Goal: Contribute content: Contribute content

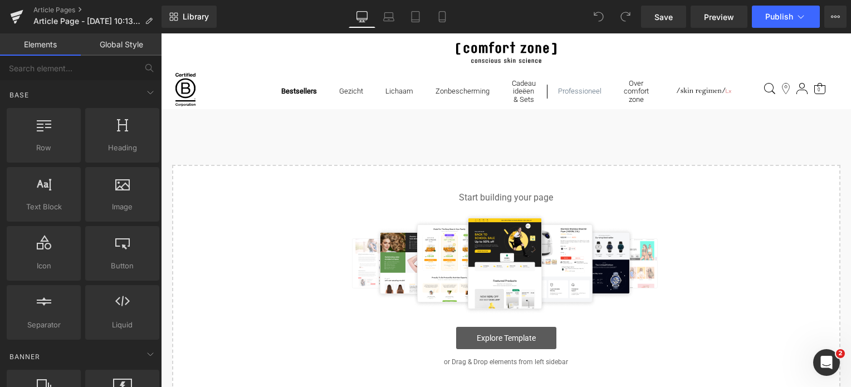
click at [507, 343] on link "Explore Template" at bounding box center [506, 338] width 100 height 22
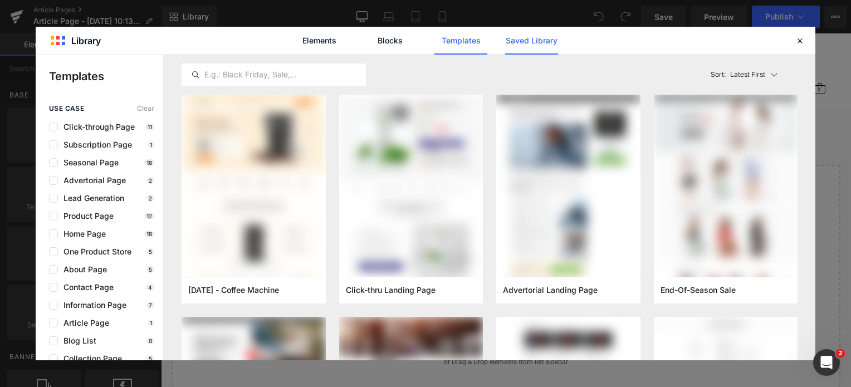
click at [0, 0] on link "Saved Library" at bounding box center [0, 0] width 0 height 0
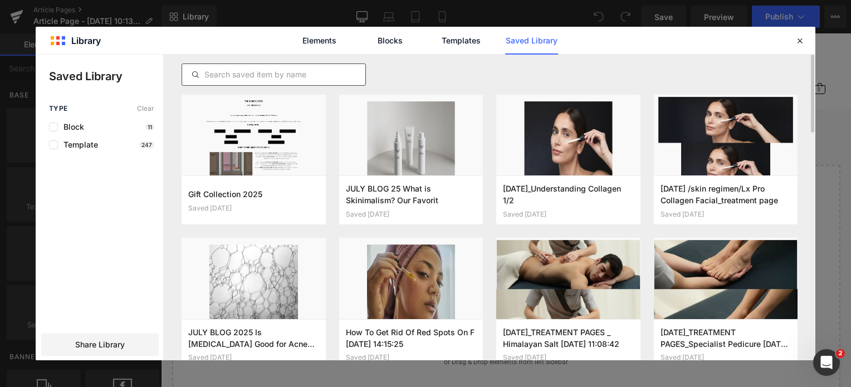
click at [277, 77] on input "text" at bounding box center [273, 74] width 183 height 13
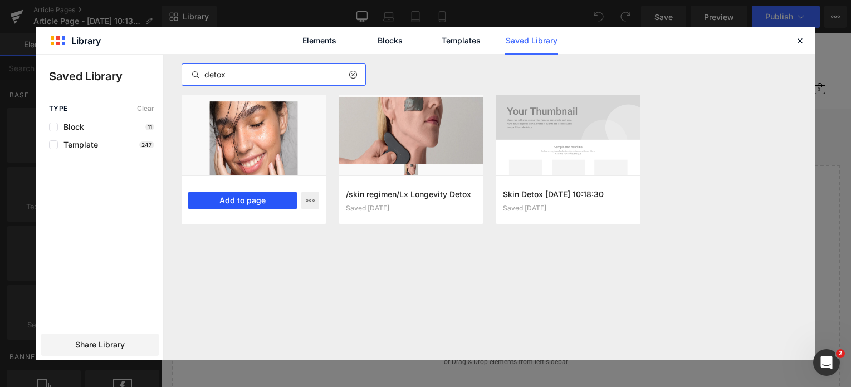
type input "detox"
click at [237, 198] on button "Add to page" at bounding box center [242, 201] width 109 height 18
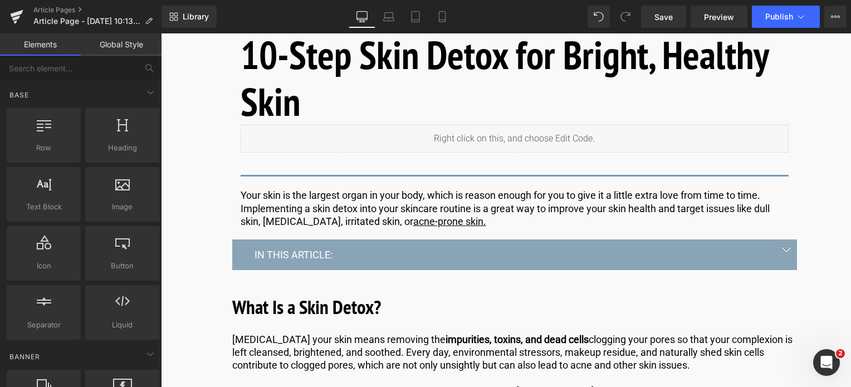
scroll to position [613, 0]
click at [313, 100] on h1 "10-Step Skin Detox for Bright, Healthy Skin" at bounding box center [515, 78] width 548 height 94
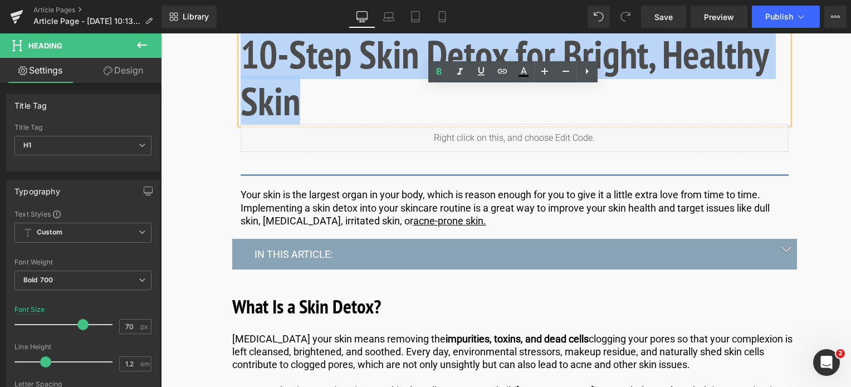
drag, startPoint x: 309, startPoint y: 105, endPoint x: 240, endPoint y: 61, distance: 81.9
click at [241, 61] on h1 "10-Step Skin Detox for Bright, Healthy Skin" at bounding box center [515, 78] width 548 height 94
copy h1 "10-Step Skin Detox for Bright, Healthy Skin"
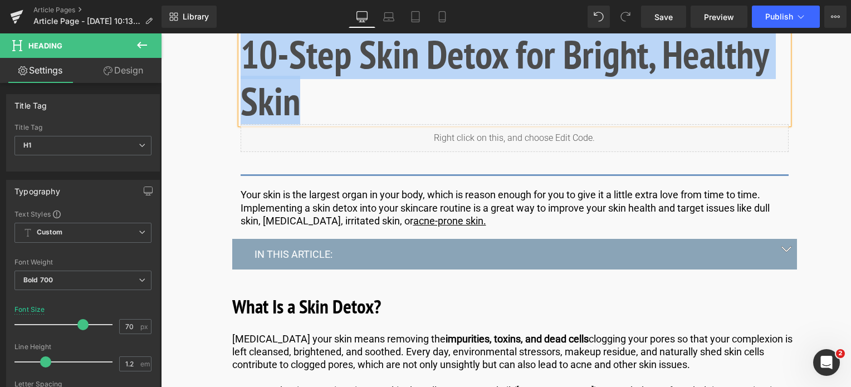
click at [321, 109] on h1 "10-Step Skin Detox for Bright, Healthy Skin" at bounding box center [515, 78] width 548 height 94
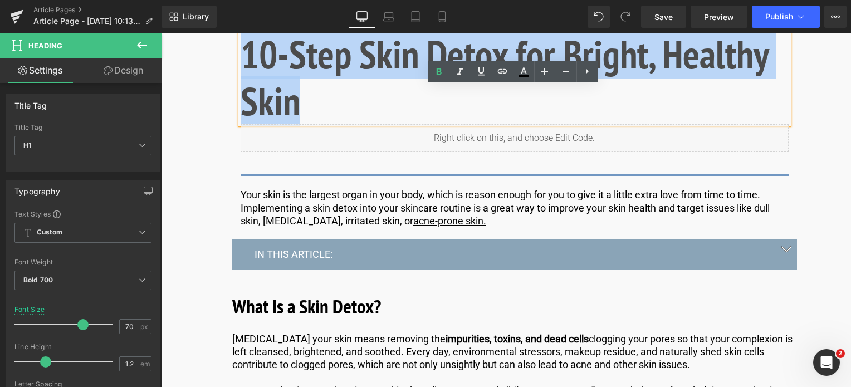
drag, startPoint x: 320, startPoint y: 109, endPoint x: 216, endPoint y: 57, distance: 116.6
paste div
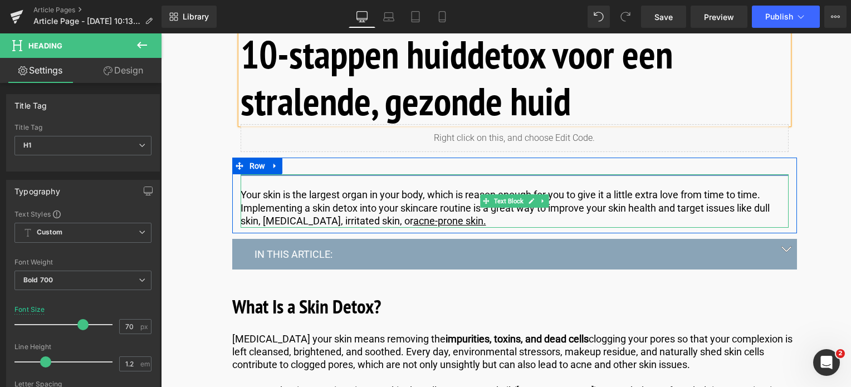
click at [262, 202] on p "Your skin is the largest organ in your body, which is reason enough for you to …" at bounding box center [515, 207] width 548 height 39
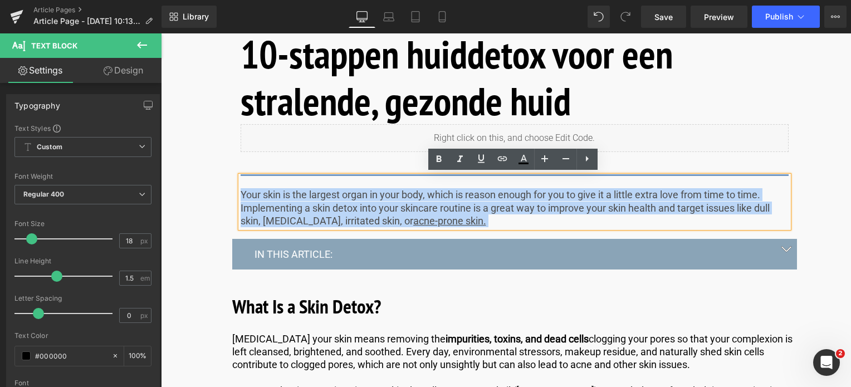
drag, startPoint x: 454, startPoint y: 221, endPoint x: 178, endPoint y: 193, distance: 277.2
copy p "Your skin is the largest organ in your body, which is reason enough for you to …"
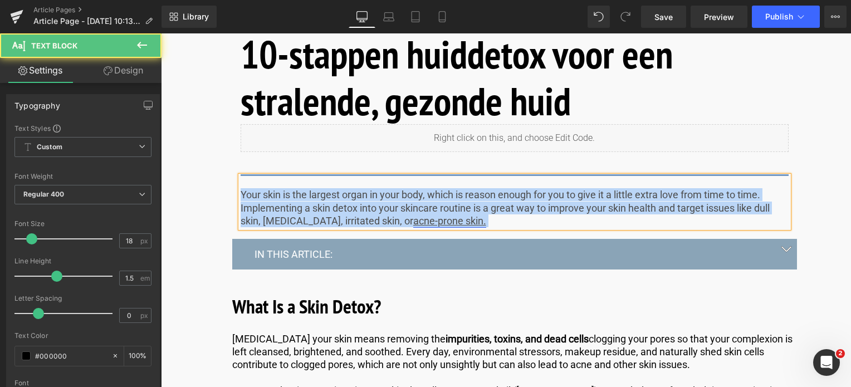
click at [425, 223] on link "acne-prone skin." at bounding box center [449, 221] width 73 height 12
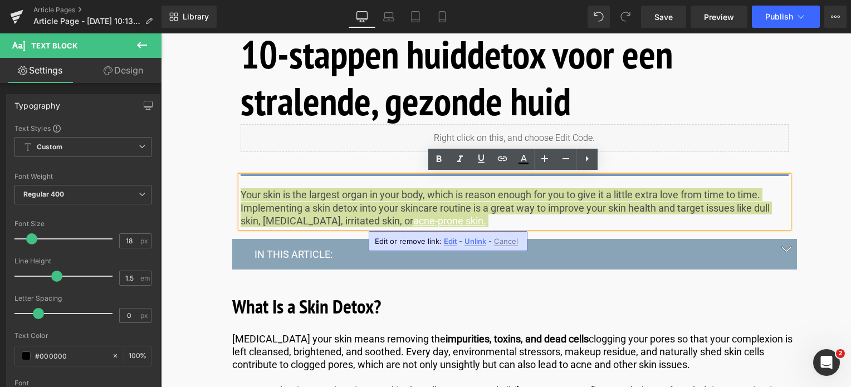
click at [448, 239] on span "Edit" at bounding box center [450, 241] width 13 height 9
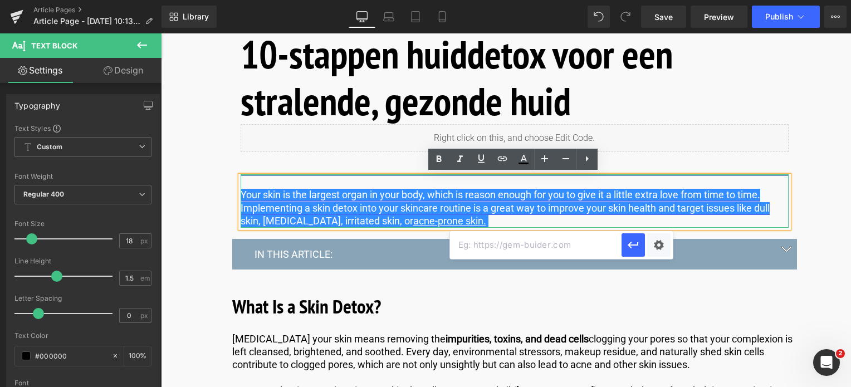
click at [426, 223] on u "acne-prone skin." at bounding box center [449, 221] width 73 height 12
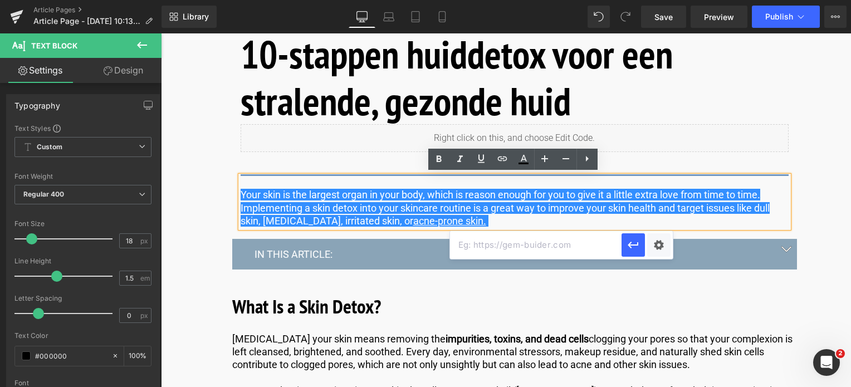
click at [487, 244] on input "text" at bounding box center [536, 245] width 172 height 28
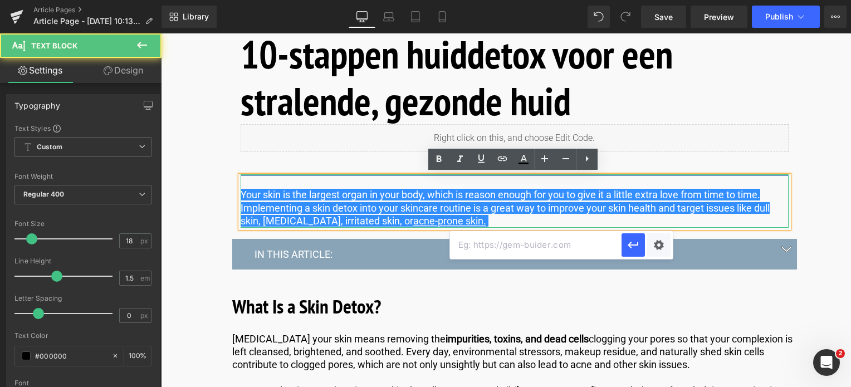
click at [474, 227] on div "Your skin is the largest organ in your body, which is reason enough for you to …" at bounding box center [515, 200] width 548 height 53
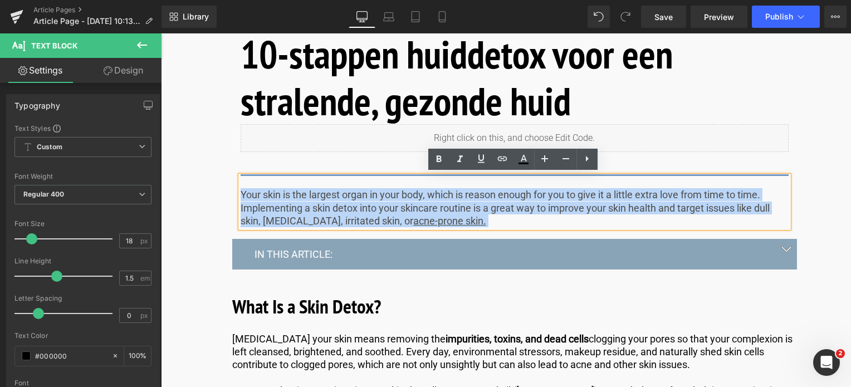
drag, startPoint x: 470, startPoint y: 224, endPoint x: 213, endPoint y: 179, distance: 260.1
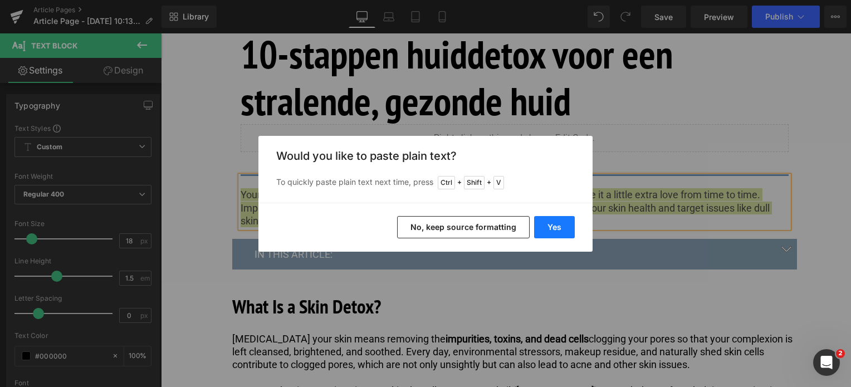
click at [554, 223] on button "Yes" at bounding box center [554, 227] width 41 height 22
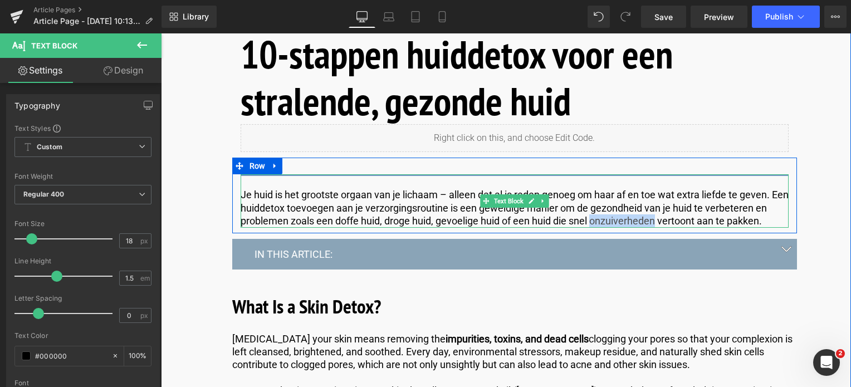
drag, startPoint x: 655, startPoint y: 221, endPoint x: 593, endPoint y: 223, distance: 61.9
click at [593, 223] on p "Je huid is het grootste orgaan van je lichaam – alleen dat al is reden genoeg o…" at bounding box center [515, 207] width 548 height 39
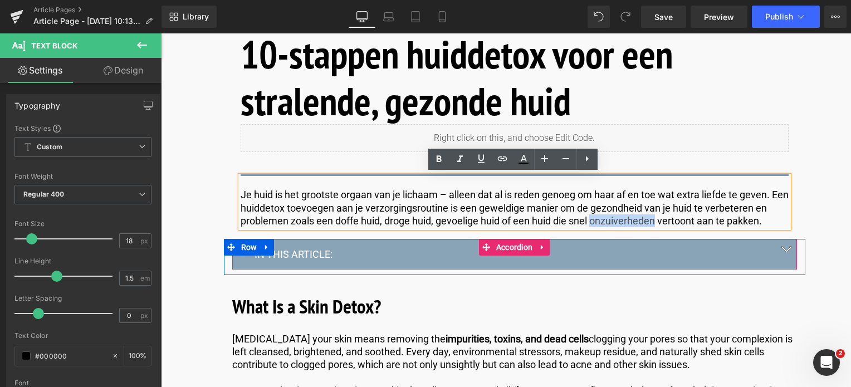
click at [786, 252] on span "button" at bounding box center [786, 252] width 0 height 0
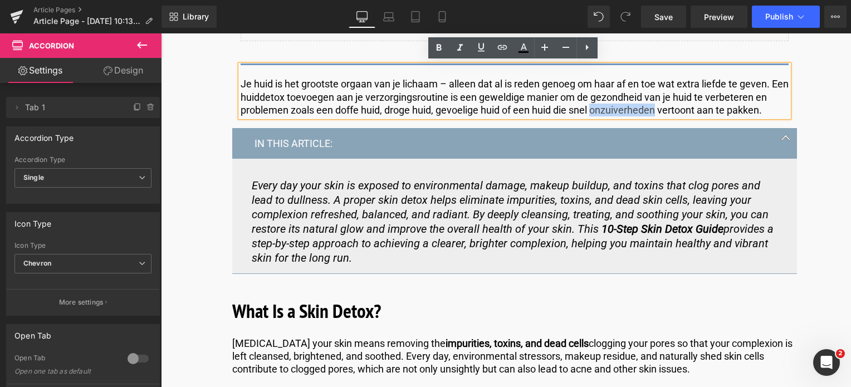
scroll to position [724, 0]
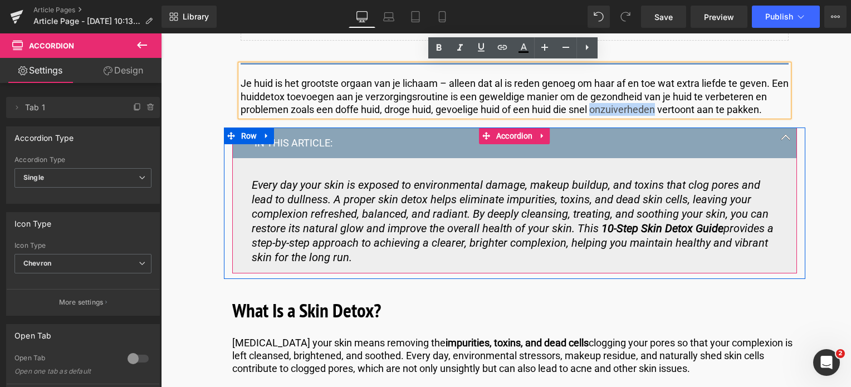
click at [161, 33] on div at bounding box center [161, 33] width 0 height 0
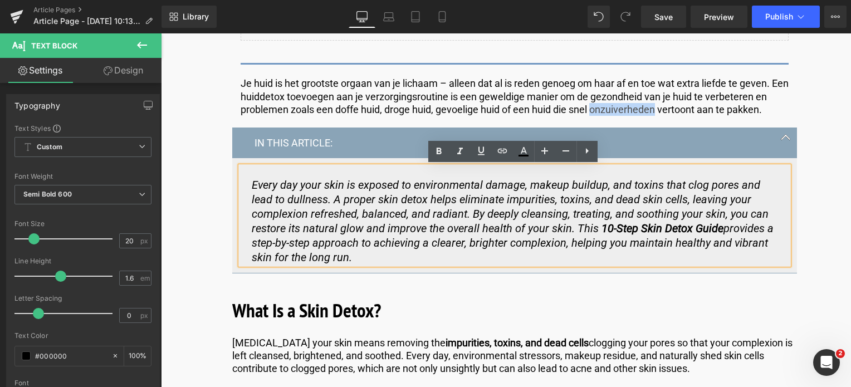
drag, startPoint x: 360, startPoint y: 260, endPoint x: 240, endPoint y: 183, distance: 142.0
click at [241, 183] on div "Every day your skin is exposed to environmental damage, makeup buildup, and tox…" at bounding box center [515, 216] width 548 height 98
copy p "Every day your skin is exposed to environmental damage, makeup buildup, and tox…"
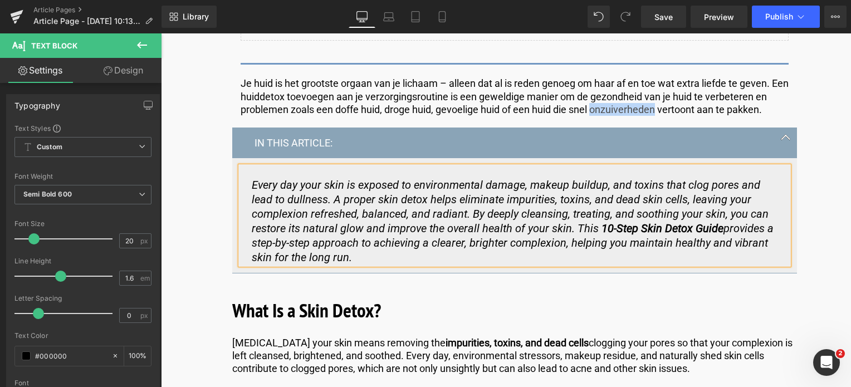
click at [358, 259] on p "Every day your skin is exposed to environmental damage, makeup buildup, and tox…" at bounding box center [515, 221] width 526 height 87
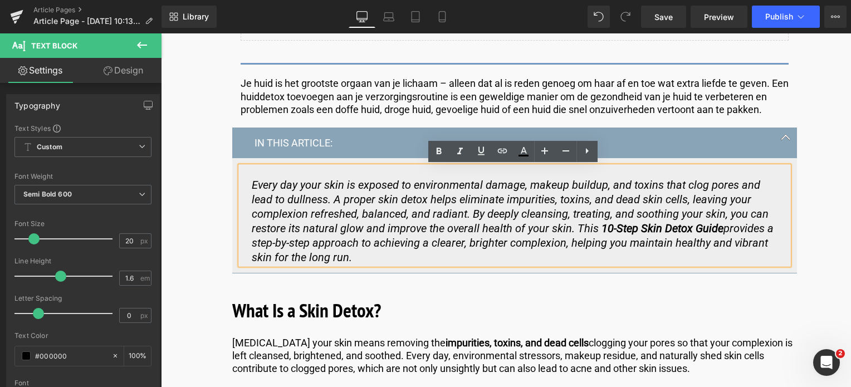
drag, startPoint x: 358, startPoint y: 259, endPoint x: 290, endPoint y: 188, distance: 98.1
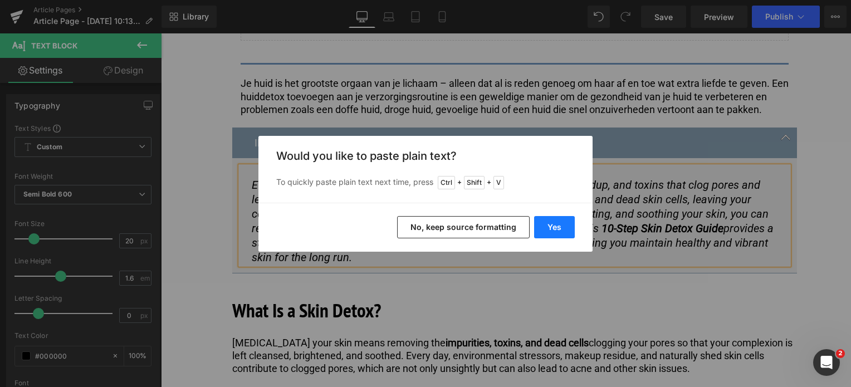
click at [552, 227] on button "Yes" at bounding box center [554, 227] width 41 height 22
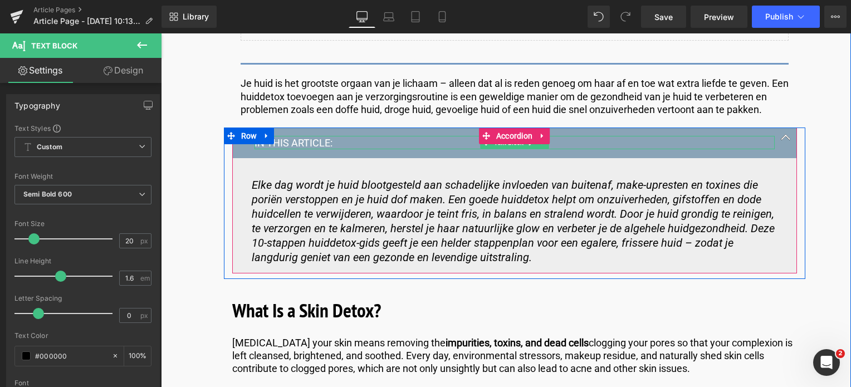
click at [289, 143] on p "IN THIS ARTICLE:" at bounding box center [515, 142] width 520 height 13
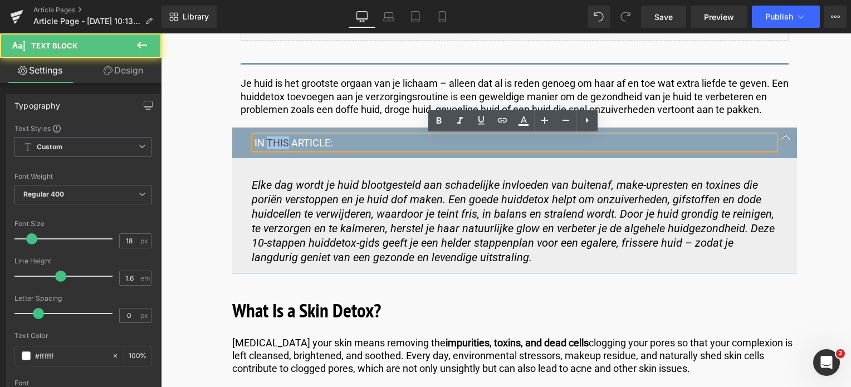
drag, startPoint x: 285, startPoint y: 144, endPoint x: 266, endPoint y: 143, distance: 19.0
click at [266, 143] on p "IN THIS ARTICLE:" at bounding box center [515, 142] width 520 height 13
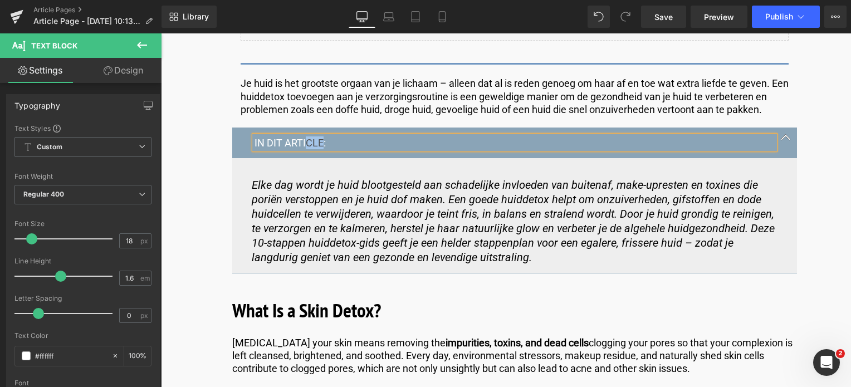
drag, startPoint x: 321, startPoint y: 144, endPoint x: 304, endPoint y: 145, distance: 17.4
click at [304, 145] on p "IN DIT ARTICLE:" at bounding box center [515, 142] width 520 height 13
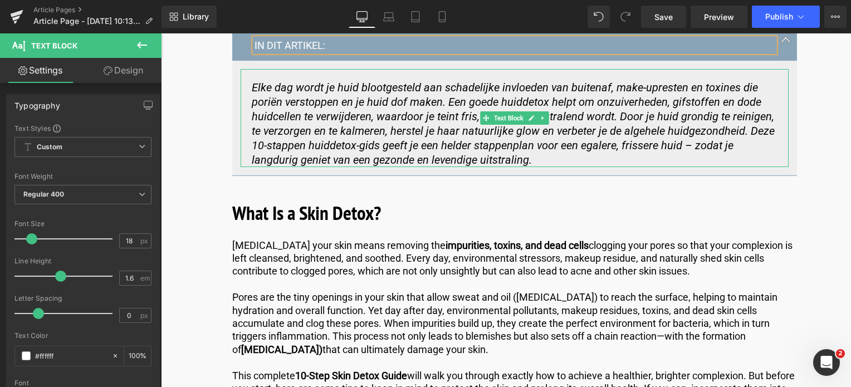
scroll to position [836, 0]
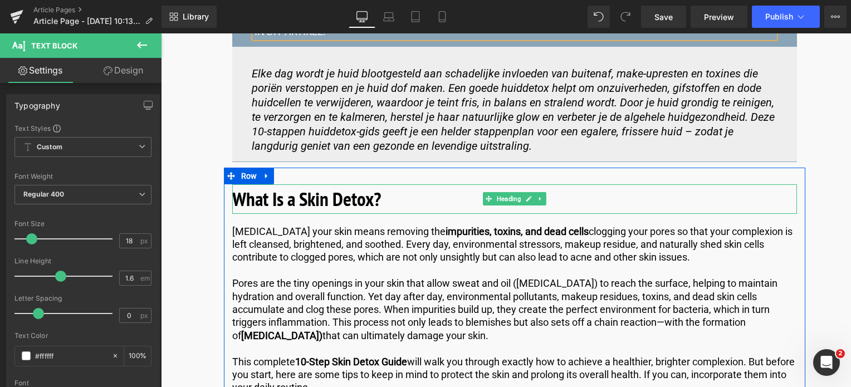
click at [365, 192] on b "What Is a Skin Detox?" at bounding box center [306, 199] width 149 height 26
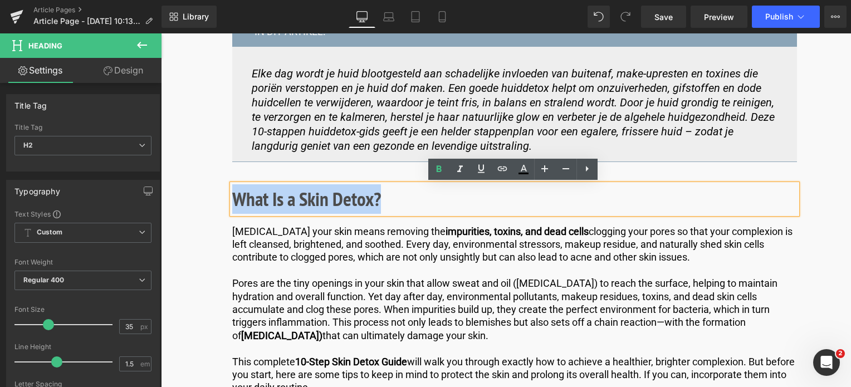
drag, startPoint x: 391, startPoint y: 200, endPoint x: 236, endPoint y: 196, distance: 154.9
click at [236, 196] on h2 "What Is a Skin Detox?" at bounding box center [514, 199] width 565 height 30
copy b "What Is a Skin Detox?"
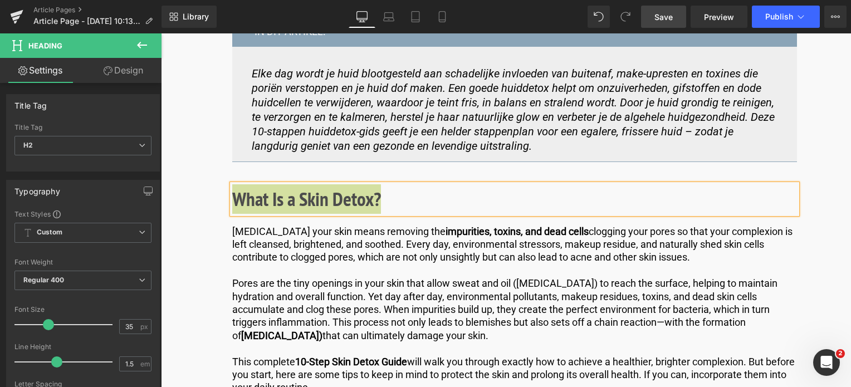
click at [667, 21] on span "Save" at bounding box center [664, 17] width 18 height 12
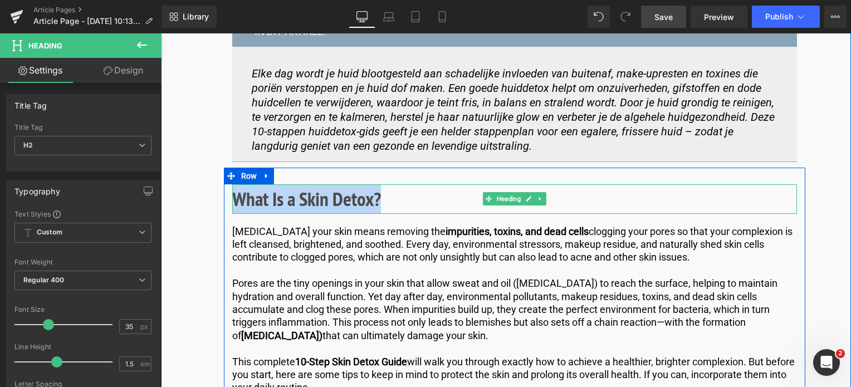
click at [389, 198] on h2 "What Is a Skin Detox?" at bounding box center [514, 199] width 565 height 30
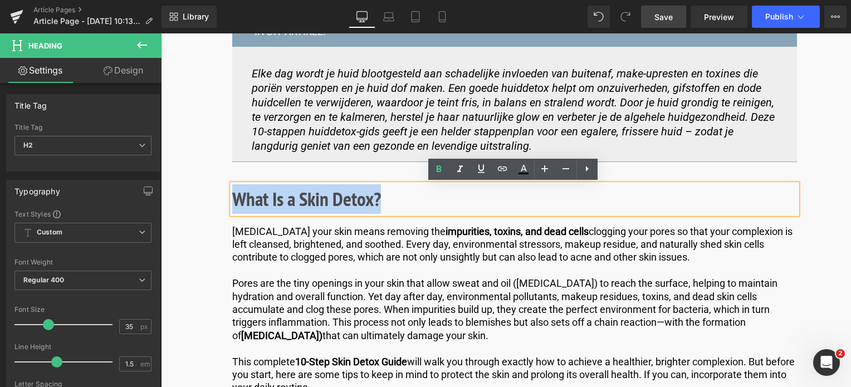
drag, startPoint x: 389, startPoint y: 198, endPoint x: 170, endPoint y: 205, distance: 218.5
paste div
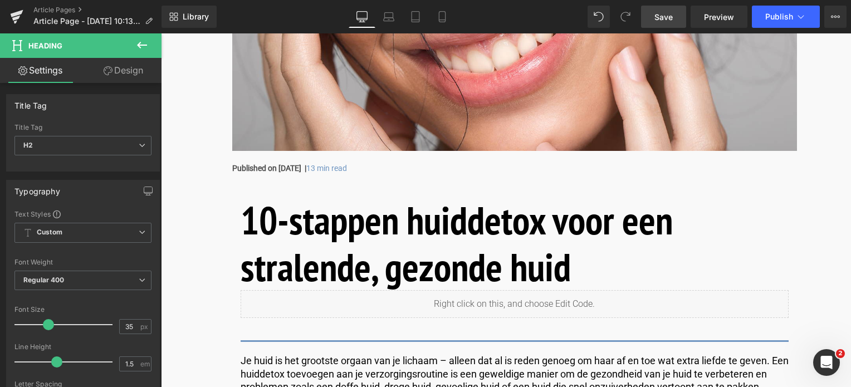
scroll to position [446, 0]
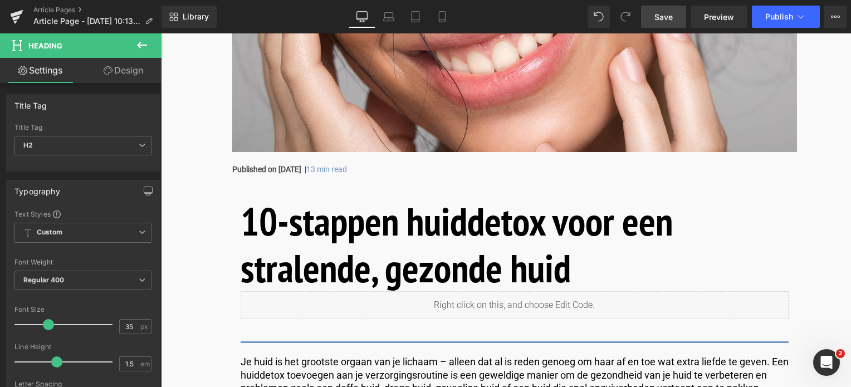
click at [599, 278] on h1 "10-stappen huiddetox voor een stralende, gezonde huid" at bounding box center [515, 245] width 548 height 94
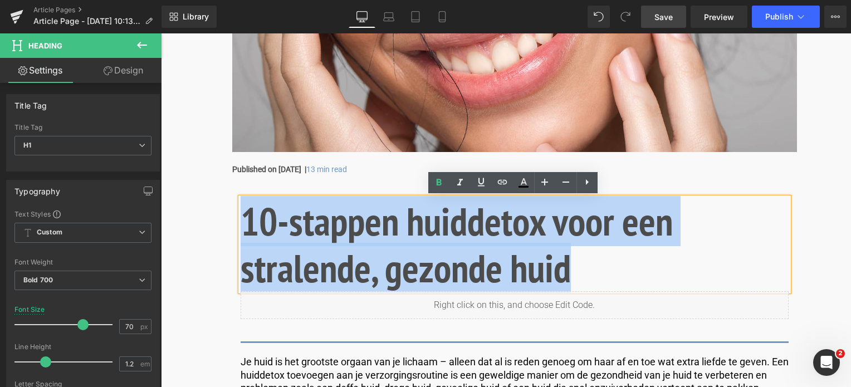
drag, startPoint x: 586, startPoint y: 270, endPoint x: 239, endPoint y: 223, distance: 349.7
click at [241, 223] on h1 "10-stappen huiddetox voor een stralende, gezonde huid" at bounding box center [515, 245] width 548 height 94
copy h1 "10-stappen huiddetox voor een stralende, gezonde huid"
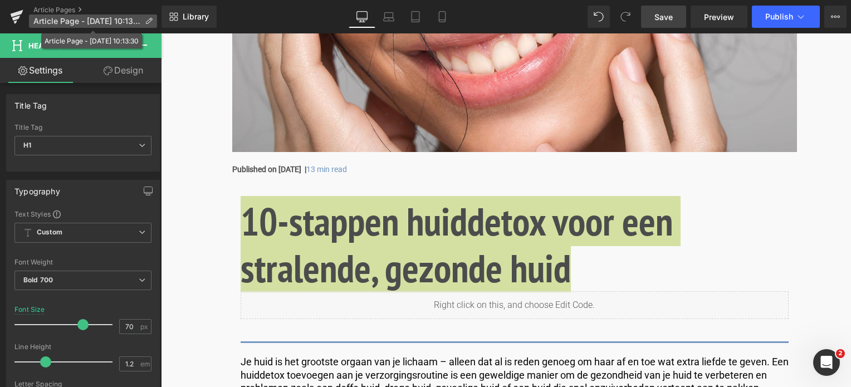
click at [147, 18] on icon at bounding box center [149, 21] width 8 height 8
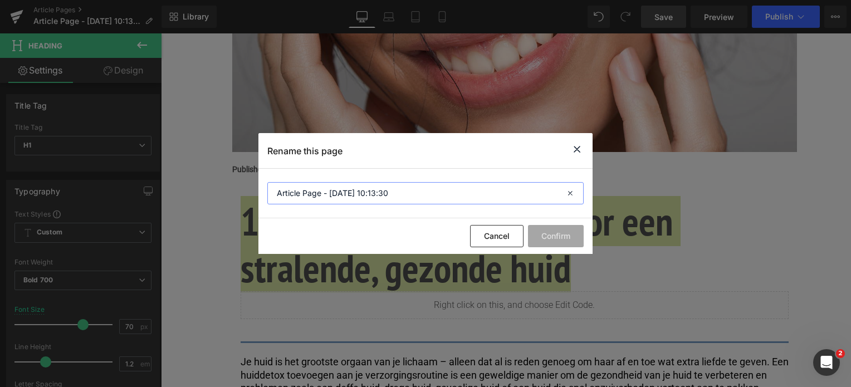
paste input "10-stappen huiddetox voor een stralende, gezonde huid"
drag, startPoint x: 392, startPoint y: 197, endPoint x: 151, endPoint y: 188, distance: 240.9
click at [151, 188] on div "Rename this page Article Page - Aug 18, 10:13:30 Cancel Confirm" at bounding box center [425, 193] width 851 height 387
type input "10-stappen huiddetox voor een stralende, gezonde huid"
click at [539, 237] on button "Confirm" at bounding box center [556, 236] width 56 height 22
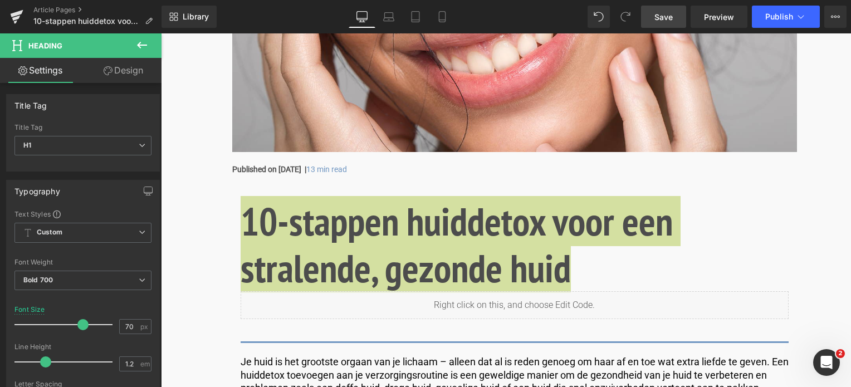
click at [668, 13] on span "Save" at bounding box center [664, 17] width 18 height 12
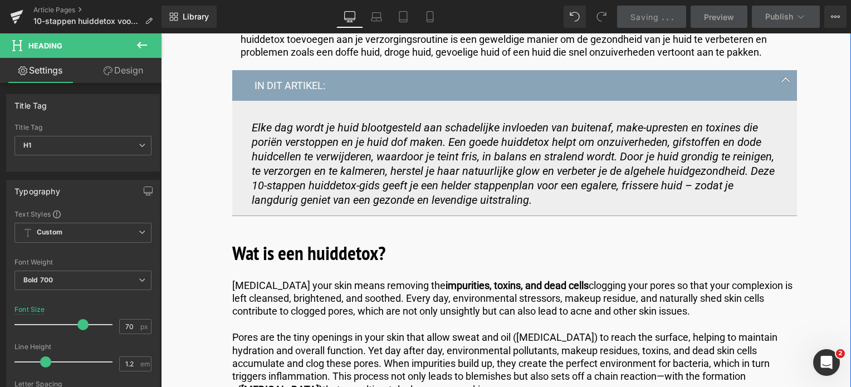
scroll to position [836, 0]
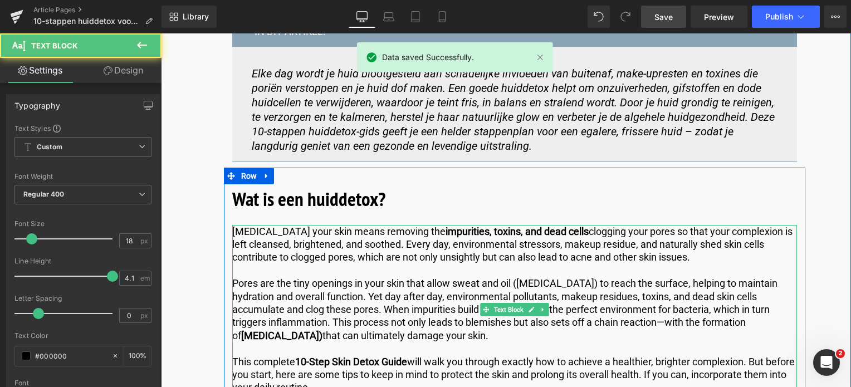
drag, startPoint x: 658, startPoint y: 260, endPoint x: 496, endPoint y: 272, distance: 162.0
click at [496, 272] on div "Detoxing your skin means removing the impurities, toxins, and dead cells cloggi…" at bounding box center [514, 309] width 565 height 169
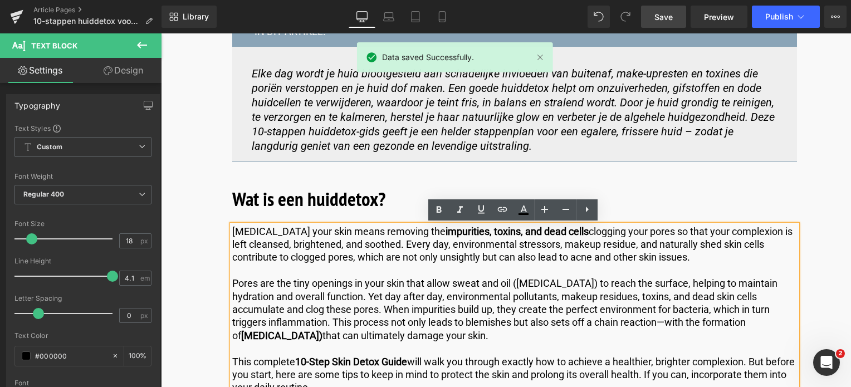
click at [239, 233] on p "Detoxing your skin means removing the impurities, toxins, and dead cells cloggi…" at bounding box center [514, 244] width 565 height 39
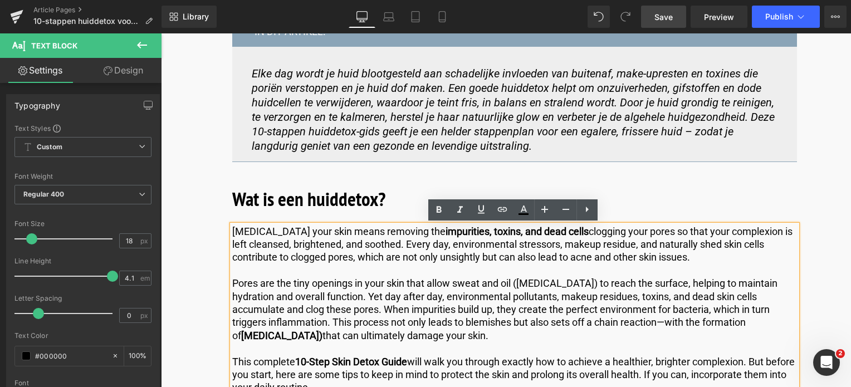
drag, startPoint x: 652, startPoint y: 258, endPoint x: 232, endPoint y: 232, distance: 420.3
click at [232, 232] on p "Detoxing your skin means removing the impurities, toxins, and dead cells cloggi…" at bounding box center [514, 244] width 565 height 39
copy p "Detoxing your skin means removing the impurities, toxins, and dead cells cloggi…"
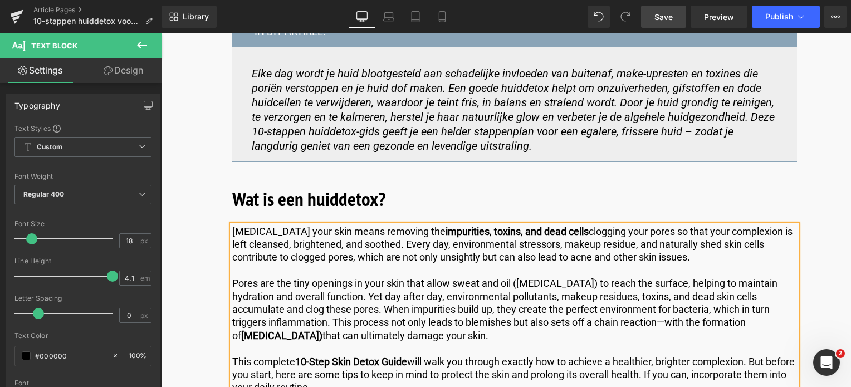
click at [680, 265] on p at bounding box center [514, 270] width 565 height 13
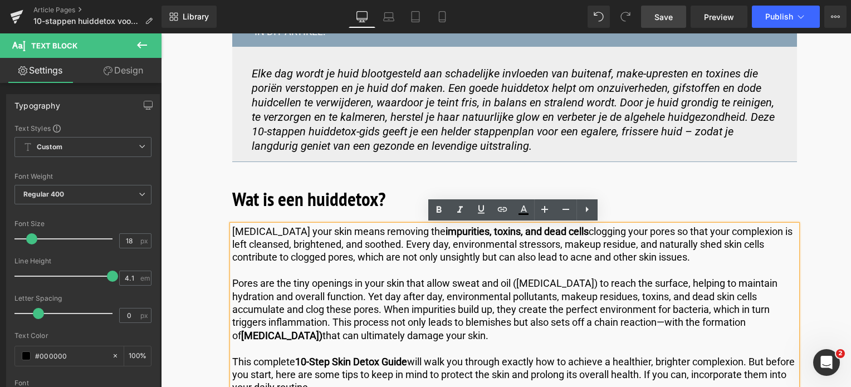
drag, startPoint x: 677, startPoint y: 263, endPoint x: 286, endPoint y: 246, distance: 392.0
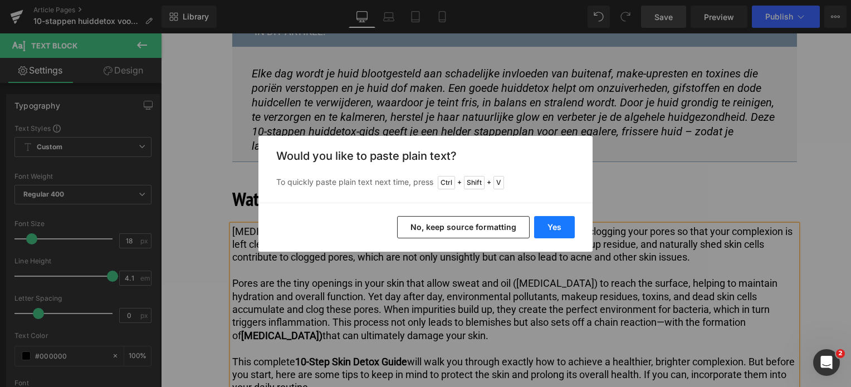
click at [549, 228] on button "Yes" at bounding box center [554, 227] width 41 height 22
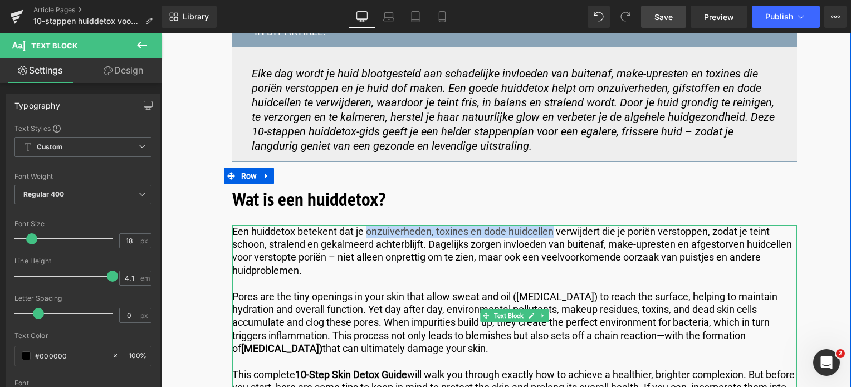
drag, startPoint x: 363, startPoint y: 231, endPoint x: 551, endPoint y: 229, distance: 187.8
click at [551, 229] on p "Een huiddetox betekent dat je onzuiverheden, toxines en dode huidcellen verwijd…" at bounding box center [514, 251] width 565 height 52
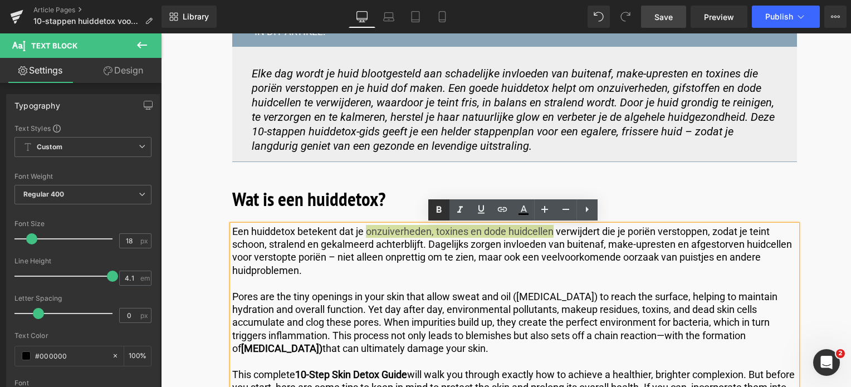
click at [440, 208] on icon at bounding box center [438, 209] width 13 height 13
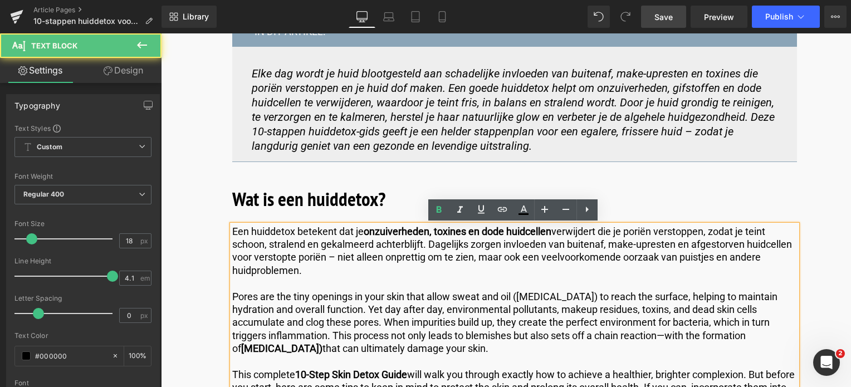
drag, startPoint x: 230, startPoint y: 295, endPoint x: 480, endPoint y: 342, distance: 254.4
click at [480, 342] on div "Een huiddetox betekent dat je onzuiverheden, toxines en dode huidcellen verwijd…" at bounding box center [514, 316] width 565 height 183
click at [504, 349] on p "Pores are the tiny openings in your skin that allow sweat and oil (sebum) to re…" at bounding box center [514, 322] width 565 height 65
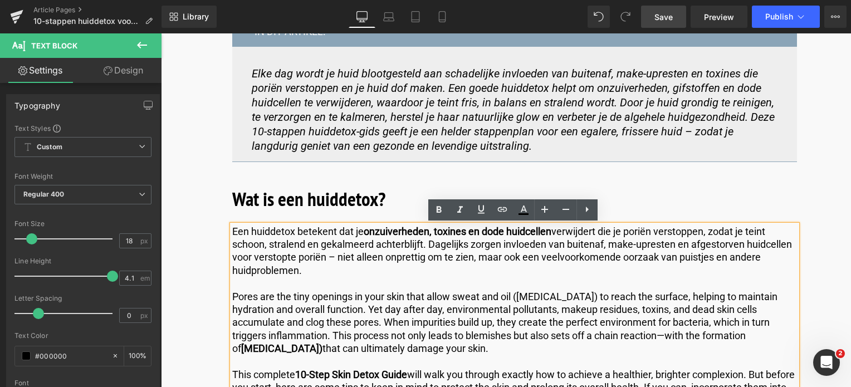
drag, startPoint x: 504, startPoint y: 348, endPoint x: 314, endPoint y: 328, distance: 191.1
copy p "Pores are the tiny openings in your skin that allow sweat and oil (sebum) to re…"
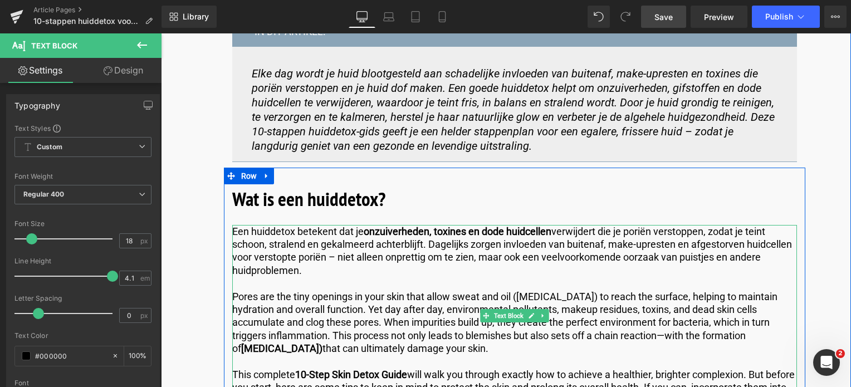
click at [510, 348] on p "Pores are the tiny openings in your skin that allow sweat and oil (sebum) to re…" at bounding box center [514, 322] width 565 height 65
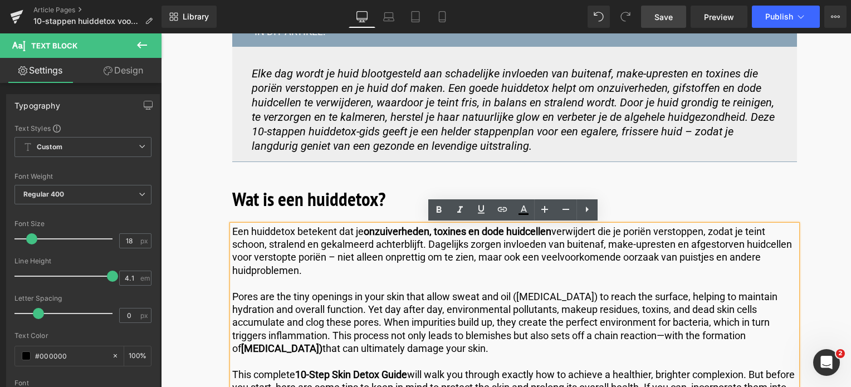
drag, startPoint x: 507, startPoint y: 352, endPoint x: 199, endPoint y: 295, distance: 312.7
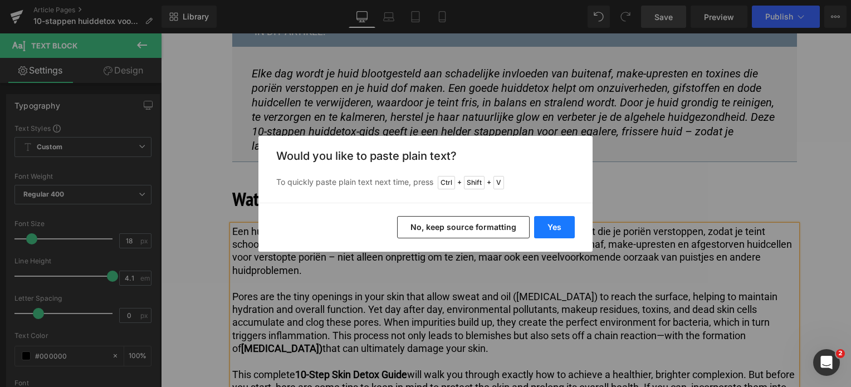
click at [552, 225] on button "Yes" at bounding box center [554, 227] width 41 height 22
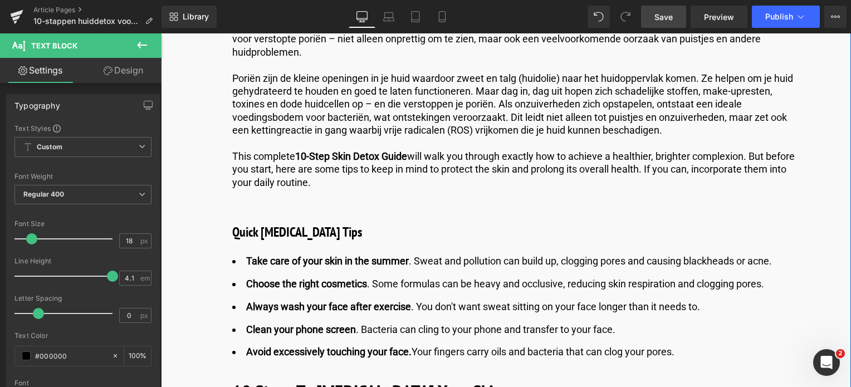
scroll to position [1059, 0]
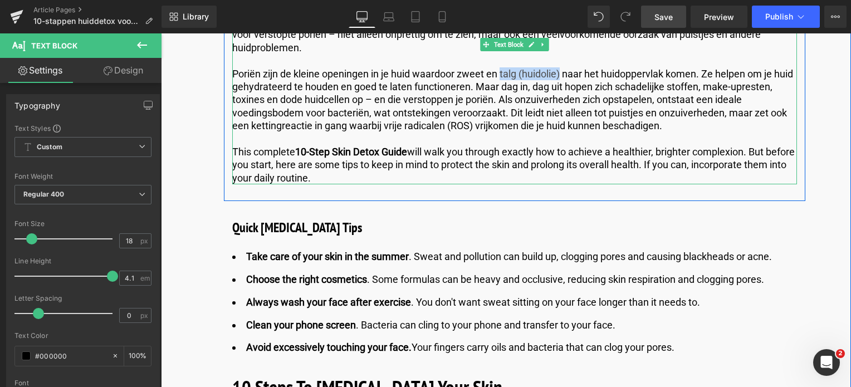
drag, startPoint x: 499, startPoint y: 72, endPoint x: 561, endPoint y: 72, distance: 61.8
click at [561, 72] on p "Poriën zijn de kleine openingen in je huid waardoor zweet en talg (huidolie) na…" at bounding box center [514, 99] width 565 height 65
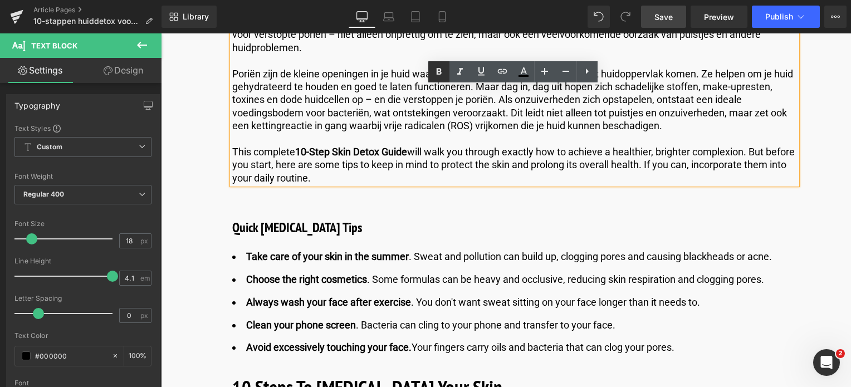
click at [437, 69] on icon at bounding box center [438, 71] width 13 height 13
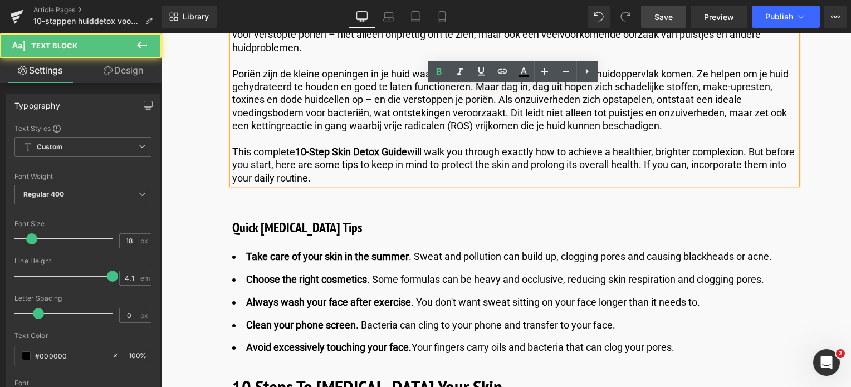
drag, startPoint x: 357, startPoint y: 179, endPoint x: 188, endPoint y: 149, distance: 171.5
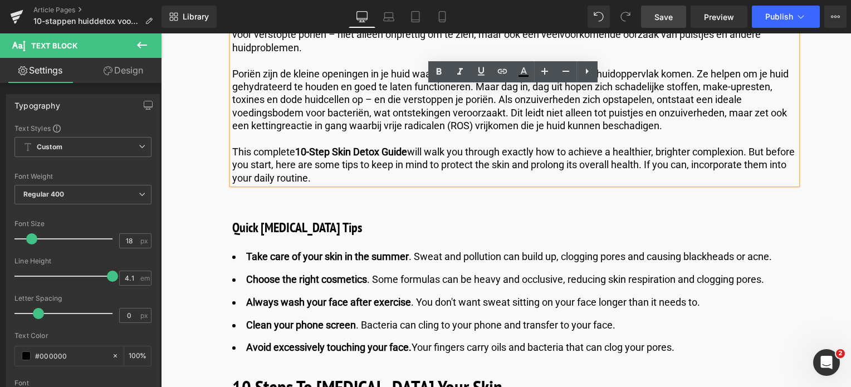
copy p "This complete 10-Step Skin Detox Guide will walk you through exactly how to ach…"
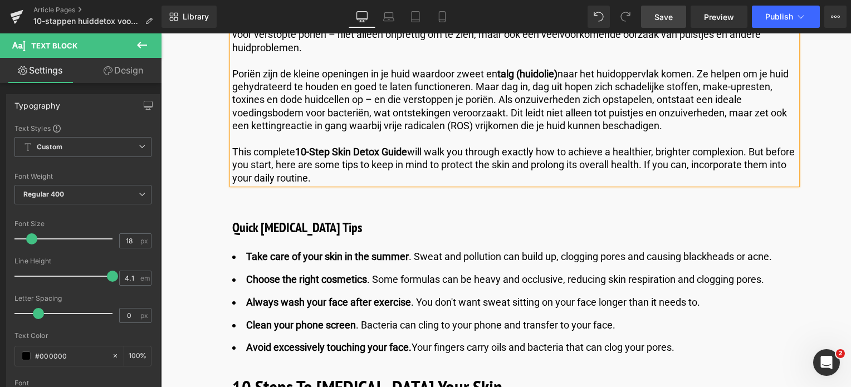
click at [392, 184] on p "This complete 10-Step Skin Detox Guide will walk you through exactly how to ach…" at bounding box center [514, 164] width 565 height 39
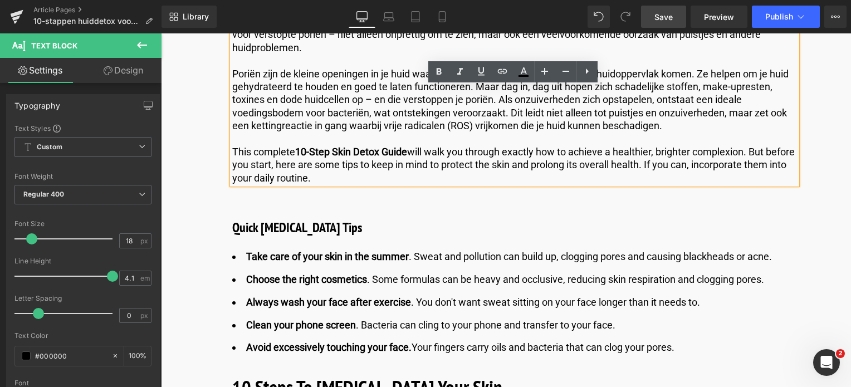
drag, startPoint x: 392, startPoint y: 184, endPoint x: 191, endPoint y: 148, distance: 204.9
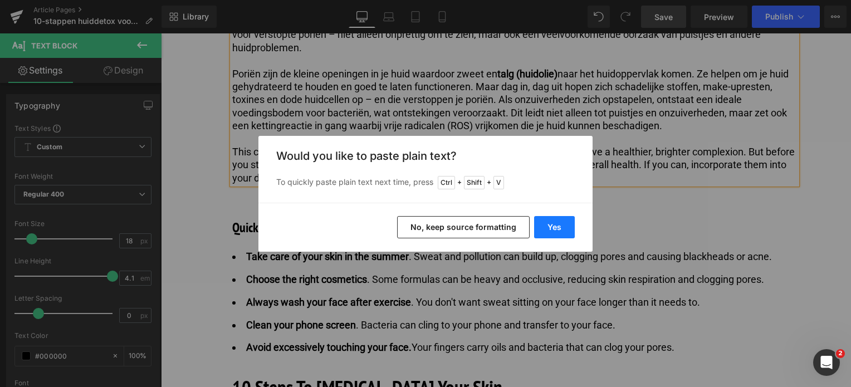
drag, startPoint x: 547, startPoint y: 221, endPoint x: 387, endPoint y: 188, distance: 163.9
click at [548, 221] on button "Yes" at bounding box center [554, 227] width 41 height 22
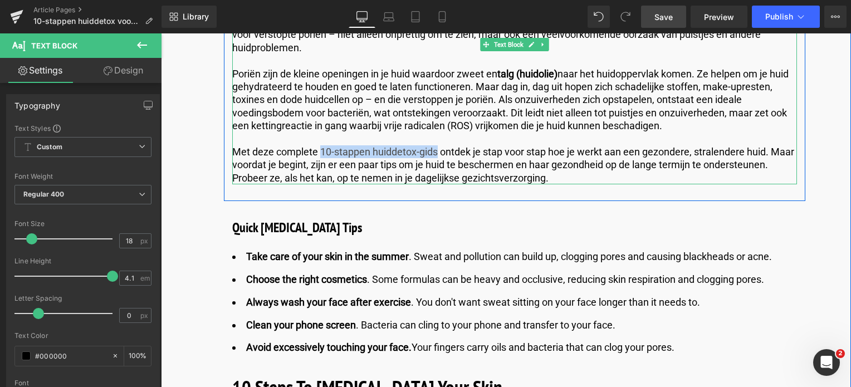
drag, startPoint x: 436, startPoint y: 152, endPoint x: 320, endPoint y: 148, distance: 116.5
click at [320, 148] on p "Met deze complete 10-stappen huiddetox-gids ontdek je stap voor stap hoe je wer…" at bounding box center [514, 164] width 565 height 39
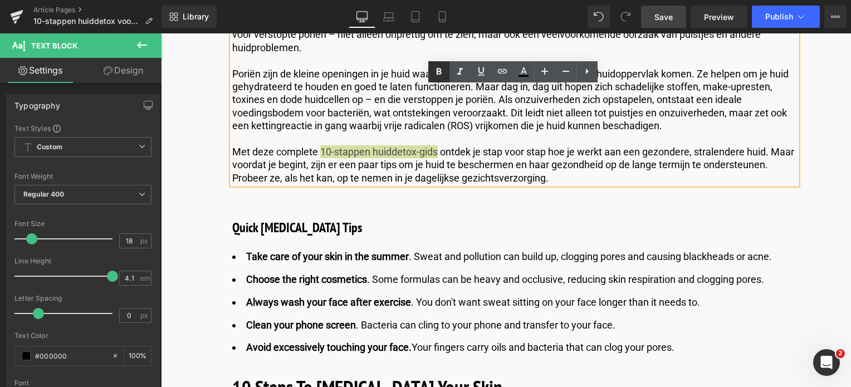
click at [438, 71] on icon at bounding box center [438, 71] width 5 height 7
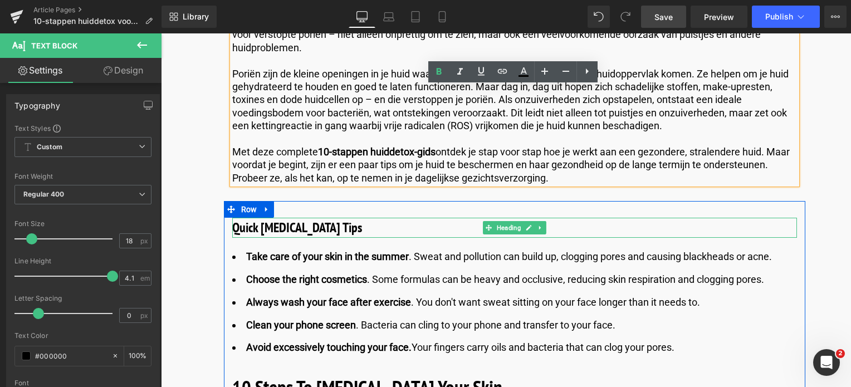
click at [332, 227] on h3 "Quick Skin Care Tips" at bounding box center [514, 228] width 565 height 20
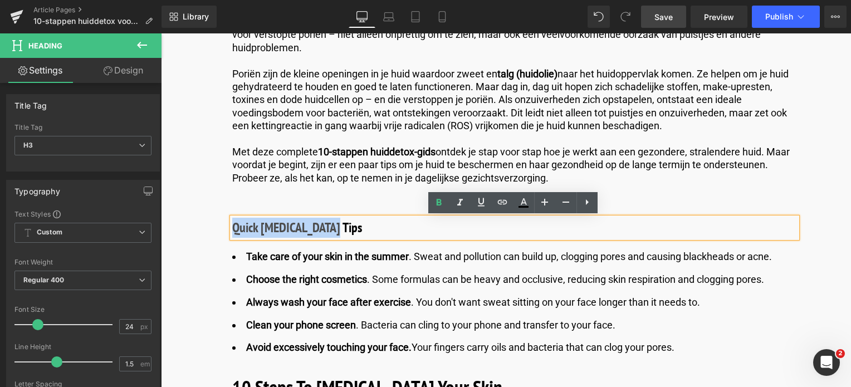
drag, startPoint x: 331, startPoint y: 227, endPoint x: 233, endPoint y: 228, distance: 98.1
click at [233, 228] on h3 "Quick Skin Care Tips" at bounding box center [514, 228] width 565 height 20
copy h3 "Quick Skin Care Tips"
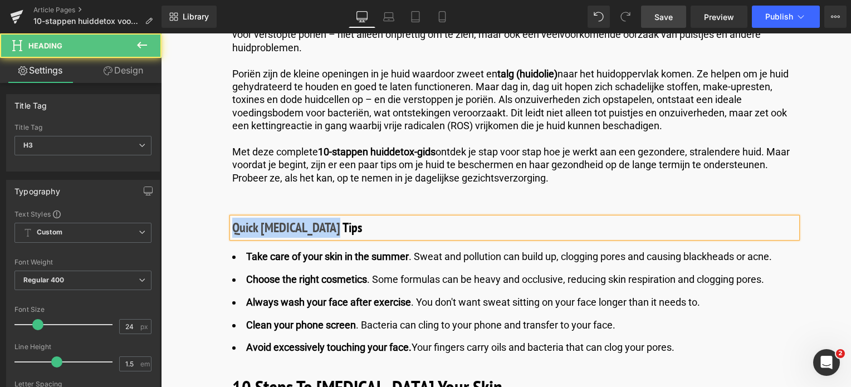
click at [333, 226] on h3 "Quick Skin Care Tips" at bounding box center [514, 228] width 565 height 20
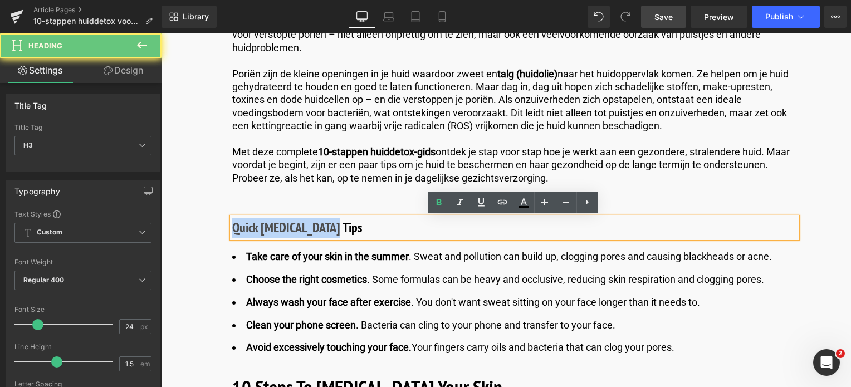
drag, startPoint x: 333, startPoint y: 226, endPoint x: 188, endPoint y: 224, distance: 144.9
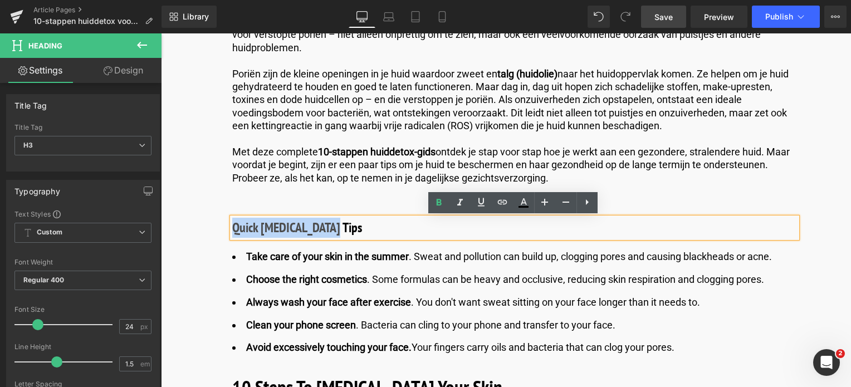
paste div
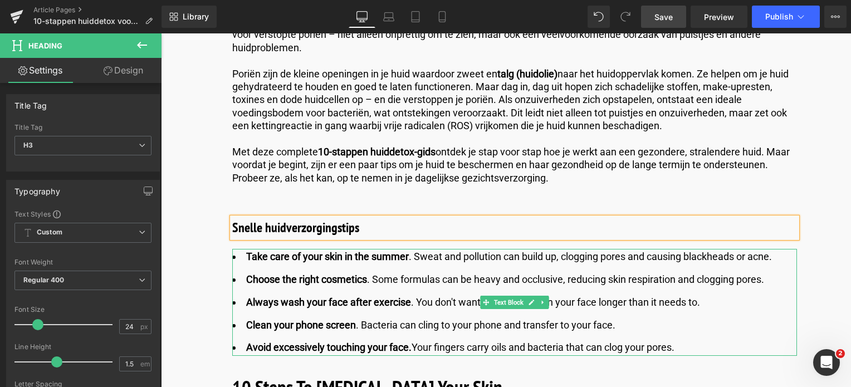
click at [246, 257] on strong "Take care of your skin in the summer" at bounding box center [327, 257] width 163 height 12
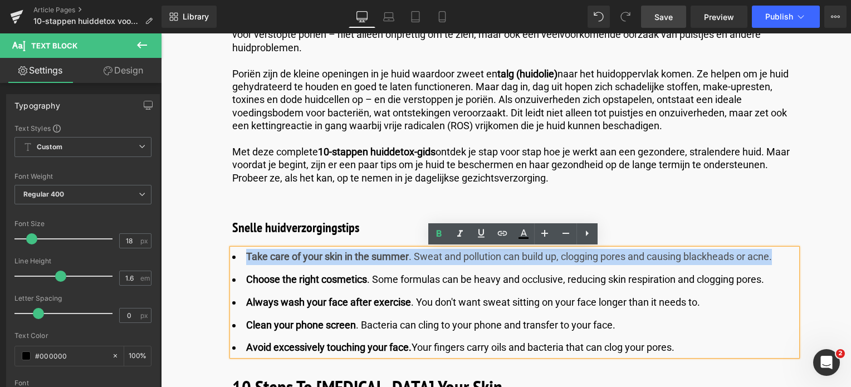
drag, startPoint x: 242, startPoint y: 253, endPoint x: 778, endPoint y: 260, distance: 536.0
click at [778, 260] on li "Take care of your skin in the summer . Sweat and pollution can build up, cloggi…" at bounding box center [514, 257] width 565 height 16
copy li "Take care of your skin in the summer . Sweat and pollution can build up, cloggi…"
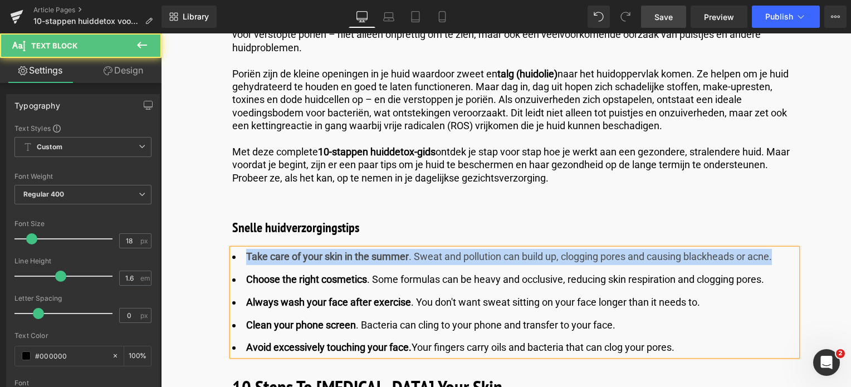
click at [341, 265] on li "Take care of your skin in the summer . Sweat and pollution can build up, cloggi…" at bounding box center [514, 257] width 565 height 16
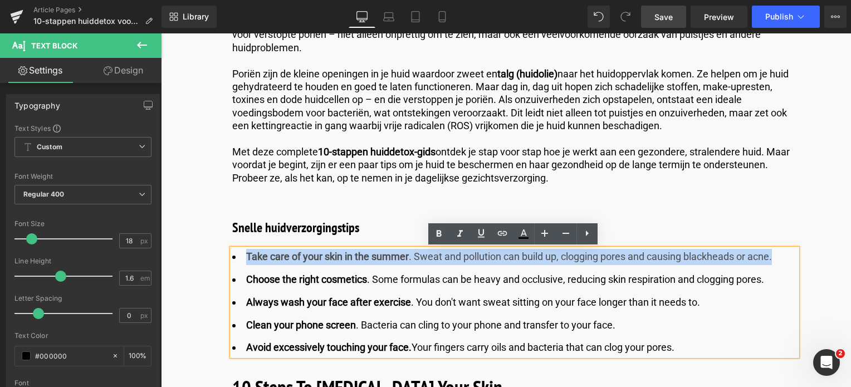
drag, startPoint x: 242, startPoint y: 255, endPoint x: 778, endPoint y: 253, distance: 535.4
click at [778, 253] on li "Take care of your skin in the summer . Sweat and pollution can build up, cloggi…" at bounding box center [514, 257] width 565 height 16
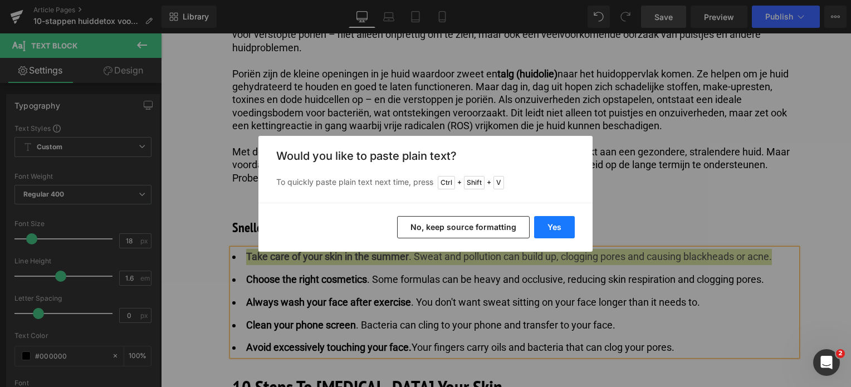
click at [554, 227] on button "Yes" at bounding box center [554, 227] width 41 height 22
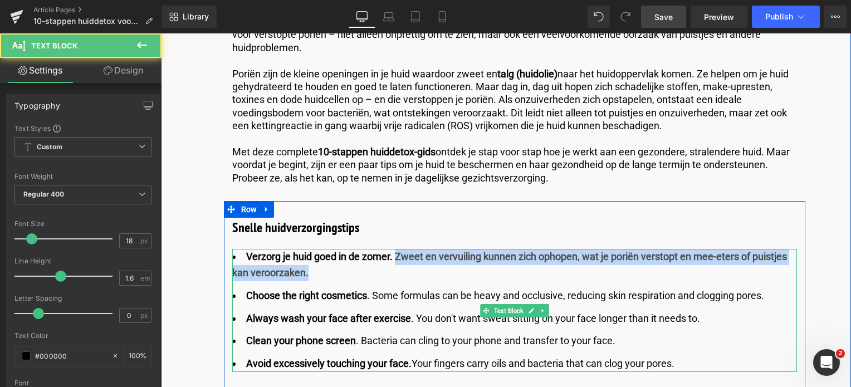
drag, startPoint x: 394, startPoint y: 255, endPoint x: 384, endPoint y: 272, distance: 20.0
click at [384, 272] on li "Verzorg je huid goed in de zomer. Zweet en vervuiling kunnen zich ophopen, wat …" at bounding box center [514, 265] width 565 height 32
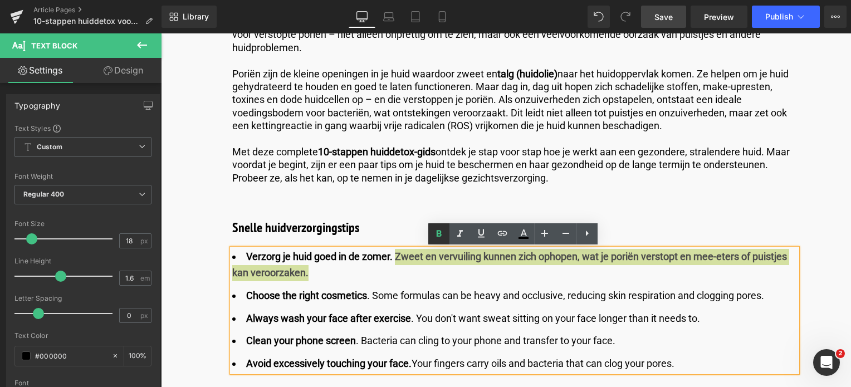
click at [440, 235] on icon at bounding box center [438, 234] width 5 height 7
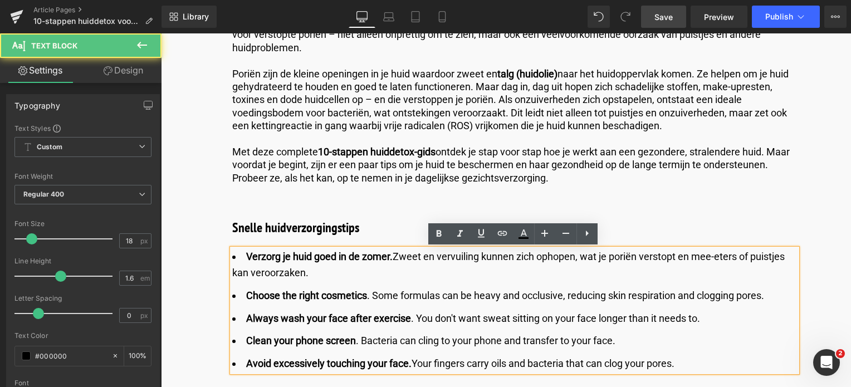
click at [232, 274] on li "Verzorg je huid goed in de zomer. Zweet en vervuiling kunnen zich ophopen, wat …" at bounding box center [514, 265] width 565 height 32
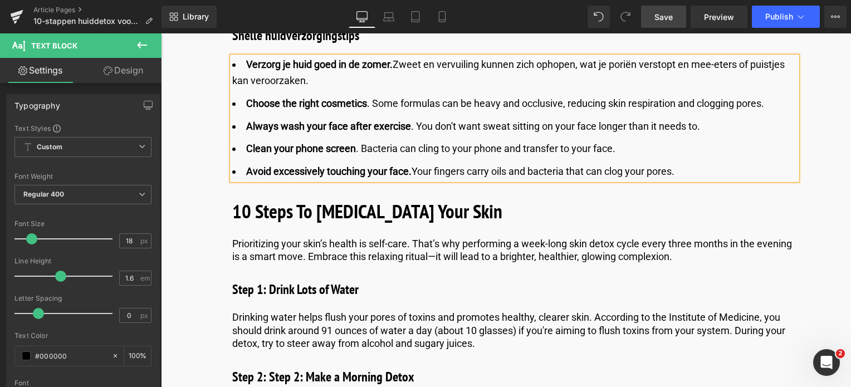
scroll to position [1056, 0]
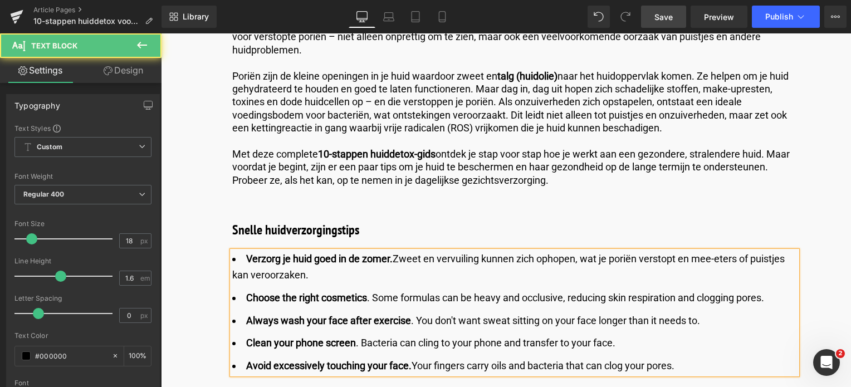
click at [233, 277] on li "Verzorg je huid goed in de zomer. Zweet en vervuiling kunnen zich ophopen, wat …" at bounding box center [514, 267] width 565 height 32
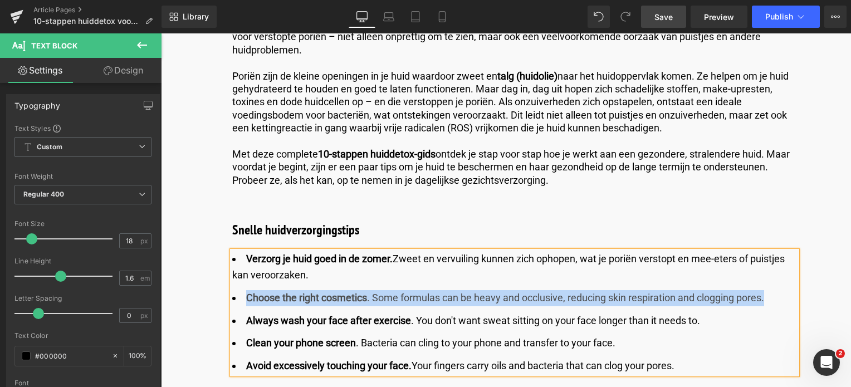
drag, startPoint x: 770, startPoint y: 298, endPoint x: 243, endPoint y: 300, distance: 527.0
click at [243, 300] on li "Choose the right cosmetics . Some formulas can be heavy and occlusive, reducing…" at bounding box center [514, 298] width 565 height 16
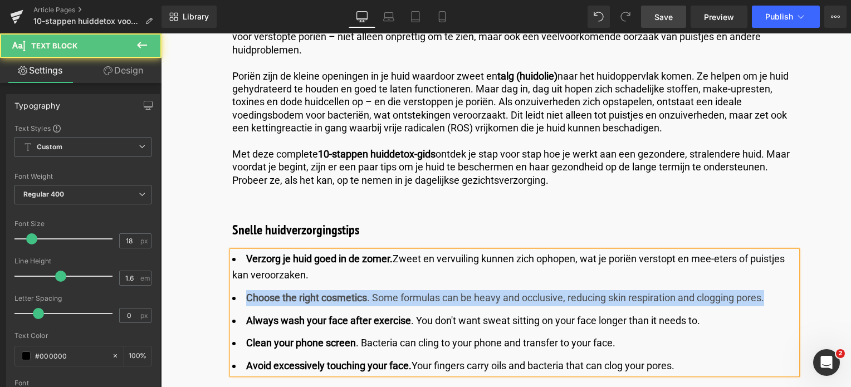
click at [288, 304] on li "Choose the right cosmetics . Some formulas can be heavy and occlusive, reducing…" at bounding box center [514, 298] width 565 height 16
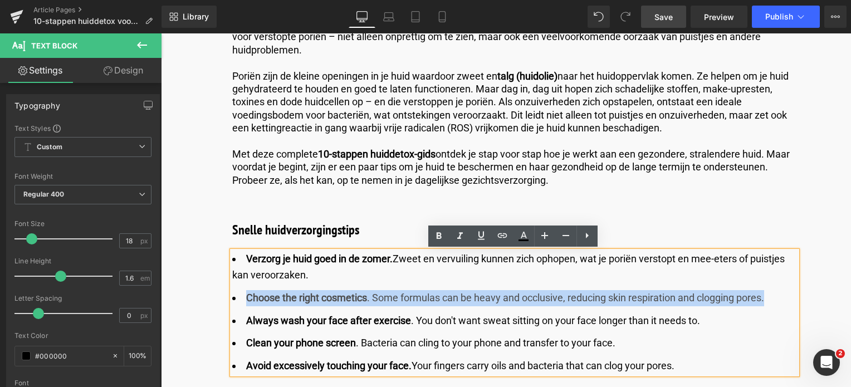
drag, startPoint x: 427, startPoint y: 294, endPoint x: 781, endPoint y: 303, distance: 354.5
click at [781, 303] on li "Choose the right cosmetics . Some formulas can be heavy and occlusive, reducing…" at bounding box center [514, 298] width 565 height 16
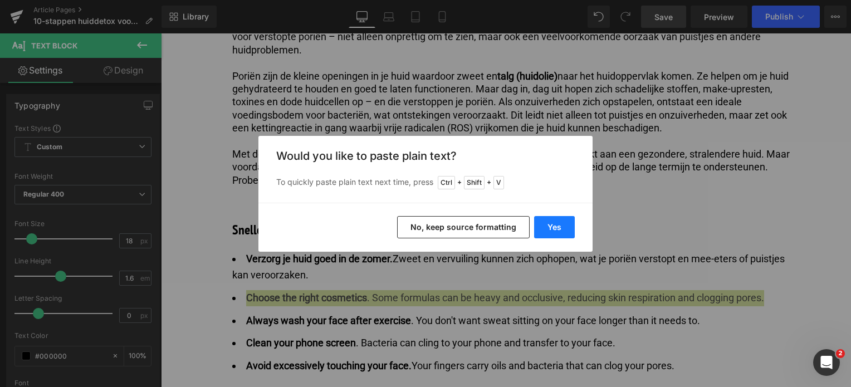
click at [558, 227] on button "Yes" at bounding box center [554, 227] width 41 height 22
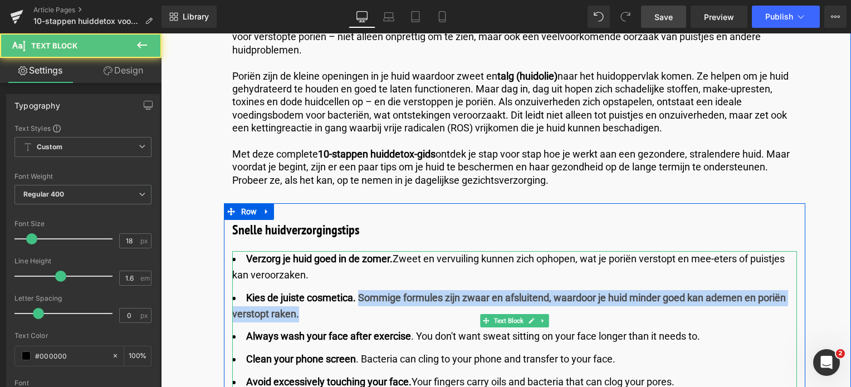
drag, startPoint x: 358, startPoint y: 298, endPoint x: 351, endPoint y: 320, distance: 23.3
click at [351, 320] on li "Kies de juiste cosmetica. Sommige formules zijn zwaar en afsluitend, waardoor j…" at bounding box center [514, 306] width 565 height 32
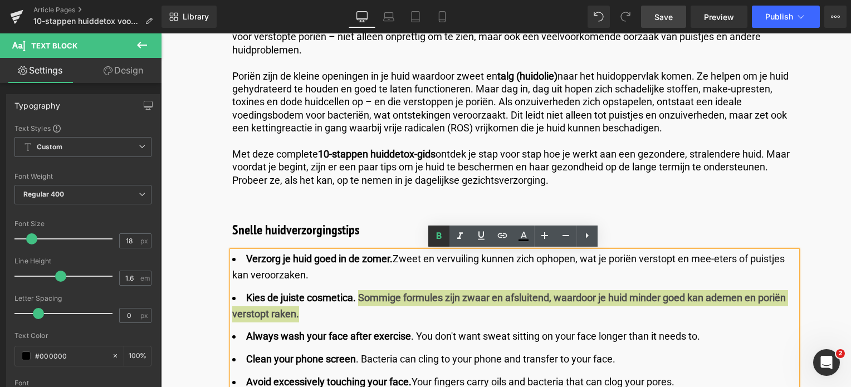
click at [442, 238] on icon at bounding box center [438, 236] width 13 height 13
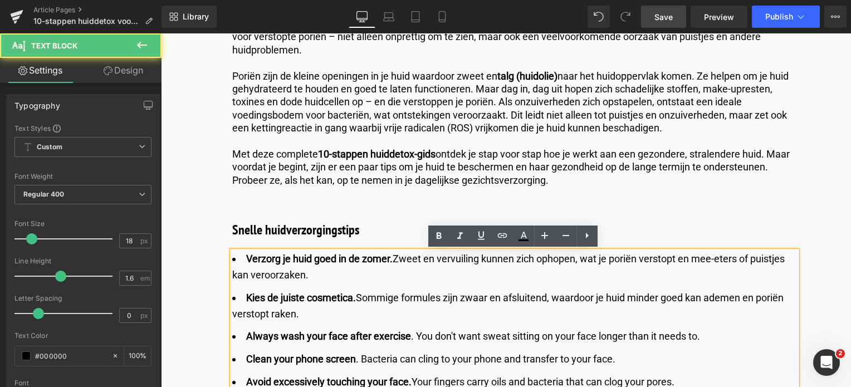
click at [292, 338] on strong "Always wash your face after exercise" at bounding box center [328, 336] width 165 height 12
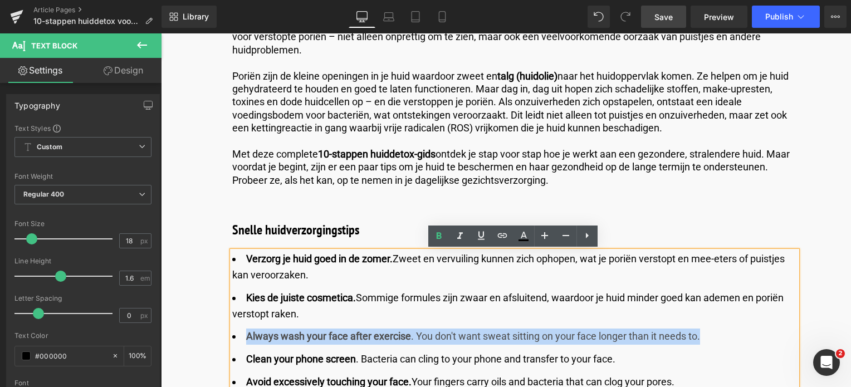
drag, startPoint x: 245, startPoint y: 335, endPoint x: 726, endPoint y: 335, distance: 481.4
click at [726, 335] on li "Always wash your face after exercise . You don't want sweat sitting on your fac…" at bounding box center [514, 337] width 565 height 16
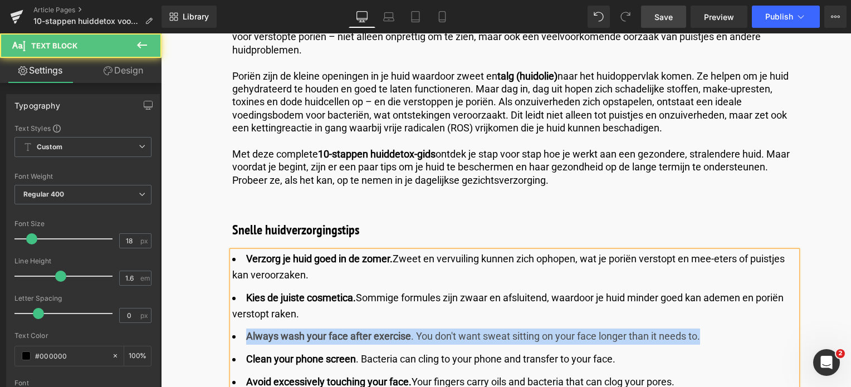
click at [667, 337] on li "Always wash your face after exercise . You don't want sweat sitting on your fac…" at bounding box center [514, 337] width 565 height 16
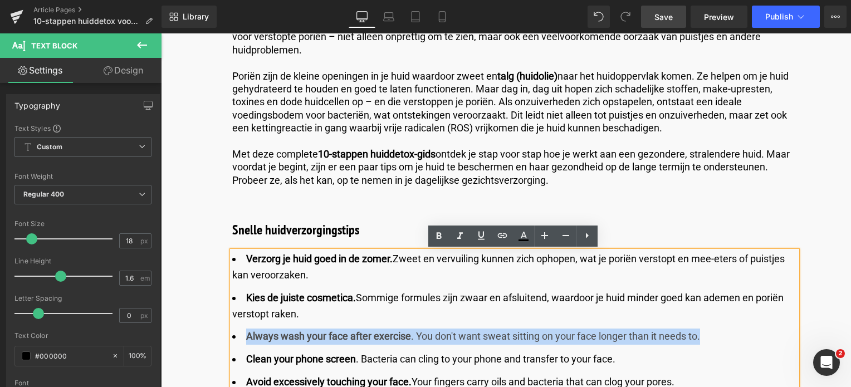
drag, startPoint x: 708, startPoint y: 335, endPoint x: 246, endPoint y: 337, distance: 461.3
click at [246, 337] on li "Always wash your face after exercise . You don't want sweat sitting on your fac…" at bounding box center [514, 337] width 565 height 16
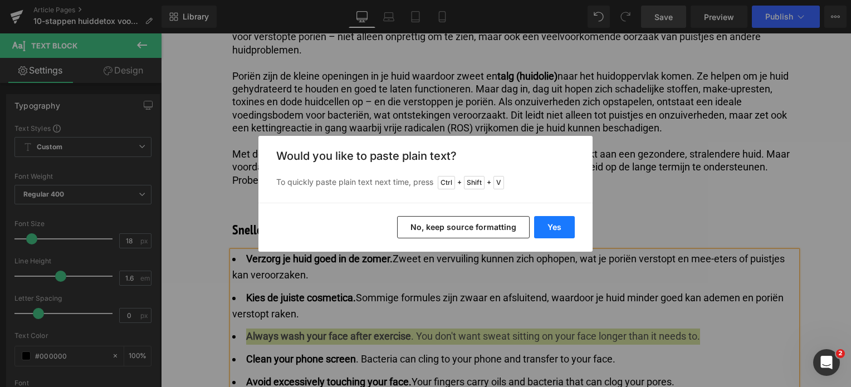
click at [550, 230] on button "Yes" at bounding box center [554, 227] width 41 height 22
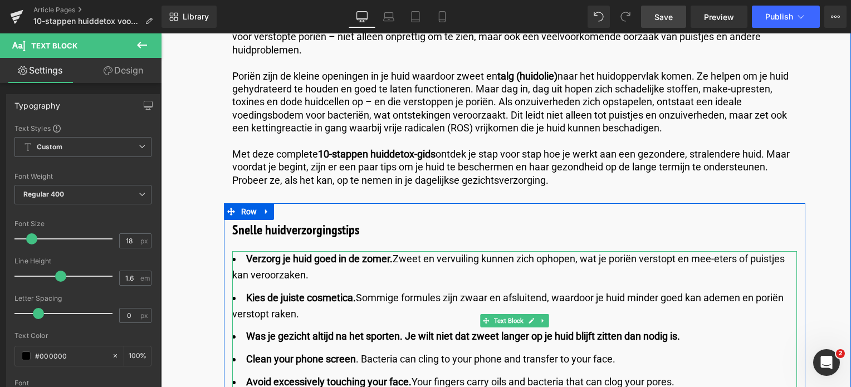
drag, startPoint x: 567, startPoint y: 372, endPoint x: 573, endPoint y: 337, distance: 35.1
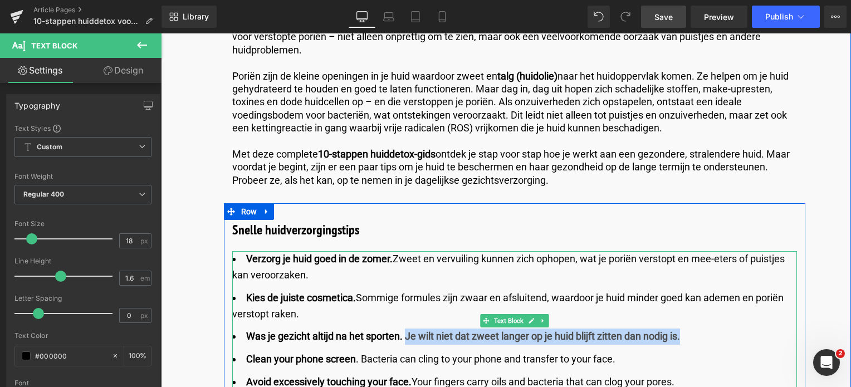
drag, startPoint x: 700, startPoint y: 343, endPoint x: 407, endPoint y: 336, distance: 293.1
click at [407, 336] on li "Was je gezicht altijd na het sporten. Je wilt niet dat zweet langer op je huid …" at bounding box center [514, 337] width 565 height 16
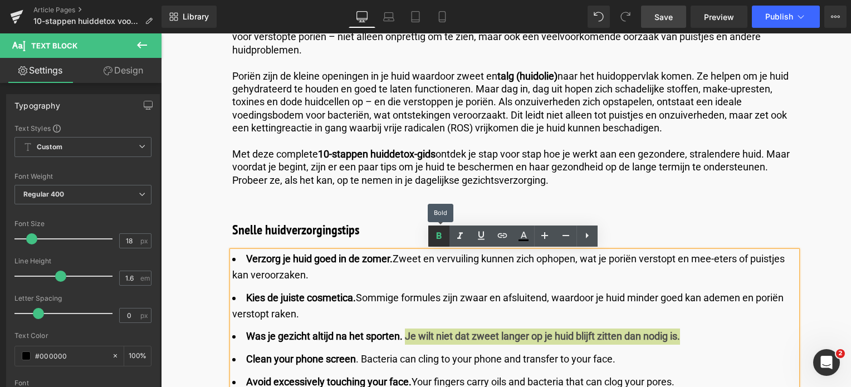
click at [437, 232] on icon at bounding box center [438, 236] width 13 height 13
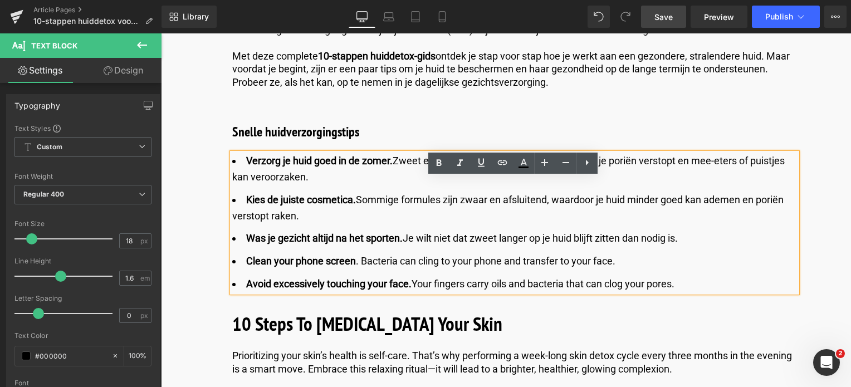
scroll to position [1168, 0]
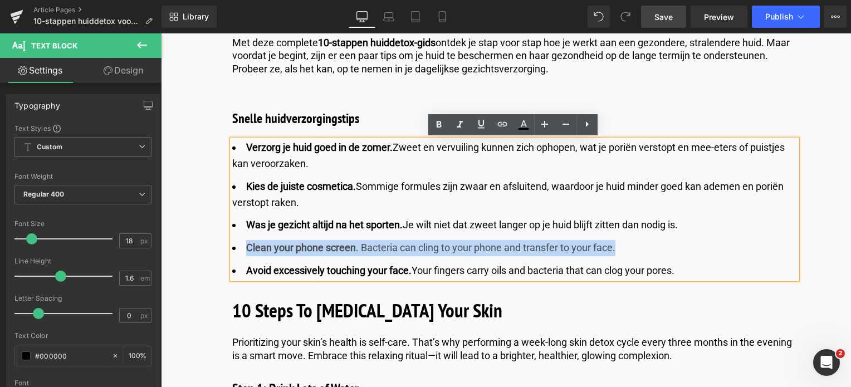
drag, startPoint x: 243, startPoint y: 249, endPoint x: 625, endPoint y: 250, distance: 381.1
click at [625, 250] on li "Clean your phone screen . Bacteria can cling to your phone and transfer to your…" at bounding box center [514, 248] width 565 height 16
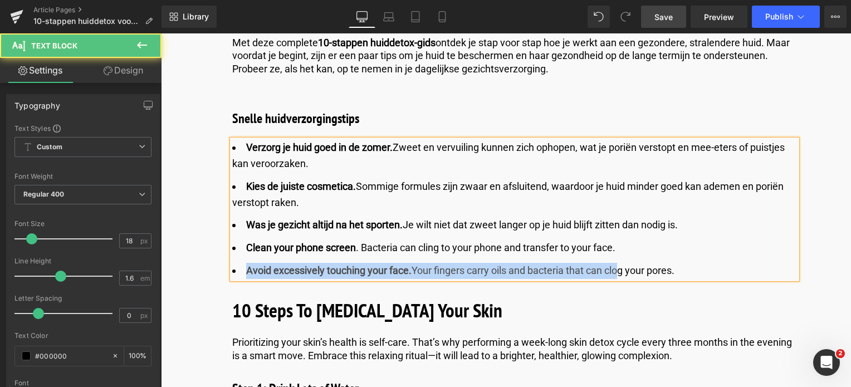
click at [615, 256] on ul "Verzorg je huid goed in de zomer. Zweet en vervuiling kunnen zich ophopen, wat …" at bounding box center [514, 209] width 565 height 139
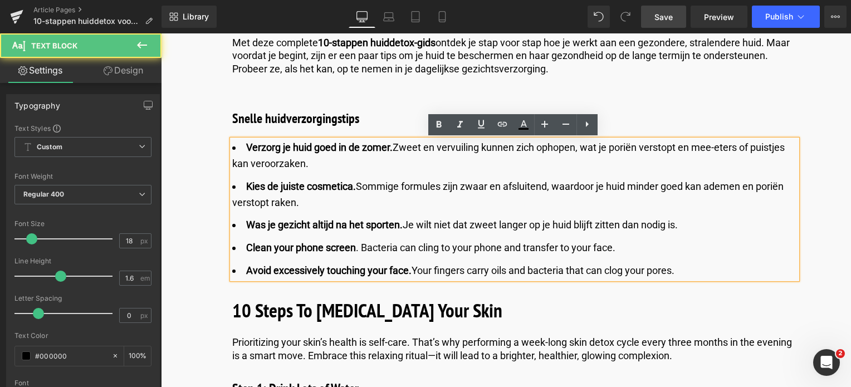
click at [246, 251] on strong "Clean your phone screen" at bounding box center [301, 248] width 110 height 12
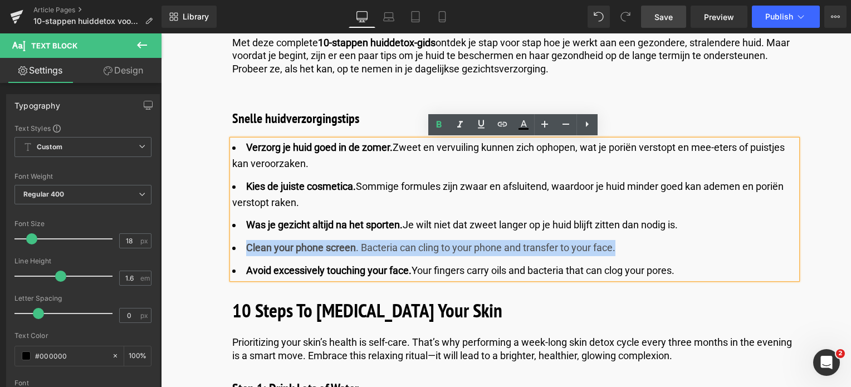
drag, startPoint x: 246, startPoint y: 251, endPoint x: 620, endPoint y: 246, distance: 374.4
click at [620, 246] on li "Clean your phone screen . Bacteria can cling to your phone and transfer to your…" at bounding box center [514, 248] width 565 height 16
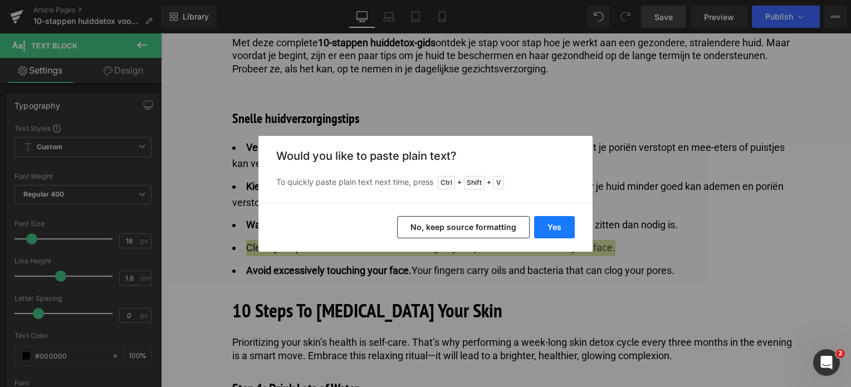
click at [555, 226] on button "Yes" at bounding box center [554, 227] width 41 height 22
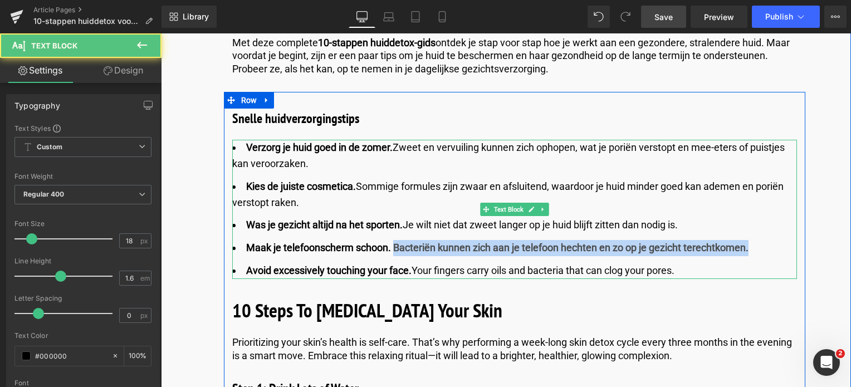
drag, startPoint x: 393, startPoint y: 250, endPoint x: 754, endPoint y: 249, distance: 361.0
click at [754, 249] on li "Maak je telefoonscherm schoon. Bacteriën kunnen zich aan je telefoon hechten en…" at bounding box center [514, 248] width 565 height 16
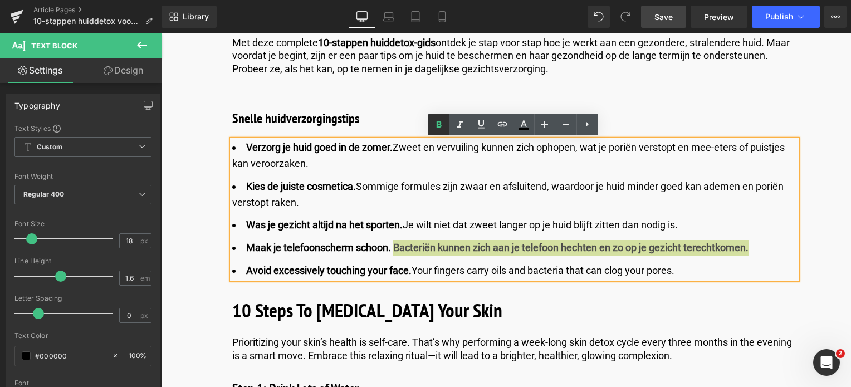
click at [440, 125] on icon at bounding box center [438, 124] width 5 height 7
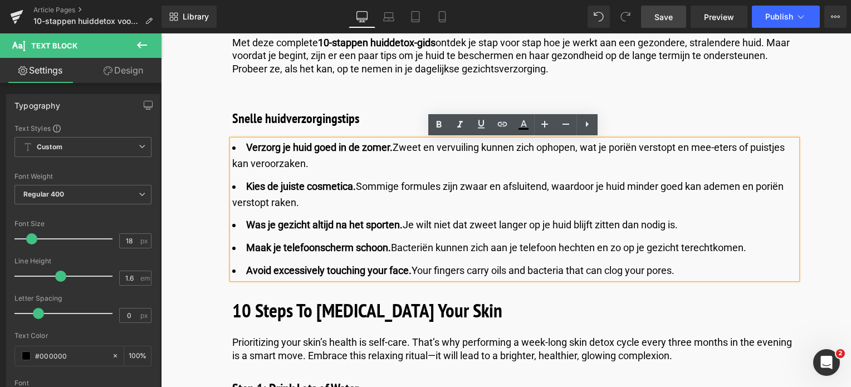
drag, startPoint x: 682, startPoint y: 273, endPoint x: 245, endPoint y: 269, distance: 437.4
click at [245, 269] on li "Avoid excessively touching your face. Your fingers carry oils and bacteria that…" at bounding box center [514, 271] width 565 height 16
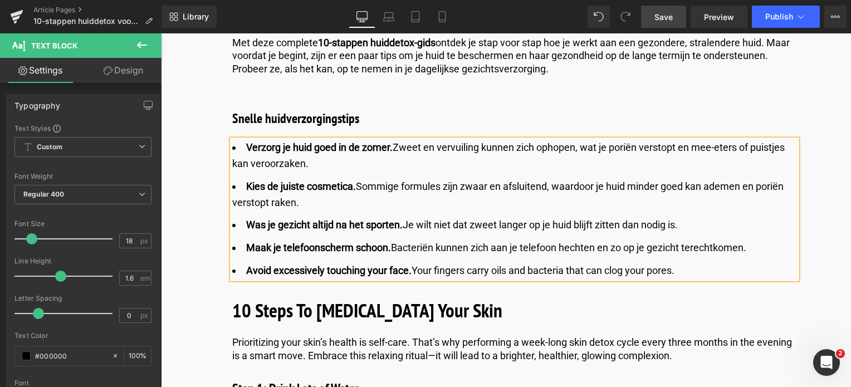
click at [665, 274] on li "Avoid excessively touching your face. Your fingers carry oils and bacteria that…" at bounding box center [514, 271] width 565 height 16
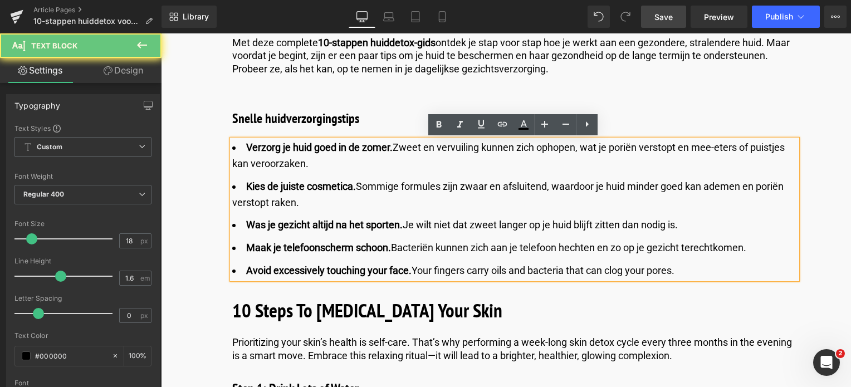
click at [678, 273] on li "Avoid excessively touching your face. Your fingers carry oils and bacteria that…" at bounding box center [514, 271] width 565 height 16
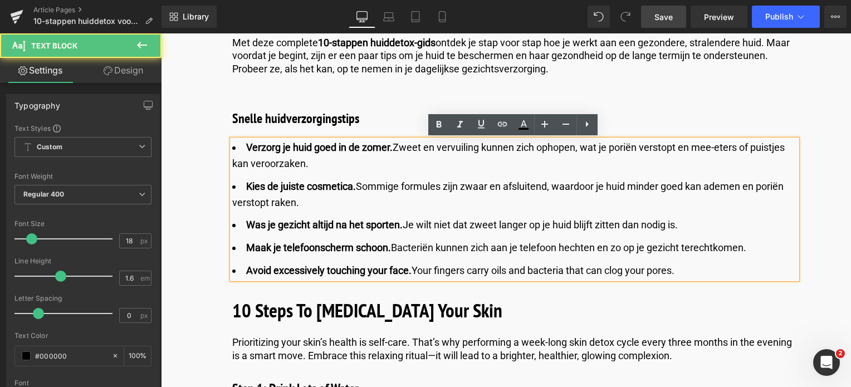
click at [680, 272] on li "Avoid excessively touching your face. Your fingers carry oils and bacteria that…" at bounding box center [514, 271] width 565 height 16
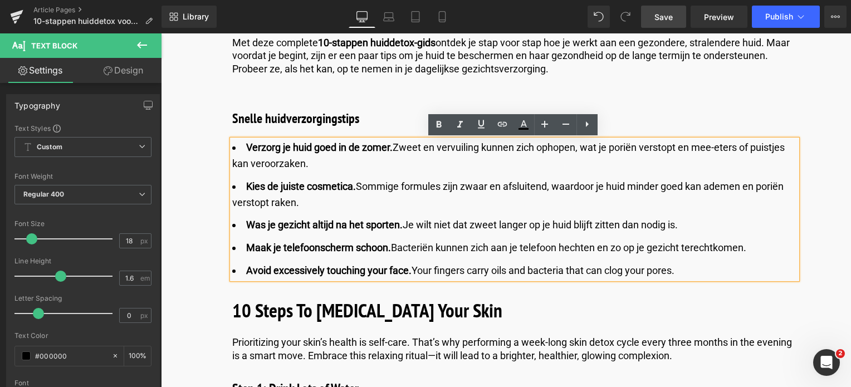
drag, startPoint x: 680, startPoint y: 272, endPoint x: 245, endPoint y: 270, distance: 435.1
click at [245, 270] on li "Avoid excessively touching your face. Your fingers carry oils and bacteria that…" at bounding box center [514, 271] width 565 height 16
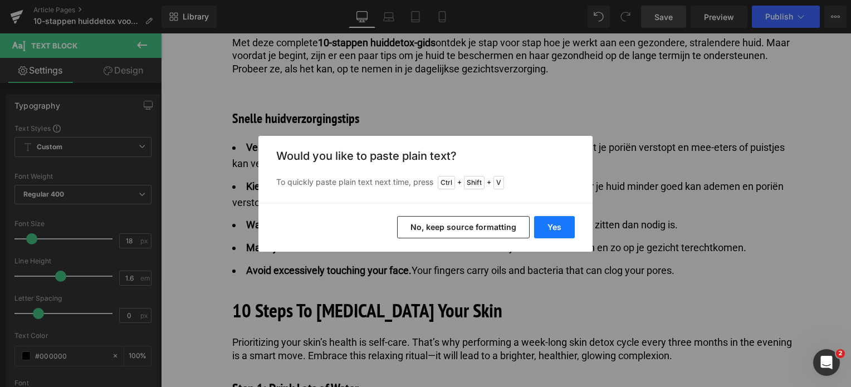
click at [570, 222] on button "Yes" at bounding box center [554, 227] width 41 height 22
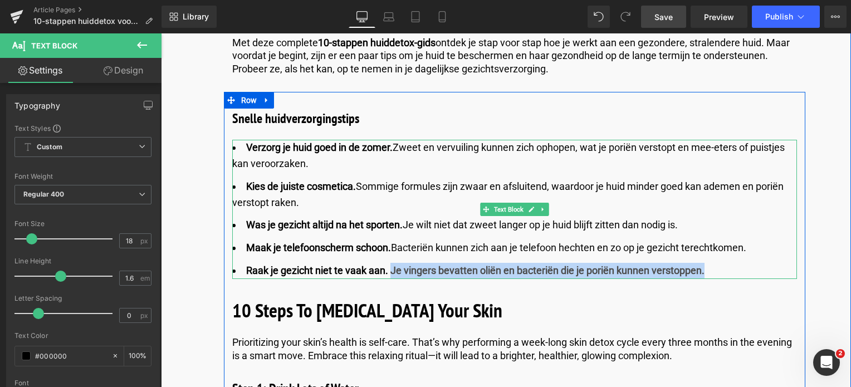
drag, startPoint x: 389, startPoint y: 271, endPoint x: 721, endPoint y: 269, distance: 331.5
click at [721, 269] on li "Raak je gezicht niet te vaak aan. Je vingers bevatten oliën en bacteriën die je…" at bounding box center [514, 271] width 565 height 16
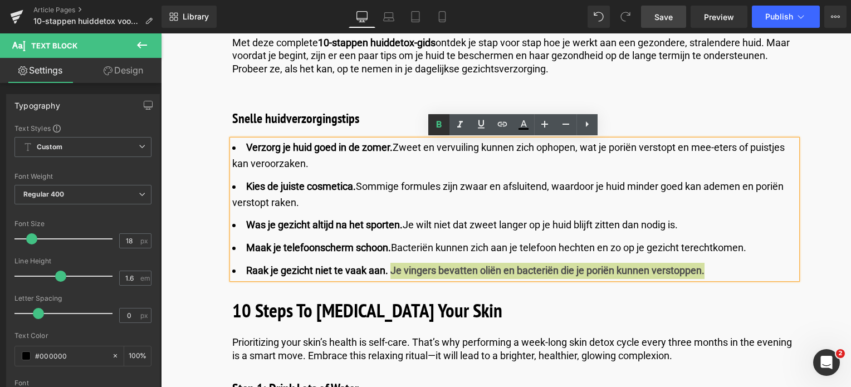
click at [437, 126] on icon at bounding box center [438, 124] width 5 height 7
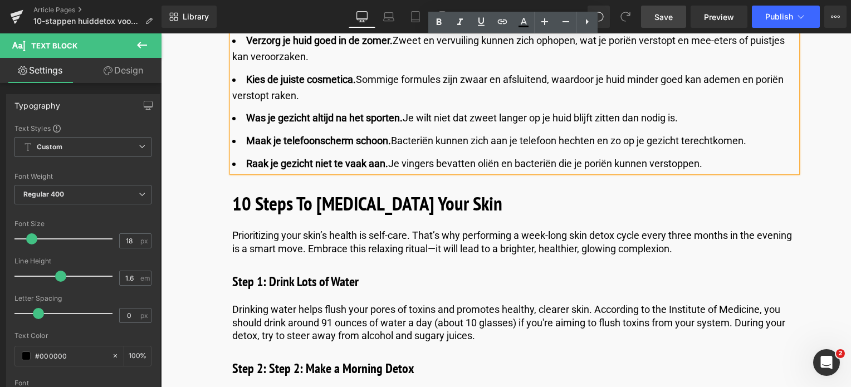
scroll to position [1279, 0]
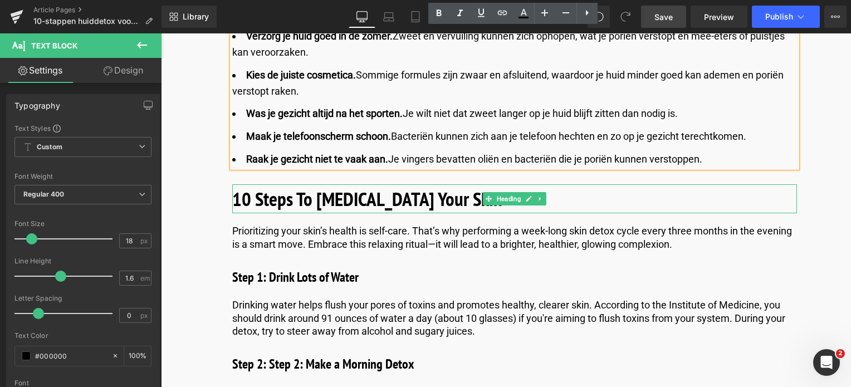
click at [330, 205] on b "10 Steps To Detoxing Your Skin" at bounding box center [367, 199] width 270 height 26
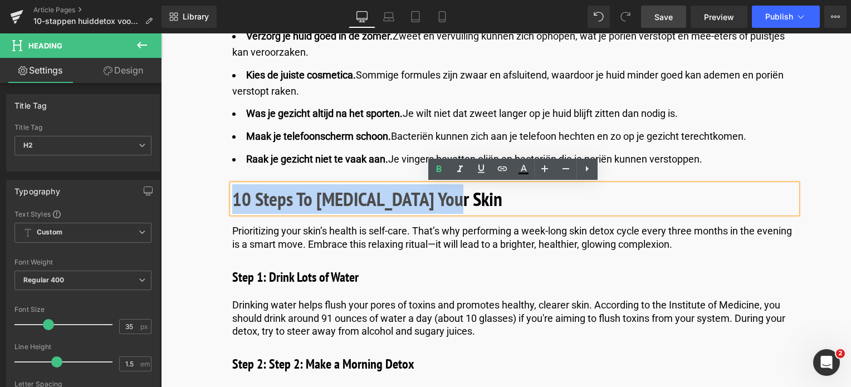
drag, startPoint x: 451, startPoint y: 201, endPoint x: 148, endPoint y: 191, distance: 303.8
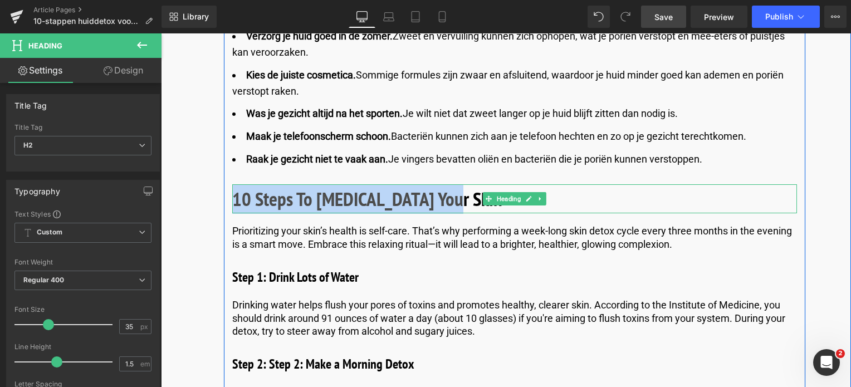
click at [452, 206] on h2 "10 Steps To Detoxing Your Skin" at bounding box center [514, 199] width 565 height 30
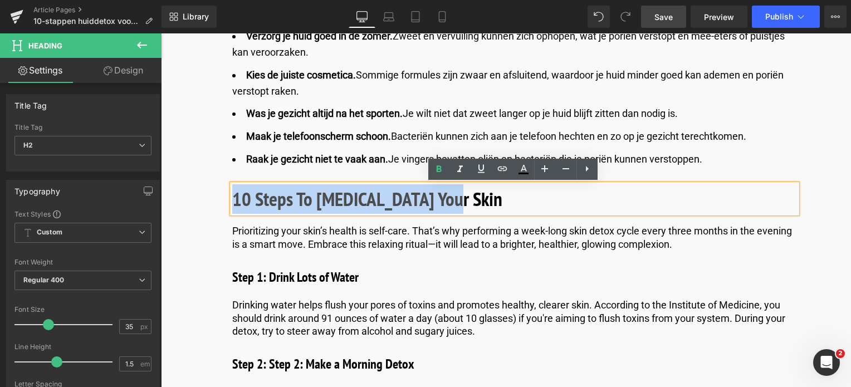
drag, startPoint x: 452, startPoint y: 206, endPoint x: 213, endPoint y: 196, distance: 239.2
paste div
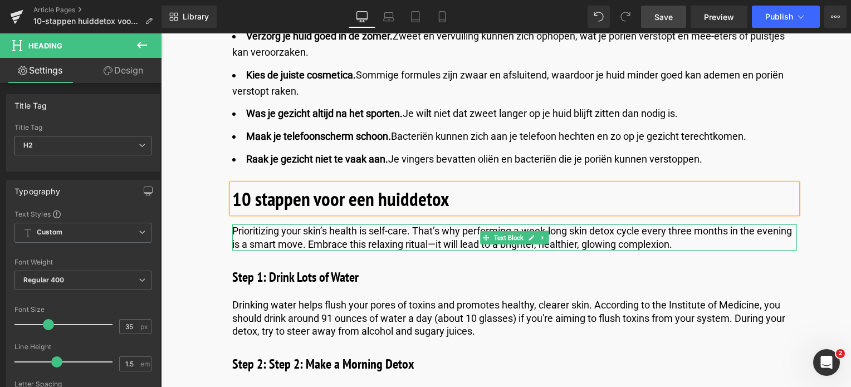
click at [677, 240] on p "Prioritizing your skin’s health is self-care. That’s why performing a week-long…" at bounding box center [514, 238] width 565 height 26
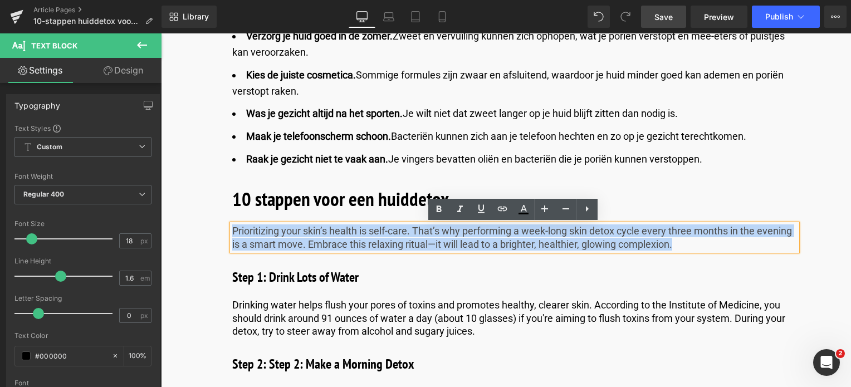
drag, startPoint x: 676, startPoint y: 242, endPoint x: 212, endPoint y: 230, distance: 464.3
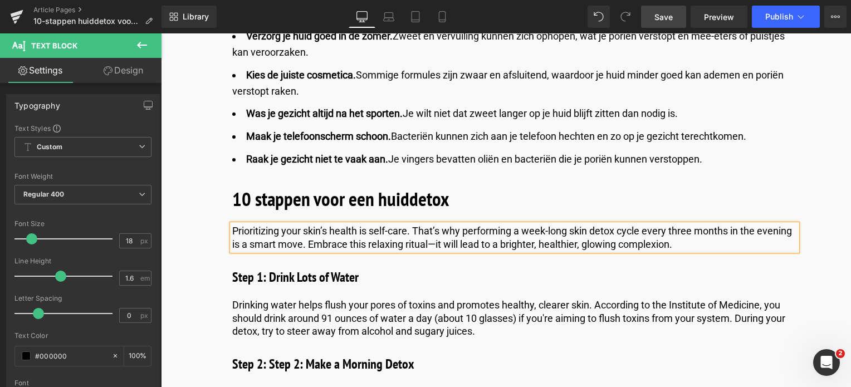
click at [728, 251] on div "Prioritizing your skin’s health is self-care. That’s why performing a week-long…" at bounding box center [514, 238] width 565 height 26
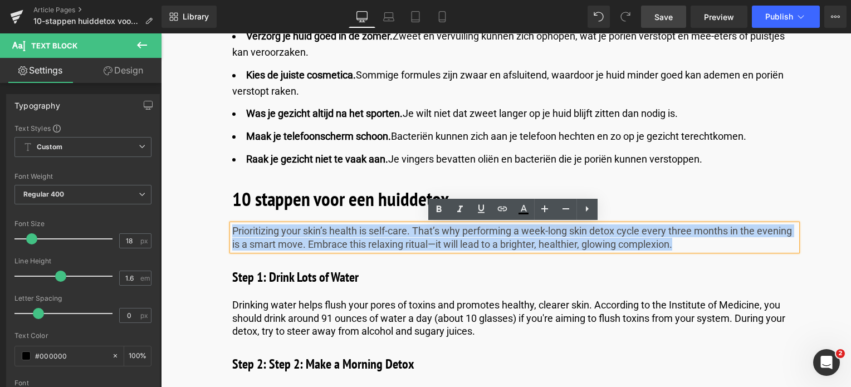
drag, startPoint x: 713, startPoint y: 248, endPoint x: 216, endPoint y: 211, distance: 497.8
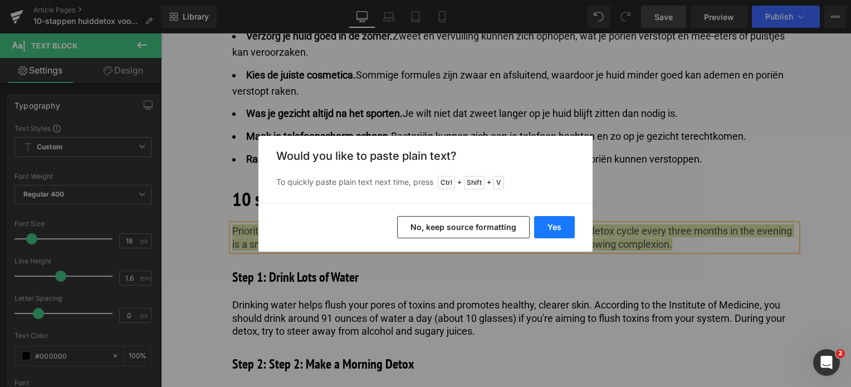
click at [554, 220] on button "Yes" at bounding box center [554, 227] width 41 height 22
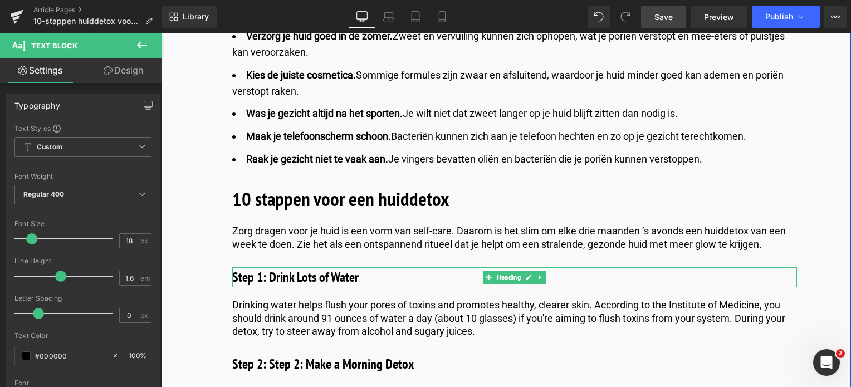
click at [304, 285] on div at bounding box center [514, 286] width 565 height 3
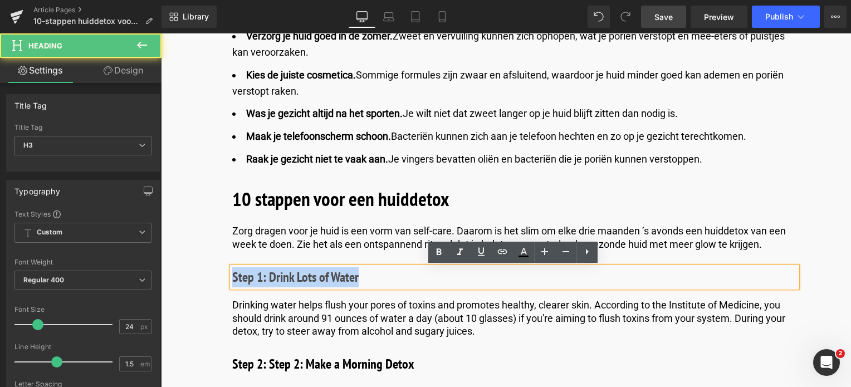
drag, startPoint x: 369, startPoint y: 281, endPoint x: 230, endPoint y: 262, distance: 141.1
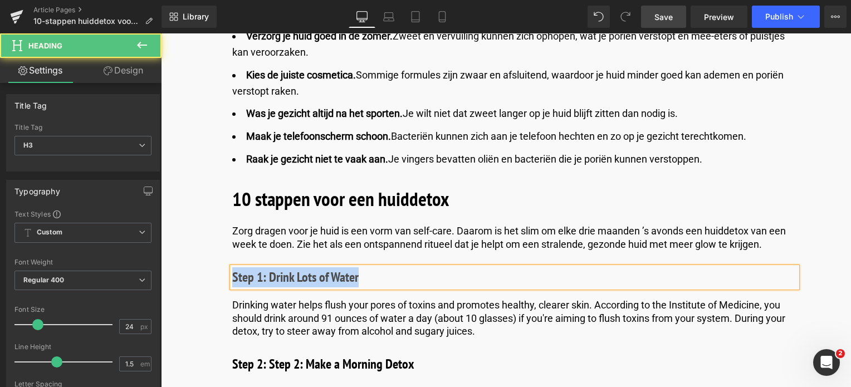
click at [363, 275] on h3 "Step 1: Drink Lots of Water" at bounding box center [514, 277] width 565 height 20
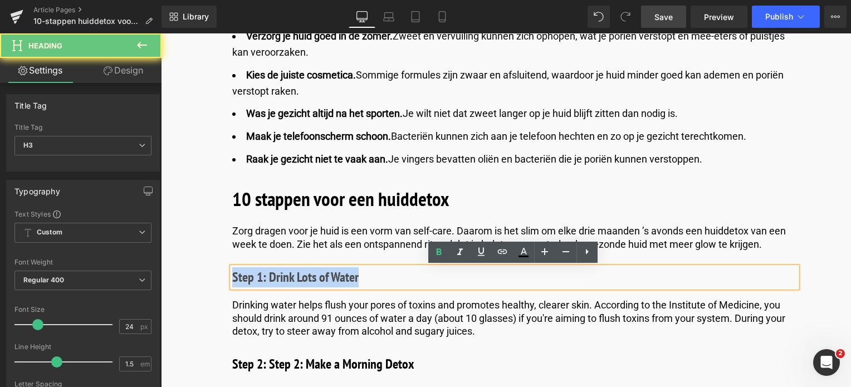
drag, startPoint x: 363, startPoint y: 275, endPoint x: 143, endPoint y: 272, distance: 220.1
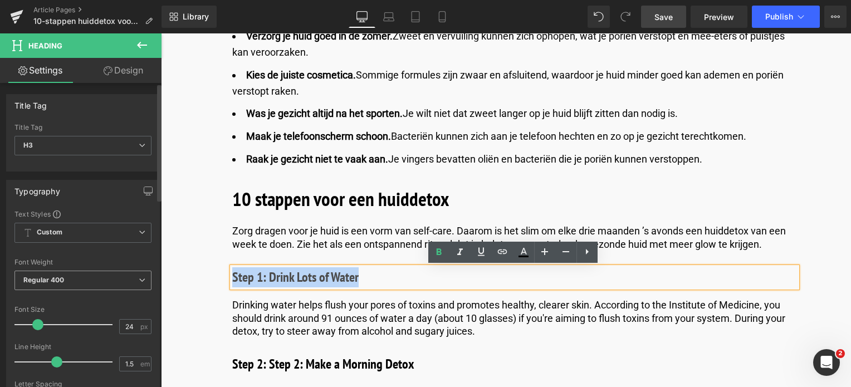
paste div
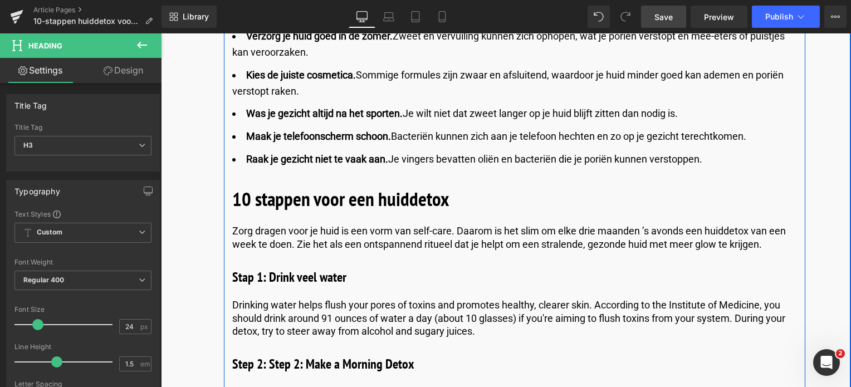
click at [161, 33] on div at bounding box center [161, 33] width 0 height 0
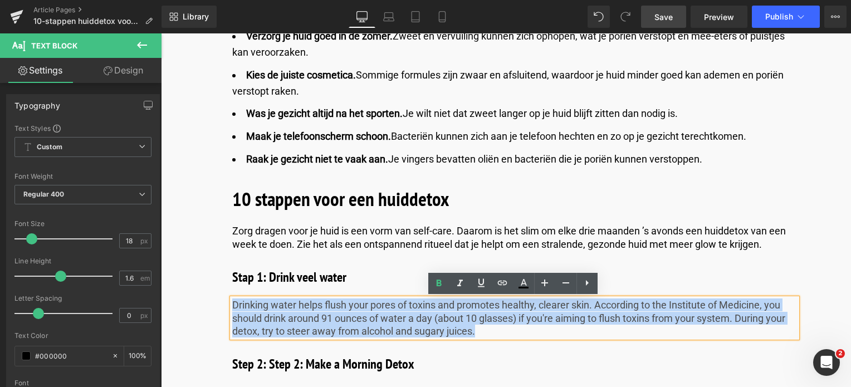
drag, startPoint x: 232, startPoint y: 308, endPoint x: 520, endPoint y: 344, distance: 290.3
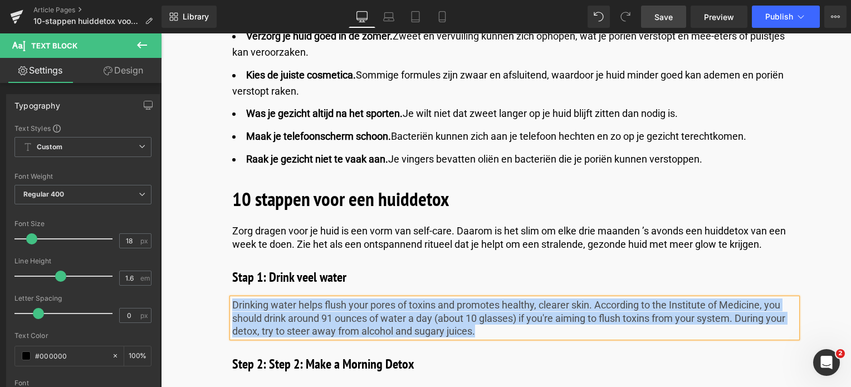
click at [513, 328] on p "Drinking water helps flush your pores of toxins and promotes healthy, clearer s…" at bounding box center [514, 318] width 565 height 39
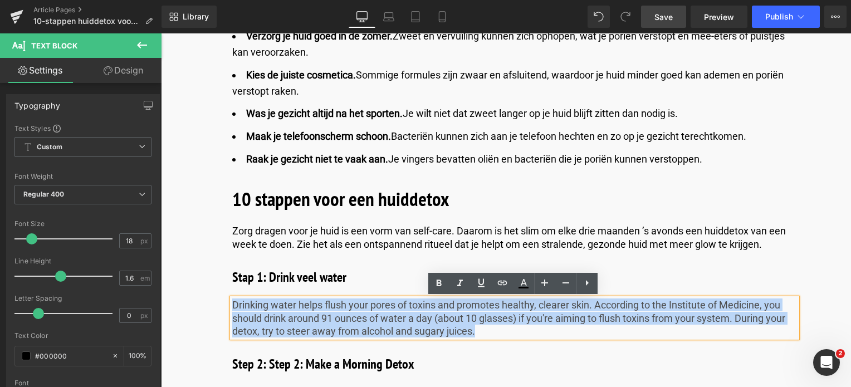
drag, startPoint x: 504, startPoint y: 334, endPoint x: 191, endPoint y: 278, distance: 318.0
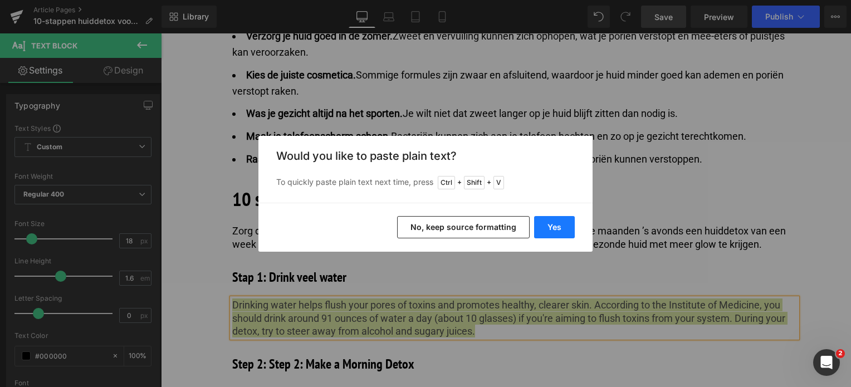
click at [543, 232] on button "Yes" at bounding box center [554, 227] width 41 height 22
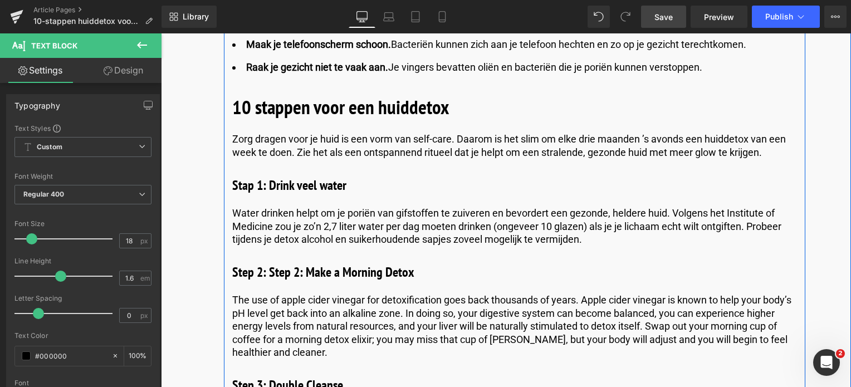
scroll to position [1391, 0]
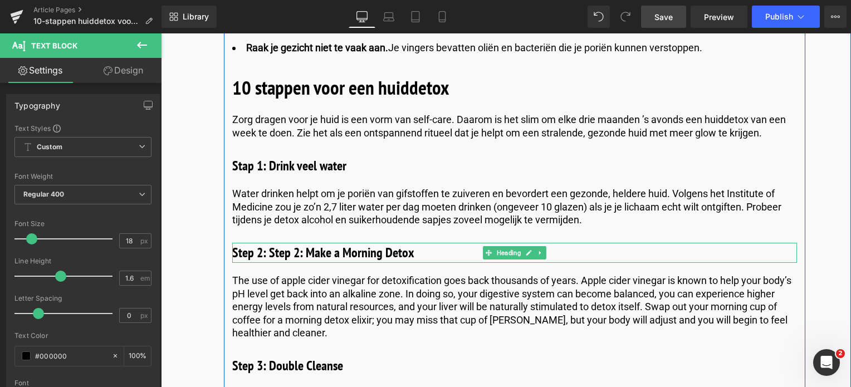
click at [301, 253] on h3 "Step 2: Step 2: Make a Morning Detox" at bounding box center [514, 253] width 565 height 20
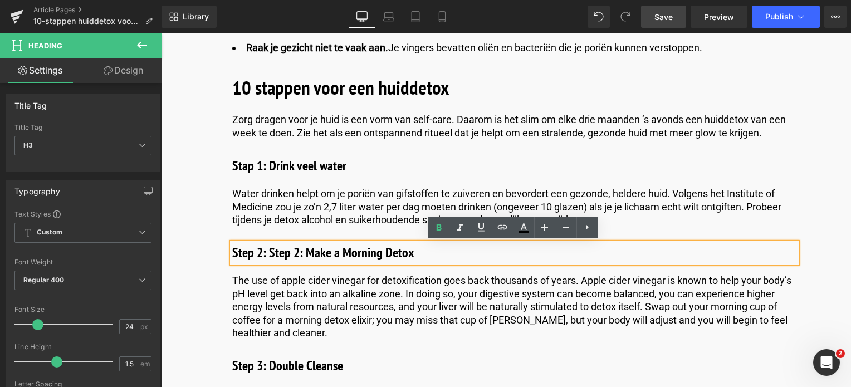
click at [301, 252] on h3 "Step 2: Step 2: Make a Morning Detox" at bounding box center [514, 253] width 565 height 20
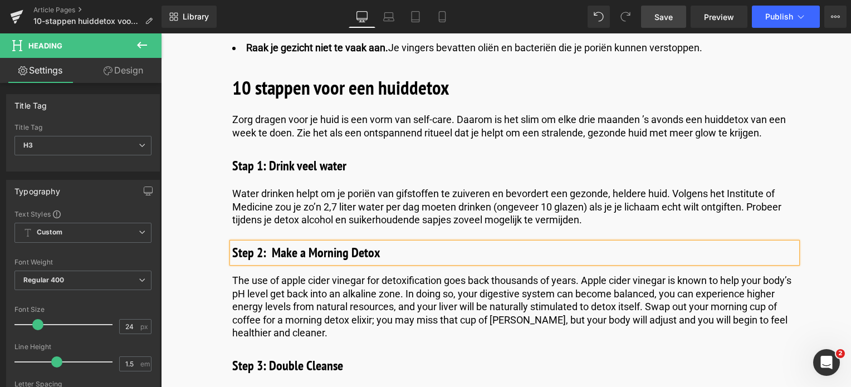
click at [269, 258] on h3 "Step 2: Make a Morning Detox" at bounding box center [514, 253] width 565 height 20
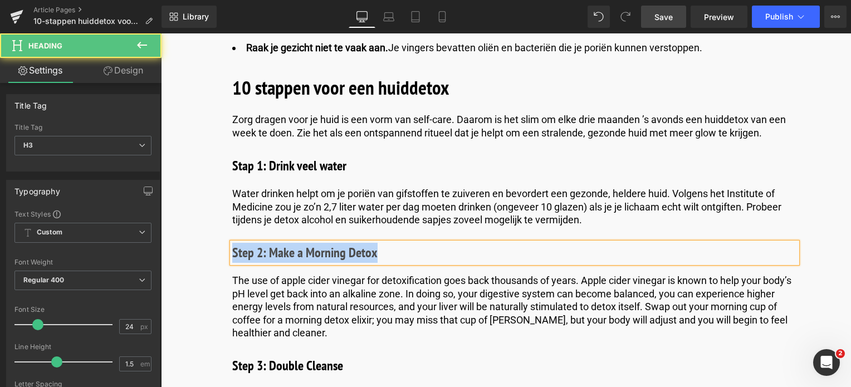
drag, startPoint x: 404, startPoint y: 254, endPoint x: 212, endPoint y: 252, distance: 192.2
click at [376, 260] on h3 "Step 2: Make a Morning Detox" at bounding box center [514, 253] width 565 height 20
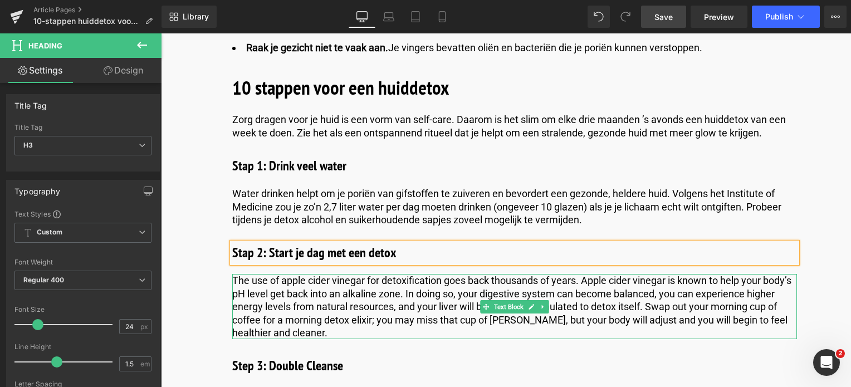
click at [265, 301] on p "The use of apple cider vinegar for detoxification goes back thousands of years.…" at bounding box center [514, 306] width 565 height 65
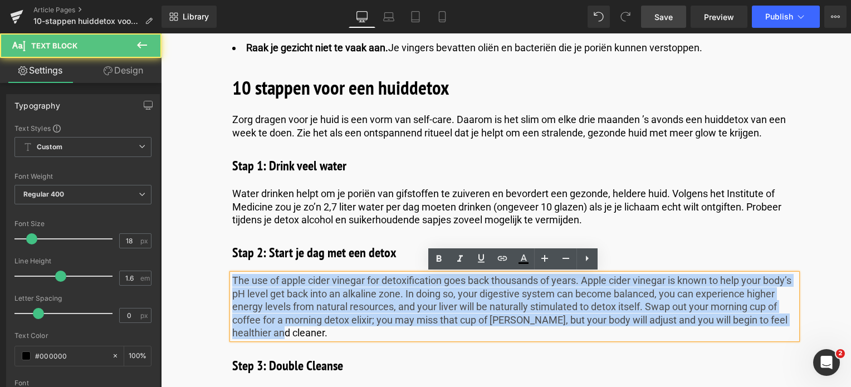
drag, startPoint x: 328, startPoint y: 334, endPoint x: 213, endPoint y: 280, distance: 127.4
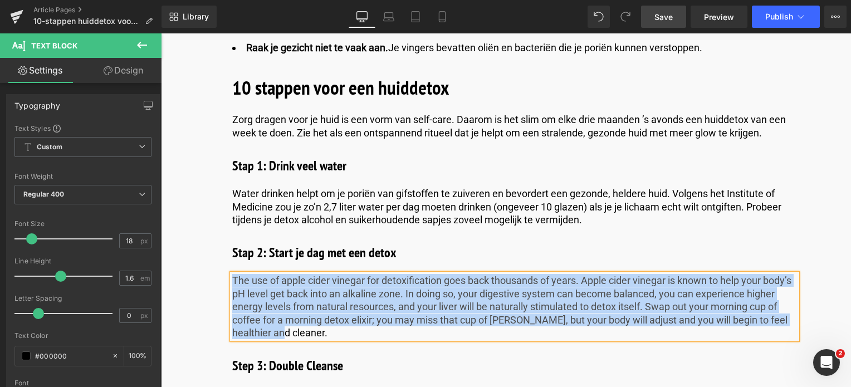
click at [350, 334] on p "The use of apple cider vinegar for detoxification goes back thousands of years.…" at bounding box center [514, 306] width 565 height 65
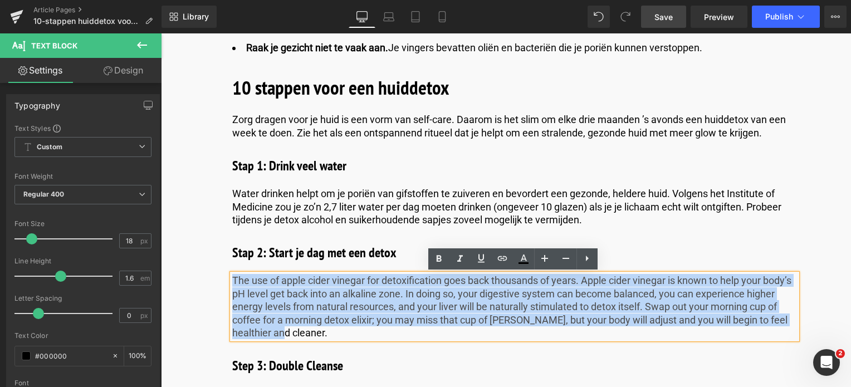
drag, startPoint x: 350, startPoint y: 334, endPoint x: 188, endPoint y: 275, distance: 172.4
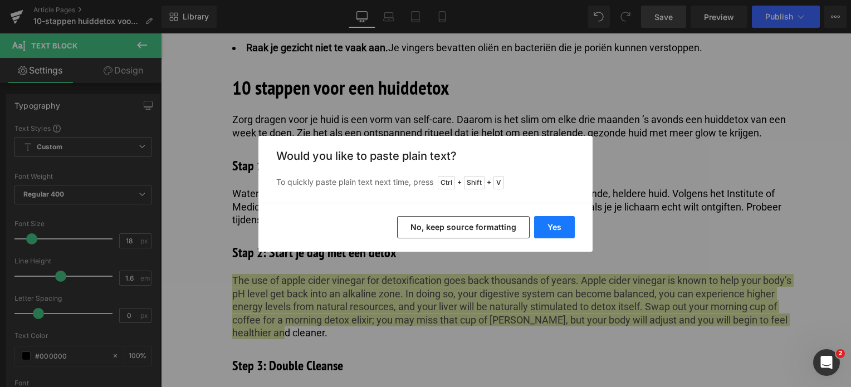
click at [552, 226] on button "Yes" at bounding box center [554, 227] width 41 height 22
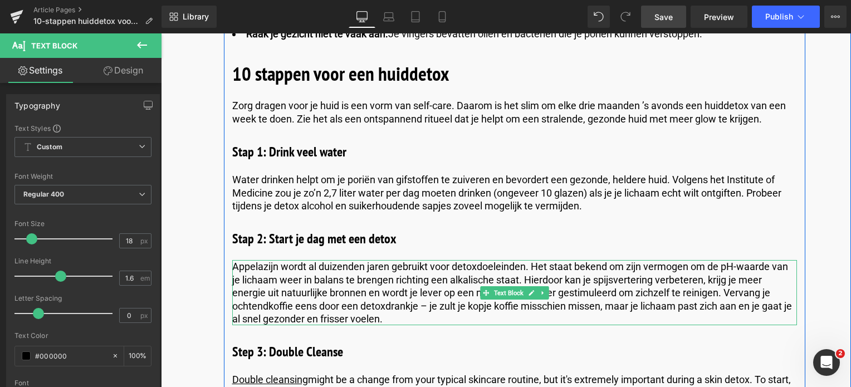
scroll to position [1446, 0]
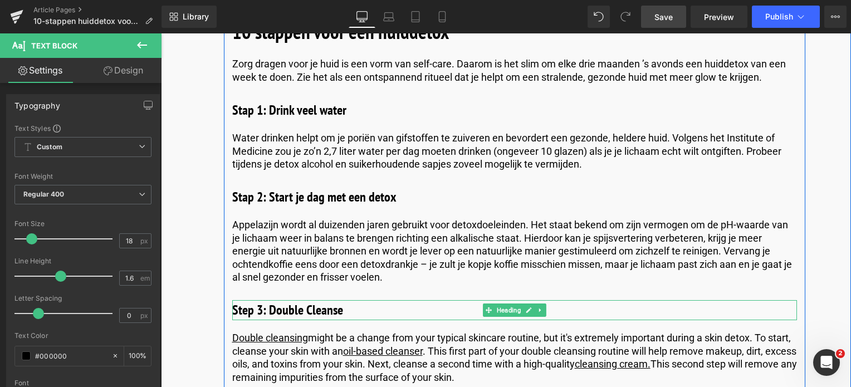
click at [261, 306] on h3 "Step 3: Double Cleanse" at bounding box center [514, 310] width 565 height 20
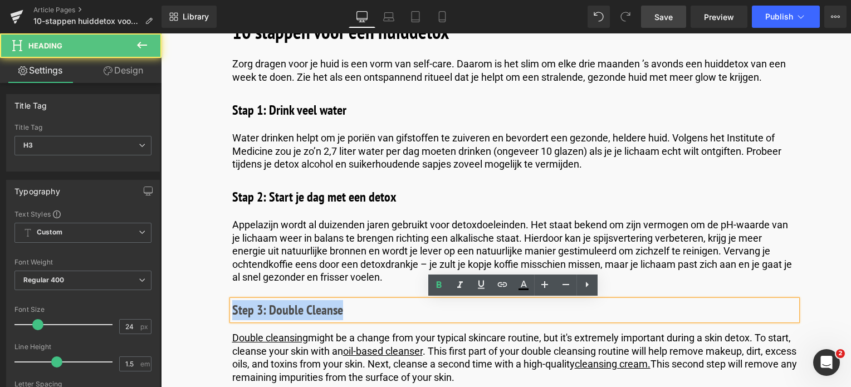
drag, startPoint x: 352, startPoint y: 314, endPoint x: 178, endPoint y: 315, distance: 173.3
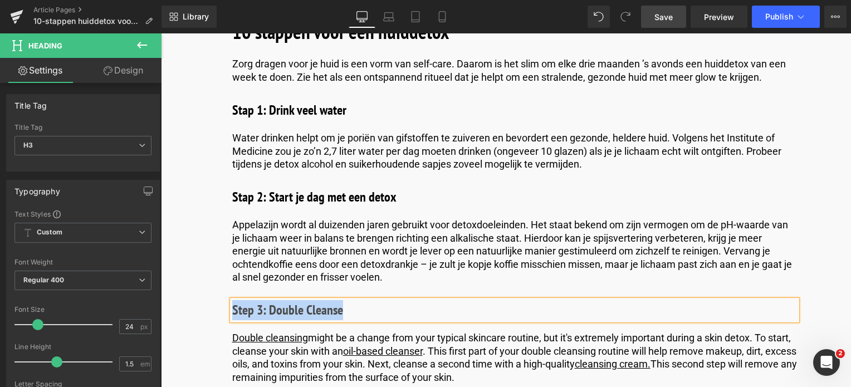
click at [378, 300] on div "Step 3: Double Cleanse" at bounding box center [514, 310] width 565 height 20
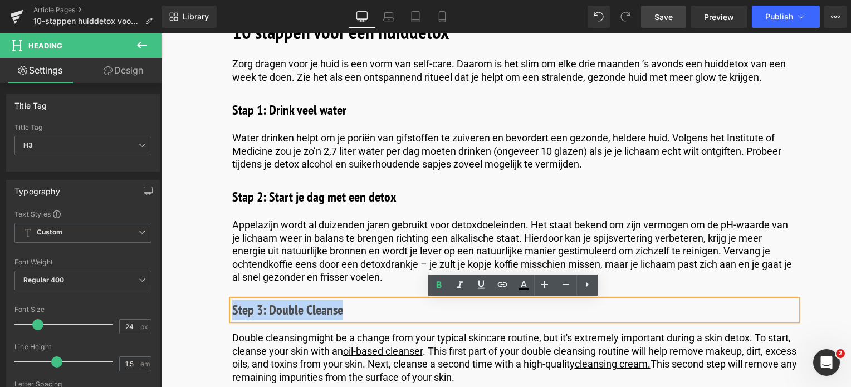
drag, startPoint x: 358, startPoint y: 312, endPoint x: 189, endPoint y: 309, distance: 168.3
paste div
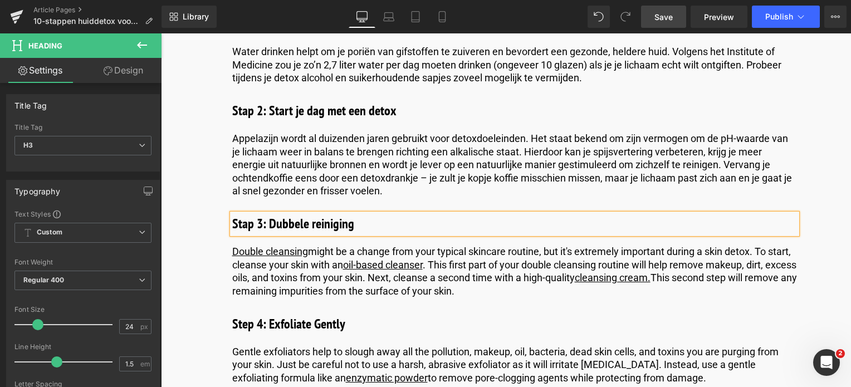
scroll to position [1558, 0]
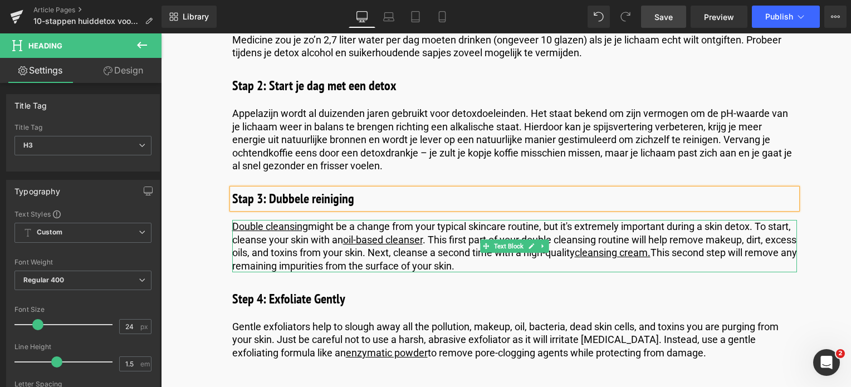
click at [510, 266] on p "Double cleansing might be a change from your typical skincare routine, but it's…" at bounding box center [514, 246] width 565 height 52
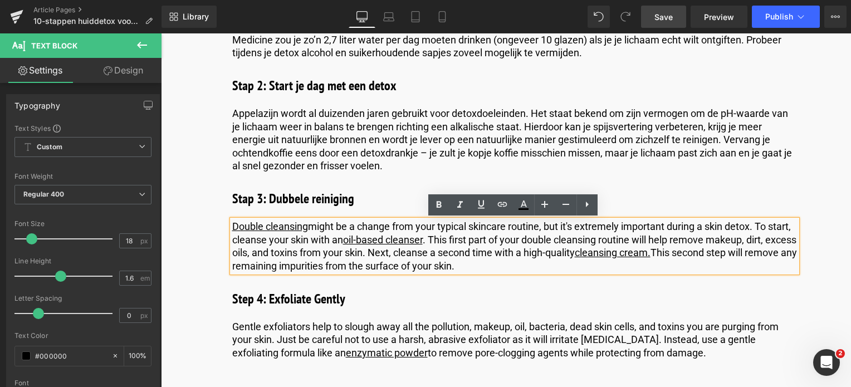
drag, startPoint x: 509, startPoint y: 264, endPoint x: 181, endPoint y: 221, distance: 330.9
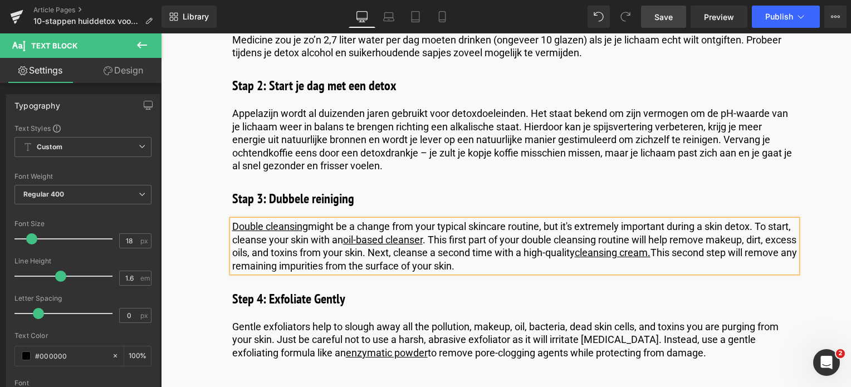
click at [527, 268] on p "Double cleansing might be a change from your typical skincare routine, but it's…" at bounding box center [514, 246] width 565 height 52
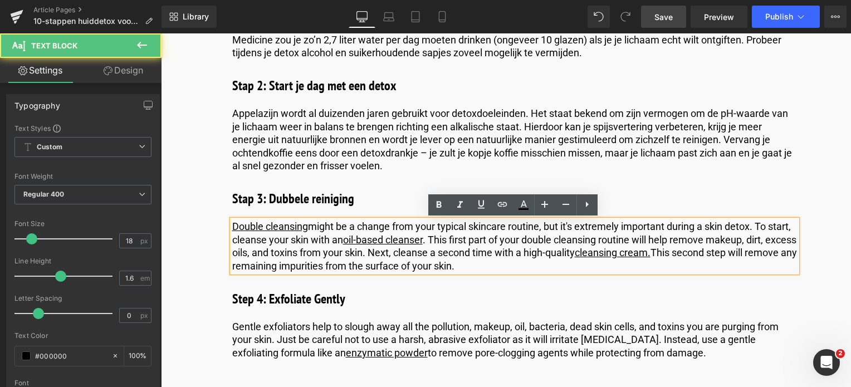
click at [527, 268] on p "Double cleansing might be a change from your typical skincare routine, but it's…" at bounding box center [514, 246] width 565 height 52
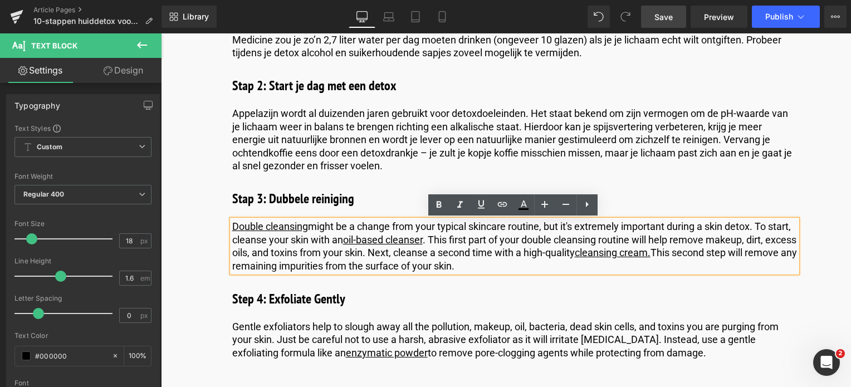
drag, startPoint x: 527, startPoint y: 268, endPoint x: 32, endPoint y: 205, distance: 499.3
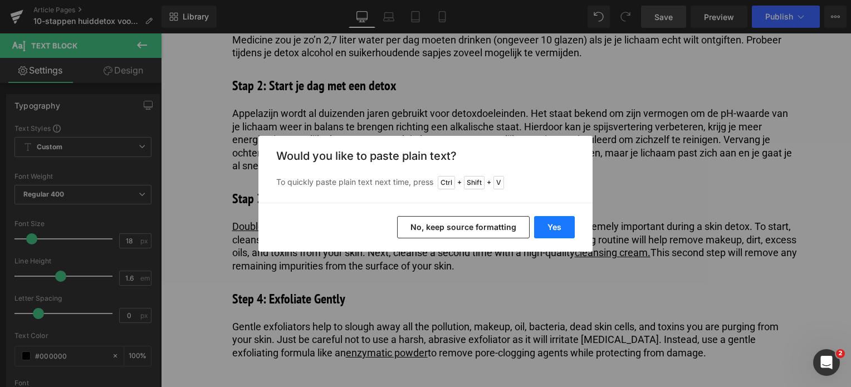
click at [544, 224] on button "Yes" at bounding box center [554, 227] width 41 height 22
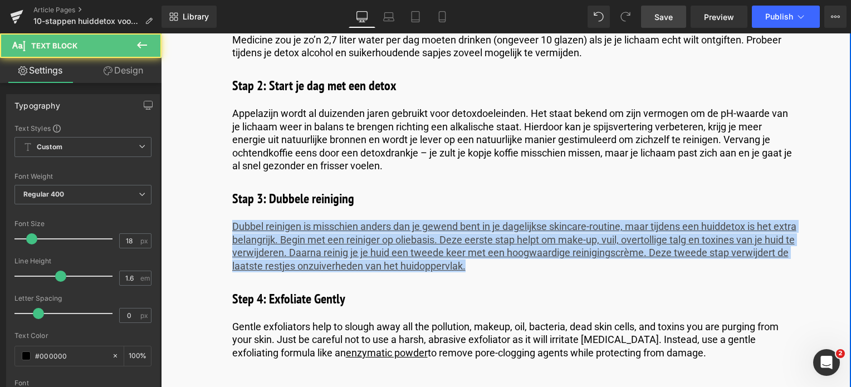
drag, startPoint x: 534, startPoint y: 265, endPoint x: 212, endPoint y: 230, distance: 324.5
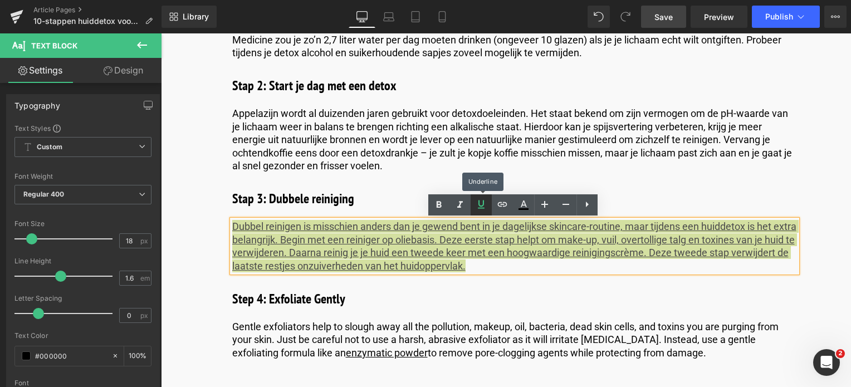
click at [482, 208] on icon at bounding box center [481, 204] width 13 height 13
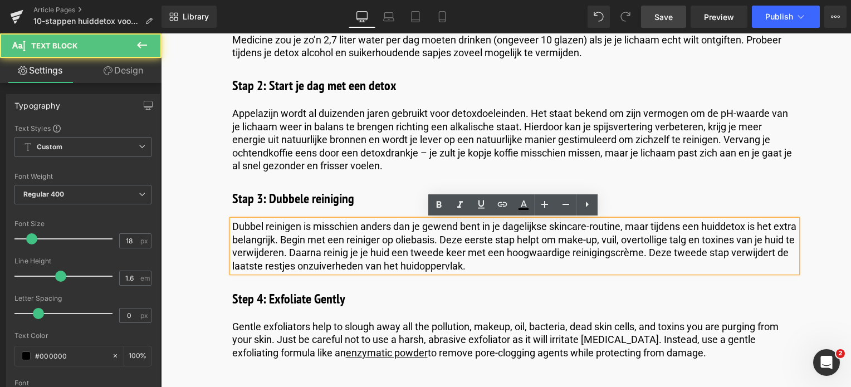
click at [553, 269] on p "Dubbel reinigen is misschien anders dan je gewend bent in je dagelijkse skincar…" at bounding box center [514, 246] width 565 height 52
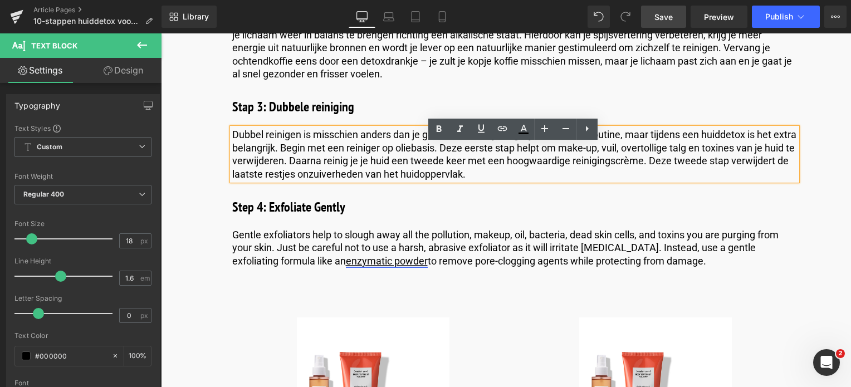
scroll to position [1669, 0]
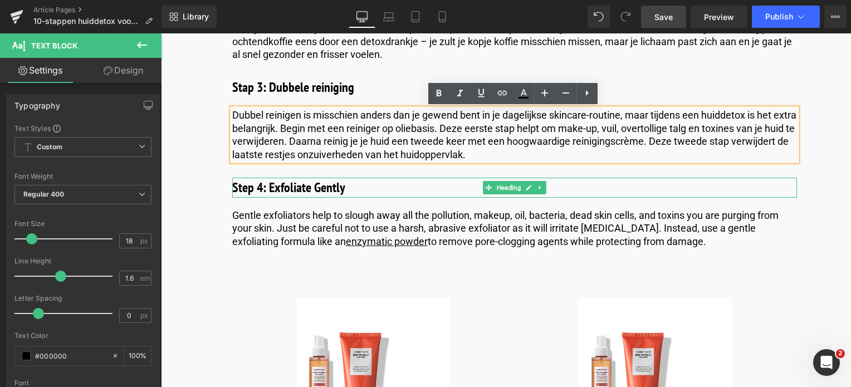
click at [307, 192] on h3 "Step 4: Exfoliate Gently" at bounding box center [514, 188] width 565 height 20
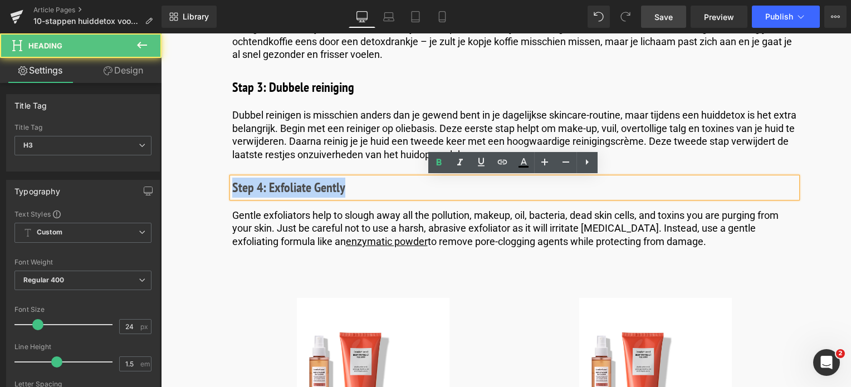
drag, startPoint x: 362, startPoint y: 193, endPoint x: 196, endPoint y: 195, distance: 166.0
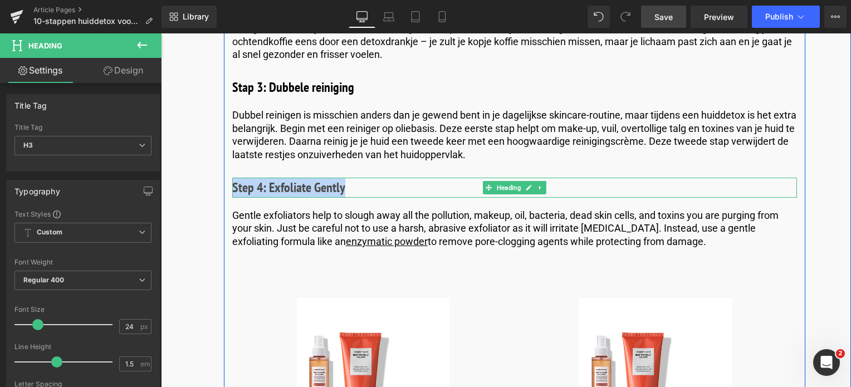
click at [355, 192] on h3 "Step 4: Exfoliate Gently" at bounding box center [514, 188] width 565 height 20
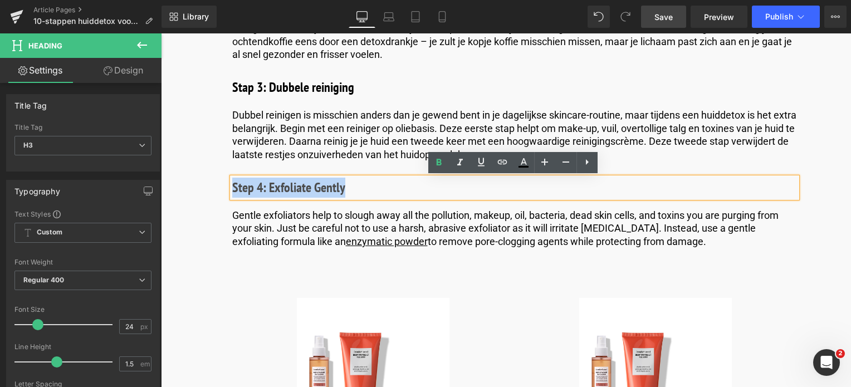
drag, startPoint x: 355, startPoint y: 188, endPoint x: 175, endPoint y: 187, distance: 180.5
paste div
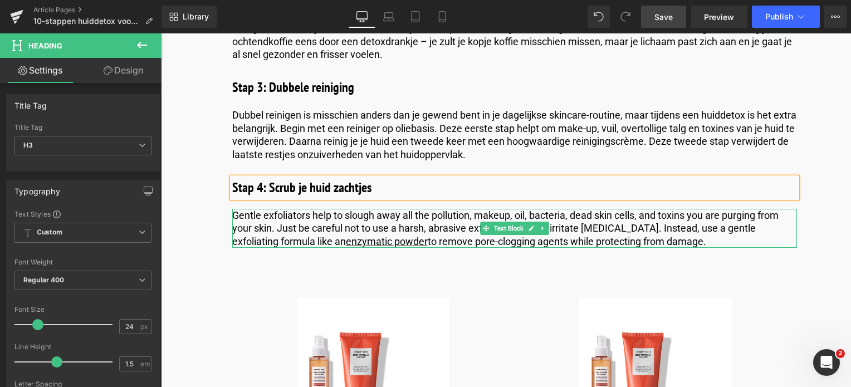
click at [265, 226] on p "Gentle exfoliators help to slough away all the pollution, makeup, oil, bacteria…" at bounding box center [514, 228] width 565 height 39
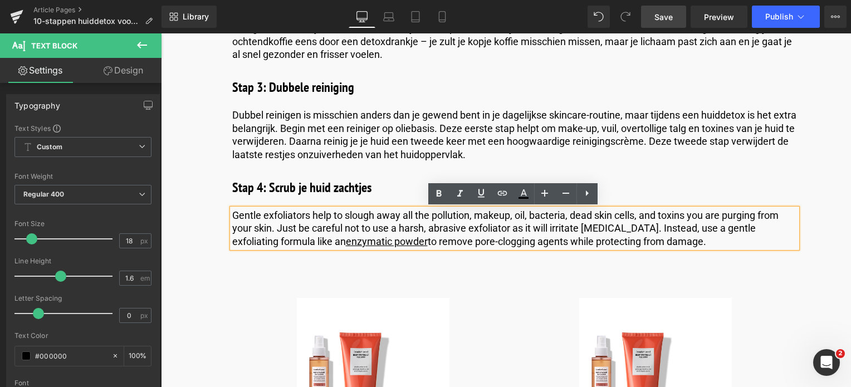
drag, startPoint x: 228, startPoint y: 216, endPoint x: 175, endPoint y: 203, distance: 54.9
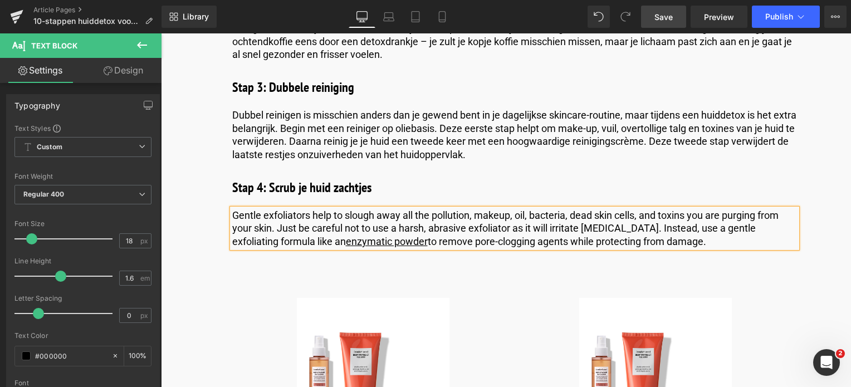
click at [662, 233] on p "Gentle exfoliators help to slough away all the pollution, makeup, oil, bacteria…" at bounding box center [514, 228] width 565 height 39
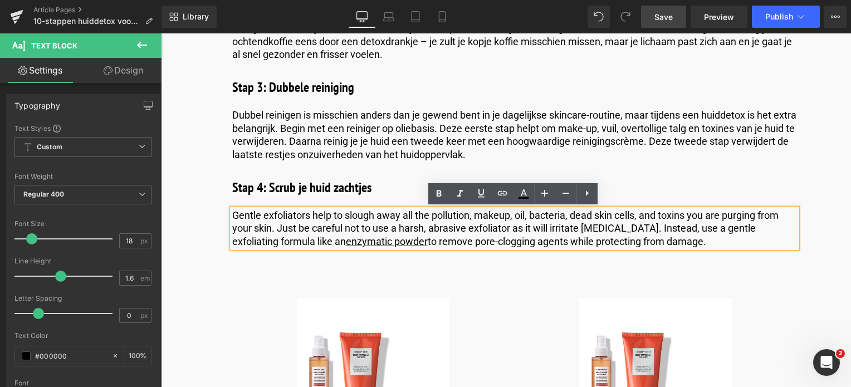
drag, startPoint x: 669, startPoint y: 240, endPoint x: 176, endPoint y: 167, distance: 497.9
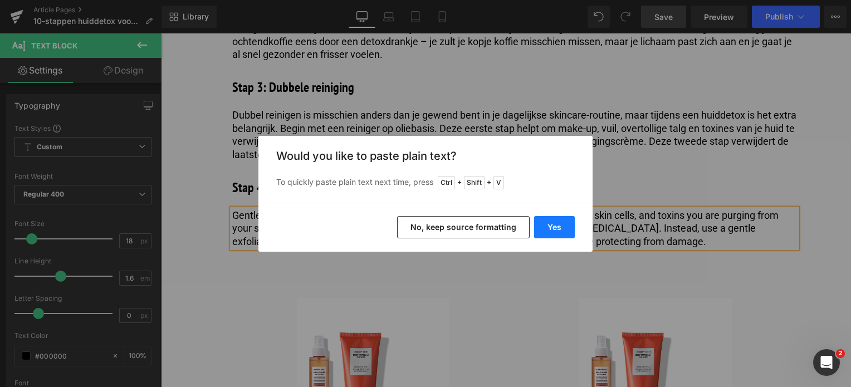
click at [552, 223] on button "Yes" at bounding box center [554, 227] width 41 height 22
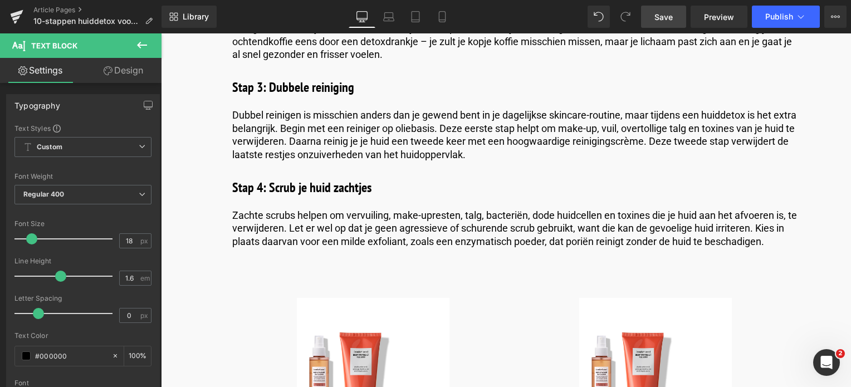
drag, startPoint x: 661, startPoint y: 15, endPoint x: 479, endPoint y: 23, distance: 182.9
click at [661, 15] on span "Save" at bounding box center [664, 17] width 18 height 12
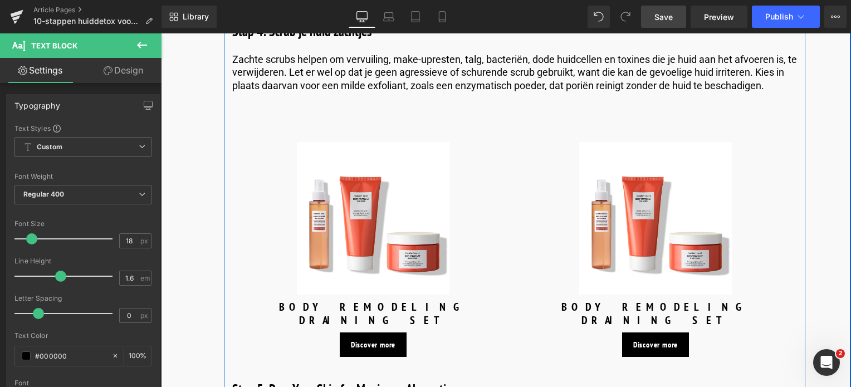
scroll to position [1892, 0]
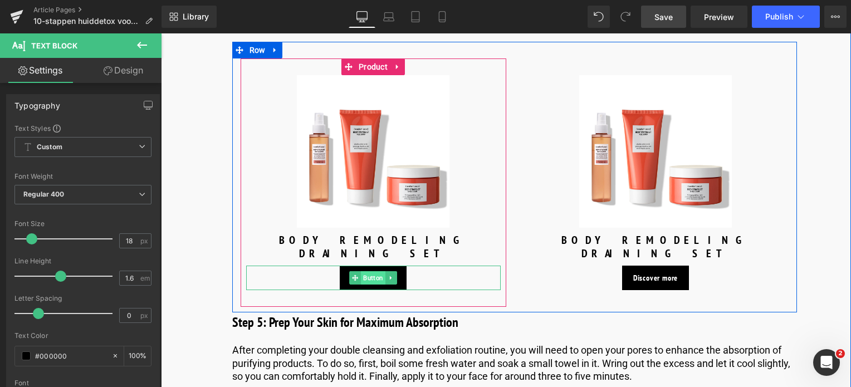
click at [365, 271] on span "Button" at bounding box center [373, 277] width 25 height 13
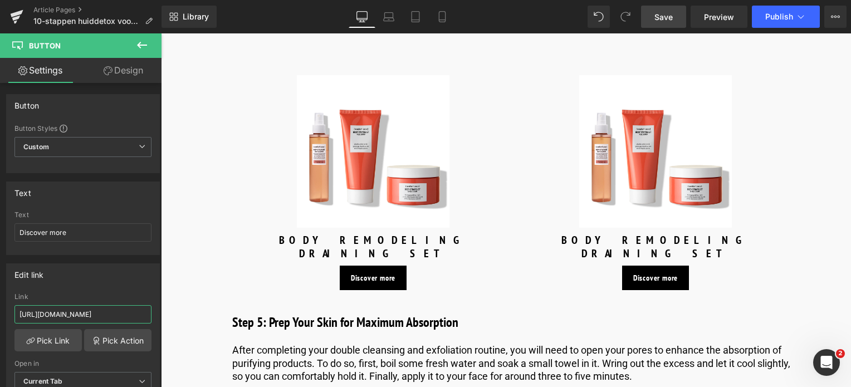
drag, startPoint x: 130, startPoint y: 313, endPoint x: -37, endPoint y: 308, distance: 167.2
click at [0, 308] on html "Button You are previewing how the will restyle your page. You can not edit Elem…" at bounding box center [425, 193] width 851 height 387
type input "/products/skin-regimen-lx-enzyme-exfoliator"
drag, startPoint x: 58, startPoint y: 233, endPoint x: -36, endPoint y: 227, distance: 94.3
click at [0, 227] on html "Button You are previewing how the will restyle your page. You can not edit Elem…" at bounding box center [425, 193] width 851 height 387
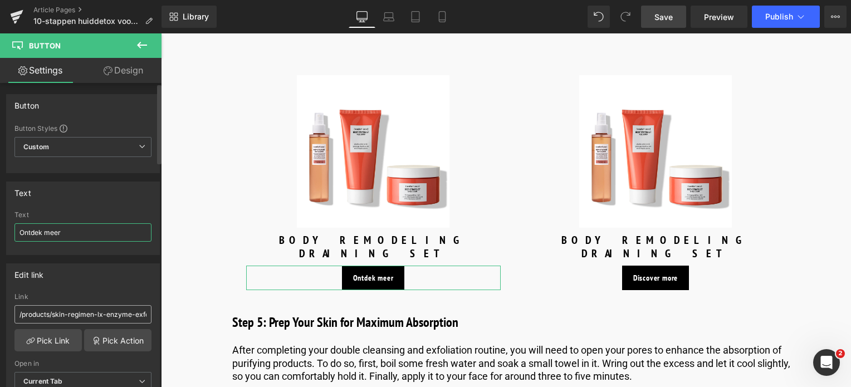
type input "Ontdek meer"
drag, startPoint x: 87, startPoint y: 315, endPoint x: 143, endPoint y: 320, distance: 55.3
click at [143, 320] on input "/products/skin-regimen-lx-enzyme-exfoliator" at bounding box center [82, 314] width 137 height 18
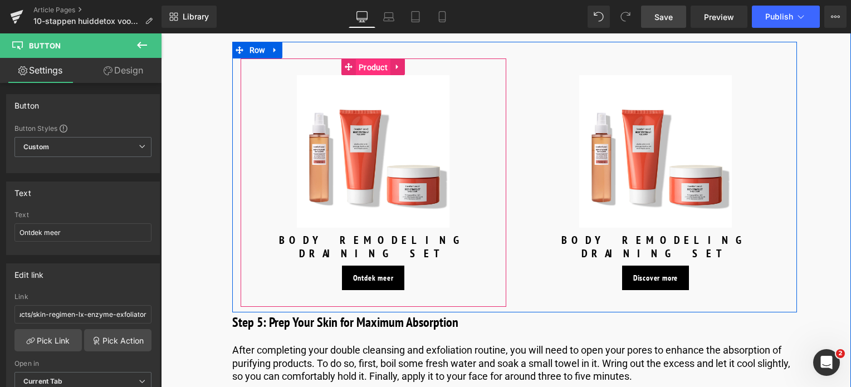
click at [376, 68] on span "Product" at bounding box center [373, 67] width 35 height 17
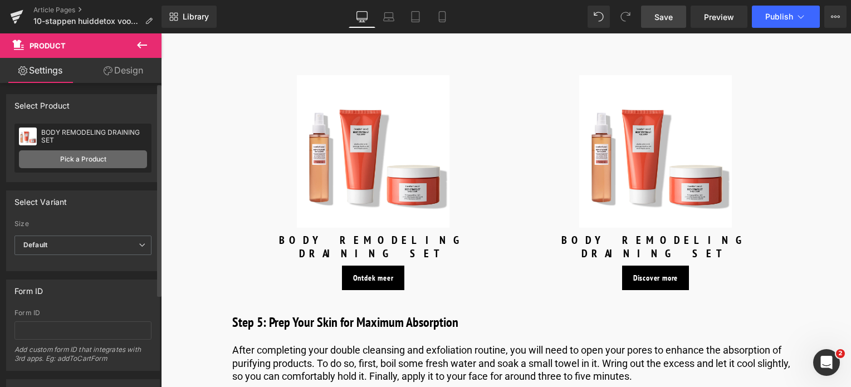
click at [111, 164] on link "Pick a Product" at bounding box center [83, 159] width 128 height 18
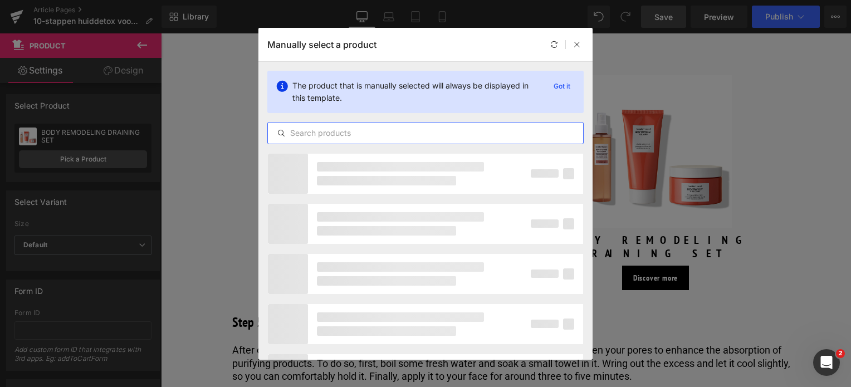
click at [360, 136] on input "text" at bounding box center [425, 132] width 315 height 13
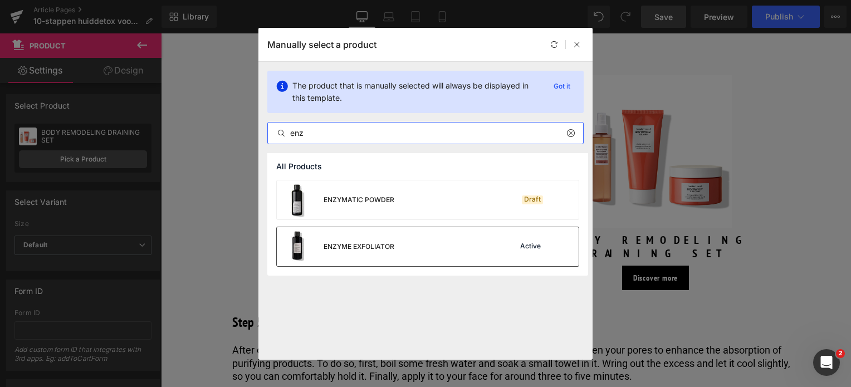
type input "enz"
click at [338, 243] on div "ENZYME EXFOLIATOR" at bounding box center [359, 247] width 71 height 10
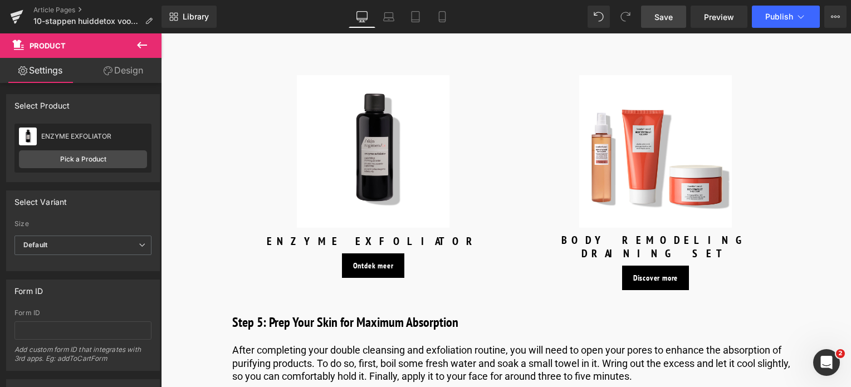
click at [671, 16] on span "Save" at bounding box center [664, 17] width 18 height 12
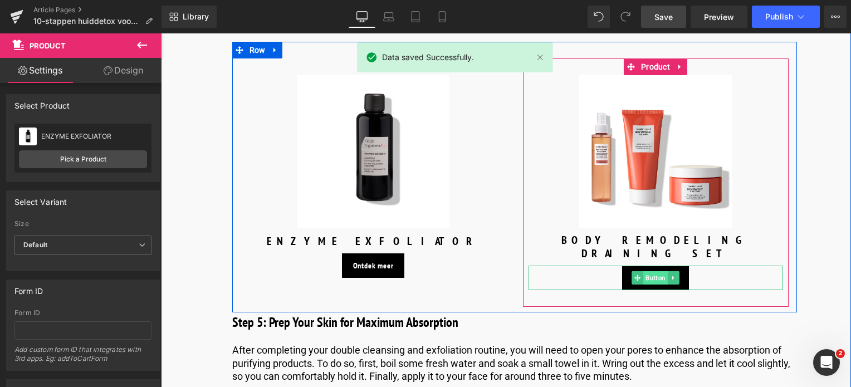
click at [655, 271] on span "Button" at bounding box center [655, 277] width 25 height 13
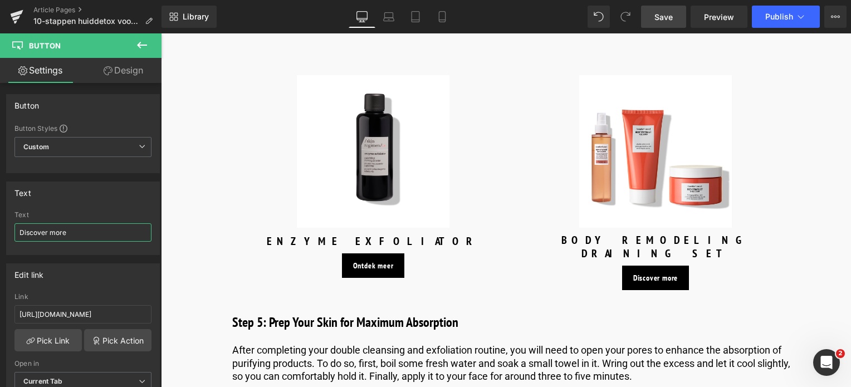
drag, startPoint x: 84, startPoint y: 232, endPoint x: -71, endPoint y: 228, distance: 155.5
click at [0, 228] on html "Button You are previewing how the will restyle your page. You can not edit Elem…" at bounding box center [425, 193] width 851 height 387
type input "Ontdek meer"
drag, startPoint x: 130, startPoint y: 315, endPoint x: -71, endPoint y: 308, distance: 201.8
click at [0, 308] on html "Button You are previewing how the will restyle your page. You can not edit Elem…" at bounding box center [425, 193] width 851 height 387
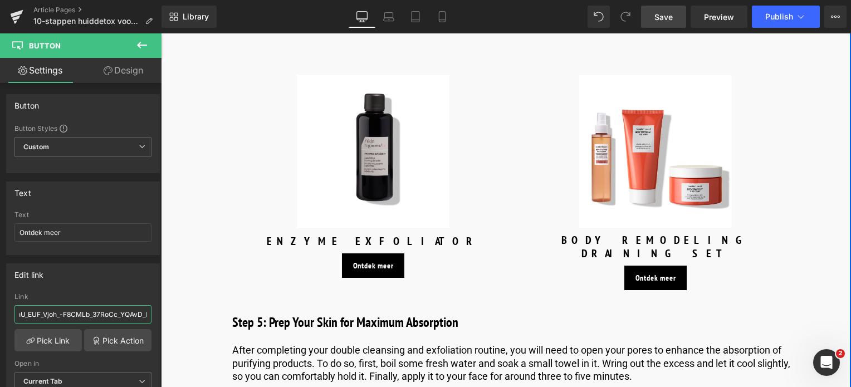
scroll to position [0, 1236]
drag, startPoint x: 263, startPoint y: 348, endPoint x: 197, endPoint y: 315, distance: 74.2
type input "/products/essential-scrub"
click at [653, 13] on link "Save" at bounding box center [663, 17] width 45 height 22
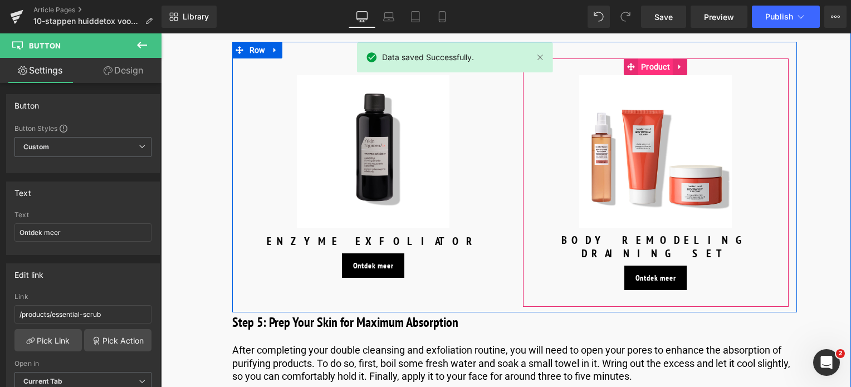
click at [650, 69] on span "Product" at bounding box center [655, 66] width 35 height 17
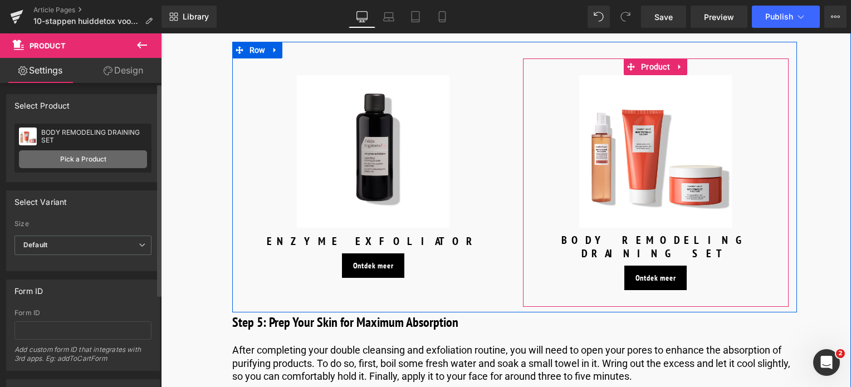
click at [78, 165] on link "Pick a Product" at bounding box center [83, 159] width 128 height 18
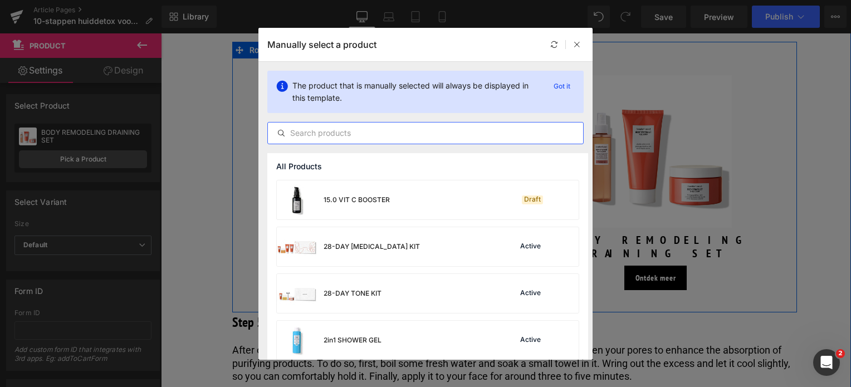
click at [357, 135] on input "text" at bounding box center [425, 132] width 315 height 13
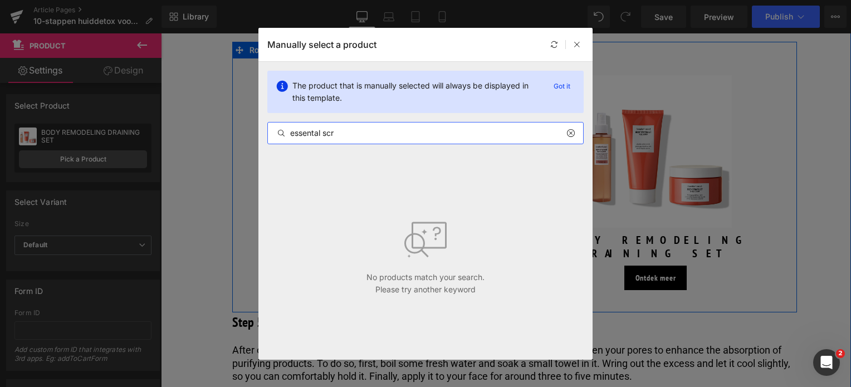
click at [316, 135] on input "essental scr" at bounding box center [425, 132] width 315 height 13
click at [357, 134] on input "essential scr" at bounding box center [425, 132] width 315 height 13
drag, startPoint x: 357, startPoint y: 134, endPoint x: 269, endPoint y: 127, distance: 88.3
click at [269, 127] on input "essential scr" at bounding box center [425, 132] width 315 height 13
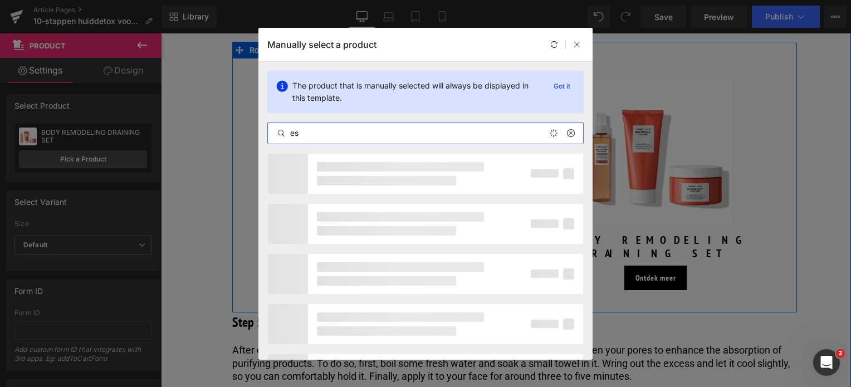
type input "e"
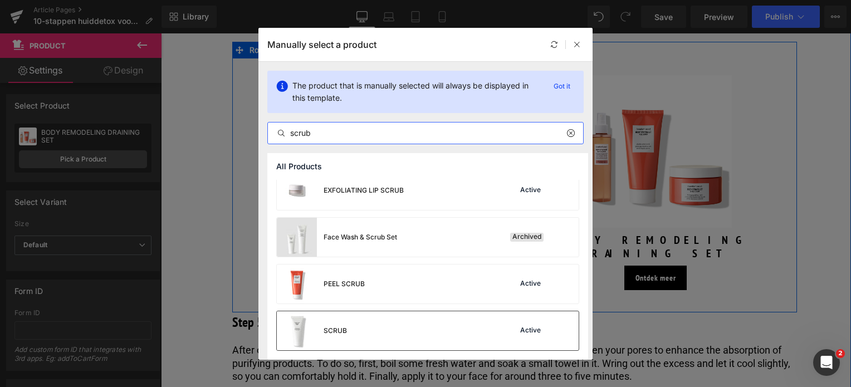
scroll to position [103, 0]
type input "scrub"
click at [387, 313] on div "SCRUB Active" at bounding box center [428, 330] width 302 height 39
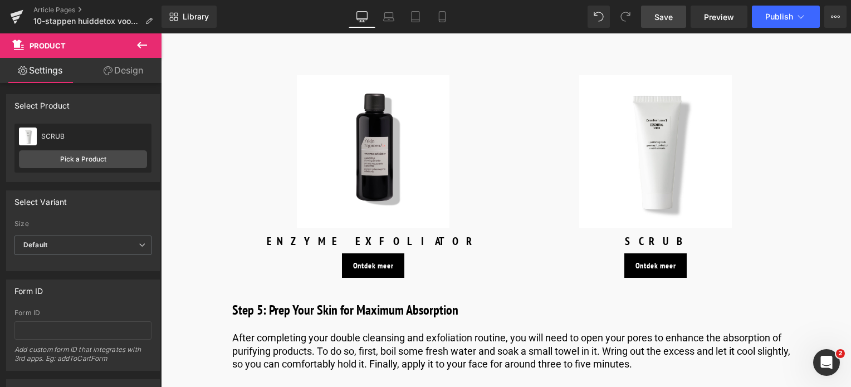
click at [648, 18] on link "Save" at bounding box center [663, 17] width 45 height 22
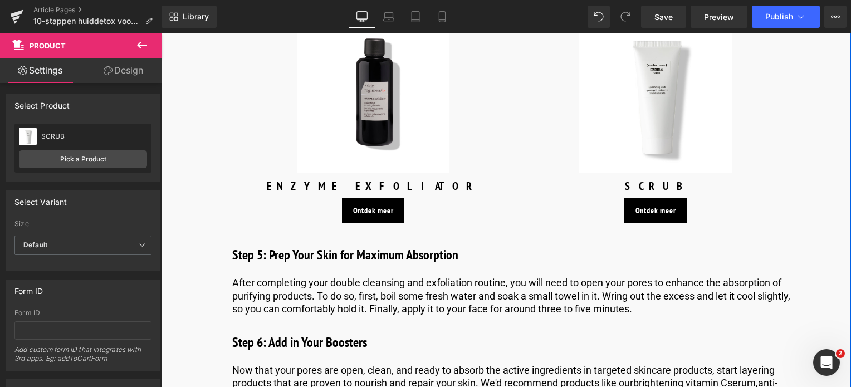
scroll to position [1948, 0]
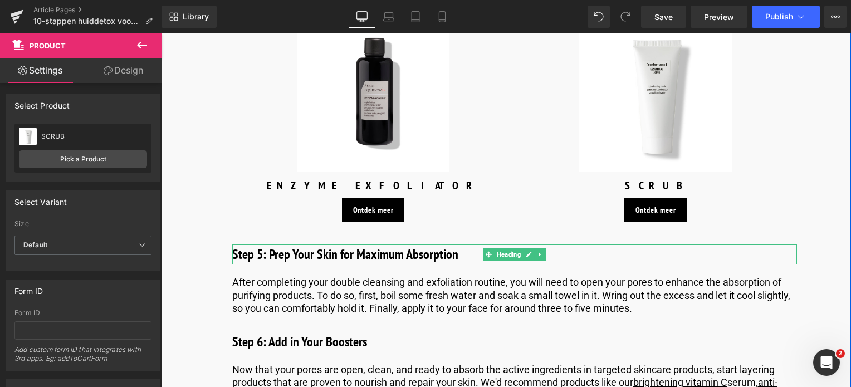
click at [424, 254] on h3 "Step 5: Prep Your Skin for Maximum Absorption" at bounding box center [514, 255] width 565 height 20
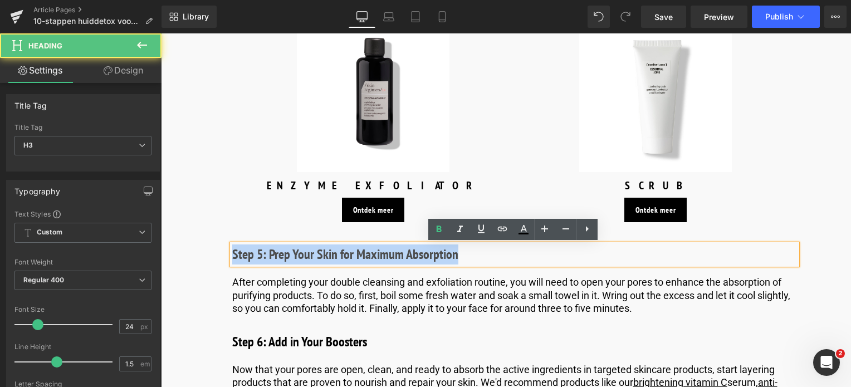
drag, startPoint x: 469, startPoint y: 255, endPoint x: 184, endPoint y: 250, distance: 284.7
click at [184, 250] on div "Image Published on March 5, 2025 | 13 min read Text Block Row 10-stappen huidde…" at bounding box center [505, 113] width 690 height 3880
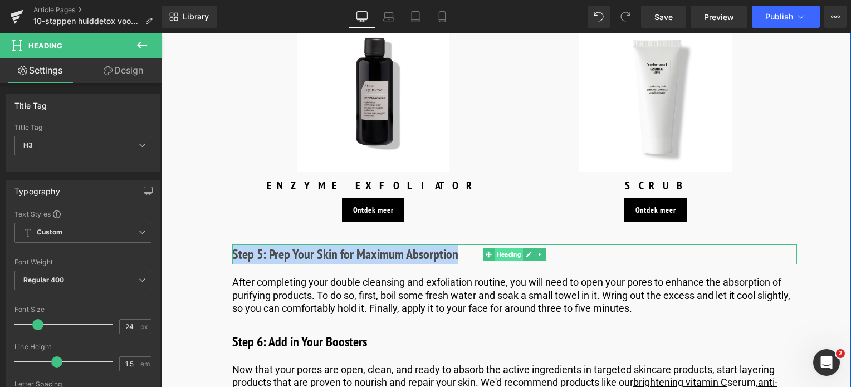
click at [503, 256] on span "Heading" at bounding box center [508, 254] width 28 height 13
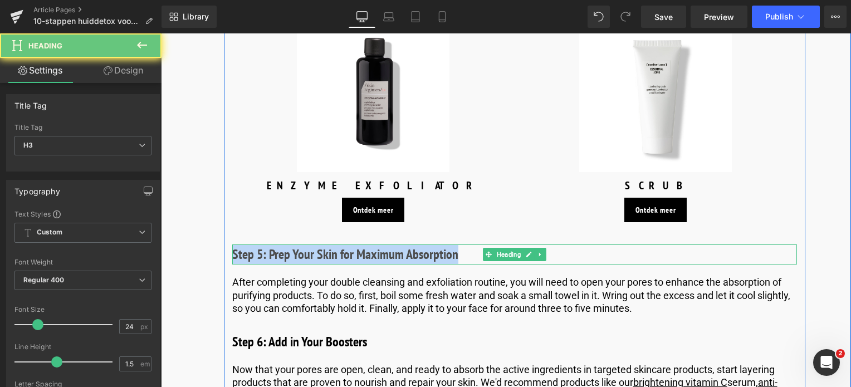
click at [467, 254] on h3 "Step 5: Prep Your Skin for Maximum Absorption" at bounding box center [514, 255] width 565 height 20
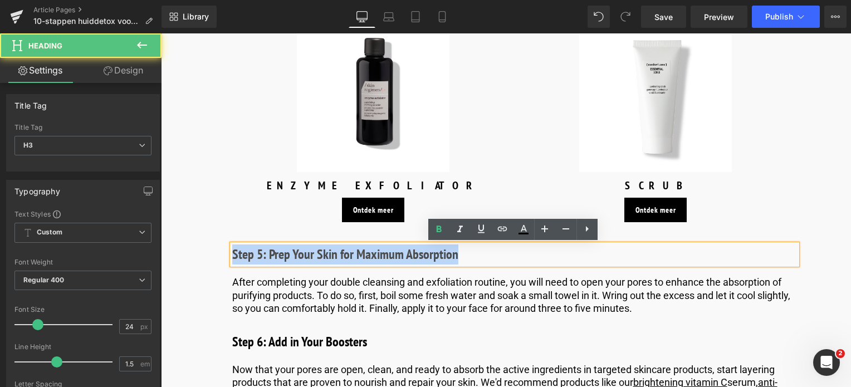
drag, startPoint x: 467, startPoint y: 254, endPoint x: -7, endPoint y: 249, distance: 474.1
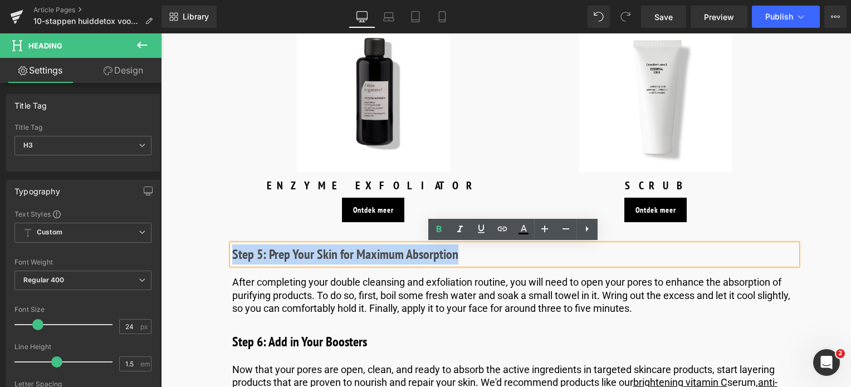
paste div
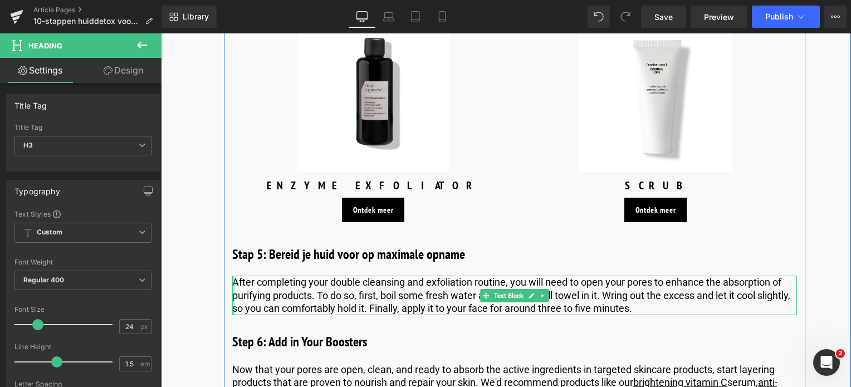
click at [237, 289] on p "After completing your double cleansing and exfoliation routine, you will need t…" at bounding box center [514, 295] width 565 height 39
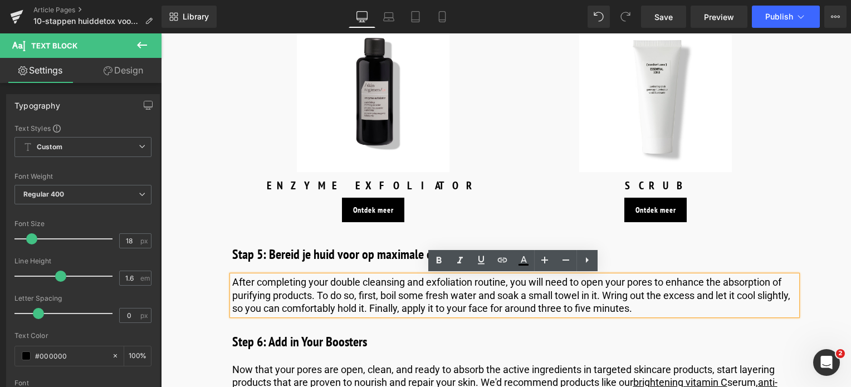
drag, startPoint x: 231, startPoint y: 283, endPoint x: 706, endPoint y: 322, distance: 477.4
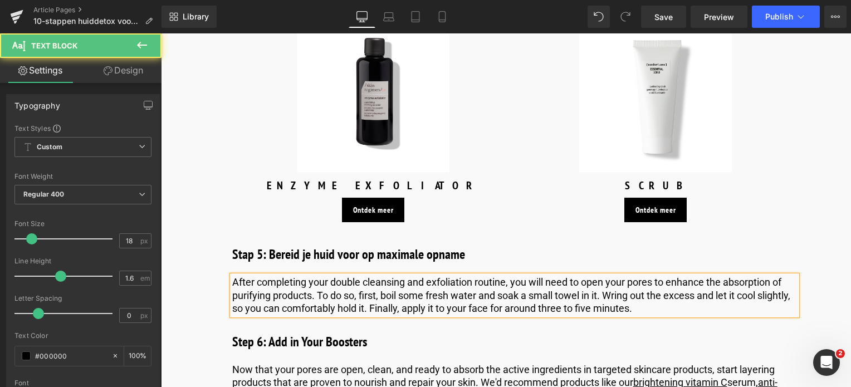
click at [700, 308] on p "After completing your double cleansing and exfoliation routine, you will need t…" at bounding box center [514, 295] width 565 height 39
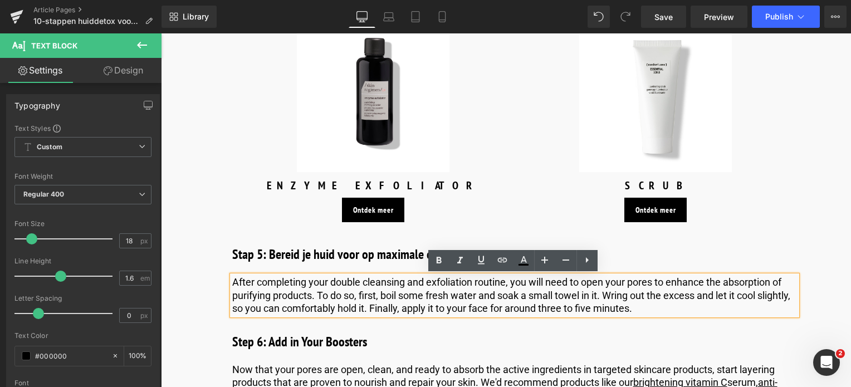
drag, startPoint x: 700, startPoint y: 308, endPoint x: 285, endPoint y: 287, distance: 416.1
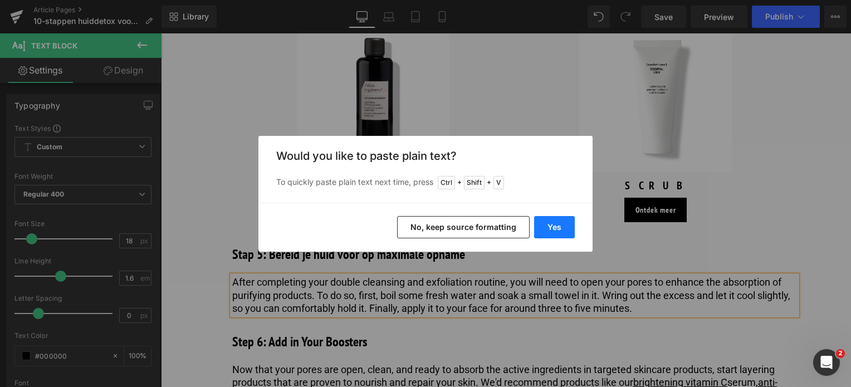
click at [544, 226] on button "Yes" at bounding box center [554, 227] width 41 height 22
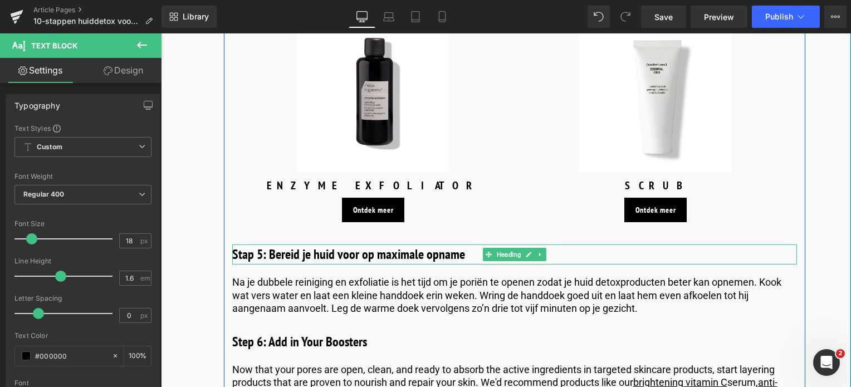
scroll to position [2003, 0]
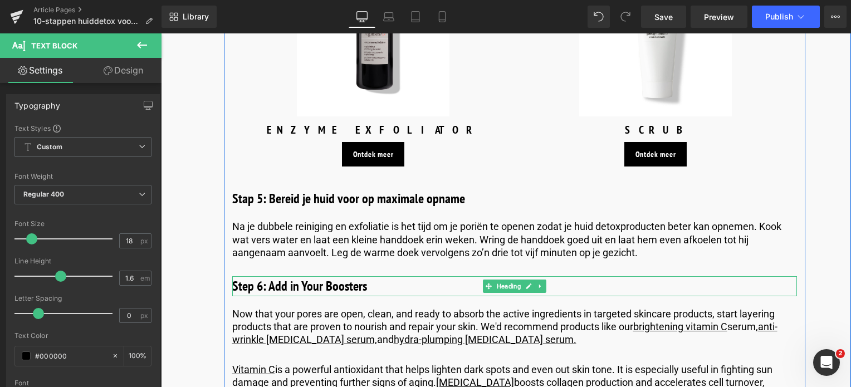
click at [311, 287] on h3 "Step 6: Add in Your Boosters" at bounding box center [514, 286] width 565 height 20
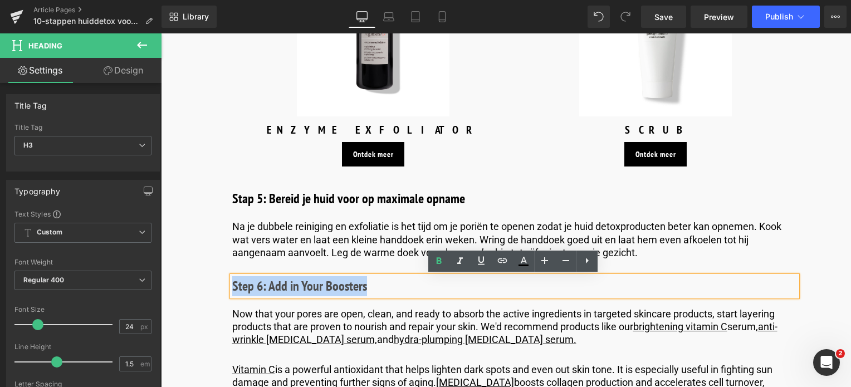
drag, startPoint x: 382, startPoint y: 292, endPoint x: 277, endPoint y: 300, distance: 104.5
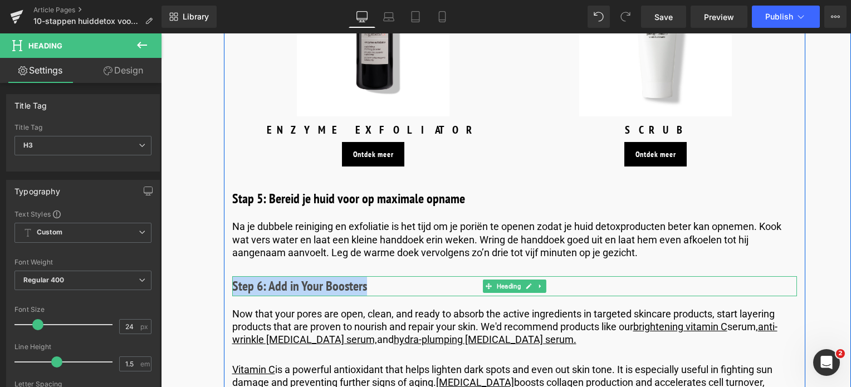
click at [361, 287] on h3 "Step 6: Add in Your Boosters" at bounding box center [514, 286] width 565 height 20
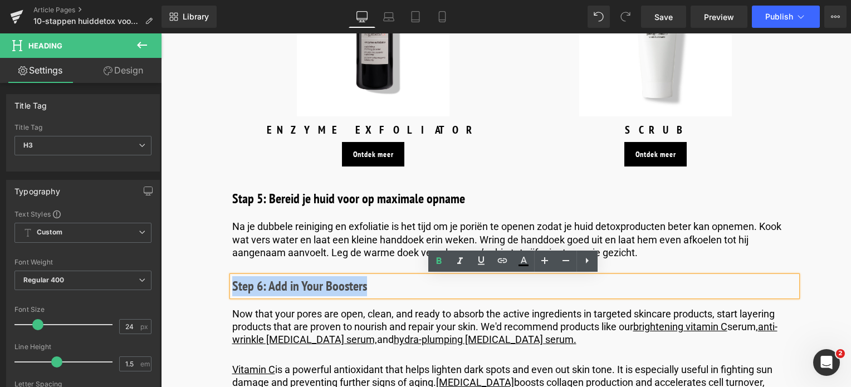
drag, startPoint x: 372, startPoint y: 287, endPoint x: 160, endPoint y: 264, distance: 212.9
paste div
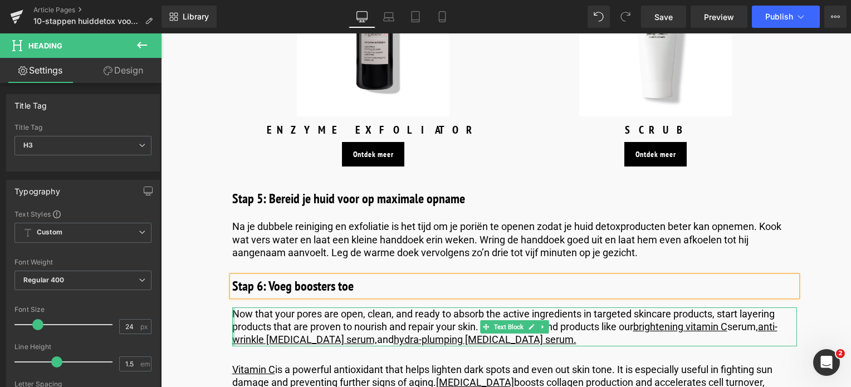
click at [233, 319] on p "Now that your pores are open, clean, and ready to absorb the active ingredients…" at bounding box center [514, 327] width 565 height 39
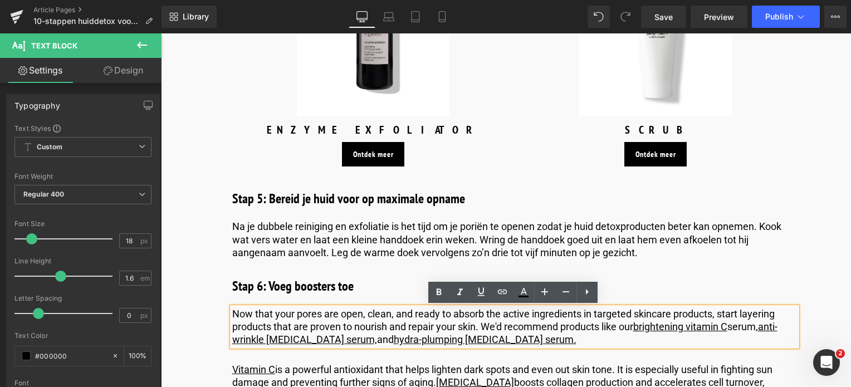
drag, startPoint x: 526, startPoint y: 339, endPoint x: 189, endPoint y: 289, distance: 340.7
click at [189, 289] on div "Image Published on March 5, 2025 | 13 min read Text Block Row 10-stappen huidde…" at bounding box center [505, 57] width 690 height 3880
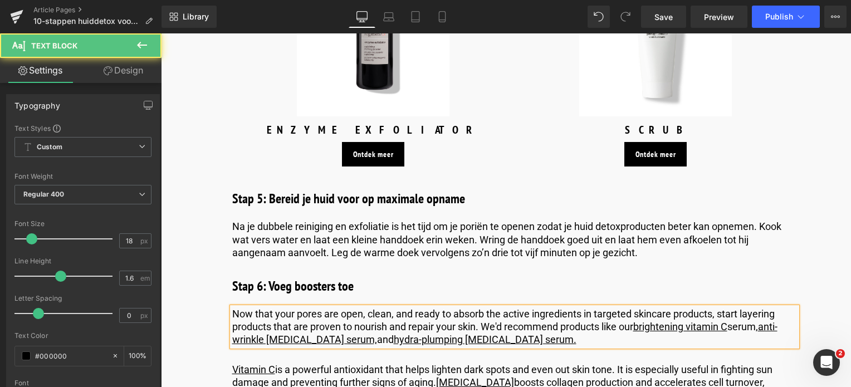
click at [537, 345] on p "Now that your pores are open, clean, and ready to absorb the active ingredients…" at bounding box center [514, 327] width 565 height 39
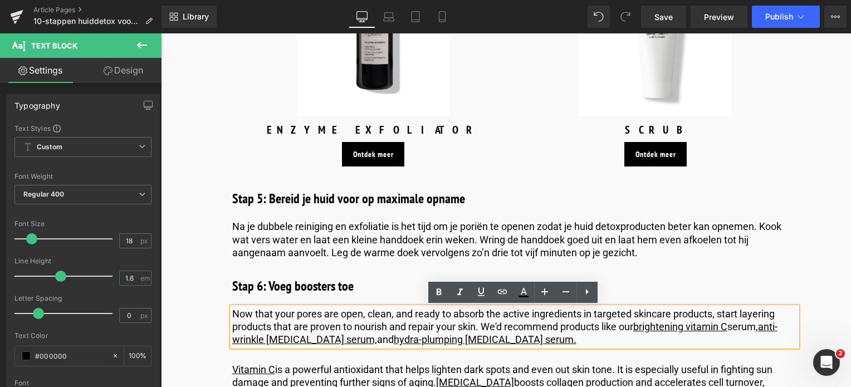
drag, startPoint x: 537, startPoint y: 345, endPoint x: 289, endPoint y: 339, distance: 247.4
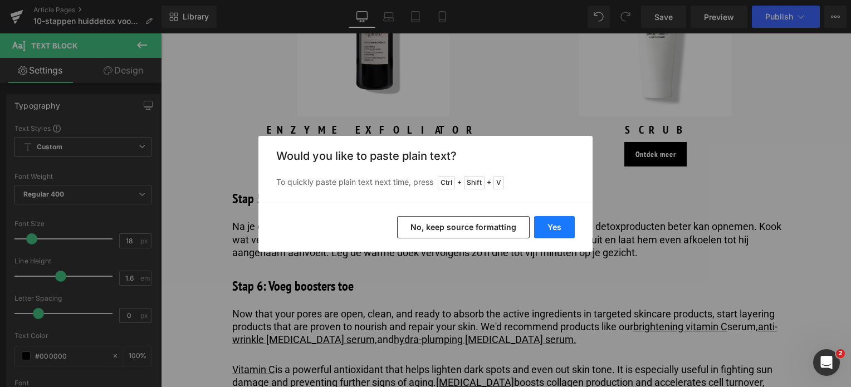
click at [563, 230] on button "Yes" at bounding box center [554, 227] width 41 height 22
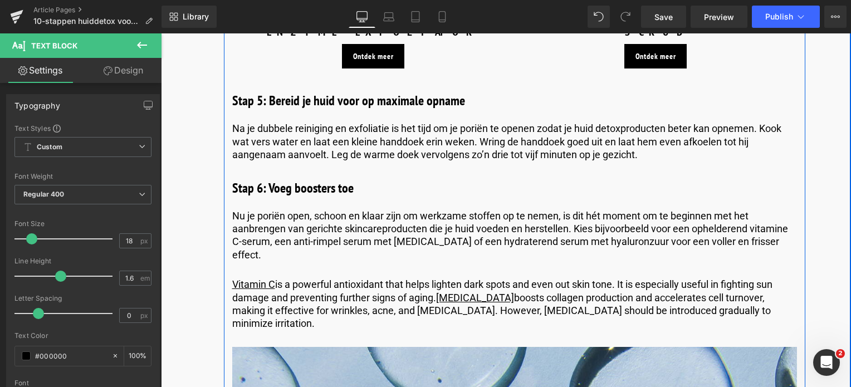
scroll to position [2115, 0]
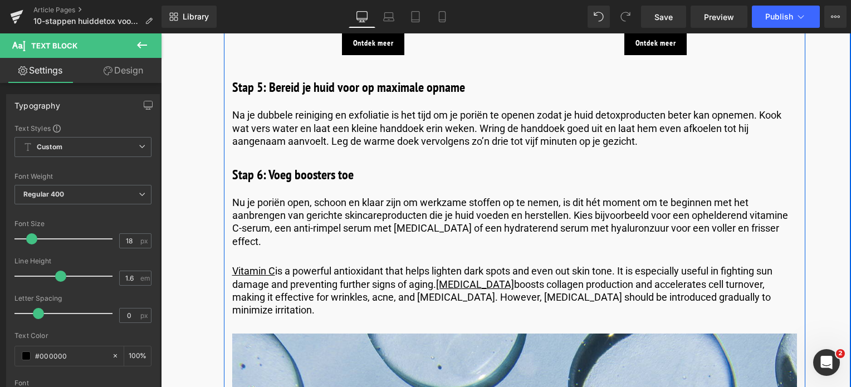
click at [306, 270] on p "Vitamin C is a powerful antioxidant that helps lighten dark spots and even out …" at bounding box center [514, 291] width 565 height 52
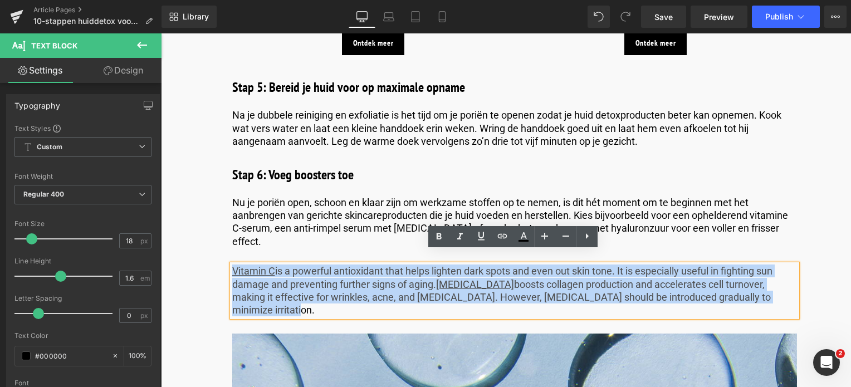
drag, startPoint x: 775, startPoint y: 283, endPoint x: 212, endPoint y: 253, distance: 564.0
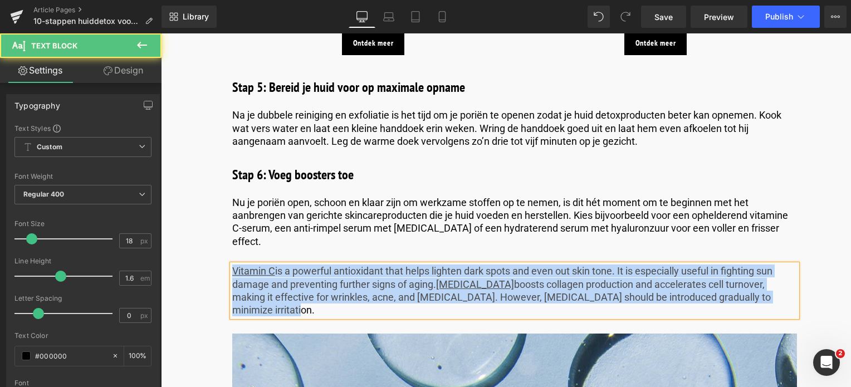
click at [784, 289] on p "Vitamin C is a powerful antioxidant that helps lighten dark spots and even out …" at bounding box center [514, 291] width 565 height 52
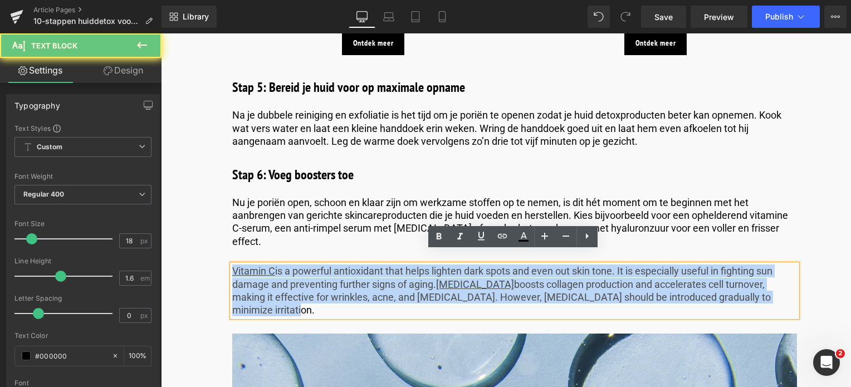
click at [783, 286] on p "Vitamin C is a powerful antioxidant that helps lighten dark spots and even out …" at bounding box center [514, 291] width 565 height 52
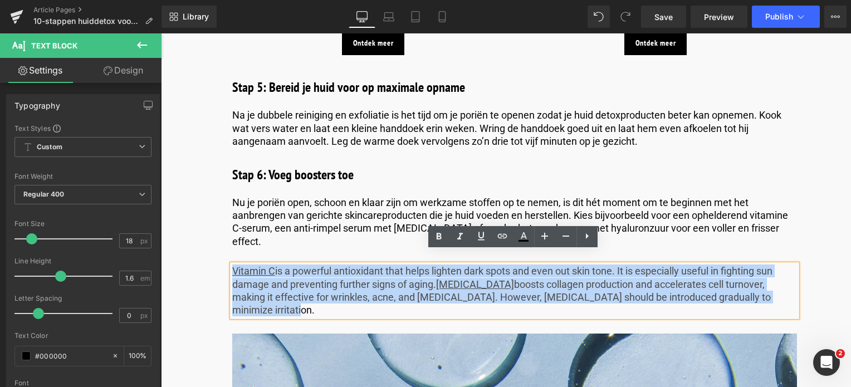
drag, startPoint x: 780, startPoint y: 285, endPoint x: 266, endPoint y: 265, distance: 514.6
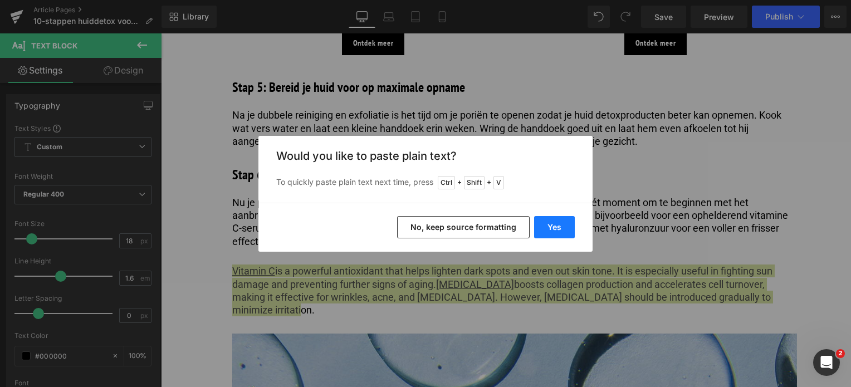
click at [547, 224] on button "Yes" at bounding box center [554, 227] width 41 height 22
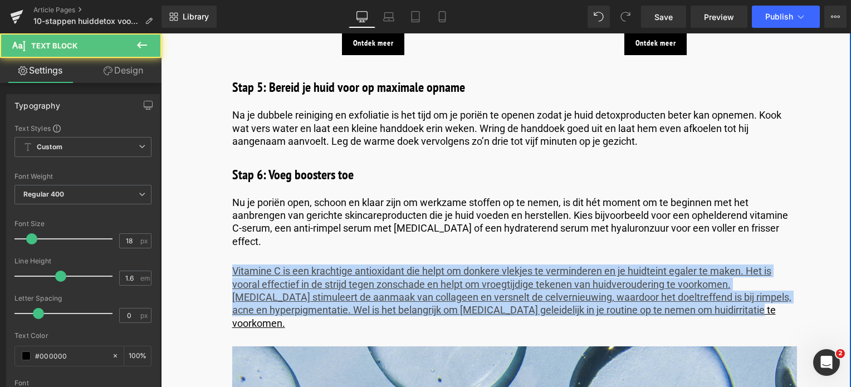
drag, startPoint x: 750, startPoint y: 295, endPoint x: 164, endPoint y: 230, distance: 589.2
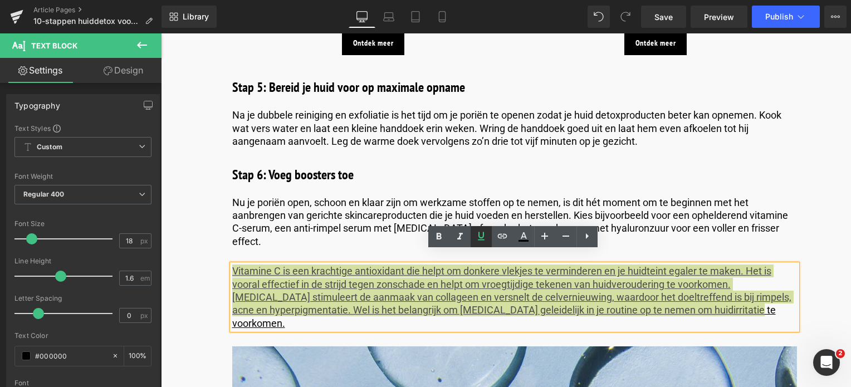
click at [485, 233] on icon at bounding box center [481, 236] width 13 height 13
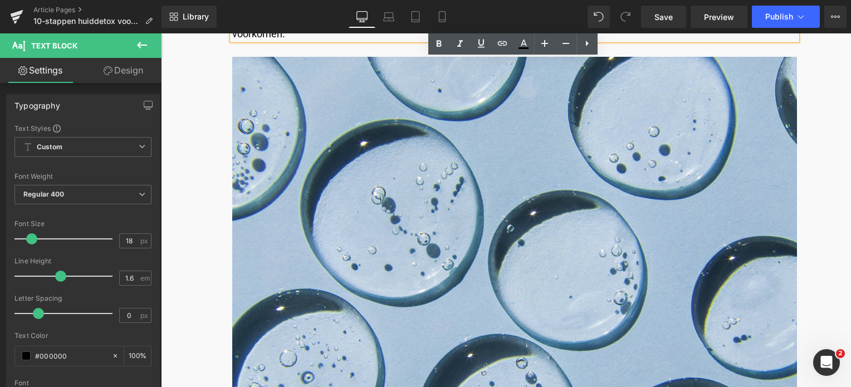
scroll to position [2449, 0]
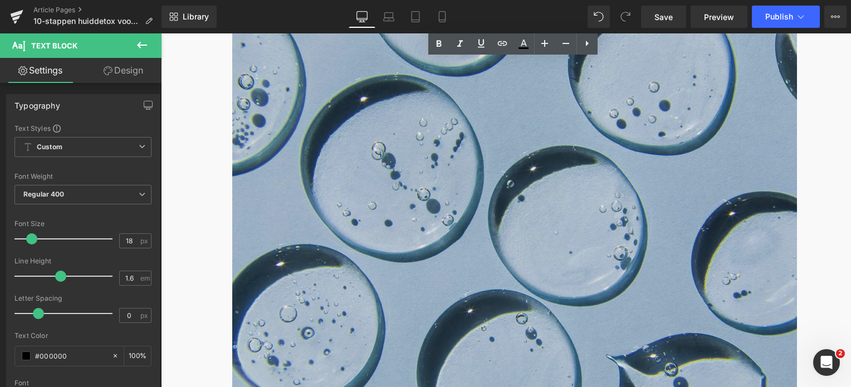
click at [465, 259] on img at bounding box center [514, 224] width 565 height 424
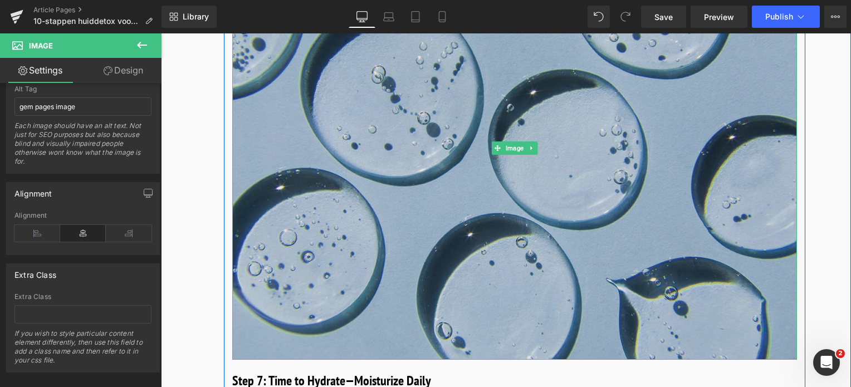
scroll to position [2672, 0]
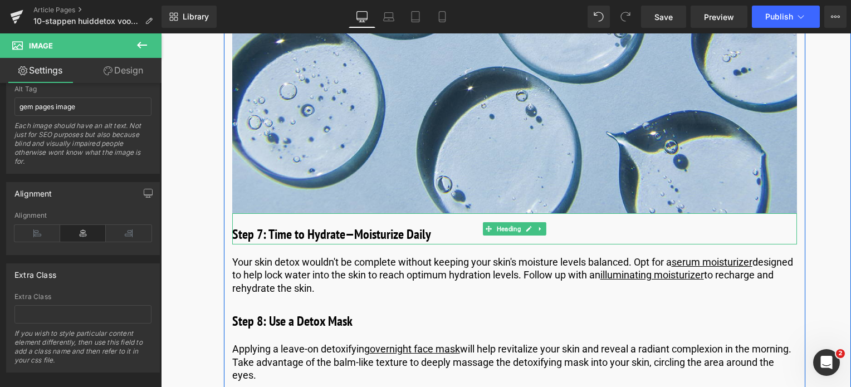
click at [337, 225] on h3 "Step 7: Time to Hydrate—Moisturize Daily" at bounding box center [514, 235] width 565 height 20
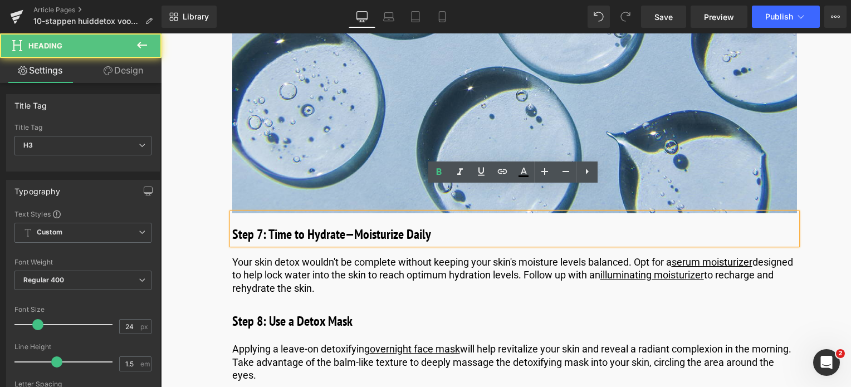
drag, startPoint x: 440, startPoint y: 211, endPoint x: 205, endPoint y: 209, distance: 235.1
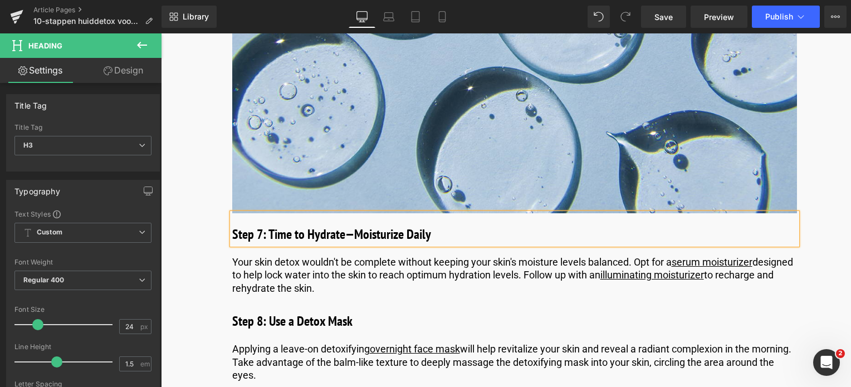
click at [443, 225] on h3 "Step 7: Time to Hydrate—Moisturize Daily" at bounding box center [514, 235] width 565 height 20
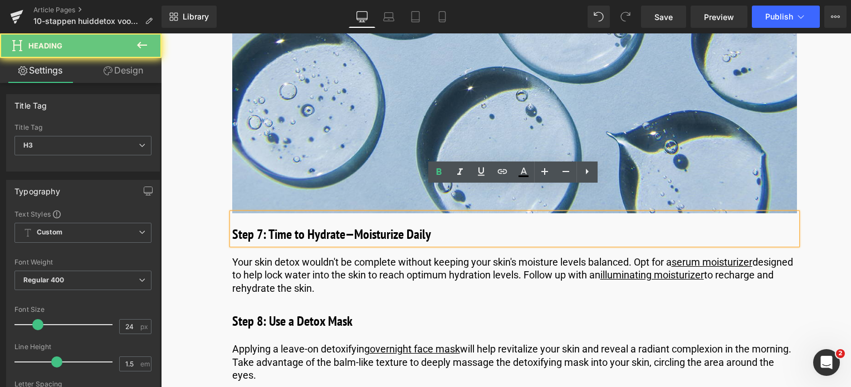
drag, startPoint x: 443, startPoint y: 206, endPoint x: 297, endPoint y: 213, distance: 146.7
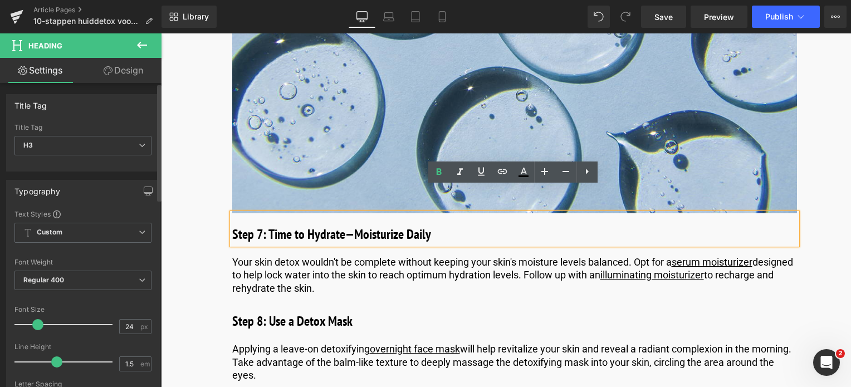
paste div
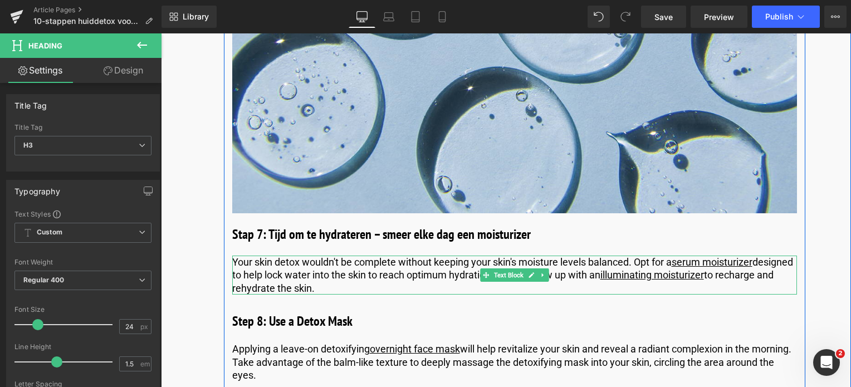
click at [280, 256] on p "Your skin detox wouldn't be complete without keeping your skin's moisture level…" at bounding box center [514, 275] width 565 height 39
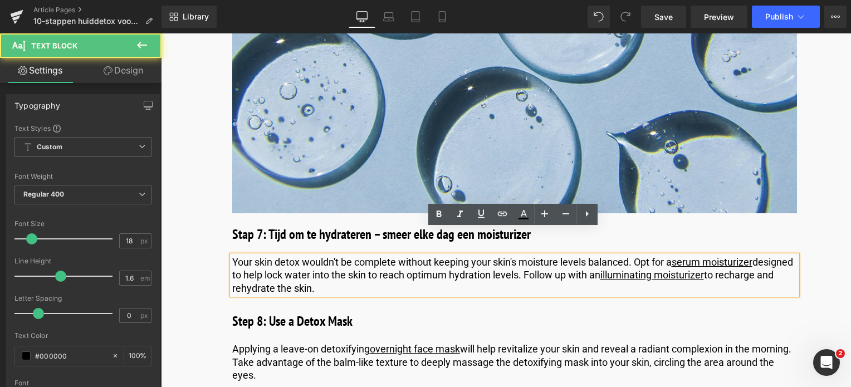
drag, startPoint x: 379, startPoint y: 262, endPoint x: 207, endPoint y: 232, distance: 174.9
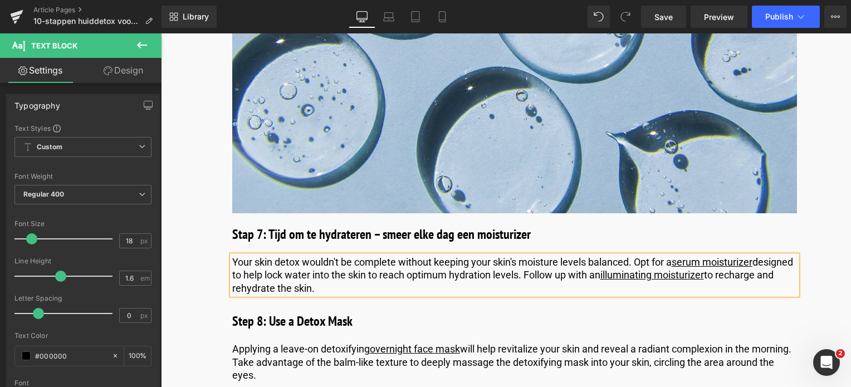
click at [373, 260] on p "Your skin detox wouldn't be complete without keeping your skin's moisture level…" at bounding box center [514, 275] width 565 height 39
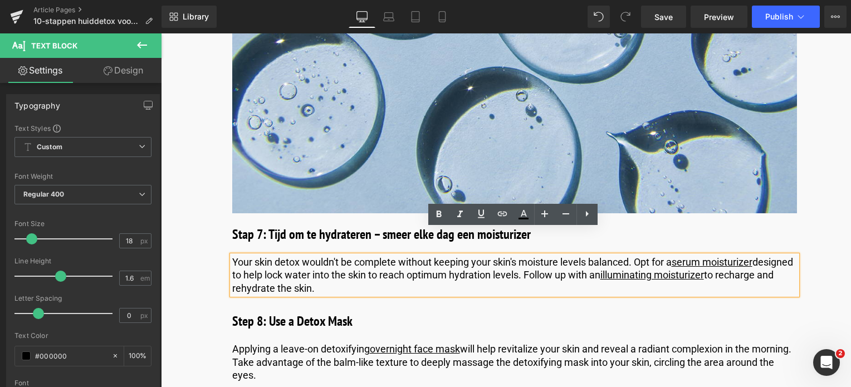
drag, startPoint x: 373, startPoint y: 260, endPoint x: 240, endPoint y: 230, distance: 137.2
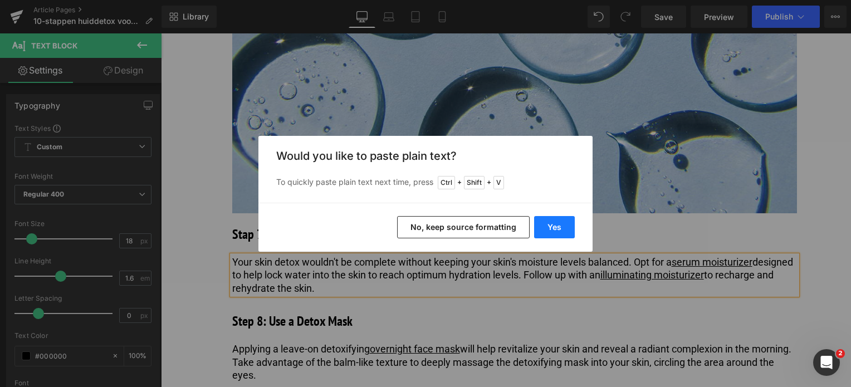
click at [568, 229] on button "Yes" at bounding box center [554, 227] width 41 height 22
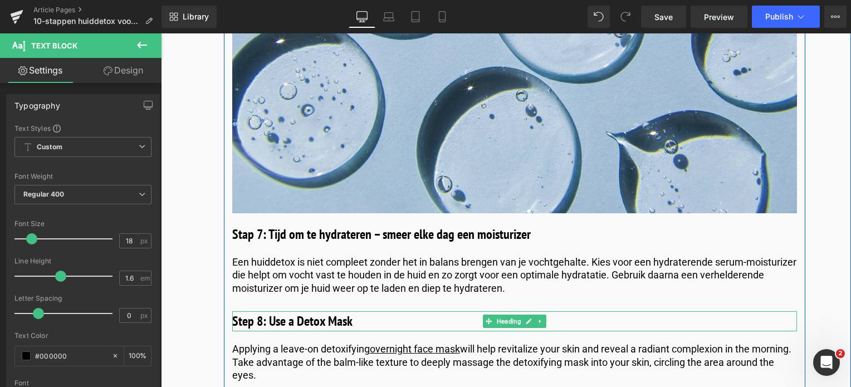
click at [340, 311] on h3 "Step 8: Use a Detox Mask" at bounding box center [514, 321] width 565 height 20
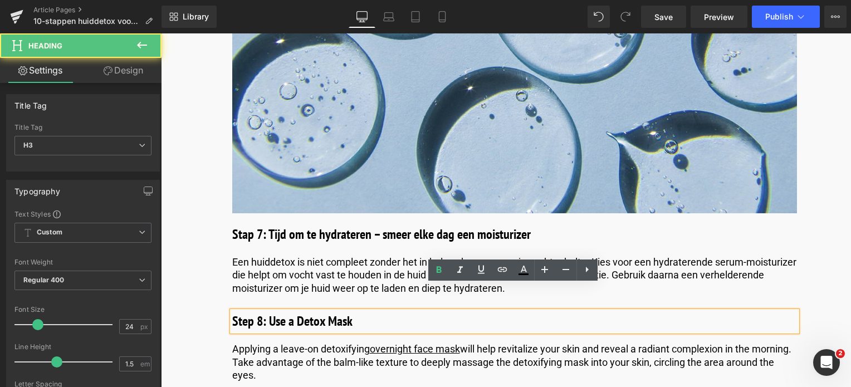
drag, startPoint x: 383, startPoint y: 298, endPoint x: 215, endPoint y: 294, distance: 168.3
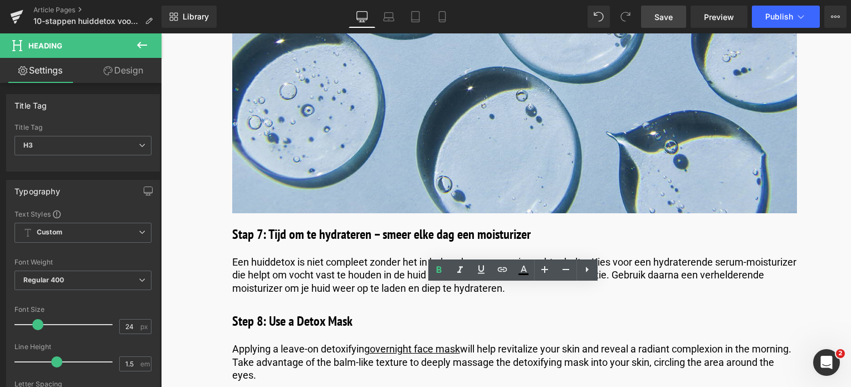
click at [657, 21] on span "Save" at bounding box center [664, 17] width 18 height 12
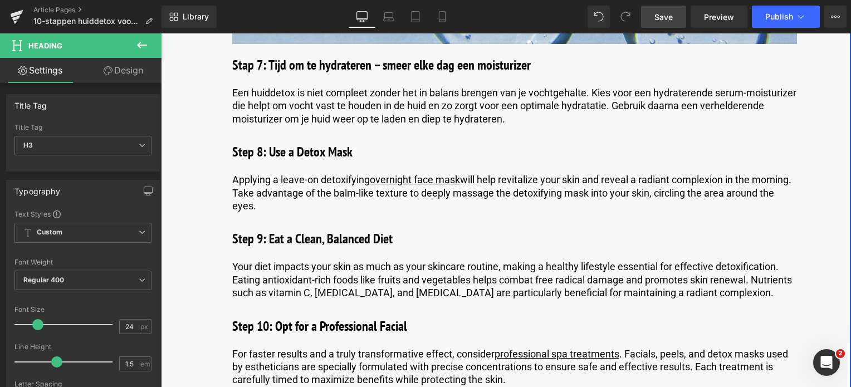
scroll to position [2839, 0]
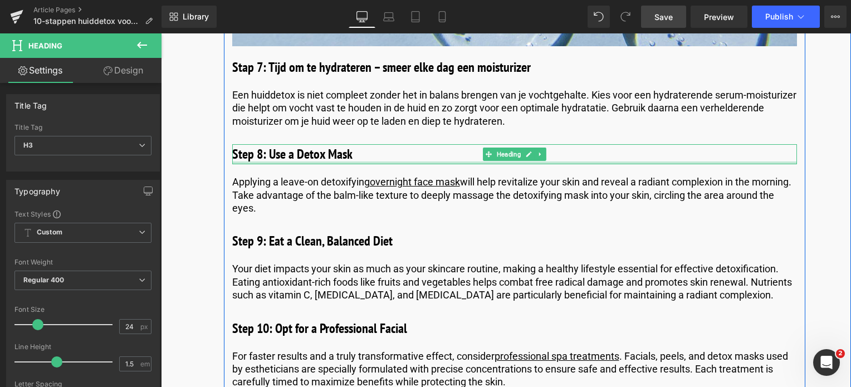
click at [374, 144] on div "Step 8: Use a Detox Mask Heading" at bounding box center [514, 154] width 565 height 20
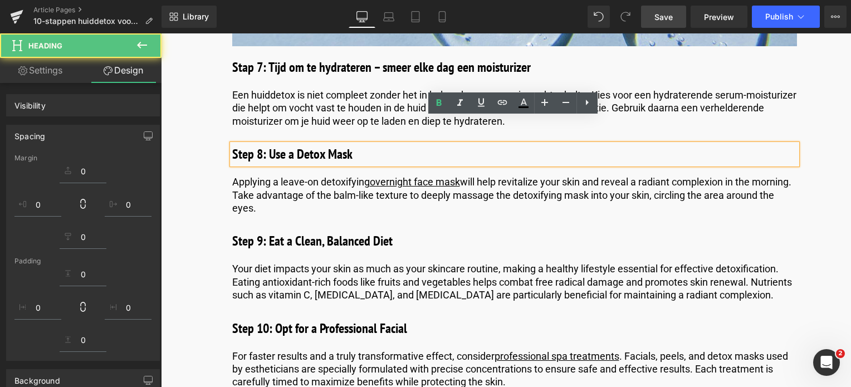
click at [372, 144] on h3 "Step 8: Use a Detox Mask" at bounding box center [514, 154] width 565 height 20
click at [365, 144] on h3 "Step 8: Use a Detox Mask" at bounding box center [514, 154] width 565 height 20
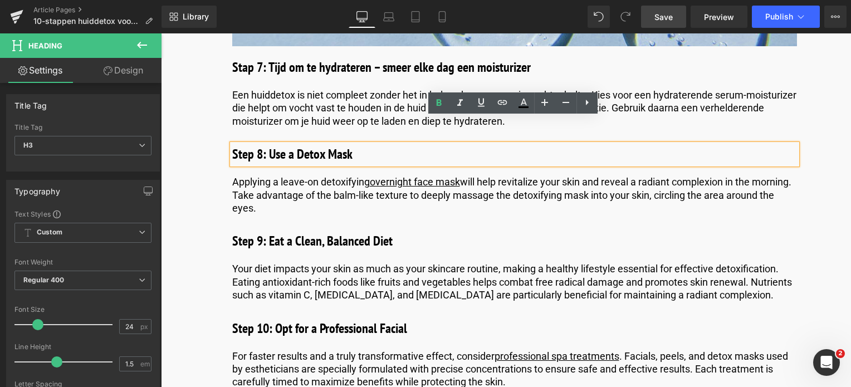
drag, startPoint x: 364, startPoint y: 127, endPoint x: 196, endPoint y: 129, distance: 168.3
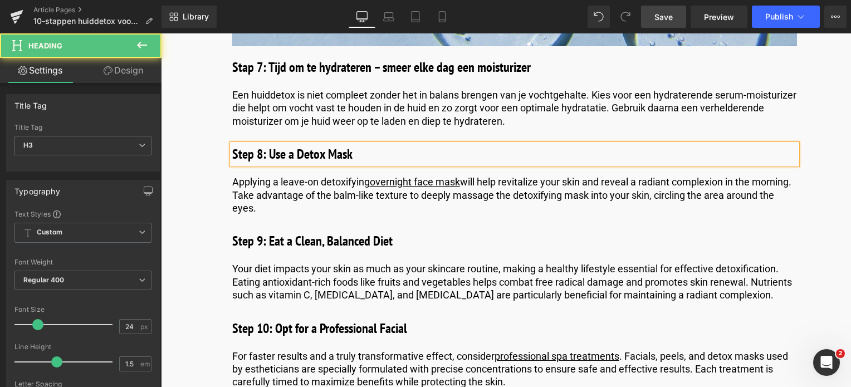
click at [369, 144] on h3 "Step 8: Use a Detox Mask" at bounding box center [514, 154] width 565 height 20
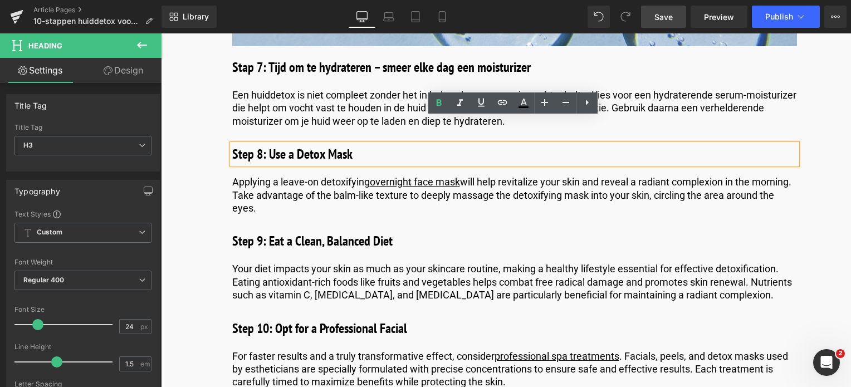
drag, startPoint x: 369, startPoint y: 131, endPoint x: 220, endPoint y: 125, distance: 148.9
paste div
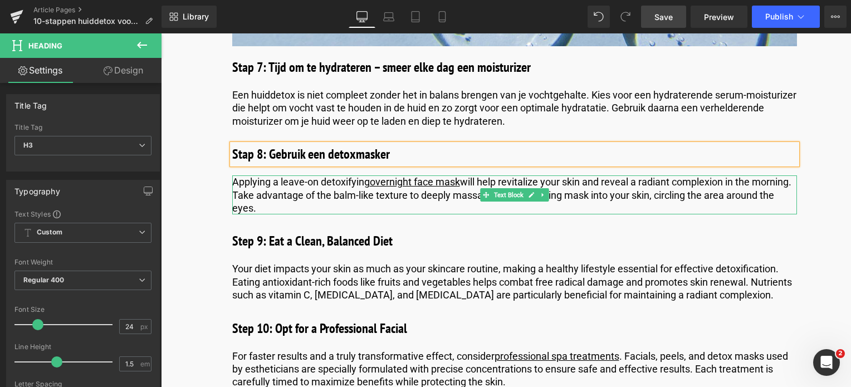
click at [301, 176] on span "Applying a leave-on detoxifying overnight face mask will help revitalize your s…" at bounding box center [511, 195] width 559 height 38
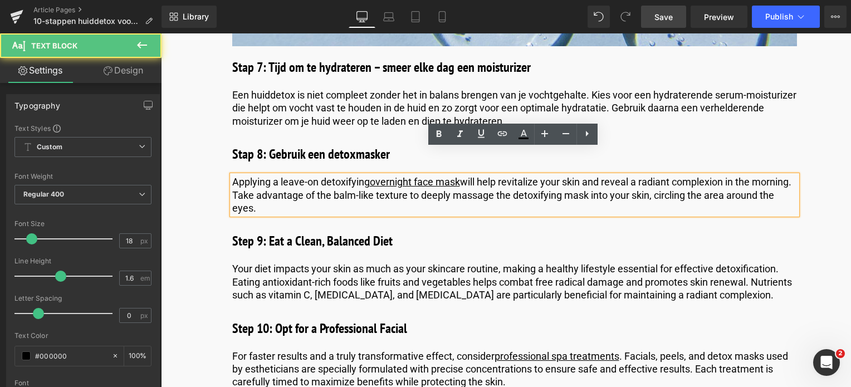
drag, startPoint x: 311, startPoint y: 184, endPoint x: 181, endPoint y: 143, distance: 137.4
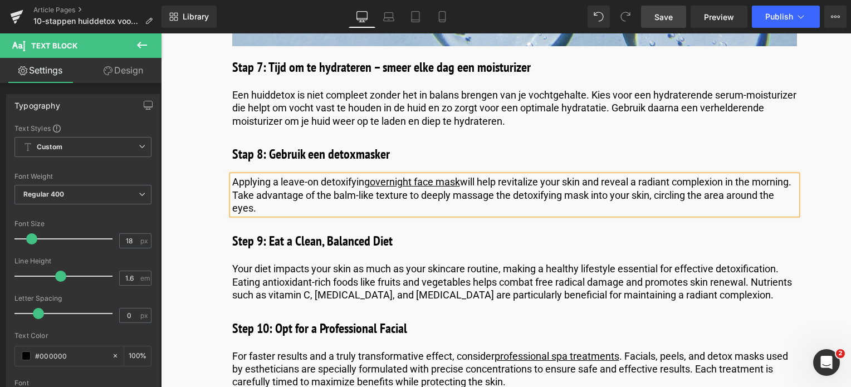
click at [314, 188] on p "Applying a leave-on detoxifying overnight face mask will help revitalize your s…" at bounding box center [514, 194] width 565 height 39
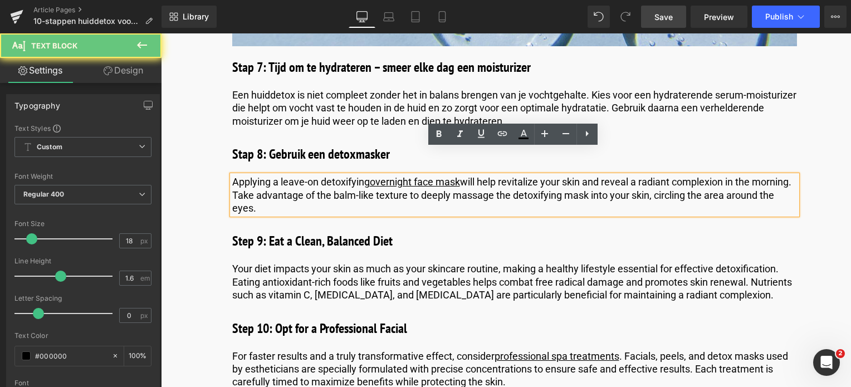
click at [312, 186] on p "Applying a leave-on detoxifying overnight face mask will help revitalize your s…" at bounding box center [514, 194] width 565 height 39
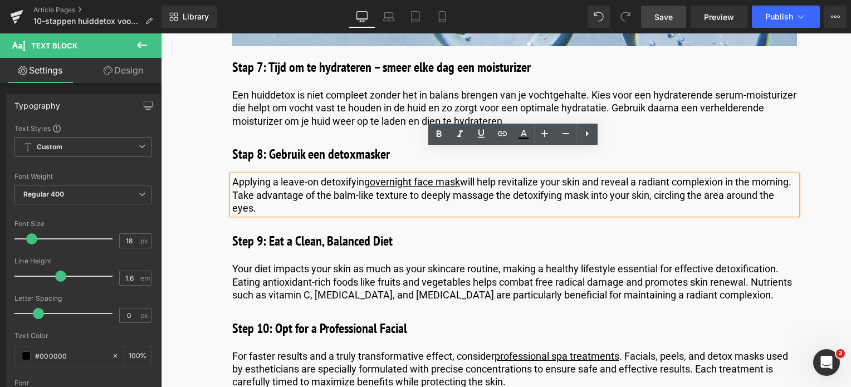
drag, startPoint x: 312, startPoint y: 185, endPoint x: 207, endPoint y: 157, distance: 108.4
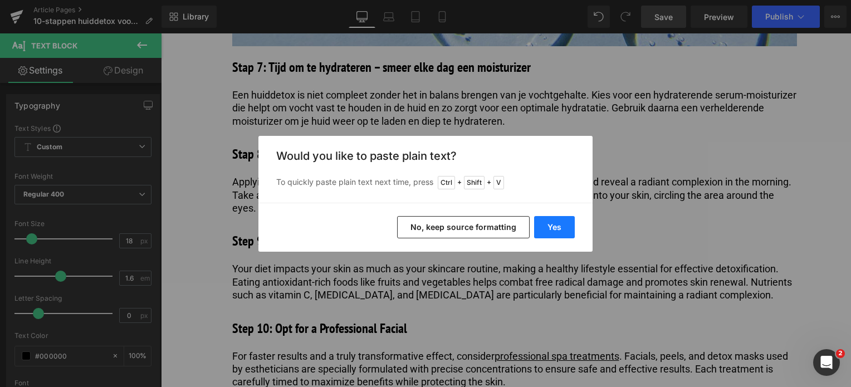
click at [546, 226] on button "Yes" at bounding box center [554, 227] width 41 height 22
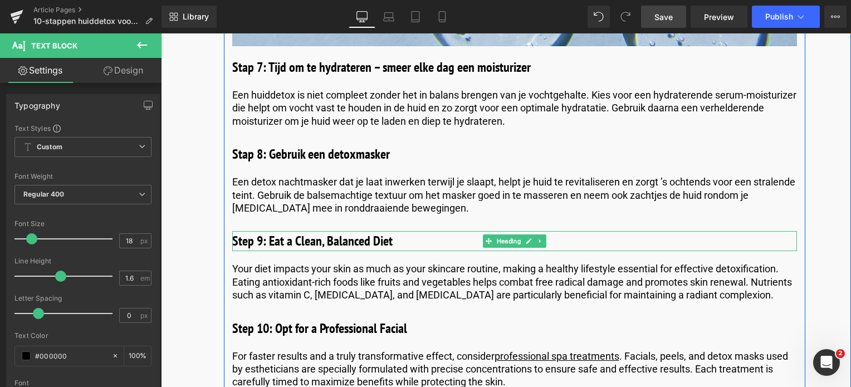
click at [400, 231] on h3 "Step 9: Eat a Clean, Balanced Diet" at bounding box center [514, 241] width 565 height 20
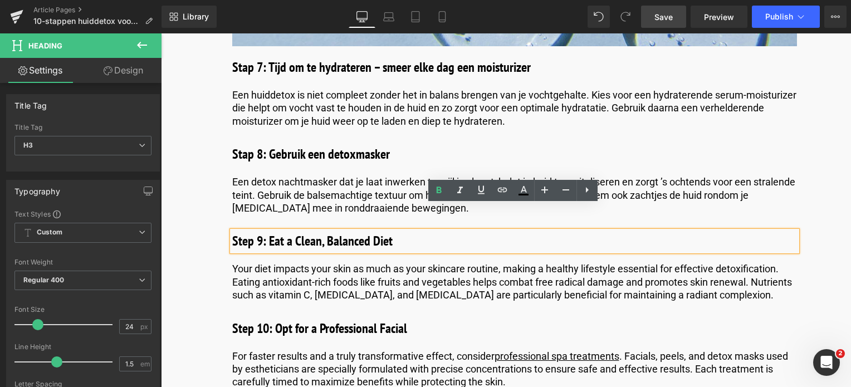
drag, startPoint x: 398, startPoint y: 216, endPoint x: 227, endPoint y: 209, distance: 171.2
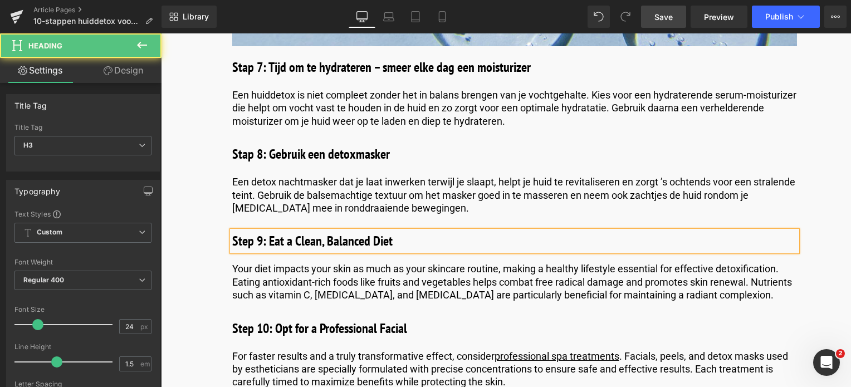
click at [399, 231] on h3 "Step 9: Eat a Clean, Balanced Diet" at bounding box center [514, 241] width 565 height 20
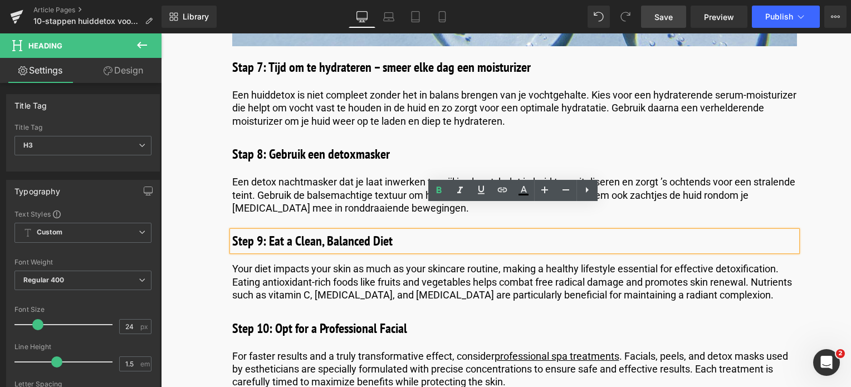
drag, startPoint x: 399, startPoint y: 216, endPoint x: 197, endPoint y: 195, distance: 203.3
paste div
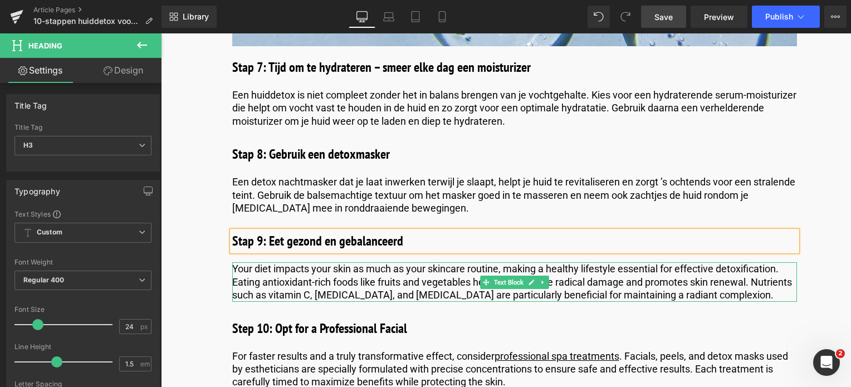
click at [382, 262] on p "Your diet impacts your skin as much as your skincare routine, making a healthy …" at bounding box center [514, 281] width 565 height 39
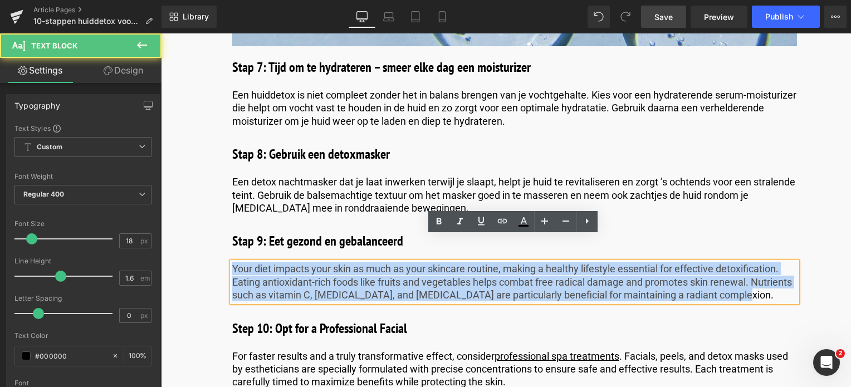
drag, startPoint x: 746, startPoint y: 269, endPoint x: 308, endPoint y: 281, distance: 438.1
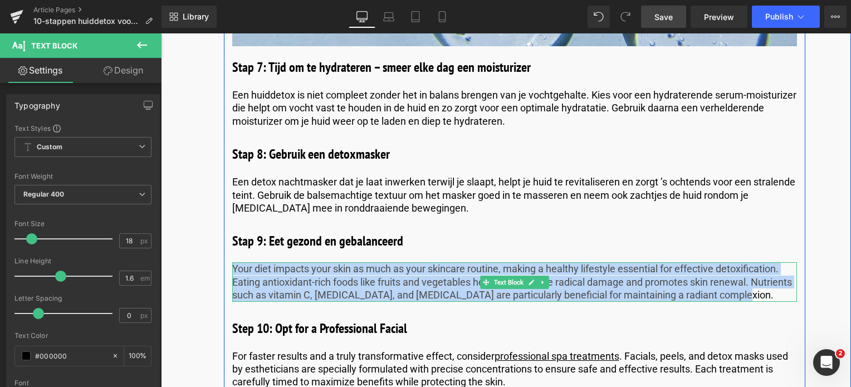
click at [738, 269] on p "Your diet impacts your skin as much as your skincare routine, making a healthy …" at bounding box center [514, 281] width 565 height 39
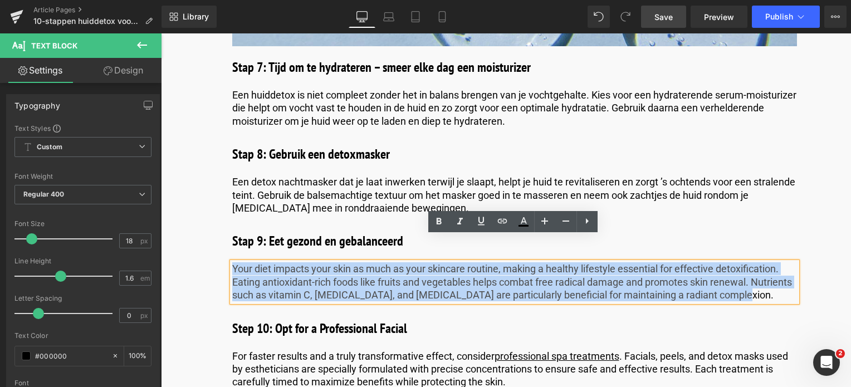
drag, startPoint x: 738, startPoint y: 269, endPoint x: 277, endPoint y: 262, distance: 460.8
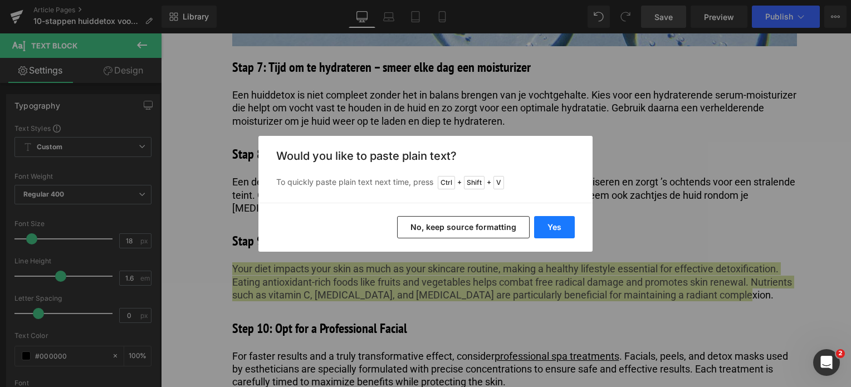
click at [546, 232] on button "Yes" at bounding box center [554, 227] width 41 height 22
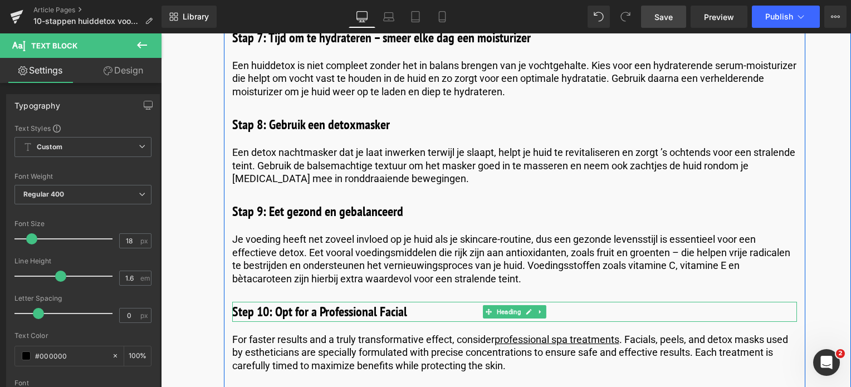
scroll to position [2895, 0]
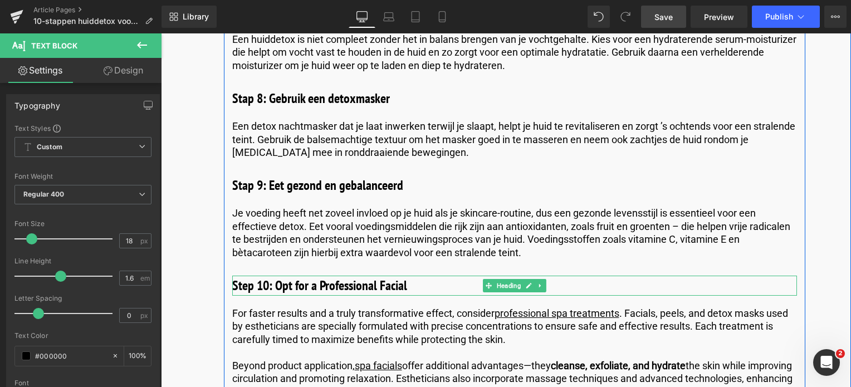
click at [412, 276] on h3 "Step 10: Opt for a Professional Facial" at bounding box center [514, 286] width 565 height 20
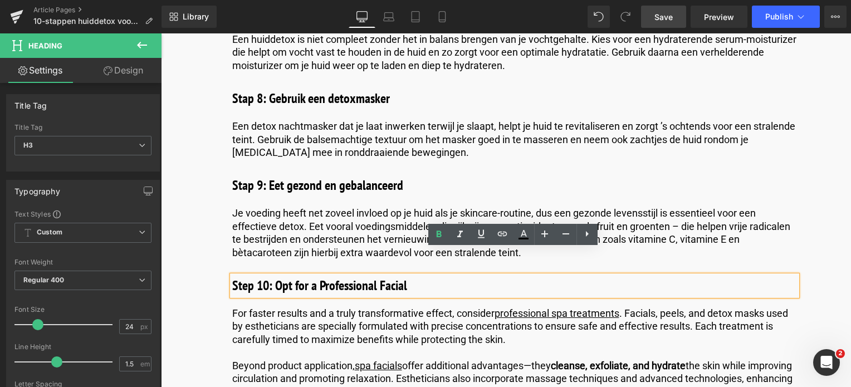
drag, startPoint x: 414, startPoint y: 258, endPoint x: 211, endPoint y: 245, distance: 203.8
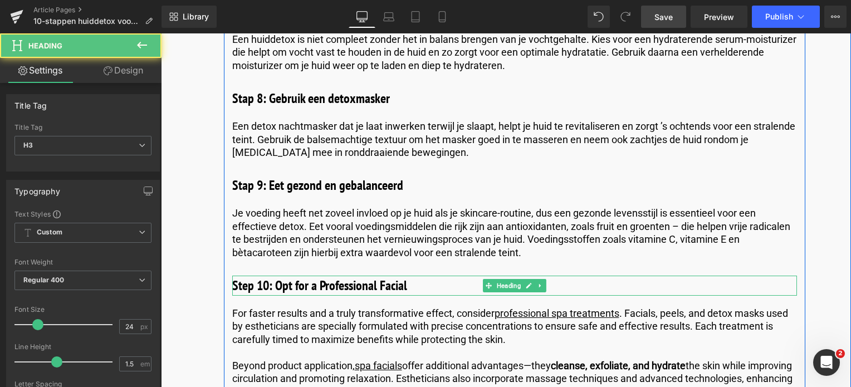
click at [426, 276] on h3 "Step 10: Opt for a Professional Facial" at bounding box center [514, 286] width 565 height 20
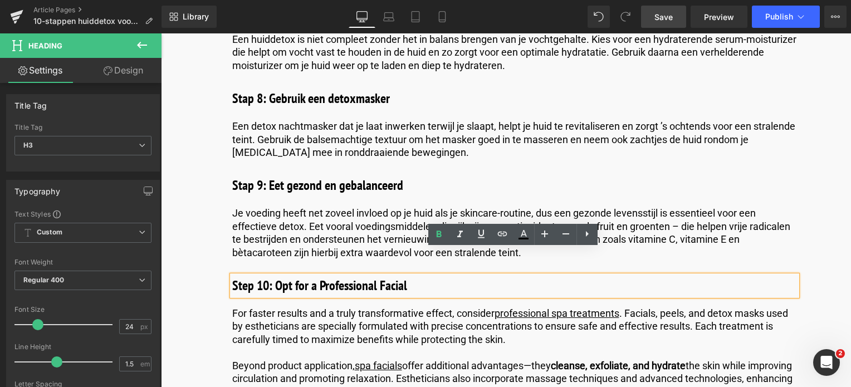
drag, startPoint x: 426, startPoint y: 261, endPoint x: 295, endPoint y: 264, distance: 131.5
paste div
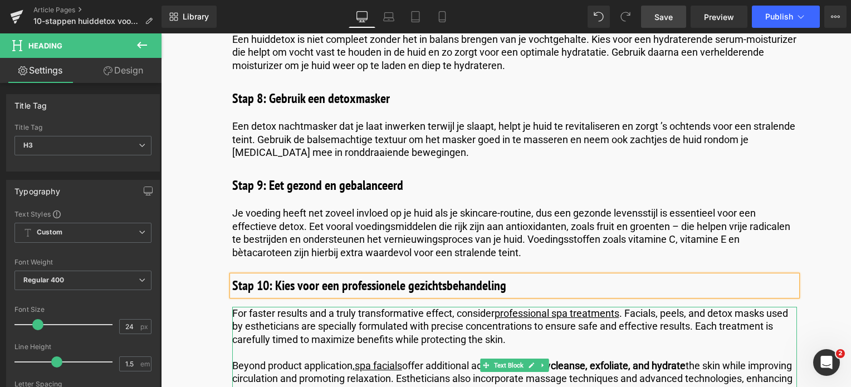
click at [265, 307] on p "For faster results and a truly transformative effect, consider professional spa…" at bounding box center [514, 326] width 565 height 39
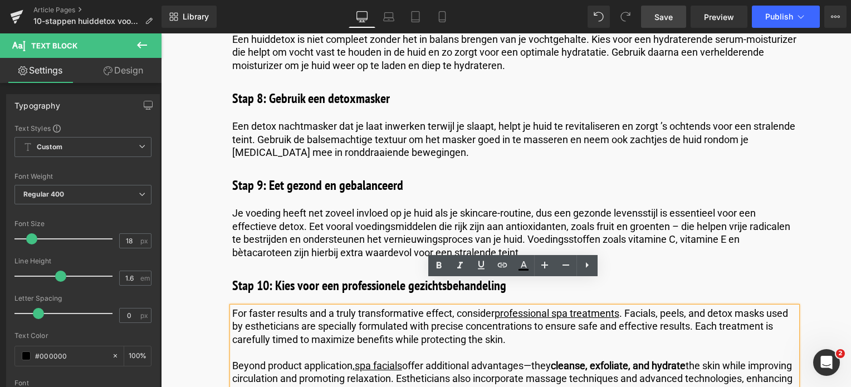
drag, startPoint x: 573, startPoint y: 363, endPoint x: 352, endPoint y: 341, distance: 222.2
click at [352, 359] on p "Beyond product application, spa facials offer additional advantages—they cleans…" at bounding box center [514, 378] width 565 height 39
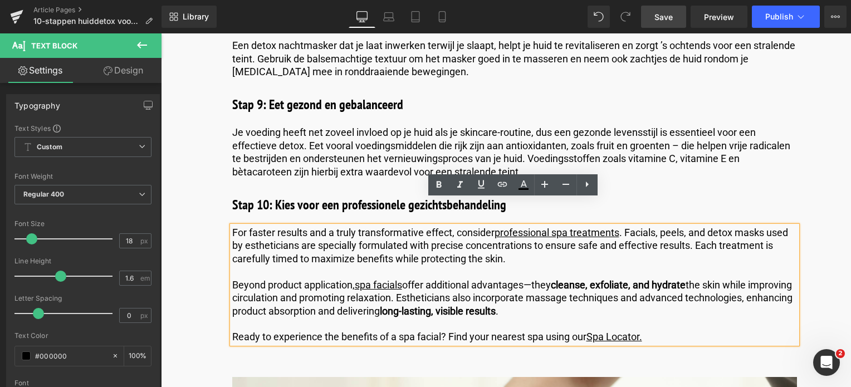
scroll to position [3006, 0]
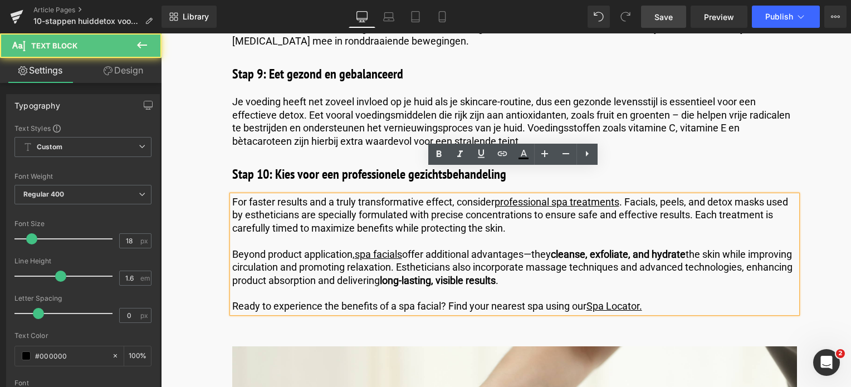
click at [667, 300] on p "Ready to experience the benefits of a spa facial? Find your nearest spa using o…" at bounding box center [514, 306] width 565 height 13
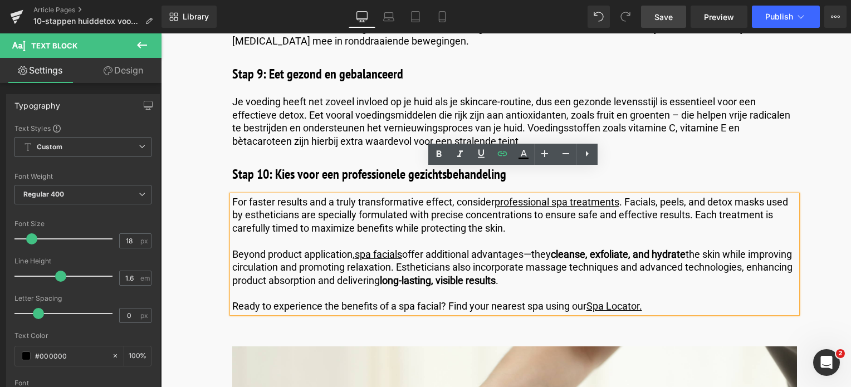
drag, startPoint x: 665, startPoint y: 282, endPoint x: 192, endPoint y: 172, distance: 486.4
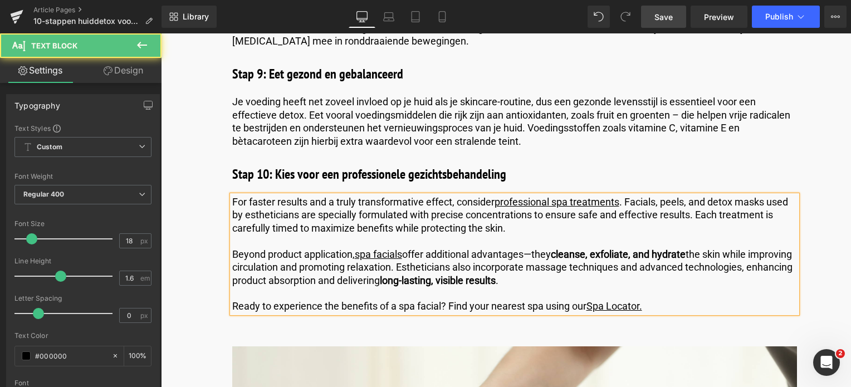
click at [676, 300] on p "Ready to experience the benefits of a spa facial? Find your nearest spa using o…" at bounding box center [514, 306] width 565 height 13
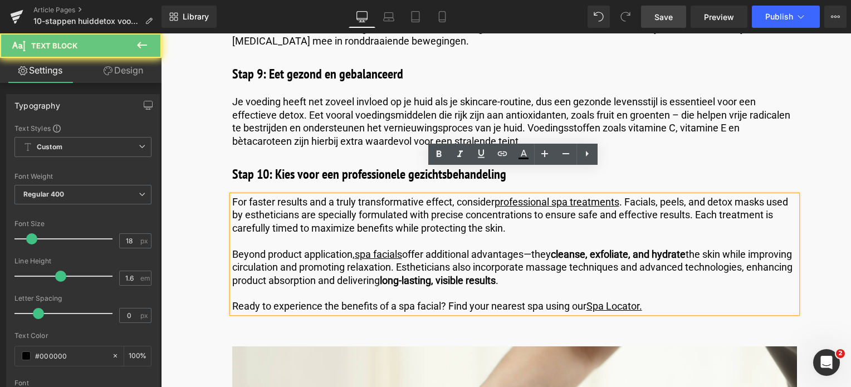
click at [674, 300] on p "Ready to experience the benefits of a spa facial? Find your nearest spa using o…" at bounding box center [514, 306] width 565 height 13
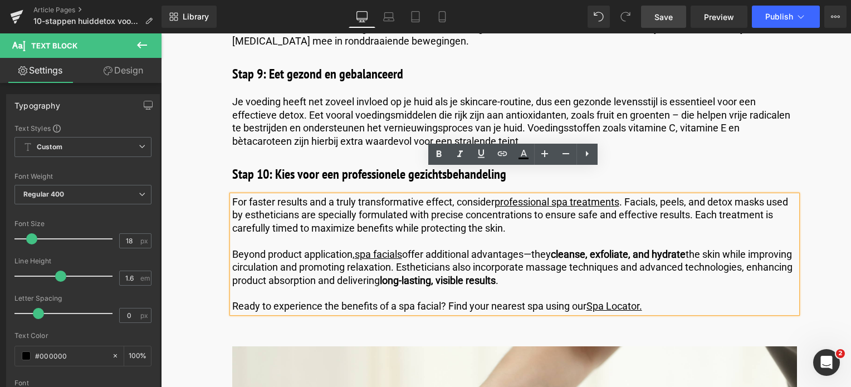
drag, startPoint x: 674, startPoint y: 280, endPoint x: 120, endPoint y: 139, distance: 571.4
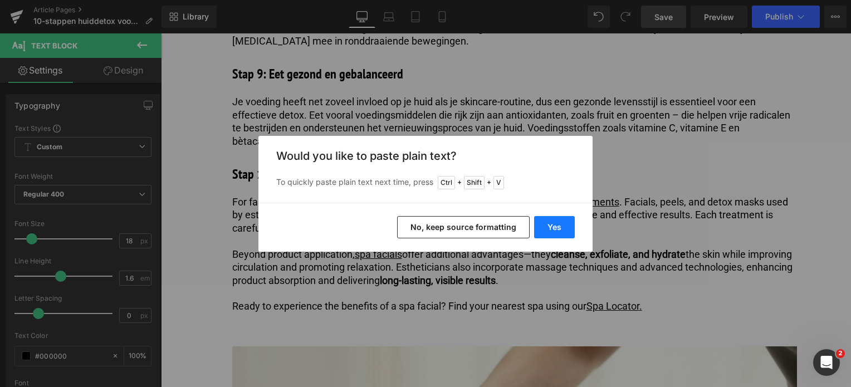
click at [548, 221] on button "Yes" at bounding box center [554, 227] width 41 height 22
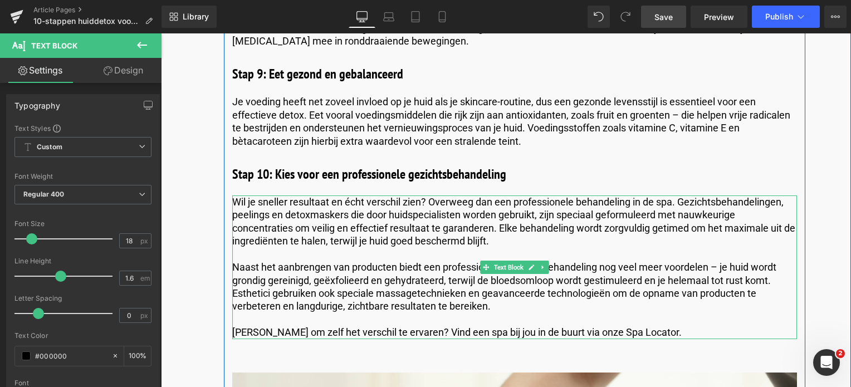
click at [457, 326] on p "Klaar om zelf het verschil te ervaren? Vind een spa bij jou in de buurt via onz…" at bounding box center [514, 332] width 565 height 13
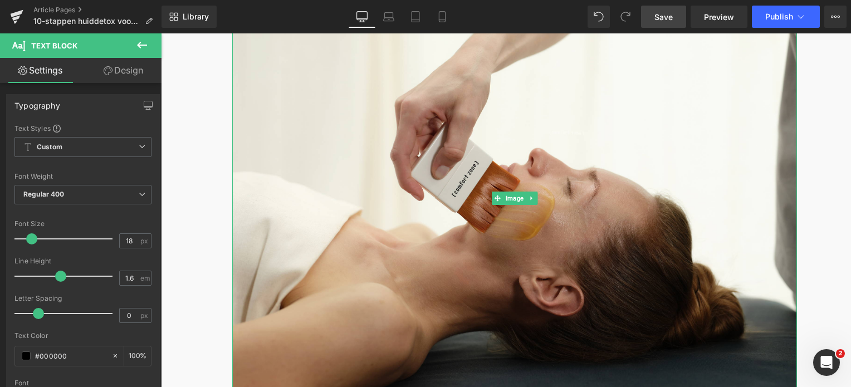
scroll to position [3396, 0]
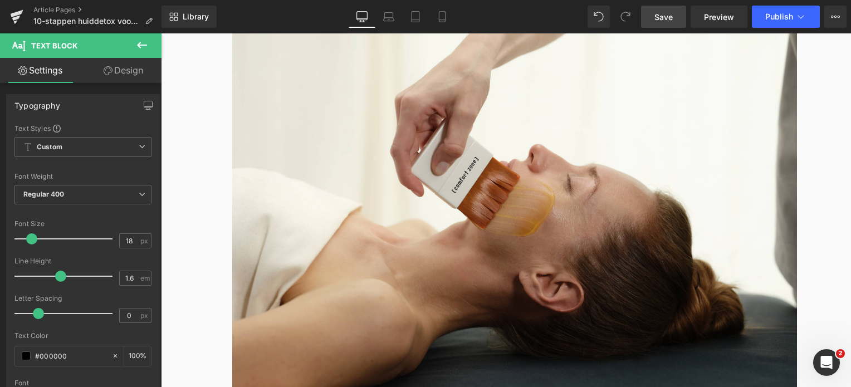
click at [655, 9] on link "Save" at bounding box center [663, 17] width 45 height 22
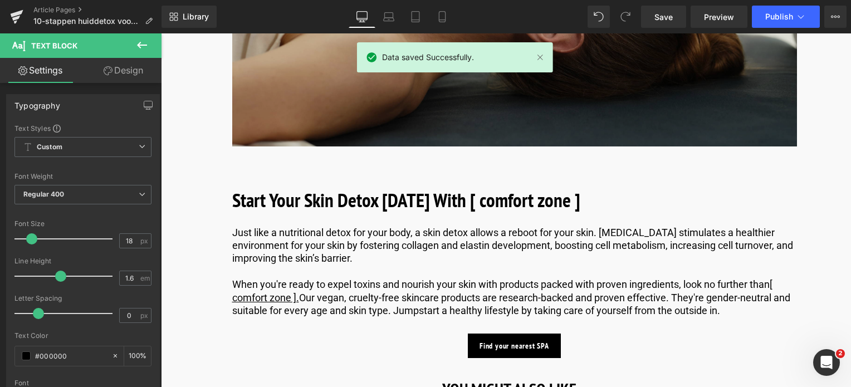
scroll to position [3675, 0]
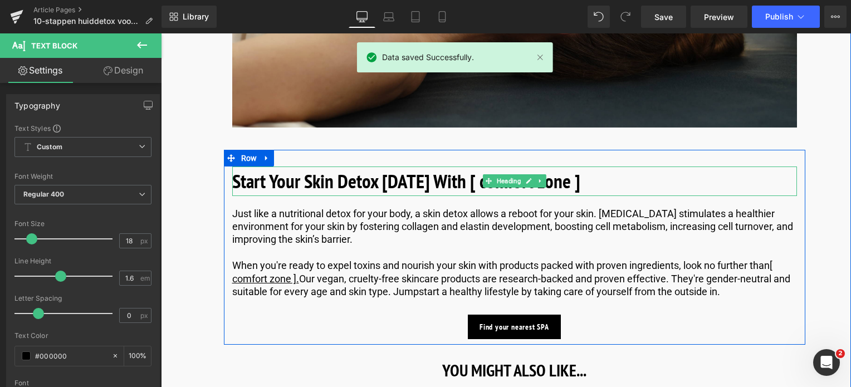
click at [576, 167] on h2 "Start Your Skin Detox Today With [ comfort zone ]" at bounding box center [514, 182] width 565 height 30
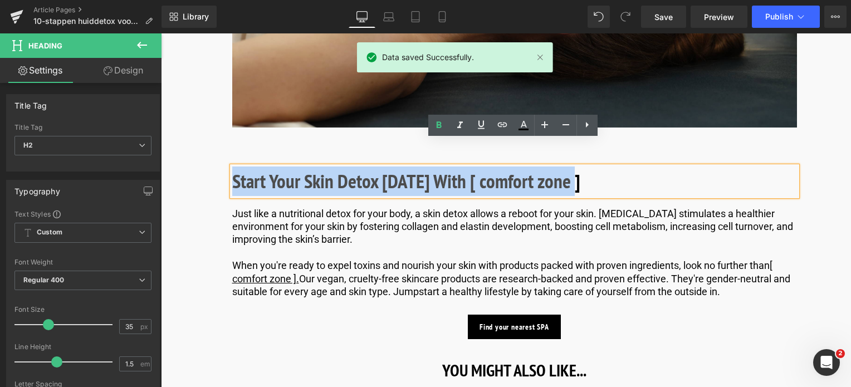
drag, startPoint x: 580, startPoint y: 155, endPoint x: 219, endPoint y: 157, distance: 361.0
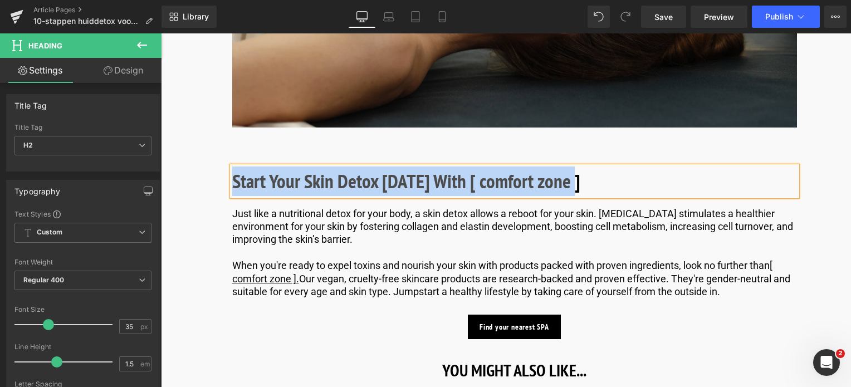
click at [623, 167] on h2 "Start Your Skin Detox Today With [ comfort zone ]" at bounding box center [514, 182] width 565 height 30
drag, startPoint x: 623, startPoint y: 160, endPoint x: 253, endPoint y: 189, distance: 371.1
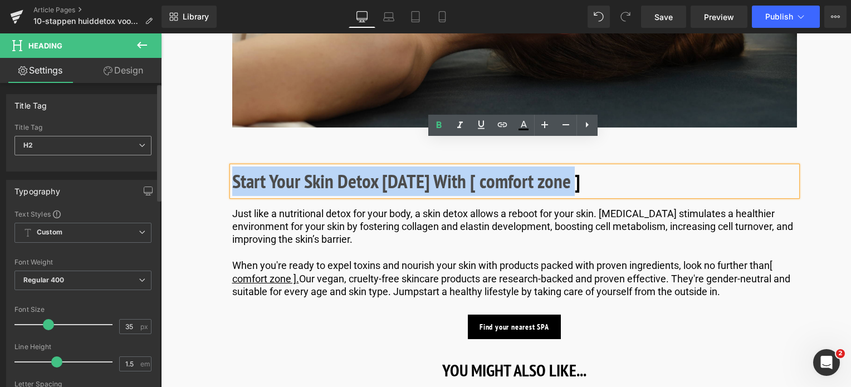
paste div
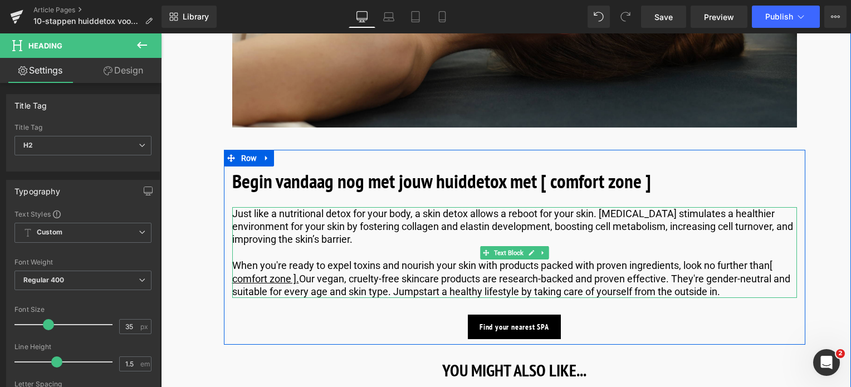
click at [274, 212] on p "Just like a nutritional detox for your body, a skin detox allows a reboot for y…" at bounding box center [514, 226] width 565 height 39
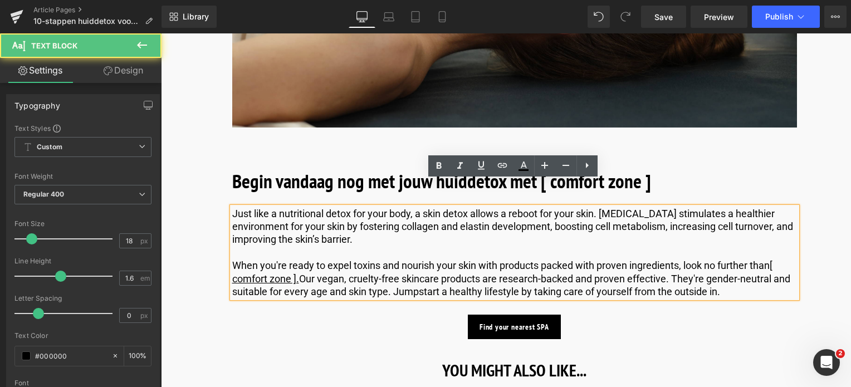
drag, startPoint x: 731, startPoint y: 270, endPoint x: 306, endPoint y: 218, distance: 428.2
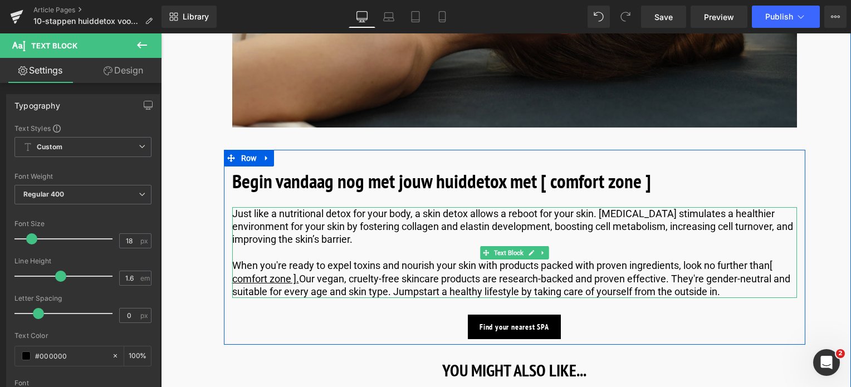
click at [443, 259] on p "When you're ready to expel toxins and nourish your skin with products packed wi…" at bounding box center [514, 278] width 565 height 39
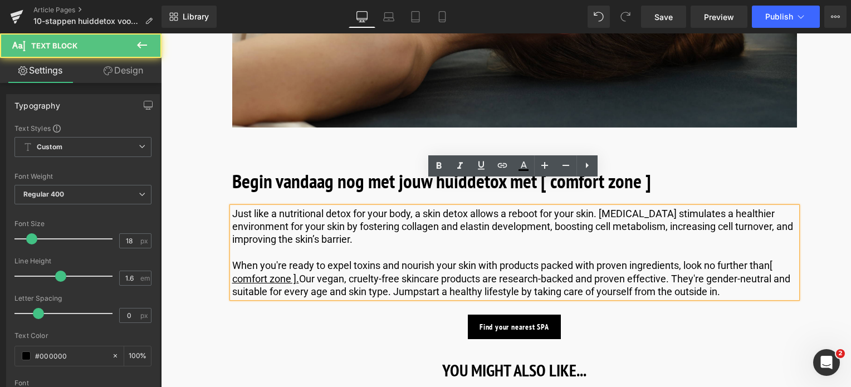
drag, startPoint x: 730, startPoint y: 266, endPoint x: 189, endPoint y: 158, distance: 551.7
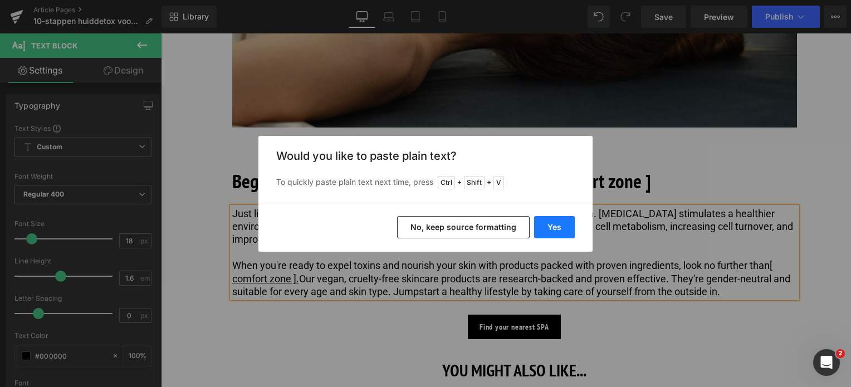
click at [557, 226] on button "Yes" at bounding box center [554, 227] width 41 height 22
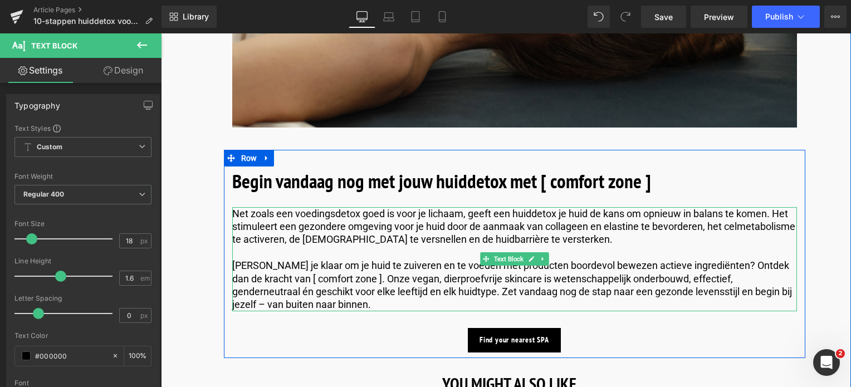
scroll to position [3730, 0]
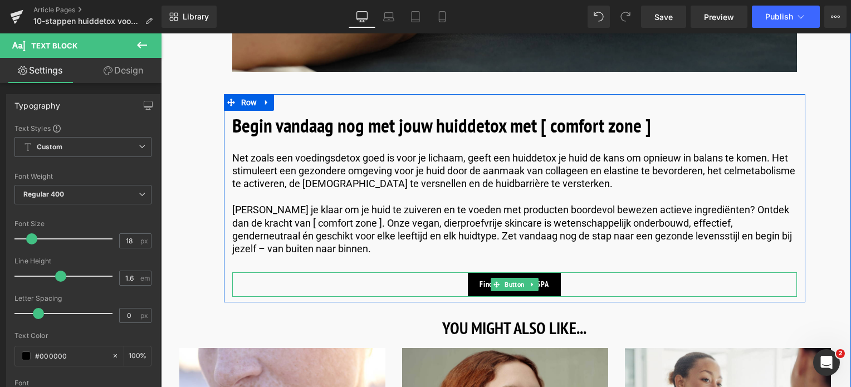
click at [485, 280] on span "Find your nearest SPA" at bounding box center [515, 284] width 70 height 9
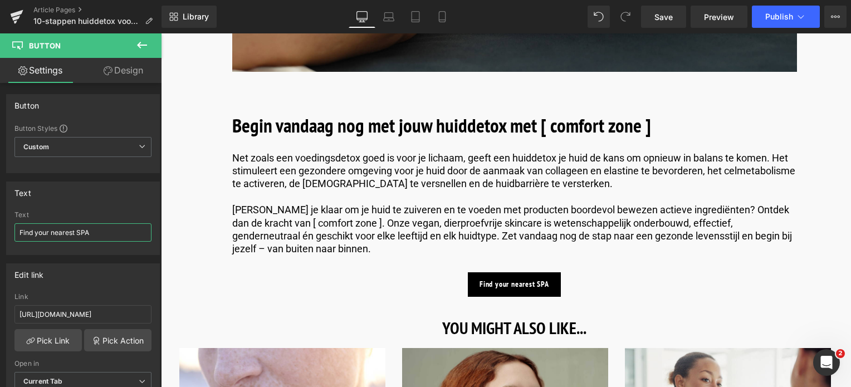
drag, startPoint x: 111, startPoint y: 233, endPoint x: -71, endPoint y: 228, distance: 182.8
click at [0, 228] on html "Heading You are previewing how the will restyle your page. You can not edit Ele…" at bounding box center [425, 193] width 851 height 387
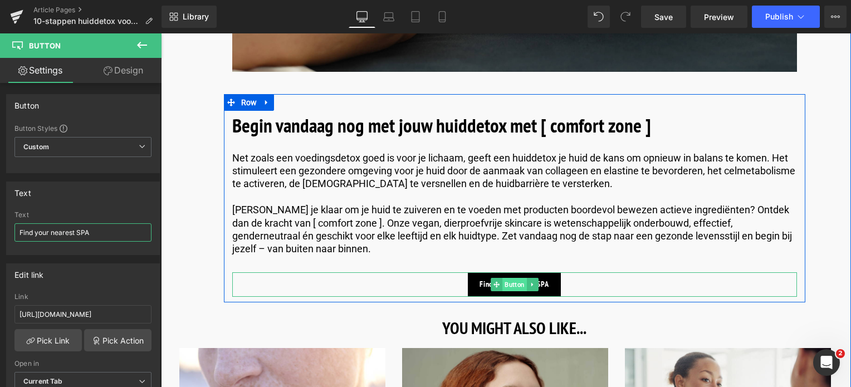
click at [504, 278] on span "Button" at bounding box center [515, 284] width 25 height 13
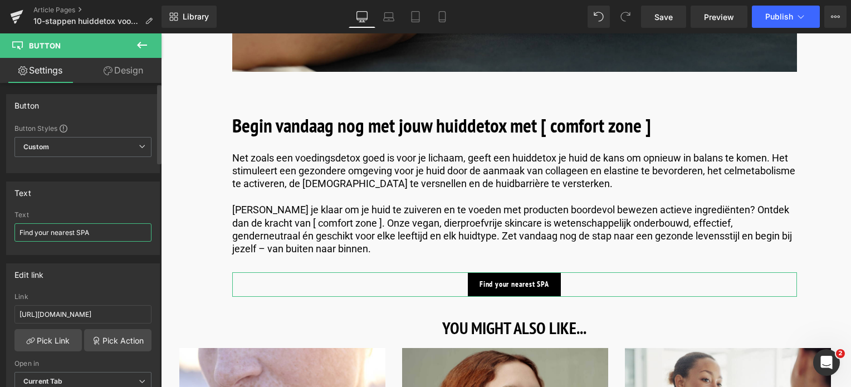
click at [97, 230] on input "Find your nearest SPA" at bounding box center [82, 232] width 137 height 18
paste input "Vind een spa of salon bij jou in de buurt"
drag, startPoint x: 97, startPoint y: 230, endPoint x: -15, endPoint y: 232, distance: 112.0
click at [0, 232] on html "Button You are previewing how the will restyle your page. You can not edit Elem…" at bounding box center [425, 193] width 851 height 387
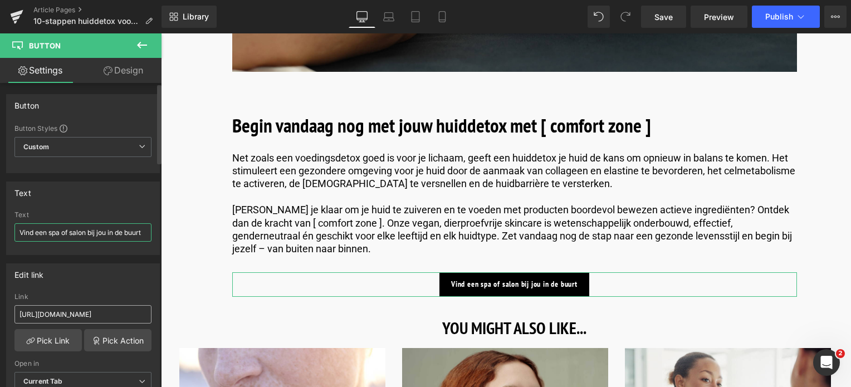
type input "Vind een spa of salon bij jou in de buurt"
drag, startPoint x: 113, startPoint y: 315, endPoint x: -50, endPoint y: 303, distance: 163.1
click at [0, 303] on html "Button You are previewing how the will restyle your page. You can not edit Elem…" at bounding box center [425, 193] width 851 height 387
type input "/pages/spa-locator"
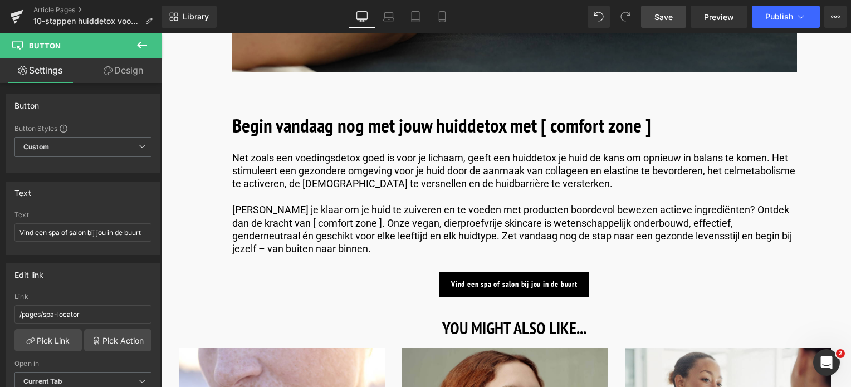
click at [667, 14] on span "Save" at bounding box center [664, 17] width 18 height 12
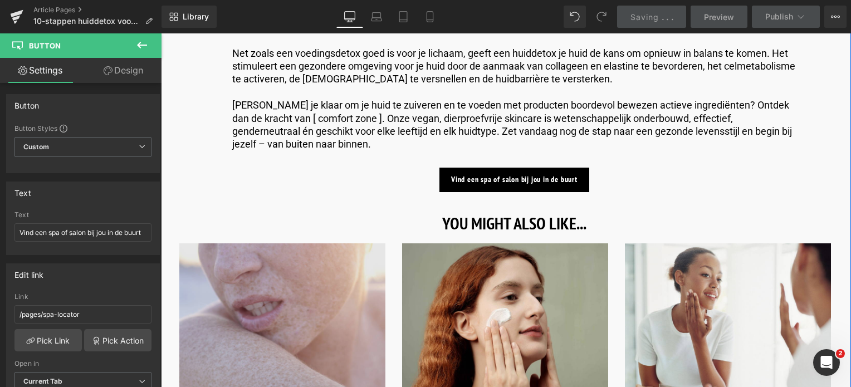
scroll to position [3842, 0]
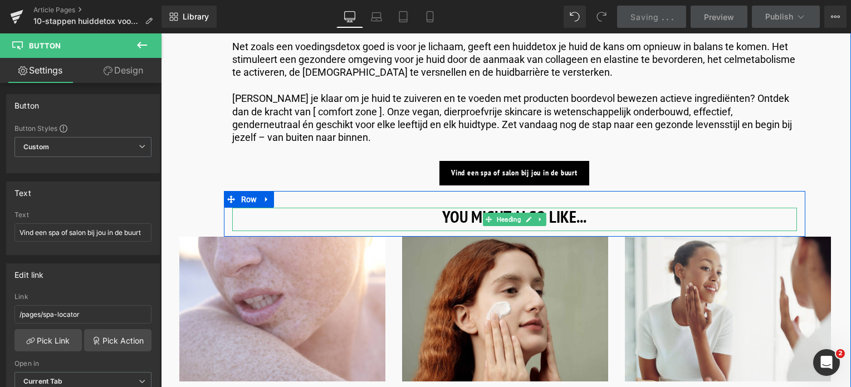
click at [423, 208] on h3 "YOU MIGHT ALSO LIKE..." at bounding box center [514, 217] width 565 height 18
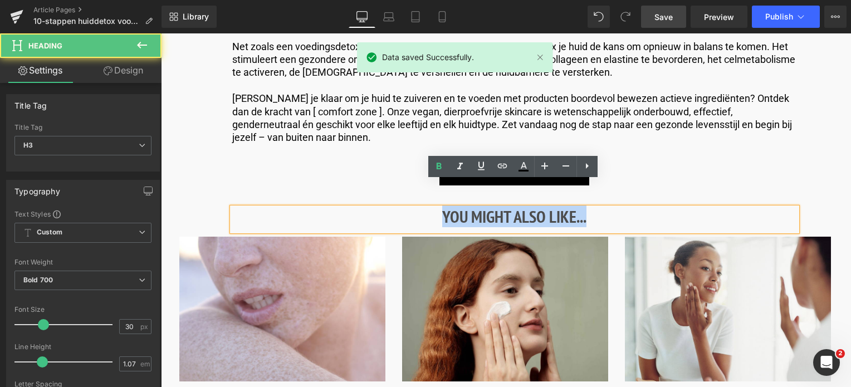
drag, startPoint x: 427, startPoint y: 194, endPoint x: 655, endPoint y: 196, distance: 227.3
click at [655, 208] on h3 "YOU MIGHT ALSO LIKE..." at bounding box center [514, 217] width 565 height 18
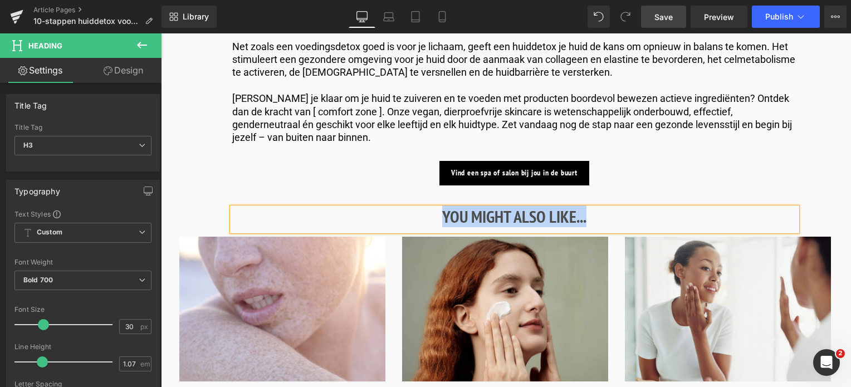
click at [637, 208] on h3 "YOU MIGHT ALSO LIKE..." at bounding box center [514, 217] width 565 height 18
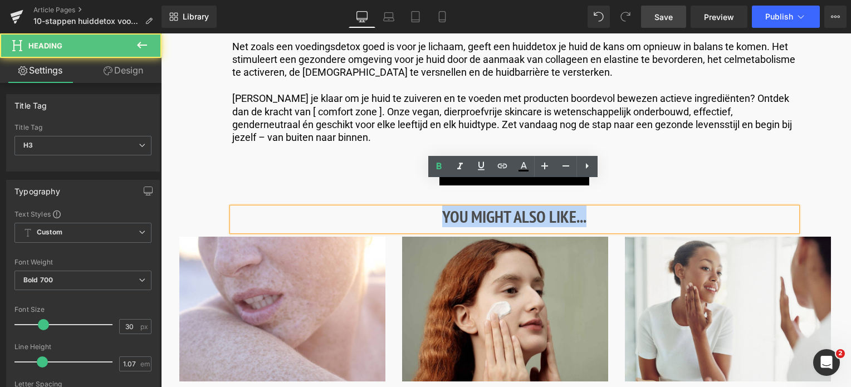
drag, startPoint x: 611, startPoint y: 195, endPoint x: 356, endPoint y: 190, distance: 255.2
click at [356, 208] on h3 "YOU MIGHT ALSO LIKE..." at bounding box center [514, 217] width 565 height 18
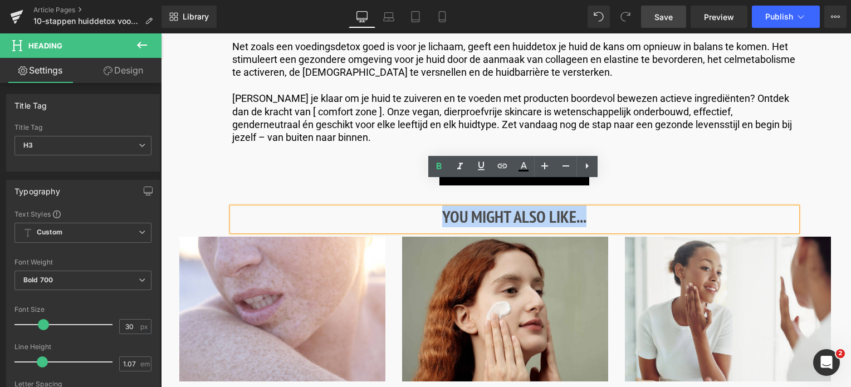
paste div
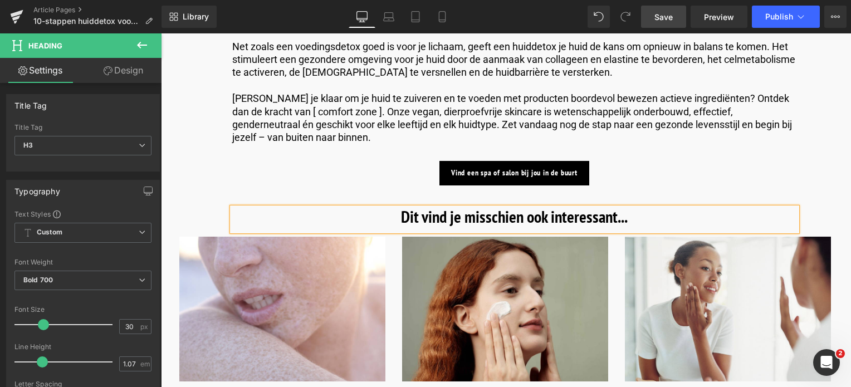
click at [672, 23] on link "Save" at bounding box center [663, 17] width 45 height 22
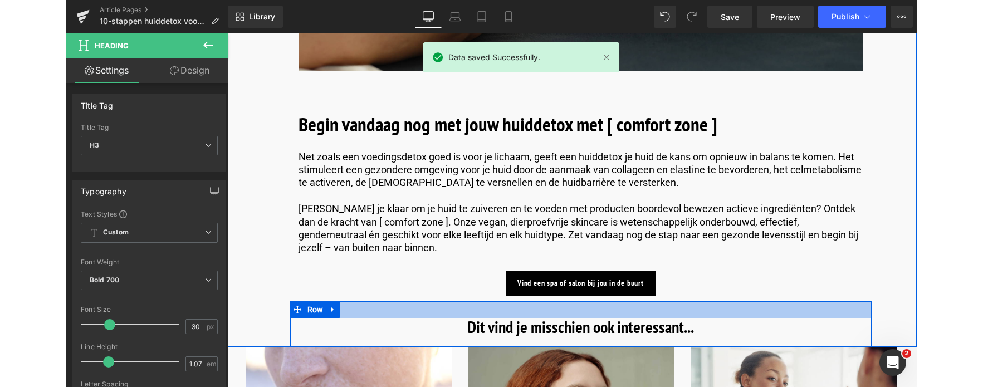
scroll to position [3730, 0]
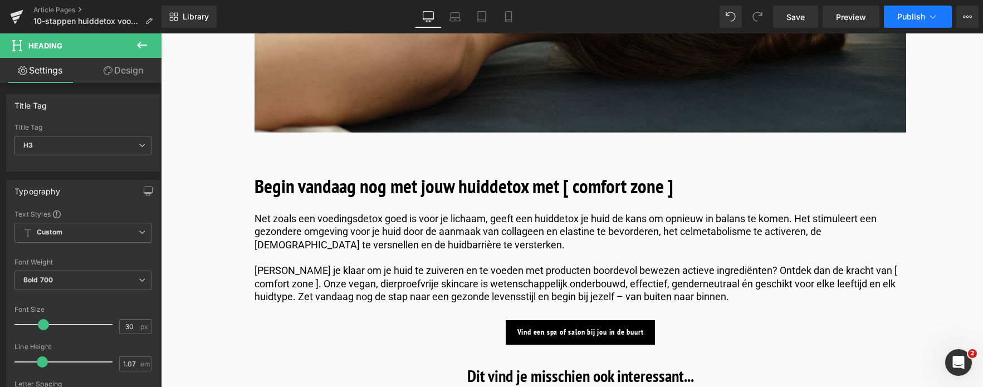
click at [851, 18] on icon at bounding box center [933, 16] width 11 height 11
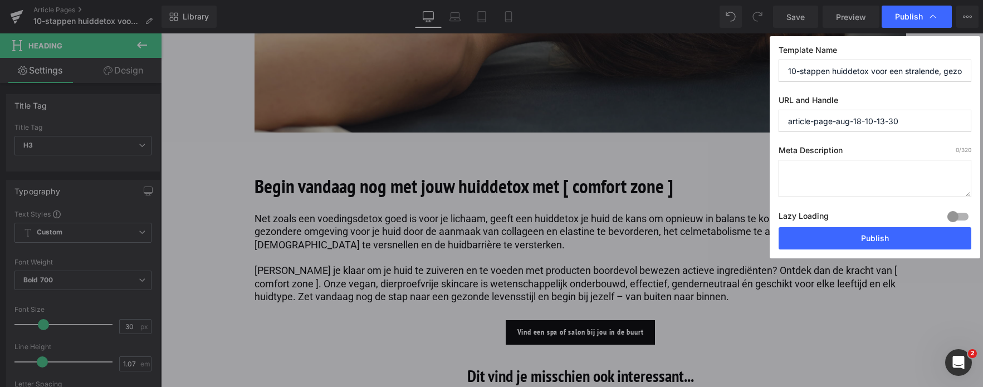
click at [846, 168] on textarea at bounding box center [875, 178] width 193 height 37
paste textarea "Een huiddetox verwijdert geen gifstoffen, maar helpt wel tegen een doffe huid e…"
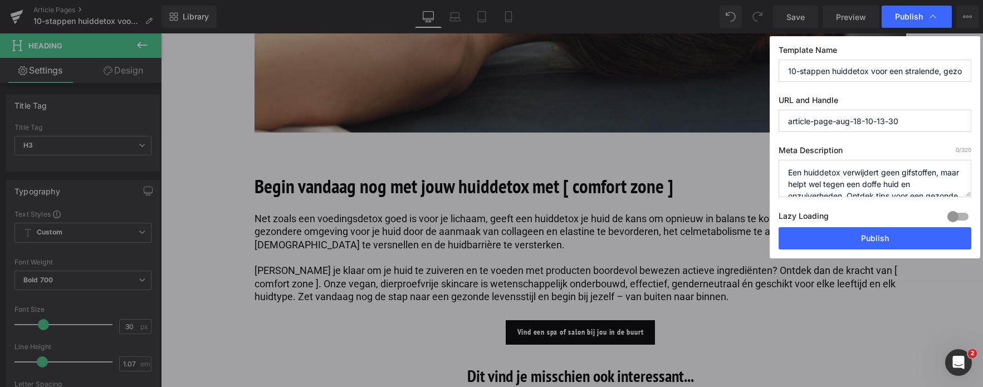
scroll to position [16, 0]
type textarea "Een huiddetox verwijdert geen gifstoffen, maar helpt wel tegen een doffe huid e…"
drag, startPoint x: 786, startPoint y: 73, endPoint x: 869, endPoint y: 74, distance: 82.5
click at [851, 74] on input "10-stappen huiddetox voor een stralende, gezonde huid" at bounding box center [875, 71] width 193 height 22
drag, startPoint x: 925, startPoint y: 115, endPoint x: 664, endPoint y: 128, distance: 262.1
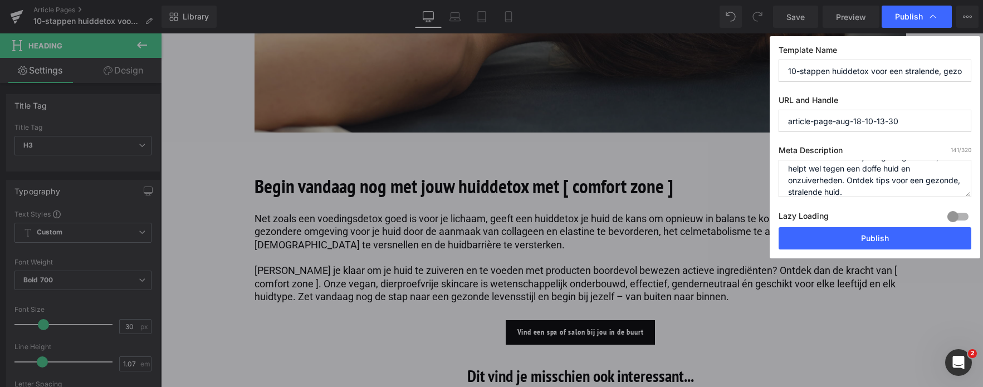
click at [664, 128] on div "Publish Template Name 10-stappen huiddetox voor een stralende, gezonde huid URL…" at bounding box center [491, 193] width 983 height 387
paste input "10-stappen huiddetox"
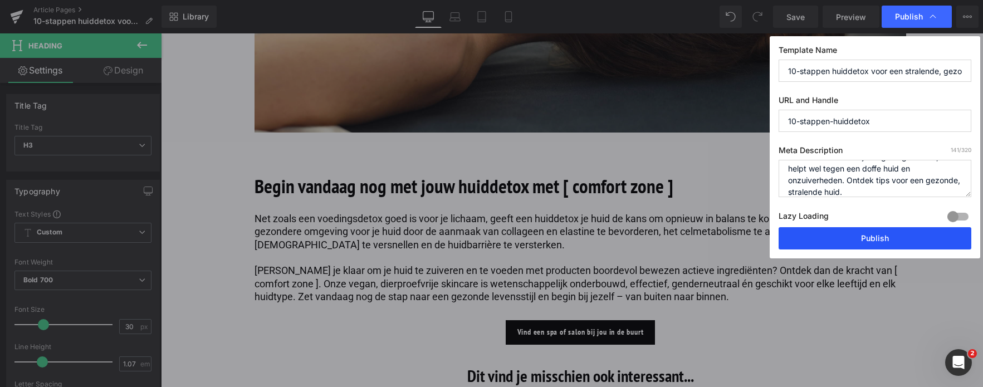
type input "10-stappen-huiddetox"
click at [835, 237] on button "Publish" at bounding box center [875, 238] width 193 height 22
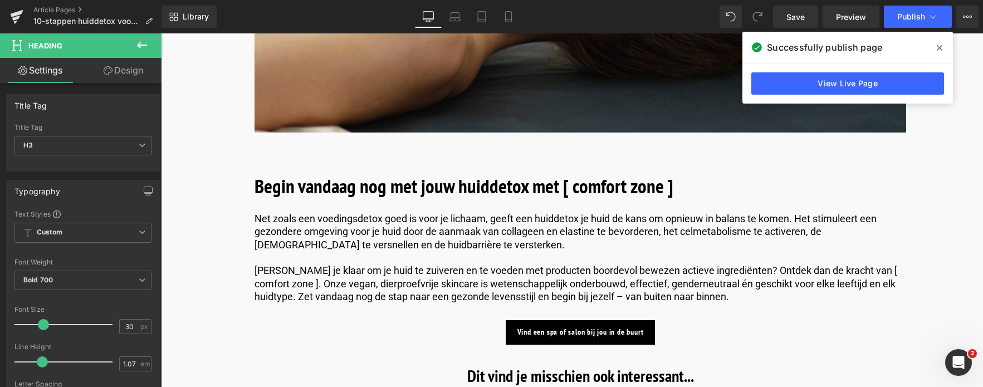
click at [851, 48] on icon at bounding box center [940, 48] width 6 height 6
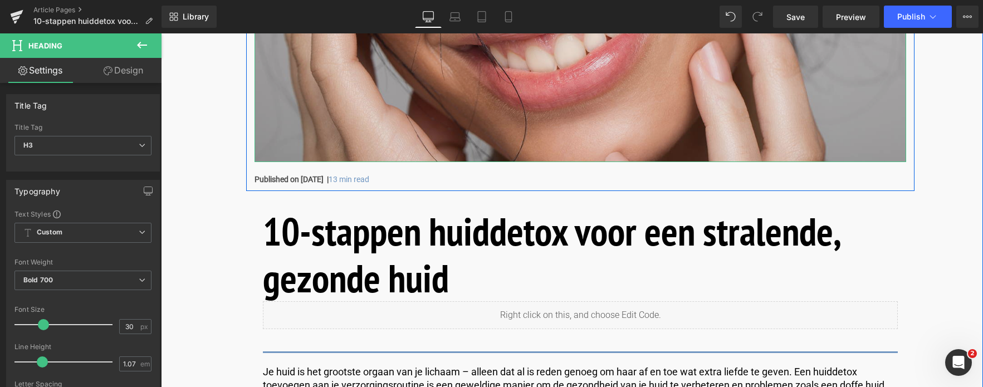
scroll to position [334, 0]
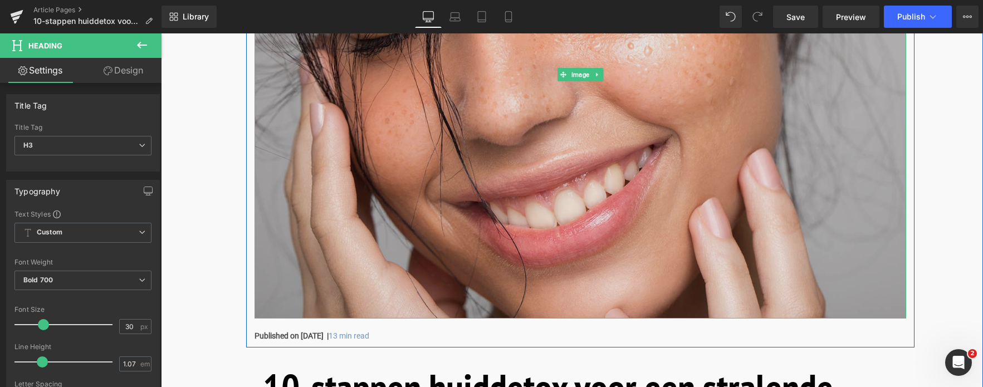
click at [542, 236] on img at bounding box center [581, 74] width 652 height 489
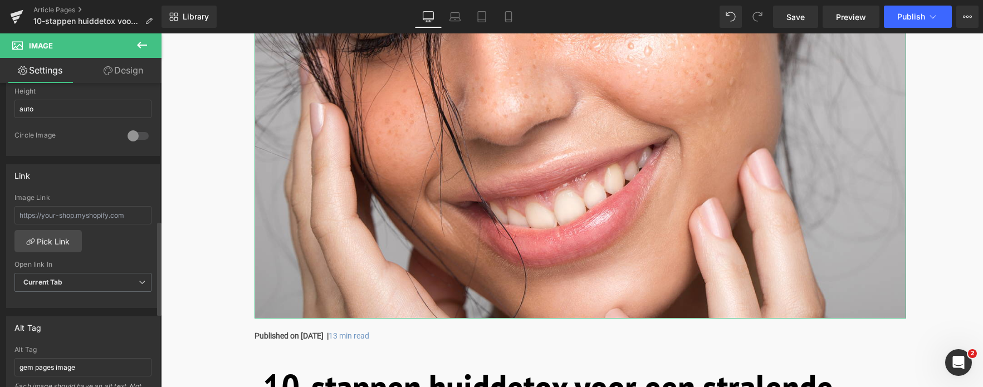
scroll to position [446, 0]
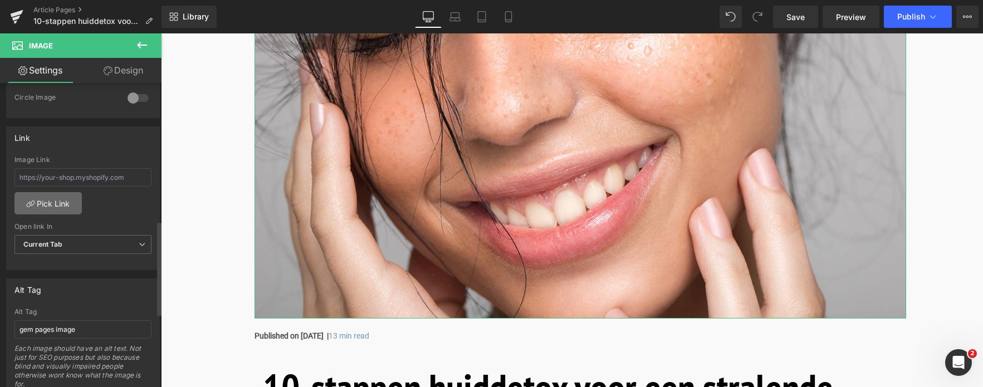
click at [37, 206] on link "Pick Link" at bounding box center [47, 203] width 67 height 22
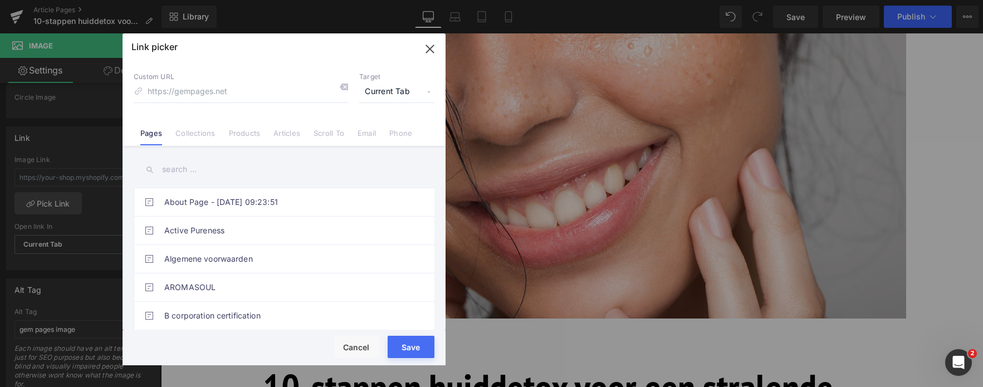
click at [206, 136] on link "Collections" at bounding box center [195, 137] width 40 height 17
click at [186, 172] on input "text" at bounding box center [284, 169] width 301 height 25
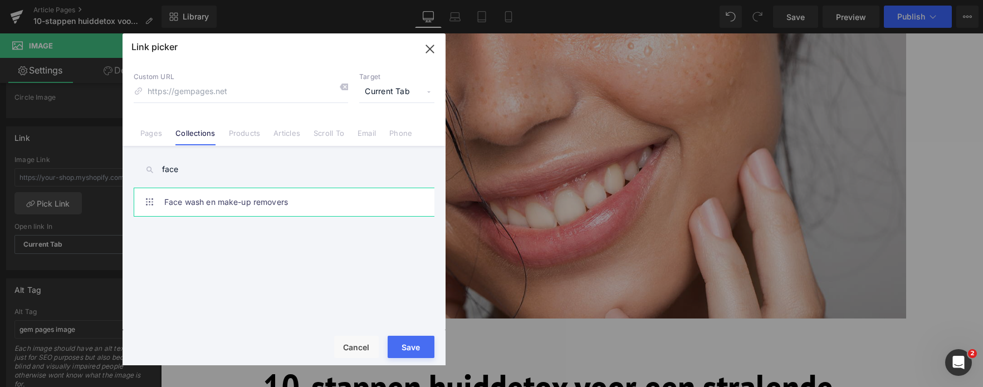
type input "face"
click at [208, 209] on link "Face wash en make-up removers" at bounding box center [286, 202] width 245 height 28
type input "/collections/face-wash-en-make-up-removers"
click at [408, 353] on button "Save" at bounding box center [411, 347] width 47 height 22
type input "/collections/face-wash-en-make-up-removers"
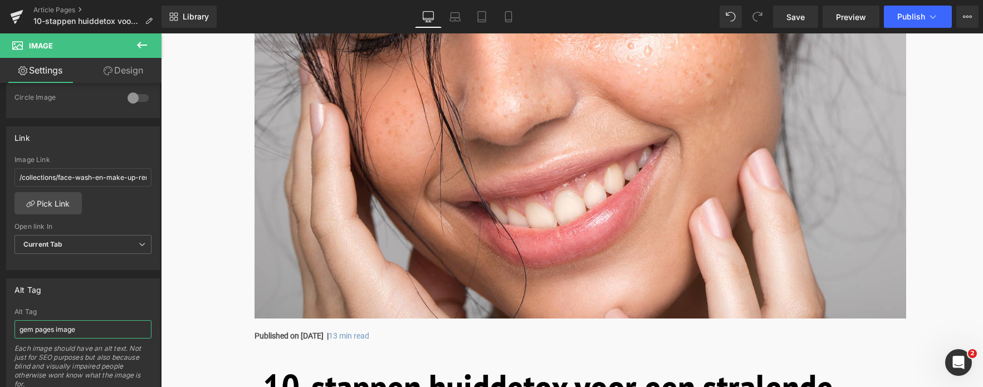
drag, startPoint x: 86, startPoint y: 330, endPoint x: -14, endPoint y: 328, distance: 99.7
click at [0, 328] on html "Button You are previewing how the will restyle your page. You can not edit Elem…" at bounding box center [491, 193] width 983 height 387
type input "V"
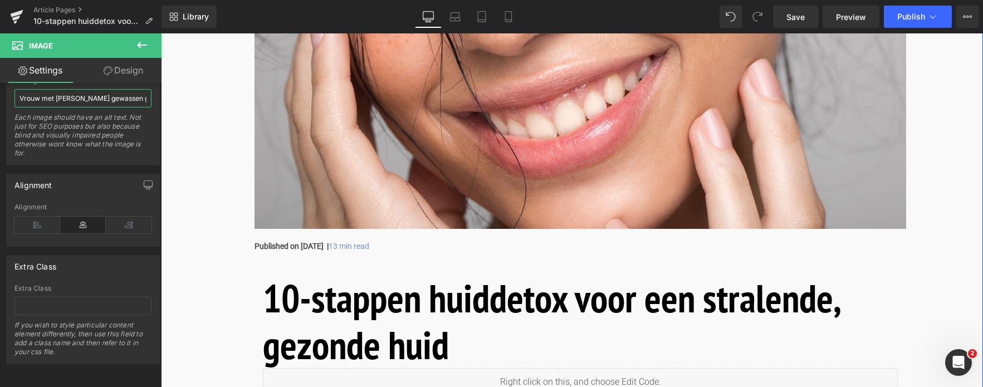
scroll to position [390, 0]
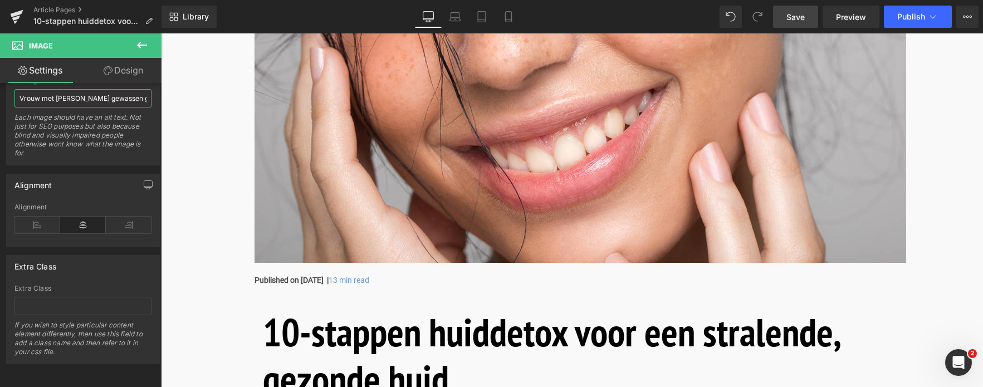
type input "Vrouw met schoon gewassen gezicht"
drag, startPoint x: 796, startPoint y: 18, endPoint x: 442, endPoint y: 155, distance: 379.7
click at [796, 18] on span "Save" at bounding box center [796, 17] width 18 height 12
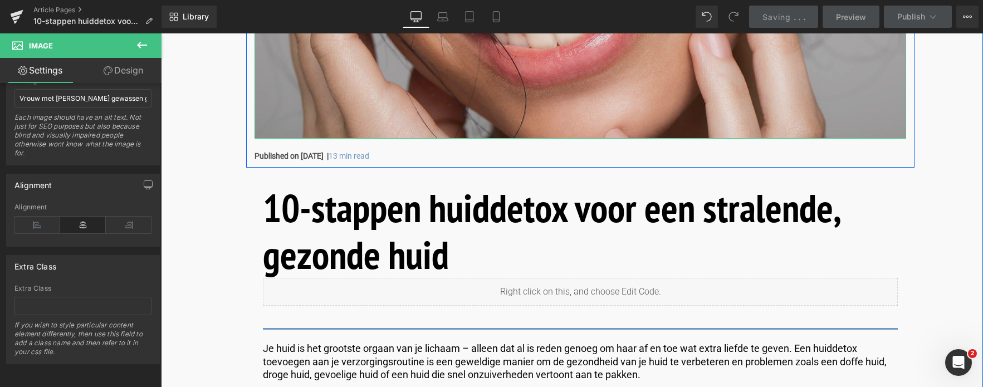
scroll to position [613, 0]
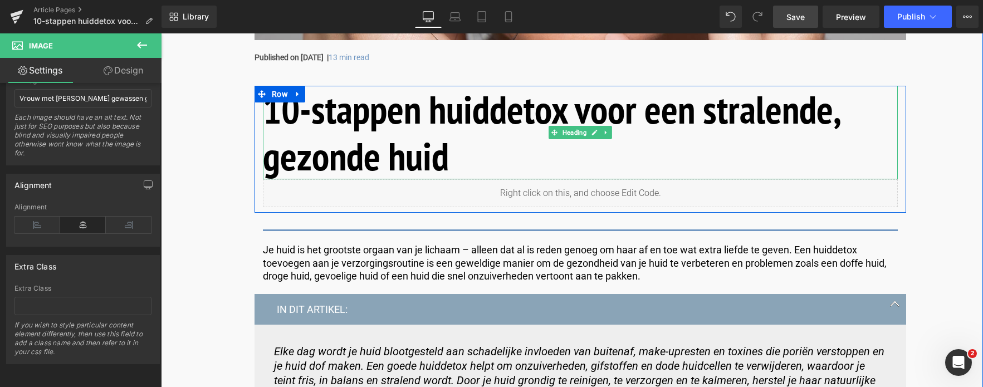
click at [481, 150] on h1 "10-stappen huiddetox voor een stralende, gezonde huid" at bounding box center [580, 133] width 635 height 94
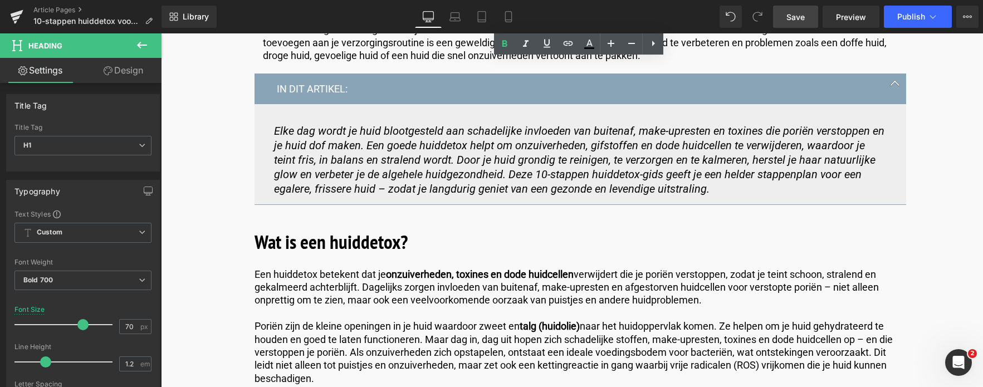
scroll to position [836, 0]
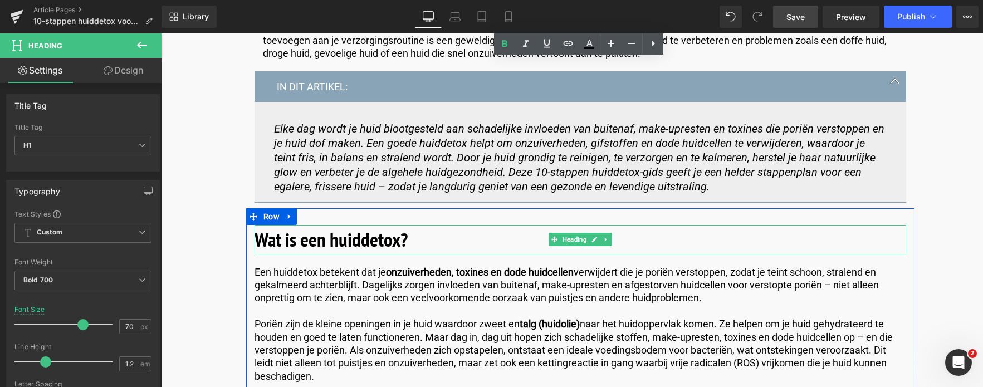
click at [410, 240] on h2 "Wat is een huiddetox?" at bounding box center [581, 240] width 652 height 30
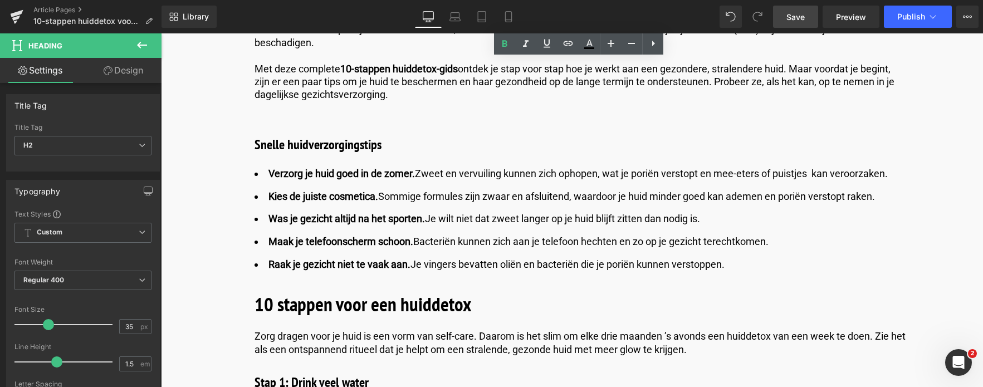
scroll to position [1170, 0]
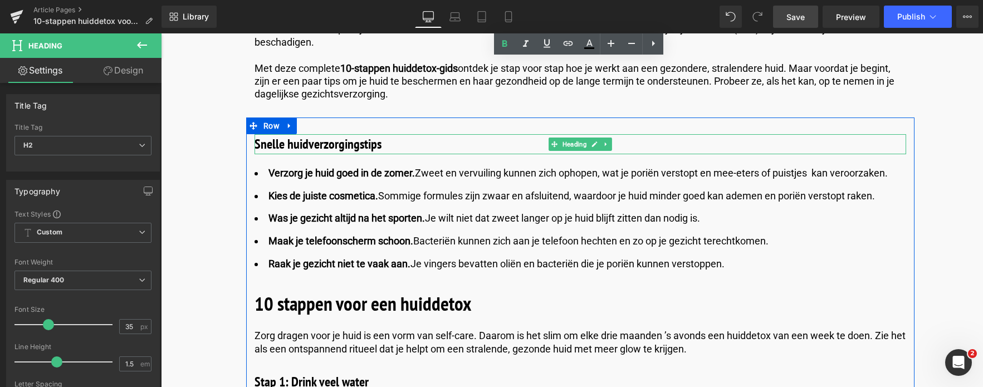
click at [416, 148] on h3 "Snelle huidverzorgingstips" at bounding box center [581, 144] width 652 height 20
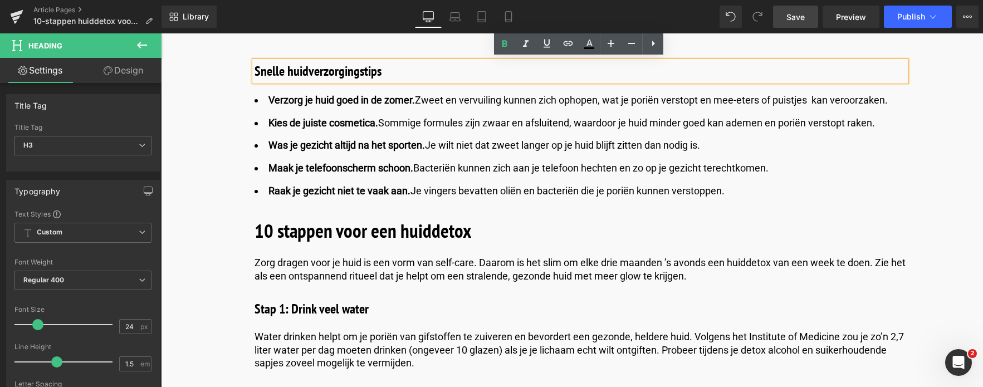
scroll to position [1281, 0]
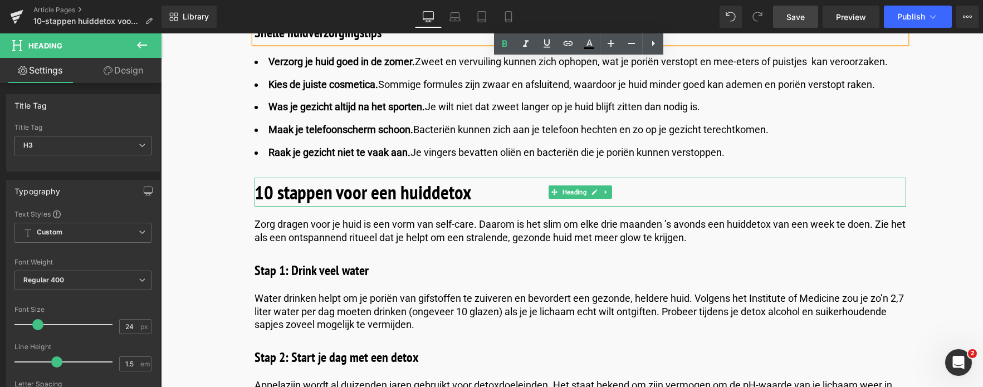
click at [476, 196] on h2 "10 stappen voor een huiddetox" at bounding box center [581, 193] width 652 height 30
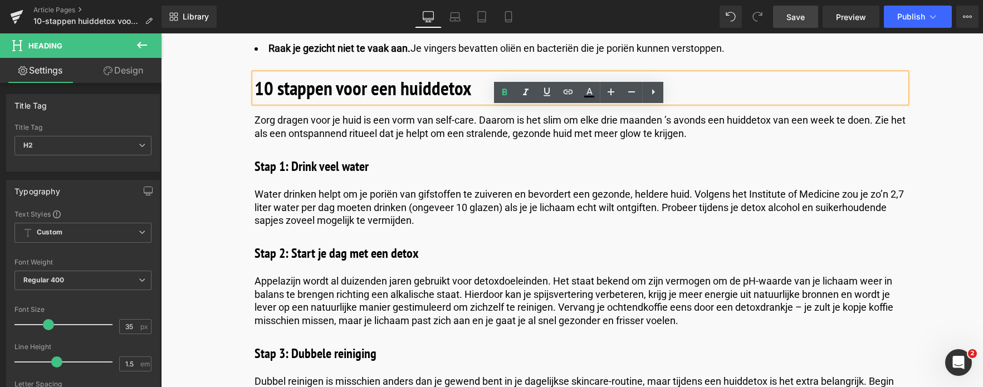
scroll to position [1393, 0]
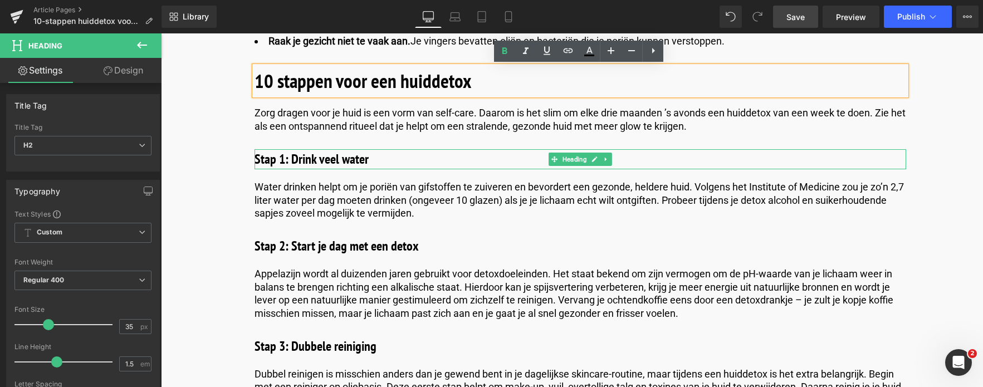
click at [403, 164] on h3 "Stap 1: Drink veel water" at bounding box center [581, 159] width 652 height 20
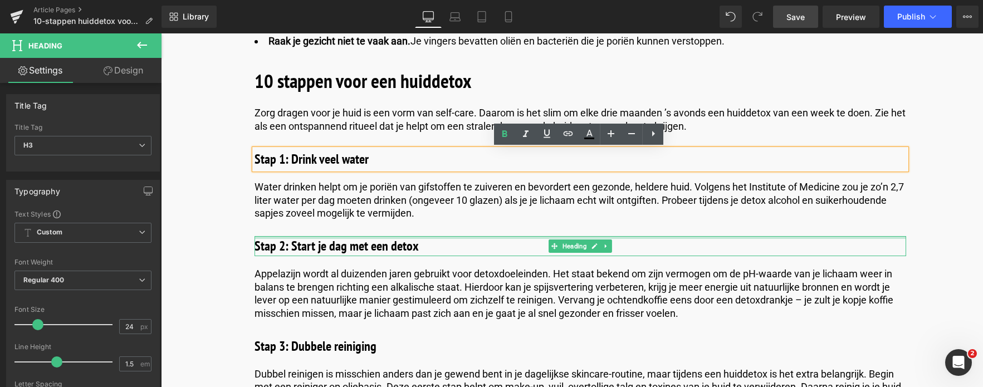
click at [427, 240] on h3 "Stap 2: Start je dag met een detox" at bounding box center [581, 246] width 652 height 20
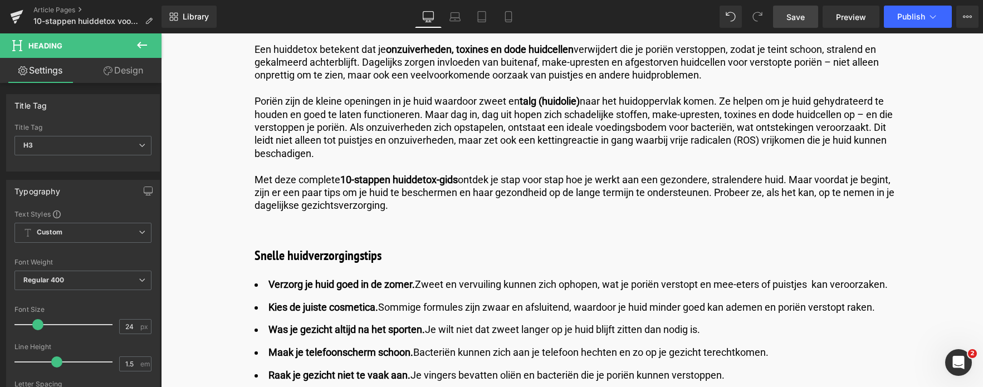
scroll to position [1114, 0]
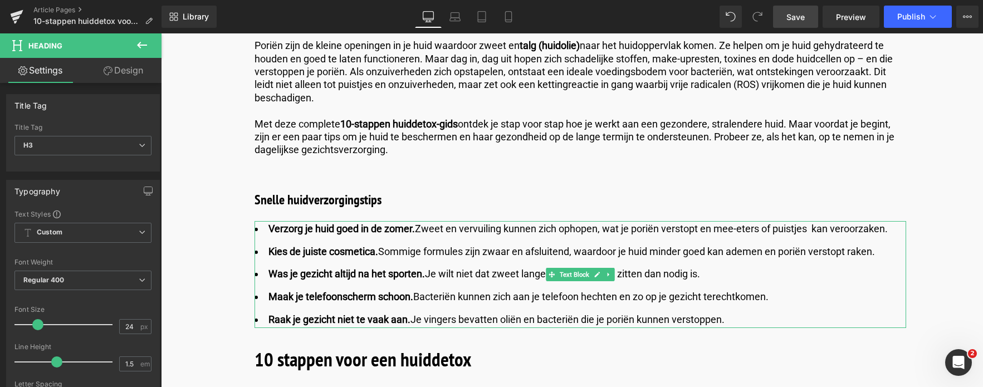
click at [373, 228] on strong "Verzorg je huid goed in de zomer." at bounding box center [342, 229] width 147 height 12
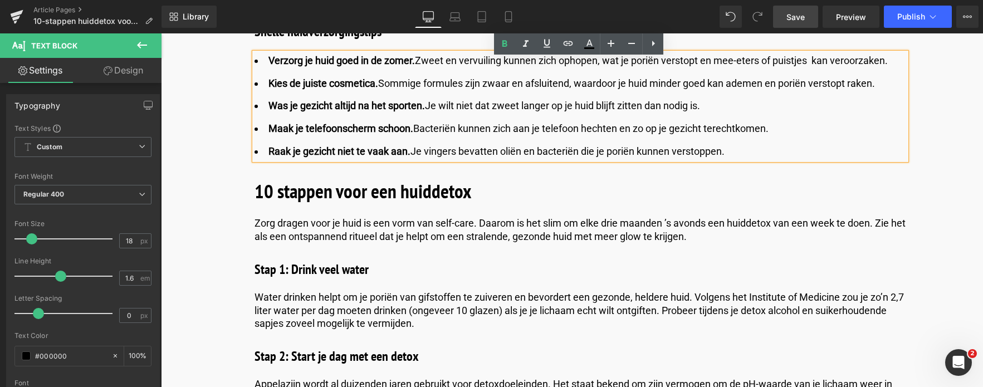
scroll to position [1281, 0]
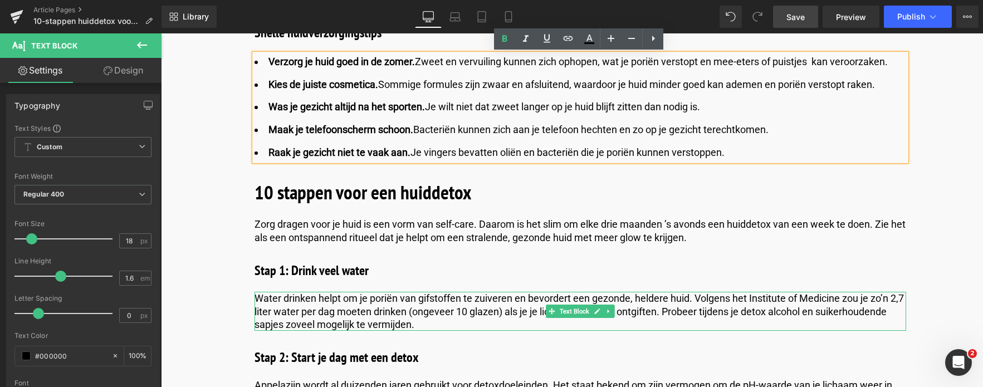
click at [840, 299] on p "Water drinken helpt om je poriën van gifstoffen te zuiveren en bevordert een ge…" at bounding box center [581, 311] width 652 height 39
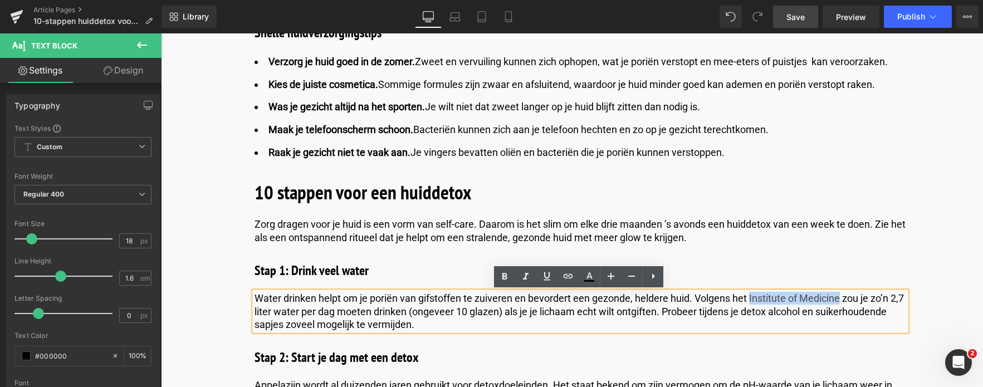
drag, startPoint x: 840, startPoint y: 299, endPoint x: 748, endPoint y: 298, distance: 91.4
click at [748, 298] on p "Water drinken helpt om je poriën van gifstoffen te zuiveren en bevordert een ge…" at bounding box center [581, 311] width 652 height 39
click at [567, 277] on icon at bounding box center [568, 276] width 13 height 13
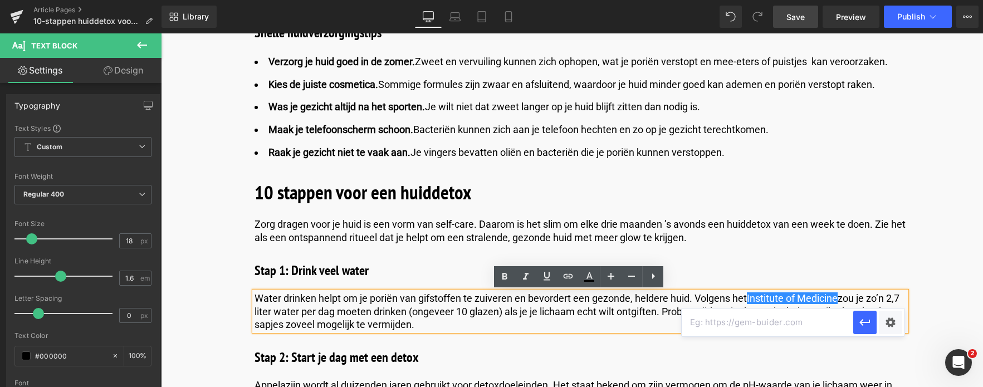
click at [716, 323] on input "text" at bounding box center [768, 323] width 172 height 28
paste input "https://pmc.ncbi.nlm.nih.gov/articles/PMC2908954/"
type input "https://pmc.ncbi.nlm.nih.gov/articles/PMC2908954/"
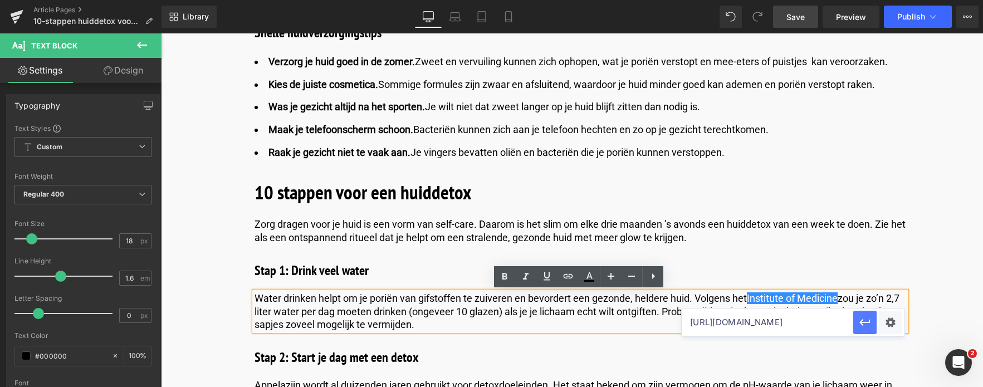
click at [851, 320] on icon "button" at bounding box center [865, 322] width 13 height 13
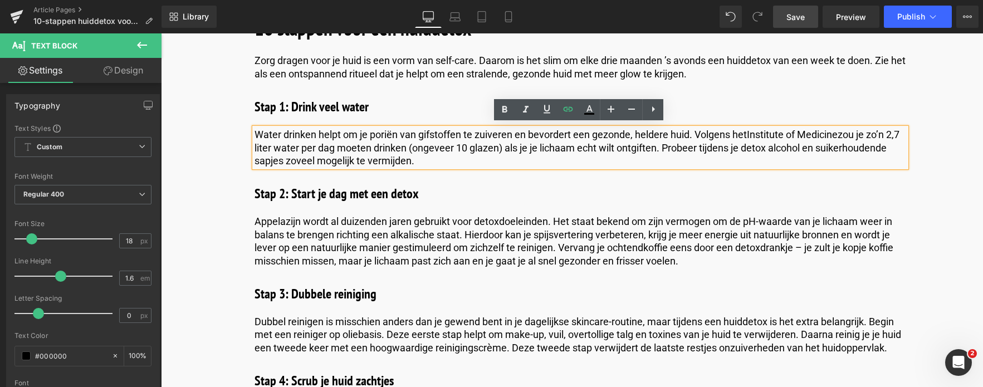
scroll to position [1449, 0]
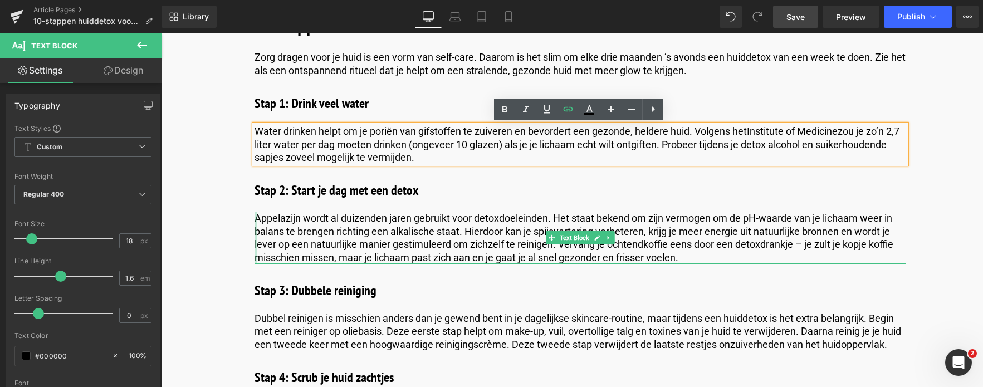
drag, startPoint x: 255, startPoint y: 219, endPoint x: 299, endPoint y: 218, distance: 44.0
click at [255, 219] on div "Appelazijn wordt al duizenden jaren gebruikt voor detoxdoeleinden. Het staat be…" at bounding box center [581, 238] width 652 height 52
click at [294, 217] on p "Appelazijn wordt al duizenden jaren gebruikt voor detoxdoeleinden. Het staat be…" at bounding box center [581, 238] width 652 height 52
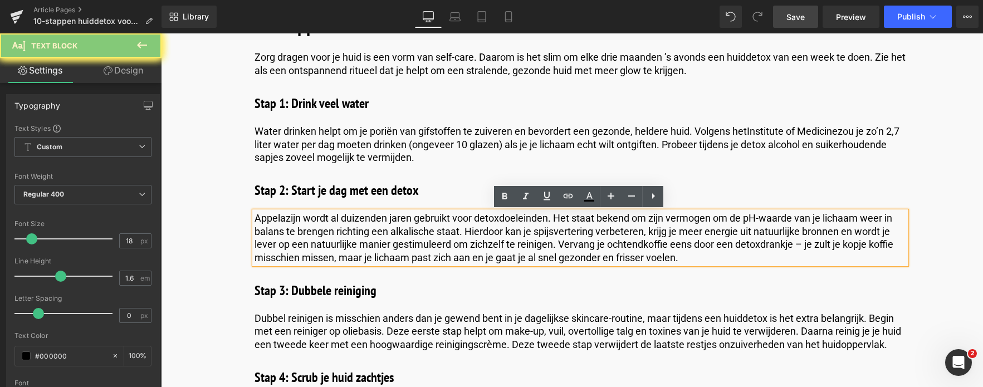
drag, startPoint x: 299, startPoint y: 219, endPoint x: 255, endPoint y: 220, distance: 44.0
click at [255, 220] on p "Appelazijn wordt al duizenden jaren gebruikt voor detoxdoeleinden. Het staat be…" at bounding box center [581, 238] width 652 height 52
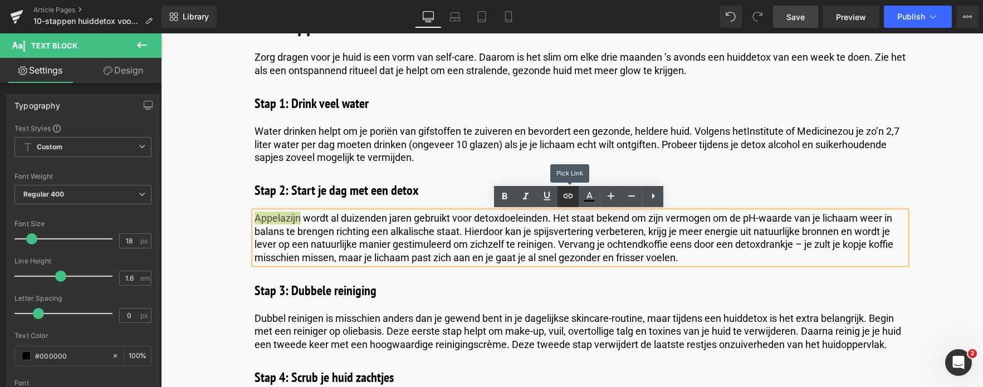
click at [569, 196] on icon at bounding box center [568, 195] width 13 height 13
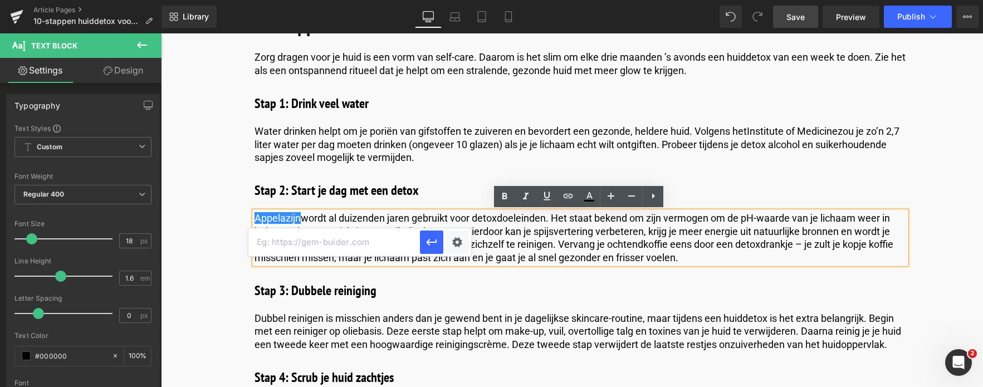
click at [352, 247] on input "text" at bounding box center [334, 242] width 172 height 28
paste input "https://www.healthline.com/health/apple-cider-vinegar-detox"
type input "https://www.healthline.com/health/apple-cider-vinegar-detox"
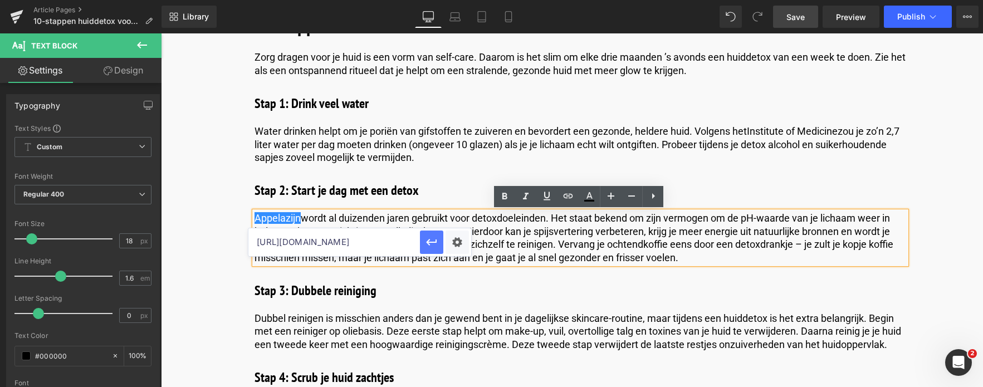
click at [431, 236] on icon "button" at bounding box center [431, 242] width 13 height 13
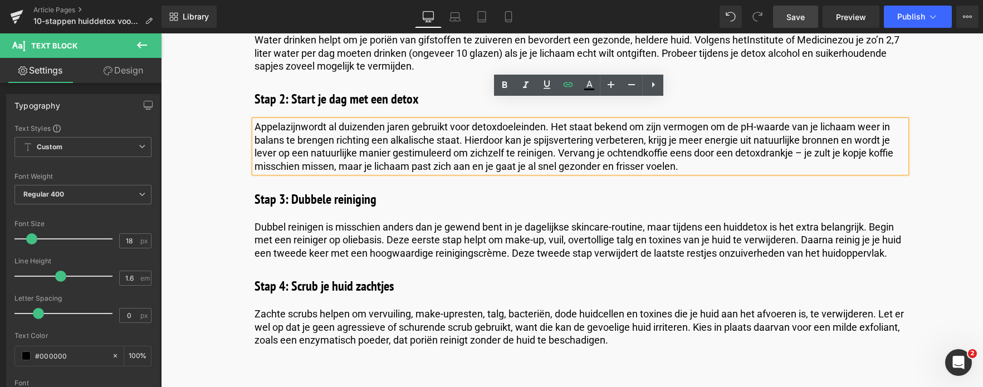
scroll to position [1560, 0]
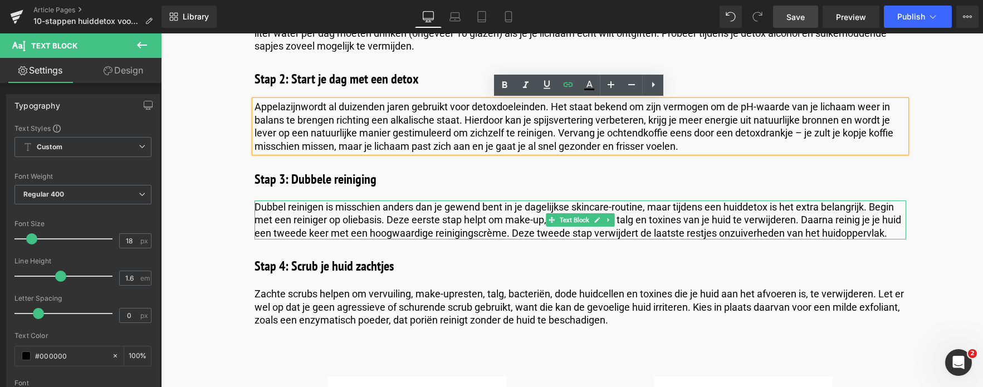
click at [319, 209] on p "Dubbel reinigen is misschien anders dan je gewend bent in je dagelijkse skincar…" at bounding box center [581, 220] width 652 height 39
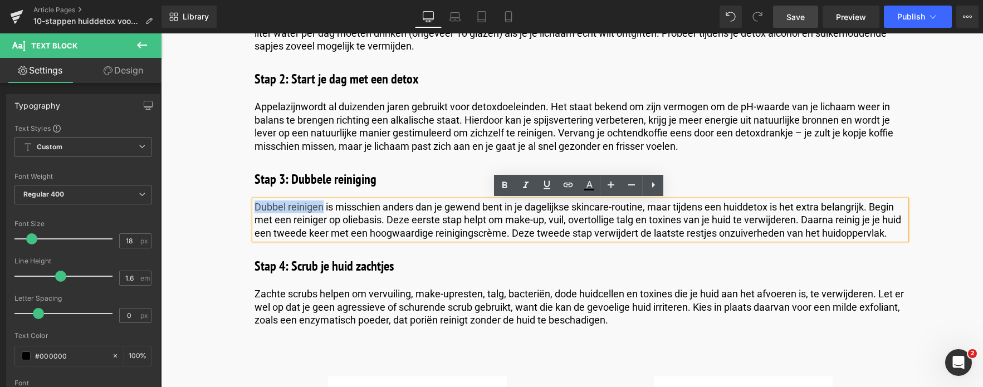
drag, startPoint x: 321, startPoint y: 207, endPoint x: 254, endPoint y: 203, distance: 67.0
click at [255, 203] on p "Dubbel reinigen is misschien anders dan je gewend bent in je dagelijkse skincar…" at bounding box center [581, 220] width 652 height 39
click at [569, 184] on icon at bounding box center [568, 184] width 13 height 13
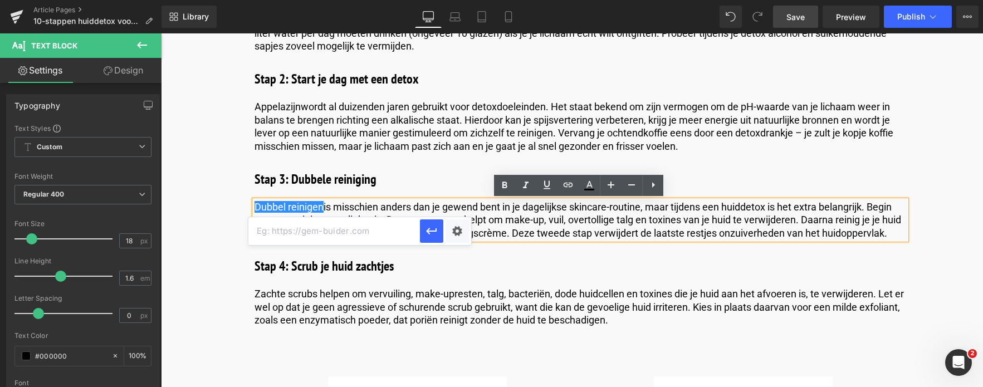
click at [349, 236] on input "text" at bounding box center [334, 231] width 172 height 28
paste input "https://nl.comfortzoneskin.com/blogs/blog/dubbele-reiniging"
type input "https://nl.comfortzoneskin.com/blogs/blog/dubbele-reiniging"
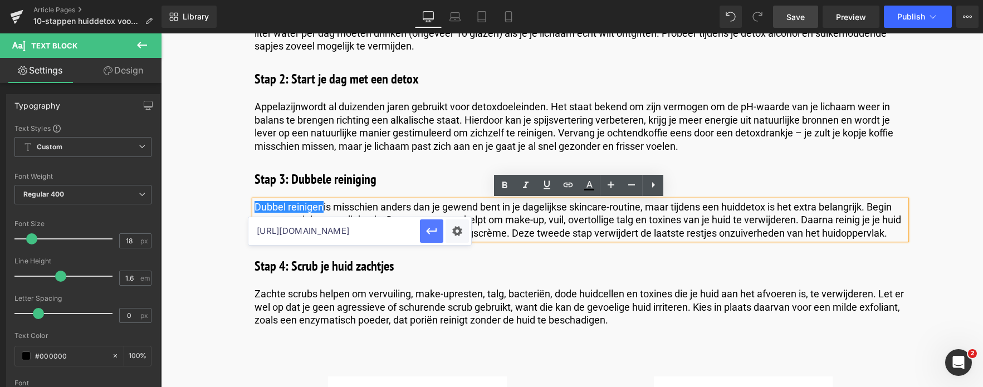
click at [427, 232] on icon "button" at bounding box center [431, 231] width 11 height 7
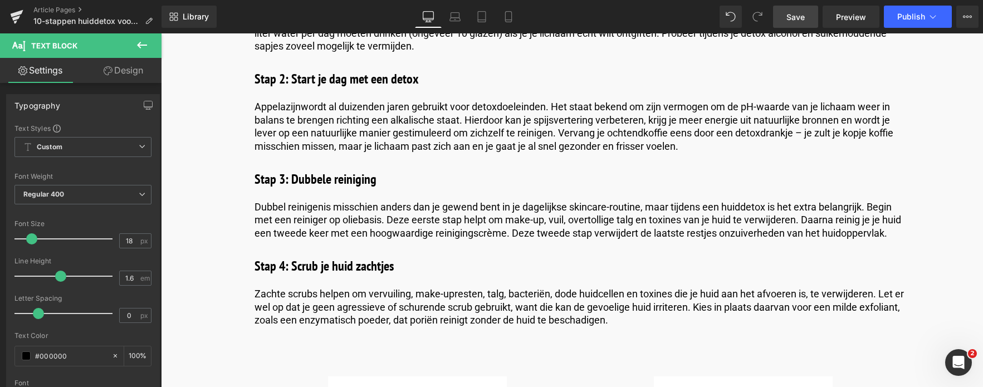
drag, startPoint x: 795, startPoint y: 19, endPoint x: 370, endPoint y: 294, distance: 506.1
click at [795, 19] on span "Save" at bounding box center [796, 17] width 18 height 12
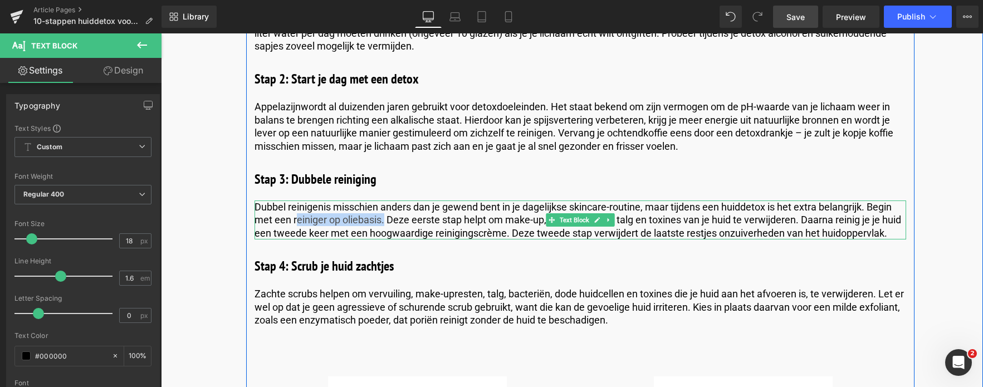
drag, startPoint x: 379, startPoint y: 220, endPoint x: 293, endPoint y: 220, distance: 85.8
click at [293, 220] on p "Dubbel reinigen is misschien anders dan je gewend bent in je dagelijkse skincar…" at bounding box center [581, 220] width 652 height 39
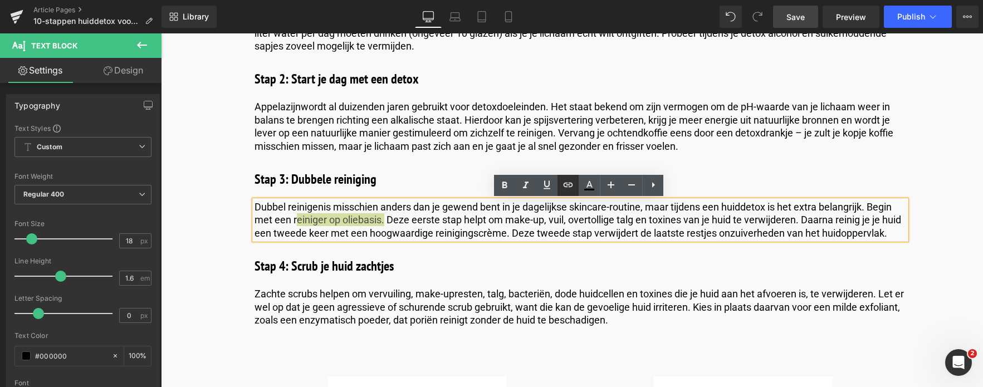
click at [572, 182] on icon at bounding box center [568, 184] width 13 height 13
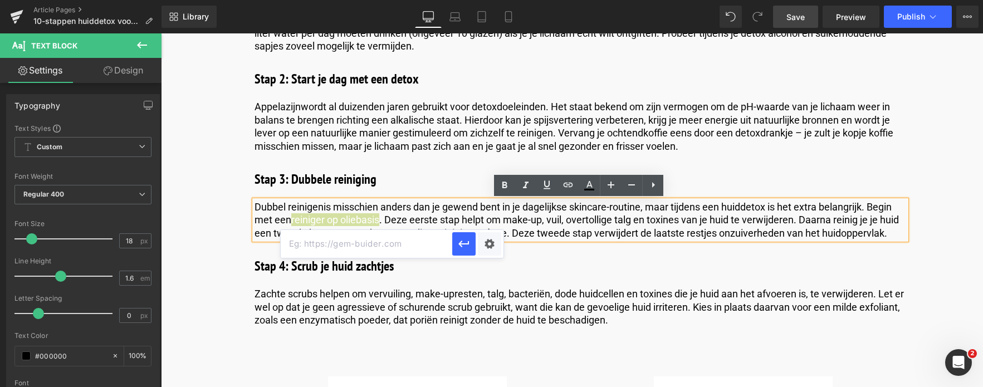
click at [345, 248] on input "text" at bounding box center [367, 244] width 172 height 28
paste input "https://nl.comfortzoneskin.com/products/remedy-cream-to-oil"
type input "https://nl.comfortzoneskin.com/products/remedy-cream-to-oil"
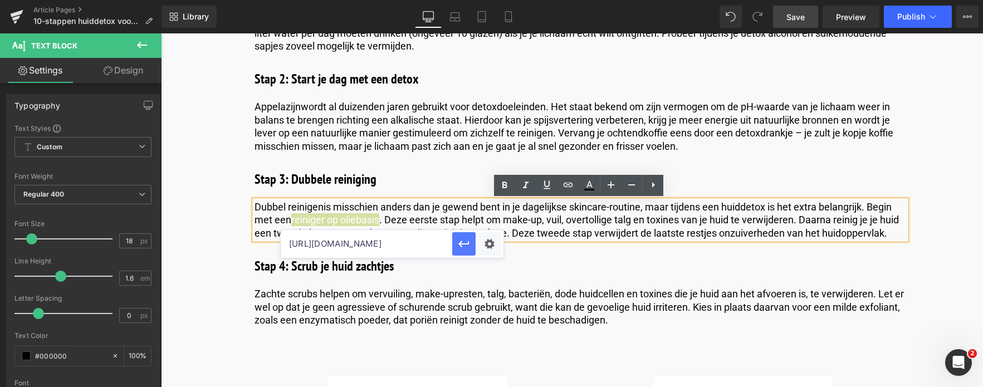
click at [465, 242] on icon "button" at bounding box center [463, 243] width 13 height 13
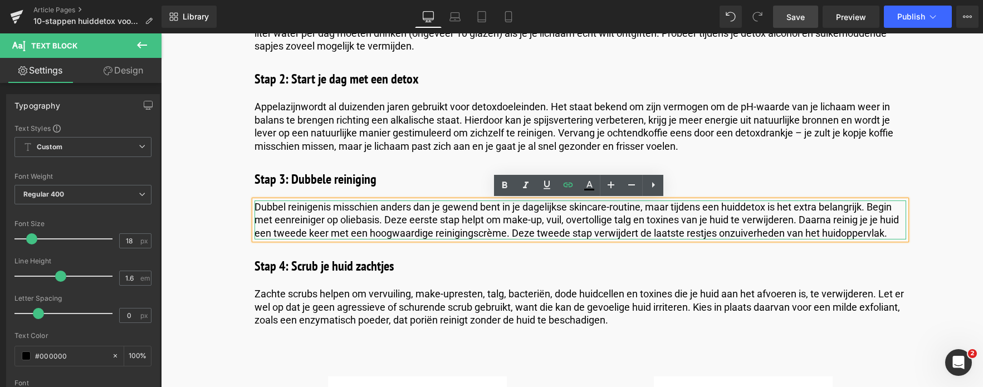
click at [499, 236] on p "Dubbel reinigen is misschien anders dan je gewend bent in je dagelijkse skincar…" at bounding box center [581, 220] width 652 height 39
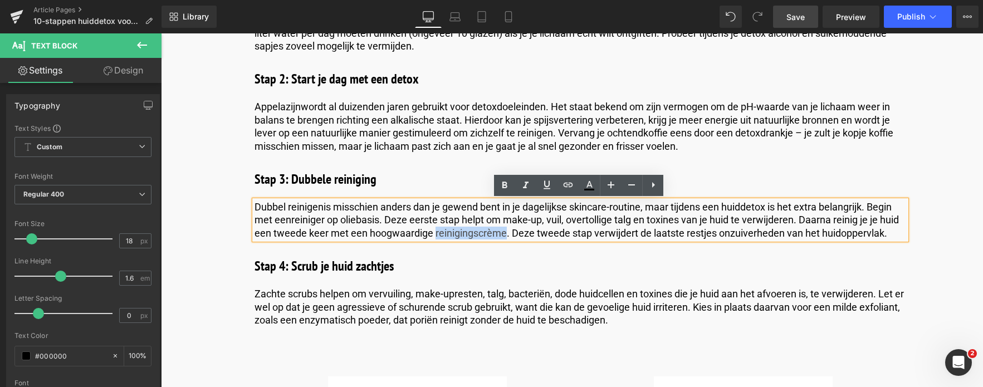
drag, startPoint x: 433, startPoint y: 234, endPoint x: 504, endPoint y: 232, distance: 71.3
click at [504, 232] on p "Dubbel reinigen is misschien anders dan je gewend bent in je dagelijkse skincar…" at bounding box center [581, 220] width 652 height 39
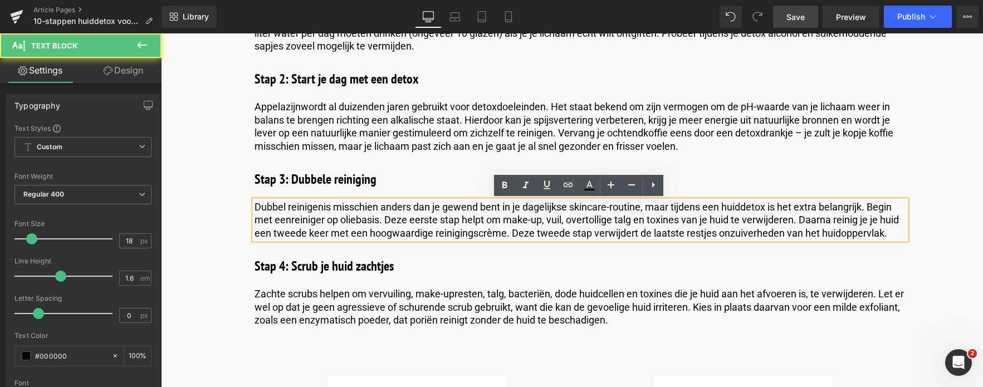
click at [720, 204] on p "Dubbel reinigen is misschien anders dan je gewend bent in je dagelijkse skincar…" at bounding box center [581, 220] width 652 height 39
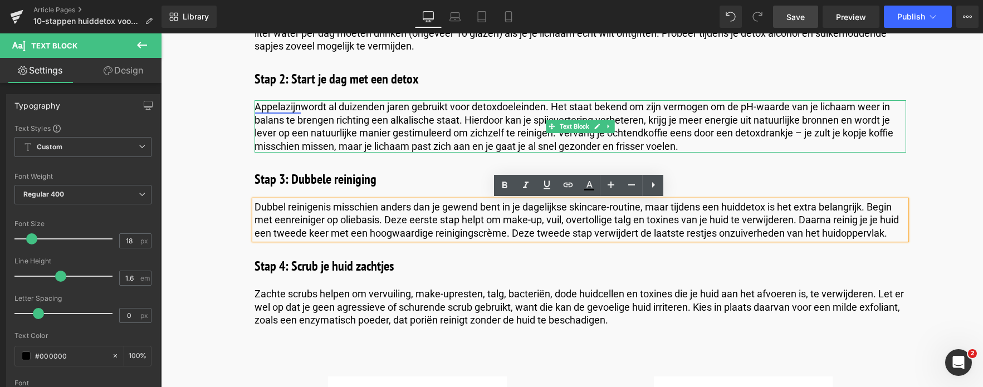
drag, startPoint x: 299, startPoint y: 108, endPoint x: 264, endPoint y: 109, distance: 35.1
click at [264, 109] on link "Appelazijn" at bounding box center [278, 107] width 46 height 12
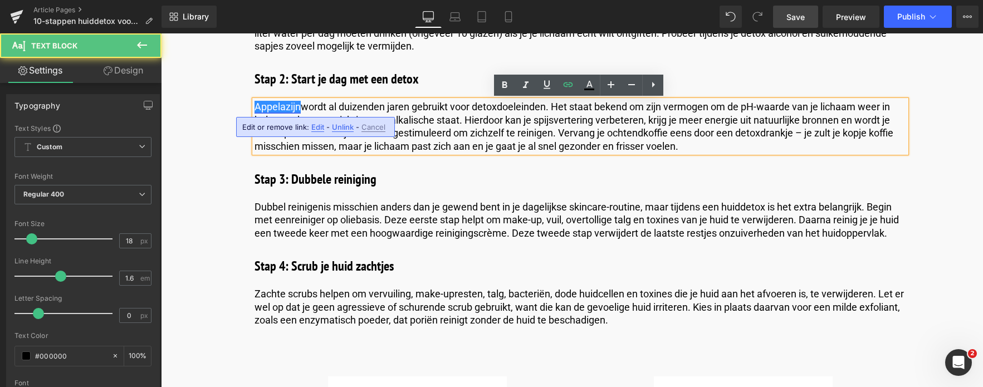
click at [262, 109] on link "Appelazijn" at bounding box center [278, 107] width 46 height 12
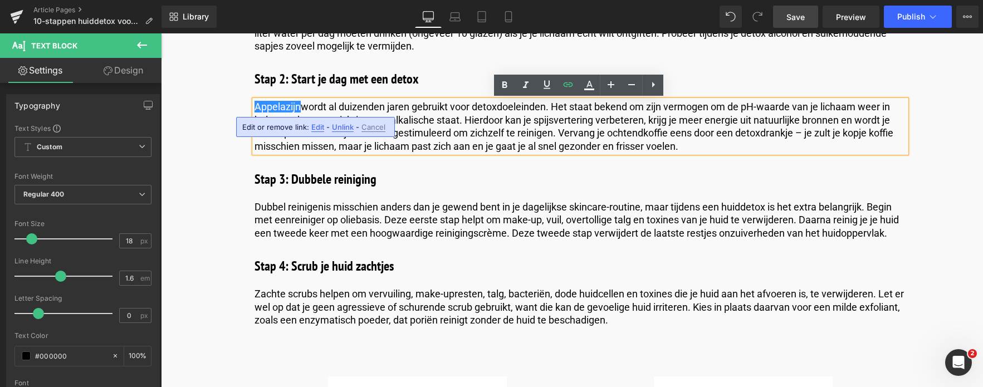
click at [335, 128] on span "Unlink" at bounding box center [343, 127] width 22 height 9
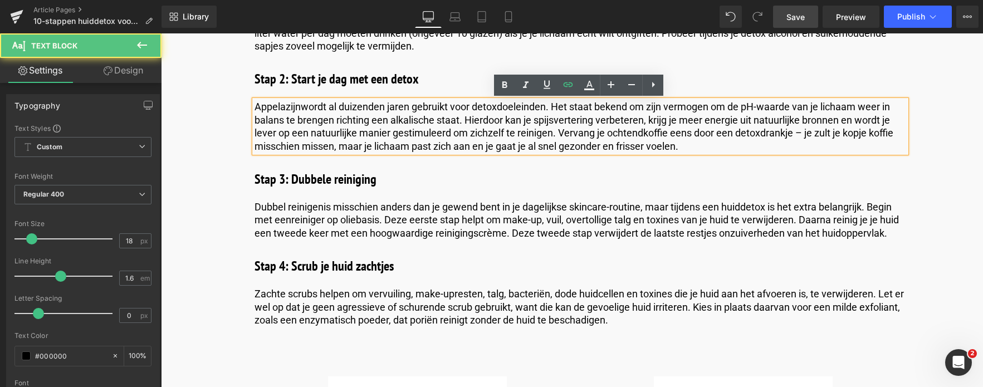
click at [386, 127] on p "Appelazijn wordt al duizenden jaren gebruikt voor detoxdoeleinden. Het staat be…" at bounding box center [581, 126] width 652 height 52
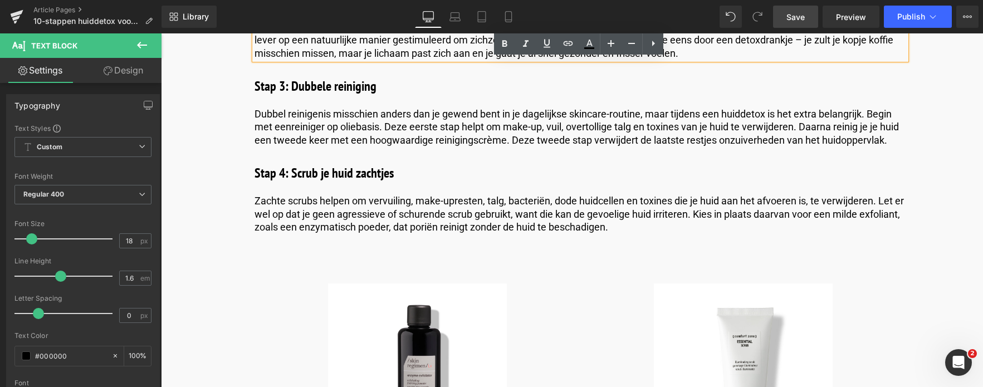
scroll to position [1671, 0]
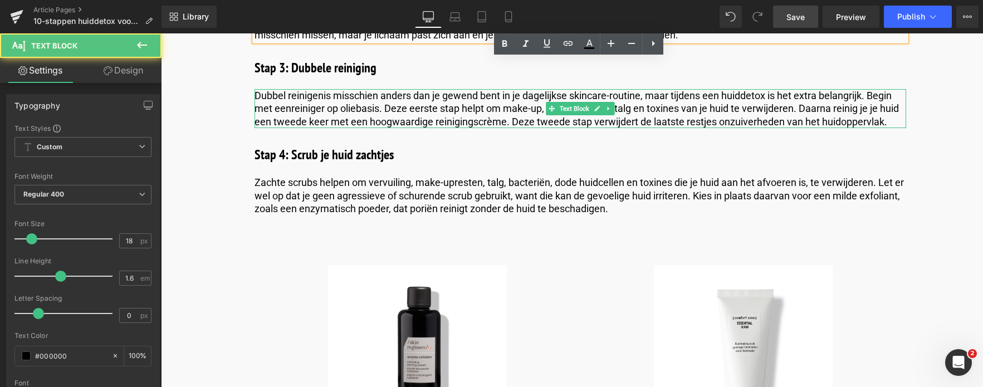
click at [503, 121] on p "Dubbel reinigen is misschien anders dan je gewend bent in je dagelijkse skincar…" at bounding box center [581, 108] width 652 height 39
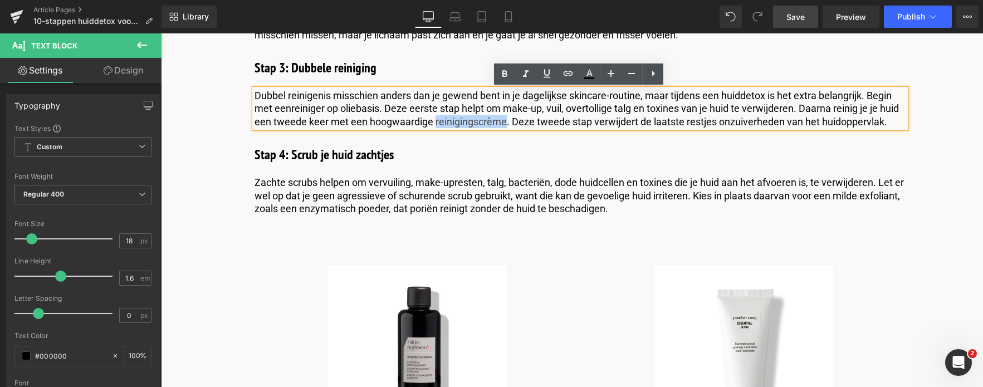
drag, startPoint x: 503, startPoint y: 121, endPoint x: 432, endPoint y: 119, distance: 70.8
click at [432, 119] on p "Dubbel reinigen is misschien anders dan je gewend bent in je dagelijkse skincar…" at bounding box center [581, 108] width 652 height 39
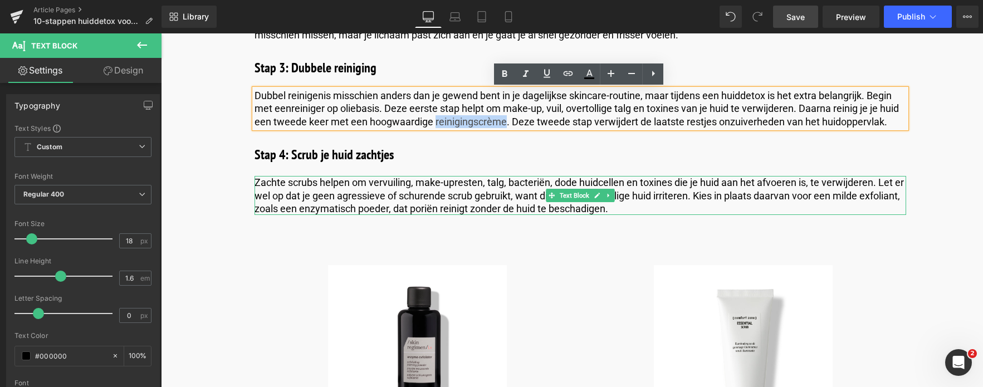
click at [314, 182] on p "Zachte scrubs helpen om vervuiling, make-upresten, talg, bacteriën, dode huidce…" at bounding box center [581, 195] width 652 height 39
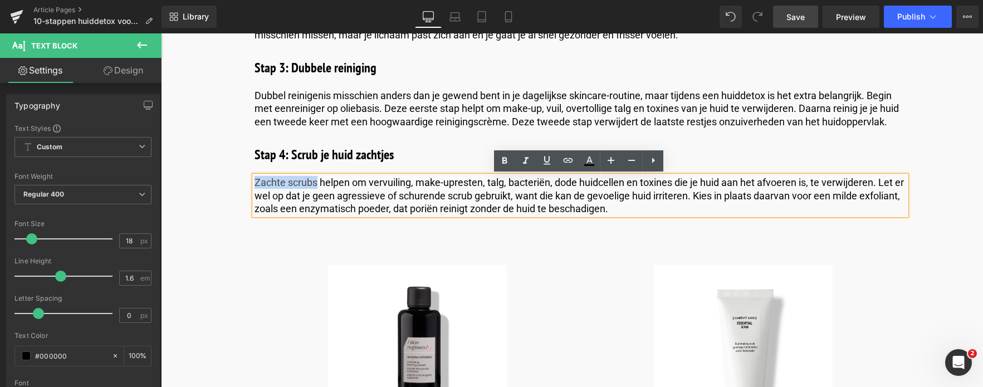
drag, startPoint x: 316, startPoint y: 183, endPoint x: 254, endPoint y: 180, distance: 61.9
click at [255, 180] on p "Zachte scrubs helpen om vervuiling, make-upresten, talg, bacteriën, dode huidce…" at bounding box center [581, 195] width 652 height 39
click at [563, 162] on icon at bounding box center [568, 160] width 13 height 13
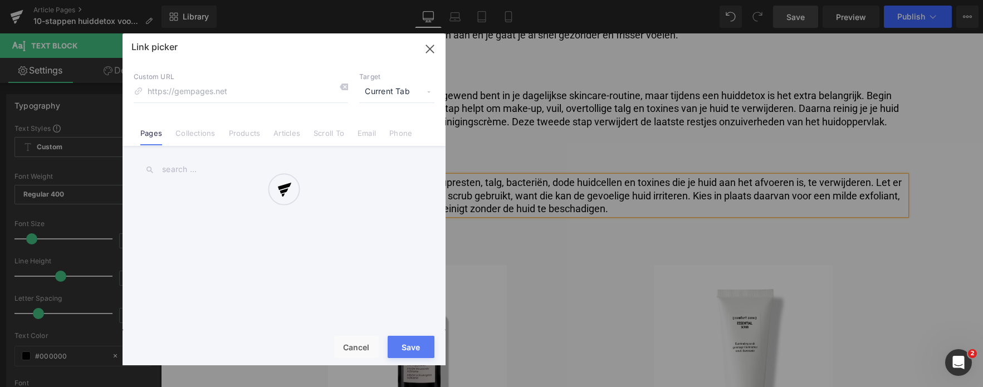
click at [461, 0] on div "Text Color Highlight Color #333333 Edit or remove link: Edit - Unlink - Cancel …" at bounding box center [491, 0] width 983 height 0
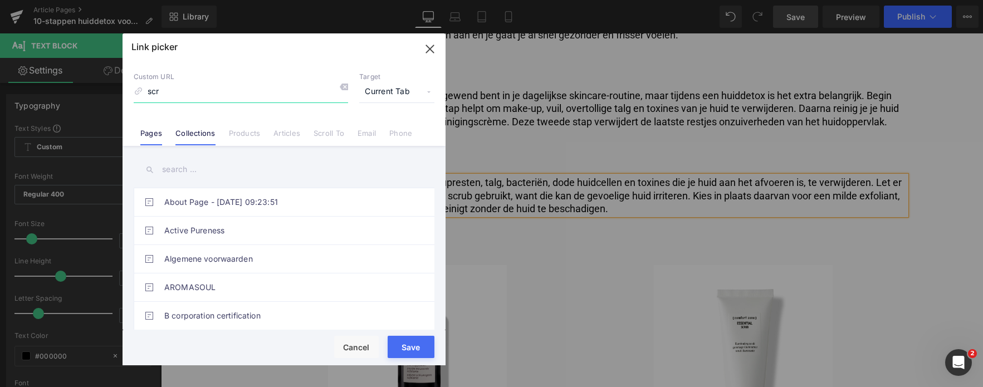
type input "scr"
click at [183, 132] on link "Collections" at bounding box center [195, 137] width 40 height 17
click at [188, 163] on input "text" at bounding box center [284, 169] width 301 height 25
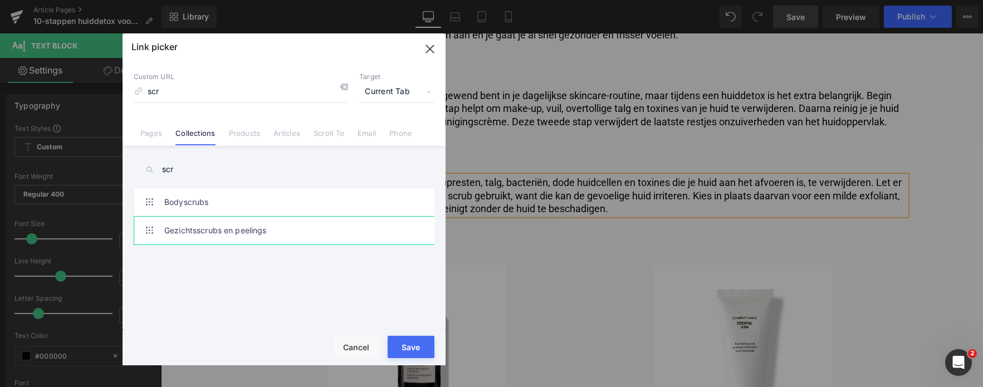
type input "scr"
click at [191, 223] on link "Gezichtsscrubs en peelings" at bounding box center [286, 231] width 245 height 28
type input "/collections/gezichtsschrubs-en-peelings"
click at [398, 342] on button "Save" at bounding box center [411, 347] width 47 height 22
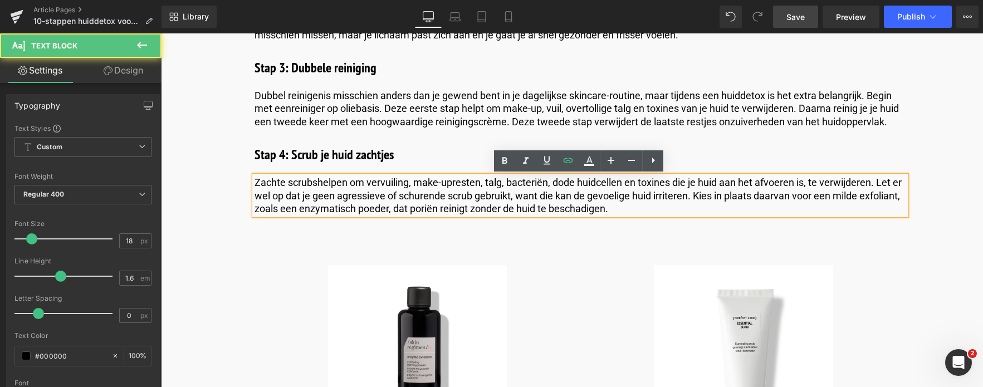
click at [325, 211] on p "Zachte scrubs helpen om vervuiling, make-upresten, talg, bacteriën, dode huidce…" at bounding box center [581, 195] width 652 height 39
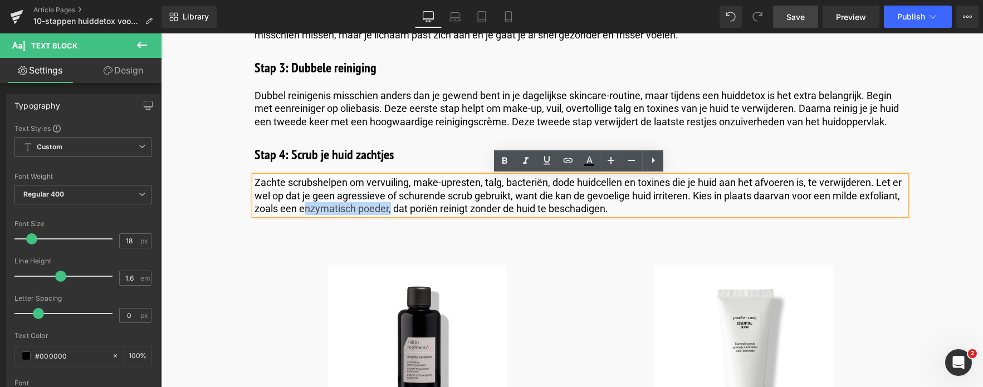
drag, startPoint x: 298, startPoint y: 209, endPoint x: 387, endPoint y: 213, distance: 88.7
click at [387, 213] on p "Zachte scrubs helpen om vervuiling, make-upresten, talg, bacteriën, dode huidce…" at bounding box center [581, 195] width 652 height 39
click at [561, 160] on link at bounding box center [568, 160] width 21 height 21
click at [387, 233] on input "text" at bounding box center [373, 233] width 172 height 28
click at [470, 235] on icon "button" at bounding box center [470, 232] width 13 height 13
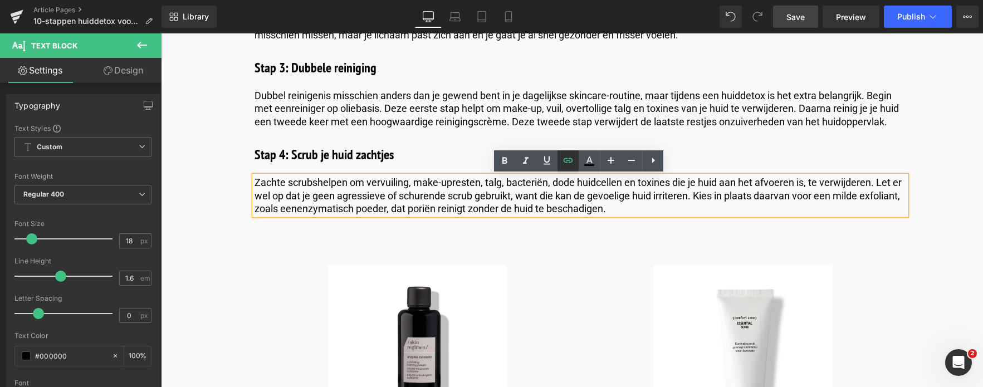
click at [565, 163] on icon at bounding box center [568, 160] width 13 height 13
type input "en"
click at [468, 233] on icon "button" at bounding box center [470, 233] width 11 height 7
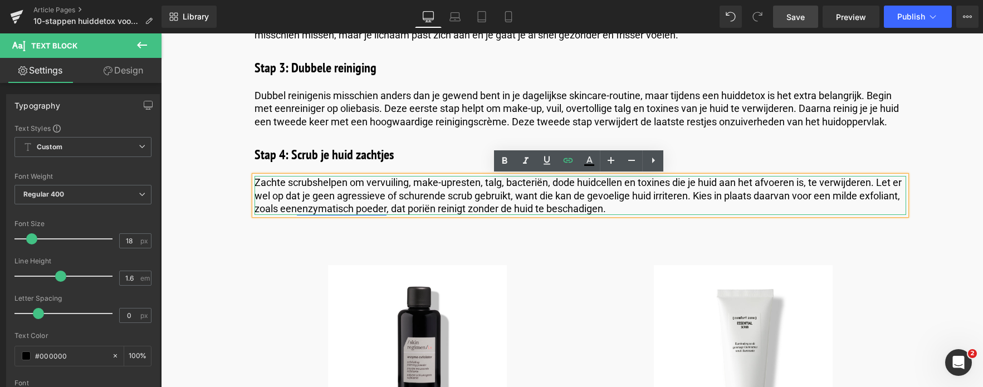
click at [356, 206] on link "enzymatisch poeder" at bounding box center [342, 209] width 90 height 12
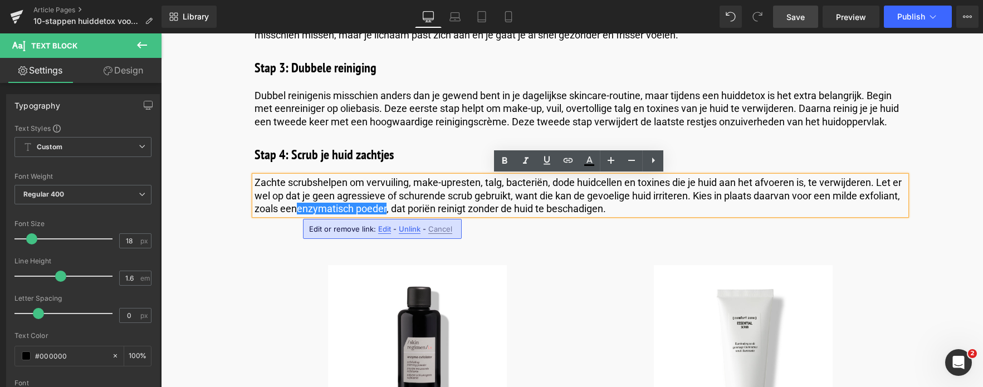
click at [385, 227] on span "Edit" at bounding box center [384, 229] width 13 height 9
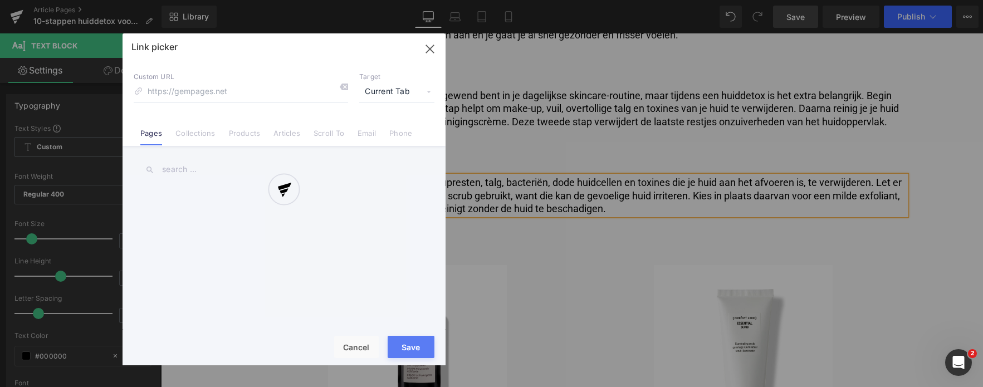
click at [499, 0] on div "Text Color Highlight Color #333333 Edit or remove link: Edit - Unlink - Cancel …" at bounding box center [491, 0] width 983 height 0
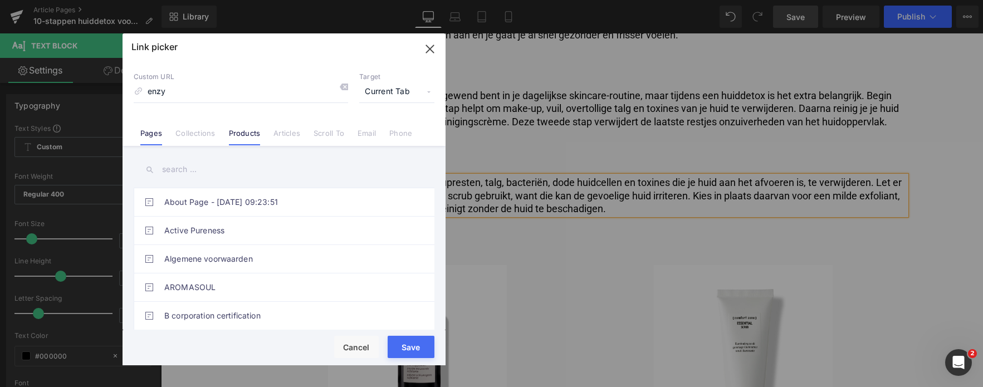
click at [237, 134] on link "Products" at bounding box center [245, 137] width 32 height 17
click at [169, 92] on input "enzy" at bounding box center [241, 91] width 214 height 21
type input "enzyma"
click at [200, 172] on input "text" at bounding box center [284, 169] width 301 height 25
type input "r"
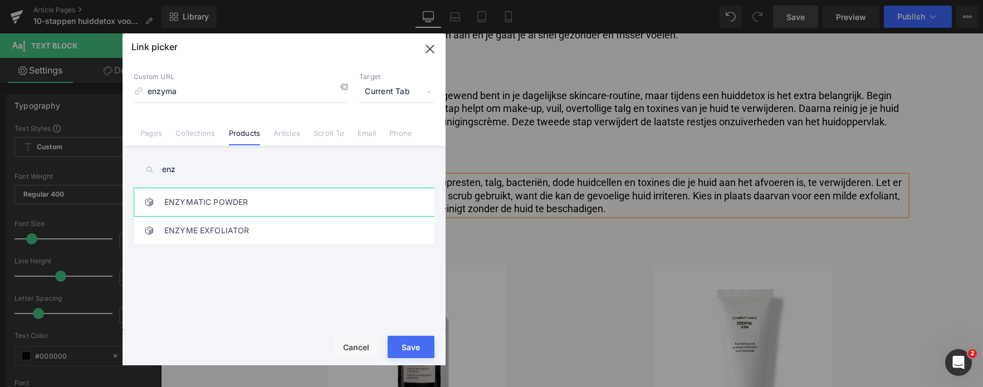
type input "enz"
click at [202, 196] on link "ENZYMATIC POWDER" at bounding box center [286, 202] width 245 height 28
type input "/products/skin-regimen-enzymatic-powder"
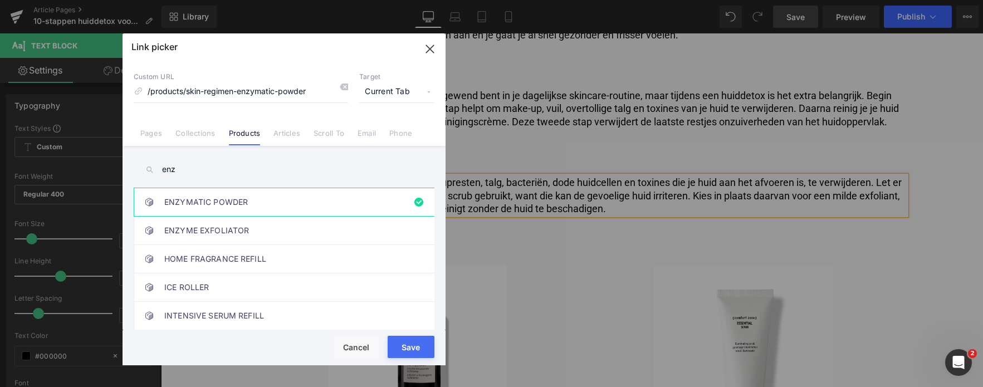
click at [412, 349] on button "Save" at bounding box center [411, 347] width 47 height 22
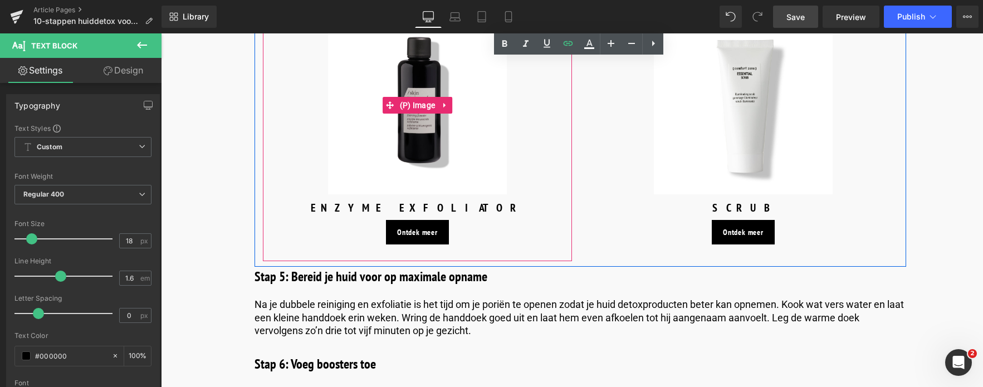
scroll to position [1950, 0]
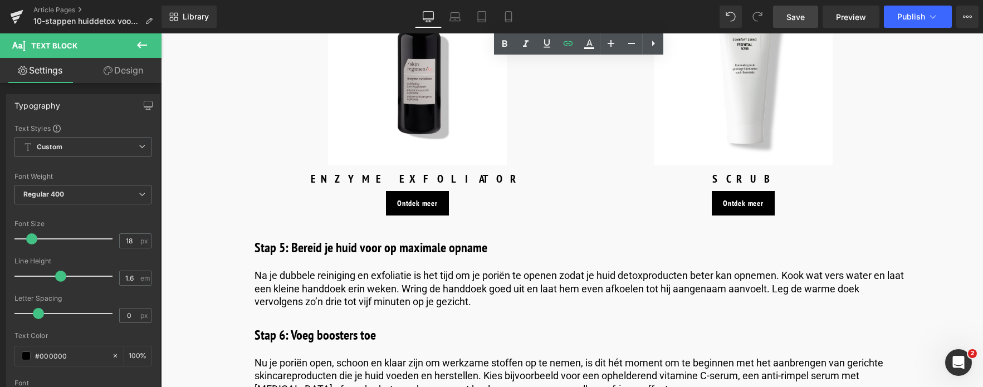
click at [791, 16] on span "Save" at bounding box center [796, 17] width 18 height 12
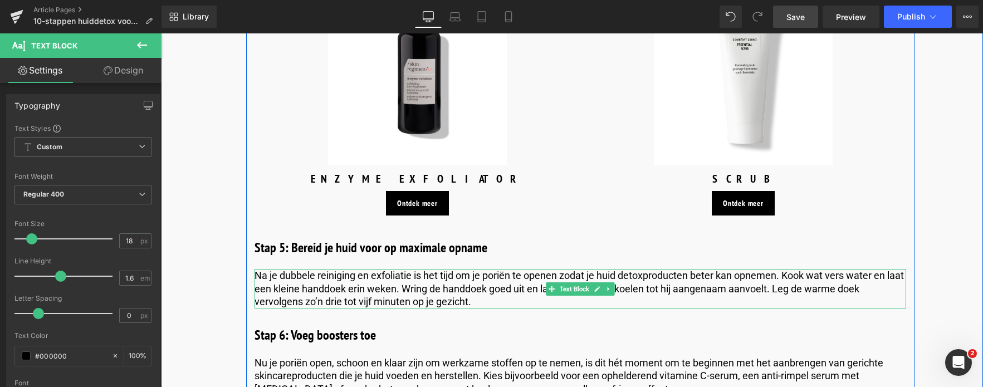
click at [384, 286] on p "Na je dubbele reiniging en exfoliatie is het tijd om je poriën te openen zodat …" at bounding box center [581, 288] width 652 height 39
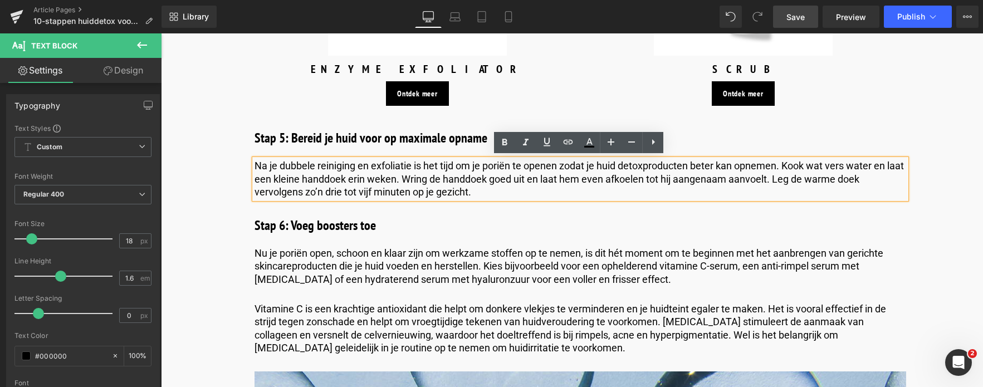
scroll to position [2061, 0]
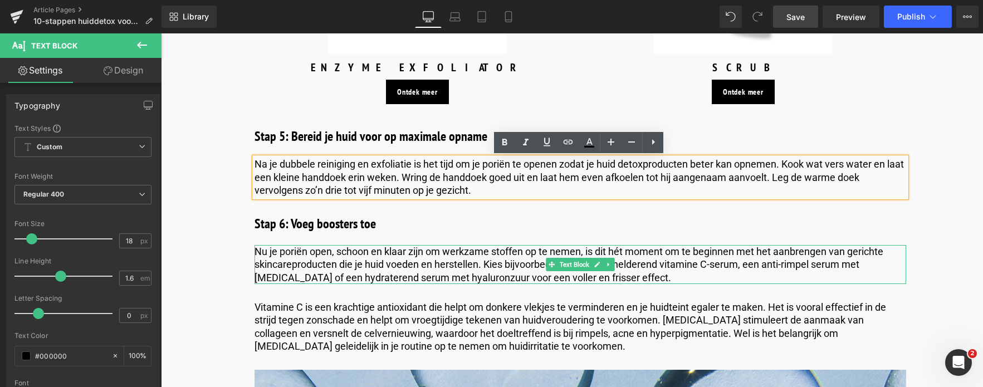
drag, startPoint x: 676, startPoint y: 264, endPoint x: 646, endPoint y: 270, distance: 31.2
click at [676, 264] on p "Nu je poriën open, schoon en klaar zijn om werkzame stoffen op te nemen, is dit…" at bounding box center [581, 264] width 652 height 39
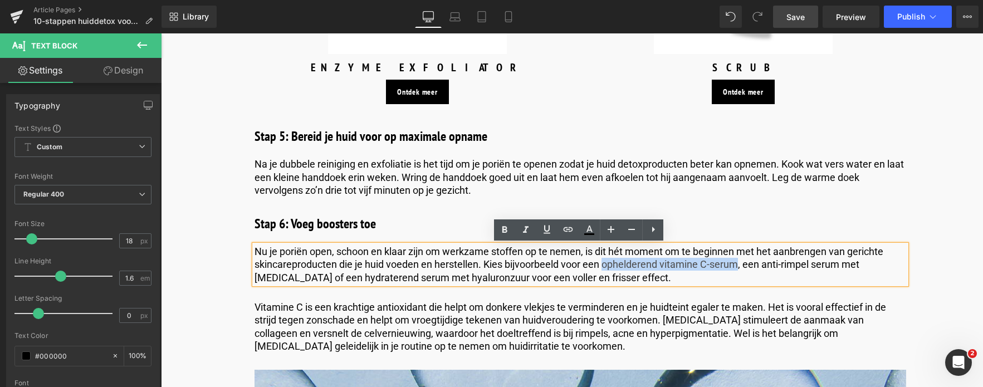
drag, startPoint x: 603, startPoint y: 265, endPoint x: 738, endPoint y: 266, distance: 134.8
click at [738, 266] on p "Nu je poriën open, schoon en klaar zijn om werkzame stoffen op te nemen, is dit…" at bounding box center [581, 264] width 652 height 39
click at [568, 231] on icon at bounding box center [568, 229] width 13 height 13
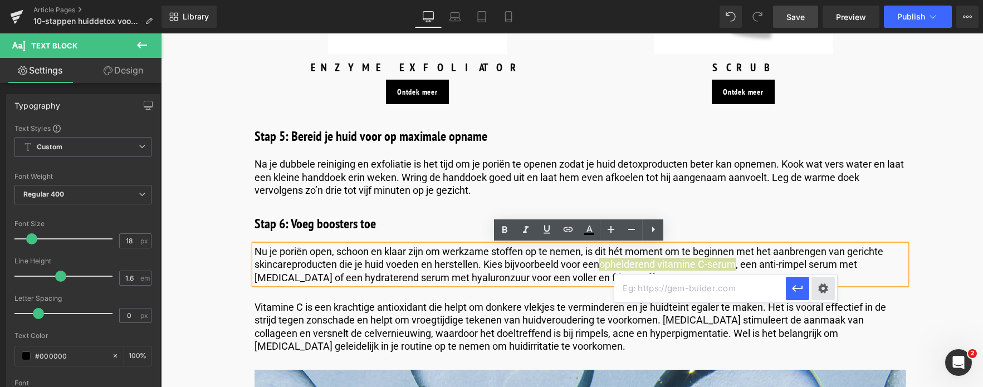
click at [817, 0] on div "Text Color Highlight Color #333333 Edit or remove link: Edit - Unlink - Cancel" at bounding box center [491, 0] width 983 height 0
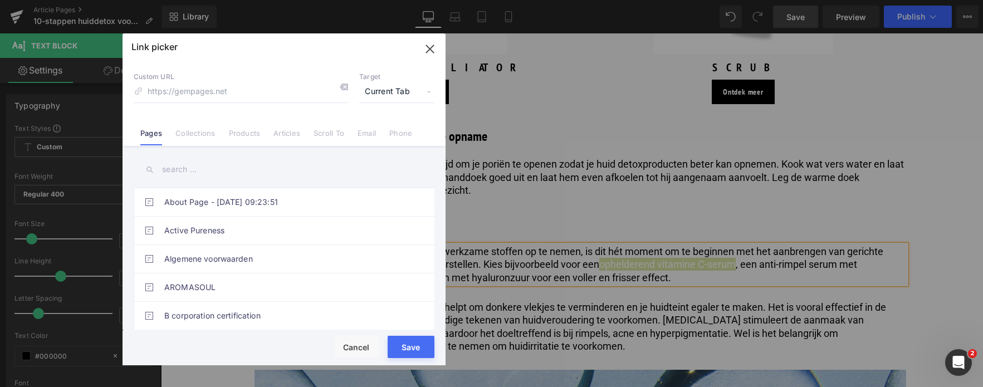
click at [253, 137] on link "Products" at bounding box center [245, 137] width 32 height 17
click at [183, 175] on input "text" at bounding box center [284, 169] width 301 height 25
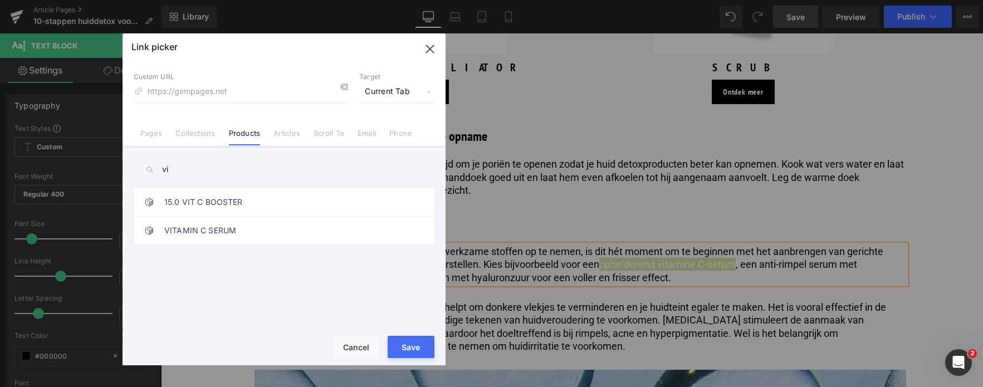
type input "v"
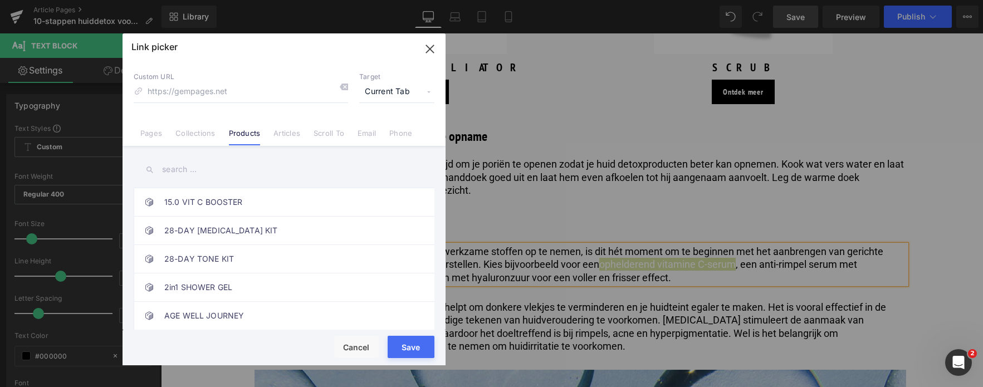
type input "c"
type input "s"
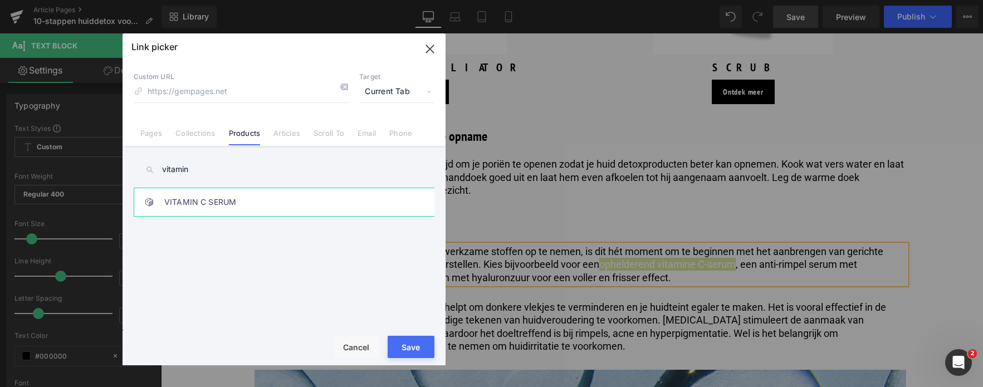
type input "vitamin"
click at [209, 210] on link "VITAMIN C SERUM" at bounding box center [286, 202] width 245 height 28
type input "/products/skin-regimen-lx-vitamin-c-serum"
click at [402, 350] on button "Save" at bounding box center [411, 347] width 47 height 22
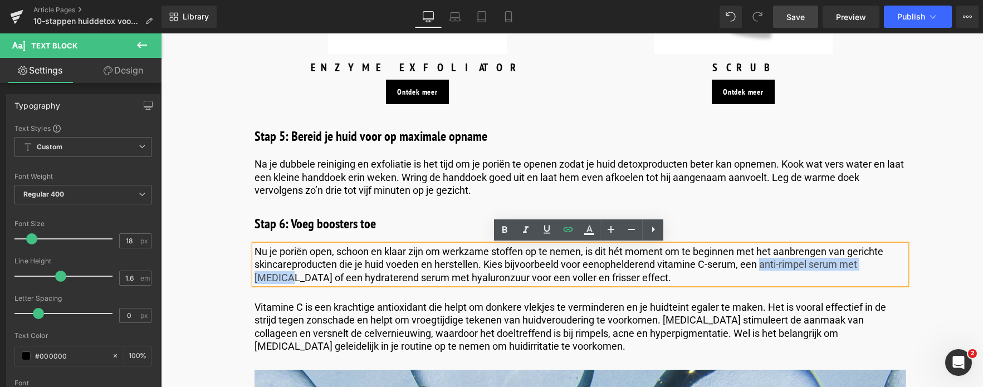
drag, startPoint x: 762, startPoint y: 264, endPoint x: 890, endPoint y: 265, distance: 128.1
click at [851, 265] on p "Nu je poriën open, schoon en klaar zijn om werkzame stoffen op te nemen, is dit…" at bounding box center [581, 264] width 652 height 39
click at [570, 228] on icon at bounding box center [568, 229] width 9 height 4
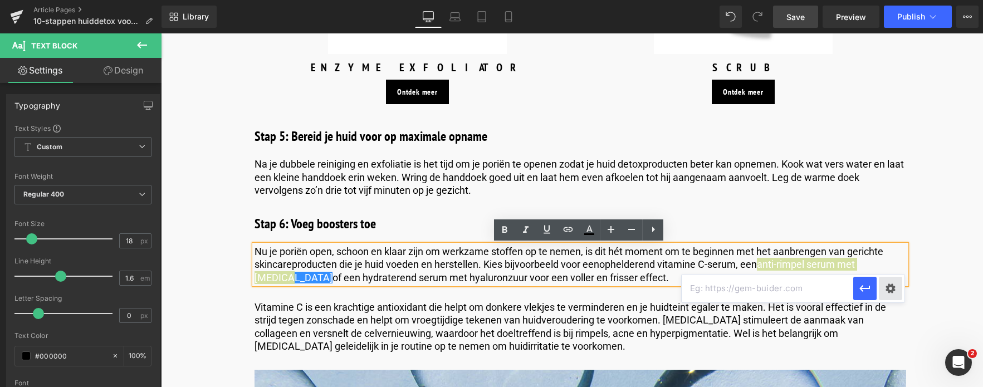
click at [851, 0] on div "Text Color Highlight Color #333333 Edit or remove link: Edit - Unlink - Cancel" at bounding box center [491, 0] width 983 height 0
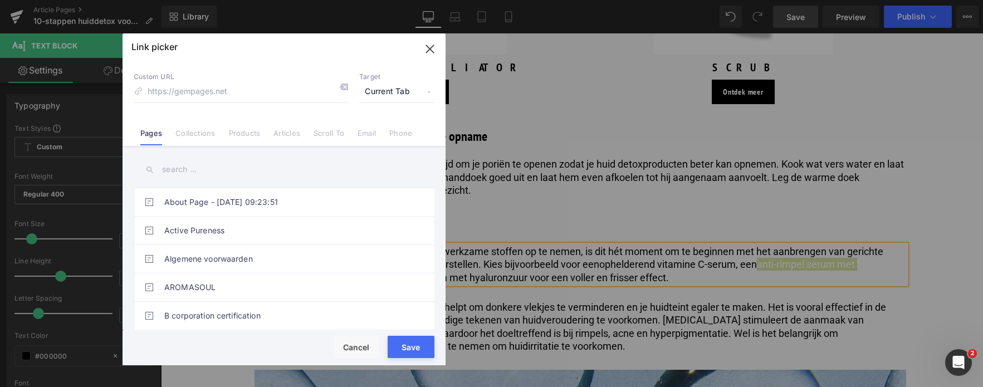
click at [278, 164] on input "text" at bounding box center [284, 169] width 301 height 25
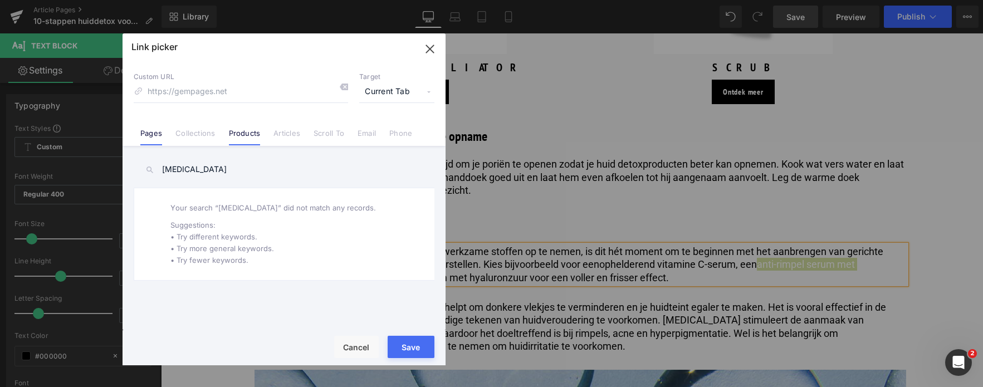
type input "retinol"
click at [251, 135] on link "Products" at bounding box center [245, 137] width 32 height 17
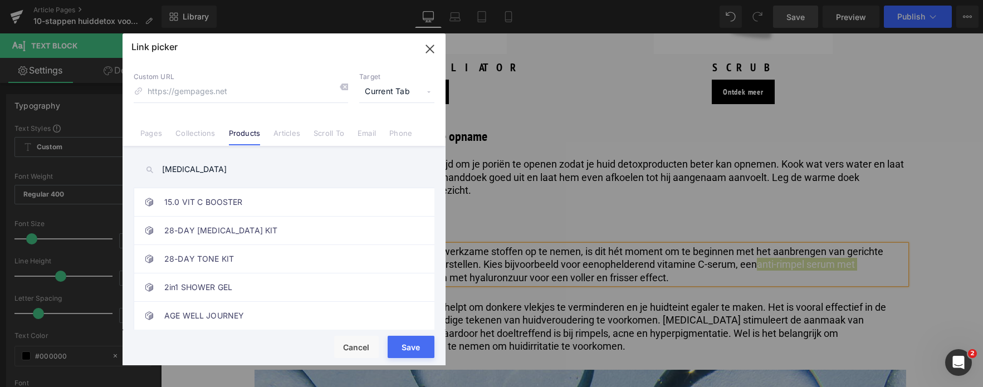
click at [208, 164] on input "retinol" at bounding box center [284, 169] width 301 height 25
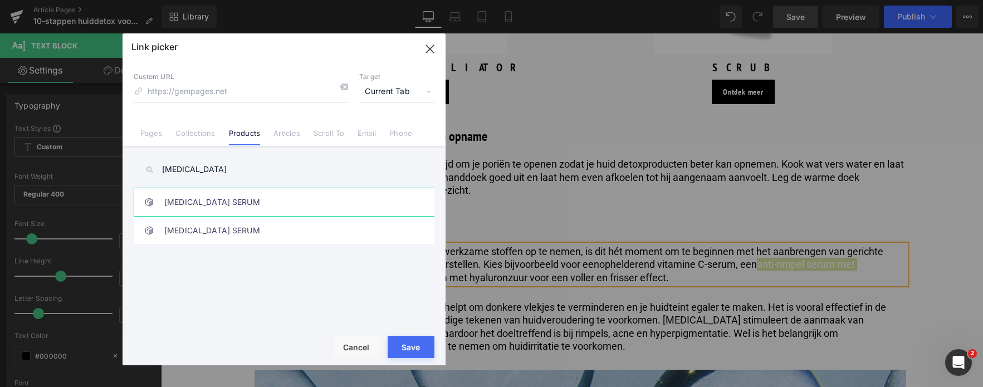
click at [204, 202] on link "RETINOL SERUM" at bounding box center [286, 202] width 245 height 28
type input "/products/skin-regimen-lx-retinol-serum"
click at [415, 348] on button "Save" at bounding box center [411, 347] width 47 height 22
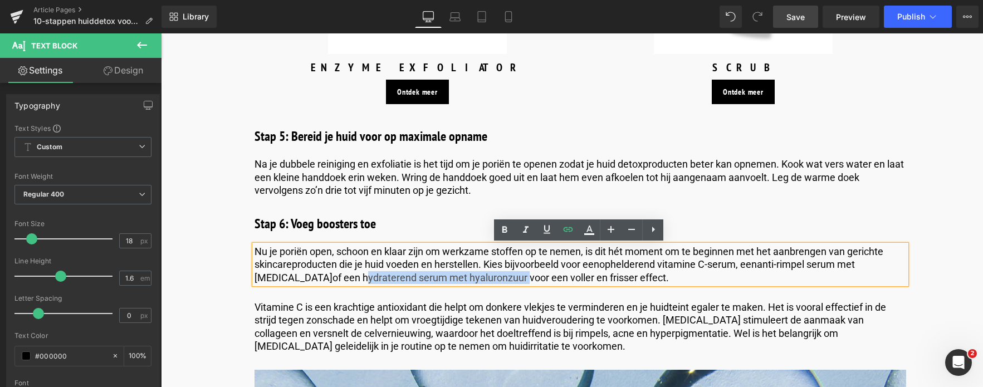
drag, startPoint x: 272, startPoint y: 280, endPoint x: 434, endPoint y: 279, distance: 162.1
click at [434, 279] on p "Nu je poriën open, schoon en klaar zijn om werkzame stoffen op te nemen, is dit…" at bounding box center [581, 264] width 652 height 39
click at [569, 230] on icon at bounding box center [568, 229] width 13 height 13
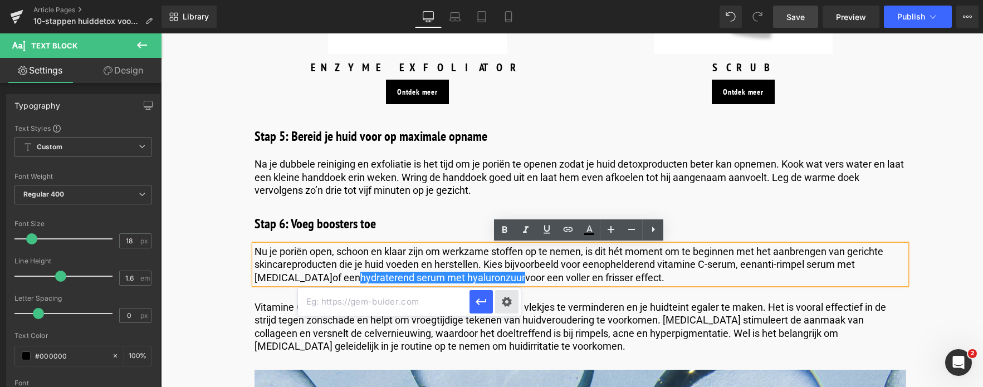
click at [511, 0] on div "Text Color Highlight Color #333333 Edit or remove link: Edit - Unlink - Cancel" at bounding box center [491, 0] width 983 height 0
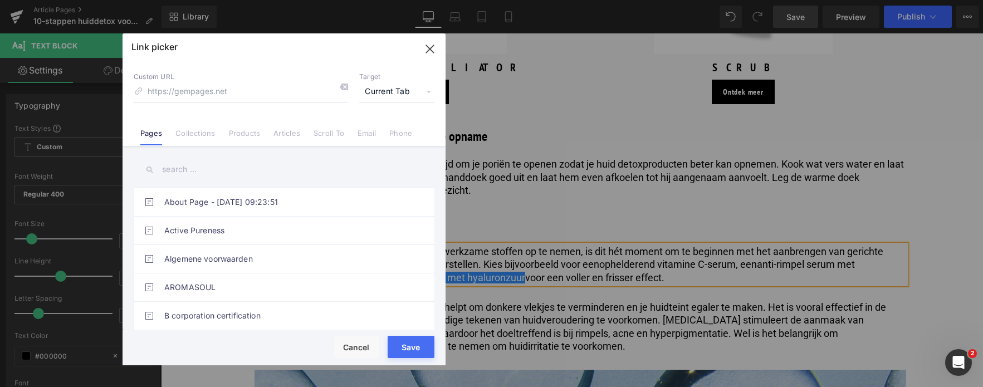
click at [231, 136] on link "Products" at bounding box center [245, 137] width 32 height 17
click at [199, 169] on input "text" at bounding box center [284, 169] width 301 height 25
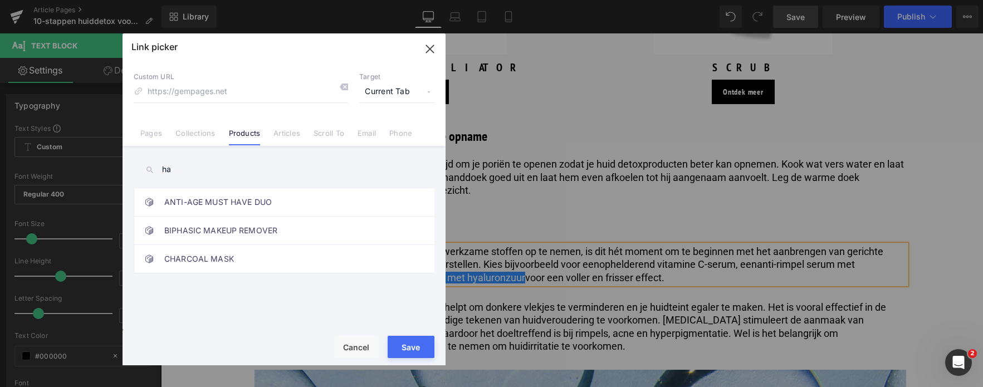
type input "h"
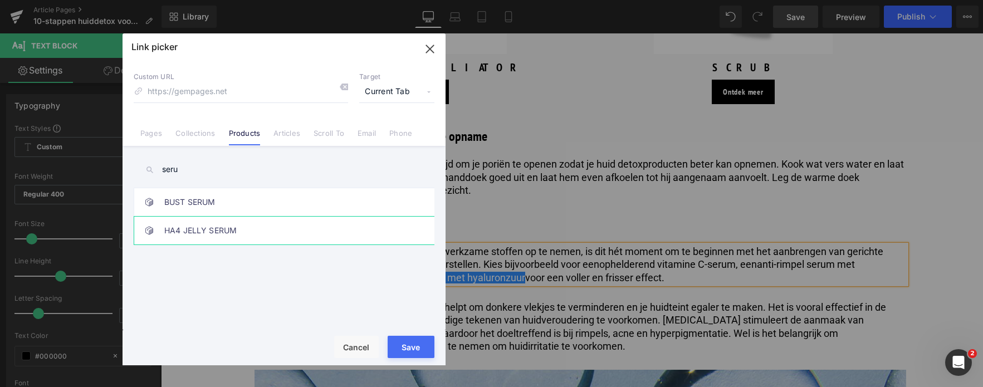
type input "seru"
click at [218, 227] on link "HA4 JELLY SERUM" at bounding box center [286, 231] width 245 height 28
type input "/products/skin-regimen-lx-ha4-jelly-serum"
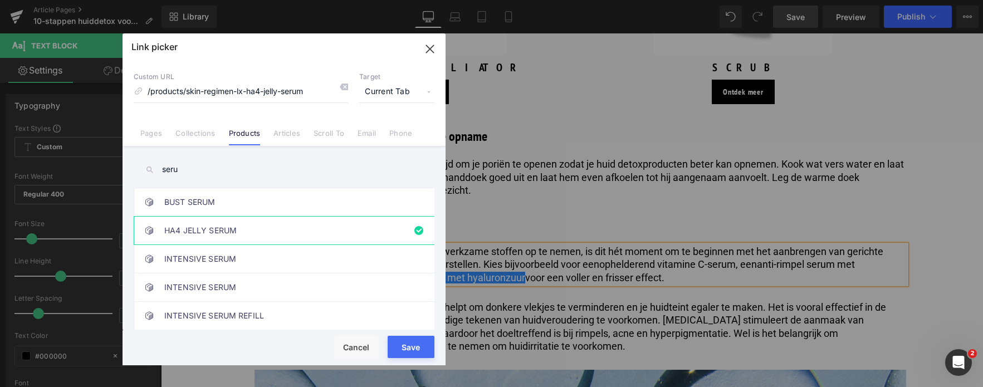
click at [404, 350] on button "Save" at bounding box center [411, 347] width 47 height 22
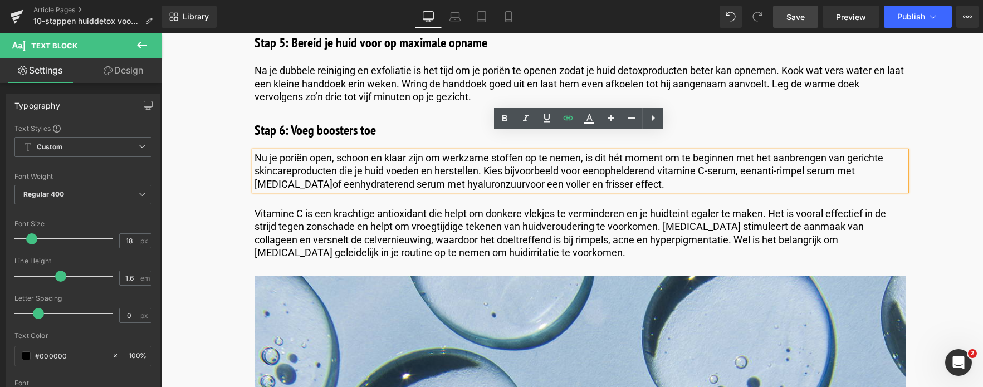
scroll to position [2173, 0]
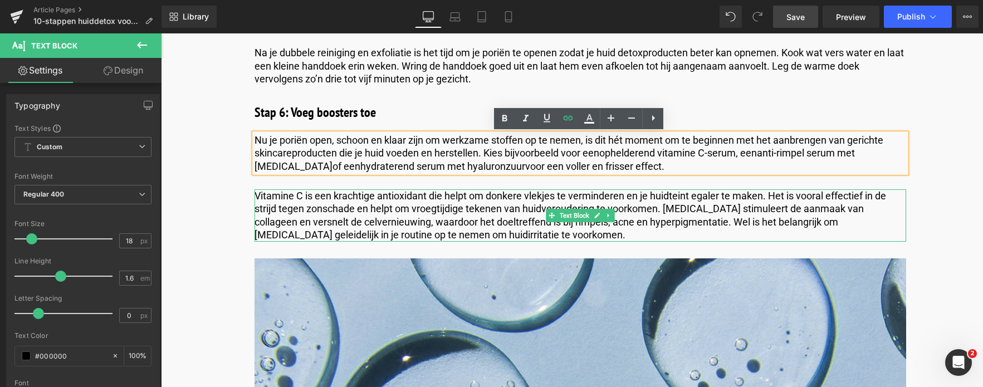
drag, startPoint x: 286, startPoint y: 199, endPoint x: 297, endPoint y: 196, distance: 11.8
click at [286, 199] on p "Vitamine C is een krachtige antioxidant die helpt om donkere vlekjes te vermind…" at bounding box center [581, 215] width 652 height 52
click at [295, 196] on p "Vitamine C is een krachtige antioxidant die helpt om donkere vlekjes te vermind…" at bounding box center [581, 215] width 652 height 52
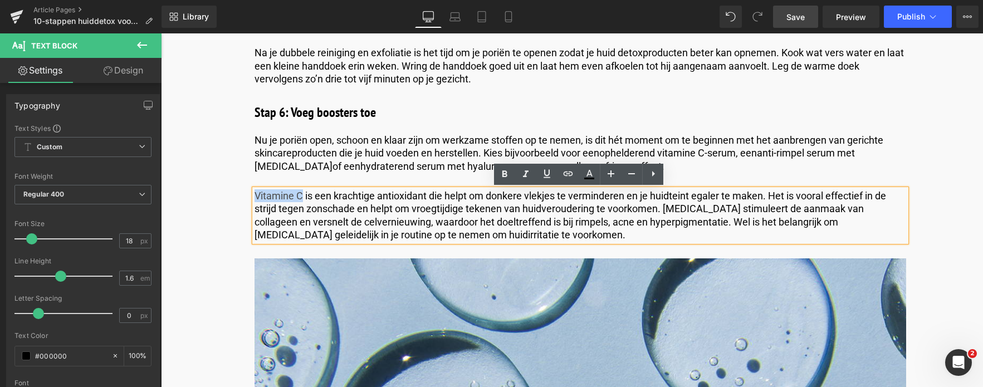
drag, startPoint x: 300, startPoint y: 196, endPoint x: 253, endPoint y: 193, distance: 46.3
click at [255, 193] on p "Vitamine C is een krachtige antioxidant die helpt om donkere vlekjes te vermind…" at bounding box center [581, 215] width 652 height 52
click at [569, 173] on icon at bounding box center [568, 173] width 13 height 13
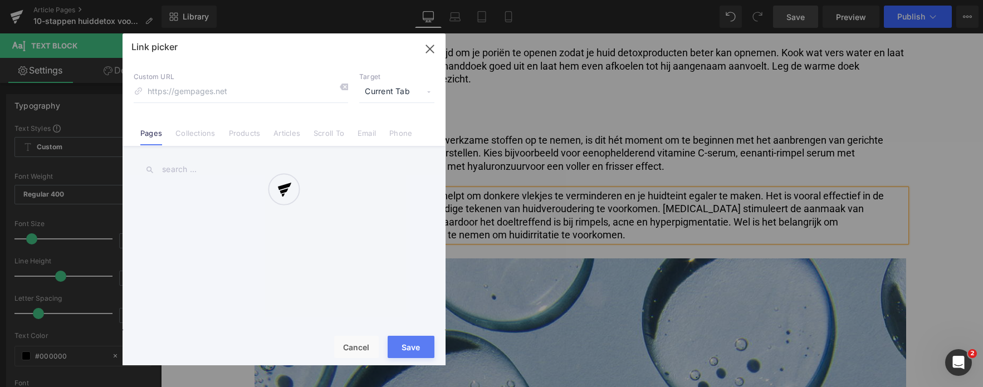
click at [460, 0] on div "Text Color Highlight Color #333333 Edit or remove link: Edit - Unlink - Cancel …" at bounding box center [491, 0] width 983 height 0
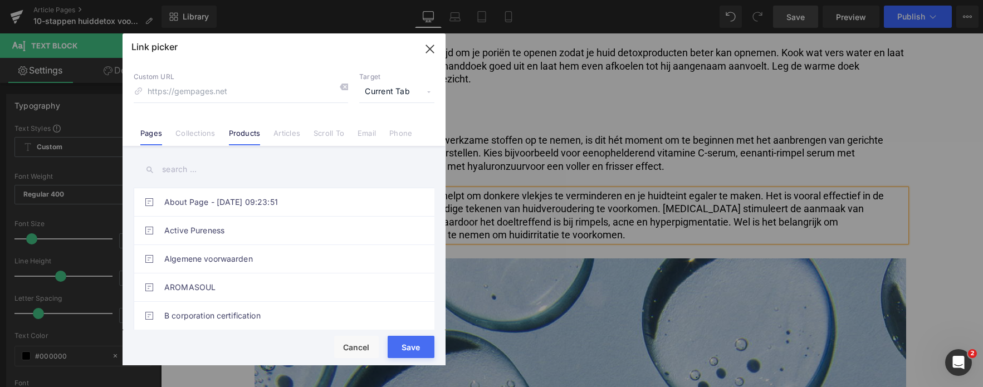
click at [247, 136] on link "Products" at bounding box center [245, 137] width 32 height 17
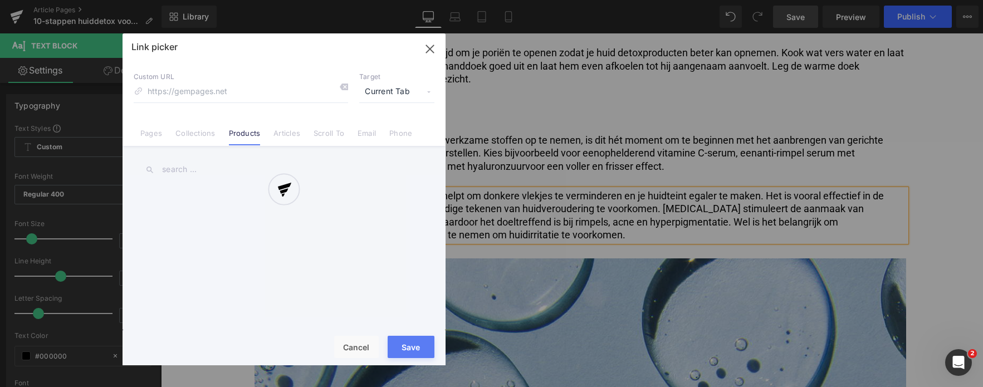
click at [237, 169] on div at bounding box center [284, 199] width 323 height 332
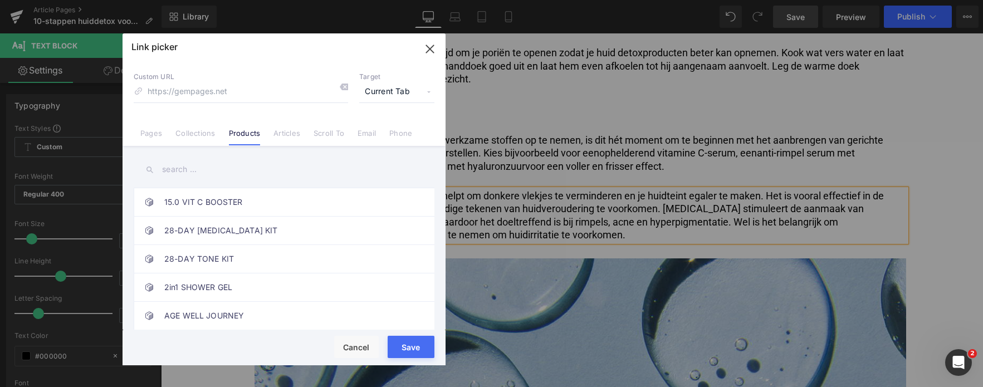
click at [222, 175] on input "text" at bounding box center [284, 169] width 301 height 25
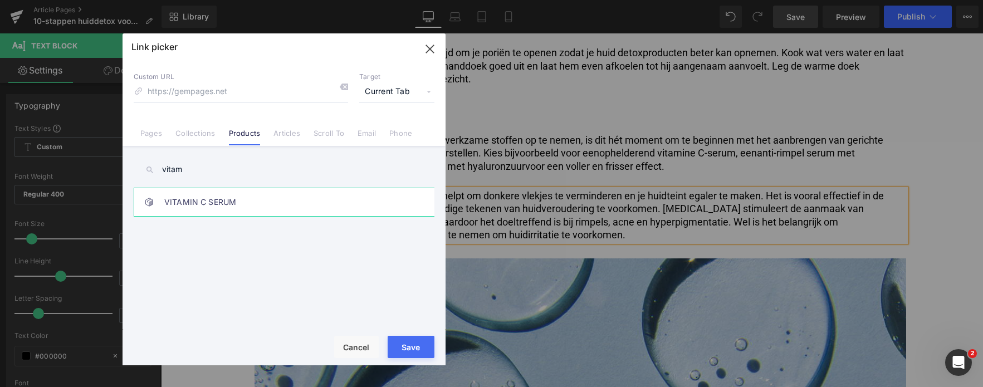
type input "vitam"
click at [204, 199] on link "VITAMIN C SERUM" at bounding box center [286, 202] width 245 height 28
type input "/products/skin-regimen-lx-vitamin-c-serum"
click at [409, 350] on button "Save" at bounding box center [411, 347] width 47 height 22
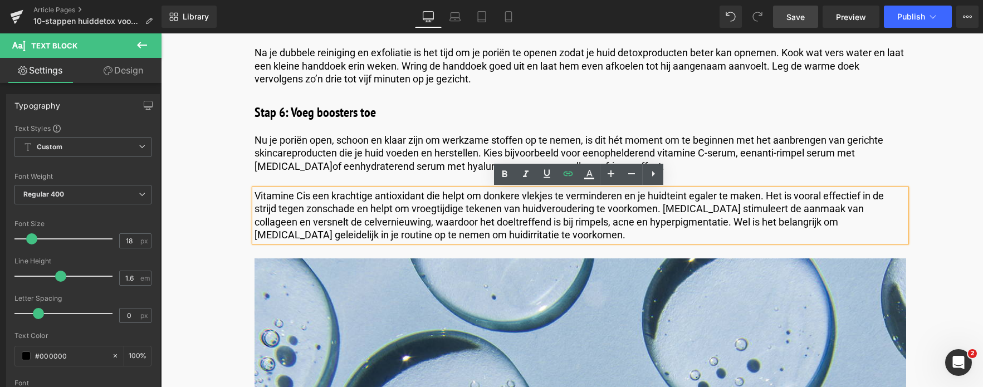
click at [687, 211] on p "Vitamine C is een krachtige antioxidant die helpt om donkere vlekjes te vermind…" at bounding box center [581, 215] width 652 height 52
drag, startPoint x: 694, startPoint y: 208, endPoint x: 663, endPoint y: 211, distance: 30.8
click at [663, 211] on p "Vitamine C is een krachtige antioxidant die helpt om donkere vlekjes te vermind…" at bounding box center [581, 215] width 652 height 52
click at [563, 177] on icon at bounding box center [568, 173] width 13 height 13
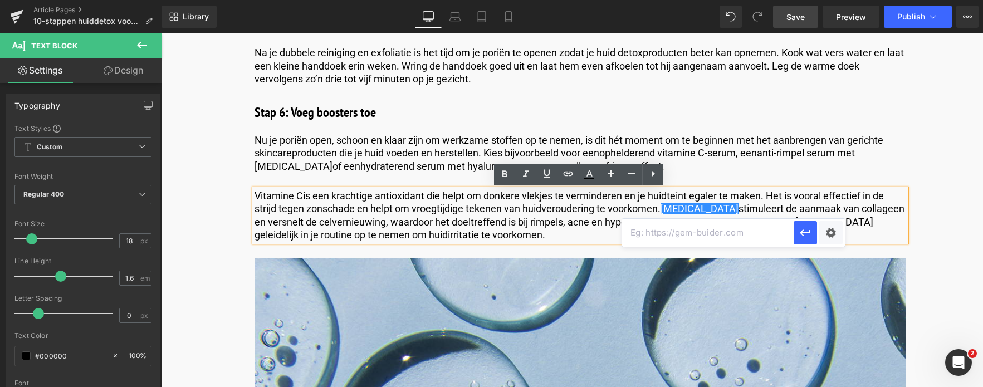
click at [665, 236] on input "text" at bounding box center [708, 233] width 172 height 28
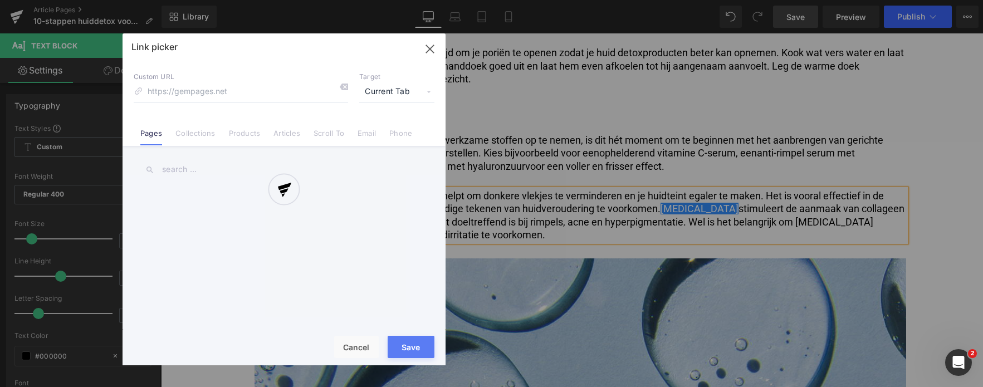
click at [831, 0] on div "Text Color Highlight Color #333333 Edit or remove link: Edit - Unlink - Cancel …" at bounding box center [491, 0] width 983 height 0
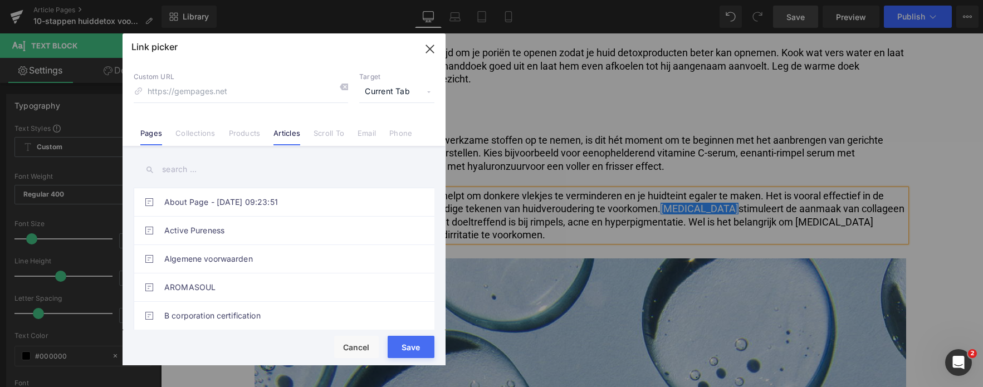
click at [284, 136] on link "Articles" at bounding box center [287, 137] width 27 height 17
click at [262, 170] on input "text" at bounding box center [284, 169] width 301 height 25
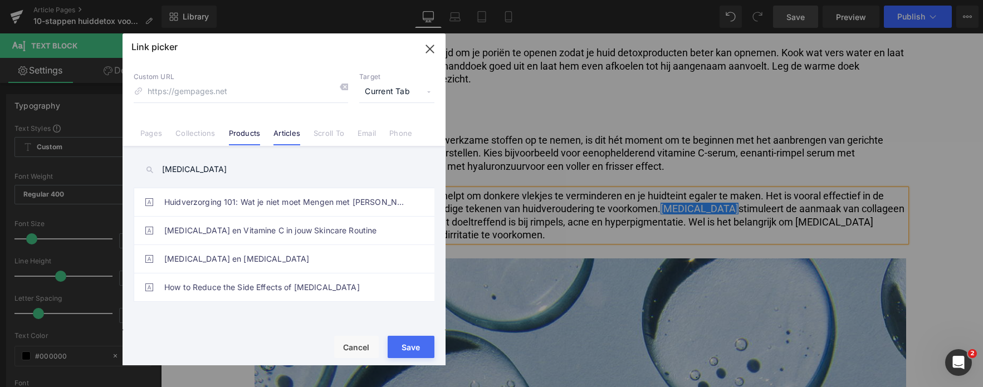
click at [246, 132] on link "Products" at bounding box center [245, 137] width 32 height 17
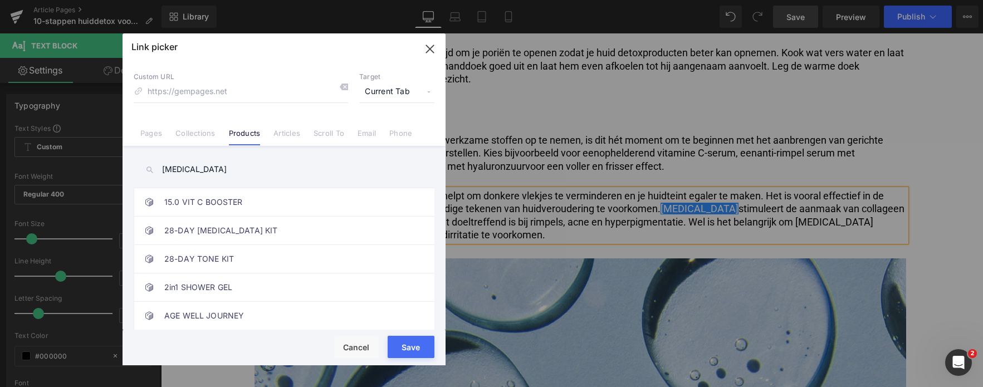
click at [207, 178] on input "retinol" at bounding box center [284, 169] width 301 height 25
type input "retinol"
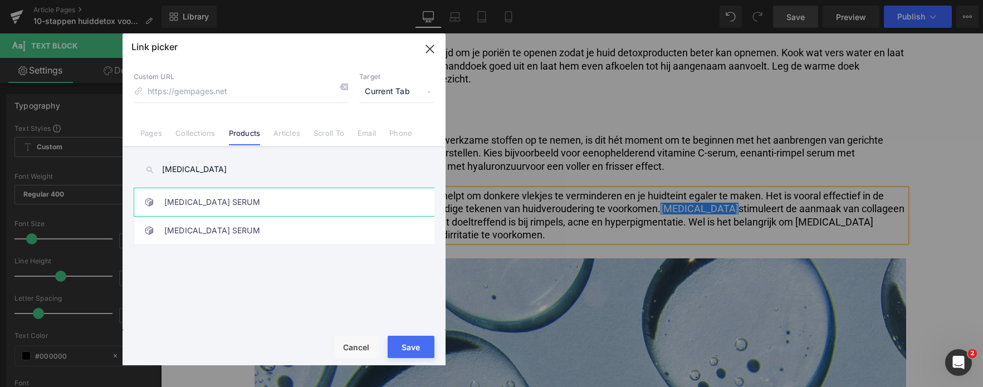
click at [204, 204] on link "RETINOL SERUM" at bounding box center [286, 202] width 245 height 28
type input "/products/skin-regimen-lx-retinol-serum"
drag, startPoint x: 393, startPoint y: 350, endPoint x: 232, endPoint y: 316, distance: 163.9
click at [393, 350] on button "Save" at bounding box center [411, 347] width 47 height 22
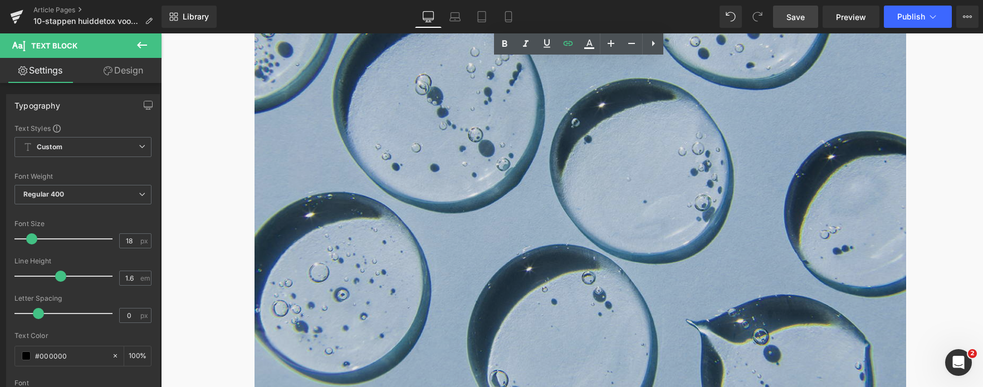
scroll to position [2507, 0]
click at [500, 226] on img at bounding box center [581, 168] width 652 height 489
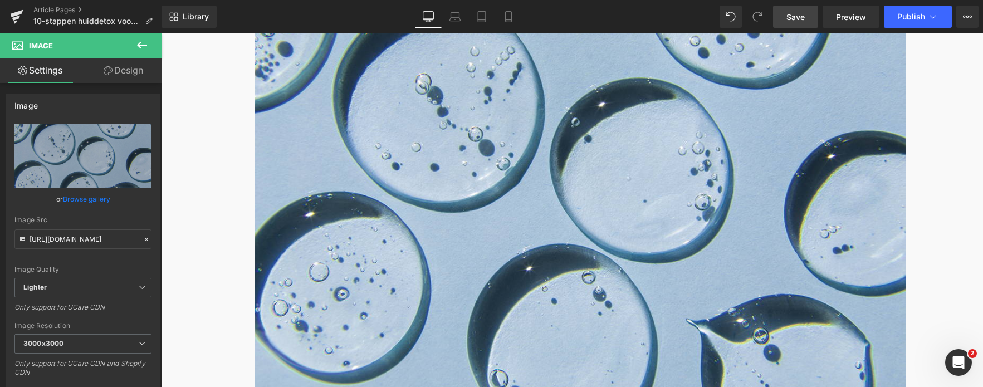
drag, startPoint x: 794, startPoint y: 17, endPoint x: 345, endPoint y: 229, distance: 496.4
click at [794, 17] on span "Save" at bounding box center [796, 17] width 18 height 12
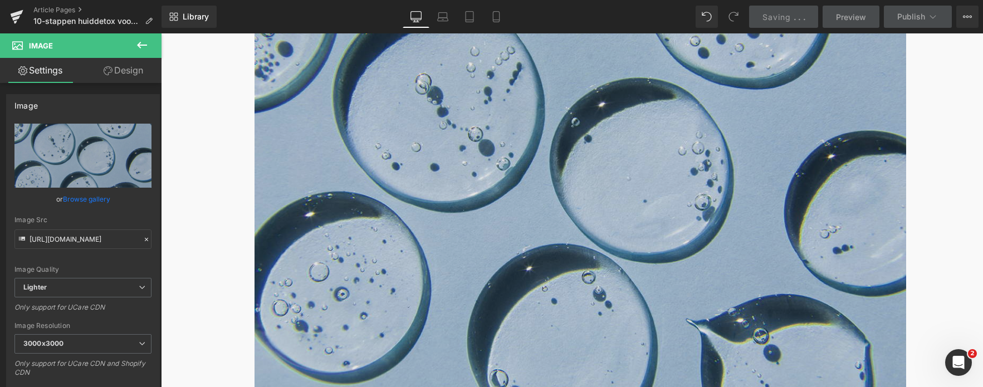
scroll to position [2730, 0]
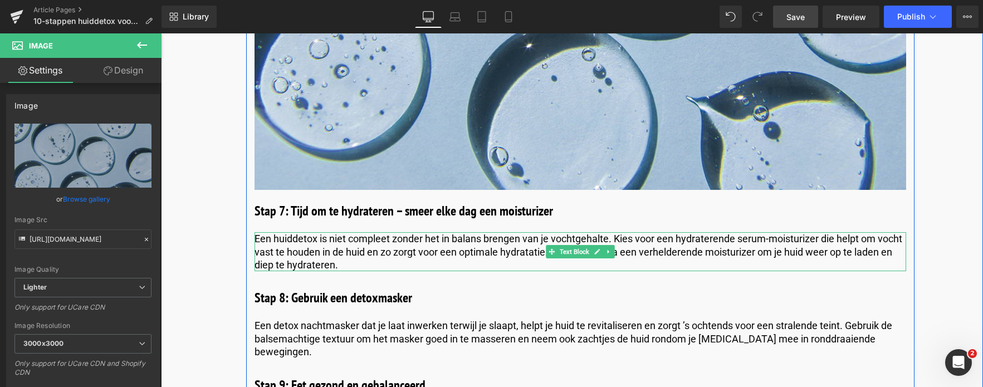
drag, startPoint x: 814, startPoint y: 237, endPoint x: 820, endPoint y: 240, distance: 6.0
click at [814, 237] on p "Een huiddetox is niet compleet zonder het in balans brengen van je vochtgehalte…" at bounding box center [581, 251] width 652 height 39
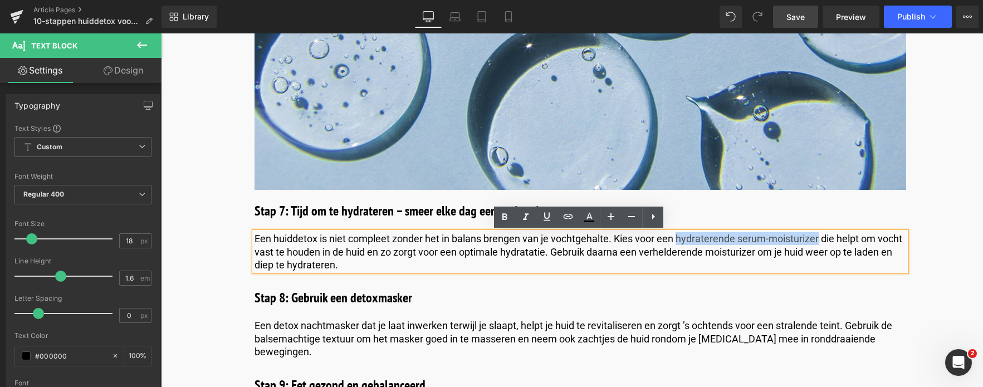
drag, startPoint x: 820, startPoint y: 240, endPoint x: 677, endPoint y: 241, distance: 142.1
click at [677, 241] on p "Een huiddetox is niet compleet zonder het in balans brengen van je vochtgehalte…" at bounding box center [581, 251] width 652 height 39
click at [572, 217] on icon at bounding box center [568, 216] width 13 height 13
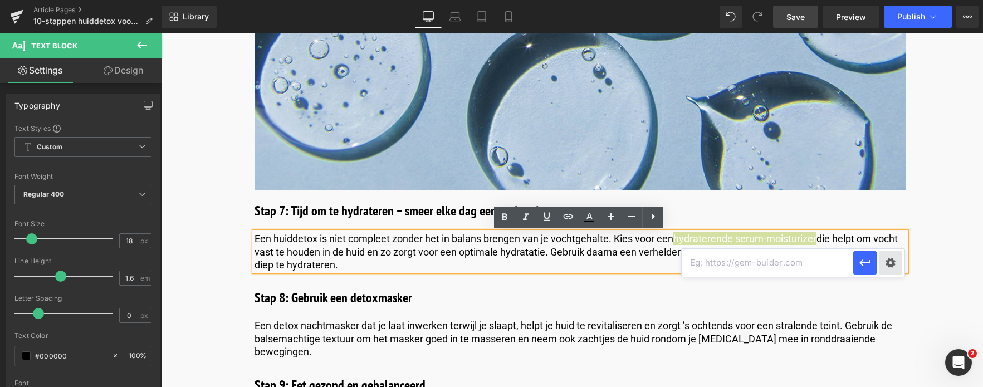
click at [851, 0] on div "Text Color Highlight Color #333333 Edit or remove link: Edit - Unlink - Cancel" at bounding box center [491, 0] width 983 height 0
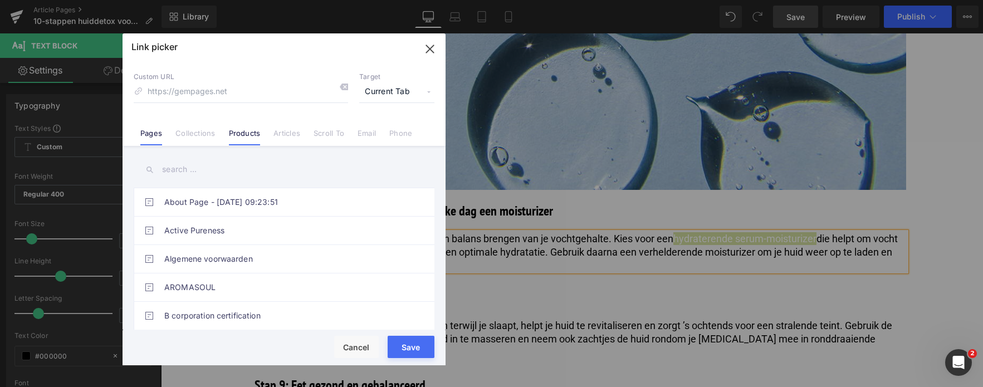
click at [248, 134] on link "Products" at bounding box center [245, 137] width 32 height 17
click at [231, 178] on input "text" at bounding box center [284, 169] width 301 height 25
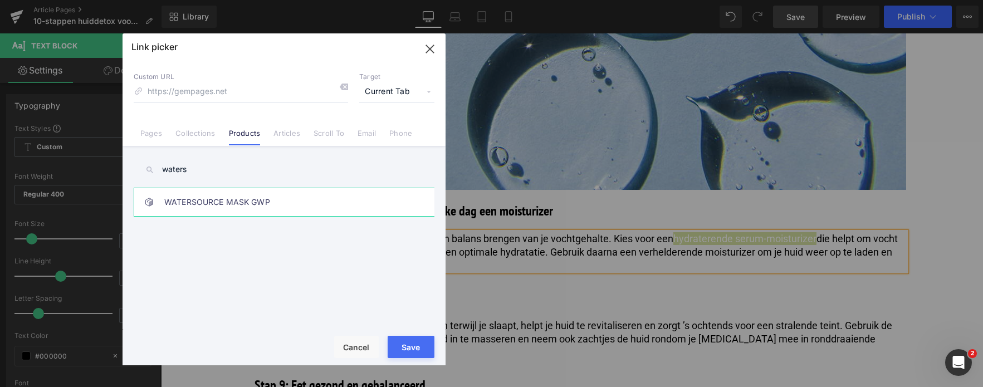
type input "waters"
click at [233, 205] on link "WATERSOURCE MASK GWP" at bounding box center [286, 202] width 245 height 28
type input "/products/mask-gift-gwp"
click at [202, 163] on input "waters" at bounding box center [284, 169] width 301 height 25
drag, startPoint x: 202, startPoint y: 163, endPoint x: 120, endPoint y: 167, distance: 82.0
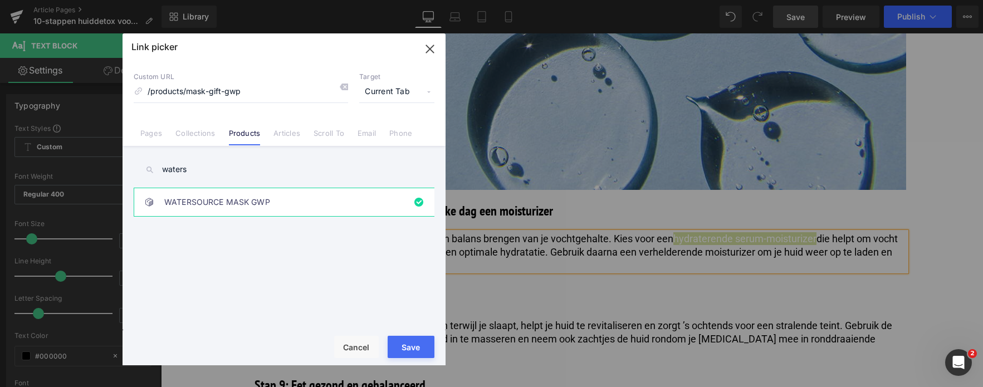
click at [121, 167] on div "Link picker Back to Library Insert Custom URL /products/mask-gift-gwp Target Cu…" at bounding box center [491, 193] width 983 height 387
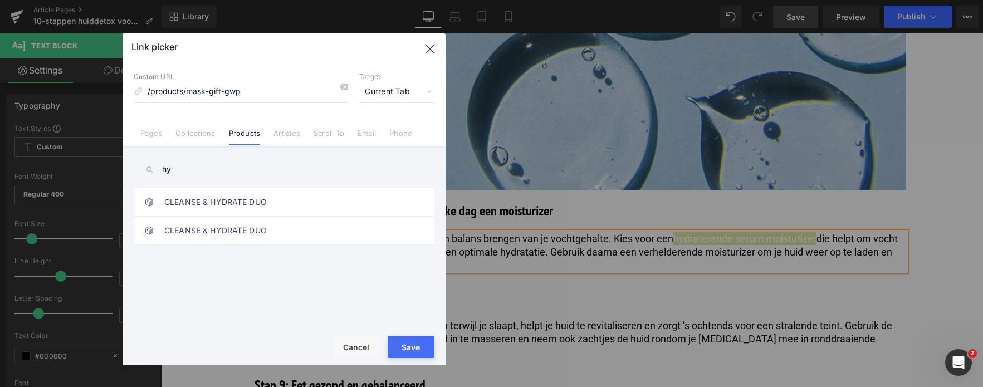
type input "h"
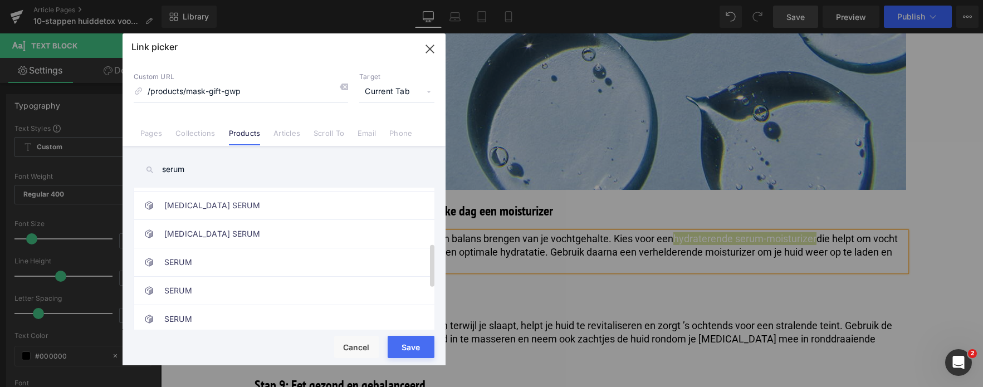
scroll to position [279, 0]
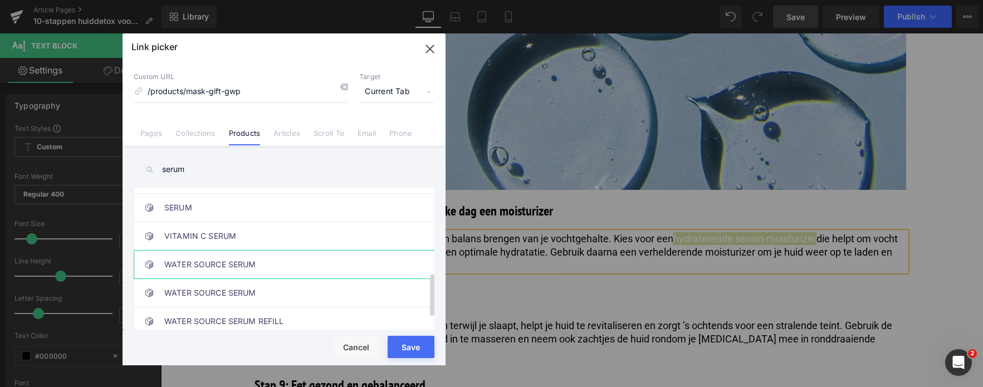
type input "serum"
click at [257, 268] on link "WATER SOURCE SERUM" at bounding box center [286, 265] width 245 height 28
type input "/products/hydramemory-water-source-serum"
click at [403, 347] on button "Save" at bounding box center [411, 347] width 47 height 22
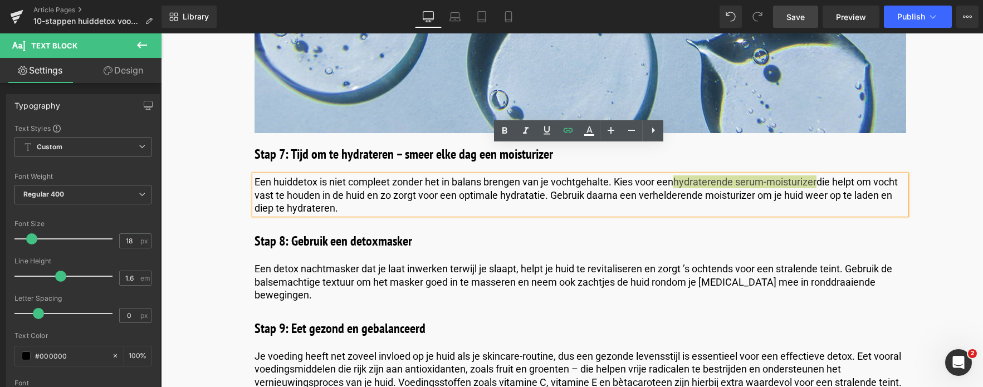
scroll to position [2841, 0]
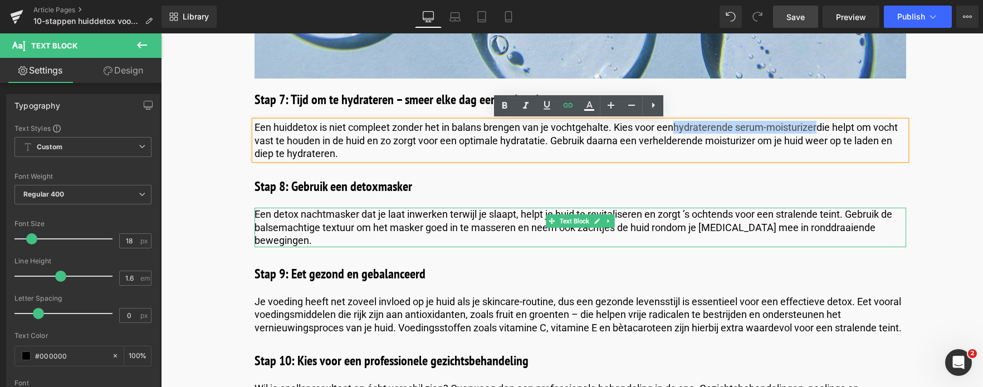
drag, startPoint x: 289, startPoint y: 214, endPoint x: 274, endPoint y: 213, distance: 15.6
click at [289, 214] on p "Een detox nachtmasker dat je laat inwerken terwijl je slaapt, helpt je huid te …" at bounding box center [581, 227] width 652 height 39
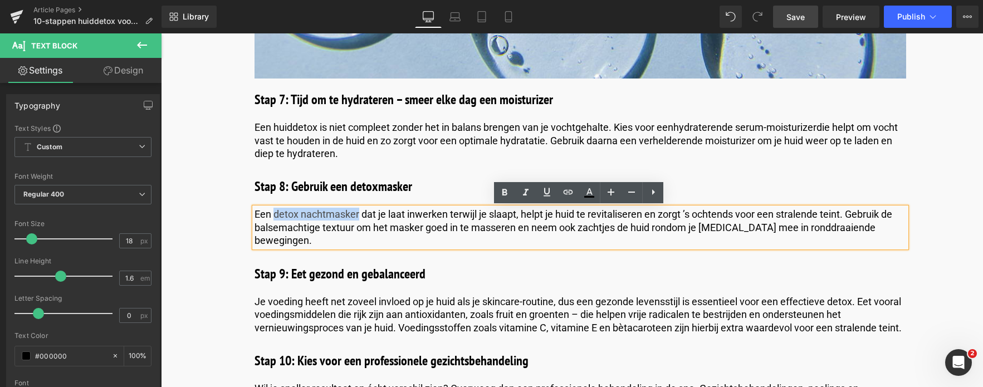
drag, startPoint x: 274, startPoint y: 213, endPoint x: 358, endPoint y: 214, distance: 84.1
click at [358, 214] on p "Een detox nachtmasker dat je laat inwerken terwijl je slaapt, helpt je huid te …" at bounding box center [581, 227] width 652 height 39
click at [569, 194] on icon at bounding box center [568, 192] width 13 height 13
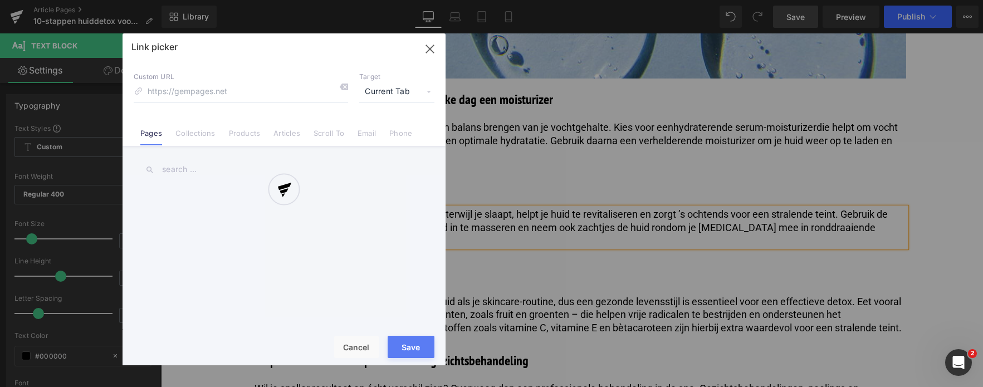
click at [460, 0] on div "Text Color Highlight Color #333333 Edit or remove link: Edit - Unlink - Cancel …" at bounding box center [491, 0] width 983 height 0
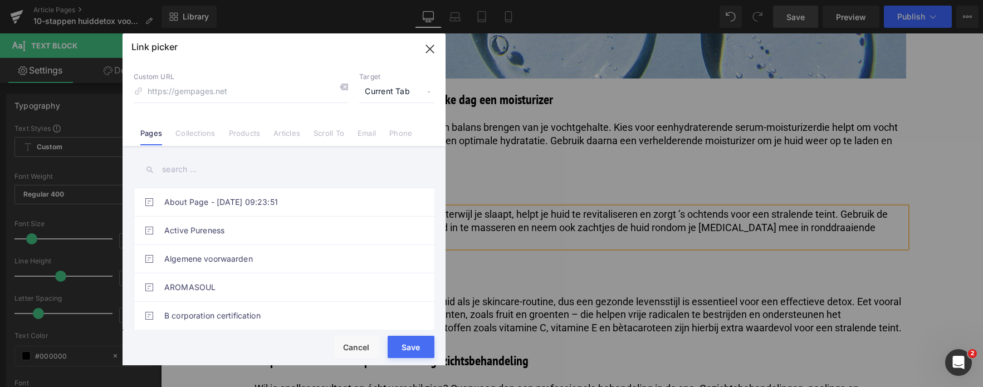
click at [236, 136] on link "Products" at bounding box center [245, 137] width 32 height 17
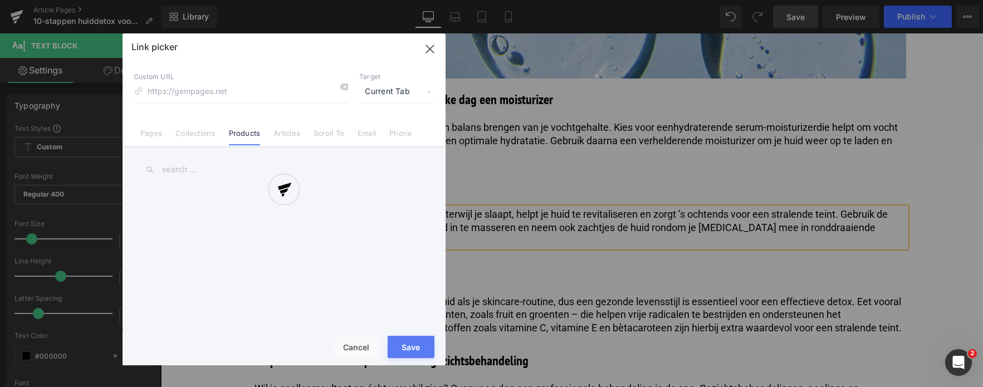
click at [188, 173] on div at bounding box center [284, 199] width 323 height 332
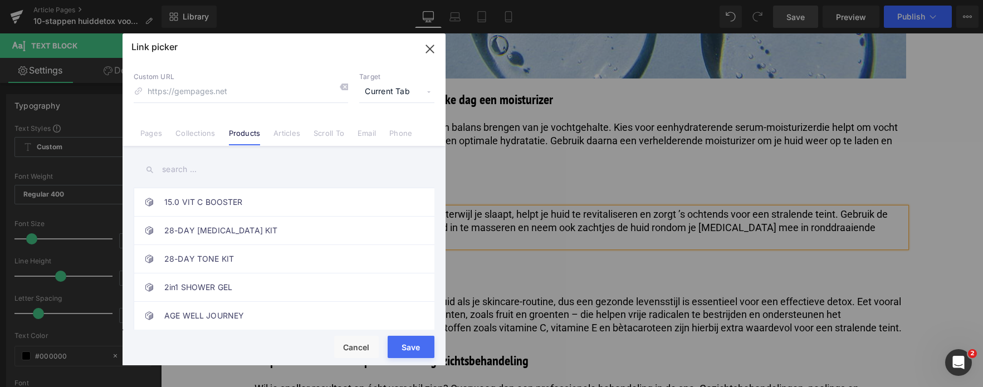
click at [188, 172] on input "text" at bounding box center [284, 169] width 301 height 25
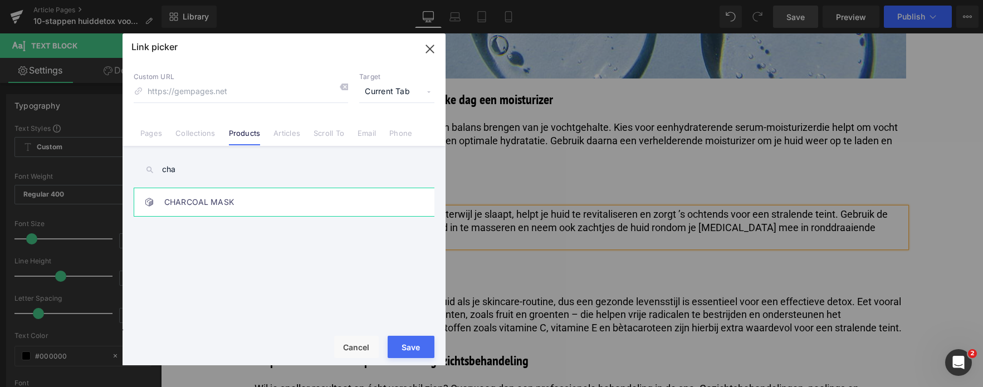
type input "cha"
click at [211, 201] on link "CHARCOAL MASK" at bounding box center [286, 202] width 245 height 28
type input "/products/skin-regimen-lx-charcoal-mask"
drag, startPoint x: 416, startPoint y: 347, endPoint x: 255, endPoint y: 314, distance: 164.8
click at [416, 347] on button "Save" at bounding box center [411, 347] width 47 height 22
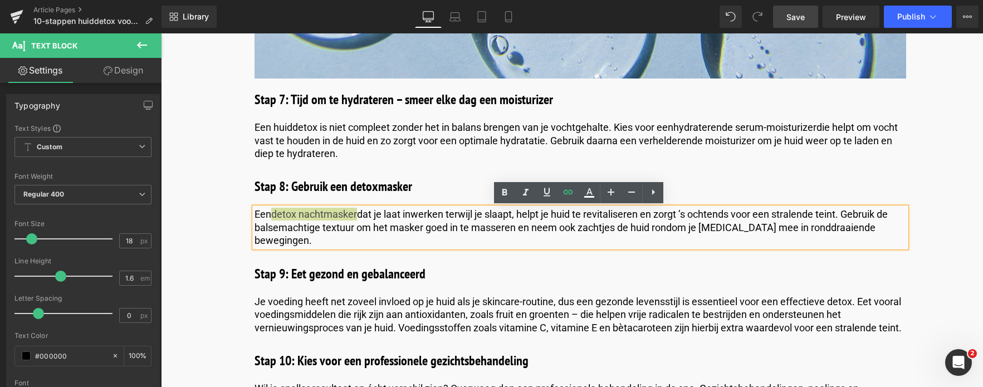
click at [795, 14] on span "Save" at bounding box center [796, 17] width 18 height 12
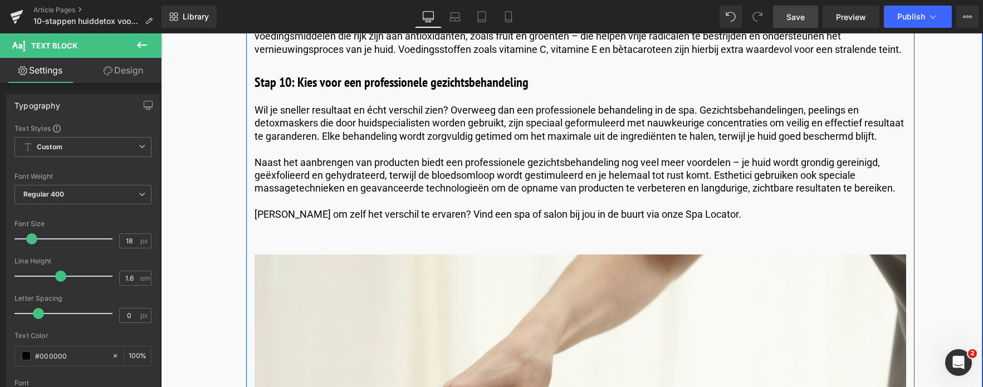
scroll to position [3176, 0]
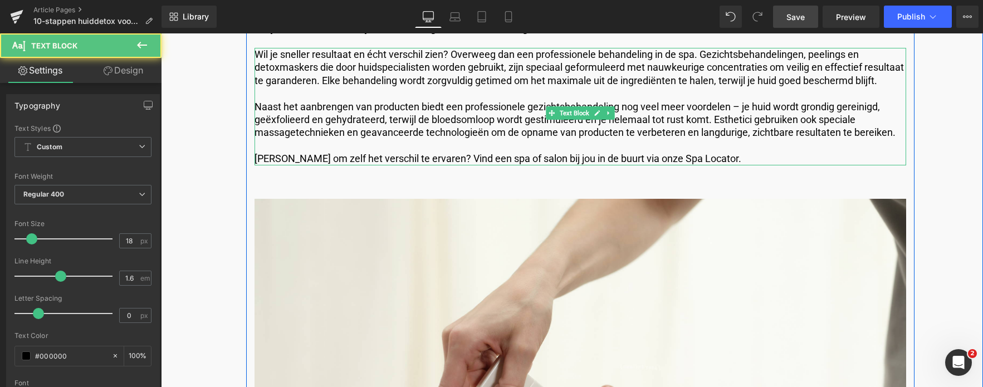
drag, startPoint x: 679, startPoint y: 161, endPoint x: 649, endPoint y: 164, distance: 29.7
click at [673, 162] on p "Klaar om zelf het verschil te ervaren? Vind een spa of salon bij jou in de buur…" at bounding box center [581, 158] width 652 height 13
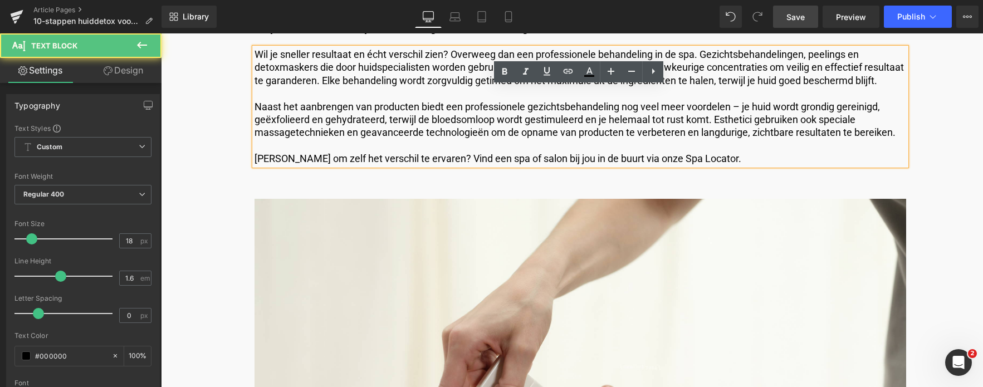
click at [638, 158] on p "Klaar om zelf het verschil te ervaren? Vind een spa of salon bij jou in de buur…" at bounding box center [581, 158] width 652 height 13
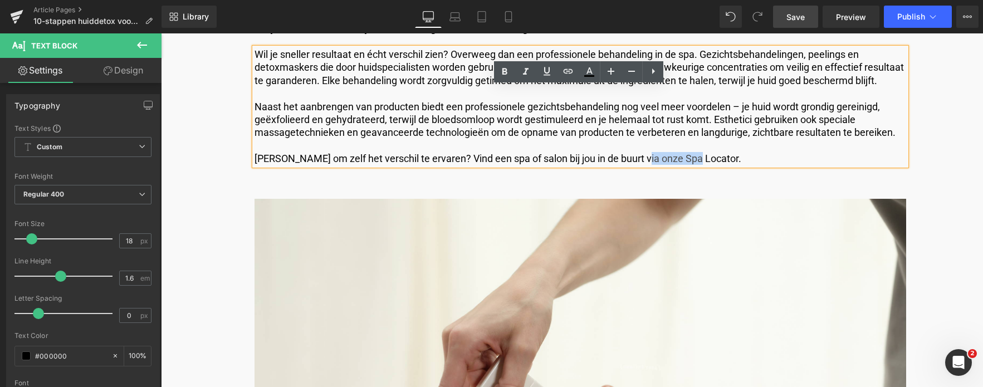
drag, startPoint x: 652, startPoint y: 158, endPoint x: 690, endPoint y: 160, distance: 37.4
click at [690, 160] on p "Klaar om zelf het verschil te ervaren? Vind een spa of salon bij jou in de buur…" at bounding box center [581, 158] width 652 height 13
click at [568, 73] on icon at bounding box center [568, 71] width 13 height 13
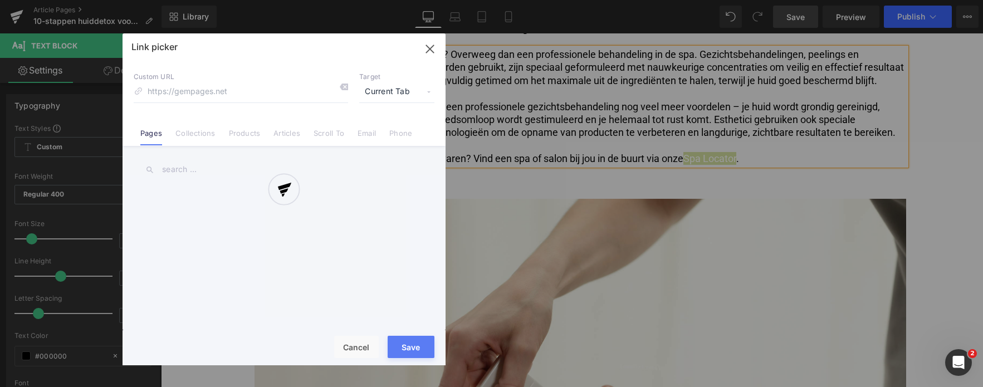
click at [816, 0] on div "Text Color Highlight Color #333333 Edit or remove link: Edit - Unlink - Cancel …" at bounding box center [491, 0] width 983 height 0
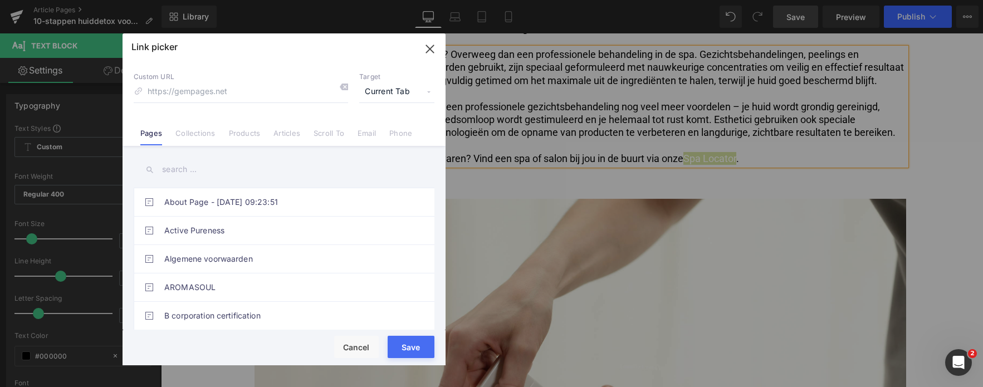
click at [193, 178] on input "text" at bounding box center [284, 169] width 301 height 25
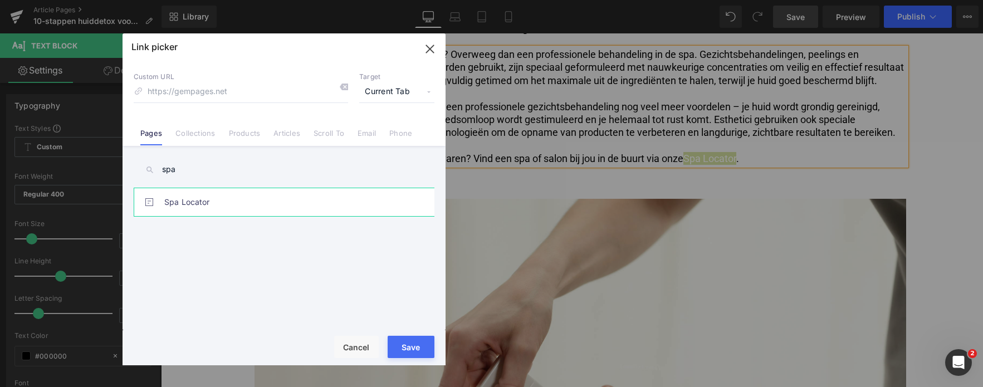
type input "spa"
click at [195, 204] on link "Spa Locator" at bounding box center [286, 202] width 245 height 28
type input "/pages/spa-locator"
click at [414, 348] on button "Save" at bounding box center [411, 347] width 47 height 22
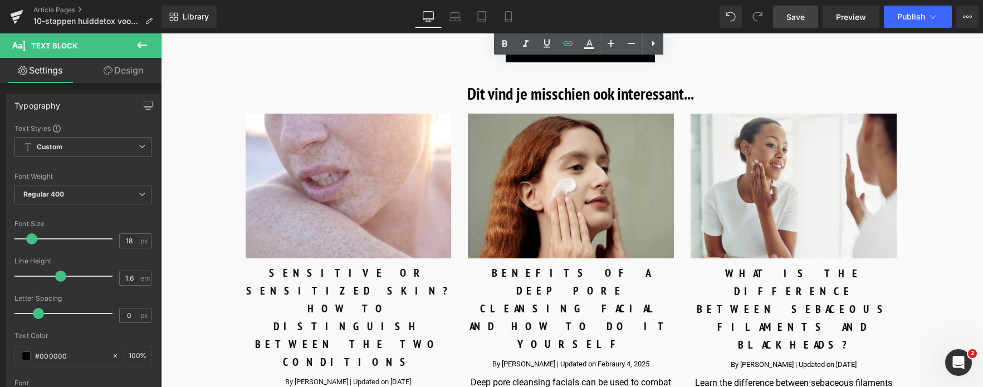
scroll to position [4011, 0]
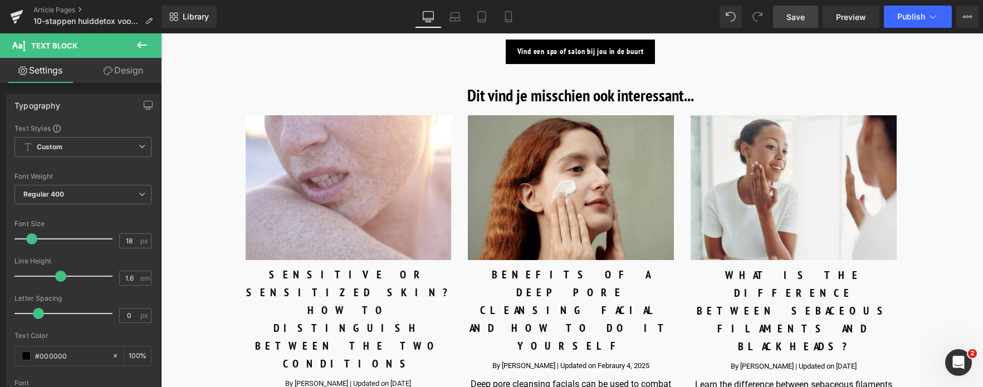
click at [145, 44] on icon at bounding box center [141, 44] width 13 height 13
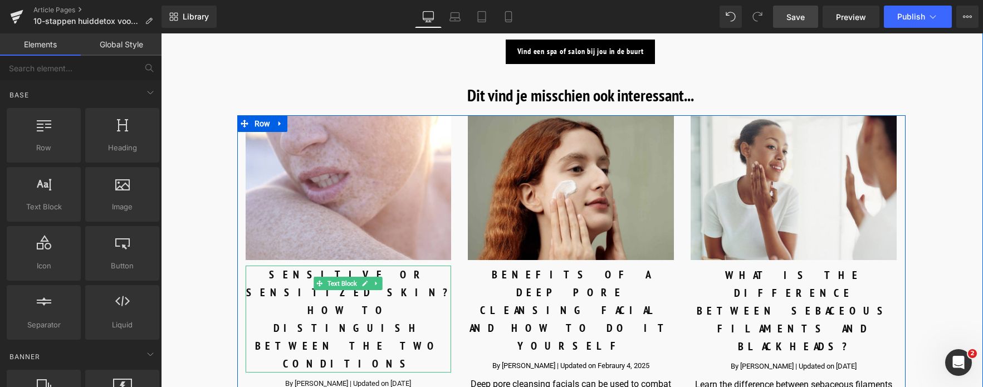
click at [280, 288] on div "SENSITIVE OR SENSITIZED SKIN? HOW TO DISTINGUISH BETWEEN THE TWO CONDITIONS" at bounding box center [349, 319] width 206 height 107
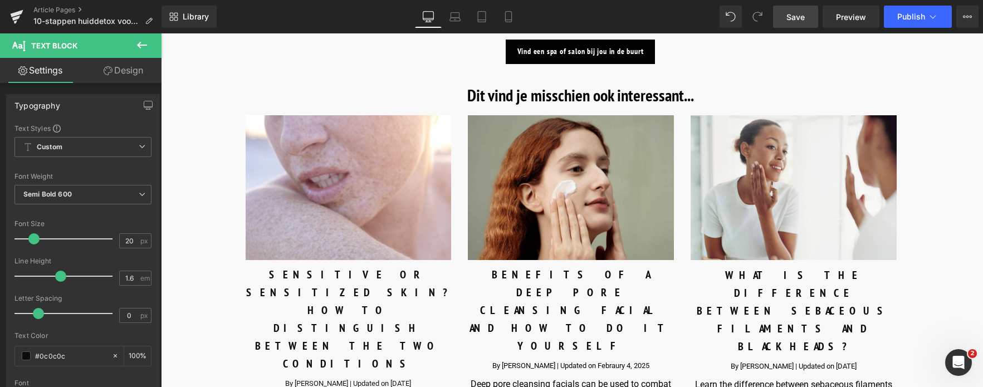
click at [789, 19] on span "Save" at bounding box center [796, 17] width 18 height 12
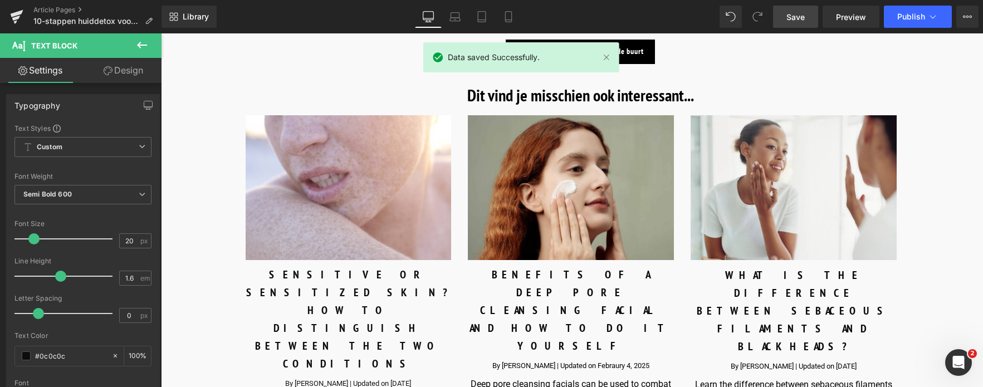
click at [135, 45] on button at bounding box center [142, 45] width 39 height 25
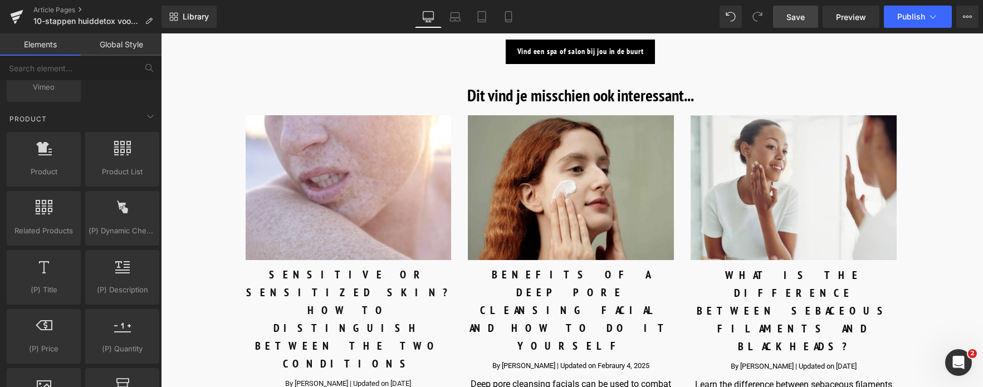
scroll to position [1003, 0]
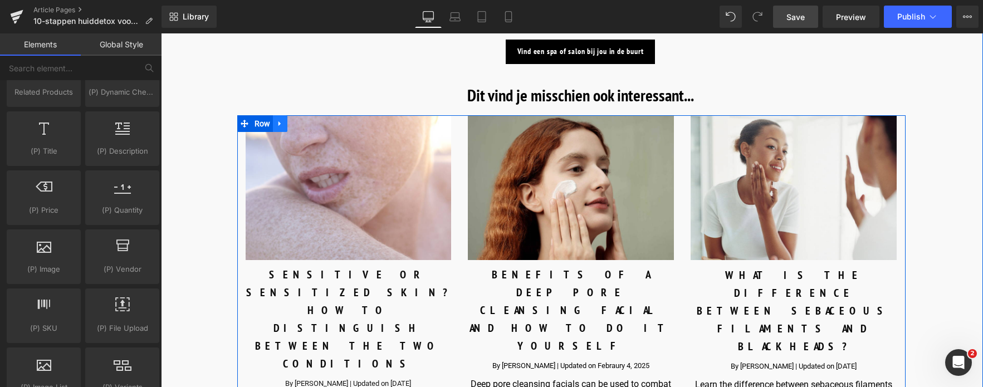
click at [280, 123] on icon at bounding box center [280, 123] width 8 height 8
click at [306, 124] on icon at bounding box center [309, 124] width 8 height 8
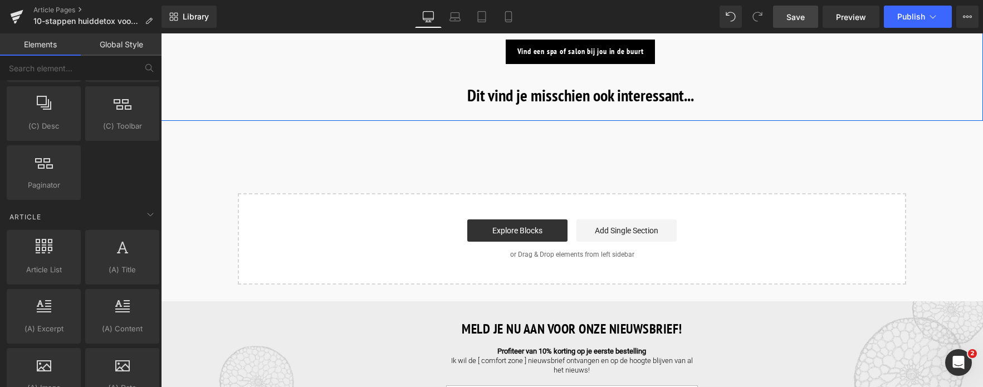
scroll to position [2006, 0]
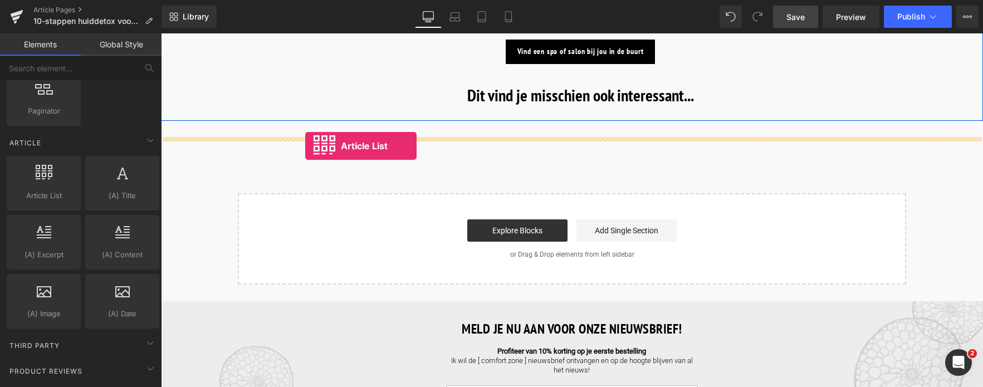
drag, startPoint x: 260, startPoint y: 181, endPoint x: 305, endPoint y: 146, distance: 57.6
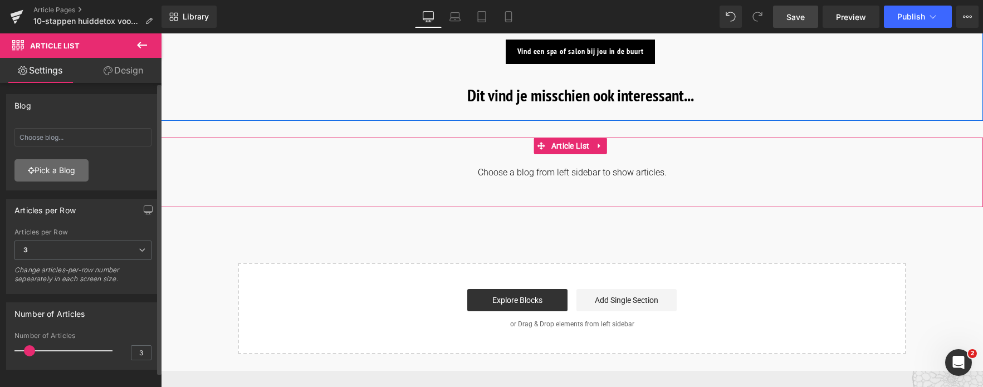
click at [33, 169] on icon at bounding box center [31, 171] width 7 height 8
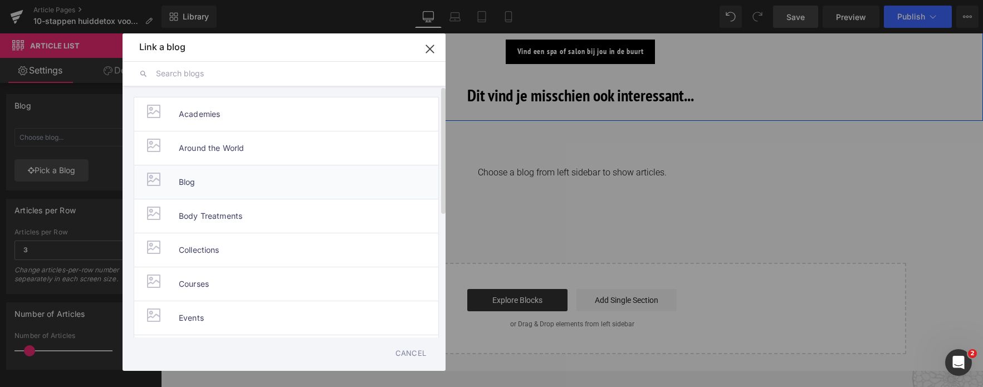
click at [189, 175] on span "Blog" at bounding box center [187, 181] width 17 height 33
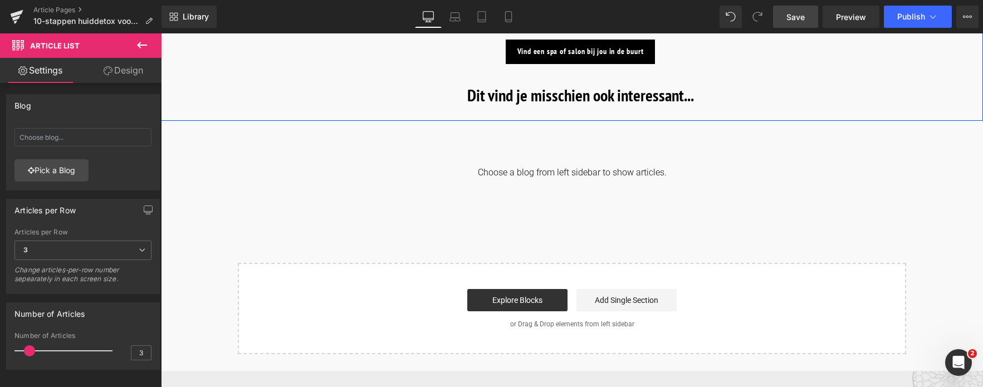
type input "Blog"
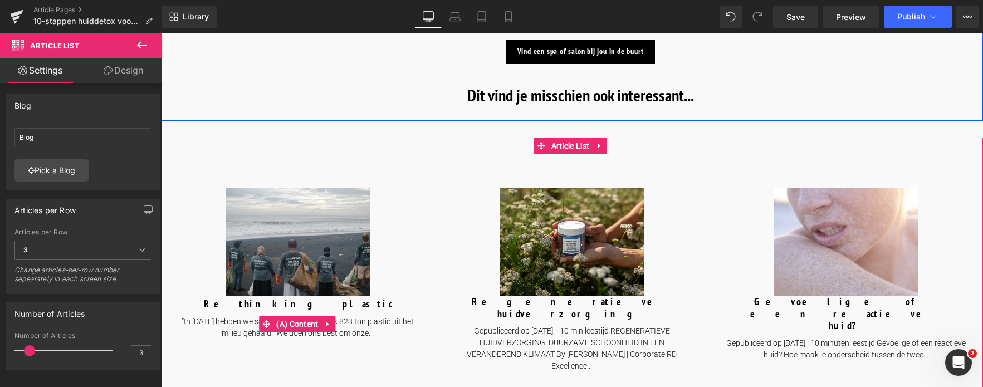
click div "“In [DATE] hebben we samen met Plastic Bank 823 ton plastic uit het milieu geha…"
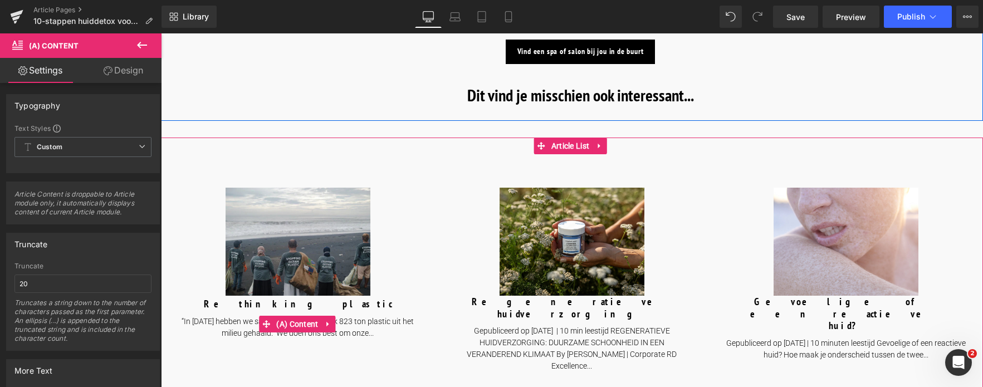
click div "“In 2023 hebben we samen met Plastic Bank 823 ton plastic uit het milieu gehaal…"
click icon
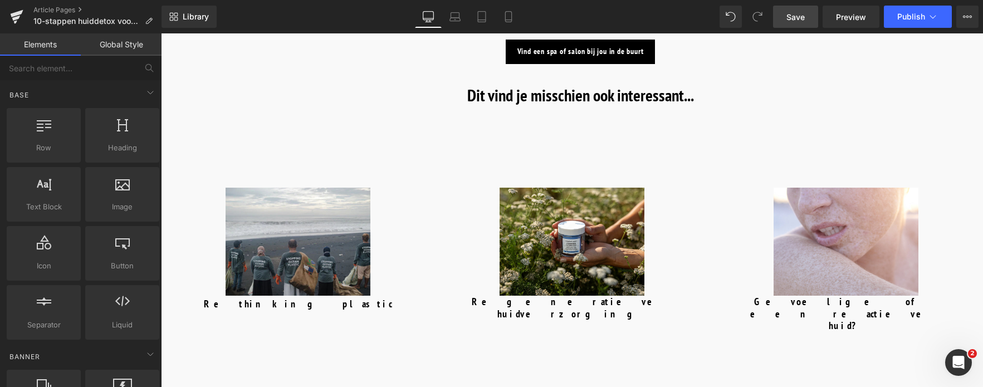
click at [796, 16] on span "Save" at bounding box center [796, 17] width 18 height 12
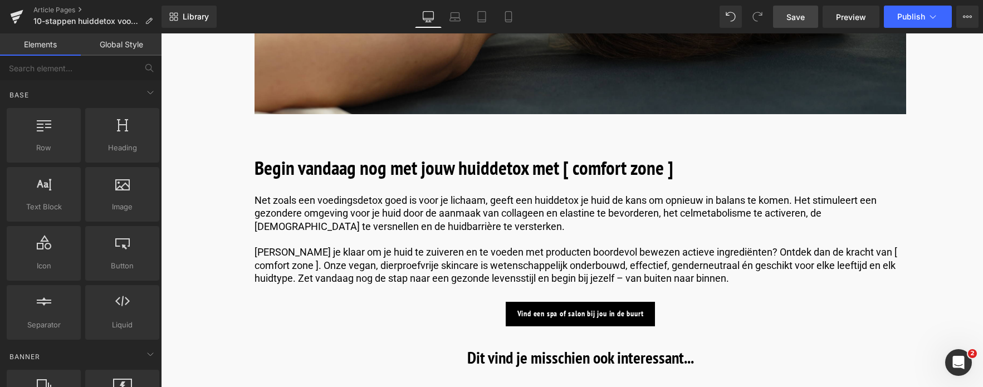
scroll to position [3733, 0]
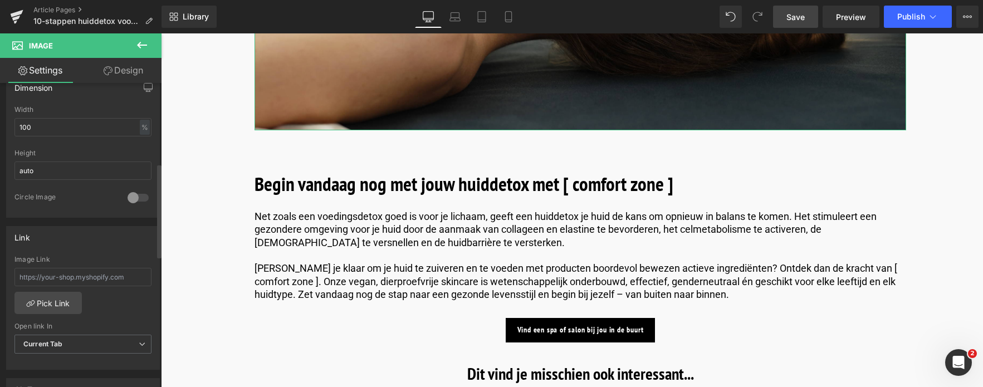
scroll to position [390, 0]
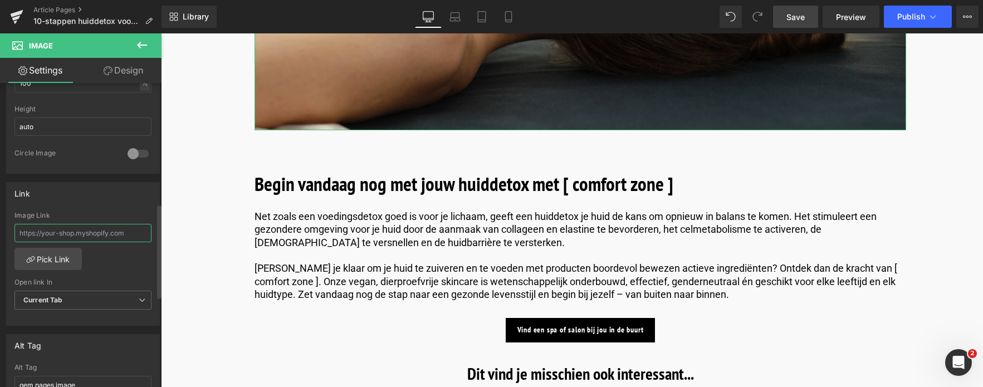
click at [47, 238] on input "text" at bounding box center [82, 233] width 137 height 18
click at [48, 257] on link "Pick Link" at bounding box center [47, 259] width 67 height 22
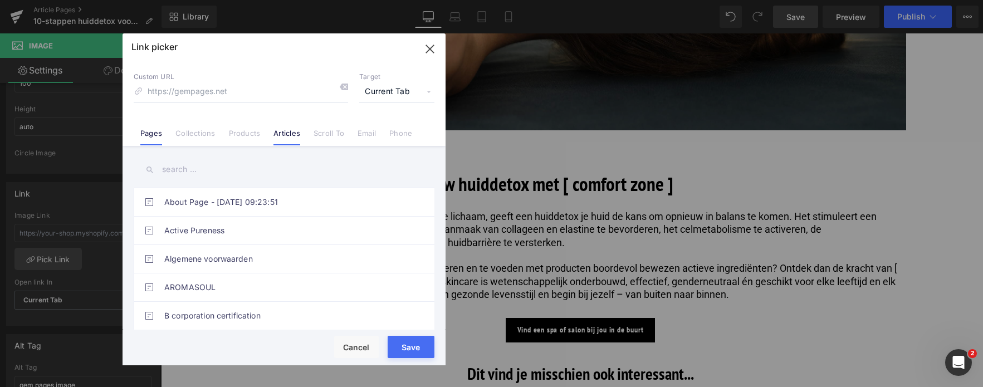
click at [299, 134] on link "Articles" at bounding box center [287, 137] width 27 height 17
click at [232, 167] on input "text" at bounding box center [284, 169] width 301 height 25
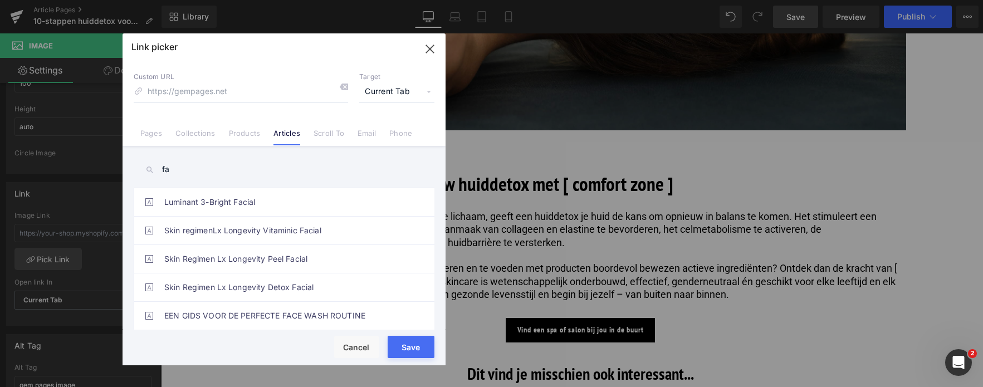
type input "f"
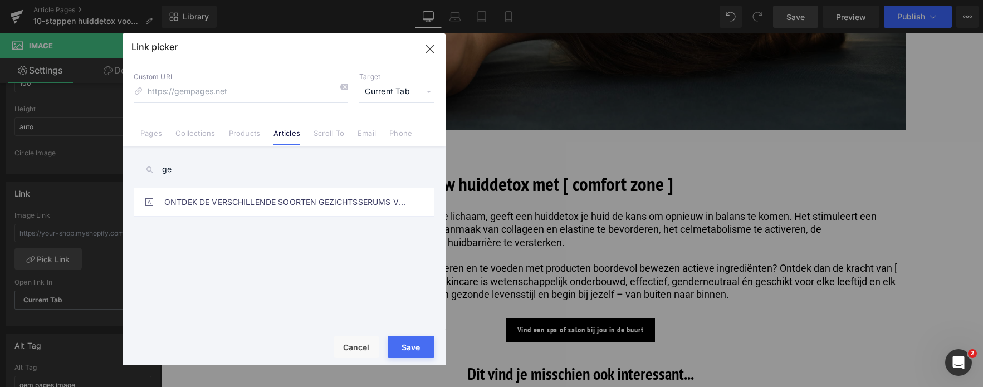
type input "g"
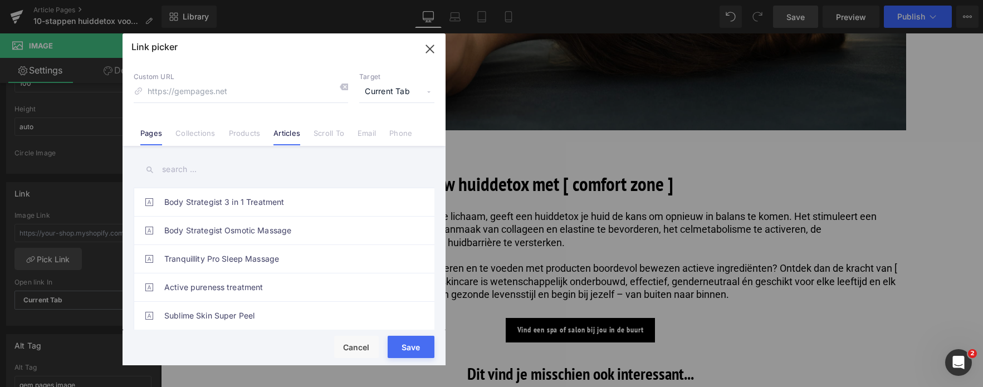
click at [156, 134] on link "Pages" at bounding box center [151, 137] width 22 height 17
click at [167, 171] on input "text" at bounding box center [284, 169] width 301 height 25
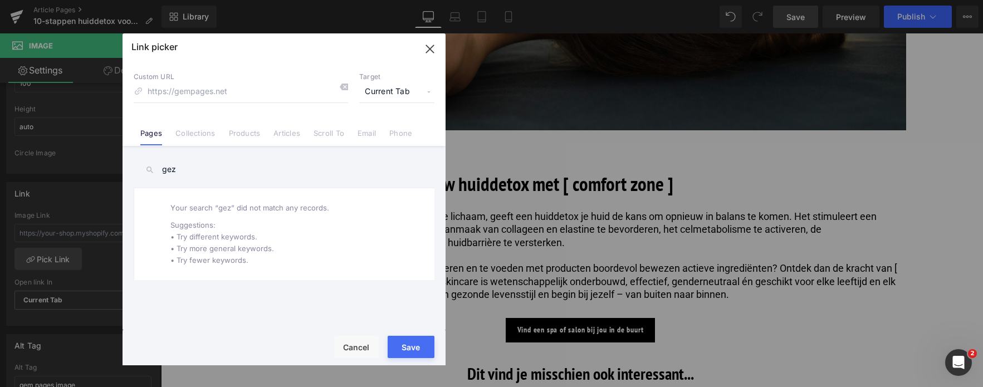
type input "gez"
click at [213, 95] on input at bounding box center [241, 91] width 214 height 21
drag, startPoint x: 166, startPoint y: 91, endPoint x: 119, endPoint y: 92, distance: 46.8
click at [119, 92] on div "Link picker Back to Library Insert Custom URL gez Target Current Tab Current Ta…" at bounding box center [491, 193] width 983 height 387
paste input "https://nl.comfortzoneskin.com/blogs/face-treatments"
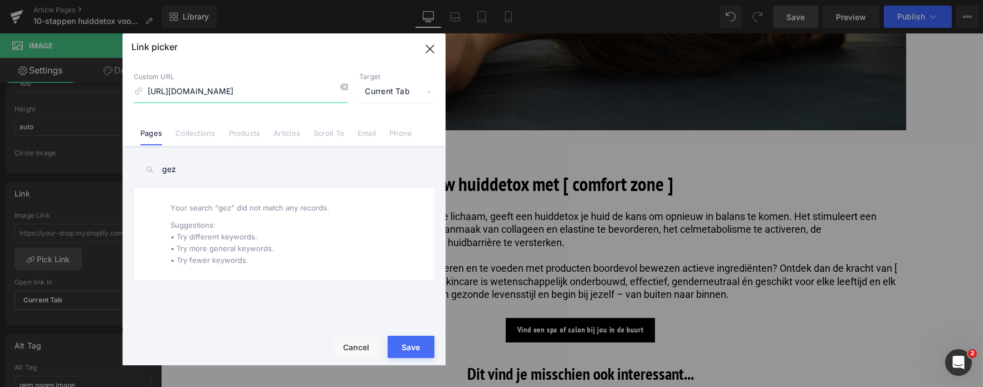
scroll to position [0, 5]
type input "https://nl.comfortzoneskin.com/blogs/face-treatments"
drag, startPoint x: 404, startPoint y: 349, endPoint x: 243, endPoint y: 316, distance: 164.4
click at [404, 349] on button "Save" at bounding box center [411, 347] width 47 height 22
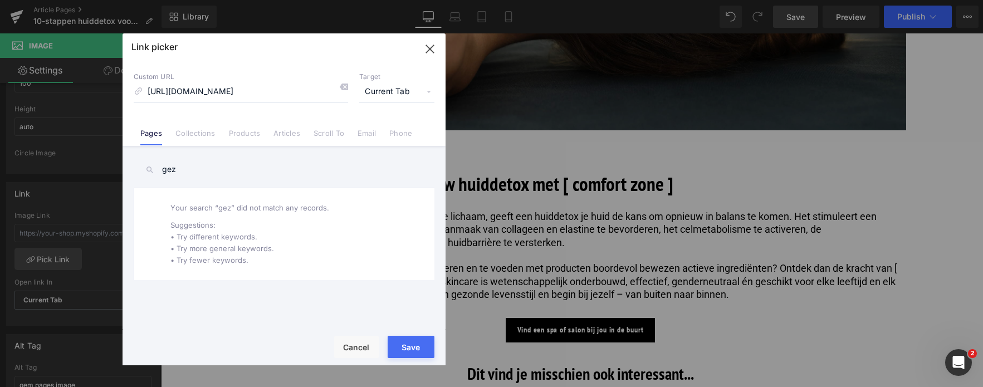
type input "https://nl.comfortzoneskin.com/blogs/face-treatments"
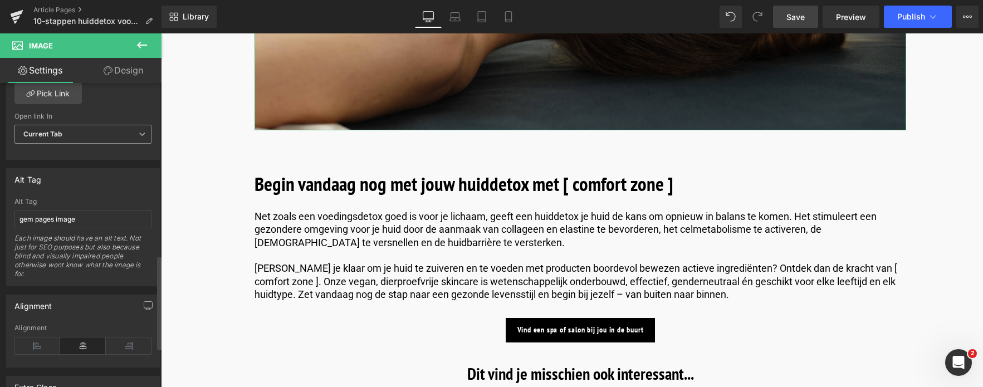
scroll to position [557, 0]
drag, startPoint x: 88, startPoint y: 222, endPoint x: -13, endPoint y: 231, distance: 101.7
click at [0, 231] on html "Article List You are previewing how the will restyle your page. You can not edi…" at bounding box center [491, 193] width 983 height 387
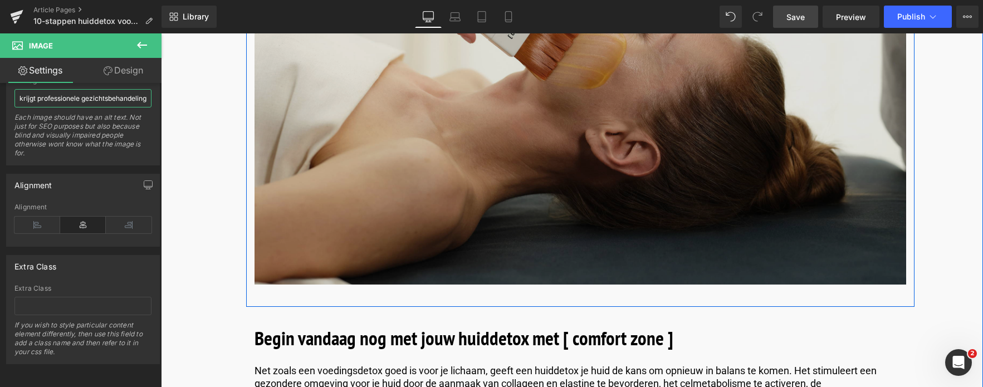
scroll to position [3566, 0]
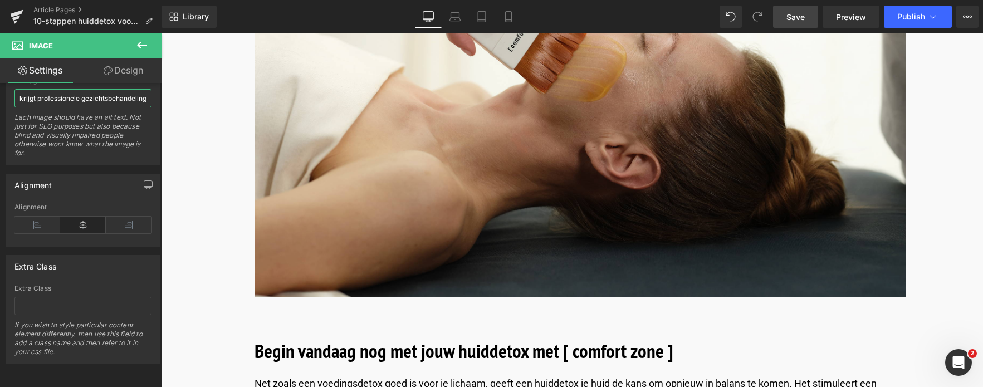
type input "Vrouw krijgt professionele gezichtsbehandeling"
click at [794, 18] on span "Save" at bounding box center [796, 17] width 18 height 12
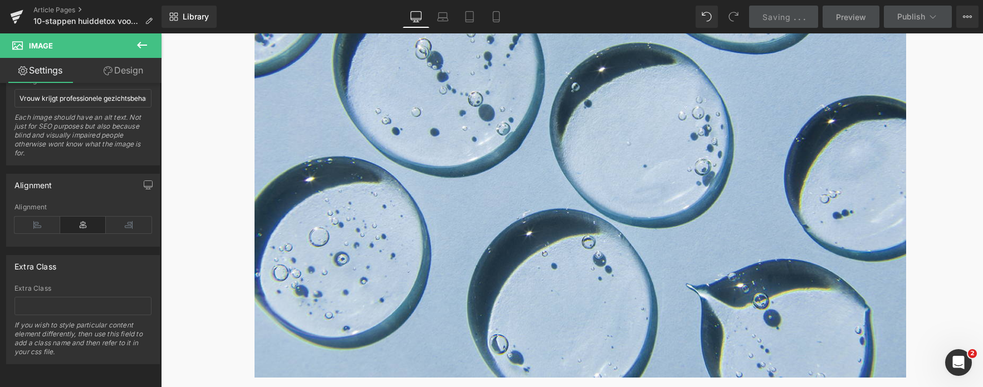
scroll to position [2507, 0]
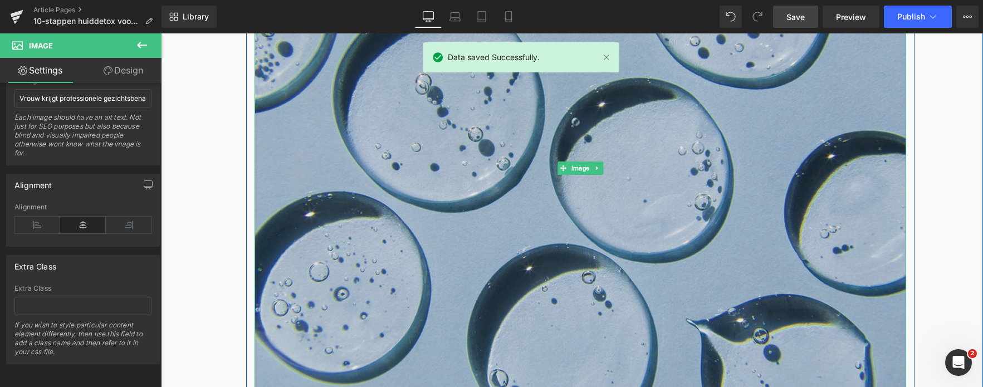
click at [621, 166] on img at bounding box center [581, 168] width 652 height 489
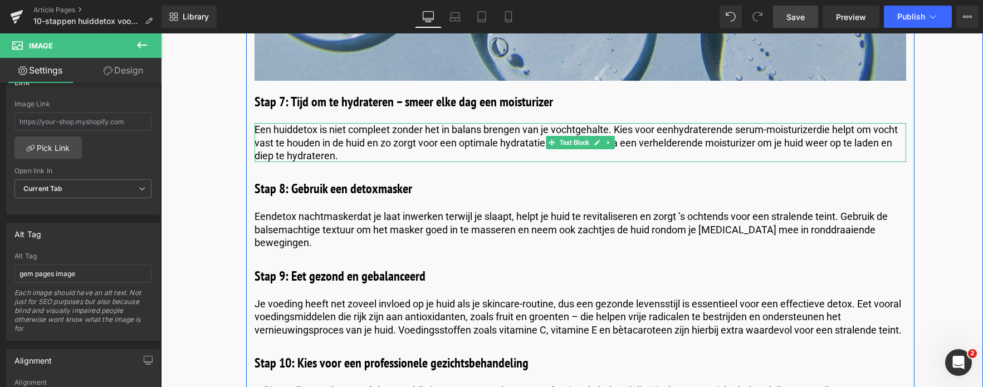
scroll to position [2897, 0]
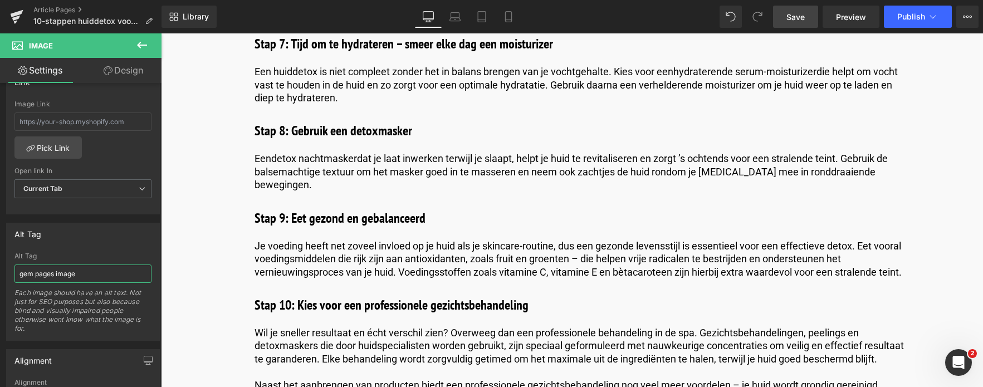
drag, startPoint x: 85, startPoint y: 273, endPoint x: -43, endPoint y: 267, distance: 128.3
click at [0, 267] on html "Article List You are previewing how the will restyle your page. You can not edi…" at bounding box center [491, 193] width 983 height 387
type input "Uitvergroting van serum ingredienten"
click at [57, 147] on link "Pick Link" at bounding box center [47, 147] width 67 height 22
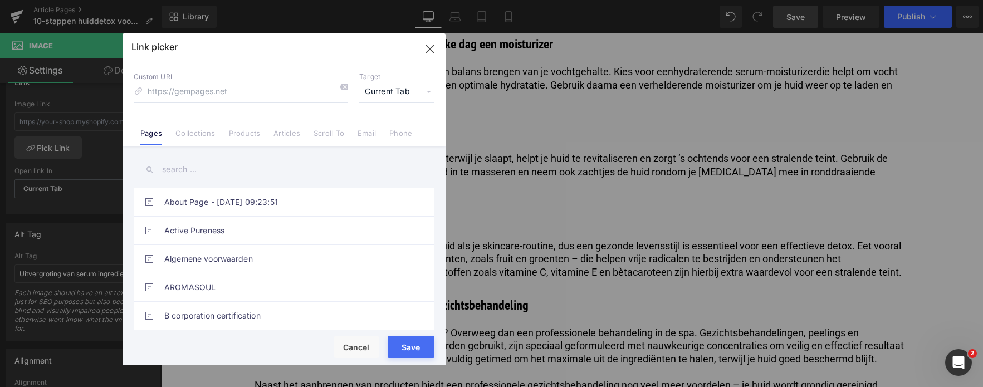
click at [205, 171] on input "text" at bounding box center [284, 169] width 301 height 25
click at [233, 136] on link "Products" at bounding box center [245, 137] width 32 height 17
click at [202, 177] on input "text" at bounding box center [284, 169] width 301 height 25
click at [195, 139] on link "Collections" at bounding box center [195, 137] width 40 height 17
click at [183, 175] on input "text" at bounding box center [284, 169] width 301 height 25
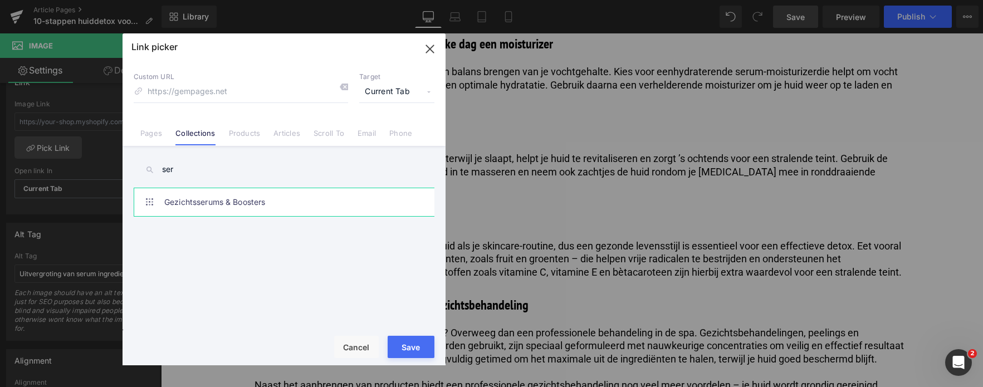
type input "ser"
click at [189, 199] on link "Gezichtsserums & Boosters" at bounding box center [286, 202] width 245 height 28
type input "/collections/serums-boosters"
click at [404, 347] on button "Save" at bounding box center [411, 347] width 47 height 22
type input "/collections/serums-boosters"
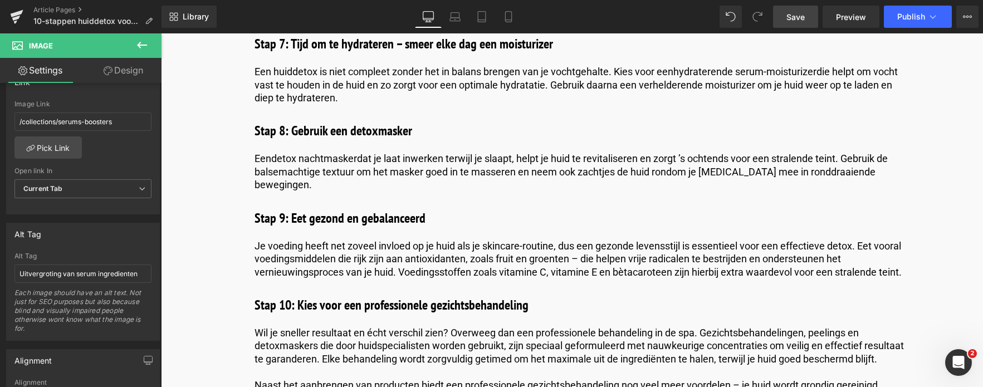
click at [787, 9] on link "Save" at bounding box center [795, 17] width 45 height 22
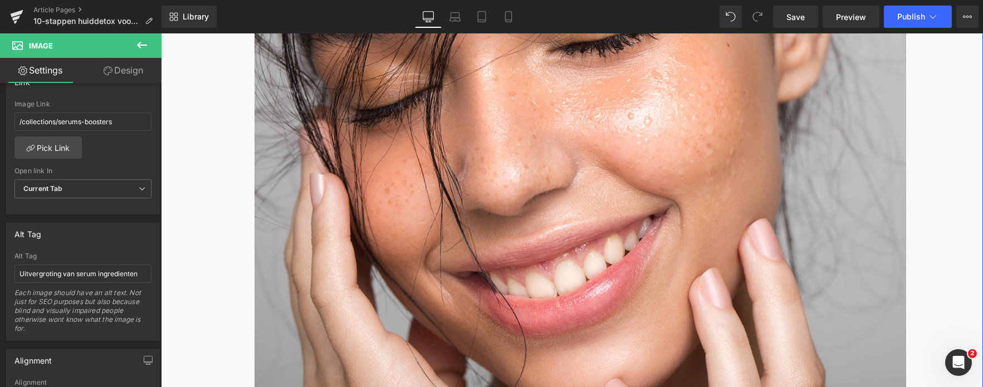
scroll to position [167, 0]
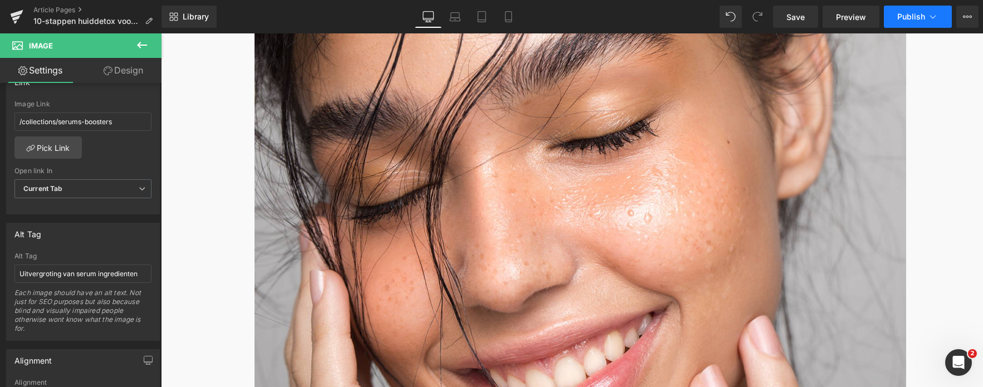
click at [922, 13] on span "Publish" at bounding box center [912, 16] width 28 height 9
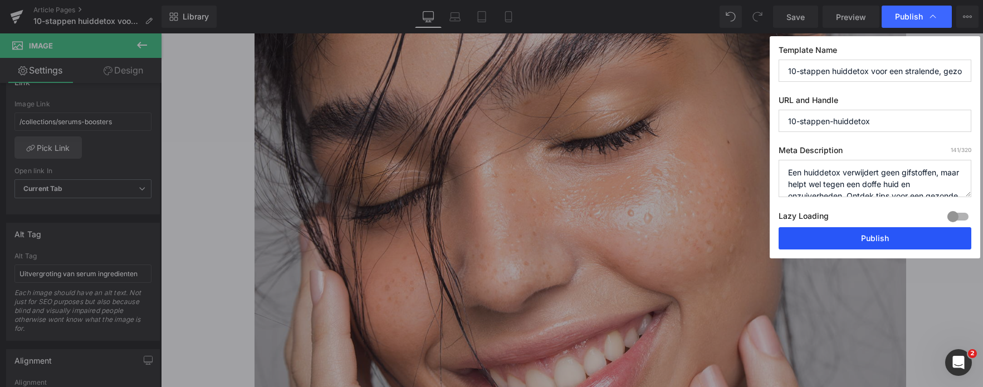
click at [855, 239] on button "Publish" at bounding box center [875, 238] width 193 height 22
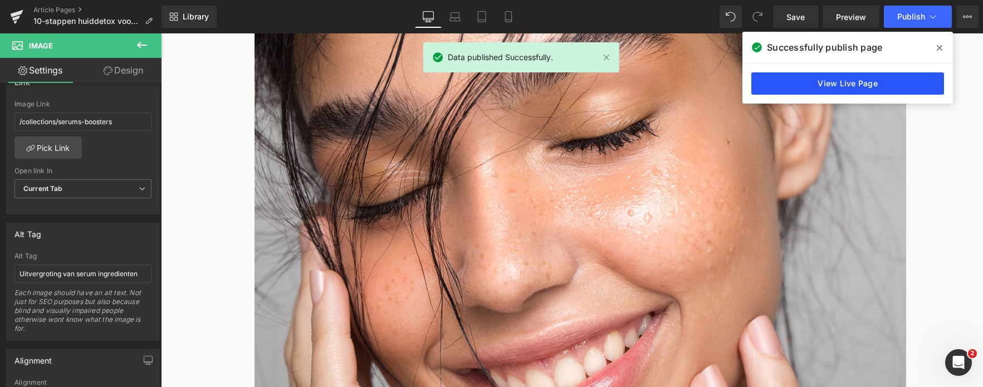
click at [888, 82] on link "View Live Page" at bounding box center [848, 83] width 193 height 22
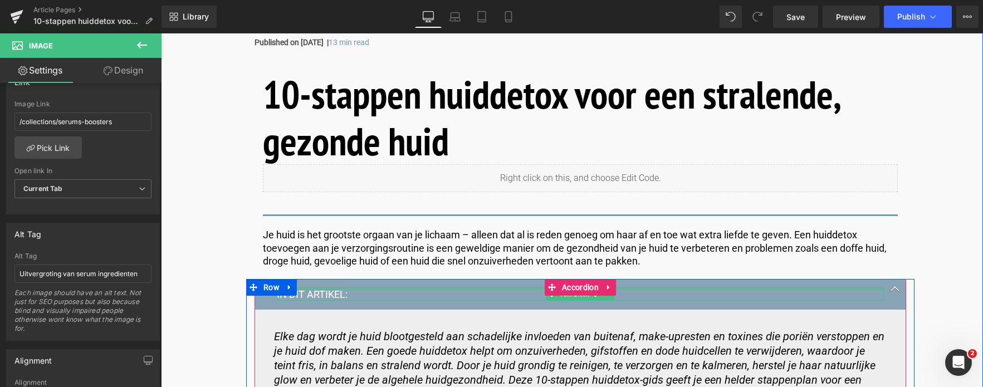
scroll to position [572, 0]
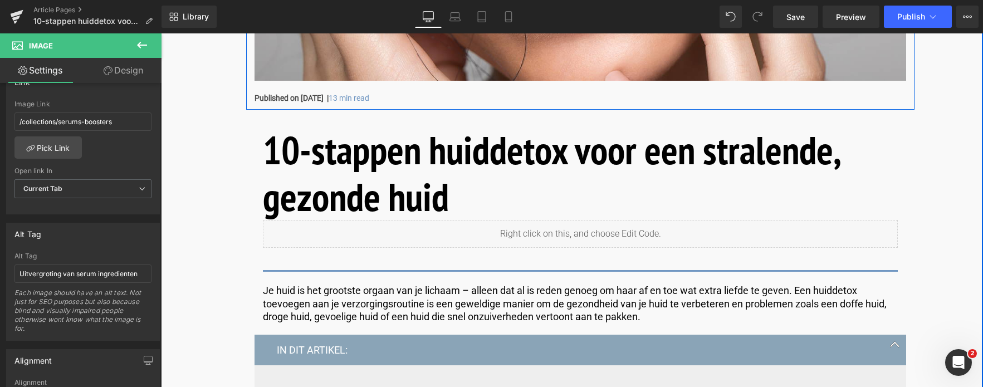
click at [161, 33] on div at bounding box center [161, 33] width 0 height 0
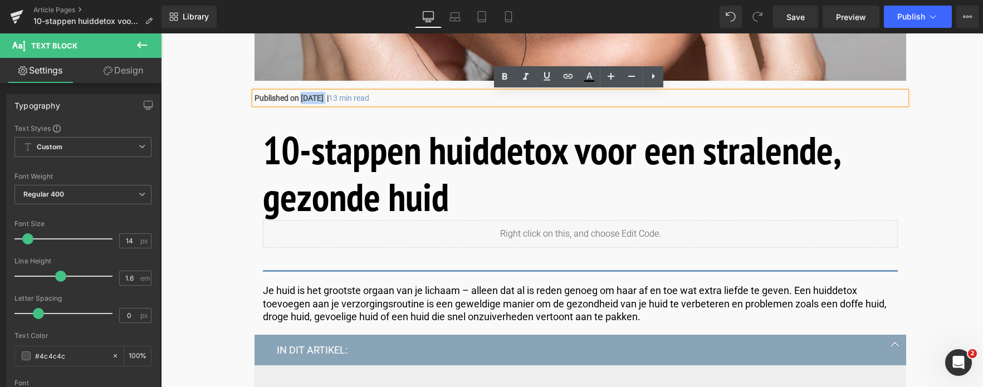
drag, startPoint x: 327, startPoint y: 99, endPoint x: 301, endPoint y: 100, distance: 25.7
click at [301, 100] on strong "Published on March 5, 2025 |" at bounding box center [292, 98] width 74 height 9
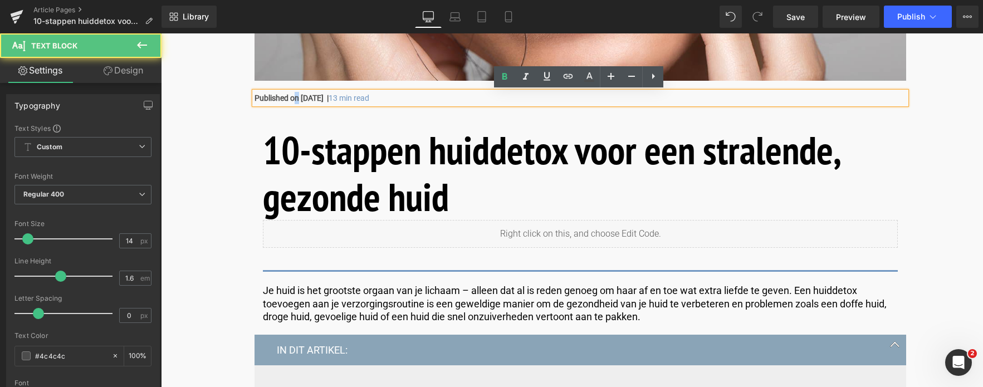
click at [296, 99] on strong "Published on March 5, 2025 |" at bounding box center [292, 98] width 74 height 9
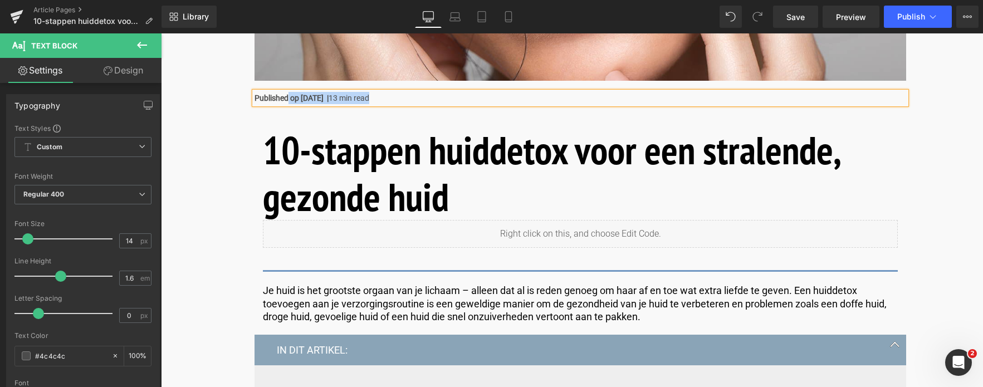
drag, startPoint x: 285, startPoint y: 102, endPoint x: 250, endPoint y: 97, distance: 35.5
click at [255, 97] on div "Published op March 5, 2025 | 13 min read" at bounding box center [581, 98] width 652 height 12
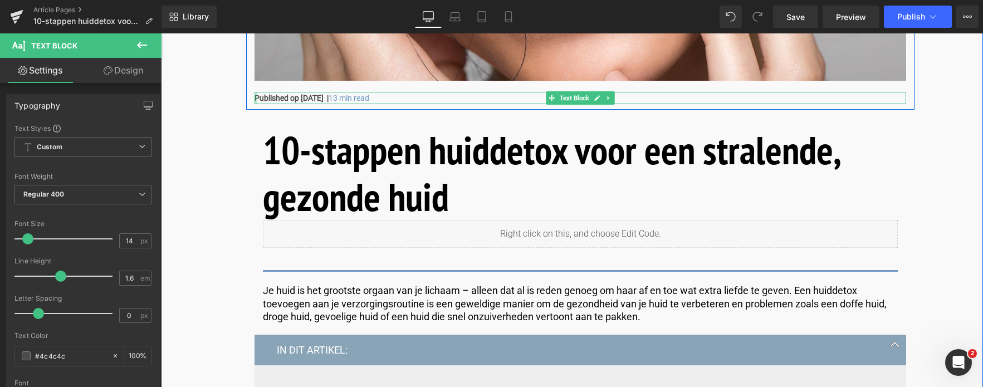
click at [255, 96] on div at bounding box center [256, 98] width 3 height 12
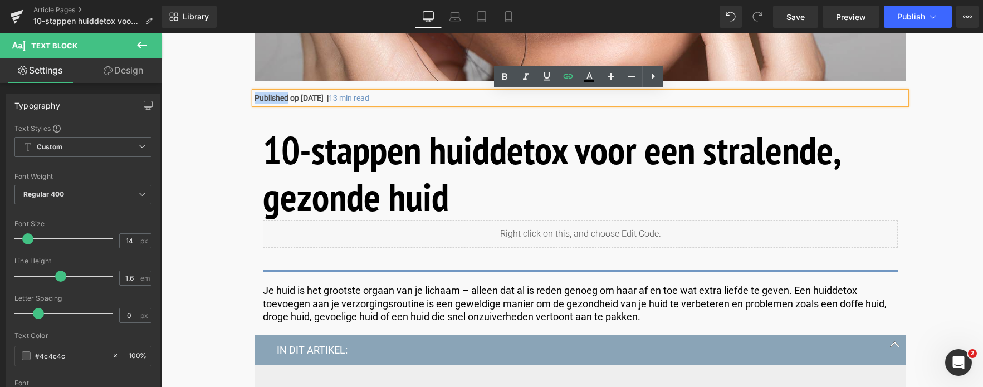
drag, startPoint x: 255, startPoint y: 99, endPoint x: 285, endPoint y: 101, distance: 30.7
click at [285, 101] on strong "Published op March 5, 2025 |" at bounding box center [292, 98] width 74 height 9
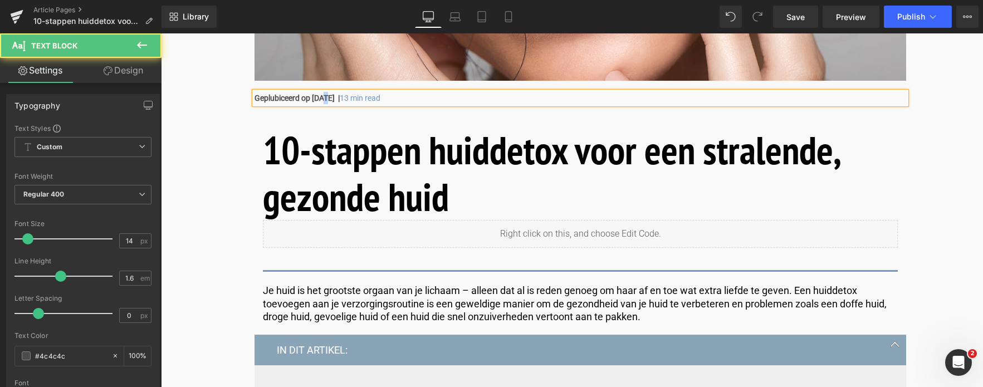
drag, startPoint x: 331, startPoint y: 99, endPoint x: 325, endPoint y: 99, distance: 6.1
click at [325, 99] on strong "Geplubiceerd op March 5, 2025 |" at bounding box center [297, 98] width 85 height 9
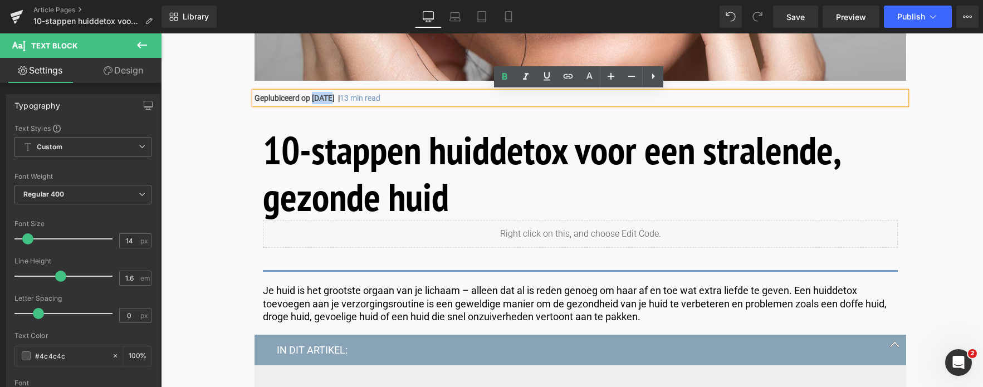
drag, startPoint x: 312, startPoint y: 101, endPoint x: 331, endPoint y: 100, distance: 19.6
click at [331, 100] on strong "Geplubiceerd op March 5, 2025 |" at bounding box center [297, 98] width 85 height 9
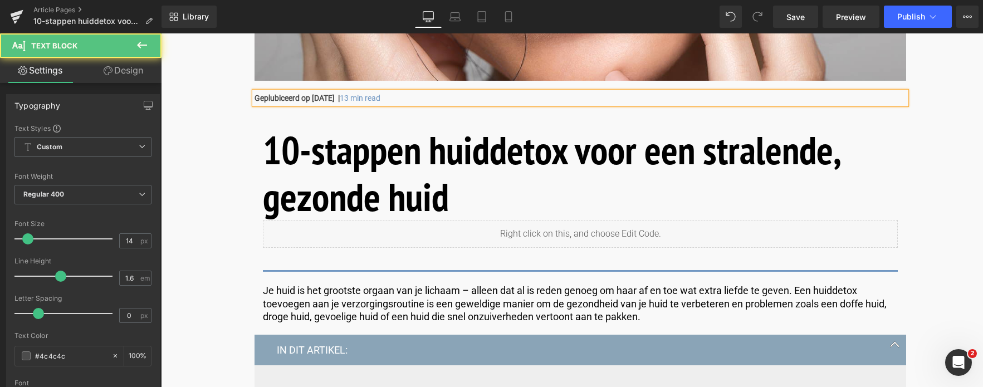
click at [340, 97] on strong "Geplubiceerd op Augustus 5, 2025 |" at bounding box center [297, 98] width 85 height 9
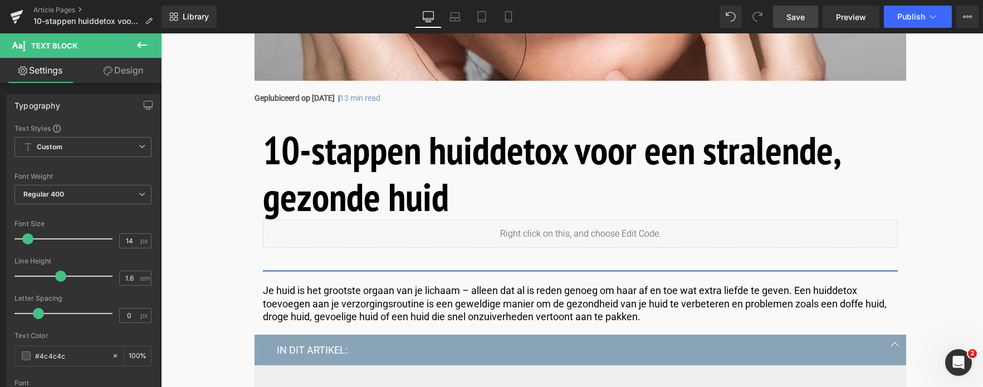
click at [804, 20] on span "Save" at bounding box center [796, 17] width 18 height 12
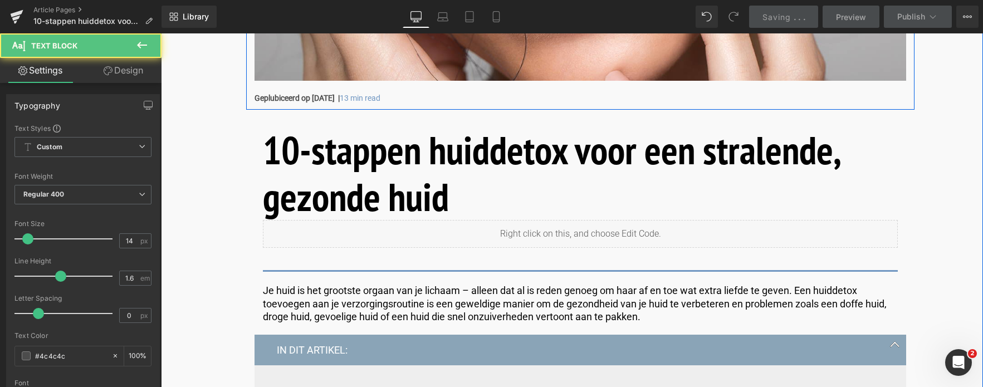
click at [284, 97] on strong "Geplubiceerd op Augustus 18, 2025 |" at bounding box center [297, 98] width 85 height 9
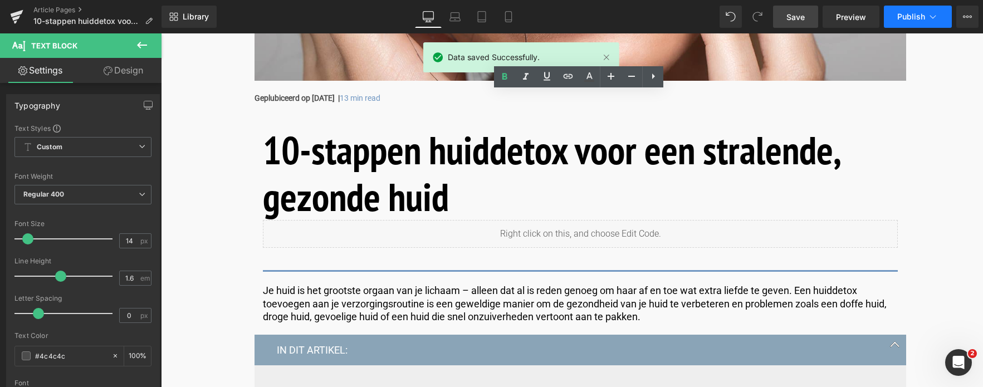
click at [919, 17] on span "Publish" at bounding box center [912, 16] width 28 height 9
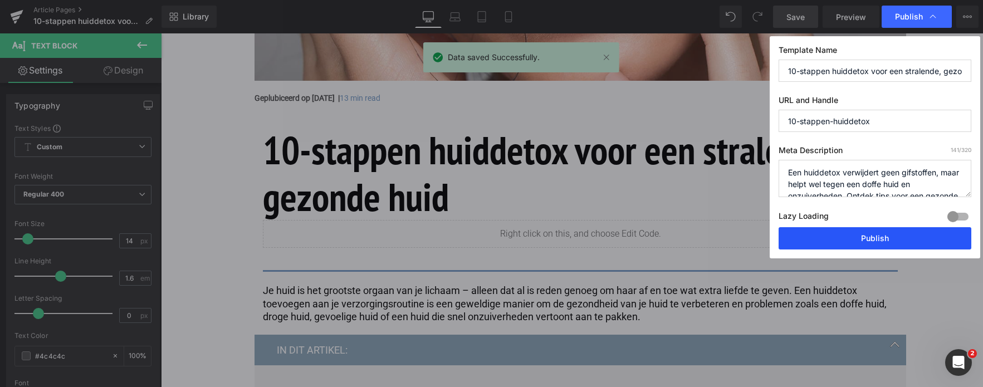
click at [862, 238] on button "Publish" at bounding box center [875, 238] width 193 height 22
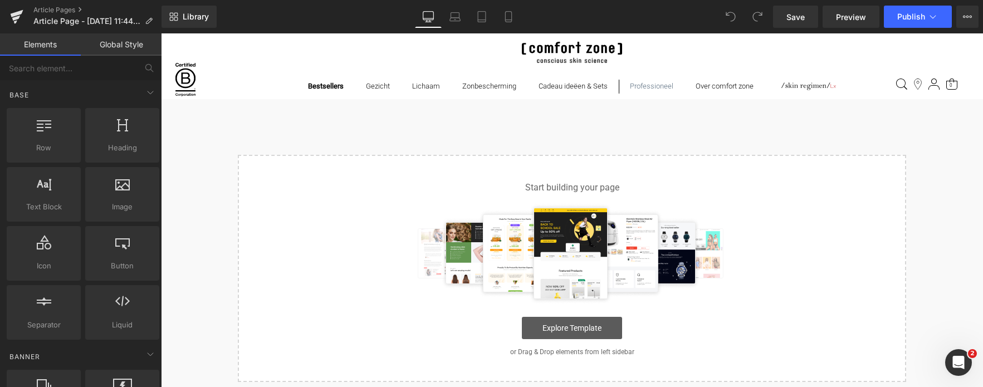
click at [564, 323] on link "Explore Template" at bounding box center [572, 328] width 100 height 22
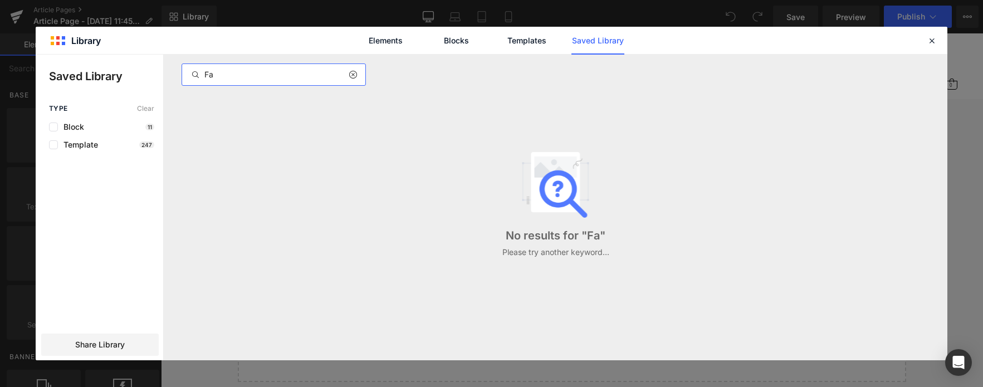
type input "F"
type input "yoga"
drag, startPoint x: 228, startPoint y: 78, endPoint x: 198, endPoint y: 69, distance: 30.8
click at [198, 69] on input "yoga" at bounding box center [273, 74] width 183 height 13
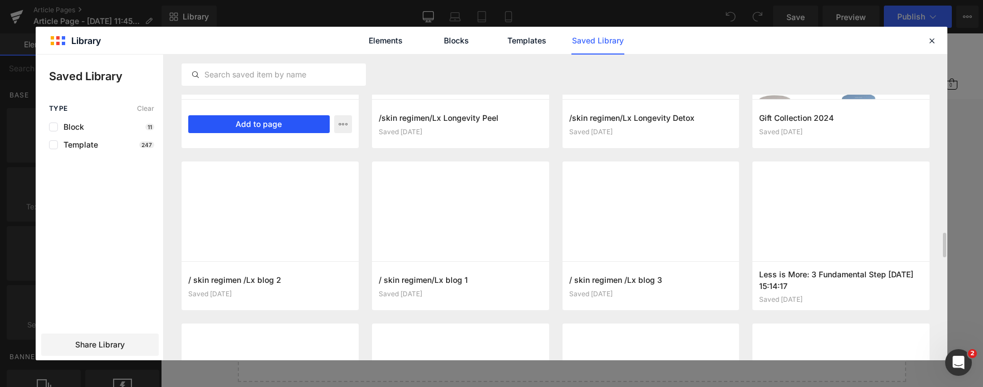
scroll to position [2089, 0]
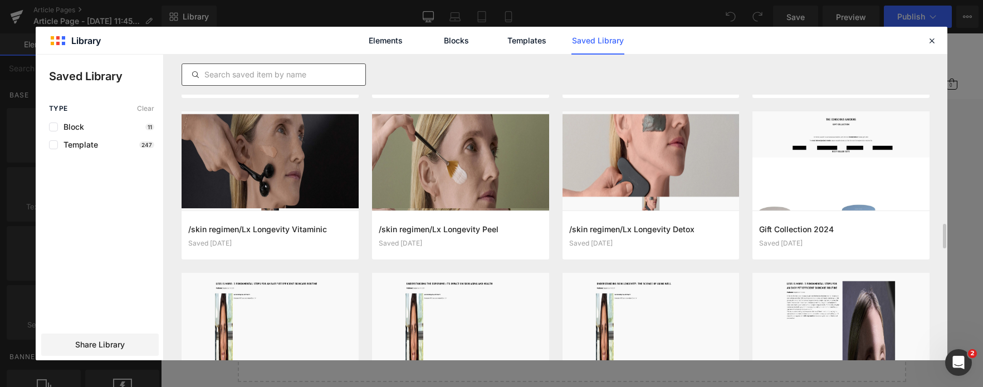
click at [264, 74] on input "text" at bounding box center [273, 74] width 183 height 13
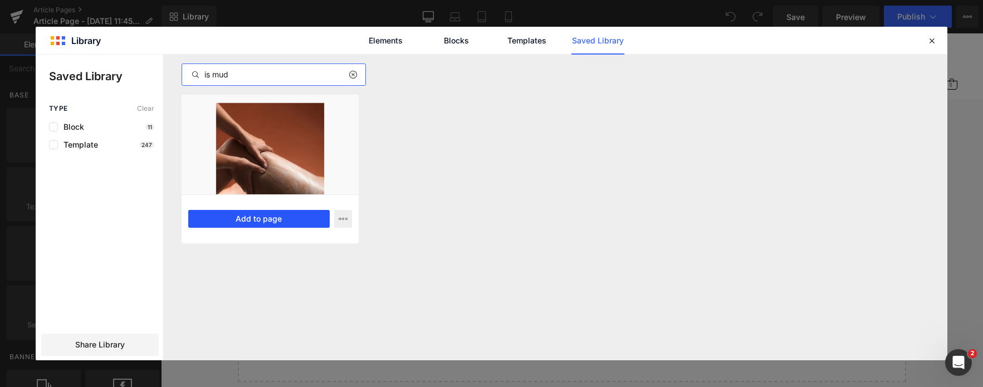
type input "is mud"
click at [228, 217] on button "Add to page" at bounding box center [259, 219] width 142 height 18
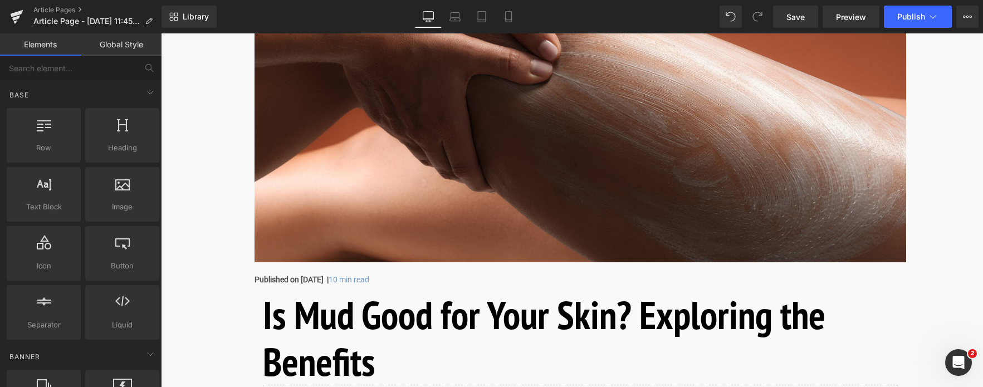
scroll to position [390, 0]
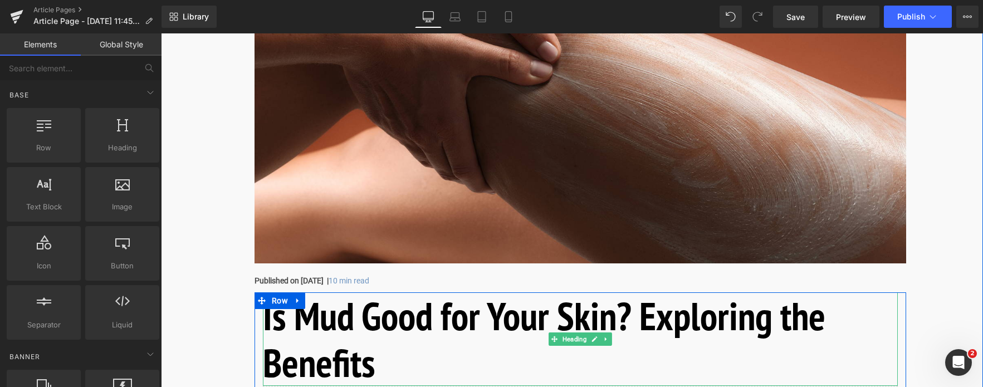
click at [595, 315] on h1 "Is Mud Good for Your Skin? Exploring the Benefits" at bounding box center [580, 339] width 635 height 94
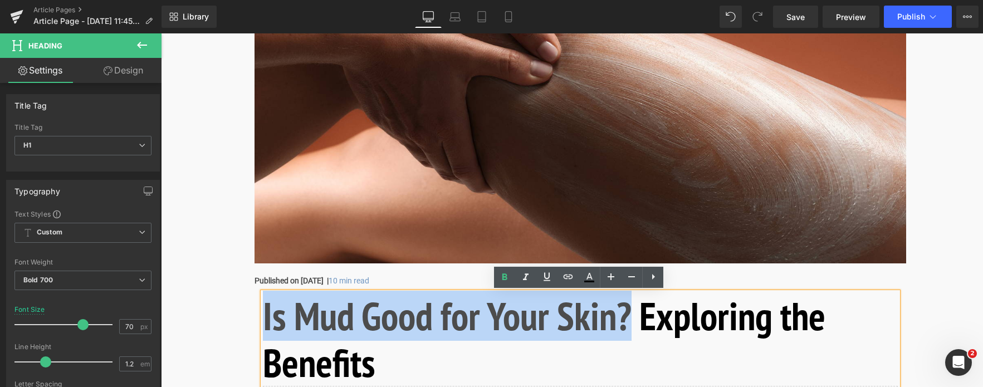
drag, startPoint x: 629, startPoint y: 319, endPoint x: 262, endPoint y: 318, distance: 366.6
click at [263, 318] on h1 "Is Mud Good for Your Skin? Exploring the Benefits" at bounding box center [580, 339] width 635 height 94
copy h1 "Is Mud Good for Your Skin?"
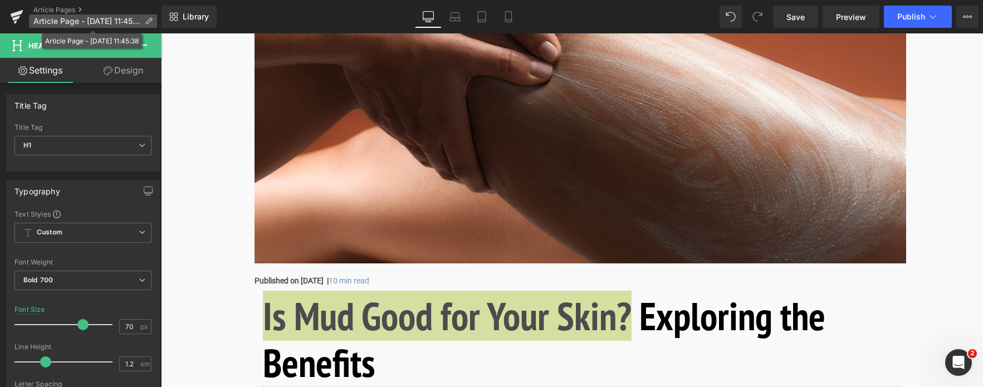
click at [147, 22] on icon at bounding box center [149, 21] width 8 height 8
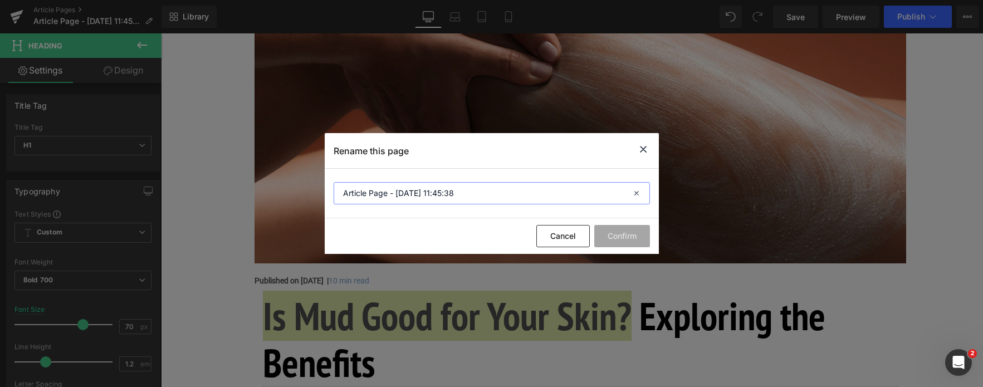
drag, startPoint x: 481, startPoint y: 196, endPoint x: 233, endPoint y: 198, distance: 247.4
click at [234, 198] on div "Rename this page Article Page - Aug 18, 11:45:38 Cancel Confirm" at bounding box center [491, 193] width 983 height 387
paste input "Is Mud Good for Your Skin?"
type input "Is Mud Good for Your Skin?"
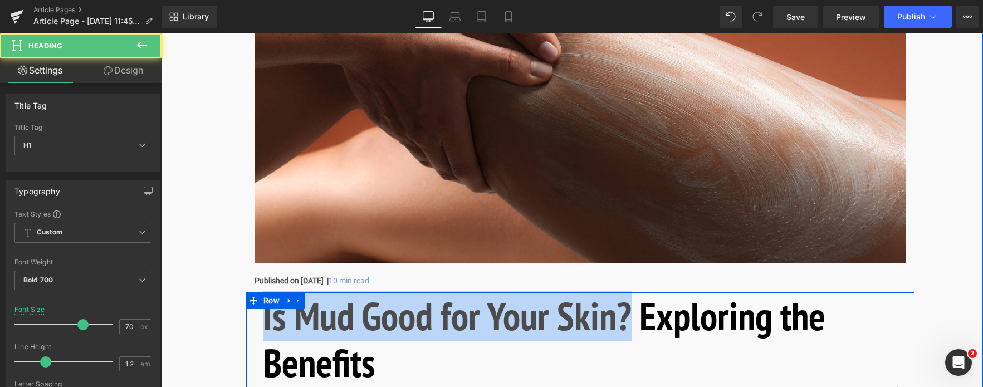
drag, startPoint x: 387, startPoint y: 363, endPoint x: 259, endPoint y: 319, distance: 135.7
click at [259, 319] on div "Is Mud Good for Your Skin? Exploring the Benefits Heading Liquid" at bounding box center [581, 352] width 652 height 121
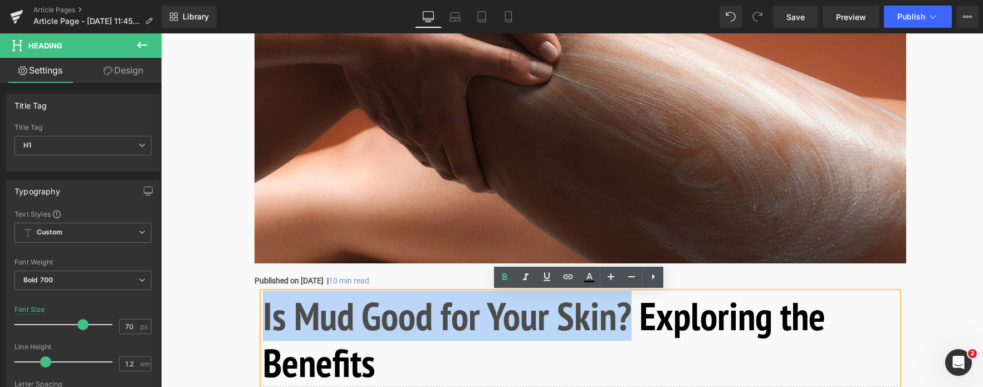
copy h1 "Is Mud Good for Your Skin? Exploring the Benefits"
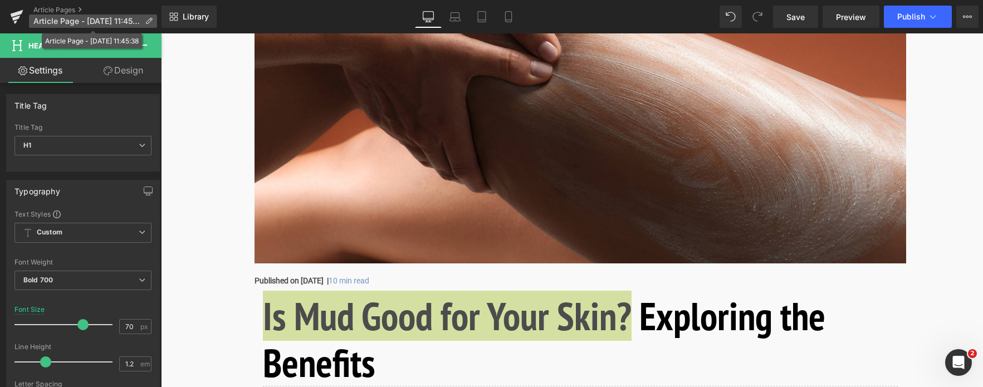
click at [147, 20] on icon at bounding box center [149, 21] width 8 height 8
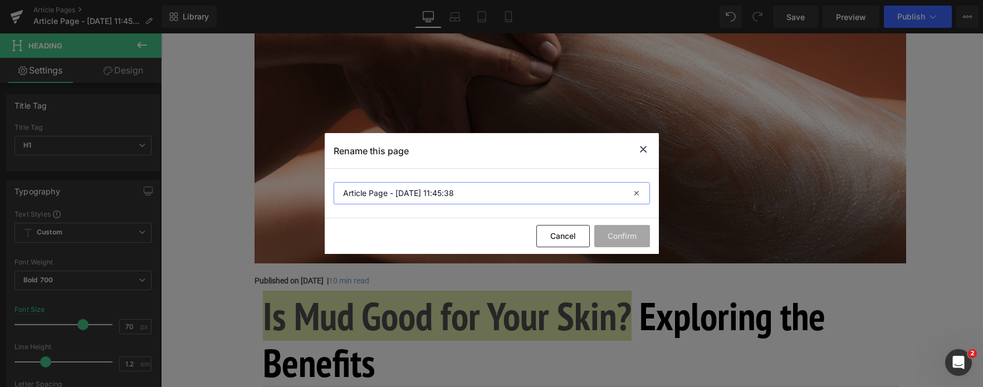
paste input "Is Mud Good for Your Skin? Exploring the Benefits"
drag, startPoint x: 470, startPoint y: 193, endPoint x: 282, endPoint y: 211, distance: 188.6
click at [282, 211] on div "Rename this page Article Page - Aug 18, 11:45:38 Cancel Confirm" at bounding box center [491, 193] width 983 height 387
type input "Is Mud Good for Your Skin? Exploring the Benefits"
click at [629, 235] on button "Confirm" at bounding box center [622, 236] width 56 height 22
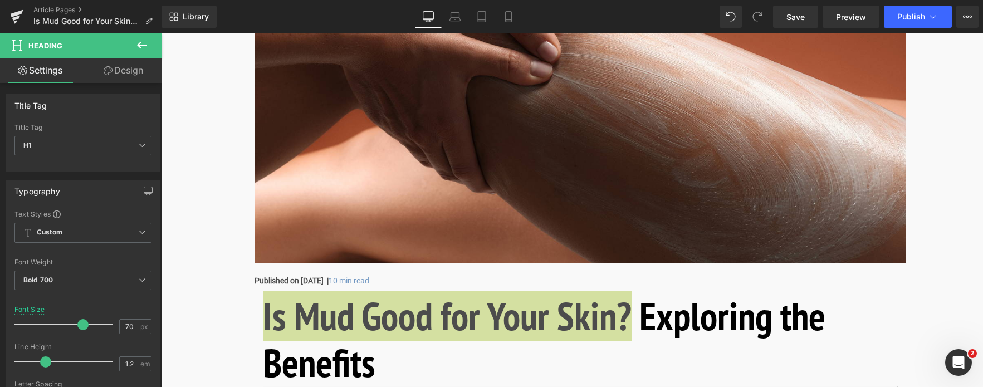
click at [797, 17] on span "Save" at bounding box center [796, 17] width 18 height 12
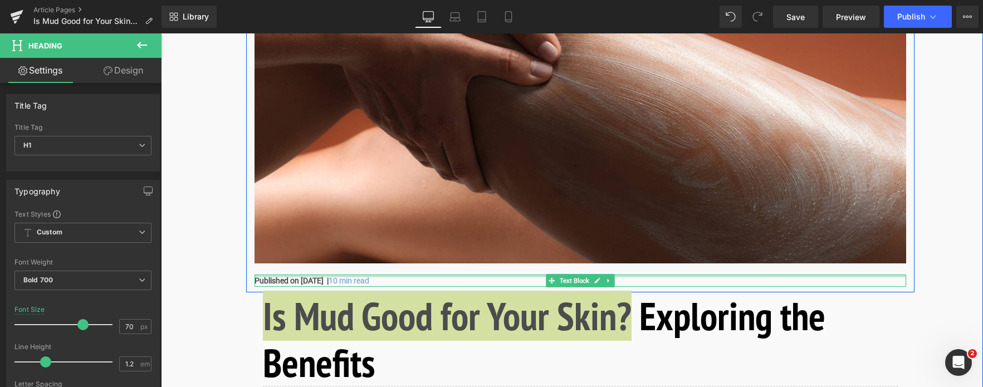
click at [311, 277] on div at bounding box center [581, 276] width 652 height 3
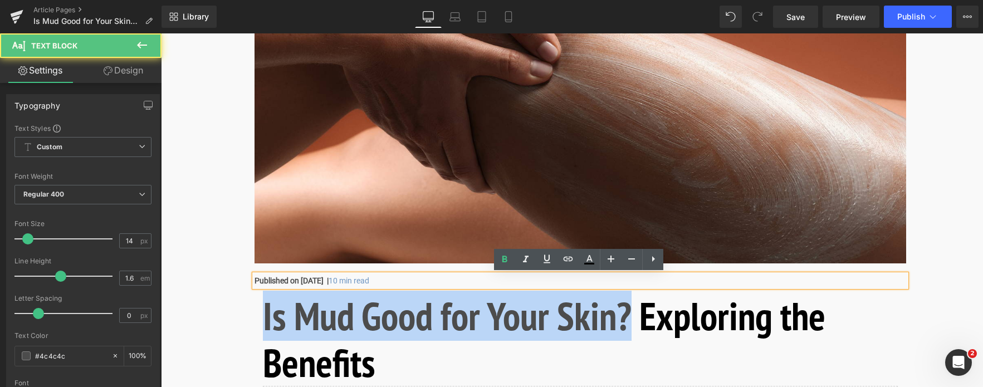
drag, startPoint x: 354, startPoint y: 280, endPoint x: 231, endPoint y: 276, distance: 123.2
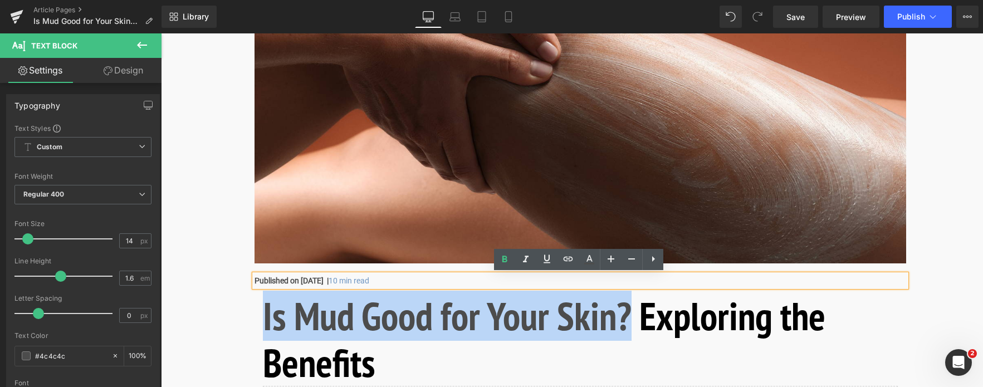
copy strong "Published on March 10, 2025"
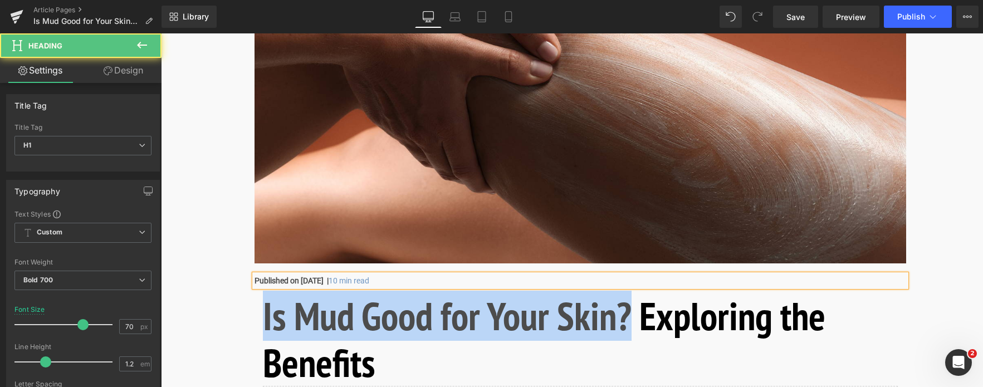
drag, startPoint x: 394, startPoint y: 373, endPoint x: 234, endPoint y: 324, distance: 167.2
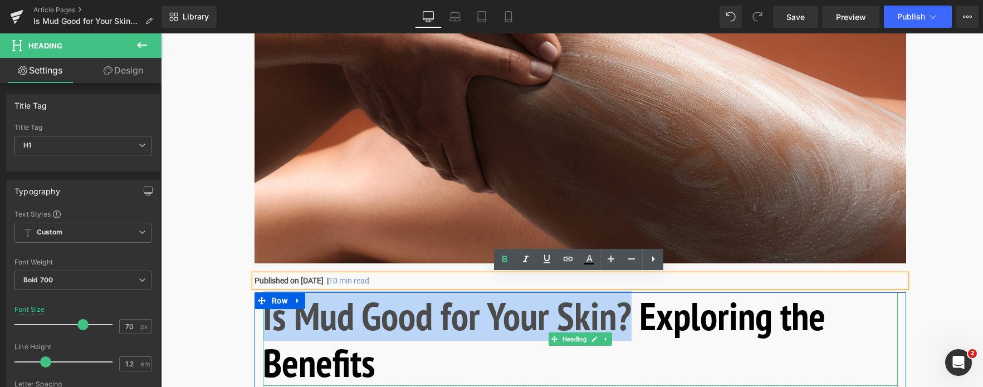
click at [397, 352] on h1 "Is Mud Good for Your Skin? Exploring the Benefits" at bounding box center [580, 339] width 635 height 94
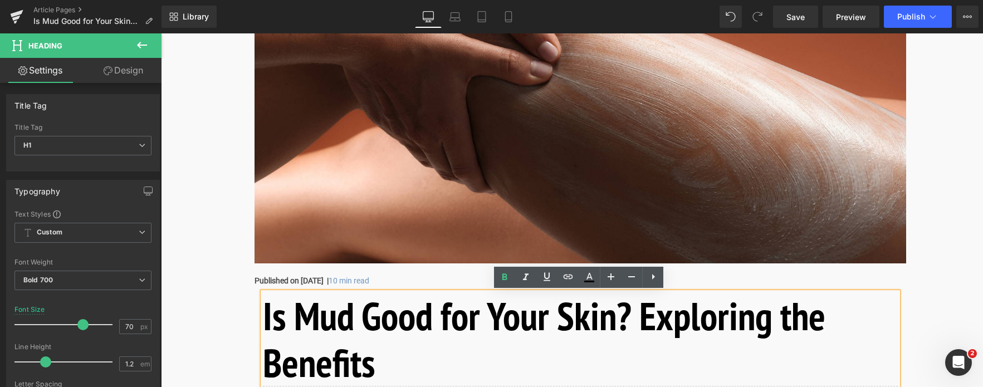
drag, startPoint x: 394, startPoint y: 357, endPoint x: 260, endPoint y: 310, distance: 141.7
click at [263, 310] on div "Is Mud Good for Your Skin? Exploring the Benefits" at bounding box center [580, 339] width 635 height 94
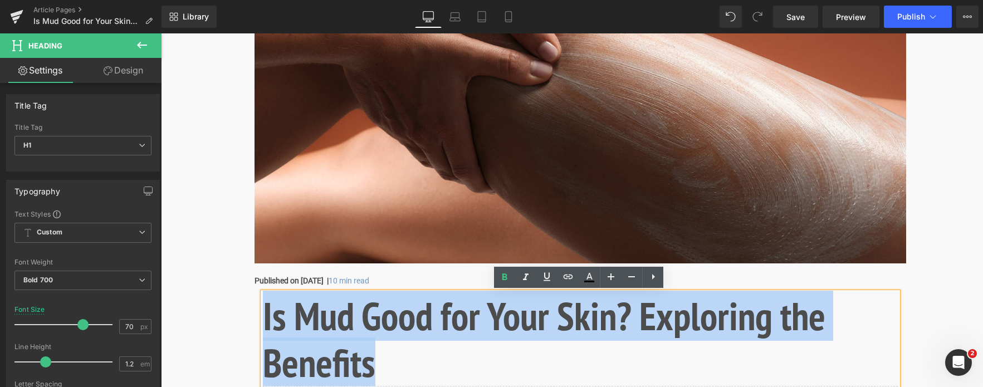
drag, startPoint x: 264, startPoint y: 316, endPoint x: 375, endPoint y: 370, distance: 123.3
click at [375, 370] on h1 "Is Mud Good for Your Skin? Exploring the Benefits" at bounding box center [580, 339] width 635 height 94
copy h1 "Is Mud Good for Your Skin? Exploring the Benefits"
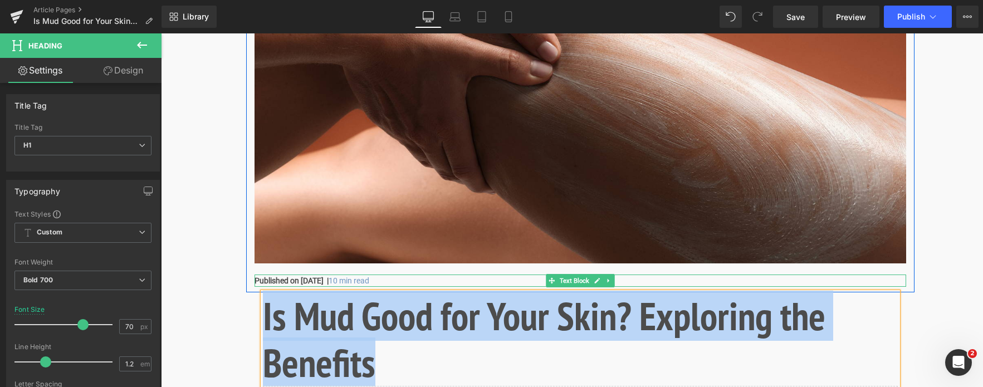
click at [329, 278] on strong "Published on March 10, 2025 |" at bounding box center [292, 280] width 74 height 9
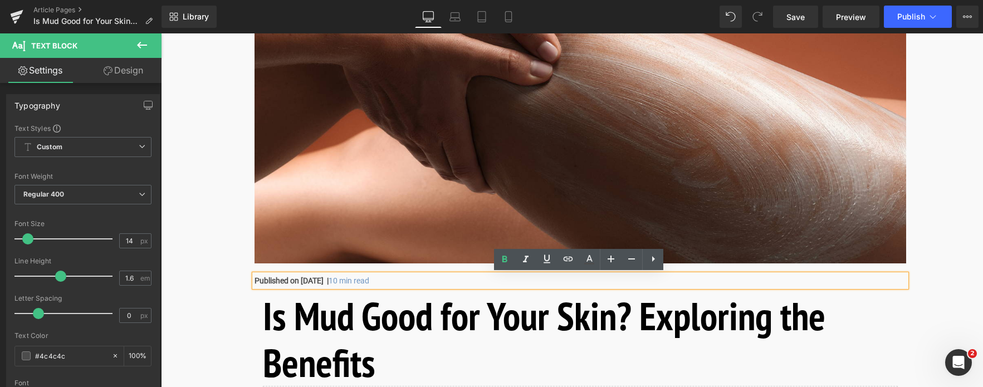
drag, startPoint x: 354, startPoint y: 281, endPoint x: 255, endPoint y: 277, distance: 99.2
click at [255, 277] on strong "Published on March 10, 2025 |" at bounding box center [292, 280] width 74 height 9
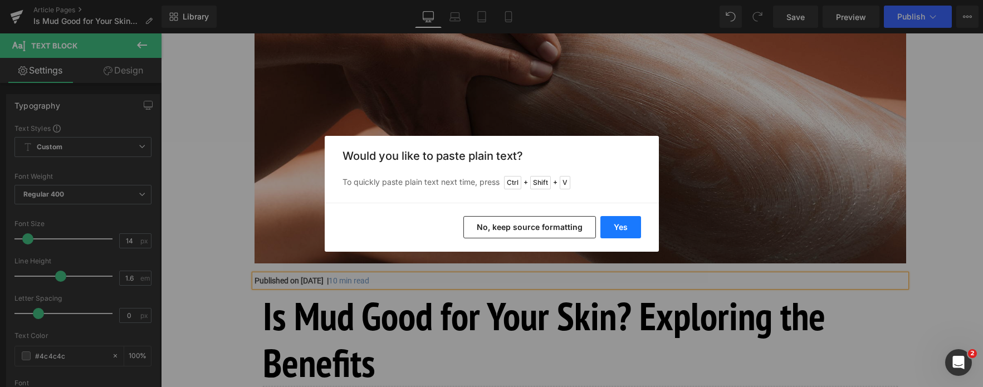
drag, startPoint x: 613, startPoint y: 224, endPoint x: 444, endPoint y: 198, distance: 171.4
click at [613, 224] on button "Yes" at bounding box center [621, 227] width 41 height 22
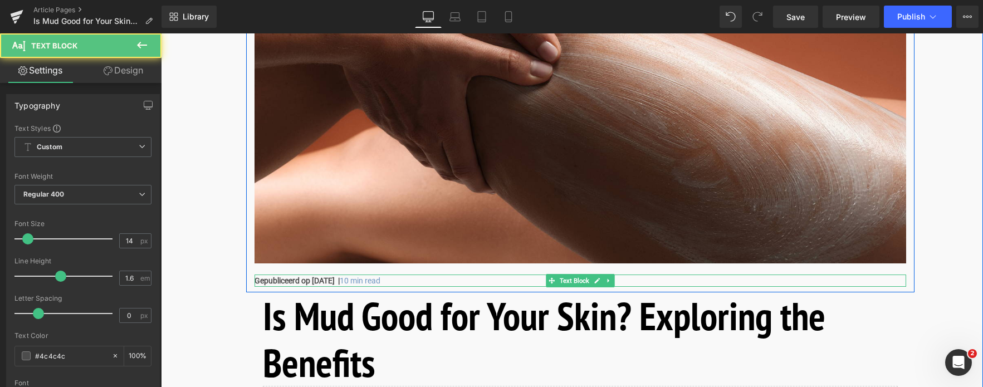
click at [340, 279] on strong "Gepubliceerd op 10 maart 2025 |" at bounding box center [297, 280] width 85 height 9
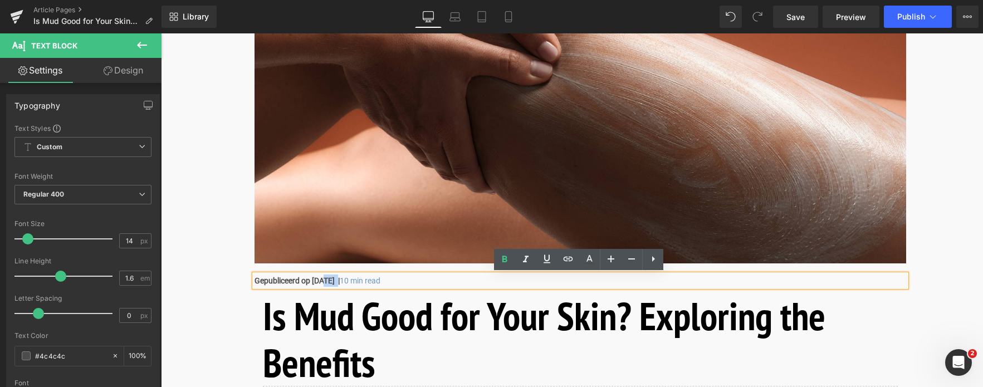
drag, startPoint x: 343, startPoint y: 283, endPoint x: 324, endPoint y: 282, distance: 19.0
click at [324, 282] on strong "Gepubliceerd op 10 maart 2025 |" at bounding box center [297, 280] width 85 height 9
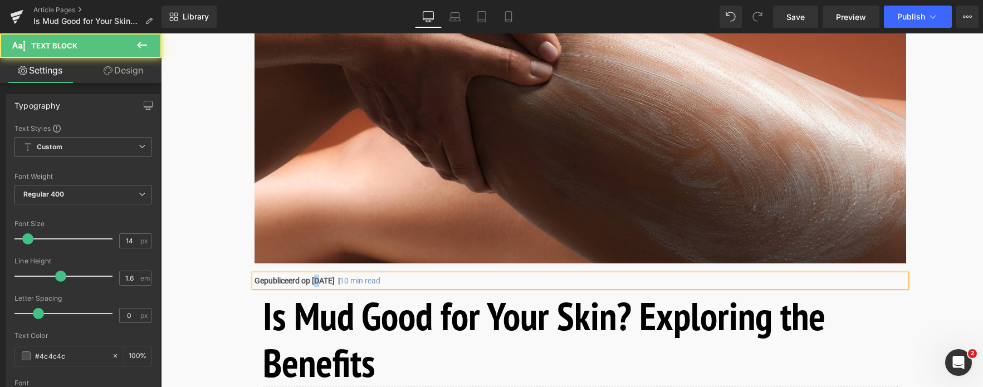
click at [315, 285] on p "Gepubliceerd op 10 Augustus 2025 | 10 min read" at bounding box center [581, 281] width 652 height 12
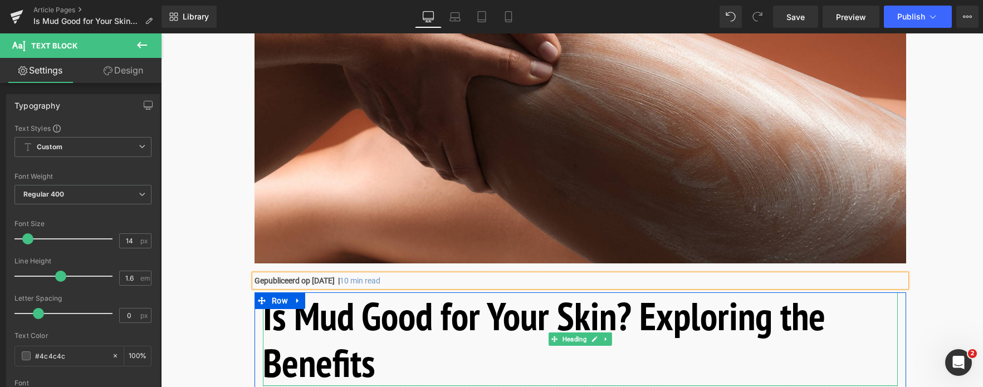
click at [309, 324] on h1 "Is Mud Good for Your Skin? Exploring the Benefits" at bounding box center [580, 339] width 635 height 94
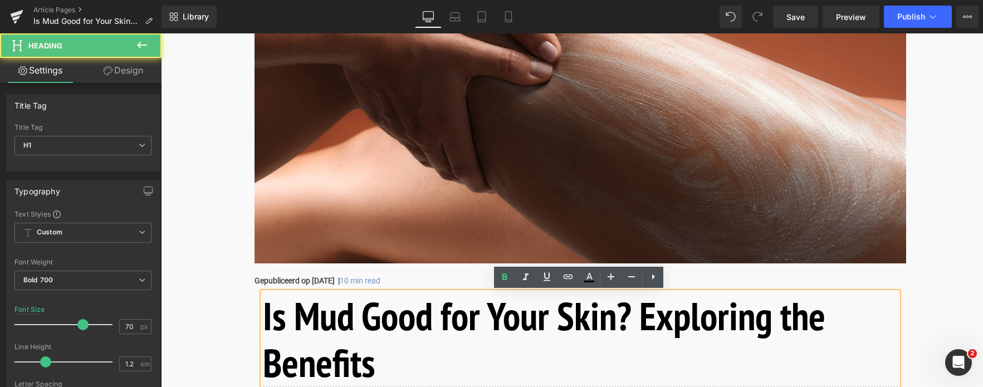
drag, startPoint x: 382, startPoint y: 366, endPoint x: 242, endPoint y: 315, distance: 148.9
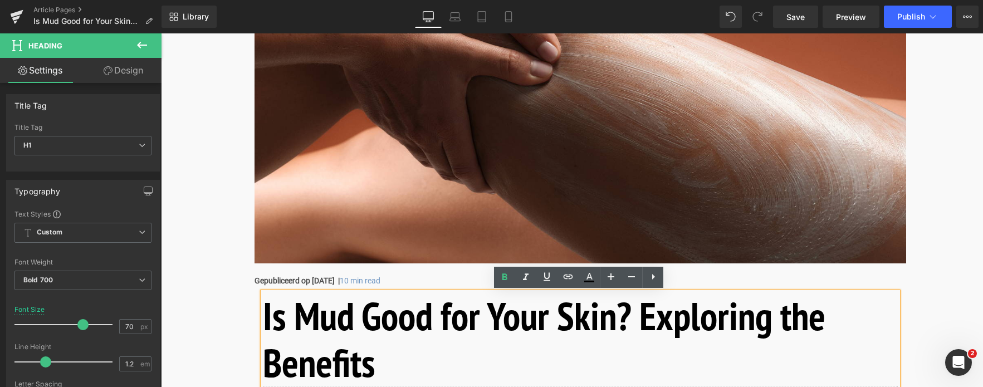
click at [388, 360] on h1 "Is Mud Good for Your Skin? Exploring the Benefits" at bounding box center [580, 339] width 635 height 94
drag, startPoint x: 387, startPoint y: 362, endPoint x: 251, endPoint y: 313, distance: 145.0
paste div
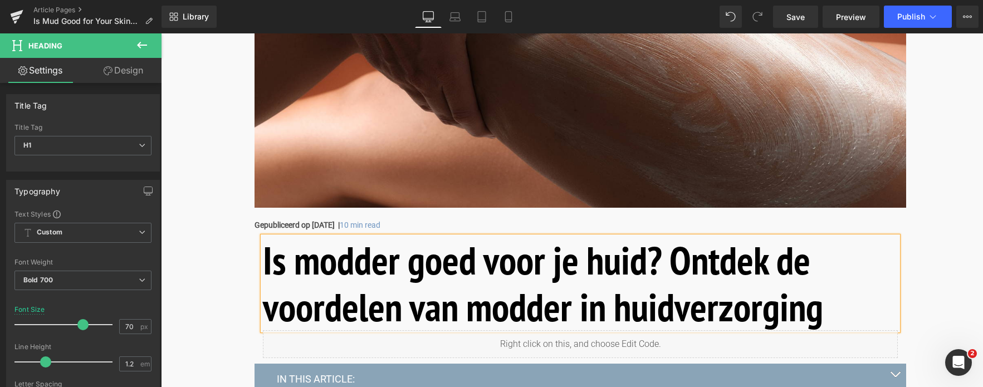
scroll to position [501, 0]
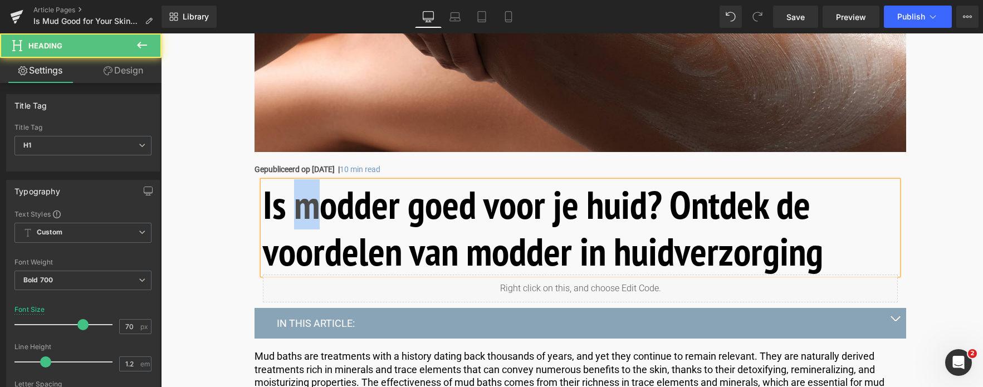
drag, startPoint x: 313, startPoint y: 212, endPoint x: 300, endPoint y: 211, distance: 12.9
click at [300, 211] on h1 "Is modder goed voor je huid? Ontdek de voordelen van modder in huidverzorging" at bounding box center [580, 228] width 635 height 94
drag, startPoint x: 600, startPoint y: 210, endPoint x: 590, endPoint y: 209, distance: 10.0
click at [590, 209] on h1 "Is Modder goed voor je huid? Ontdek de voordelen van modder in huidverzorging" at bounding box center [580, 228] width 635 height 94
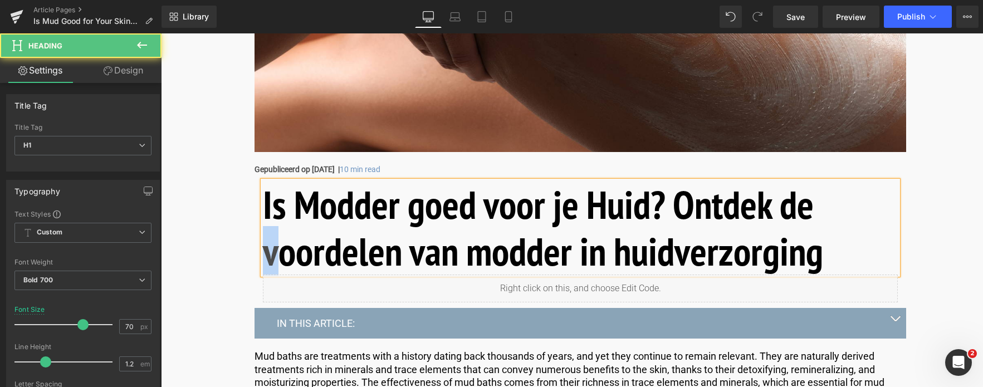
drag, startPoint x: 274, startPoint y: 255, endPoint x: 267, endPoint y: 255, distance: 6.1
click at [267, 255] on h1 "Is Modder goed voor je Huid? Ontdek de voordelen van modder in huidverzorging" at bounding box center [580, 228] width 635 height 94
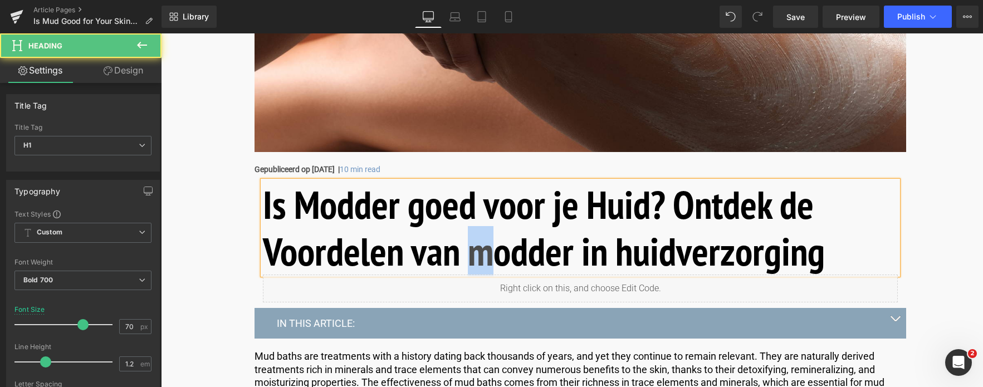
drag, startPoint x: 490, startPoint y: 256, endPoint x: 472, endPoint y: 255, distance: 18.4
click at [472, 255] on h1 "Is Modder goed voor je Huid? Ontdek de Voordelen van modder in huidverzorging" at bounding box center [580, 228] width 635 height 94
drag, startPoint x: 635, startPoint y: 254, endPoint x: 616, endPoint y: 254, distance: 18.9
click at [616, 254] on h1 "Is Modder goed voor je Huid? Ontdek de Voordelen van Modder in huidverzorging" at bounding box center [580, 228] width 635 height 94
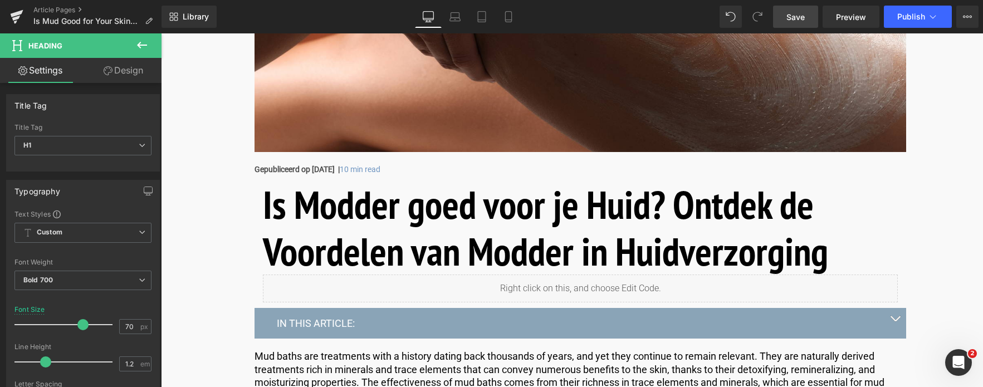
click at [786, 21] on link "Save" at bounding box center [795, 17] width 45 height 22
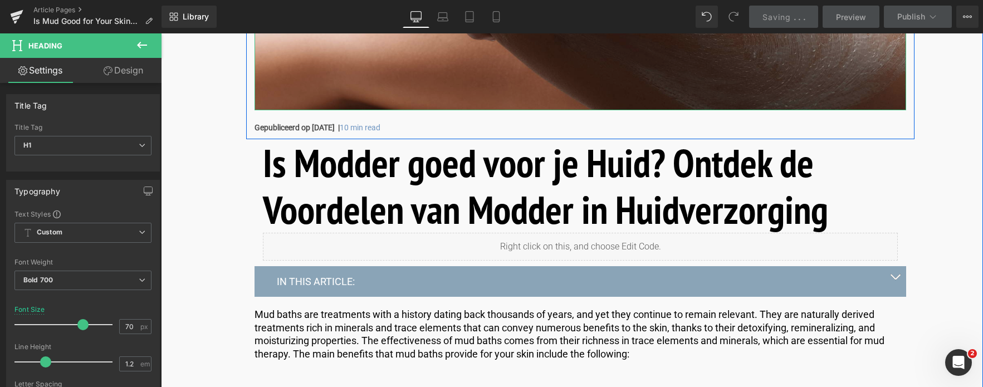
scroll to position [613, 0]
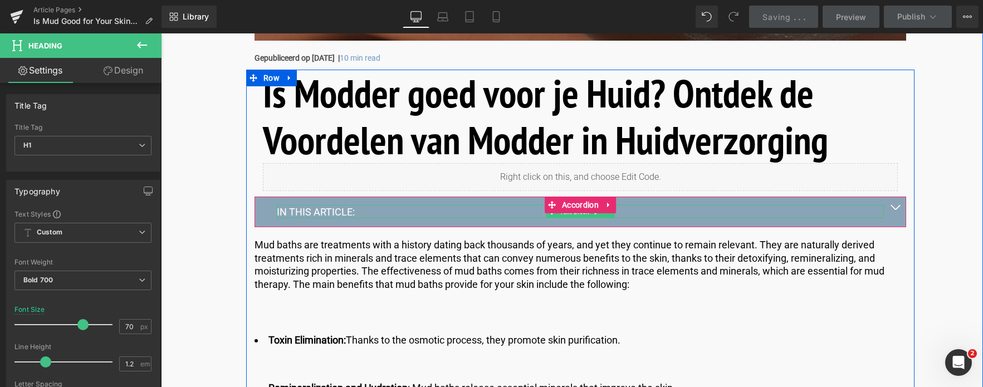
click at [326, 209] on p "IN THIS ARTICLE:" at bounding box center [580, 212] width 607 height 13
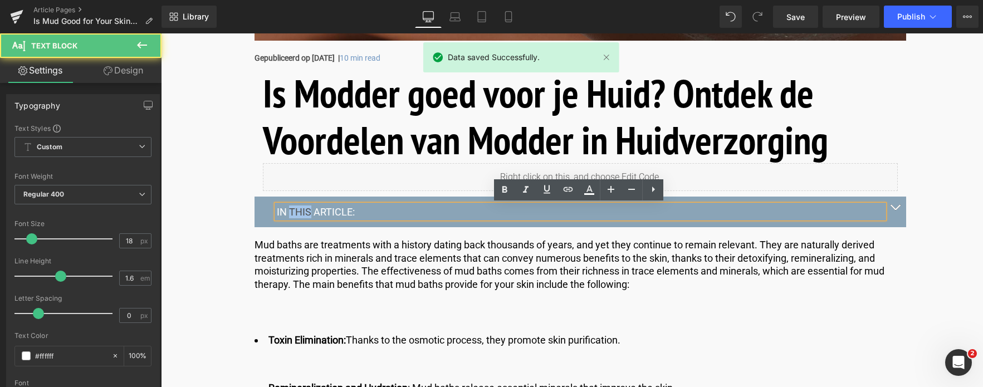
drag, startPoint x: 308, startPoint y: 211, endPoint x: 290, endPoint y: 211, distance: 17.8
click at [290, 211] on p "IN THIS ARTICLE:" at bounding box center [580, 212] width 607 height 13
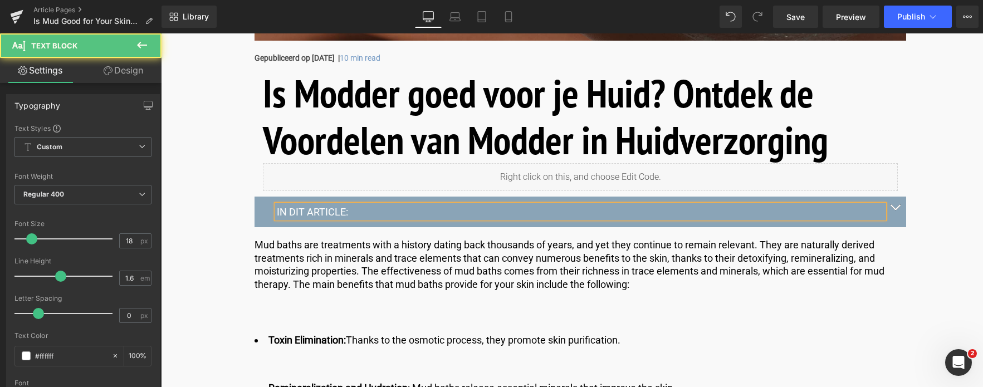
click at [325, 212] on p "IN DIT ARTICLE:" at bounding box center [580, 212] width 607 height 13
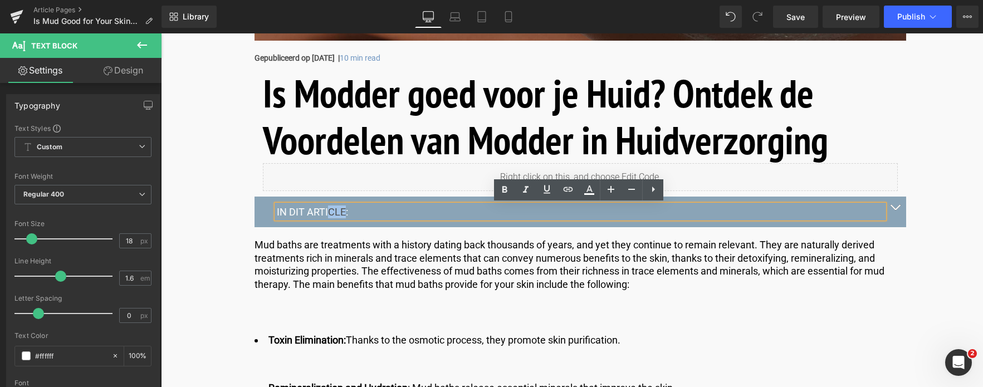
drag, startPoint x: 325, startPoint y: 212, endPoint x: 343, endPoint y: 212, distance: 18.4
click at [343, 212] on p "IN DIT ARTICLE:" at bounding box center [580, 212] width 607 height 13
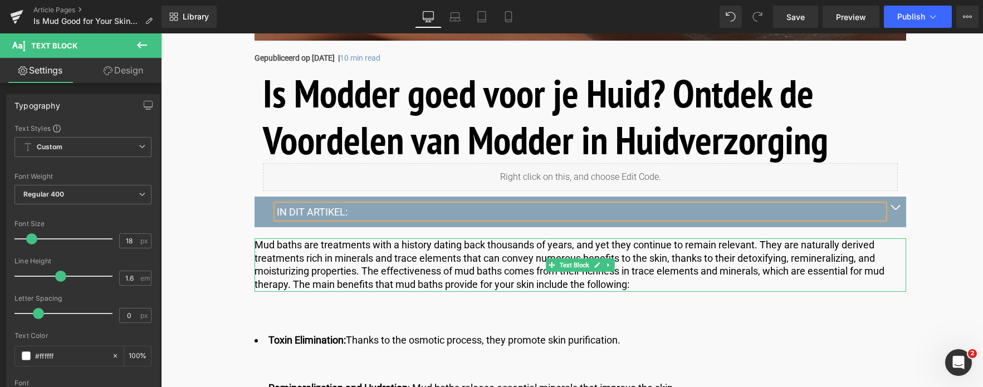
click at [318, 266] on p "Mud baths are treatments with a history dating back thousands of years, and yet…" at bounding box center [581, 264] width 652 height 52
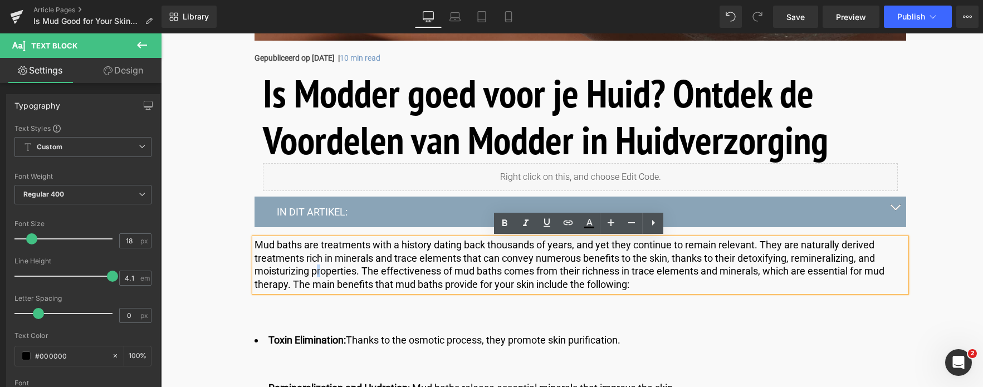
drag, startPoint x: 642, startPoint y: 286, endPoint x: 246, endPoint y: 241, distance: 398.2
click at [246, 241] on div "Is Modder goed voor je Huid? Ontdek de Voordelen van Modder in Huidverzorging H…" at bounding box center [580, 368] width 669 height 596
copy p "Mud baths are treatments with a history dating back thousands of years, and yet…"
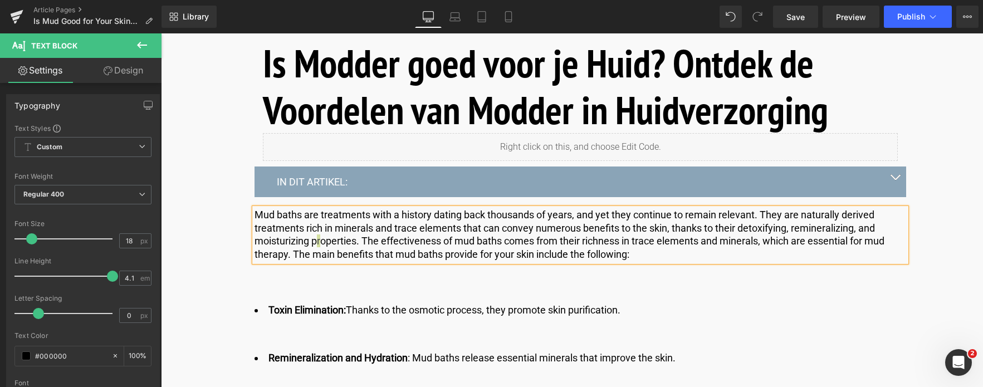
scroll to position [724, 0]
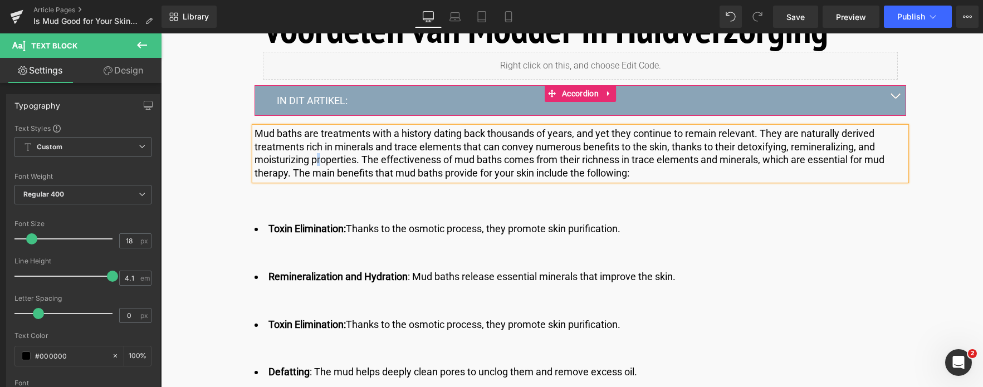
click at [886, 94] on button "button" at bounding box center [895, 100] width 22 height 30
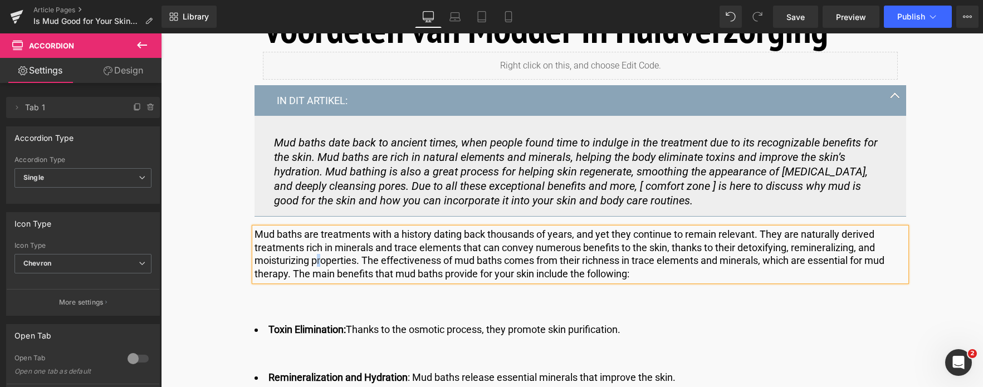
click at [647, 280] on p "Mud baths are treatments with a history dating back thousands of years, and yet…" at bounding box center [581, 254] width 652 height 52
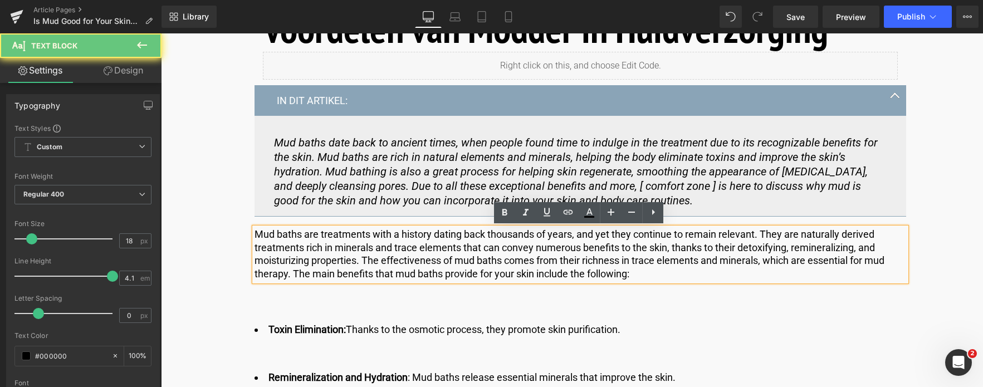
click at [647, 276] on p "Mud baths are treatments with a history dating back thousands of years, and yet…" at bounding box center [581, 254] width 652 height 52
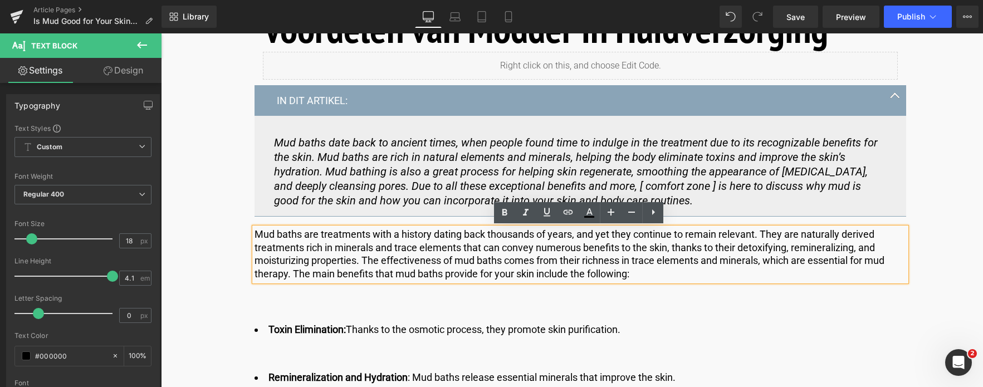
drag, startPoint x: 647, startPoint y: 276, endPoint x: 184, endPoint y: 196, distance: 470.0
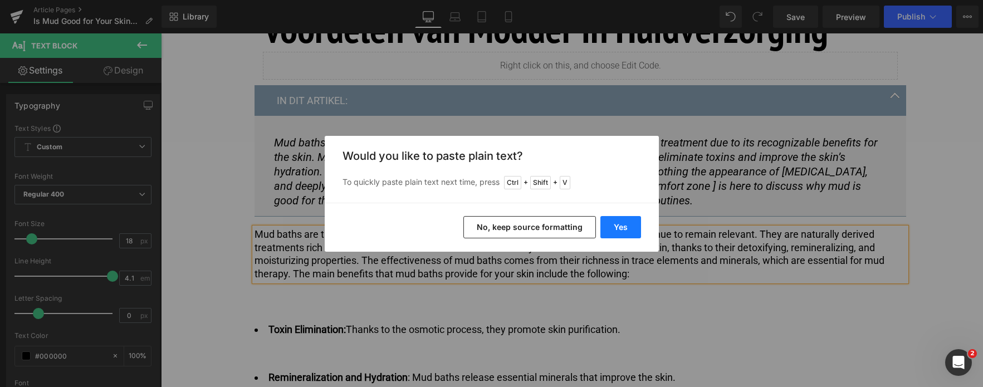
drag, startPoint x: 624, startPoint y: 228, endPoint x: 462, endPoint y: 194, distance: 165.1
click at [624, 228] on button "Yes" at bounding box center [621, 227] width 41 height 22
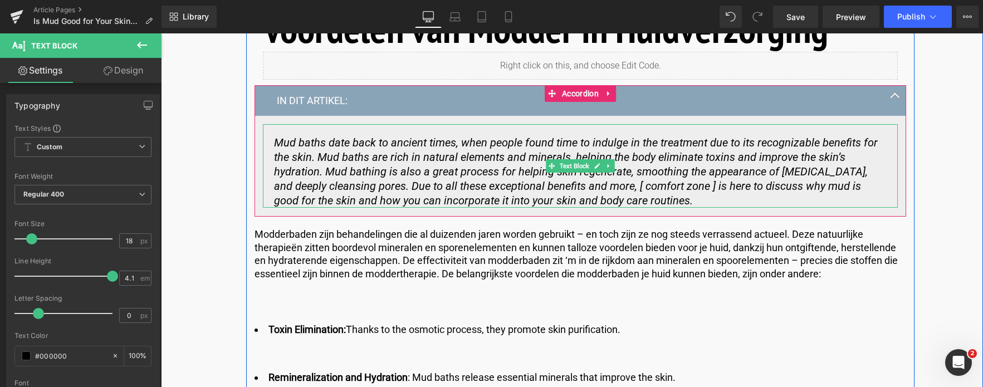
click at [606, 202] on p "Mud baths date back to ancient times, when people found time to indulge in the …" at bounding box center [580, 171] width 613 height 72
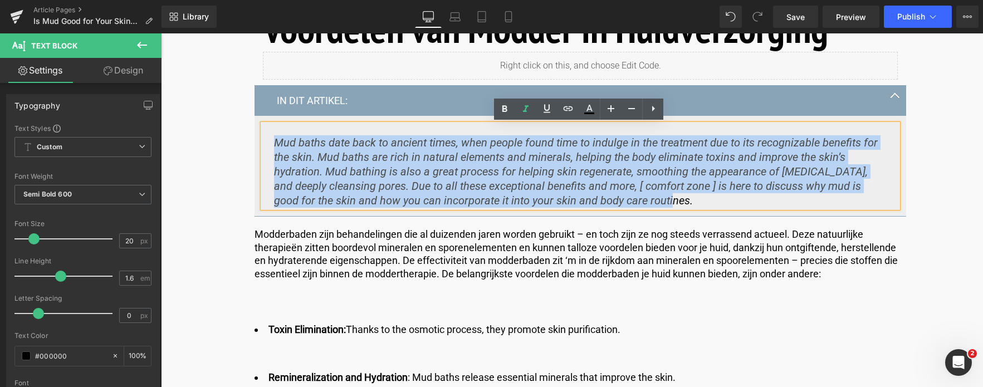
drag, startPoint x: 604, startPoint y: 202, endPoint x: 271, endPoint y: 134, distance: 340.5
click at [271, 134] on div "Mud baths date back to ancient times, when people found time to indulge in the …" at bounding box center [580, 166] width 635 height 84
copy icon "Mud baths date back to ancient times, when people found time to indulge in the …"
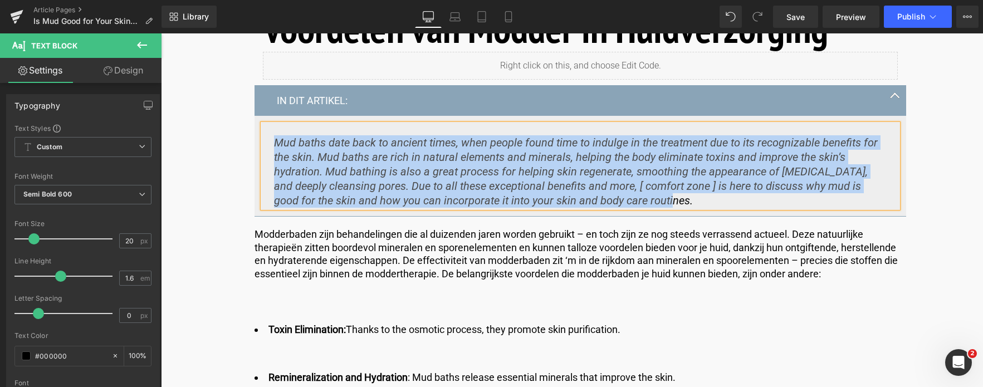
click at [623, 191] on icon "Mud baths date back to ancient times, when people found time to indulge in the …" at bounding box center [576, 171] width 604 height 71
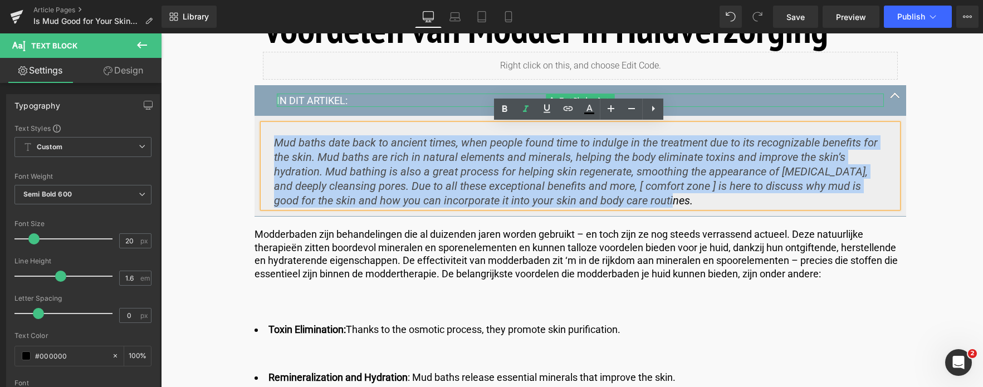
drag, startPoint x: 616, startPoint y: 199, endPoint x: 276, endPoint y: 104, distance: 352.9
click at [276, 104] on div "IN DIT ARTIKEL: Text Block Text Block" at bounding box center [581, 150] width 652 height 131
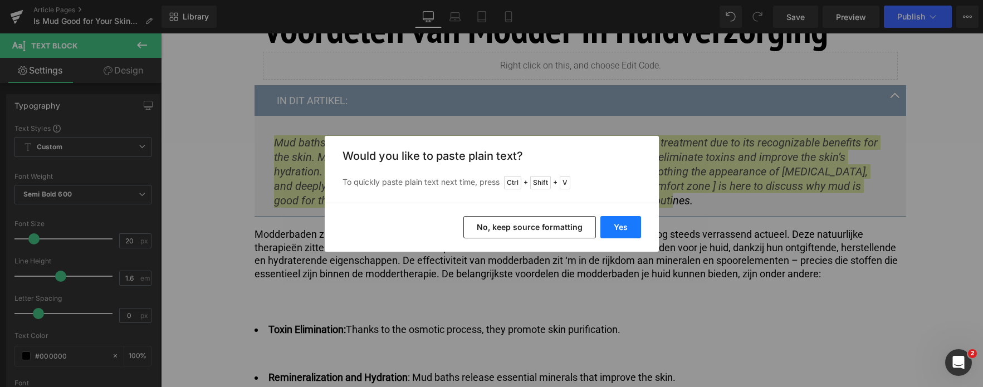
drag, startPoint x: 627, startPoint y: 231, endPoint x: 466, endPoint y: 198, distance: 165.0
click at [627, 231] on button "Yes" at bounding box center [621, 227] width 41 height 22
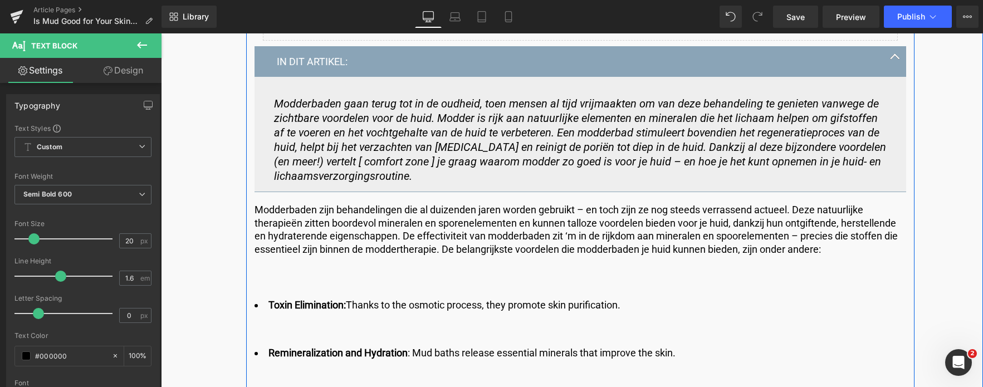
scroll to position [836, 0]
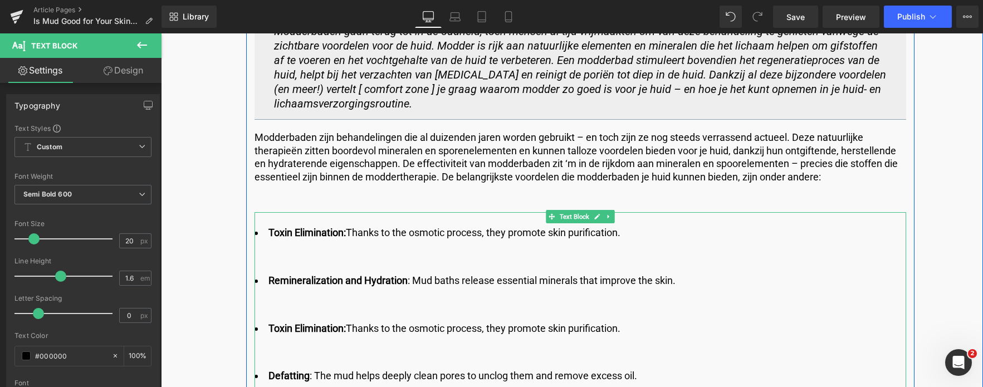
click at [630, 235] on li "Toxin Elimination: Thanks to the osmotic process, they promote skin purificatio…" at bounding box center [581, 232] width 652 height 41
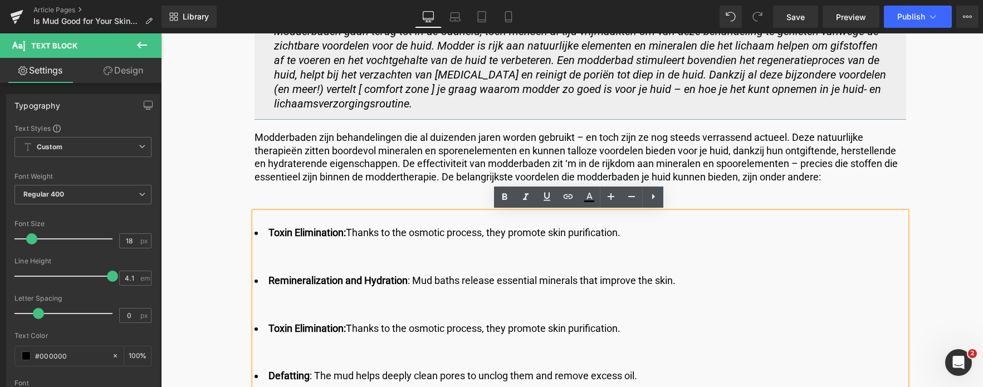
drag, startPoint x: 627, startPoint y: 235, endPoint x: 264, endPoint y: 227, distance: 363.9
click at [264, 227] on li "Toxin Elimination: Thanks to the osmotic process, they promote skin purificatio…" at bounding box center [581, 232] width 652 height 41
copy li "Toxin Elimination: Thanks to the osmotic process, they promote skin purificatio…"
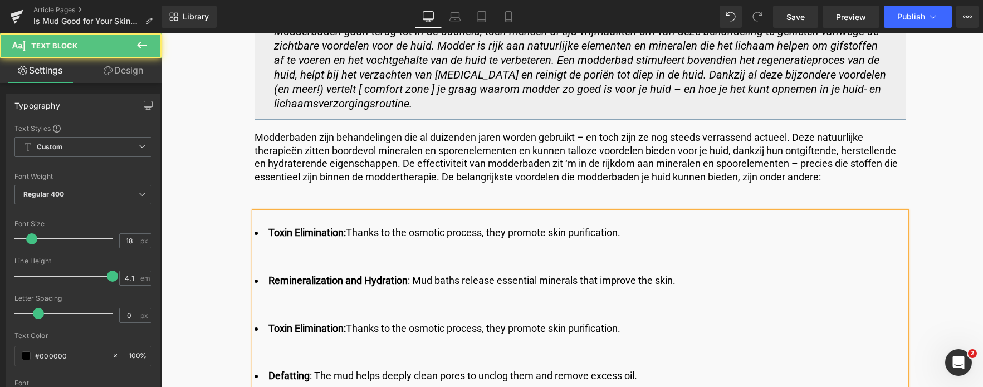
click at [620, 240] on li "Toxin Elimination: Thanks to the osmotic process, they promote skin purificatio…" at bounding box center [581, 232] width 652 height 41
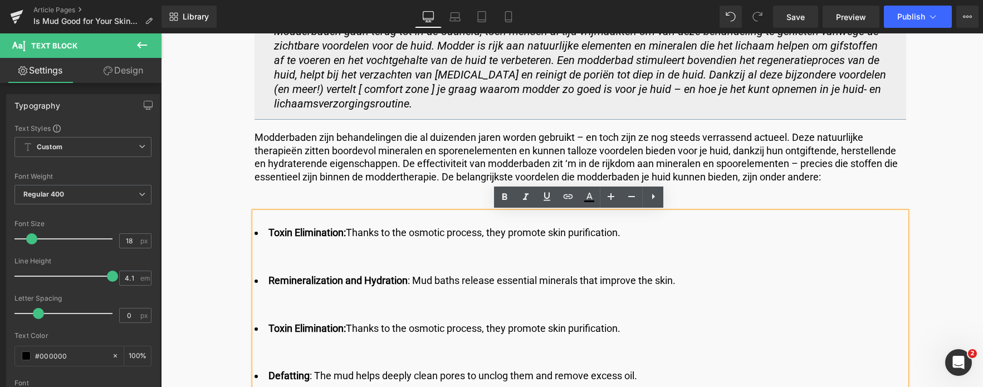
drag, startPoint x: 628, startPoint y: 232, endPoint x: 269, endPoint y: 235, distance: 359.4
click at [269, 235] on li "Toxin Elimination: Thanks to the osmotic process, they promote skin purificatio…" at bounding box center [581, 232] width 652 height 41
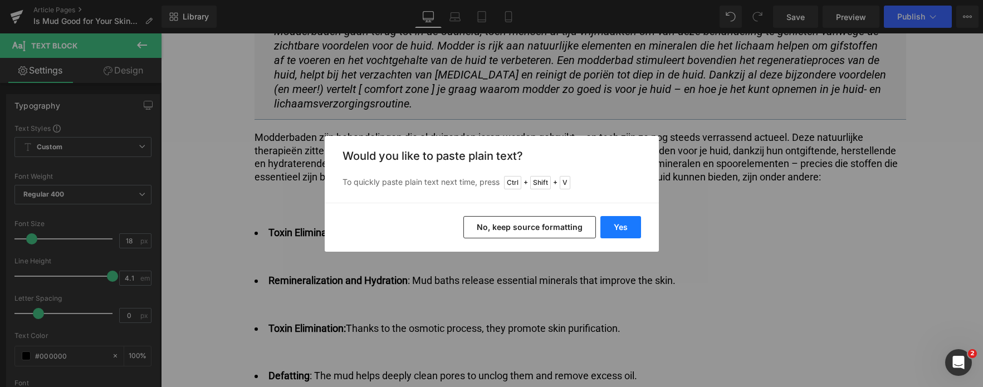
click at [627, 226] on button "Yes" at bounding box center [621, 227] width 41 height 22
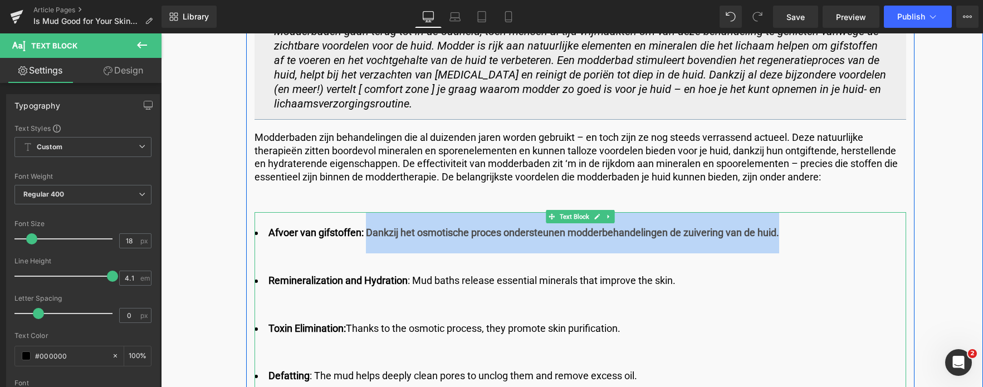
drag, startPoint x: 367, startPoint y: 230, endPoint x: 779, endPoint y: 224, distance: 411.8
click at [779, 224] on li "Afvoer van gifstoffen: Dankzij het osmotische proces ondersteunen modderbehande…" at bounding box center [581, 232] width 652 height 41
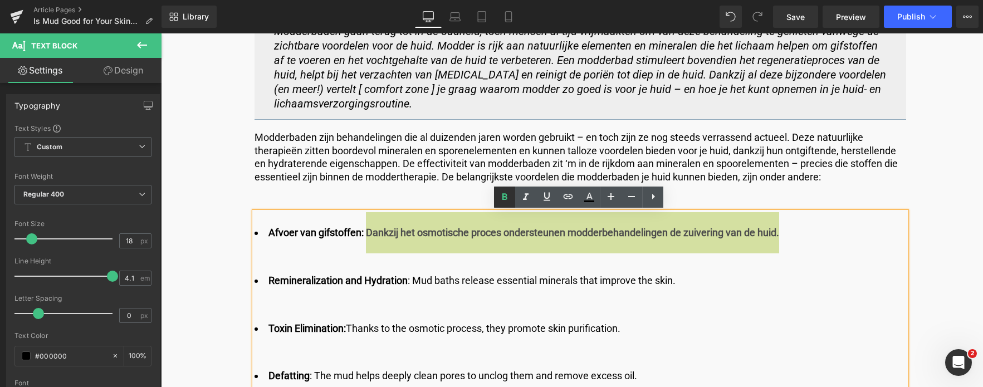
click at [505, 198] on icon at bounding box center [504, 197] width 13 height 13
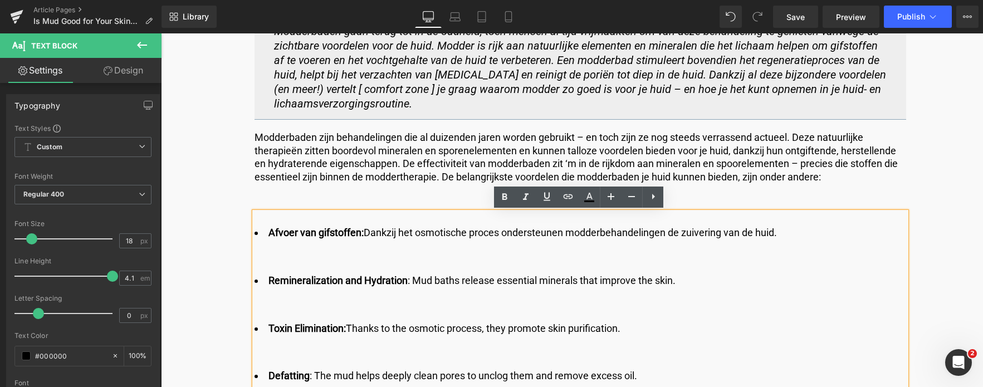
click at [371, 287] on li "Remineralization and Hydration : Mud baths release essential minerals that impr…" at bounding box center [581, 280] width 652 height 41
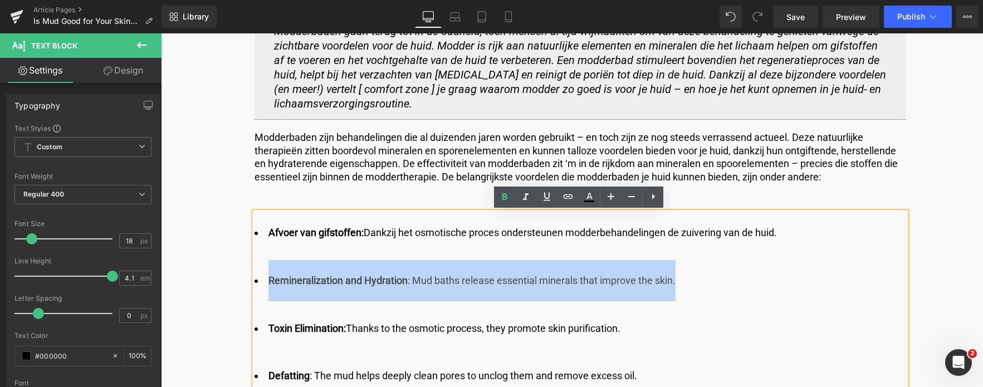
drag, startPoint x: 266, startPoint y: 278, endPoint x: 686, endPoint y: 276, distance: 419.5
click at [686, 276] on li "Remineralization and Hydration : Mud baths release essential minerals that impr…" at bounding box center [581, 280] width 652 height 41
copy li "Remineralization and Hydration : Mud baths release essential minerals that impr…"
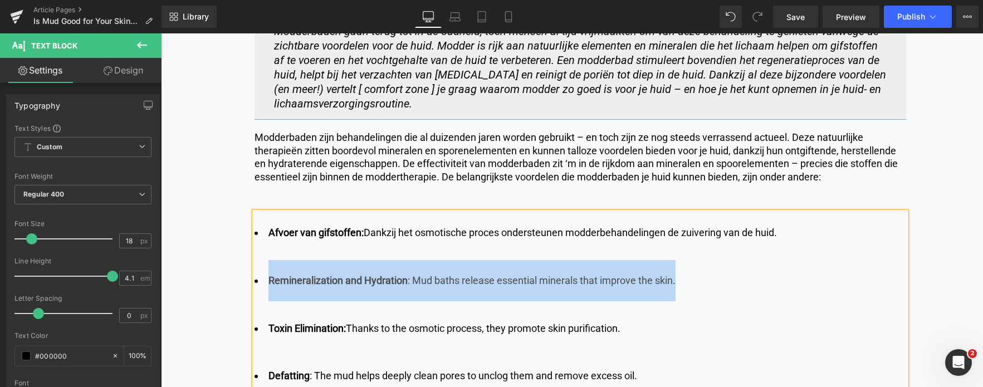
click at [667, 283] on li "Remineralization and Hydration : Mud baths release essential minerals that impr…" at bounding box center [581, 280] width 652 height 41
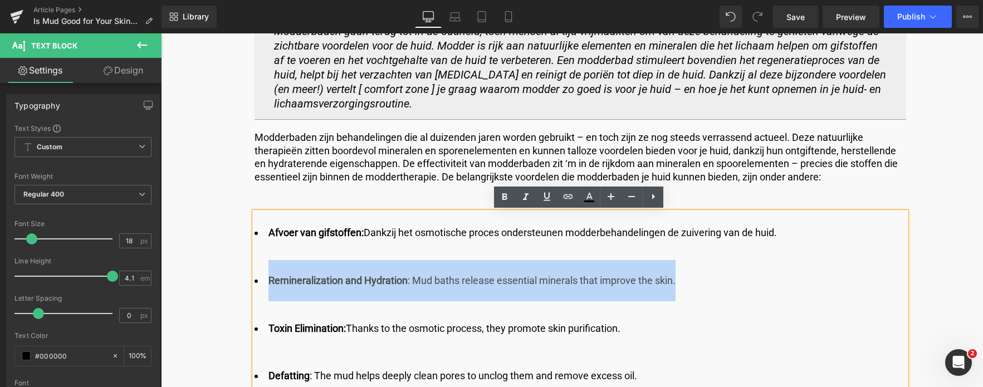
drag, startPoint x: 675, startPoint y: 282, endPoint x: 262, endPoint y: 274, distance: 412.4
click at [262, 274] on li "Remineralization and Hydration : Mud baths release essential minerals that impr…" at bounding box center [581, 280] width 652 height 41
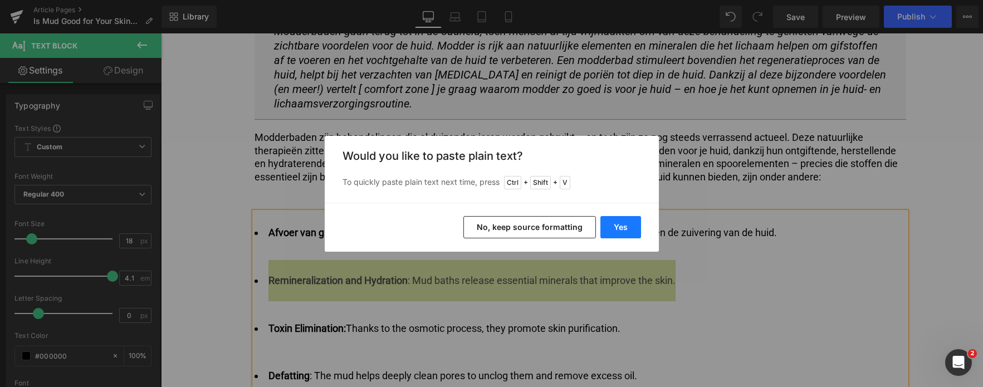
drag, startPoint x: 626, startPoint y: 225, endPoint x: 465, endPoint y: 192, distance: 163.9
click at [626, 225] on button "Yes" at bounding box center [621, 227] width 41 height 22
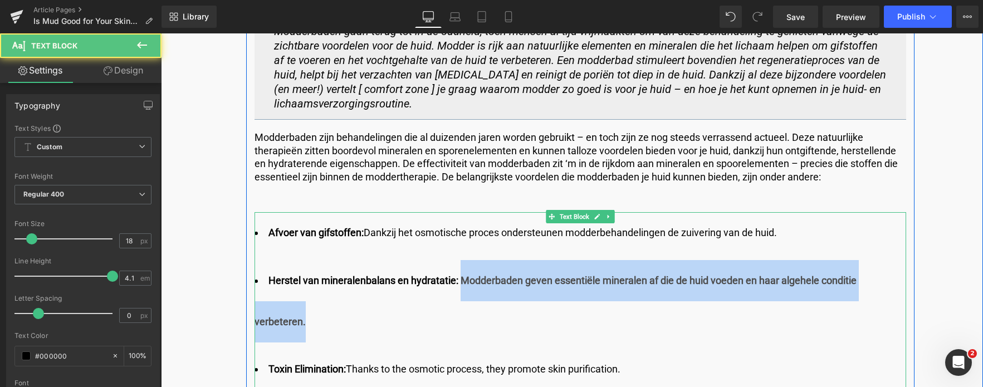
drag, startPoint x: 460, startPoint y: 280, endPoint x: 459, endPoint y: 302, distance: 21.8
click at [459, 302] on li "Herstel van mineralenbalans en hydratatie: Modderbaden geven essentiële mineral…" at bounding box center [581, 301] width 652 height 82
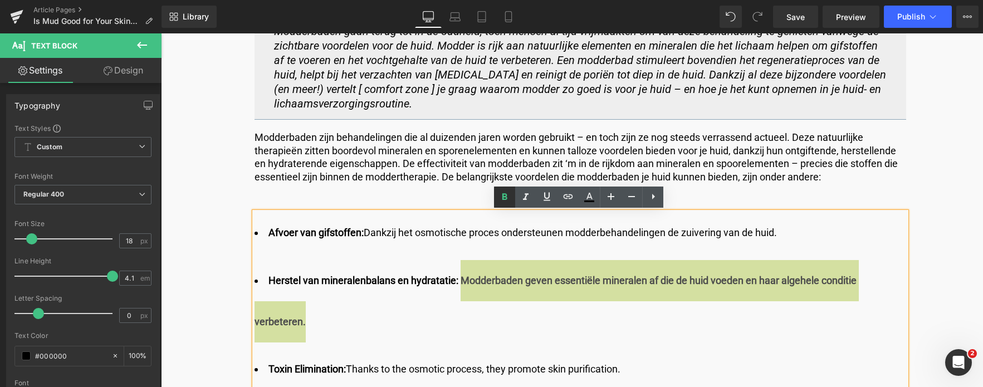
click at [511, 194] on icon at bounding box center [504, 197] width 13 height 13
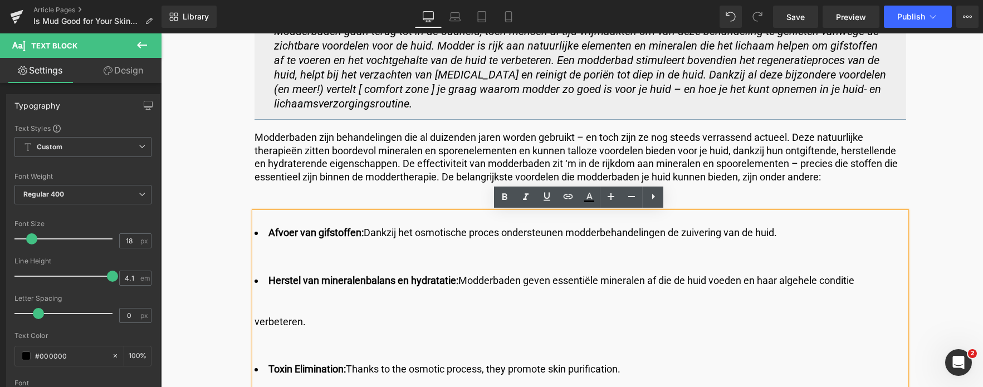
scroll to position [891, 0]
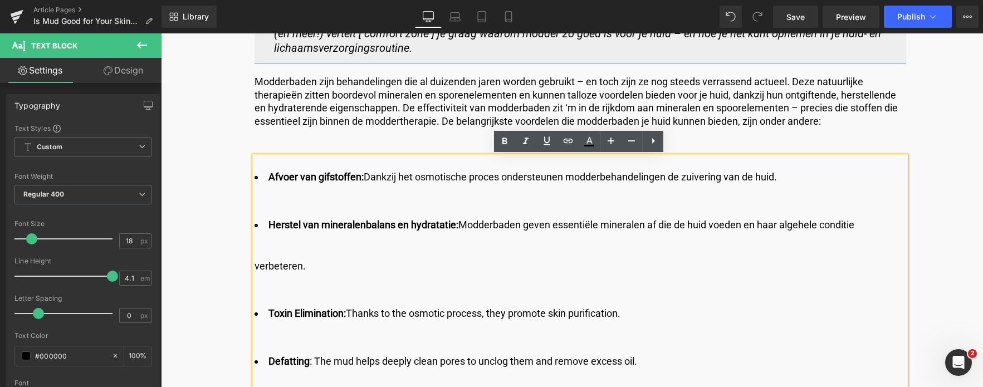
drag, startPoint x: 635, startPoint y: 316, endPoint x: 269, endPoint y: 303, distance: 366.8
click at [269, 303] on li "Toxin Elimination: Thanks to the osmotic process, they promote skin purificatio…" at bounding box center [581, 313] width 652 height 41
copy li "Toxin Elimination: Thanks to the osmotic process, they promote skin purificatio…"
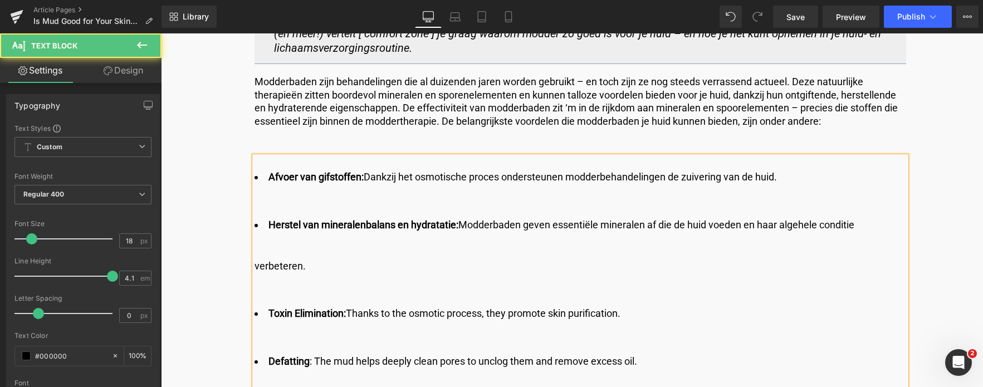
click at [628, 304] on li "Toxin Elimination: Thanks to the osmotic process, they promote skin purificatio…" at bounding box center [581, 313] width 652 height 41
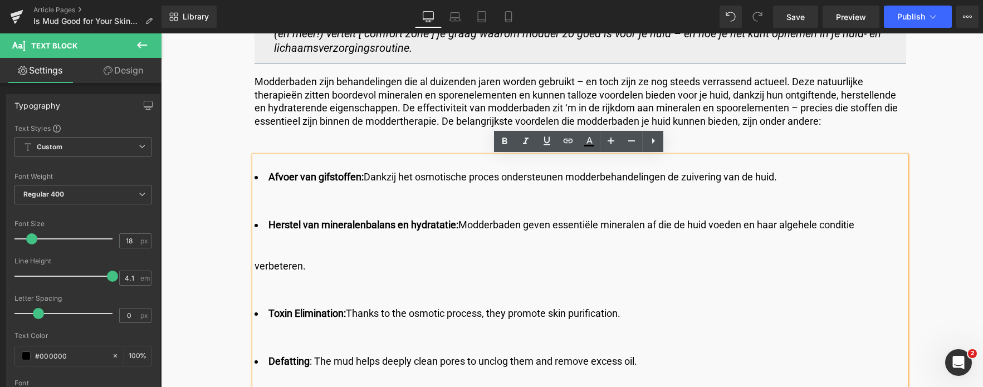
drag, startPoint x: 624, startPoint y: 312, endPoint x: 261, endPoint y: 303, distance: 363.4
click at [261, 303] on li "Toxin Elimination: Thanks to the osmotic process, they promote skin purificatio…" at bounding box center [581, 313] width 652 height 41
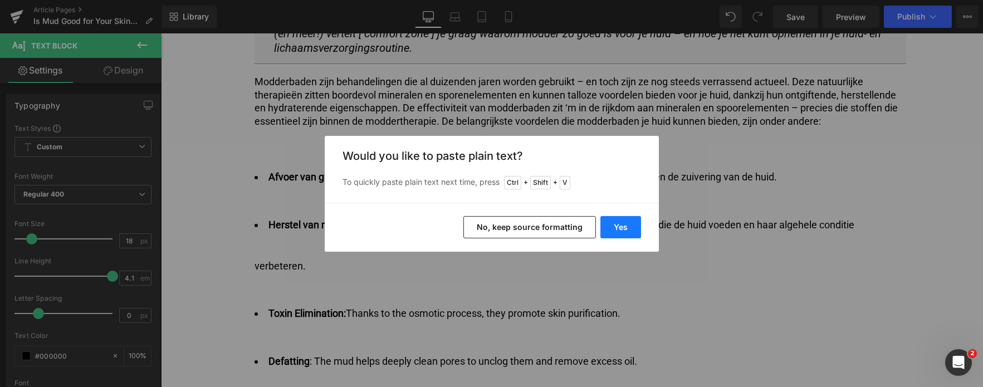
click at [618, 226] on button "Yes" at bounding box center [621, 227] width 41 height 22
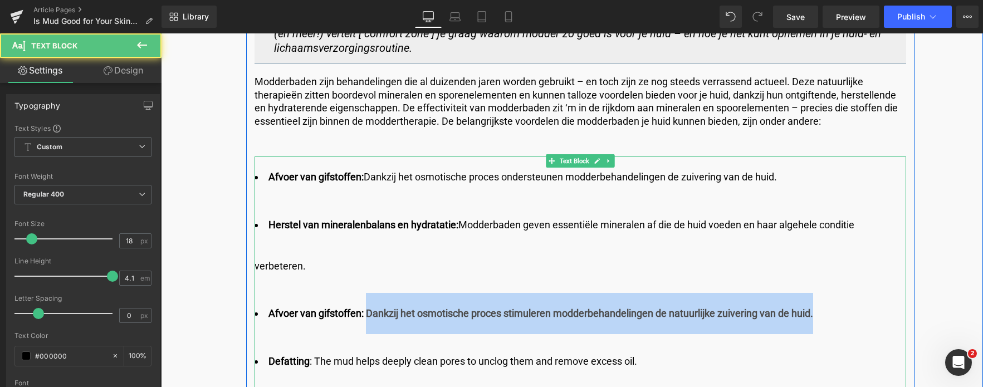
drag, startPoint x: 364, startPoint y: 313, endPoint x: 848, endPoint y: 306, distance: 483.6
click at [848, 306] on li "Afvoer van gifstoffen: Dankzij het osmotische proces stimuleren modderbehandeli…" at bounding box center [581, 313] width 652 height 41
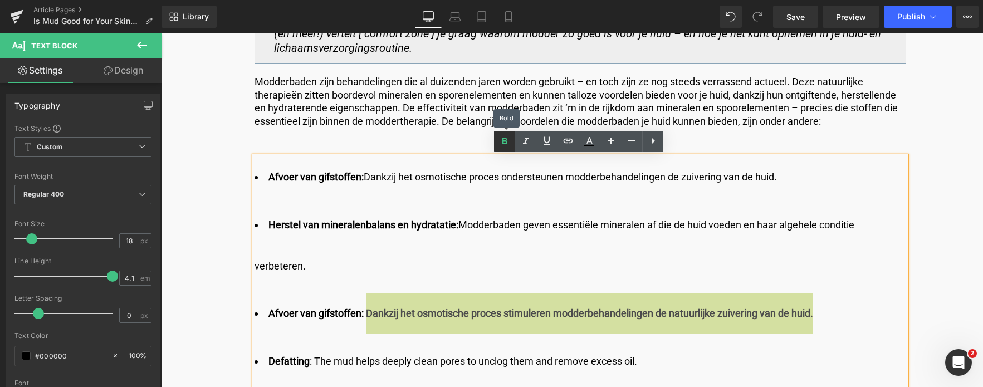
click at [503, 144] on icon at bounding box center [504, 141] width 13 height 13
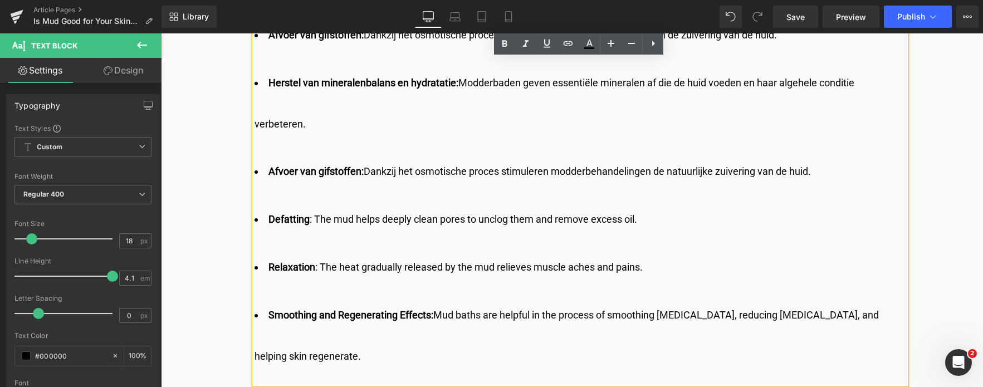
scroll to position [1059, 0]
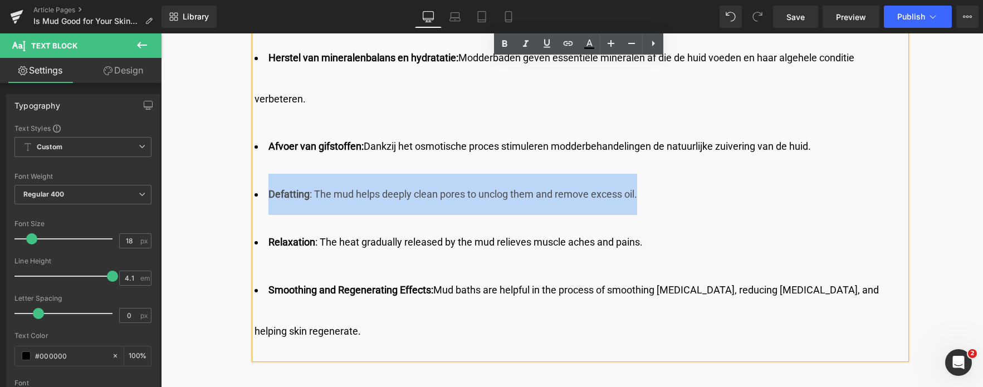
drag, startPoint x: 657, startPoint y: 192, endPoint x: 262, endPoint y: 182, distance: 395.1
click at [262, 182] on li "Defatting : The mud helps deeply clean pores to unclog them and remove excess o…" at bounding box center [581, 194] width 652 height 41
copy li "Defatting : The mud helps deeply clean pores to unclog them and remove excess o…"
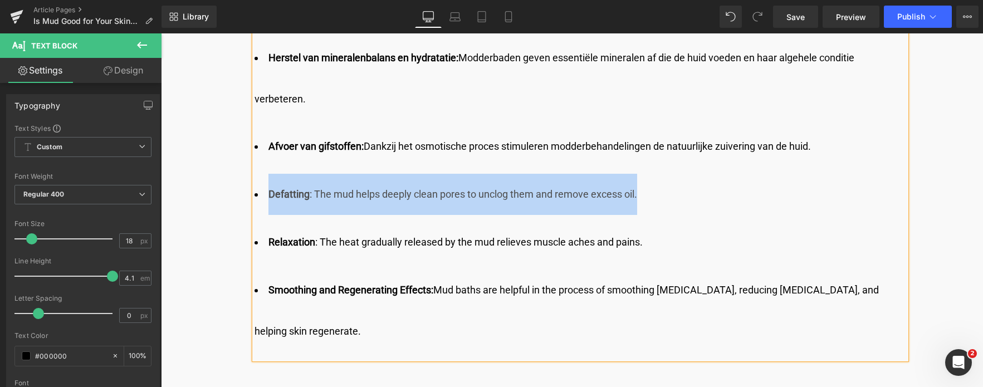
click at [632, 193] on li "Defatting : The mud helps deeply clean pores to unclog them and remove excess o…" at bounding box center [581, 194] width 652 height 41
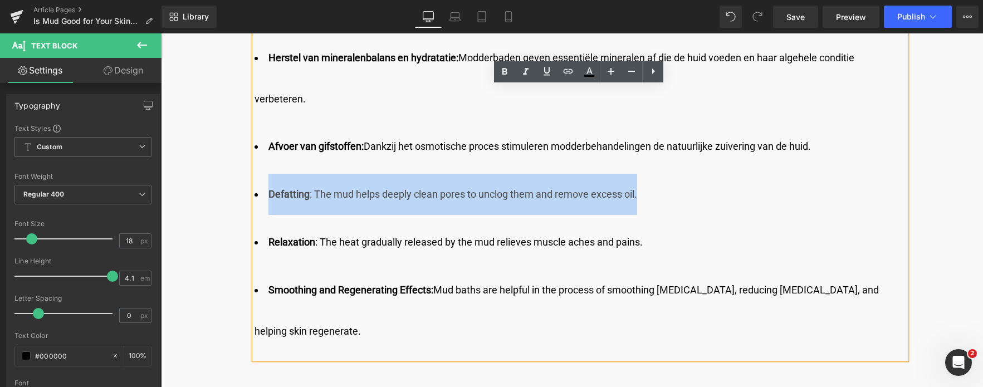
drag, startPoint x: 640, startPoint y: 194, endPoint x: 267, endPoint y: 192, distance: 373.3
click at [267, 192] on li "Defatting : The mud helps deeply clean pores to unclog them and remove excess o…" at bounding box center [581, 194] width 652 height 41
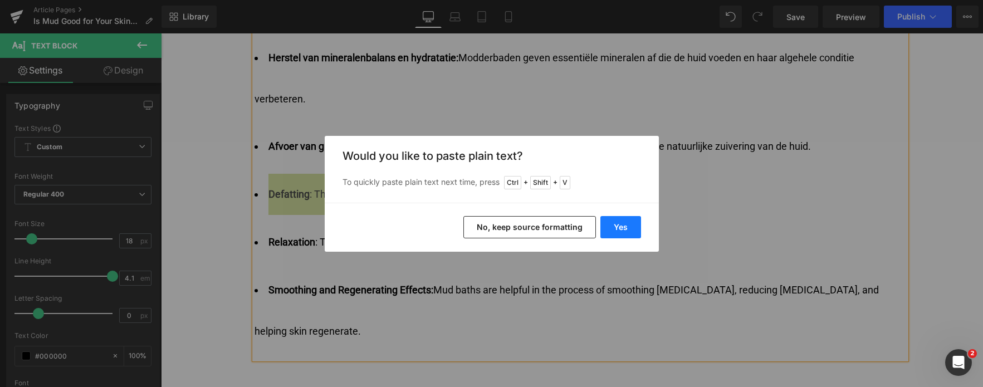
click at [613, 224] on button "Yes" at bounding box center [621, 227] width 41 height 22
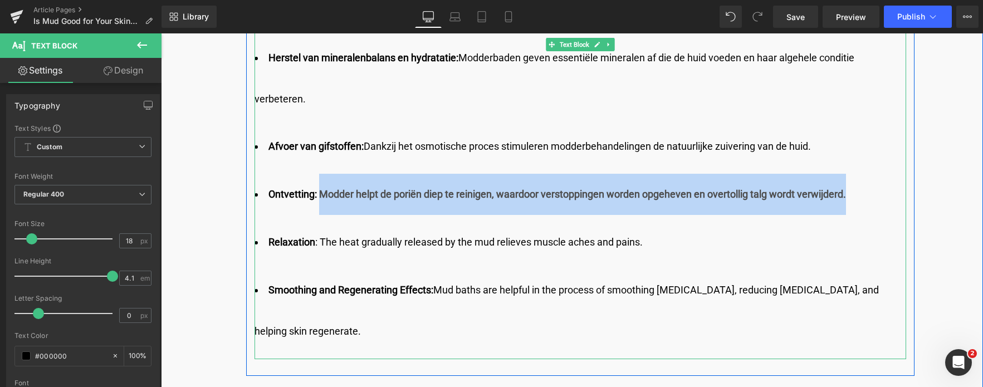
drag, startPoint x: 319, startPoint y: 196, endPoint x: 867, endPoint y: 188, distance: 548.3
click at [867, 188] on li "Ontvetting: Modder helpt de poriën diep te reinigen, waardoor verstoppingen wor…" at bounding box center [581, 194] width 652 height 41
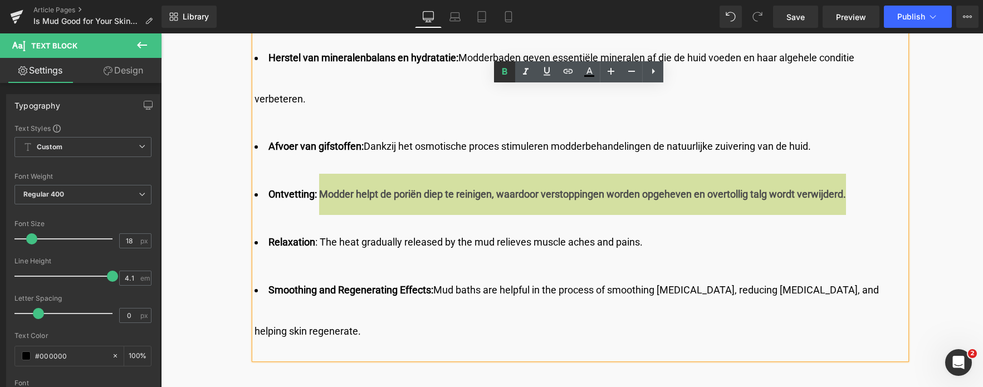
click at [500, 70] on icon at bounding box center [504, 71] width 13 height 13
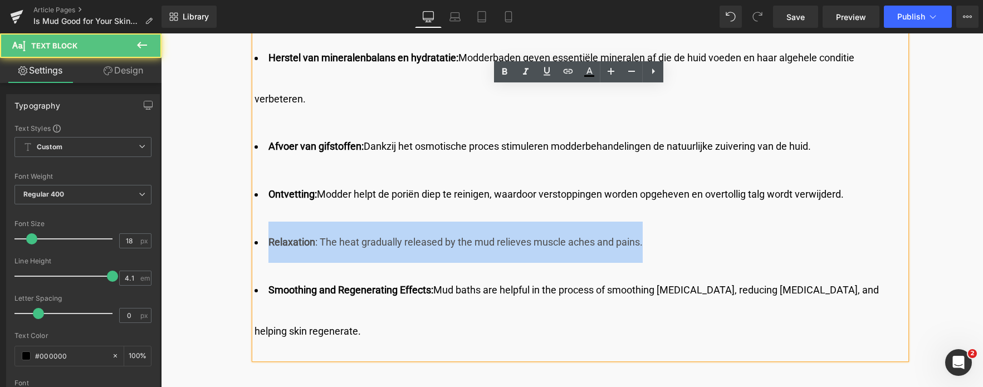
drag, startPoint x: 647, startPoint y: 240, endPoint x: 187, endPoint y: 237, distance: 460.2
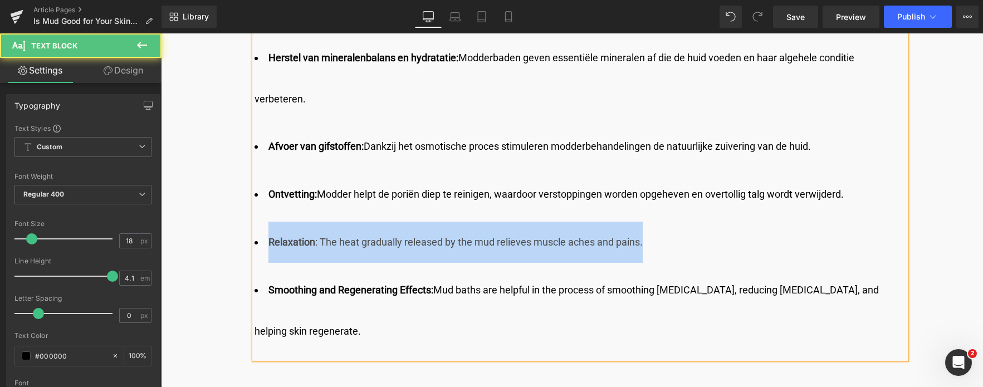
click at [599, 245] on li "Relaxation : The heat gradually released by the mud relieves muscle aches and p…" at bounding box center [581, 242] width 652 height 41
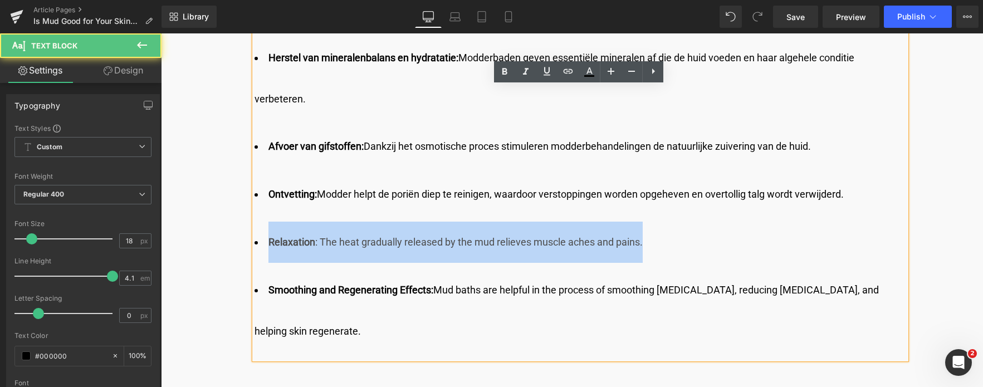
click at [662, 243] on li "Relaxation : The heat gradually released by the mud relieves muscle aches and p…" at bounding box center [581, 242] width 652 height 41
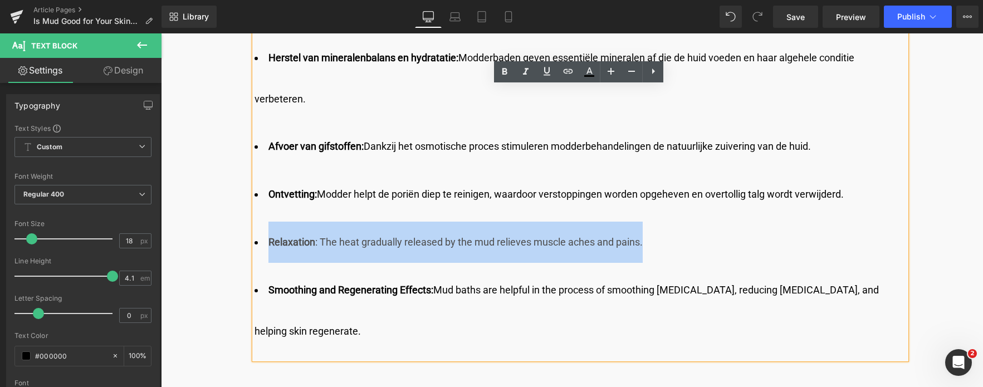
drag, startPoint x: 656, startPoint y: 241, endPoint x: 262, endPoint y: 233, distance: 393.4
click at [262, 233] on li "Relaxation : The heat gradually released by the mud relieves muscle aches and p…" at bounding box center [581, 242] width 652 height 41
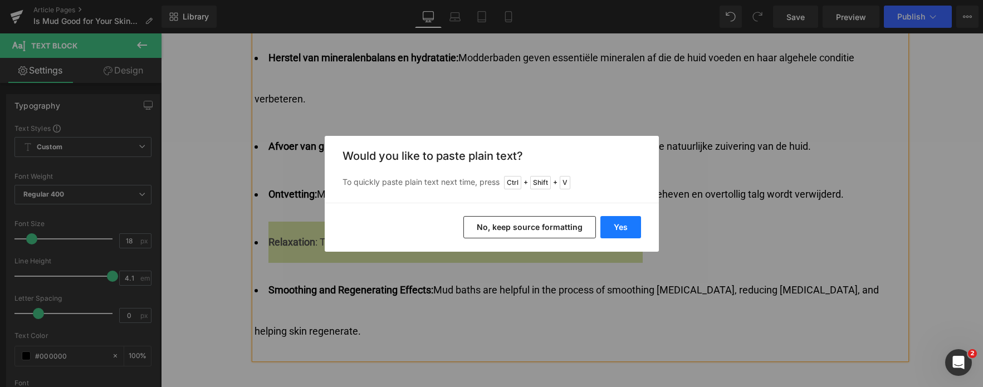
click at [608, 224] on button "Yes" at bounding box center [621, 227] width 41 height 22
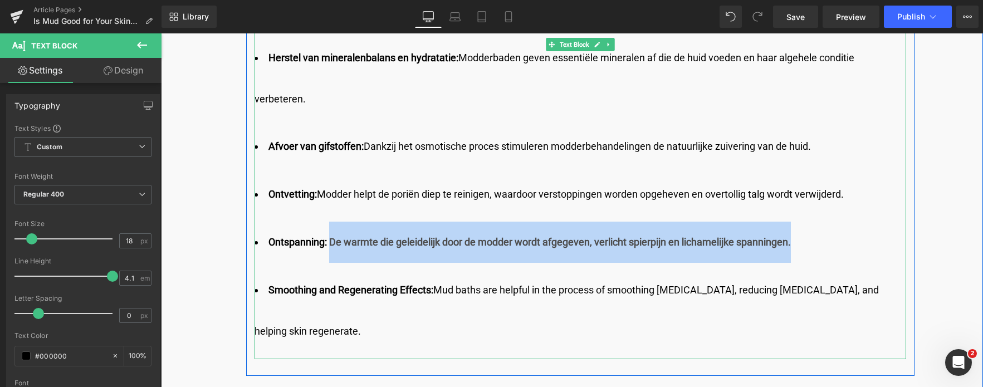
drag, startPoint x: 329, startPoint y: 241, endPoint x: 796, endPoint y: 226, distance: 466.6
click at [796, 226] on li "Ontspanning: De warmte die geleidelijk door de modder wordt afgegeven, verlicht…" at bounding box center [581, 242] width 652 height 41
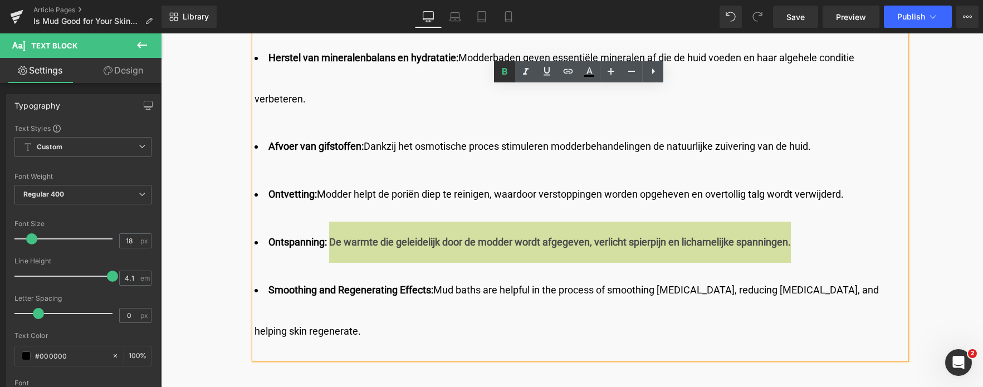
click at [499, 72] on icon at bounding box center [504, 71] width 13 height 13
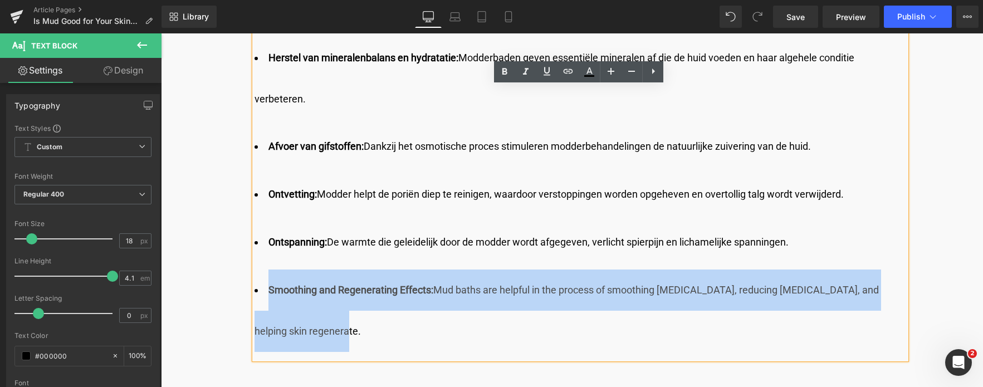
drag, startPoint x: 267, startPoint y: 290, endPoint x: 315, endPoint y: 332, distance: 63.6
click at [315, 332] on li "Smoothing and Regenerating Effects: Mud baths are helpful in the process of smo…" at bounding box center [581, 311] width 652 height 82
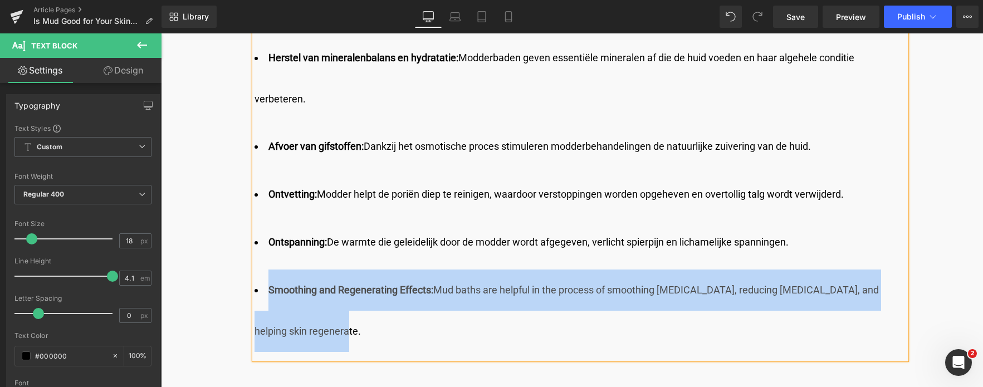
click at [269, 296] on li "Smoothing and Regenerating Effects: Mud baths are helpful in the process of smo…" at bounding box center [581, 311] width 652 height 82
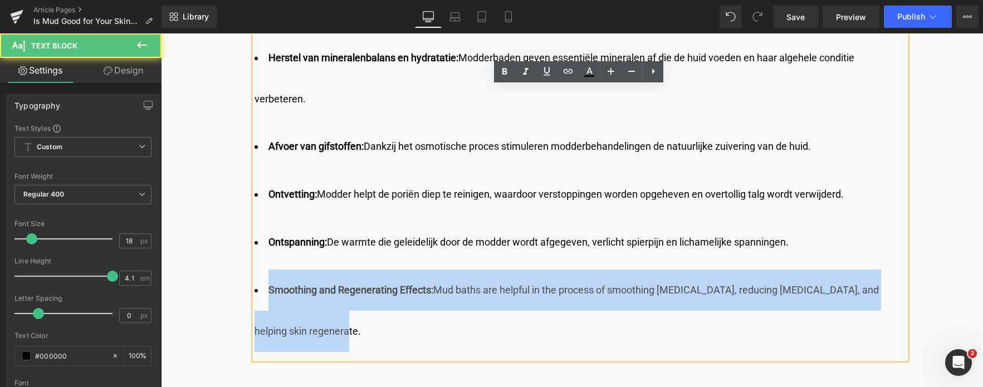
click at [269, 294] on strong "Smoothing and Regenerating Effects:" at bounding box center [351, 290] width 165 height 12
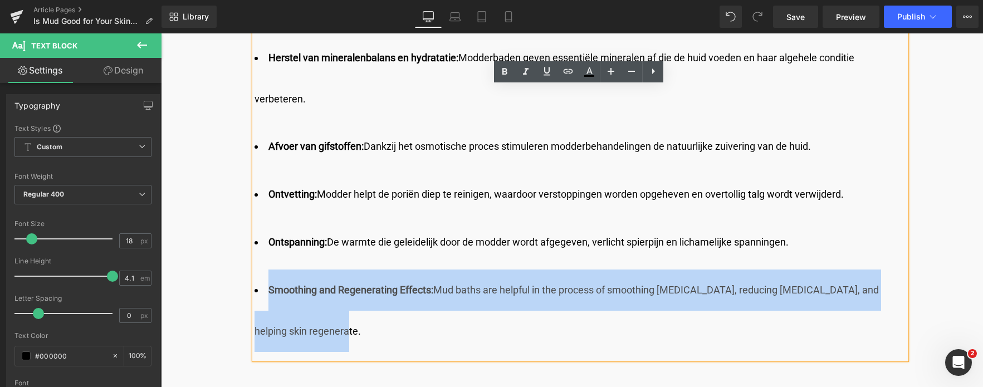
drag, startPoint x: 267, startPoint y: 289, endPoint x: 321, endPoint y: 329, distance: 67.3
click at [321, 329] on li "Smoothing and Regenerating Effects: Mud baths are helpful in the process of smo…" at bounding box center [581, 311] width 652 height 82
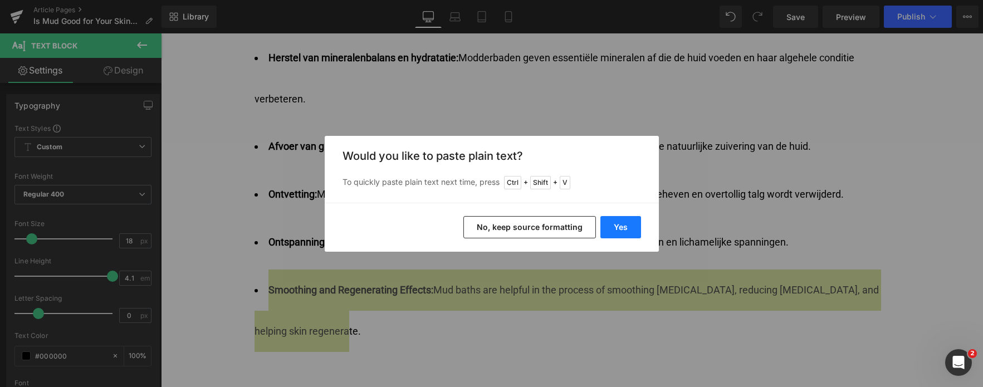
click at [632, 227] on button "Yes" at bounding box center [621, 227] width 41 height 22
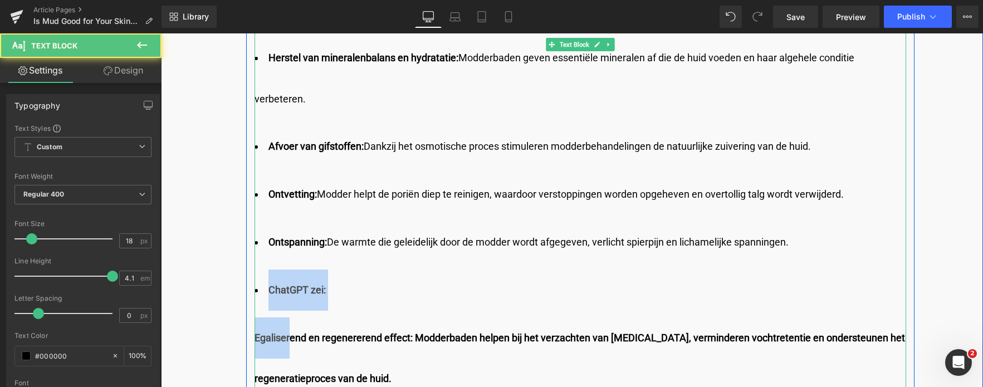
drag, startPoint x: 289, startPoint y: 319, endPoint x: 262, endPoint y: 309, distance: 28.4
click at [262, 309] on div "Afvoer van gifstoffen: Dankzij het osmotische proces ondersteunen modderbehande…" at bounding box center [581, 194] width 652 height 411
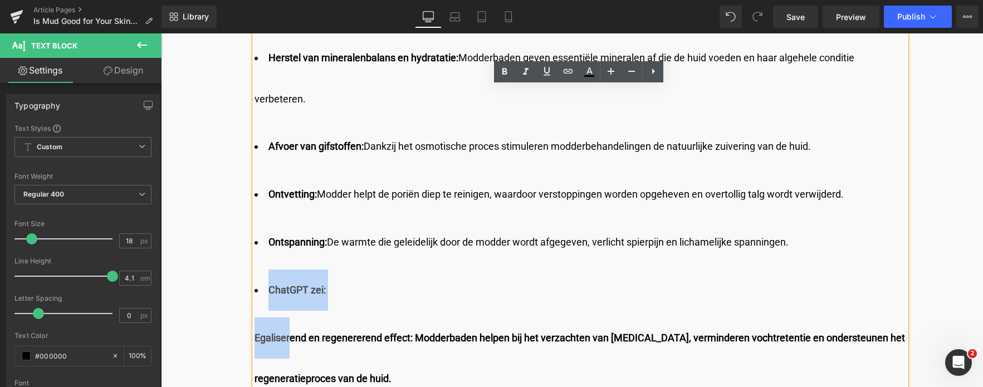
click at [272, 305] on li "ChatGPT zei:" at bounding box center [581, 290] width 652 height 41
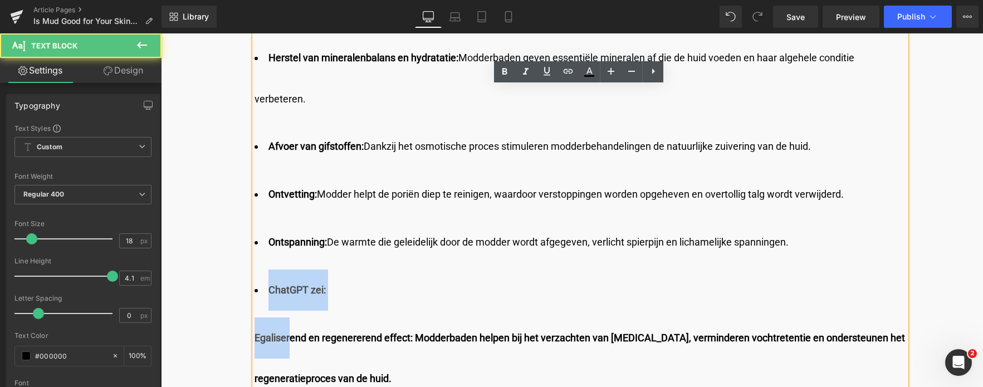
click at [276, 304] on li "ChatGPT zei:" at bounding box center [581, 290] width 652 height 41
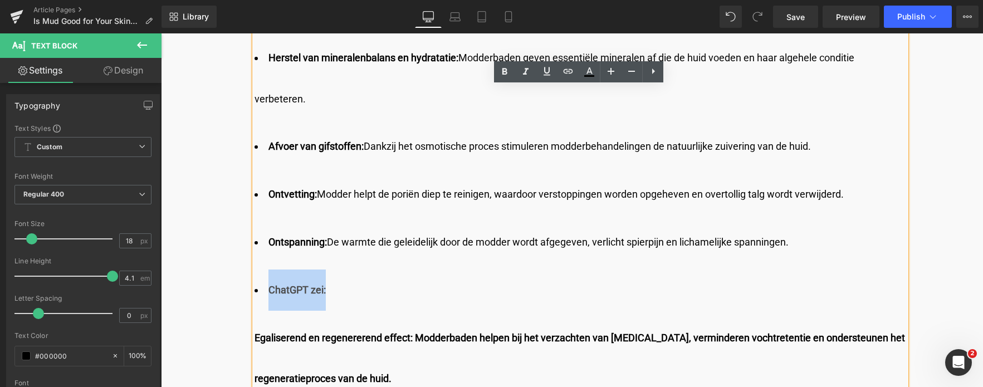
drag, startPoint x: 269, startPoint y: 293, endPoint x: 329, endPoint y: 302, distance: 60.8
click at [329, 302] on li "ChatGPT zei:" at bounding box center [581, 290] width 652 height 41
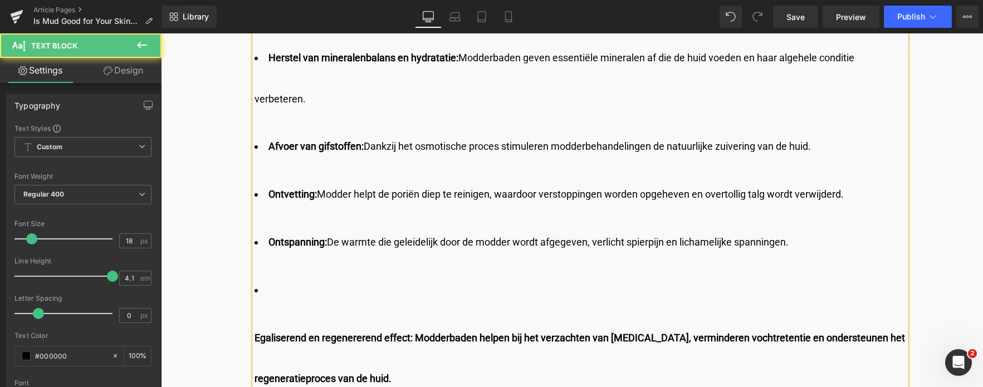
click at [255, 337] on b "Egaliserend en regenererend effect: Modderbaden helpen bij het verzachten van c…" at bounding box center [580, 358] width 651 height 53
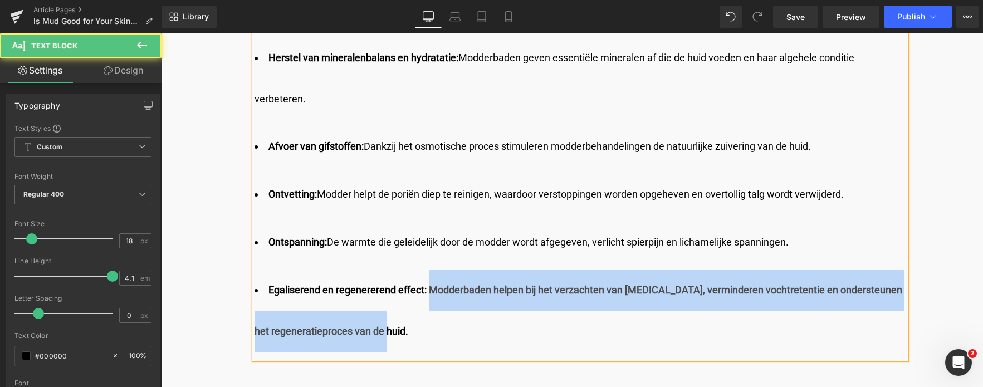
drag, startPoint x: 428, startPoint y: 295, endPoint x: 427, endPoint y: 319, distance: 24.5
click at [427, 319] on li "Egaliserend en regenererend effect: Modderbaden helpen bij het verzachten van c…" at bounding box center [581, 311] width 652 height 82
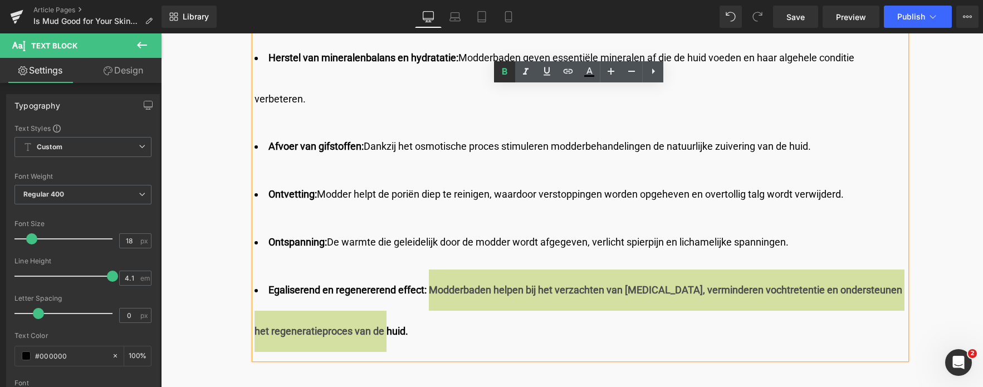
click at [507, 74] on icon at bounding box center [505, 71] width 5 height 7
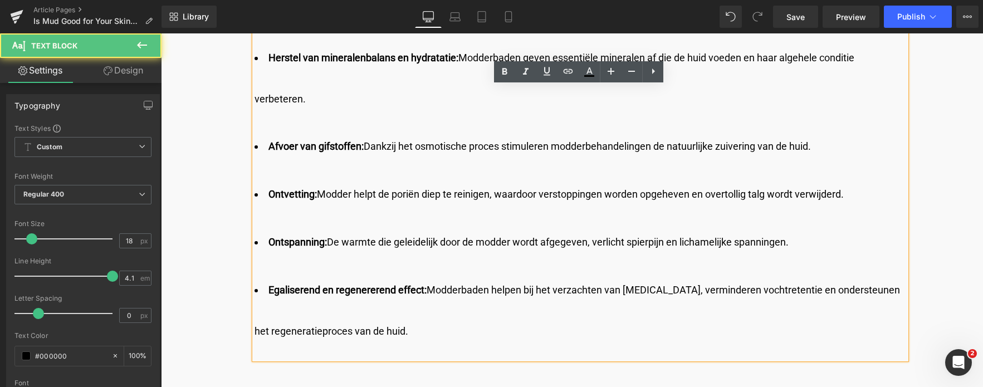
click at [530, 331] on li "Egaliserend en regenererend effect: Modderbaden helpen bij het verzachten van c…" at bounding box center [581, 311] width 652 height 82
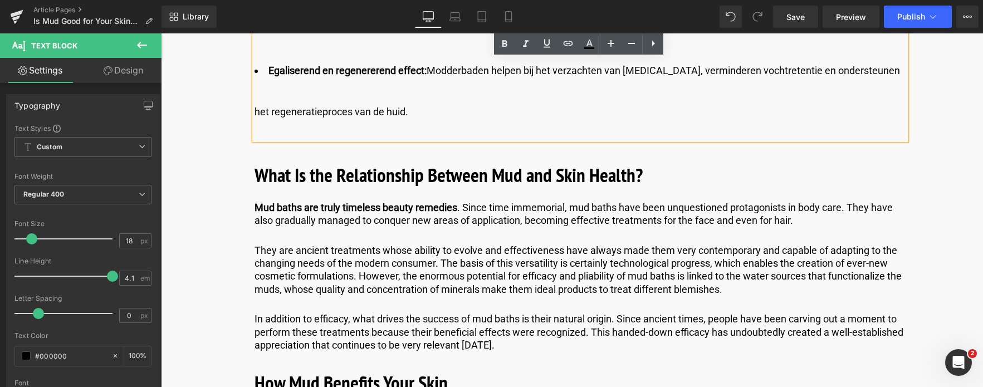
scroll to position [1281, 0]
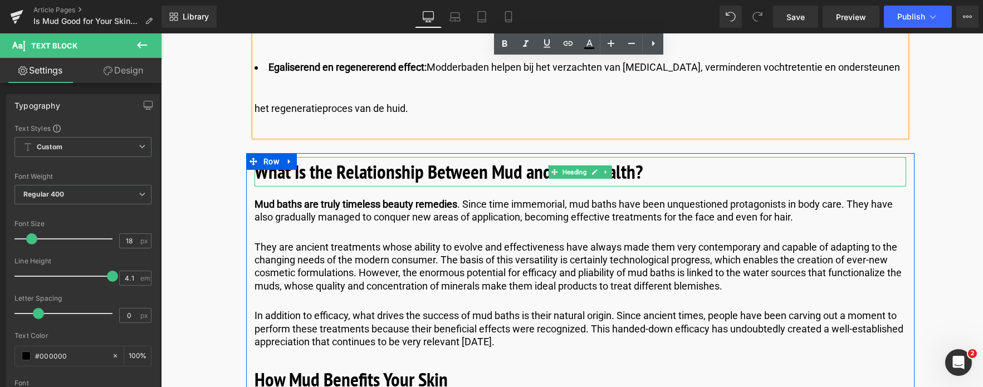
click at [407, 173] on b "What Is the Relationship Between Mud and Skin Health?" at bounding box center [449, 172] width 388 height 26
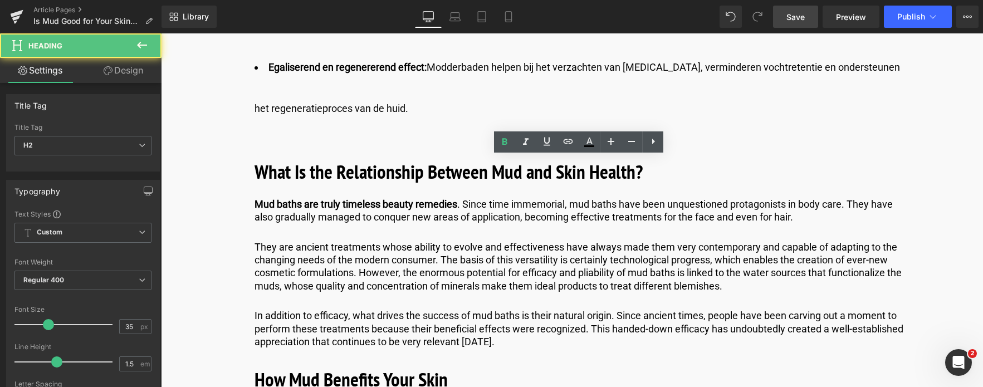
click at [802, 16] on span "Save" at bounding box center [796, 17] width 18 height 12
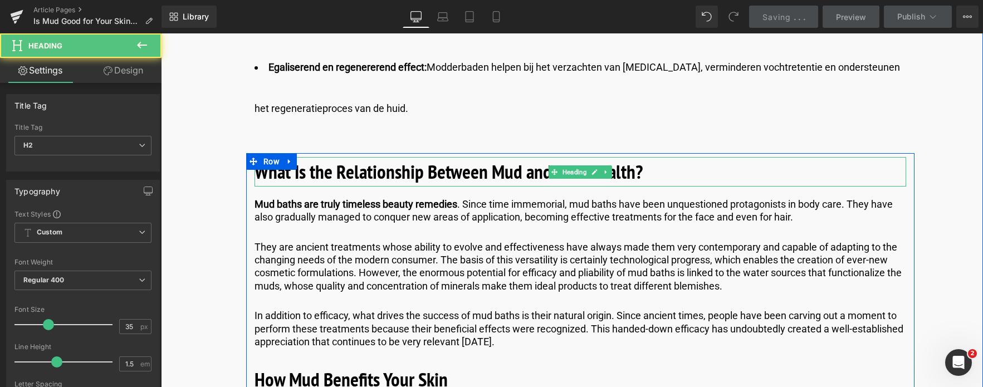
click at [672, 174] on h2 "What Is the Relationship Between Mud and Skin Health?" at bounding box center [581, 172] width 652 height 30
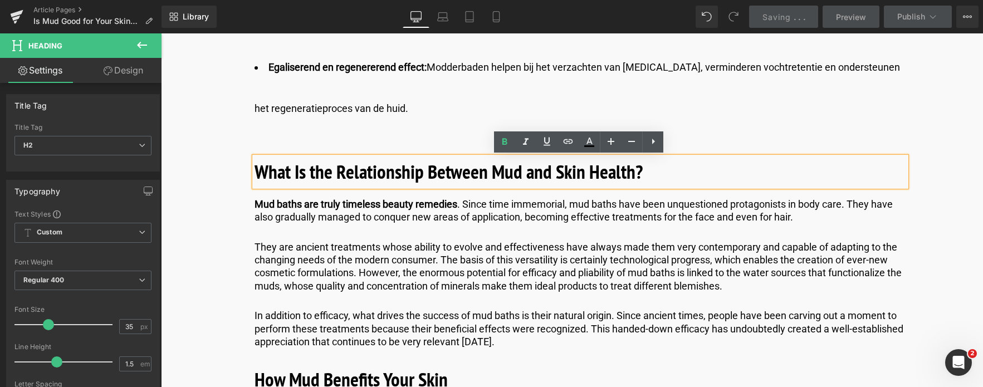
drag, startPoint x: 671, startPoint y: 174, endPoint x: 205, endPoint y: 199, distance: 466.5
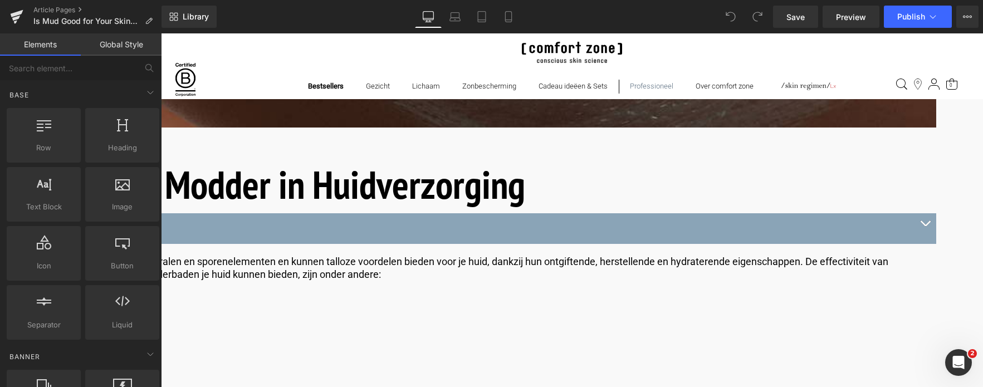
scroll to position [1114, 0]
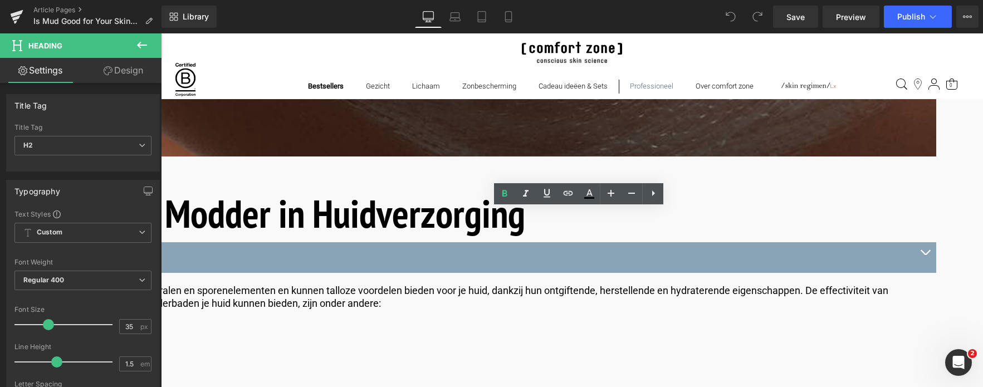
drag, startPoint x: 661, startPoint y: 221, endPoint x: 198, endPoint y: 233, distance: 463.7
copy b "What Is the Relationship Between Mud and Skin Health?"
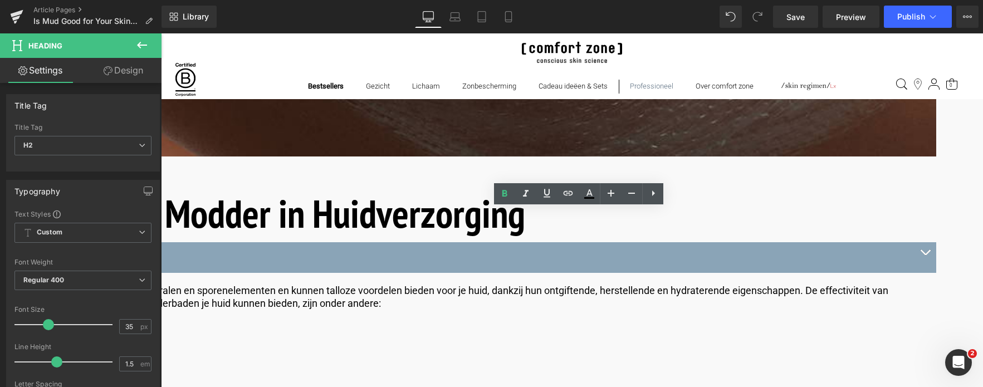
drag, startPoint x: 646, startPoint y: 224, endPoint x: 247, endPoint y: 238, distance: 399.2
paste div
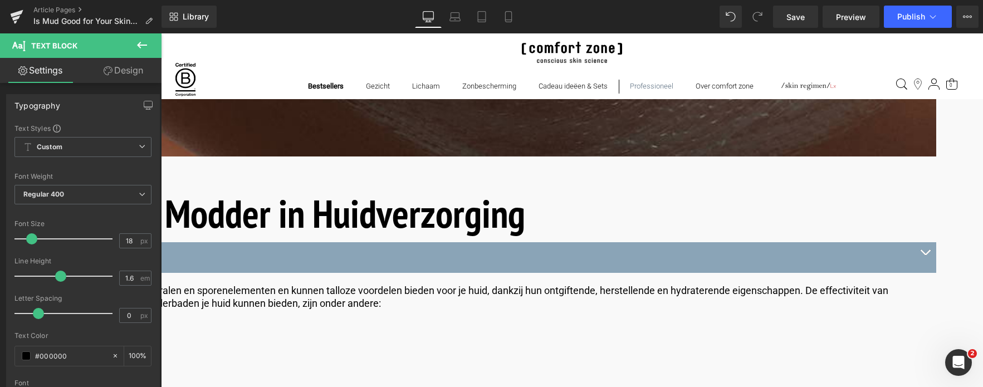
drag, startPoint x: 799, startPoint y: 265, endPoint x: 237, endPoint y: 249, distance: 561.8
copy p "Mud baths are truly timeless beauty remedies . Since time immemorial, mud baths…"
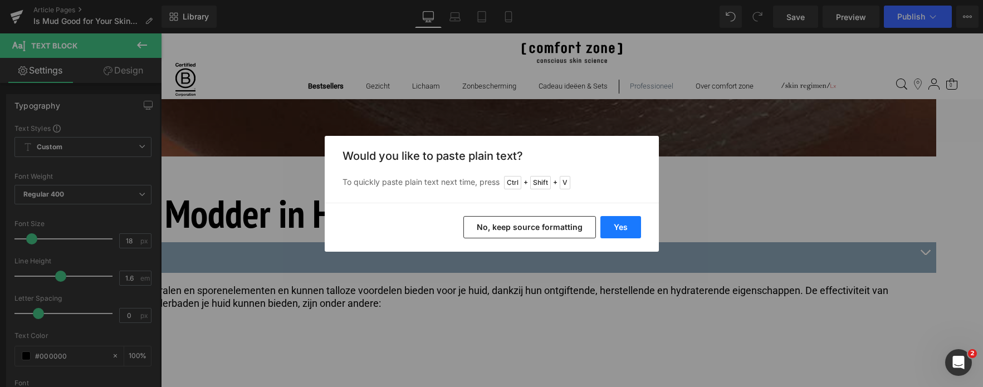
click at [623, 231] on button "Yes" at bounding box center [621, 227] width 41 height 22
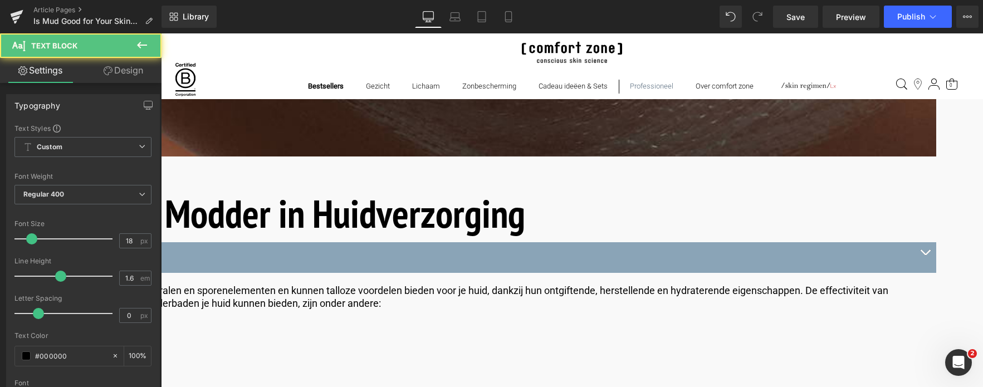
drag, startPoint x: 367, startPoint y: 280, endPoint x: 240, endPoint y: 258, distance: 129.0
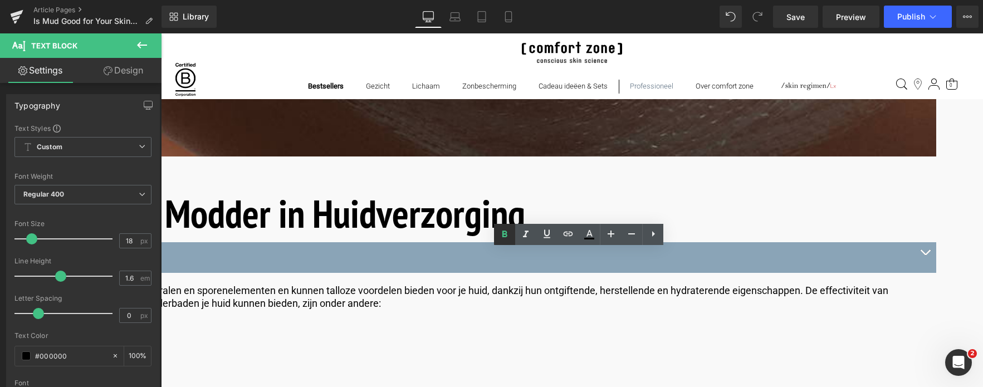
click at [503, 235] on icon at bounding box center [505, 234] width 5 height 7
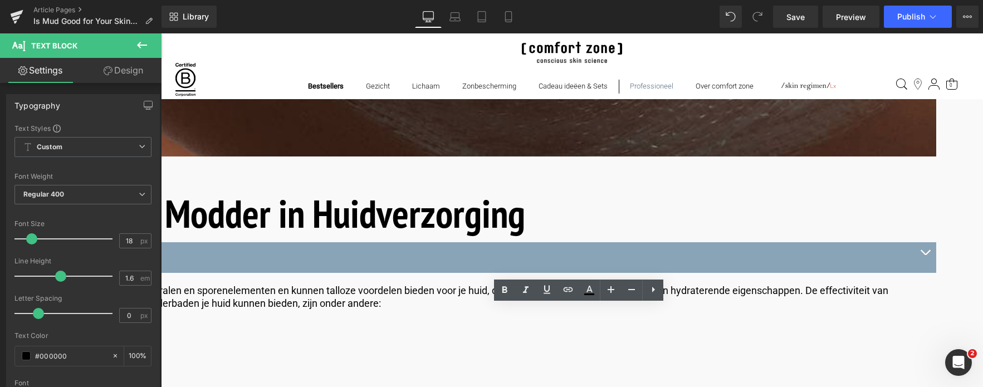
drag, startPoint x: 253, startPoint y: 309, endPoint x: 764, endPoint y: 348, distance: 511.8
copy p "They are ancient treatments whose ability to evolve and effectiveness have alwa…"
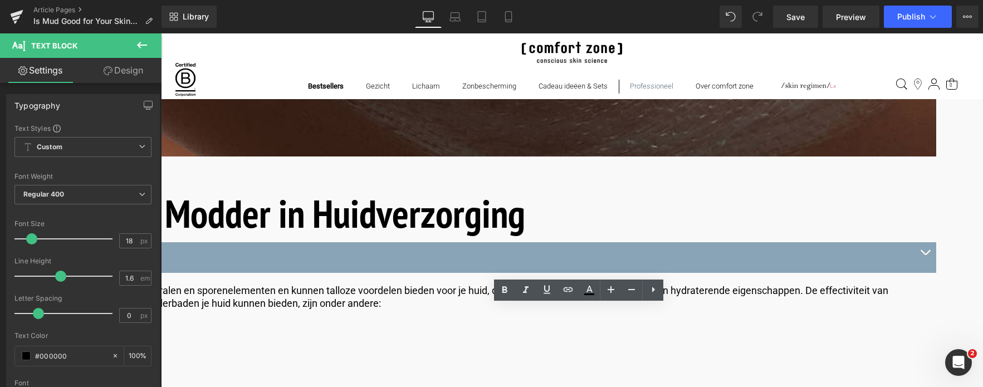
drag, startPoint x: 750, startPoint y: 349, endPoint x: 94, endPoint y: 294, distance: 658.7
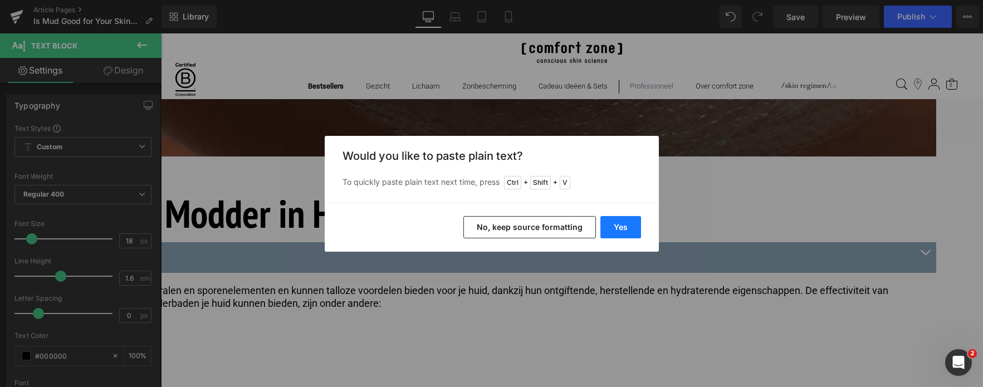
click at [623, 226] on button "Yes" at bounding box center [621, 227] width 41 height 22
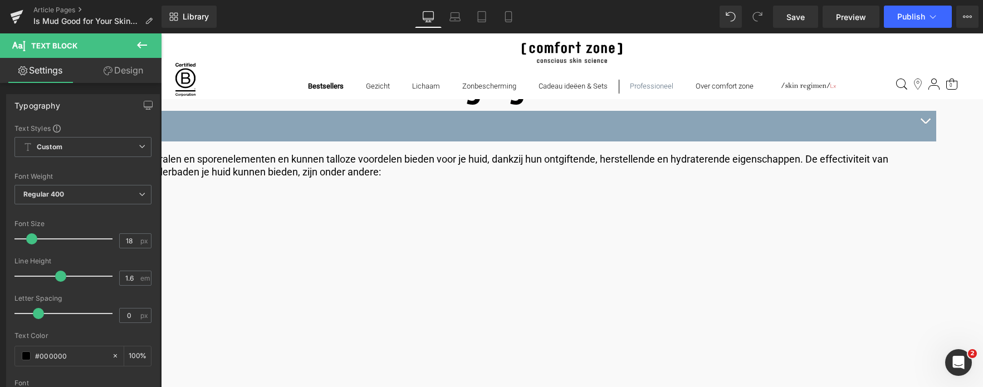
scroll to position [1337, 0]
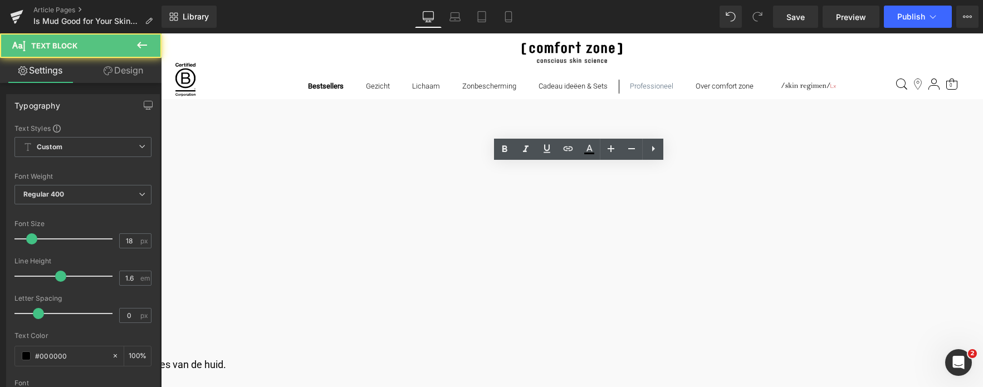
drag, startPoint x: 496, startPoint y: 193, endPoint x: 196, endPoint y: 174, distance: 300.9
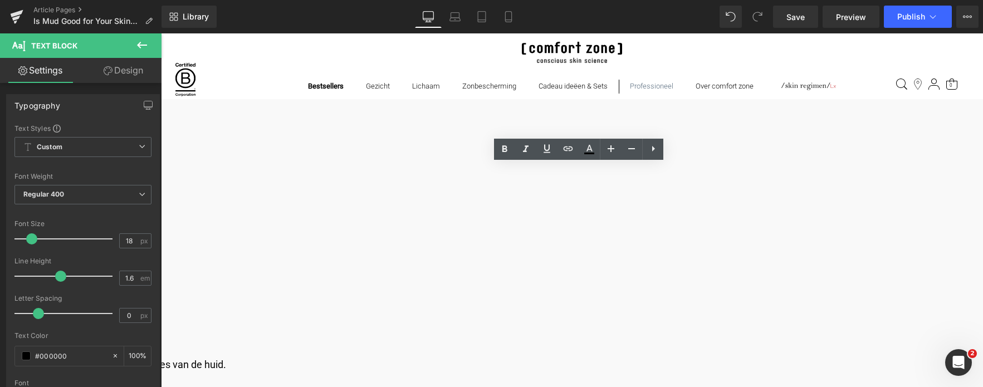
copy p "In addition to efficacy, what drives the success of mud baths is their natural …"
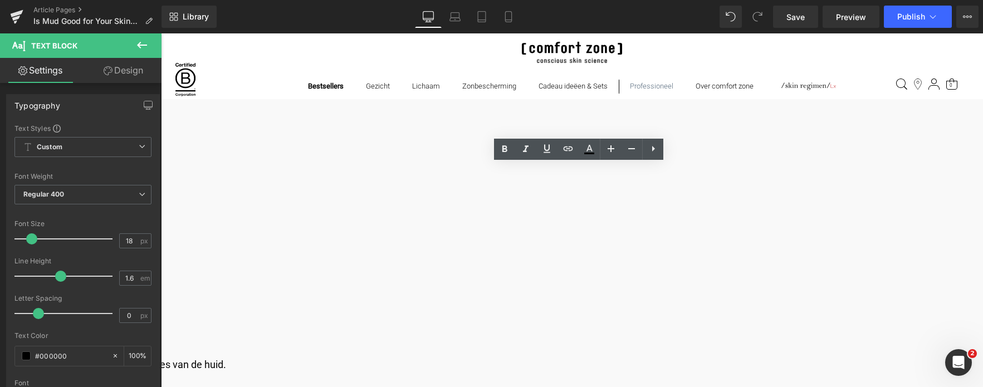
drag, startPoint x: 531, startPoint y: 199, endPoint x: 134, endPoint y: 139, distance: 401.8
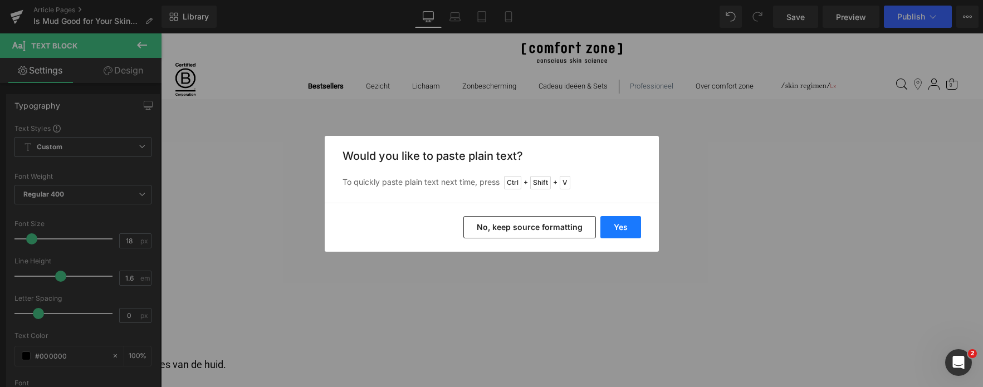
click at [611, 225] on button "Yes" at bounding box center [621, 227] width 41 height 22
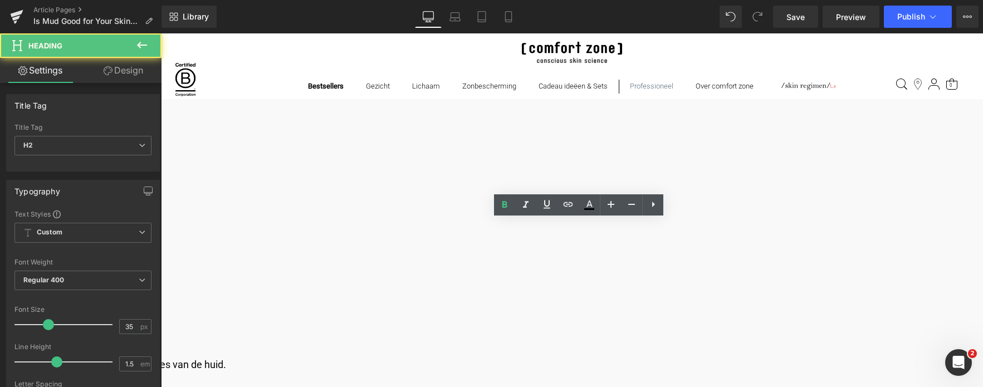
drag, startPoint x: 455, startPoint y: 235, endPoint x: 156, endPoint y: 234, distance: 298.6
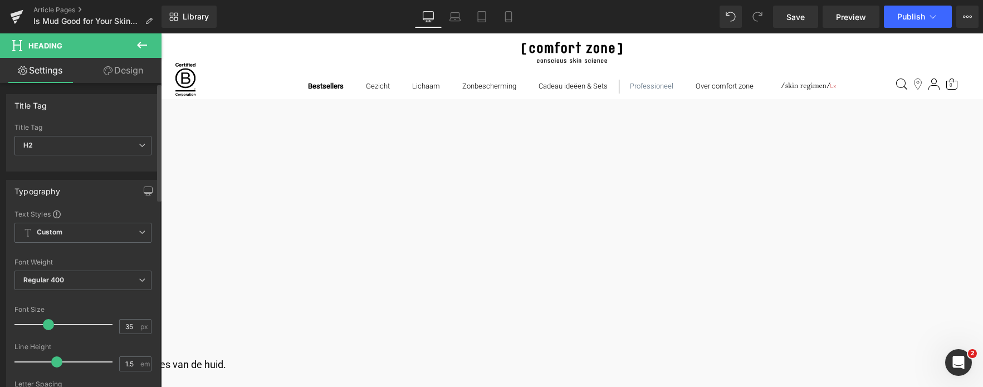
copy b "How Mud Benefits Your Skin"
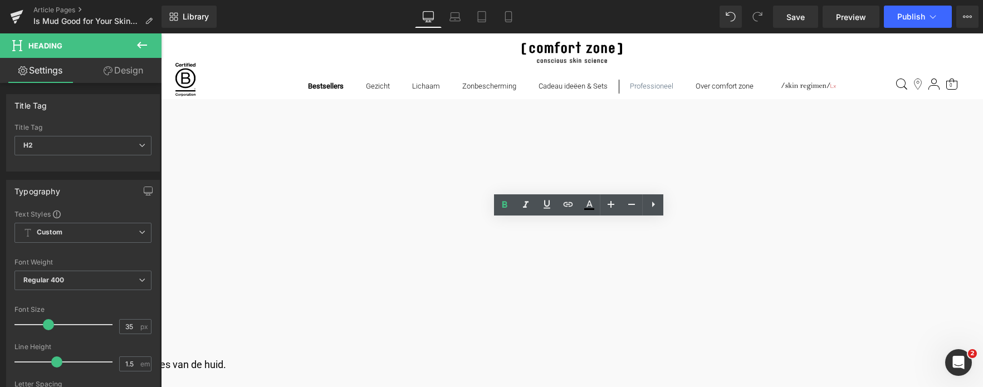
drag, startPoint x: 458, startPoint y: 235, endPoint x: 254, endPoint y: 233, distance: 203.9
paste div
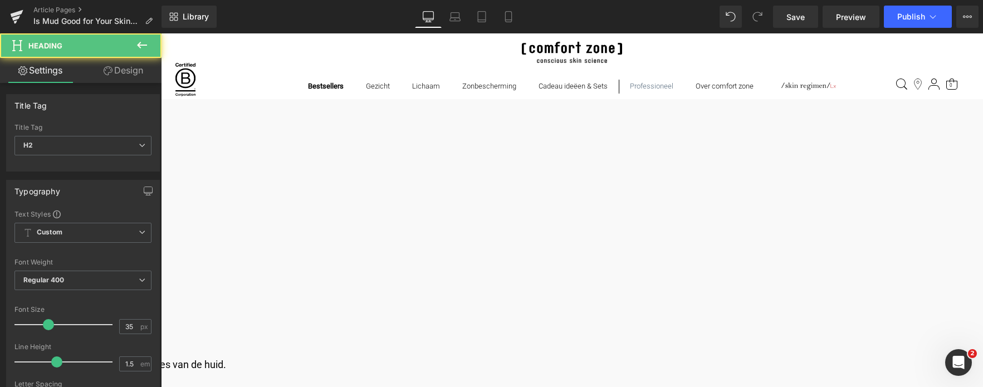
drag, startPoint x: 430, startPoint y: 237, endPoint x: 424, endPoint y: 237, distance: 6.2
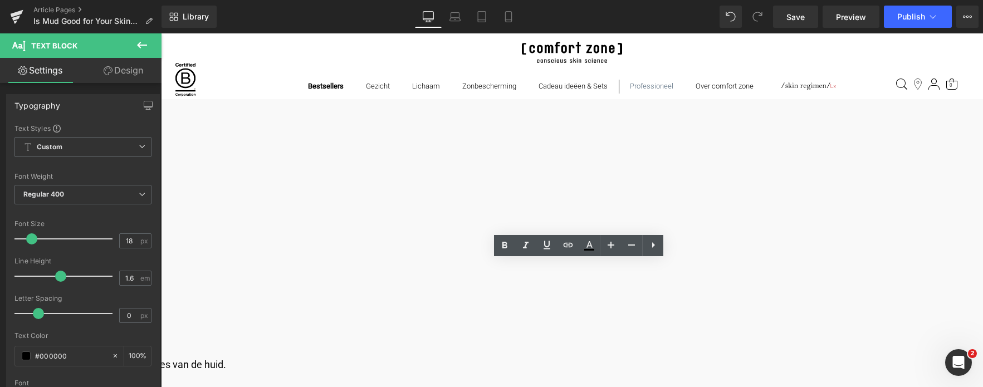
drag, startPoint x: 254, startPoint y: 267, endPoint x: 772, endPoint y: 298, distance: 519.0
copy p "Underlying the recognized effectiveness of mud baths is their composition rich …"
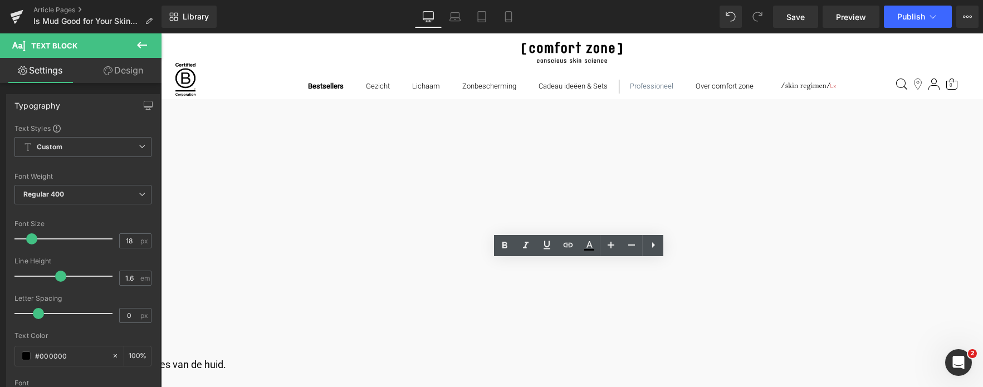
drag, startPoint x: 773, startPoint y: 295, endPoint x: 169, endPoint y: 257, distance: 604.6
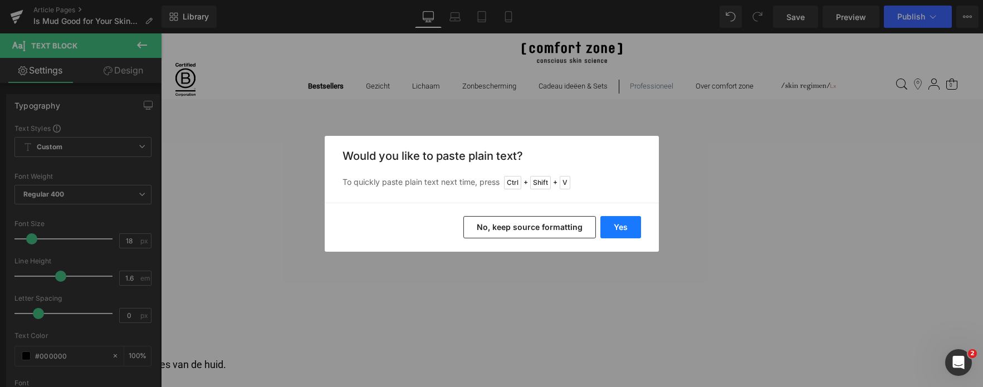
click at [635, 231] on button "Yes" at bounding box center [621, 227] width 41 height 22
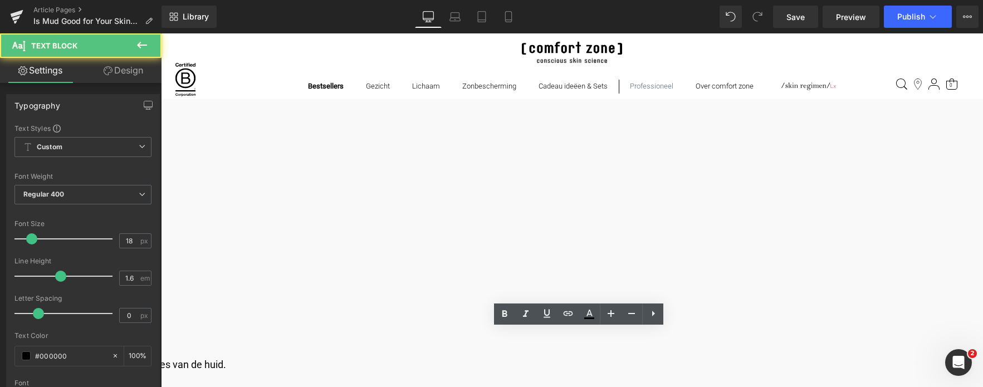
drag, startPoint x: 572, startPoint y: 338, endPoint x: 118, endPoint y: 318, distance: 455.1
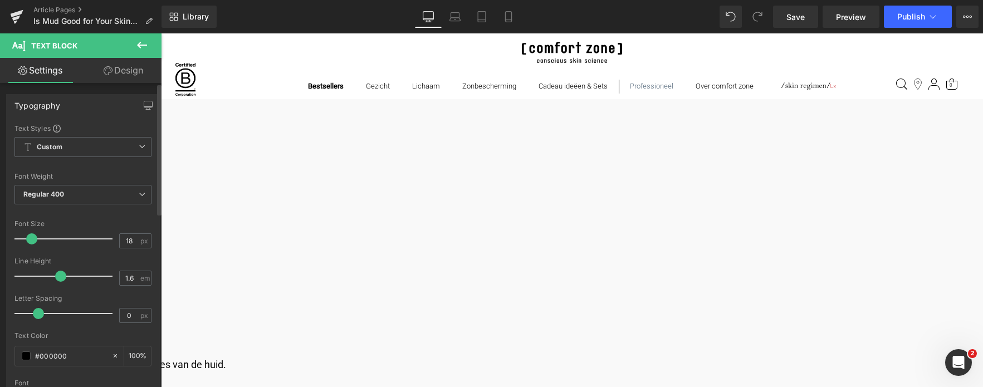
copy p "Mud baths are especially effective based on two fundamental aspects:"
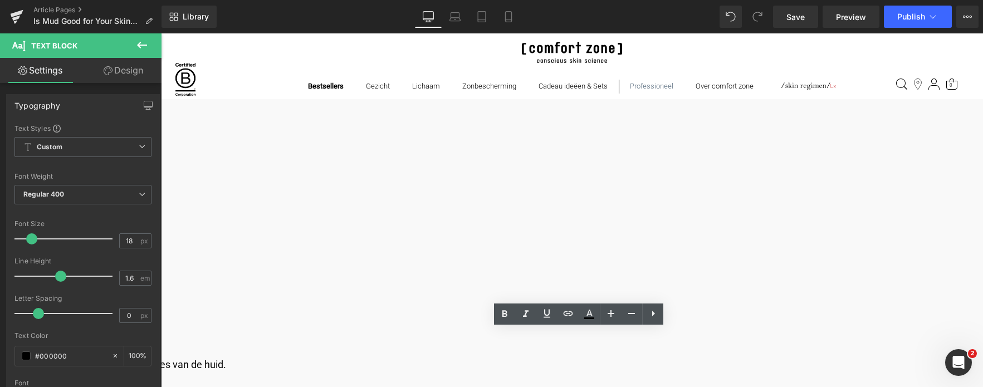
drag, startPoint x: 652, startPoint y: 336, endPoint x: 222, endPoint y: 332, distance: 430.1
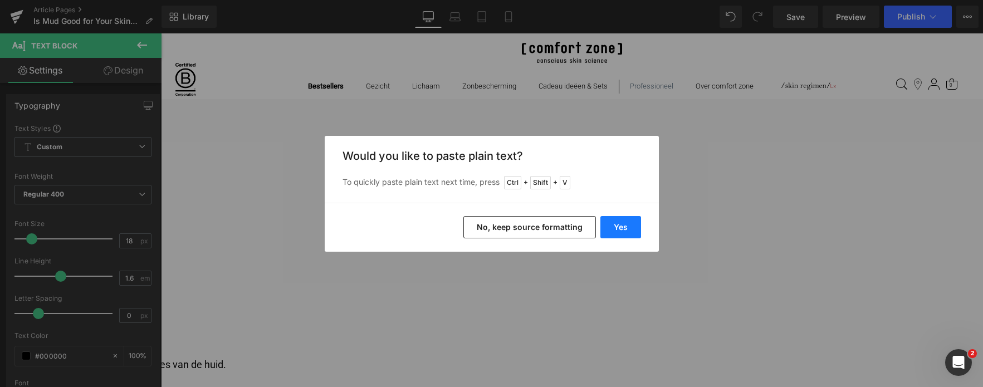
click at [611, 226] on button "Yes" at bounding box center [621, 227] width 41 height 22
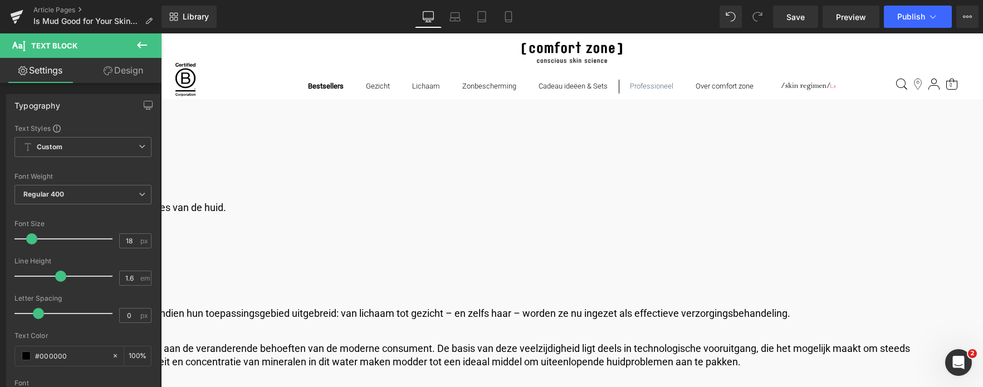
scroll to position [1504, 0]
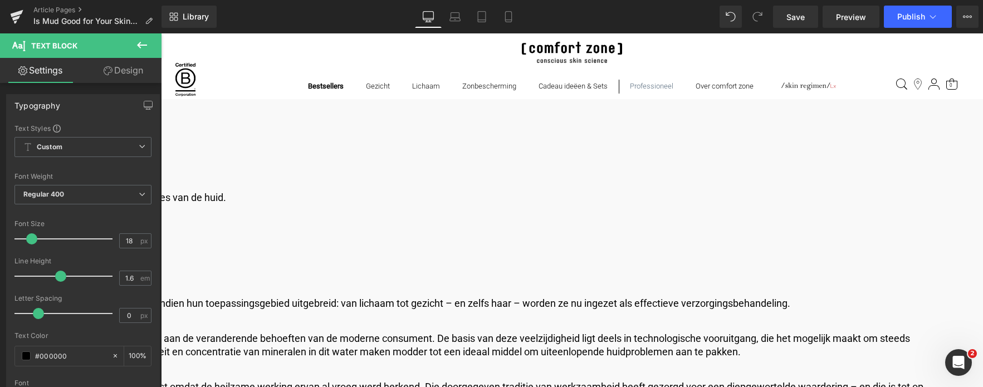
drag, startPoint x: 363, startPoint y: 225, endPoint x: 353, endPoint y: 228, distance: 10.0
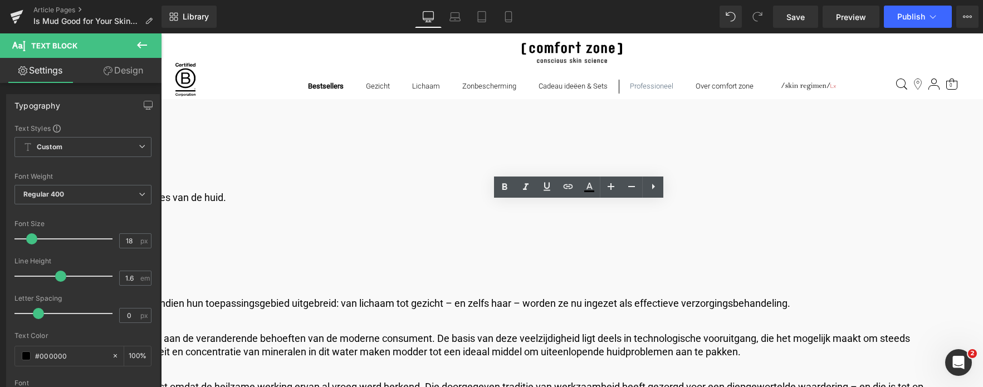
drag, startPoint x: 286, startPoint y: 209, endPoint x: 381, endPoint y: 225, distance: 96.0
copy li "Remineralization: Minerals are absorbed by the skin, predisposing the skin to b…"
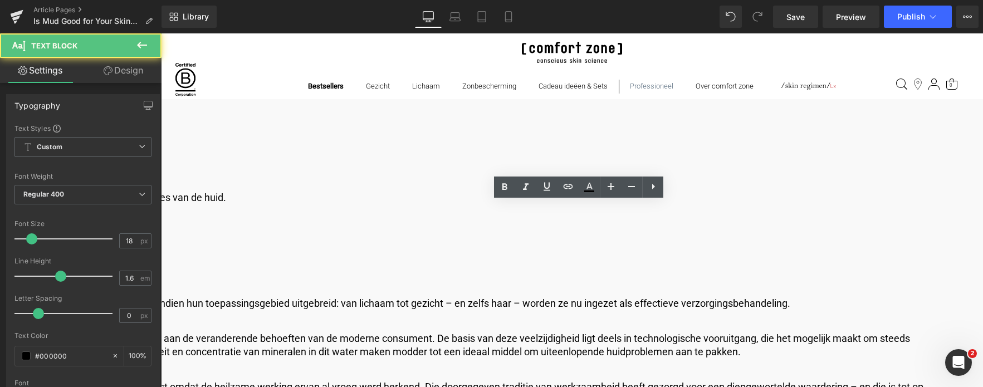
drag, startPoint x: 286, startPoint y: 211, endPoint x: 370, endPoint y: 225, distance: 85.3
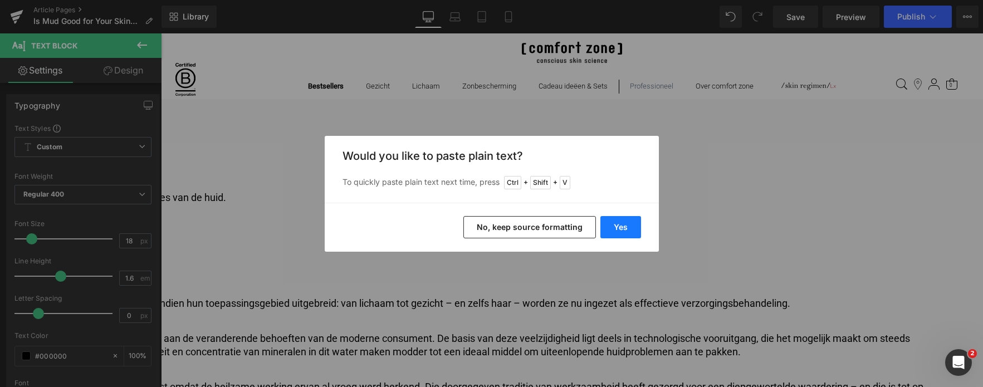
click at [633, 227] on button "Yes" at bounding box center [621, 227] width 41 height 22
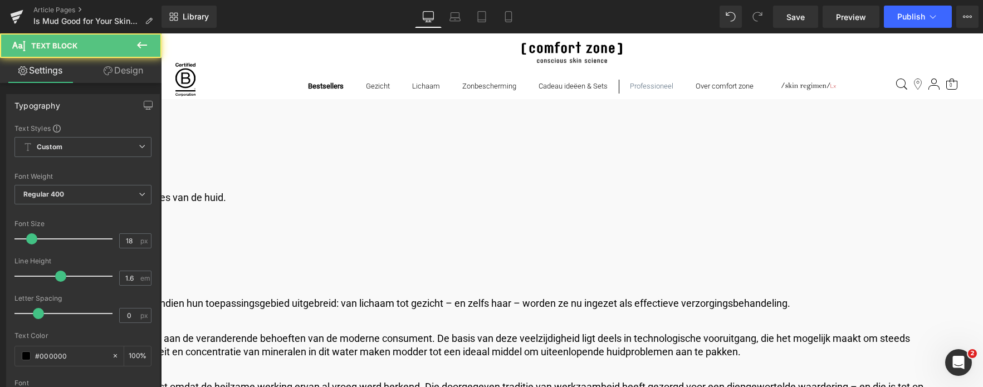
drag, startPoint x: 418, startPoint y: 209, endPoint x: 725, endPoint y: 222, distance: 307.2
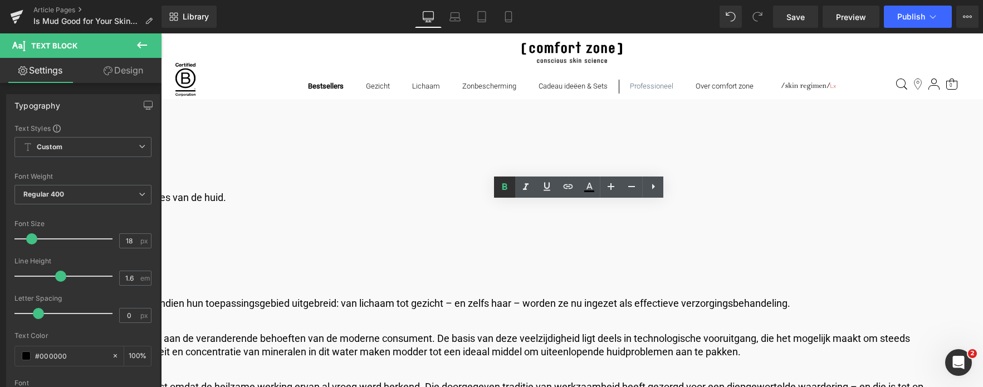
click at [499, 191] on icon at bounding box center [504, 187] width 13 height 13
drag, startPoint x: 286, startPoint y: 247, endPoint x: 806, endPoint y: 270, distance: 520.8
copy li "Thermoplastic properties: The temperature of the mud becomes effective when cov…"
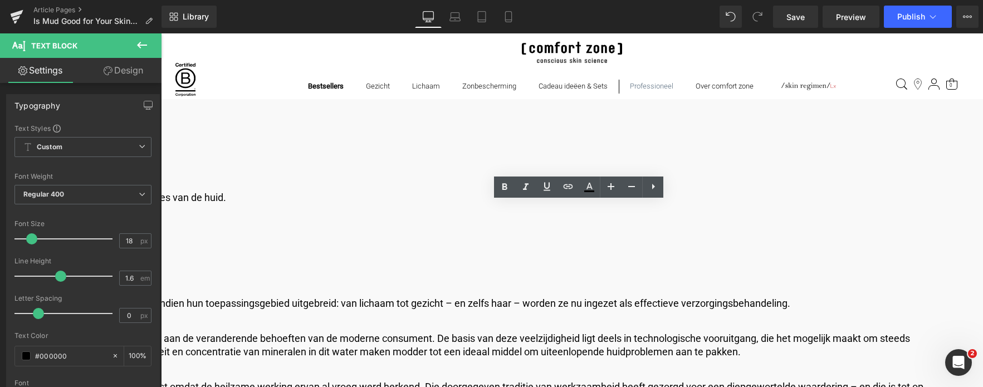
drag, startPoint x: 286, startPoint y: 249, endPoint x: 814, endPoint y: 270, distance: 528.6
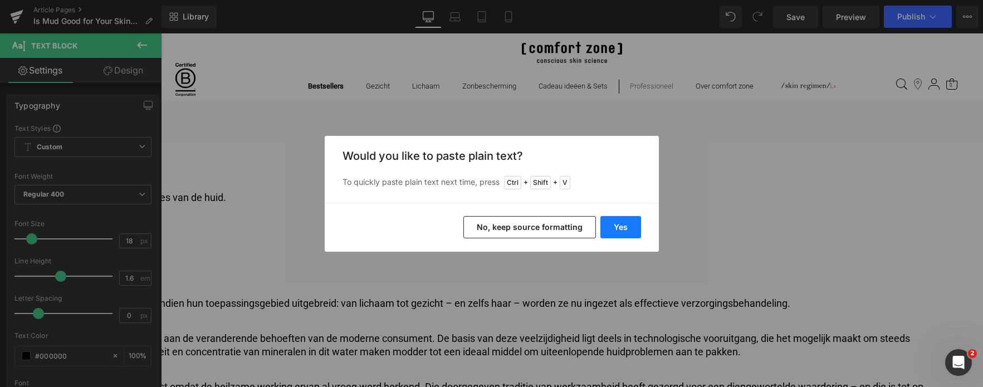
click at [619, 223] on button "Yes" at bounding box center [621, 227] width 41 height 22
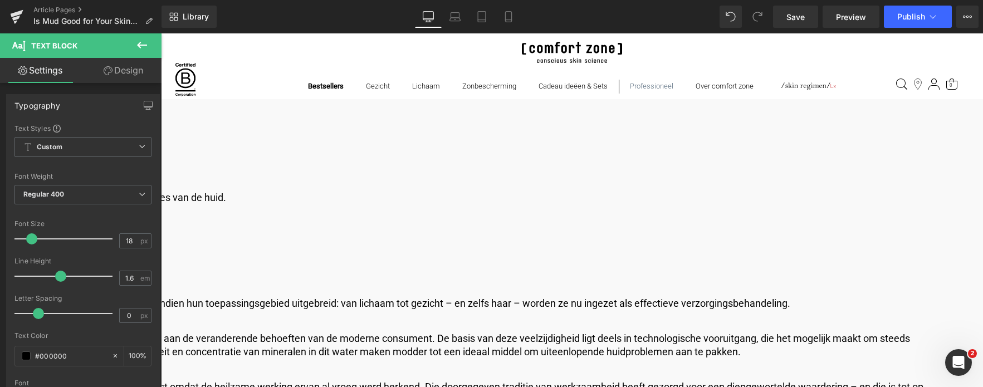
drag, startPoint x: 441, startPoint y: 251, endPoint x: 447, endPoint y: 276, distance: 25.3
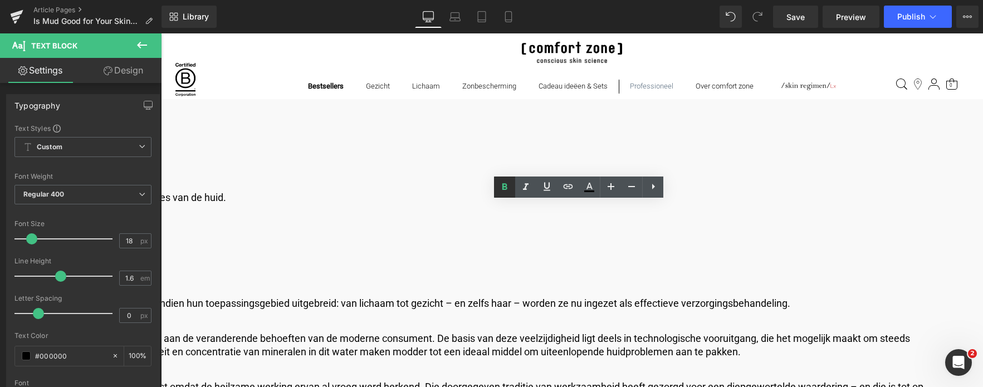
click at [503, 192] on icon at bounding box center [504, 187] width 13 height 13
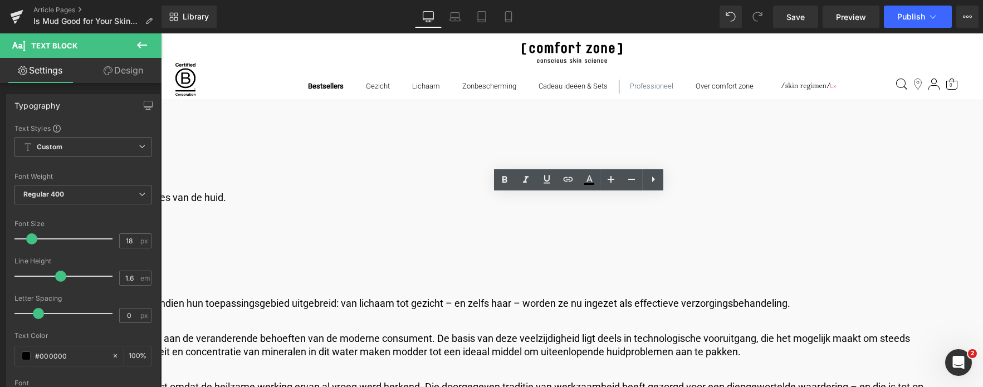
scroll to position [1560, 0]
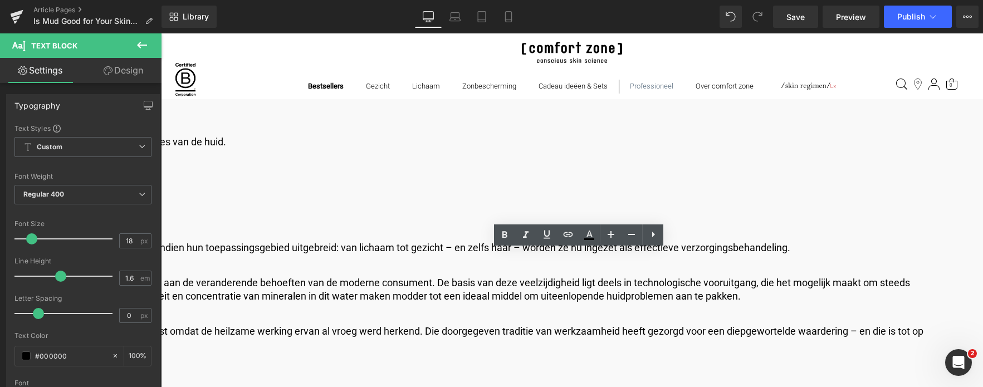
drag, startPoint x: 789, startPoint y: 256, endPoint x: 271, endPoint y: 273, distance: 519.0
copy p "Because of these features, mud baths are widely used in both aesthetic and medi…"
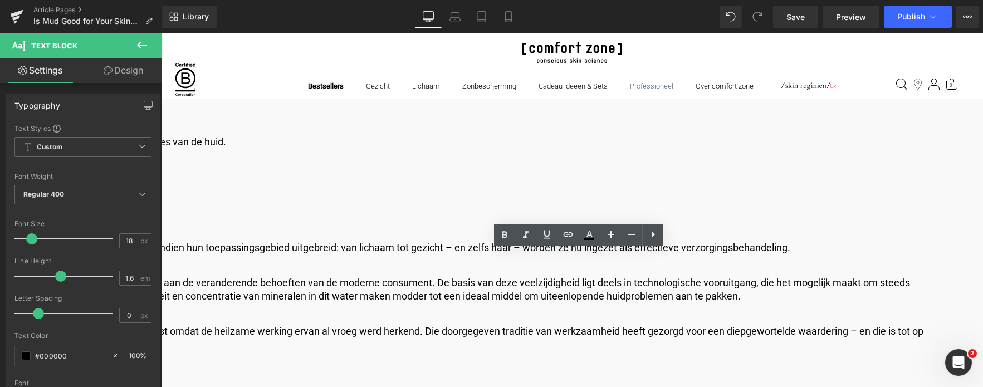
drag, startPoint x: 801, startPoint y: 258, endPoint x: 241, endPoint y: 260, distance: 559.9
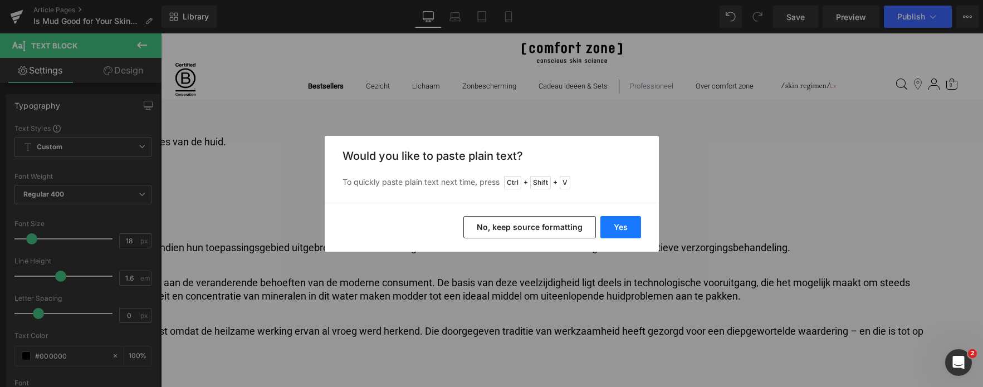
click at [626, 223] on button "Yes" at bounding box center [621, 227] width 41 height 22
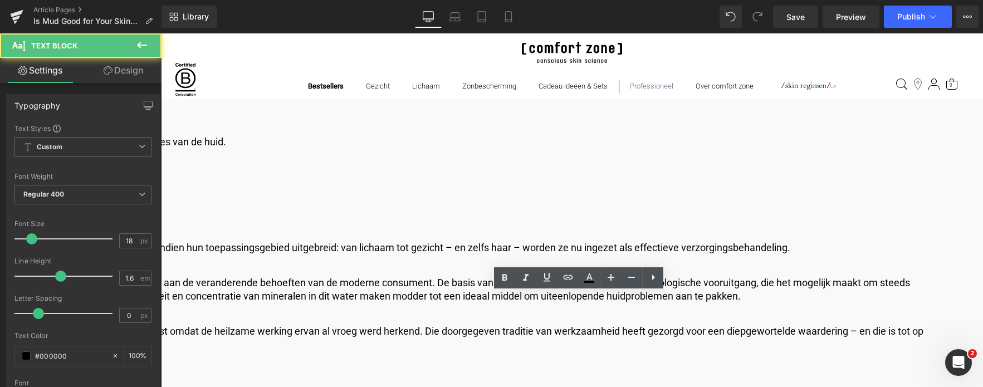
drag, startPoint x: 296, startPoint y: 354, endPoint x: 221, endPoint y: 290, distance: 98.8
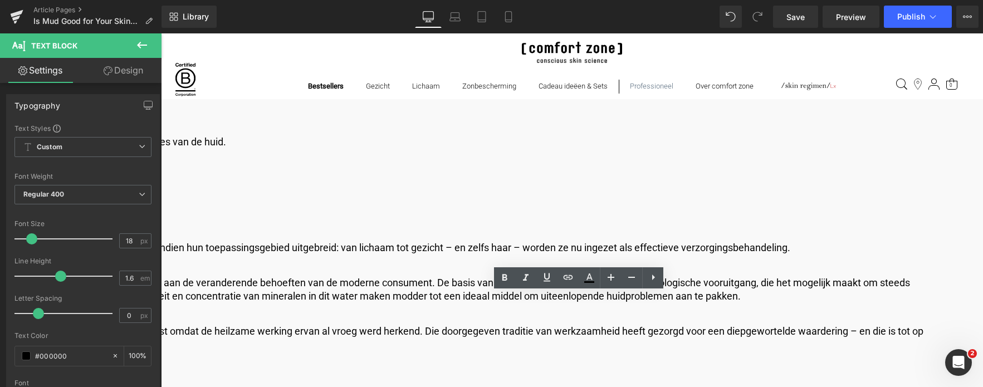
drag, startPoint x: 299, startPoint y: 352, endPoint x: 230, endPoint y: 303, distance: 85.0
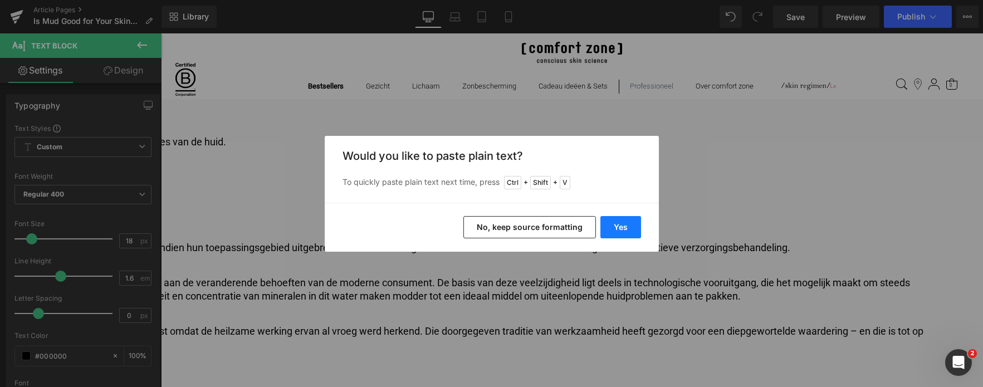
click at [627, 218] on button "Yes" at bounding box center [621, 227] width 41 height 22
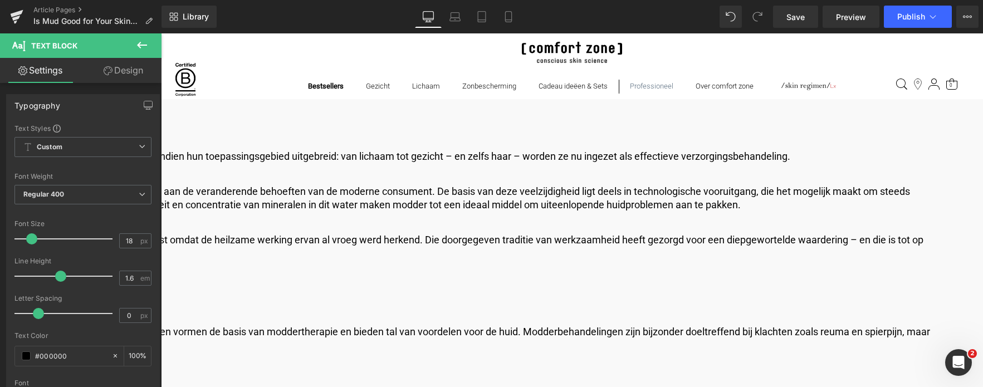
scroll to position [1671, 0]
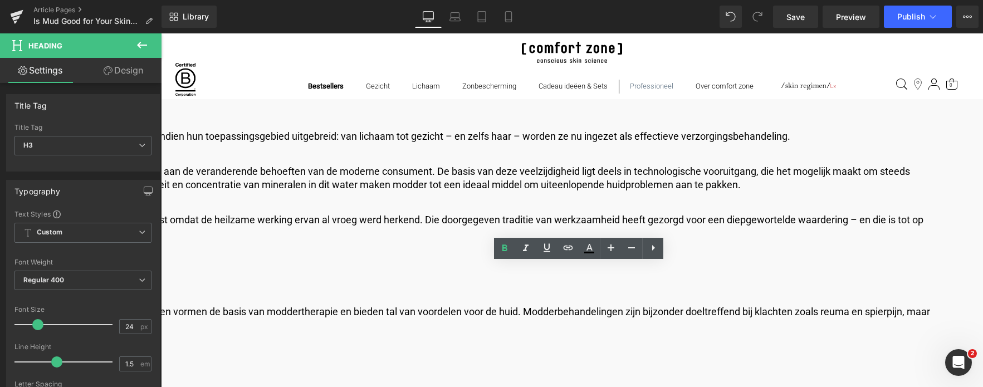
drag, startPoint x: 413, startPoint y: 274, endPoint x: 177, endPoint y: 265, distance: 236.4
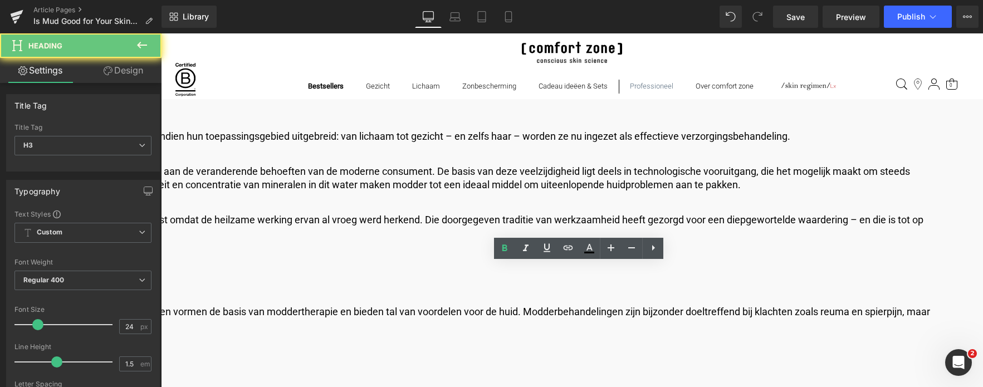
drag, startPoint x: 442, startPoint y: 276, endPoint x: 173, endPoint y: 275, distance: 269.7
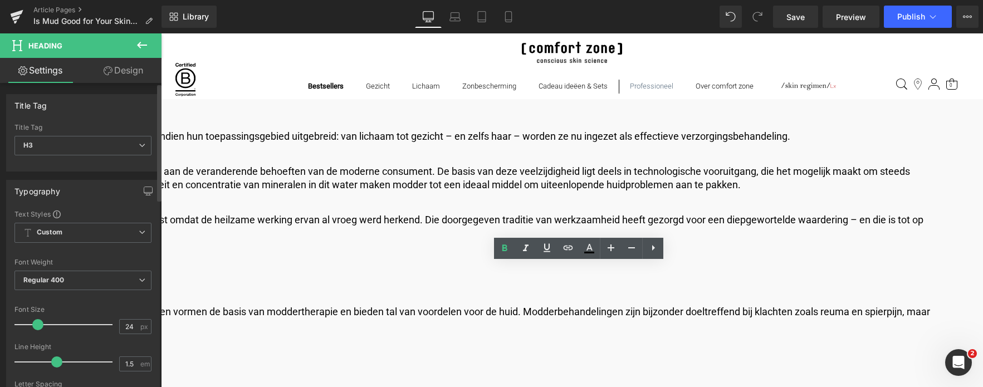
paste div
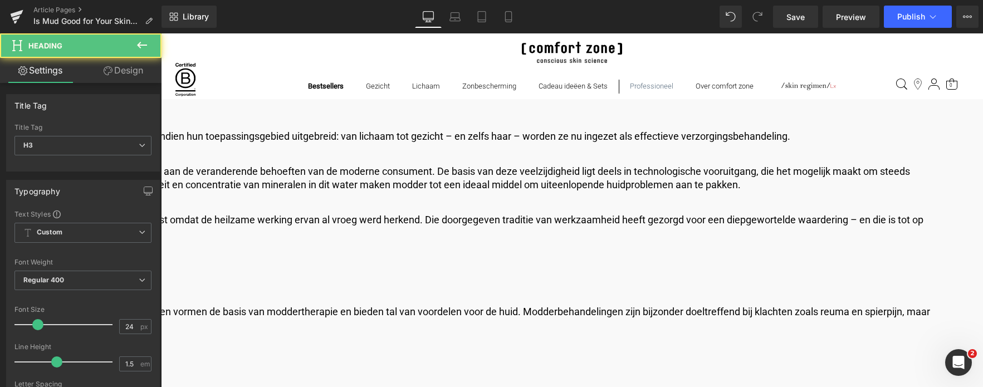
drag, startPoint x: 394, startPoint y: 278, endPoint x: 389, endPoint y: 277, distance: 5.7
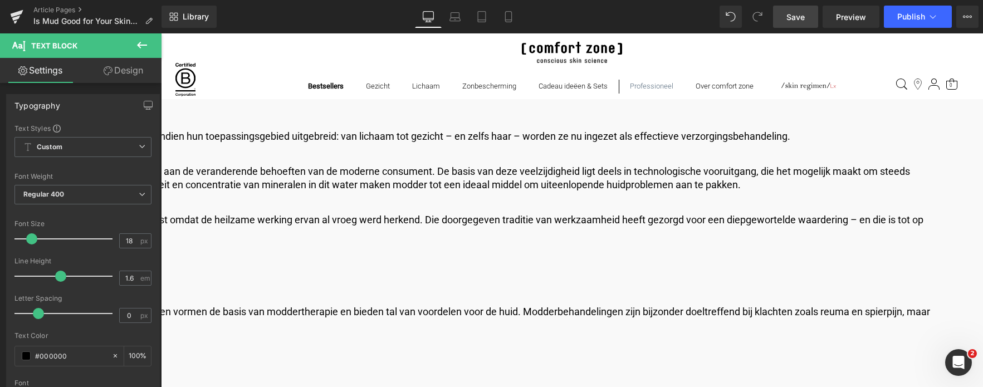
click at [792, 19] on span "Save" at bounding box center [796, 17] width 18 height 12
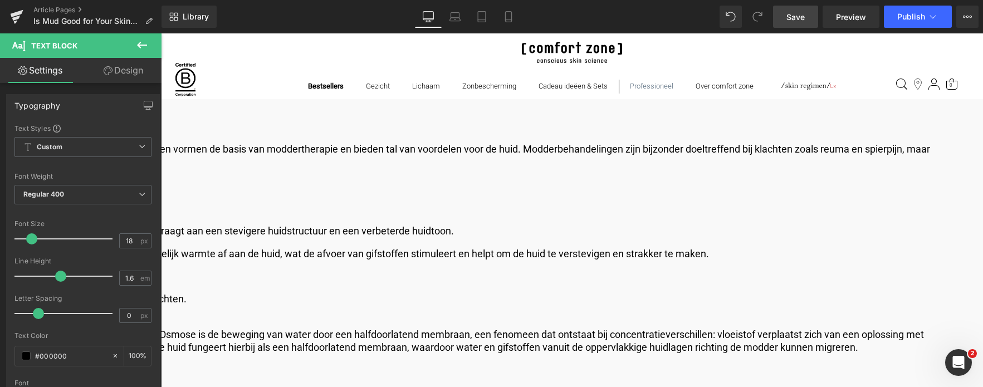
scroll to position [1839, 0]
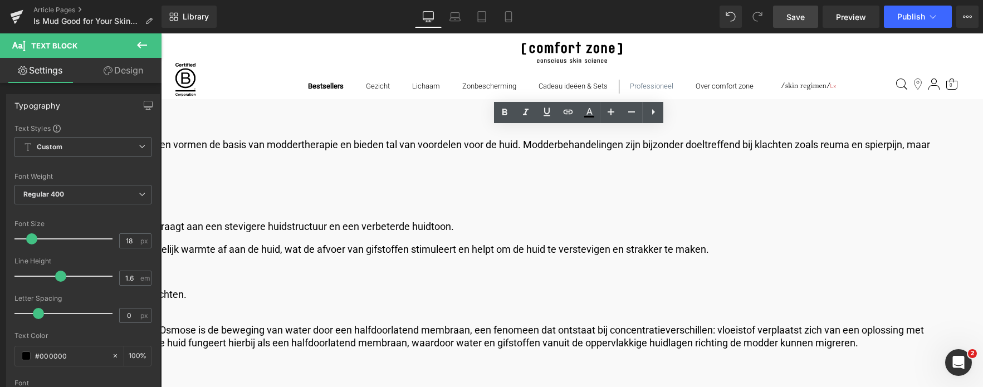
drag, startPoint x: 253, startPoint y: 131, endPoint x: 925, endPoint y: 150, distance: 672.1
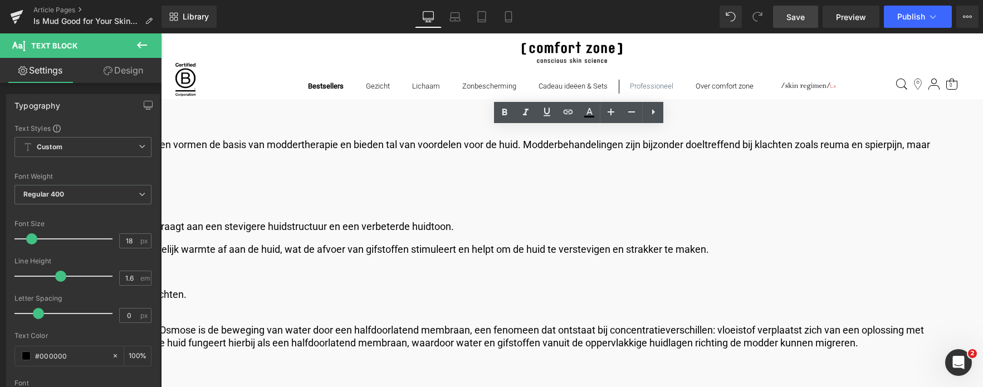
drag, startPoint x: 253, startPoint y: 133, endPoint x: 906, endPoint y: 163, distance: 653.6
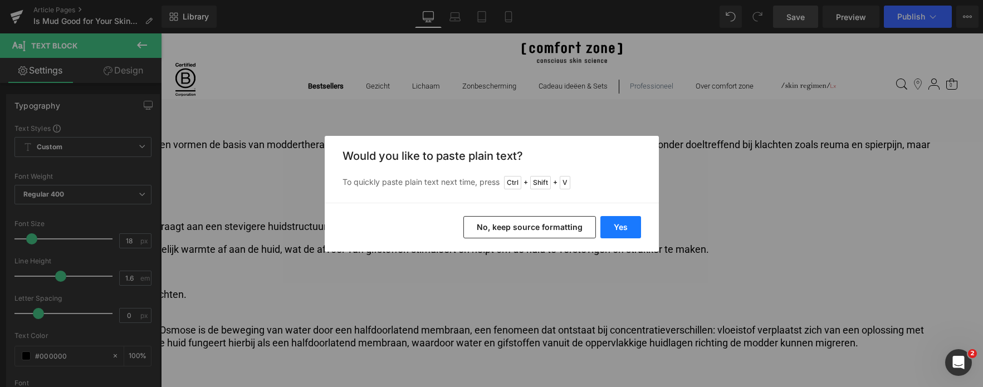
click at [612, 229] on button "Yes" at bounding box center [621, 227] width 41 height 22
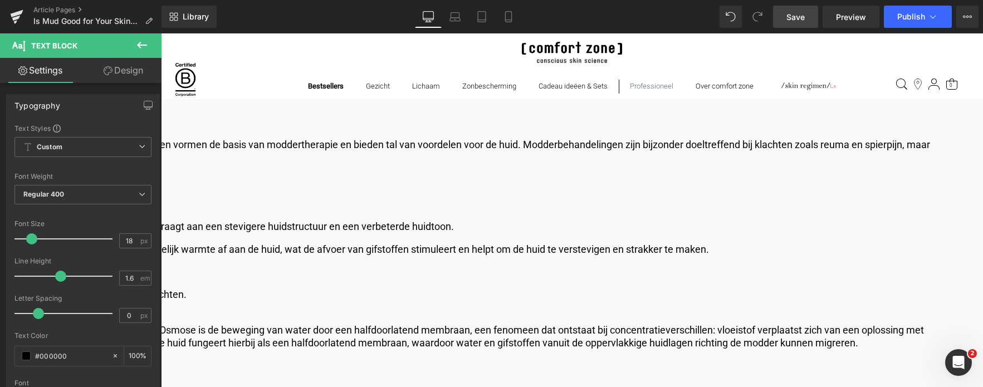
drag, startPoint x: 430, startPoint y: 217, endPoint x: 202, endPoint y: 178, distance: 230.6
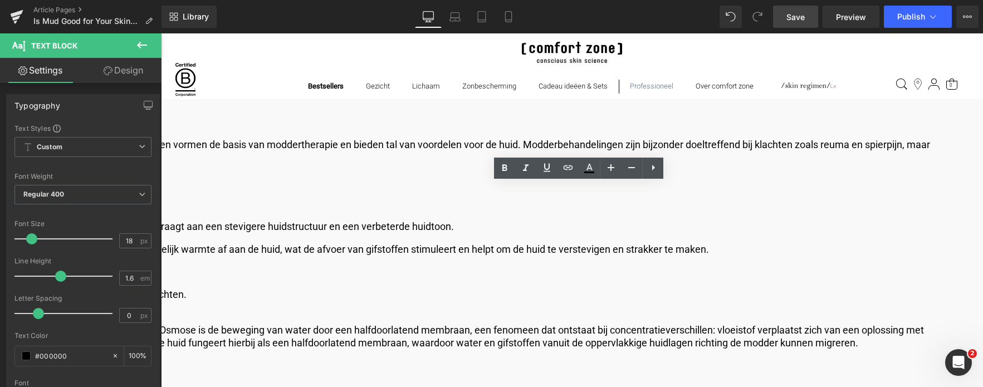
drag, startPoint x: 422, startPoint y: 215, endPoint x: 186, endPoint y: 179, distance: 239.5
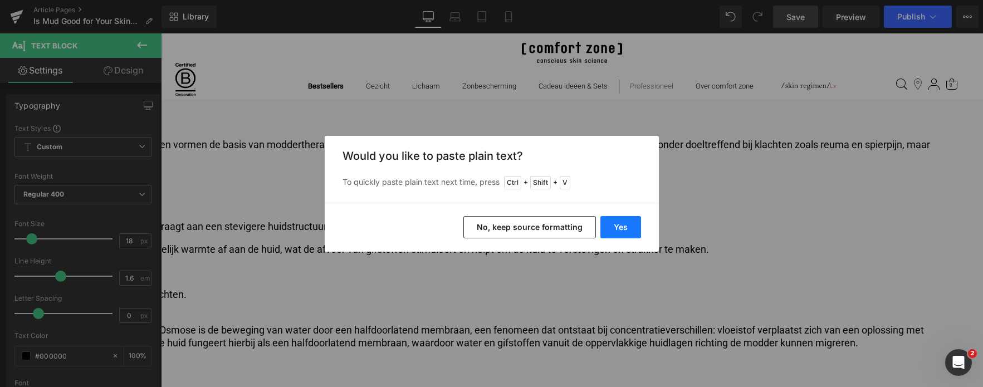
click at [621, 226] on button "Yes" at bounding box center [621, 227] width 41 height 22
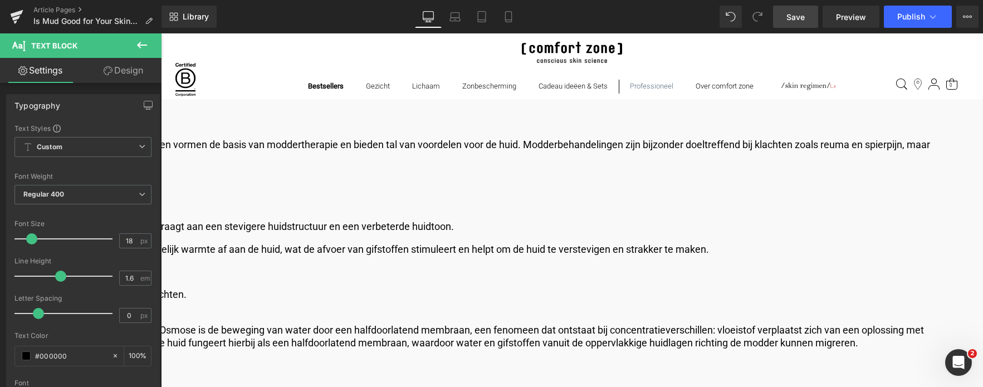
drag, startPoint x: 752, startPoint y: 188, endPoint x: 845, endPoint y: 216, distance: 97.1
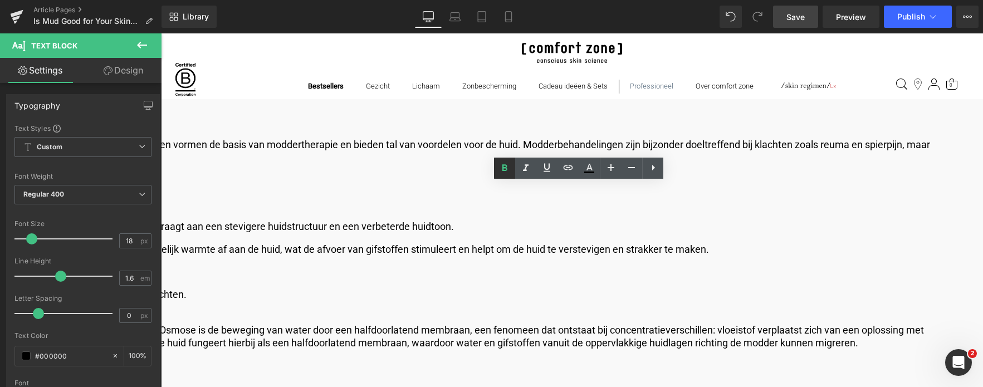
click at [503, 169] on icon at bounding box center [505, 167] width 5 height 7
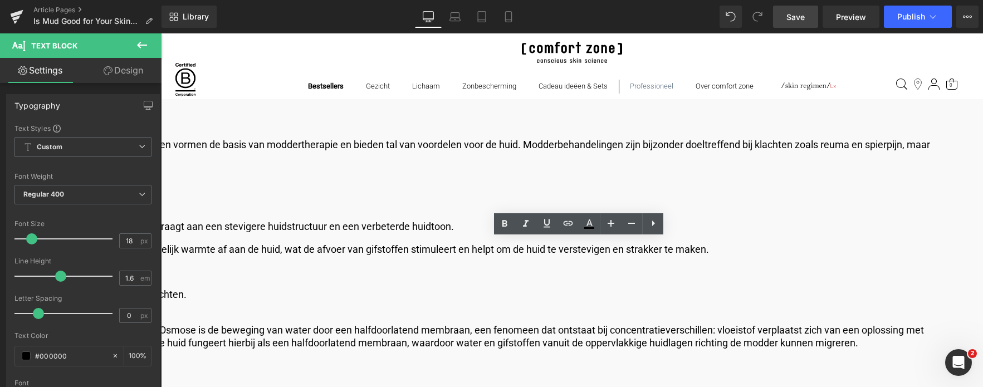
drag, startPoint x: 252, startPoint y: 246, endPoint x: 242, endPoint y: 222, distance: 26.0
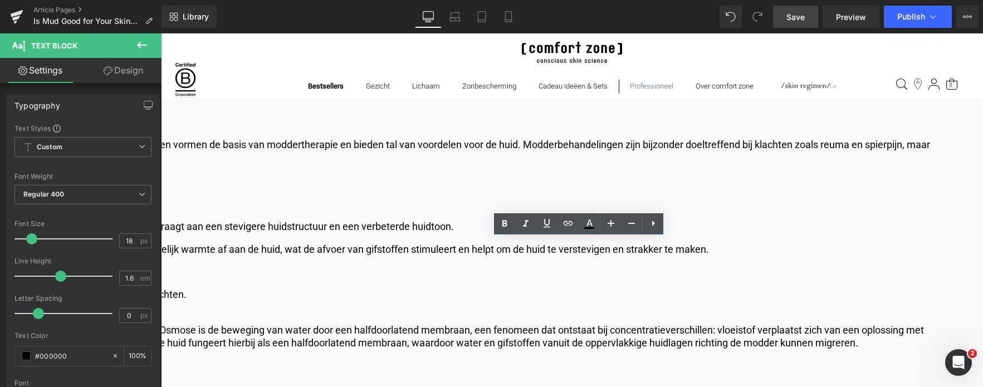
drag, startPoint x: 690, startPoint y: 276, endPoint x: 253, endPoint y: 240, distance: 438.3
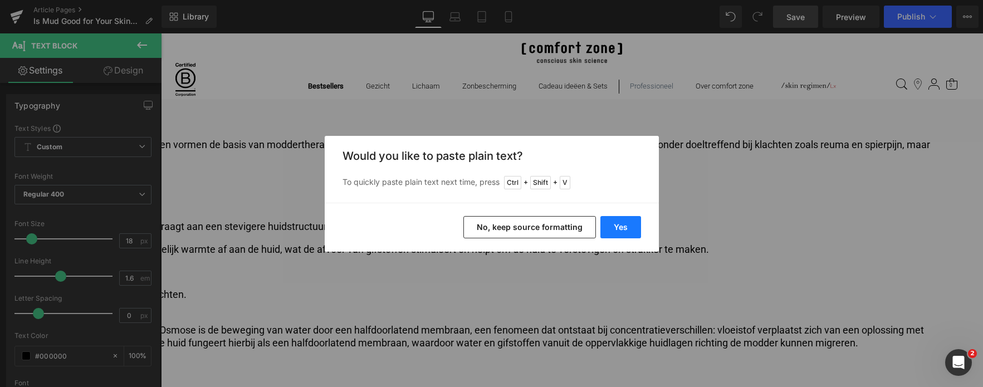
drag, startPoint x: 621, startPoint y: 230, endPoint x: 460, endPoint y: 196, distance: 165.1
click at [621, 230] on button "Yes" at bounding box center [621, 227] width 41 height 22
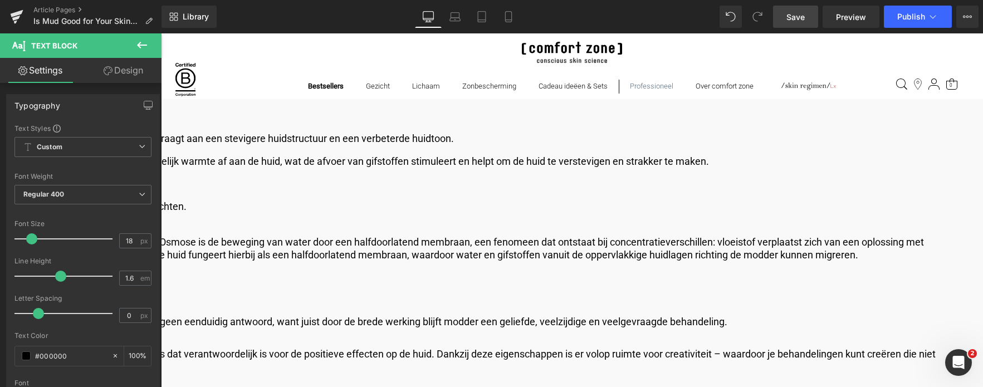
scroll to position [1950, 0]
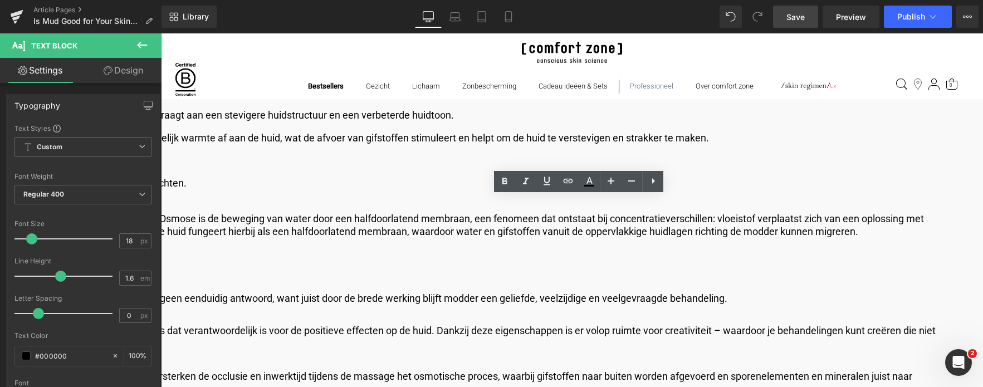
drag, startPoint x: 255, startPoint y: 203, endPoint x: 374, endPoint y: 236, distance: 123.8
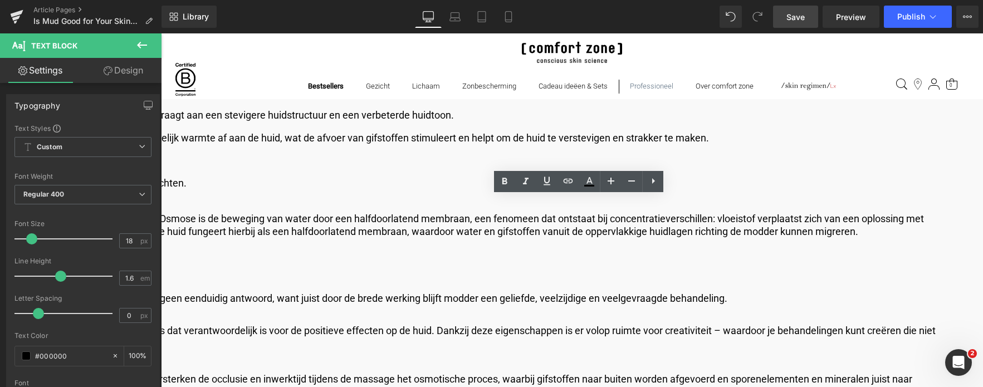
drag, startPoint x: 381, startPoint y: 230, endPoint x: 248, endPoint y: 197, distance: 136.1
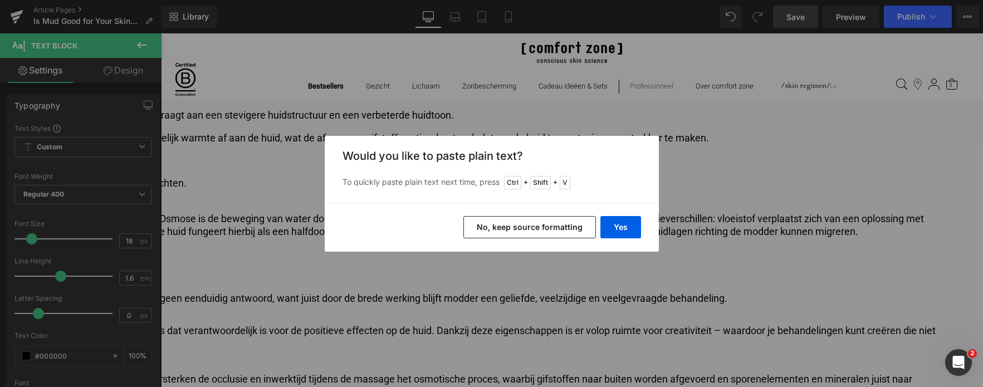
click at [597, 231] on div "Yes No, keep source formatting" at bounding box center [492, 227] width 334 height 49
click at [625, 227] on button "Yes" at bounding box center [621, 227] width 41 height 22
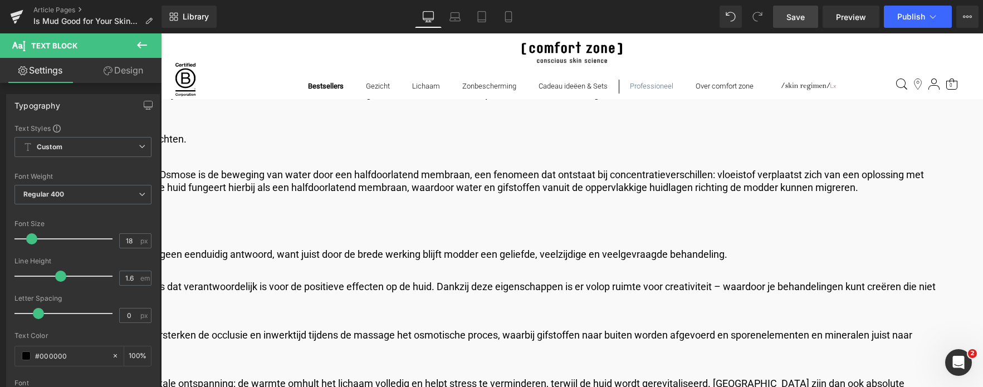
scroll to position [2061, 0]
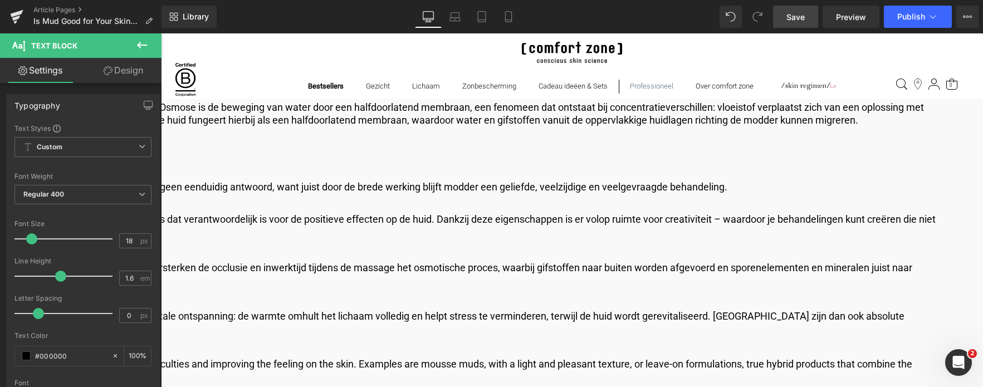
click at [321, 358] on p "[DATE], it is possible to create a spa ritual at home. New technologies have re…" at bounding box center [169, 371] width 1534 height 26
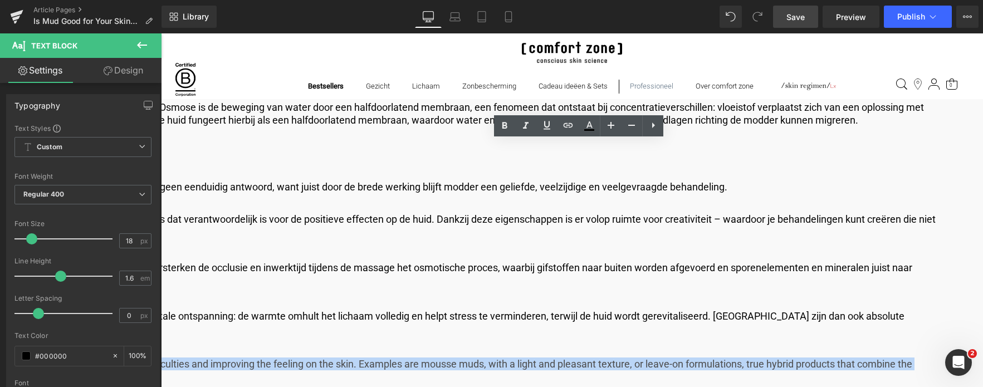
drag, startPoint x: 615, startPoint y: 188, endPoint x: 250, endPoint y: 146, distance: 367.9
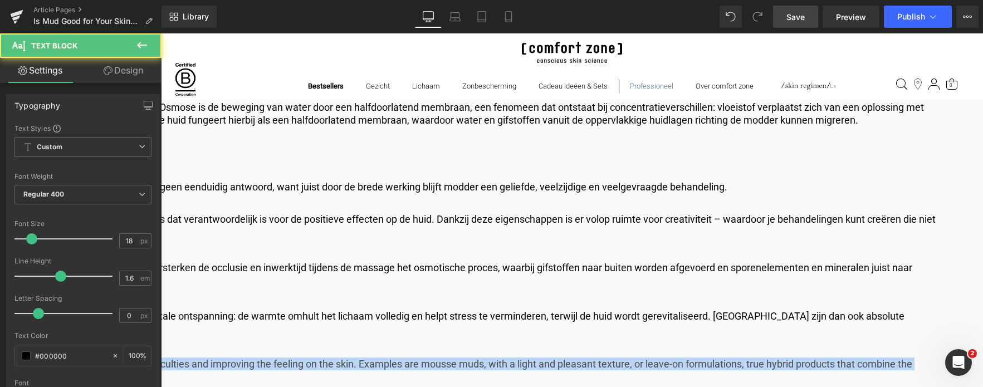
click at [598, 358] on p "[DATE], it is possible to create a spa ritual at home. New technologies have re…" at bounding box center [169, 371] width 1534 height 26
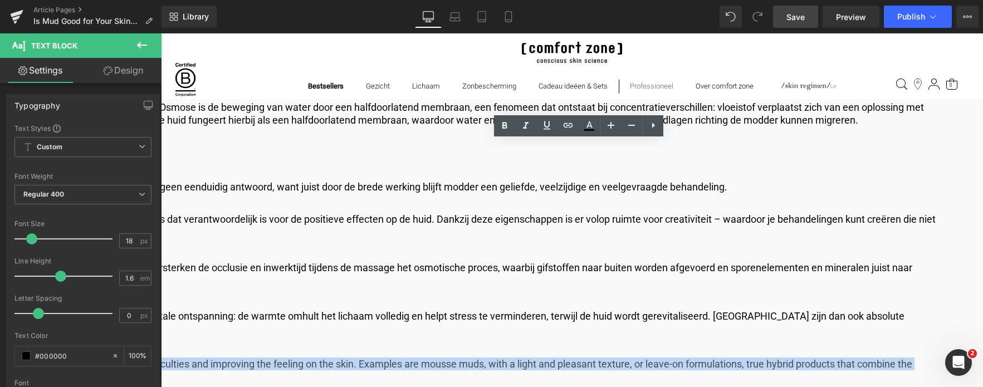
drag, startPoint x: 598, startPoint y: 188, endPoint x: 140, endPoint y: 122, distance: 462.2
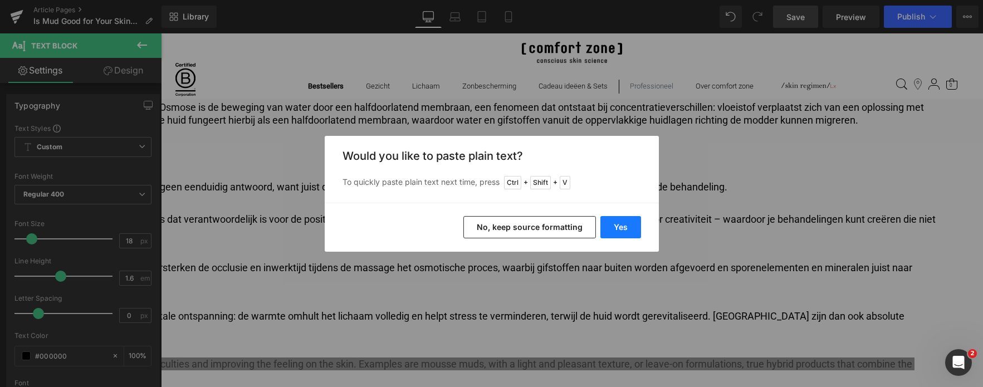
click at [615, 228] on button "Yes" at bounding box center [621, 227] width 41 height 22
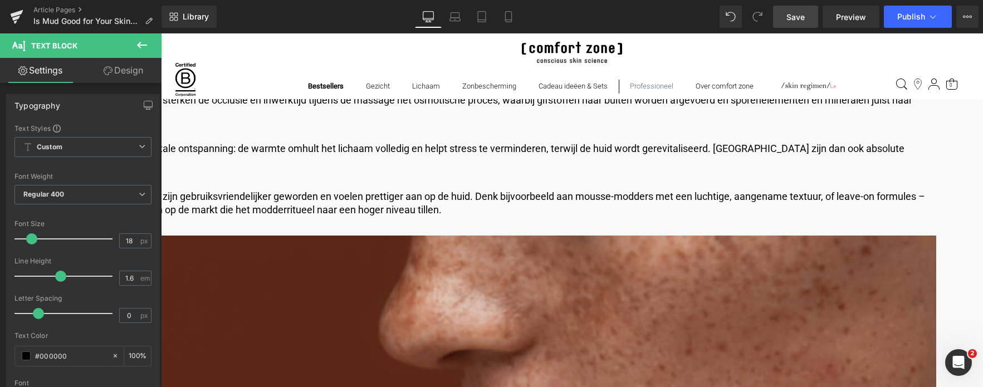
scroll to position [2396, 0]
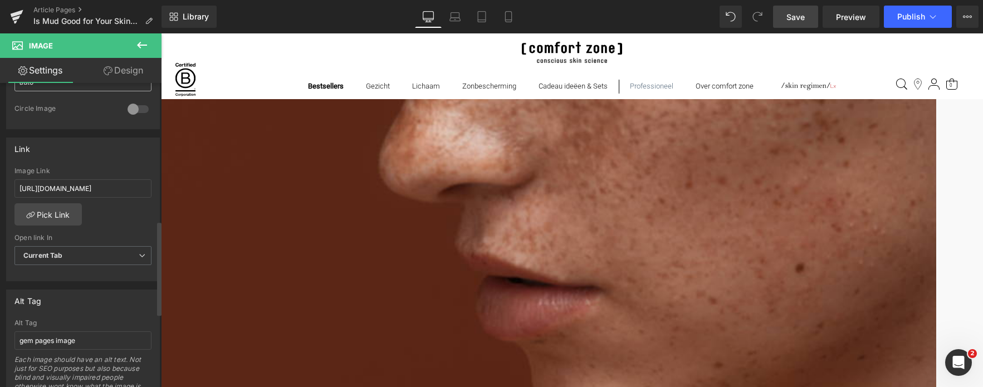
scroll to position [446, 0]
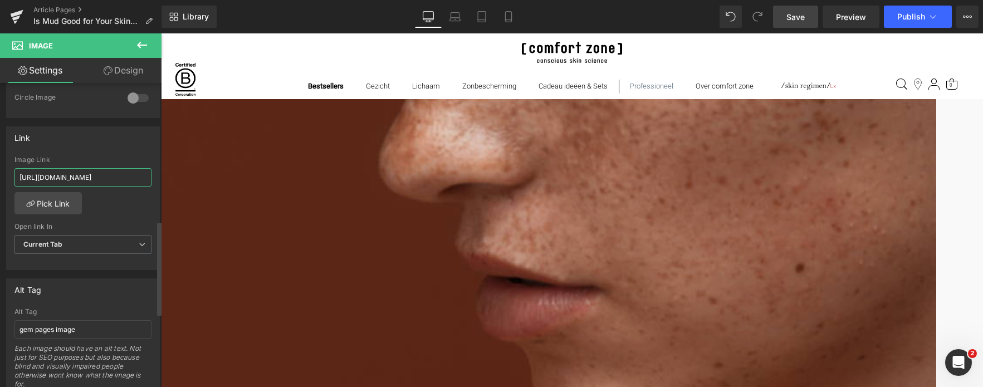
drag, startPoint x: 127, startPoint y: 178, endPoint x: 119, endPoint y: 178, distance: 7.8
click at [119, 178] on input "[URL][DOMAIN_NAME]" at bounding box center [82, 177] width 137 height 18
click at [130, 178] on input "[URL][DOMAIN_NAME]" at bounding box center [82, 177] width 137 height 18
drag, startPoint x: 130, startPoint y: 179, endPoint x: -71, endPoint y: 175, distance: 201.7
click at [0, 175] on html "You are previewing how the will restyle your page. You can not edit Elements in…" at bounding box center [491, 193] width 983 height 387
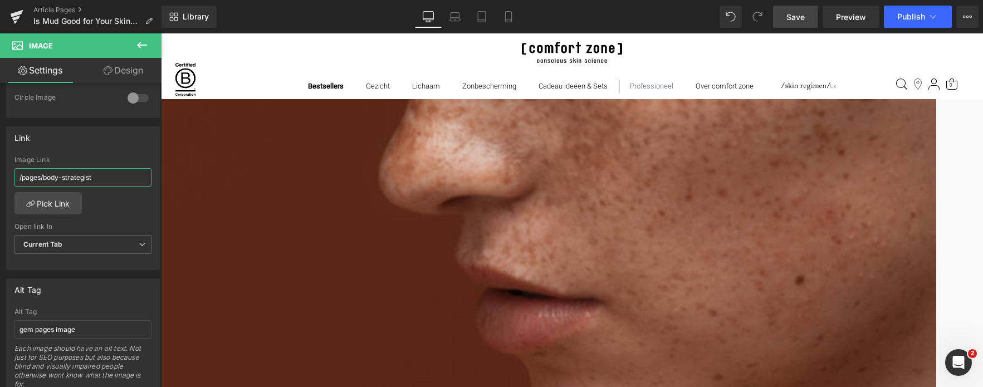
scroll to position [2396, 0]
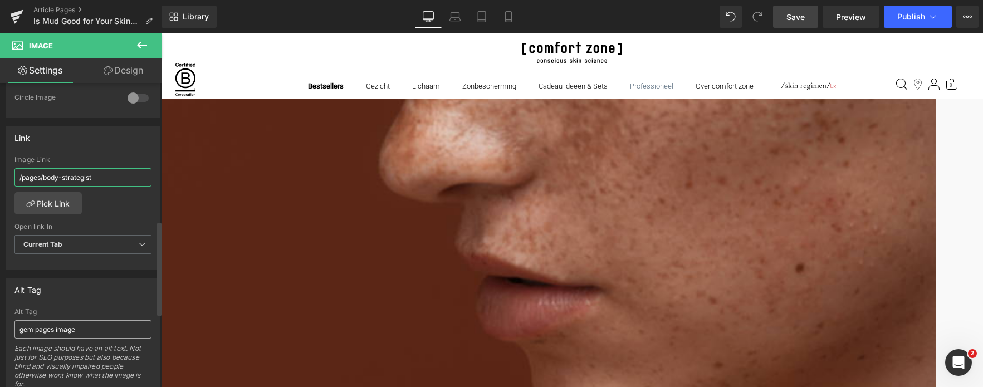
type input "/pages/body-strategist"
click at [108, 333] on input "gem pages image" at bounding box center [82, 329] width 137 height 18
drag, startPoint x: 108, startPoint y: 329, endPoint x: -8, endPoint y: 348, distance: 117.3
click at [0, 348] on html "You are previewing how the will restyle your page. You can not edit Elements in…" at bounding box center [491, 193] width 983 height 387
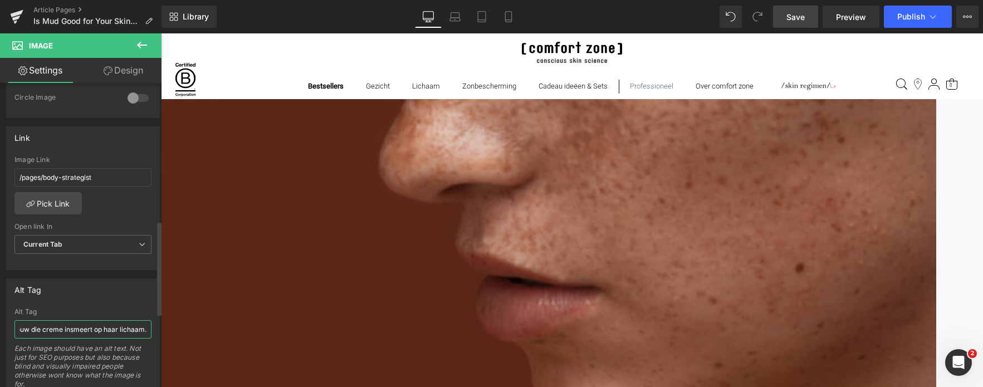
click at [51, 324] on input "Vrouw die creme insmeert op haar lichaam." at bounding box center [82, 329] width 137 height 18
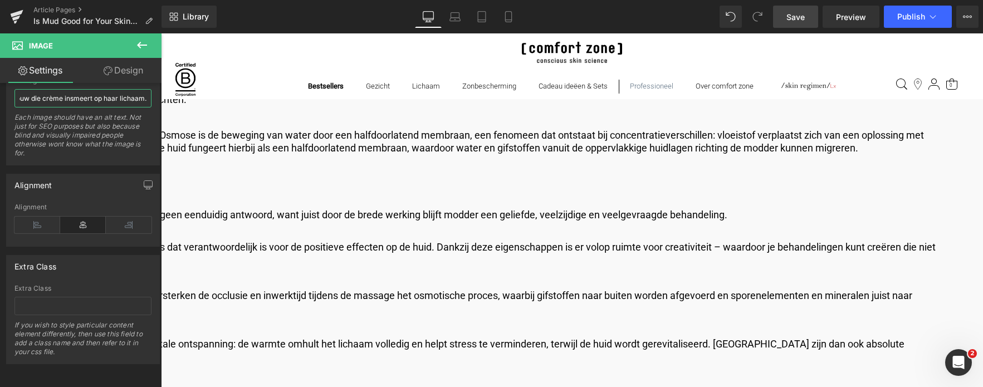
scroll to position [1894, 0]
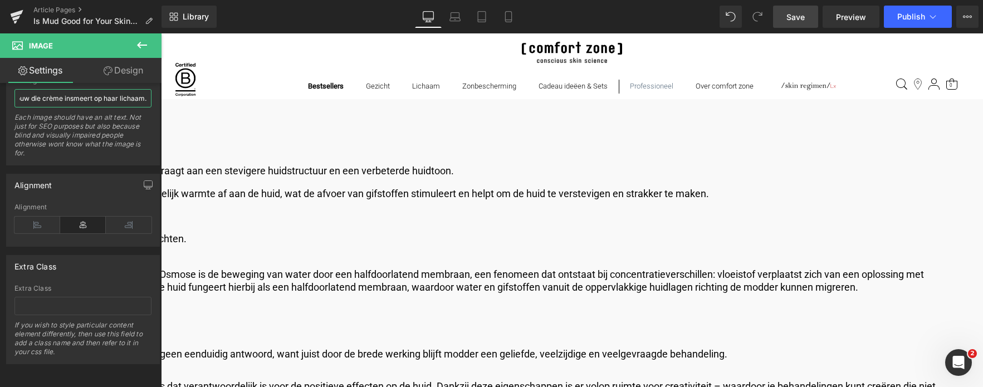
type input "Vrouw die crème insmeert op haar lichaam."
click at [792, 12] on span "Save" at bounding box center [796, 17] width 18 height 12
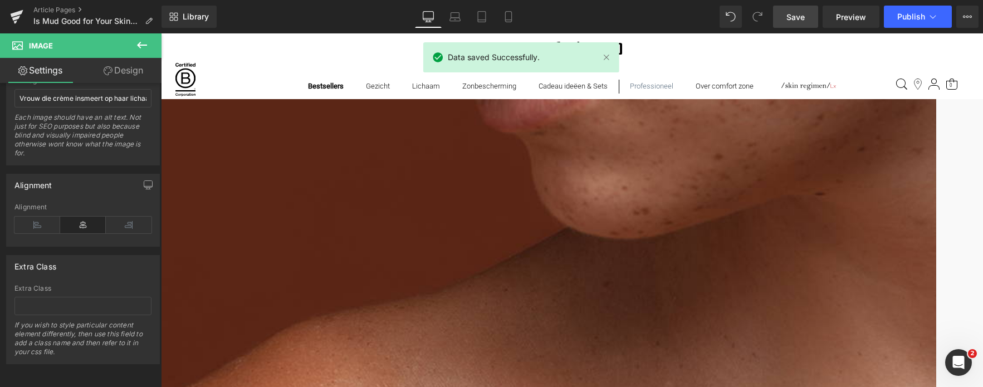
scroll to position [2674, 0]
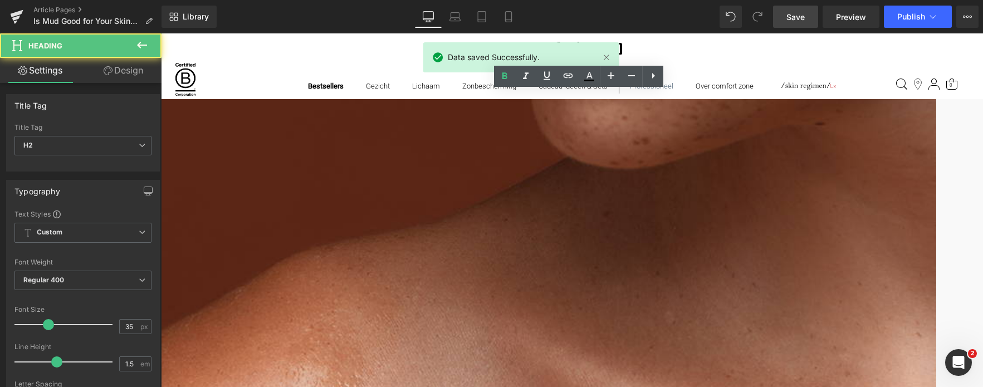
drag, startPoint x: 505, startPoint y: 112, endPoint x: 159, endPoint y: 106, distance: 346.0
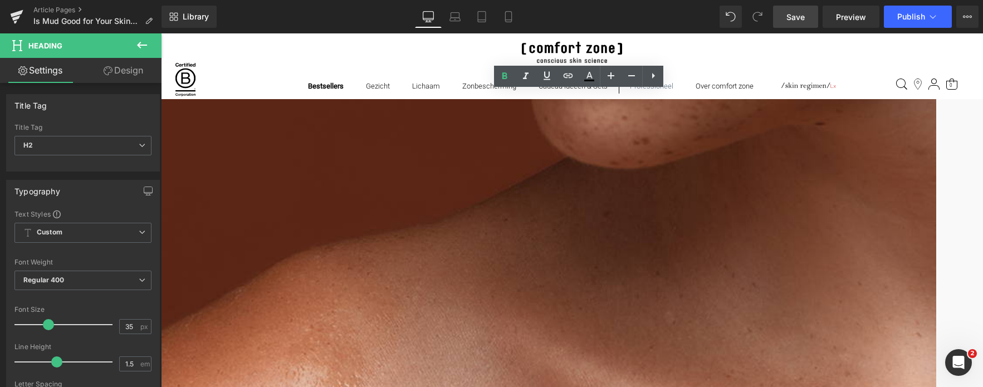
drag, startPoint x: 494, startPoint y: 105, endPoint x: 254, endPoint y: 109, distance: 239.6
paste div
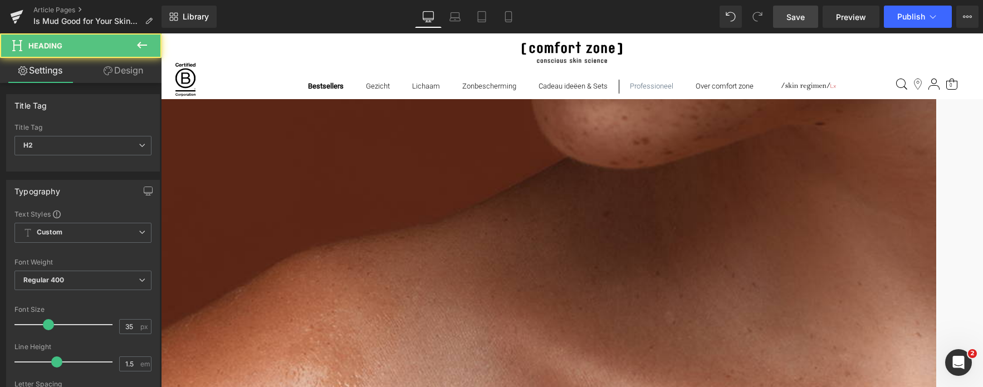
drag, startPoint x: 321, startPoint y: 109, endPoint x: 314, endPoint y: 109, distance: 7.3
drag, startPoint x: 481, startPoint y: 110, endPoint x: 476, endPoint y: 109, distance: 5.6
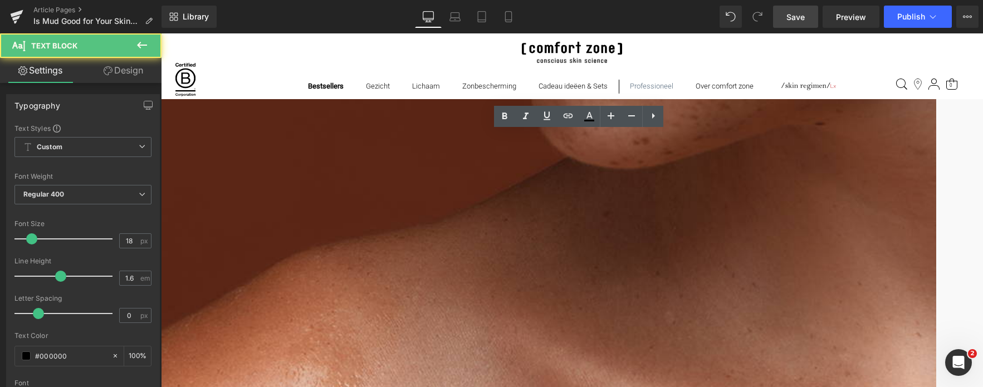
drag, startPoint x: 499, startPoint y: 179, endPoint x: 214, endPoint y: 126, distance: 289.6
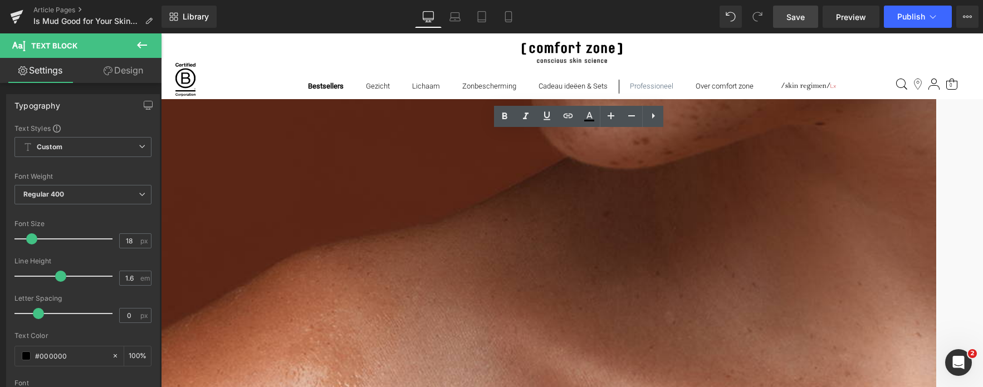
drag, startPoint x: 496, startPoint y: 177, endPoint x: 211, endPoint y: 124, distance: 289.7
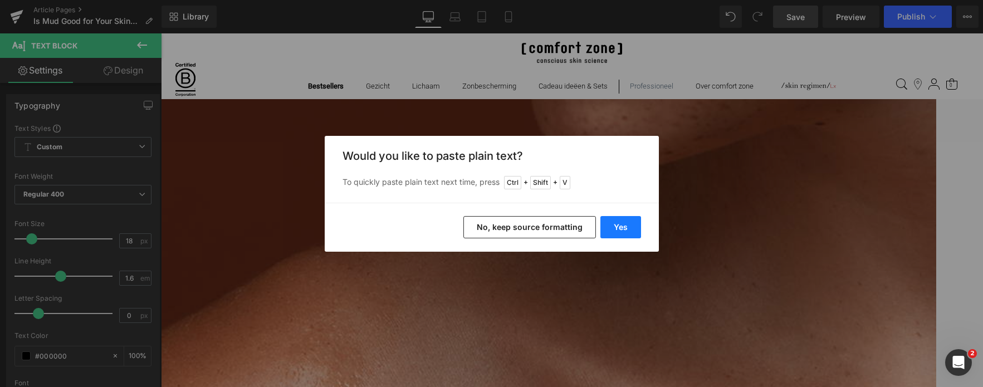
drag, startPoint x: 617, startPoint y: 224, endPoint x: 456, endPoint y: 192, distance: 163.7
click at [617, 225] on button "Yes" at bounding box center [621, 227] width 41 height 22
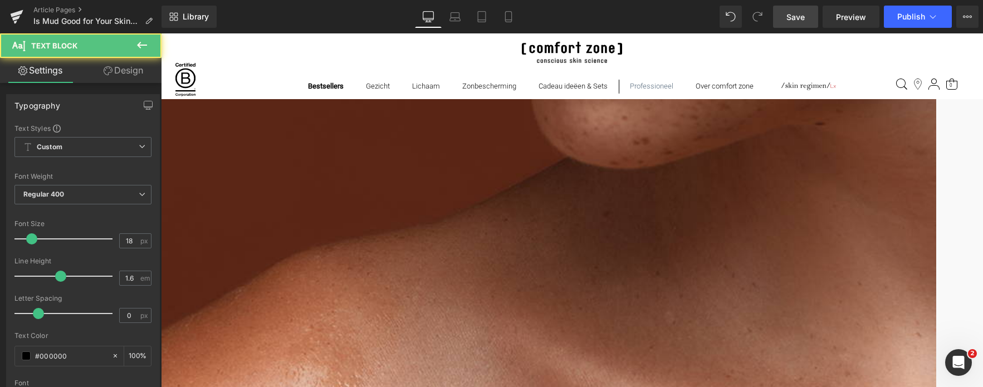
drag, startPoint x: 332, startPoint y: 150, endPoint x: 327, endPoint y: 173, distance: 23.4
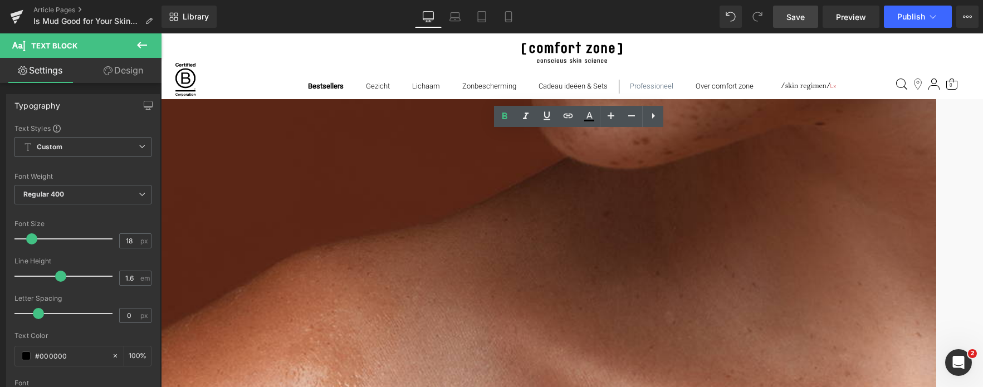
drag, startPoint x: 330, startPoint y: 150, endPoint x: 334, endPoint y: 190, distance: 40.3
click at [501, 115] on icon at bounding box center [504, 116] width 13 height 13
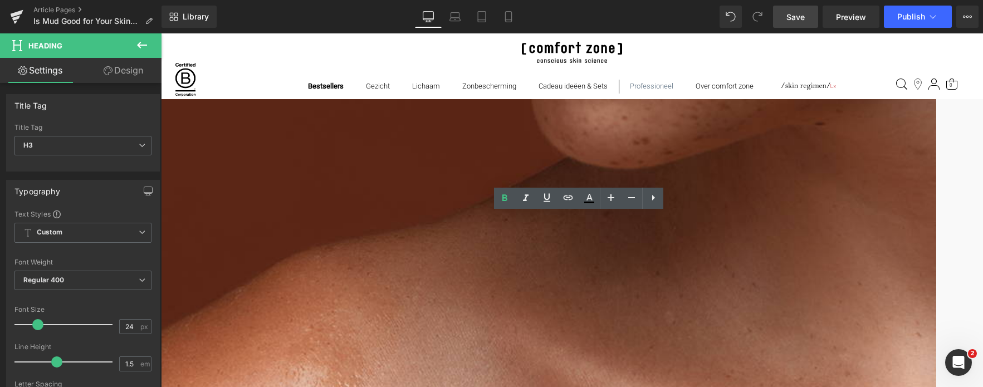
drag, startPoint x: 503, startPoint y: 216, endPoint x: 174, endPoint y: 218, distance: 328.1
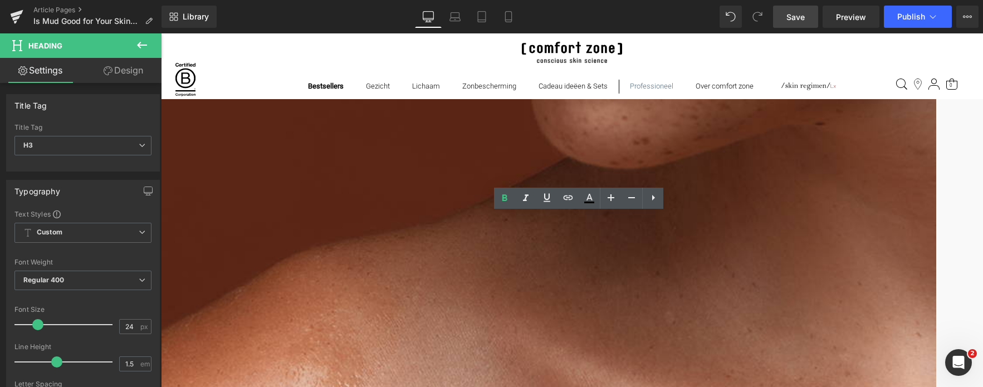
drag, startPoint x: 521, startPoint y: 227, endPoint x: 206, endPoint y: 228, distance: 315.9
paste div
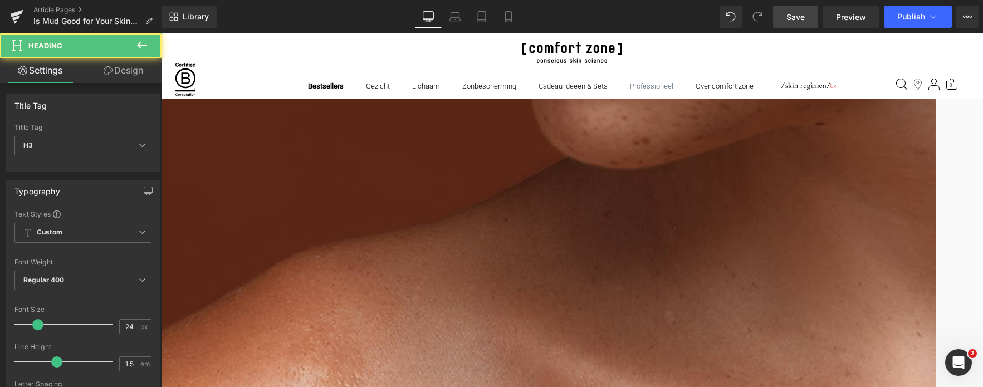
drag, startPoint x: 385, startPoint y: 225, endPoint x: 377, endPoint y: 225, distance: 7.8
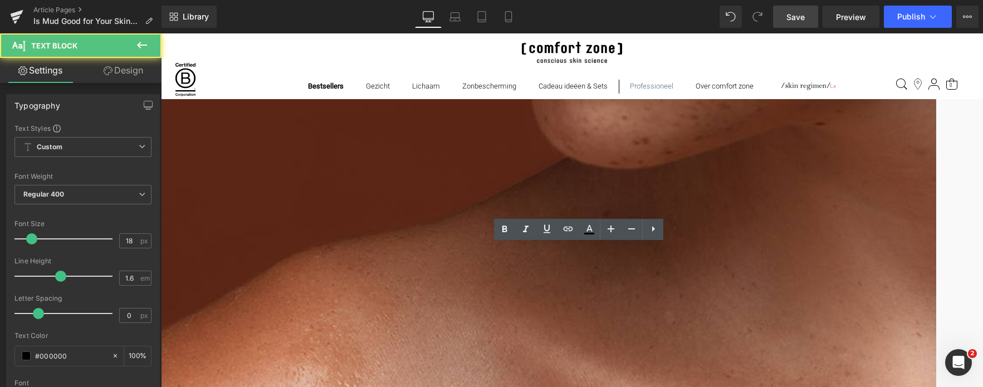
drag, startPoint x: 494, startPoint y: 293, endPoint x: 109, endPoint y: 212, distance: 392.8
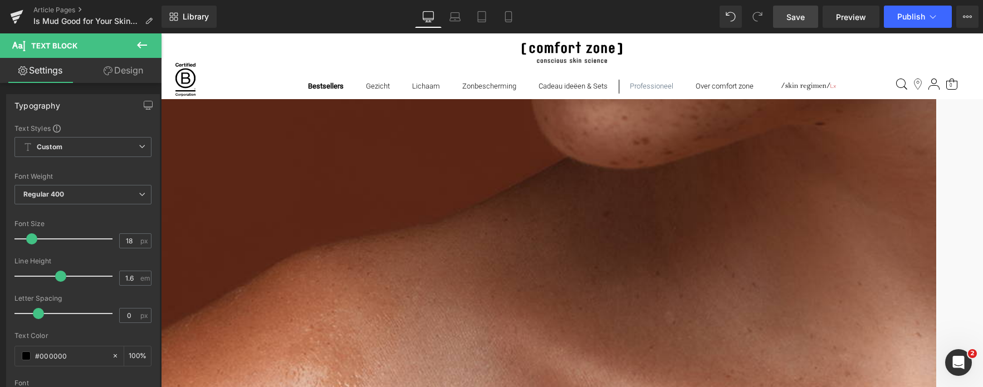
drag, startPoint x: 492, startPoint y: 292, endPoint x: 284, endPoint y: 268, distance: 209.2
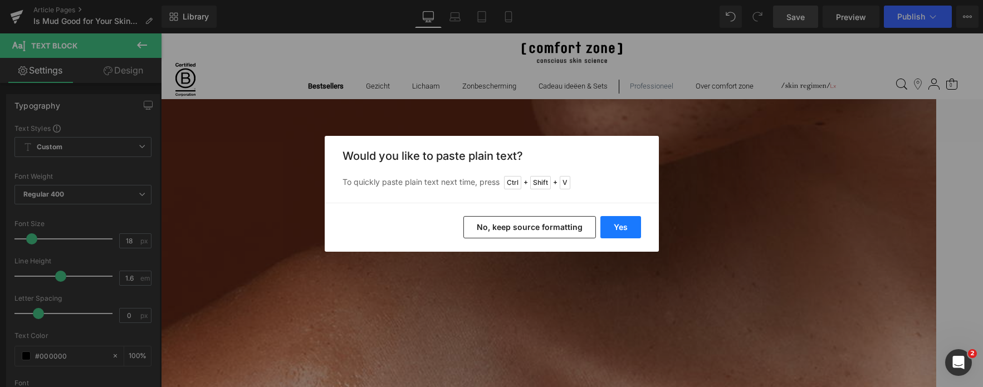
click at [630, 227] on button "Yes" at bounding box center [621, 227] width 41 height 22
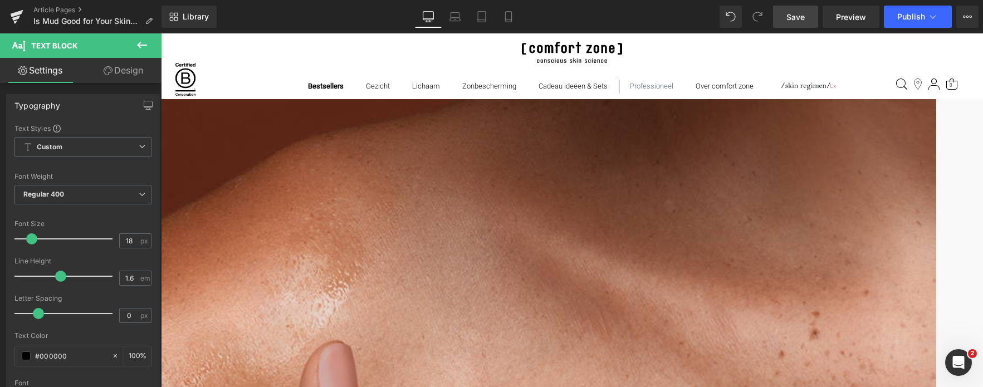
scroll to position [2730, 0]
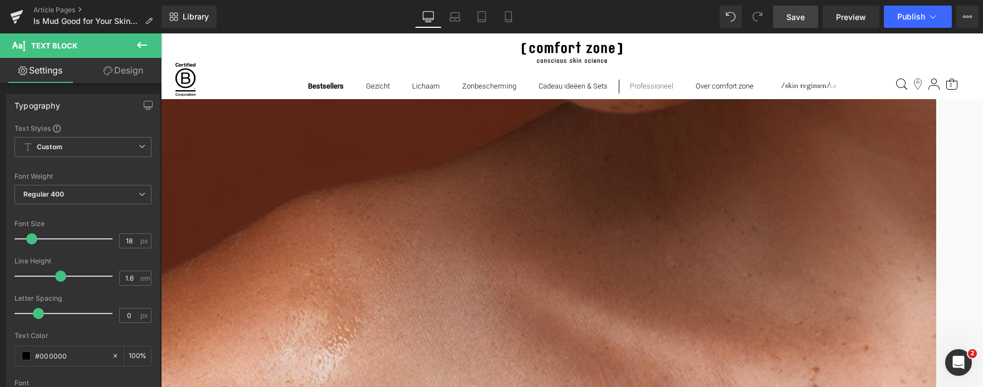
drag, startPoint x: 447, startPoint y: 301, endPoint x: 207, endPoint y: 252, distance: 245.5
click at [207, 252] on div "Image Gepubliceerd op [DATE] | 10 min read Text Block Row Is Modder goed voor j…" at bounding box center [160, 370] width 1643 height 6035
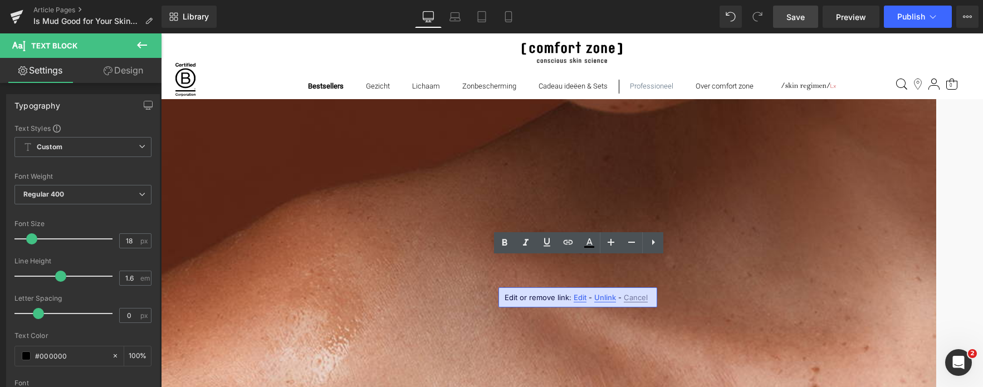
click at [578, 299] on span "Edit" at bounding box center [580, 297] width 13 height 9
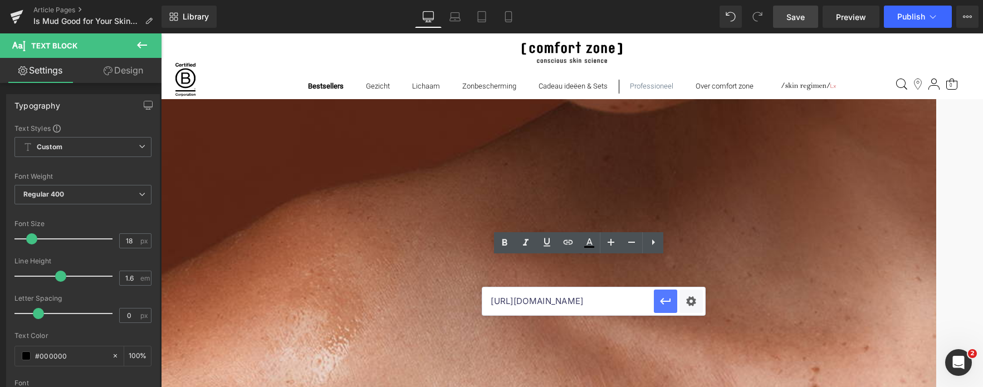
scroll to position [0, 571]
drag, startPoint x: 577, startPoint y: 299, endPoint x: 677, endPoint y: 301, distance: 99.7
click at [677, 301] on div "[URL][DOMAIN_NAME]" at bounding box center [593, 301] width 223 height 28
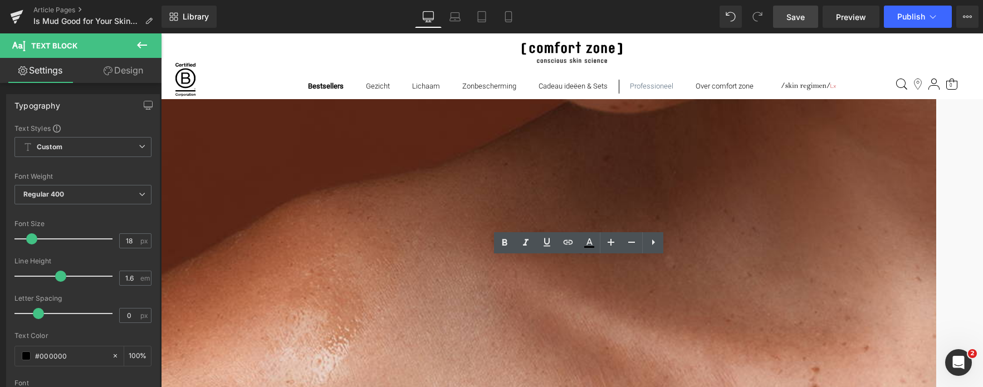
drag, startPoint x: 444, startPoint y: 303, endPoint x: 237, endPoint y: 267, distance: 210.3
click at [237, 267] on div "Image Gepubliceerd op [DATE] | 10 min read Text Block Row Is Modder goed voor j…" at bounding box center [169, 387] width 1534 height 5995
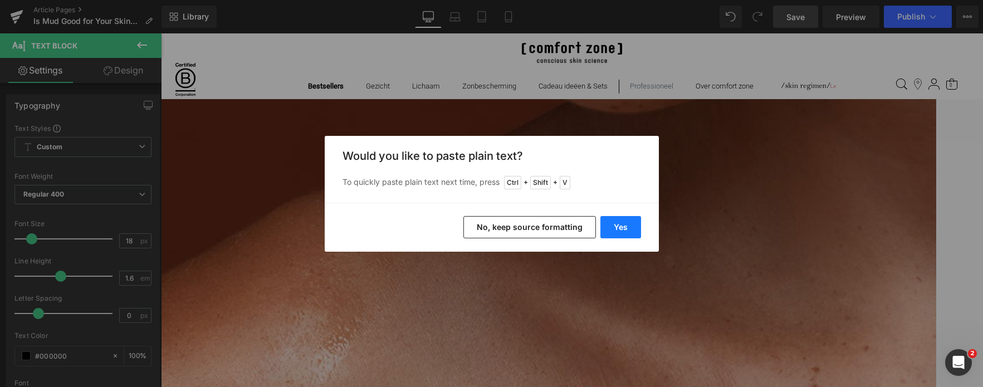
click at [620, 227] on button "Yes" at bounding box center [621, 227] width 41 height 22
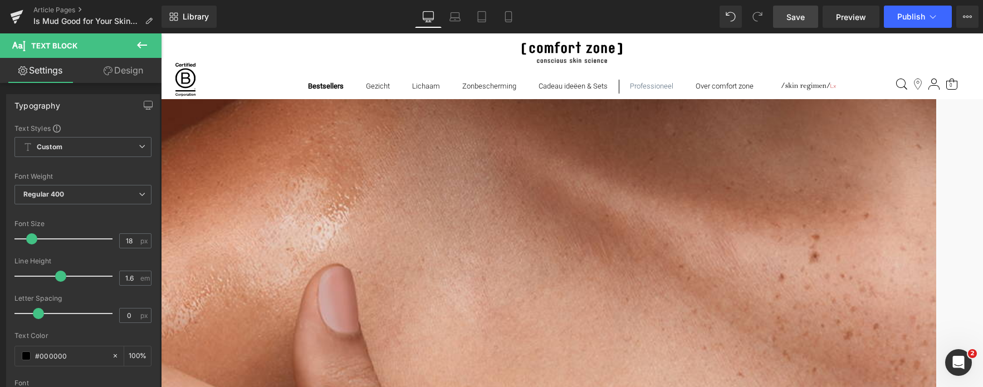
scroll to position [2897, 0]
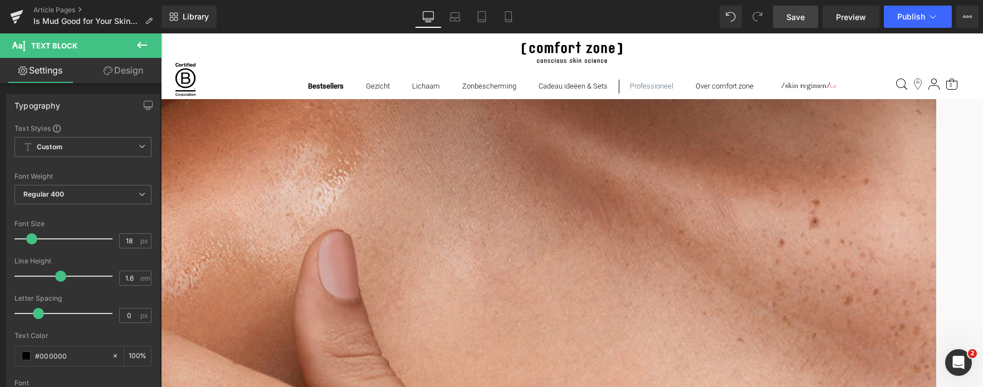
drag, startPoint x: 388, startPoint y: 193, endPoint x: 204, endPoint y: 179, distance: 183.8
click at [204, 179] on div "Image Gepubliceerd op [DATE] | 10 min read Text Block Row Is Modder goed voor j…" at bounding box center [160, 202] width 1643 height 6035
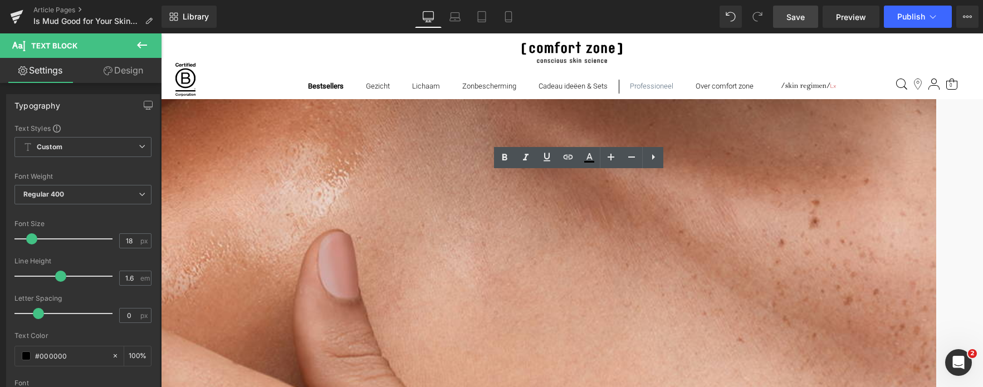
drag, startPoint x: 386, startPoint y: 196, endPoint x: 244, endPoint y: 178, distance: 142.6
click at [244, 178] on div "Image Gepubliceerd op [DATE] | 10 min read Text Block Row Is Modder goed voor j…" at bounding box center [169, 222] width 1534 height 5998
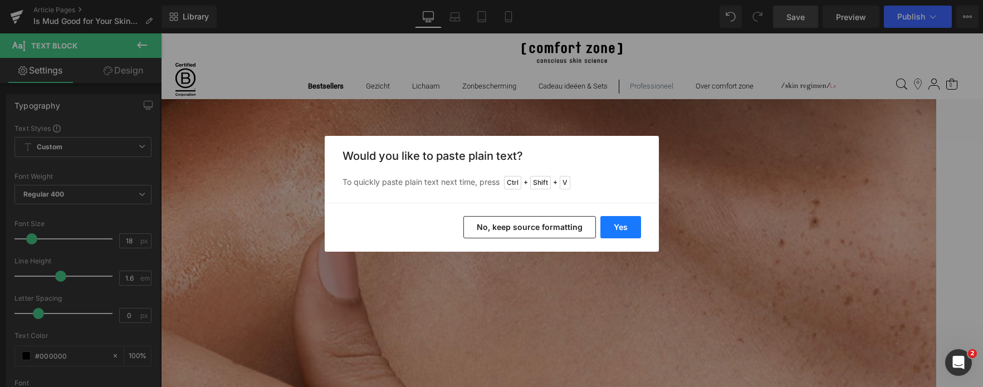
click at [620, 230] on button "Yes" at bounding box center [621, 227] width 41 height 22
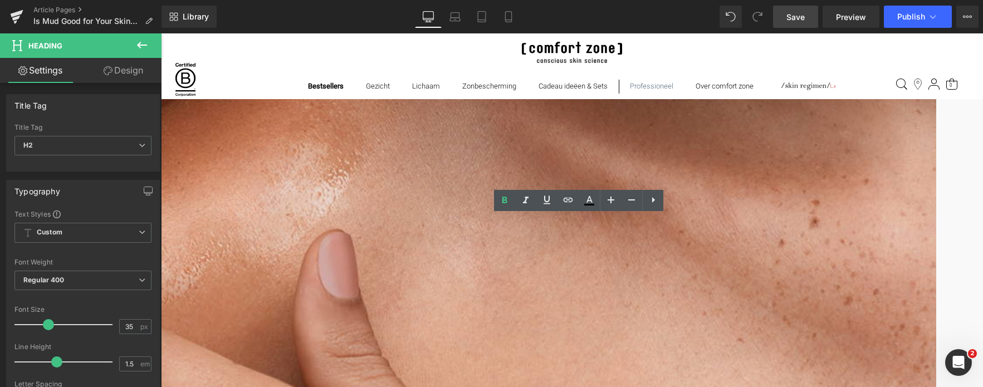
drag, startPoint x: 506, startPoint y: 233, endPoint x: 186, endPoint y: 214, distance: 320.9
click at [186, 214] on div "Image Gepubliceerd op [DATE] | 10 min read Text Block Row Is Modder goed voor j…" at bounding box center [160, 202] width 1643 height 6035
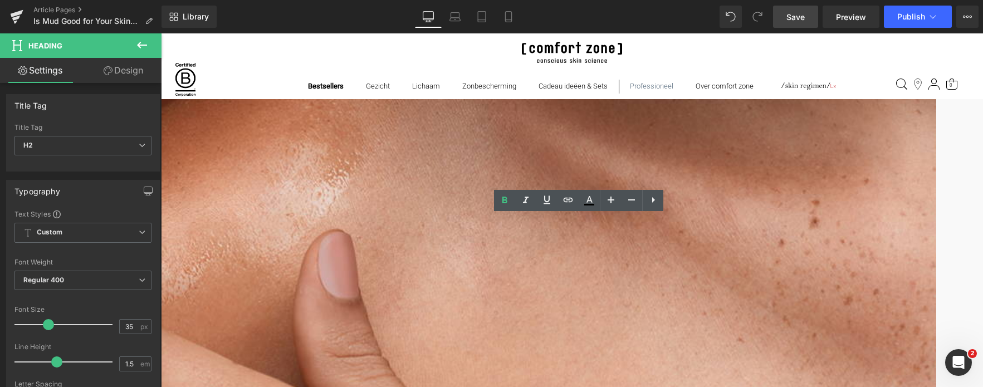
drag, startPoint x: 516, startPoint y: 230, endPoint x: 241, endPoint y: 212, distance: 276.4
click at [241, 212] on div "Image Gepubliceerd op [DATE] | 10 min read Text Block Row Is Modder goed voor j…" at bounding box center [169, 223] width 1534 height 6001
paste div
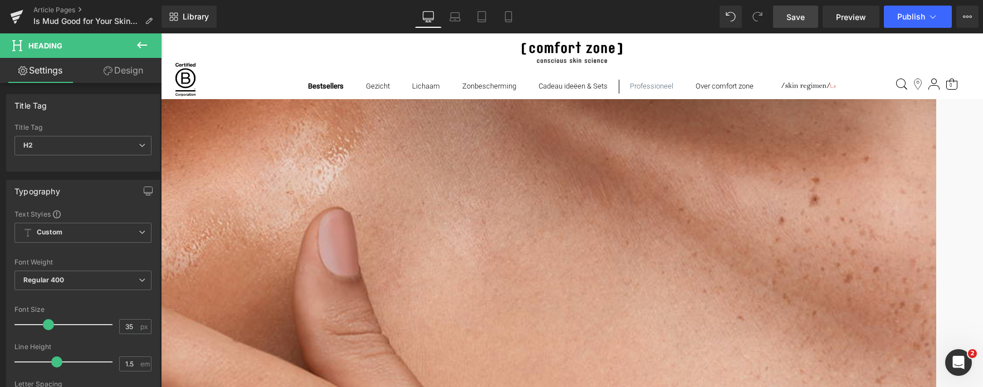
scroll to position [3008, 0]
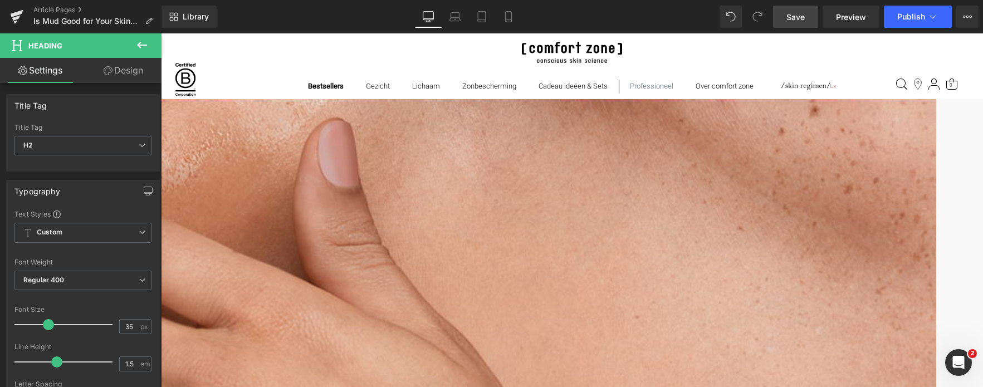
drag, startPoint x: 798, startPoint y: 17, endPoint x: 397, endPoint y: 160, distance: 425.7
click at [798, 18] on span "Save" at bounding box center [796, 17] width 18 height 12
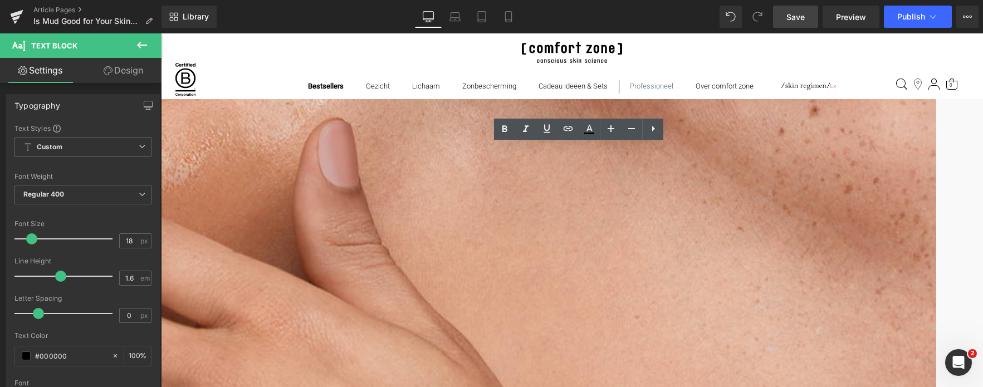
drag, startPoint x: 619, startPoint y: 163, endPoint x: 238, endPoint y: 145, distance: 380.9
click at [238, 145] on div "Image Gepubliceerd op [DATE] | 10 min read Text Block Row Is Modder goed voor j…" at bounding box center [169, 115] width 1534 height 6009
drag, startPoint x: 605, startPoint y: 164, endPoint x: 286, endPoint y: 135, distance: 320.6
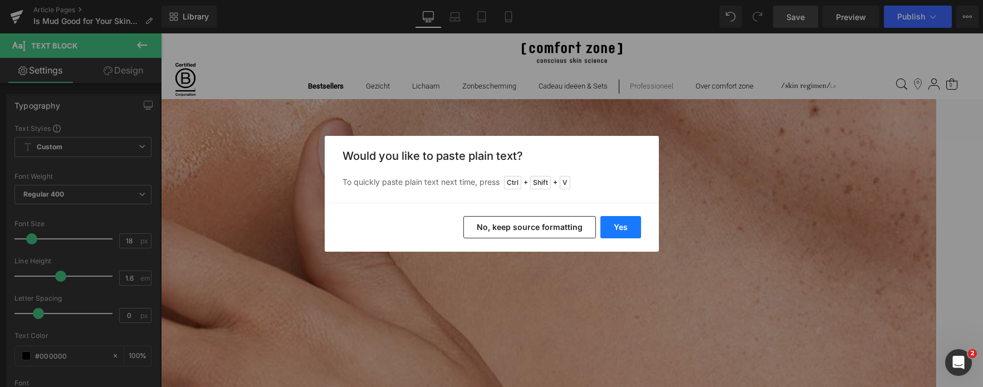
click at [607, 231] on button "Yes" at bounding box center [621, 227] width 41 height 22
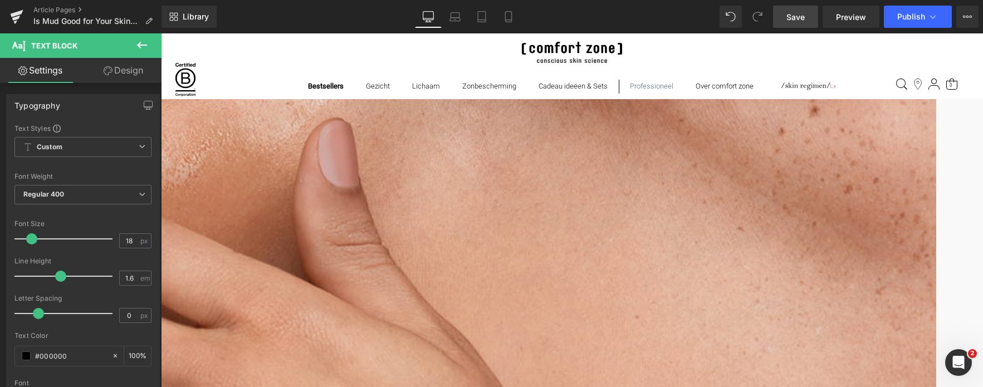
drag, startPoint x: 572, startPoint y: 151, endPoint x: 879, endPoint y: 169, distance: 307.5
click at [504, 126] on icon at bounding box center [505, 129] width 5 height 7
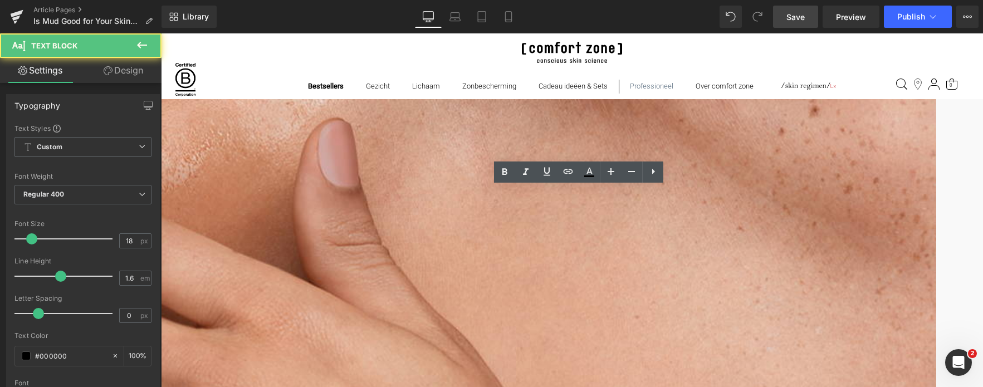
drag, startPoint x: 679, startPoint y: 218, endPoint x: 305, endPoint y: 194, distance: 375.1
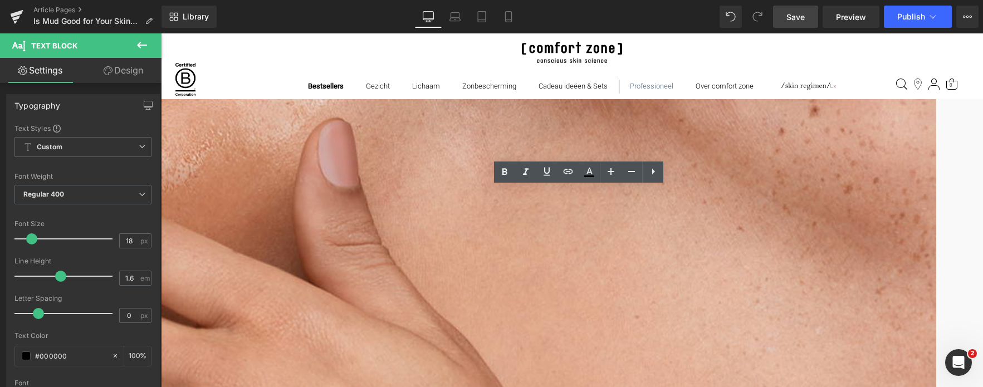
drag, startPoint x: 676, startPoint y: 222, endPoint x: 166, endPoint y: 182, distance: 511.4
click at [166, 182] on div "Image Gepubliceerd op [DATE] | 10 min read Text Block Row Is Modder goed voor j…" at bounding box center [160, 97] width 1643 height 6046
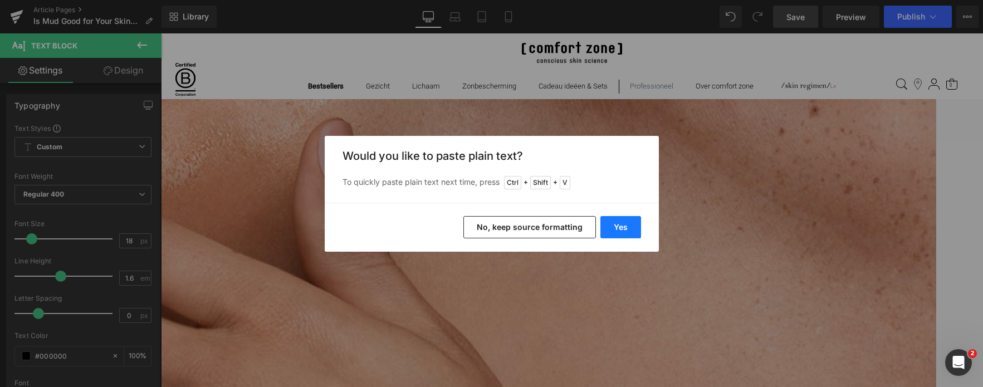
click at [622, 225] on button "Yes" at bounding box center [621, 227] width 41 height 22
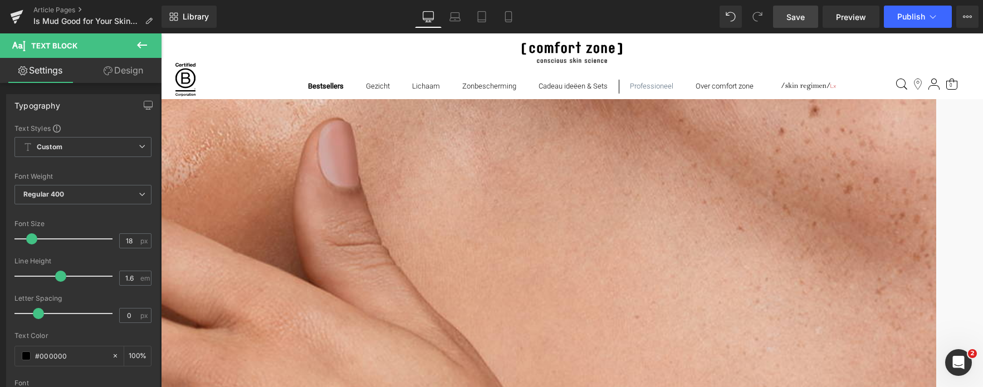
drag, startPoint x: 492, startPoint y: 196, endPoint x: 463, endPoint y: 193, distance: 29.6
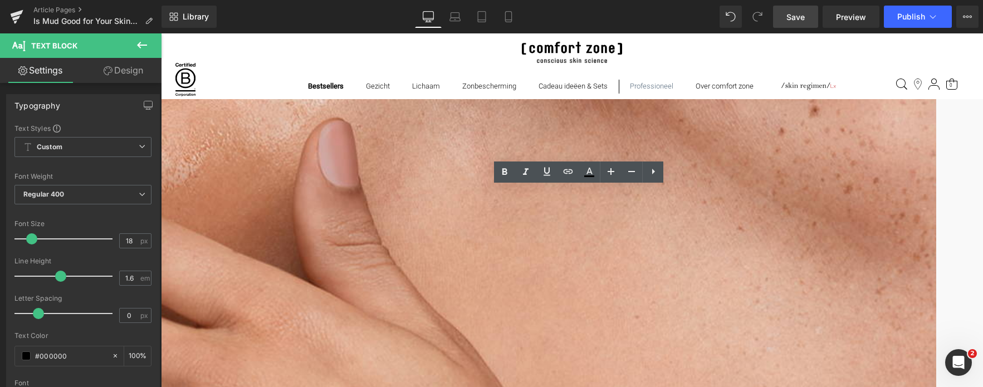
drag, startPoint x: 465, startPoint y: 193, endPoint x: 494, endPoint y: 193, distance: 28.4
click at [504, 175] on icon at bounding box center [504, 171] width 13 height 13
drag, startPoint x: 708, startPoint y: 194, endPoint x: 740, endPoint y: 192, distance: 31.8
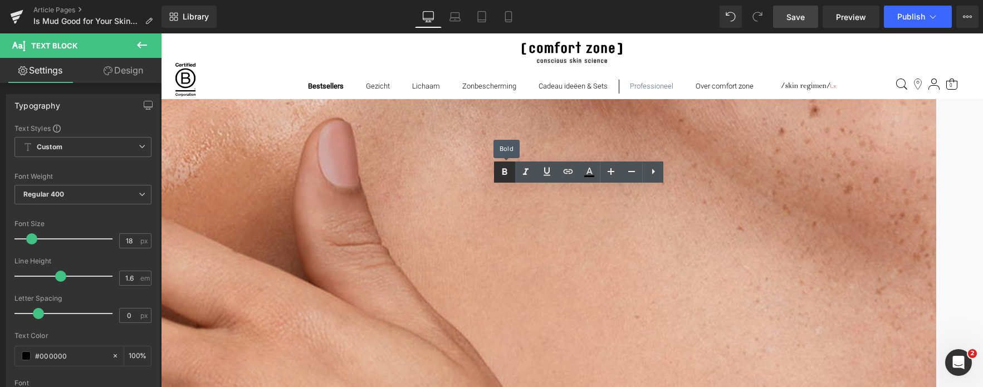
click at [508, 177] on icon at bounding box center [504, 171] width 13 height 13
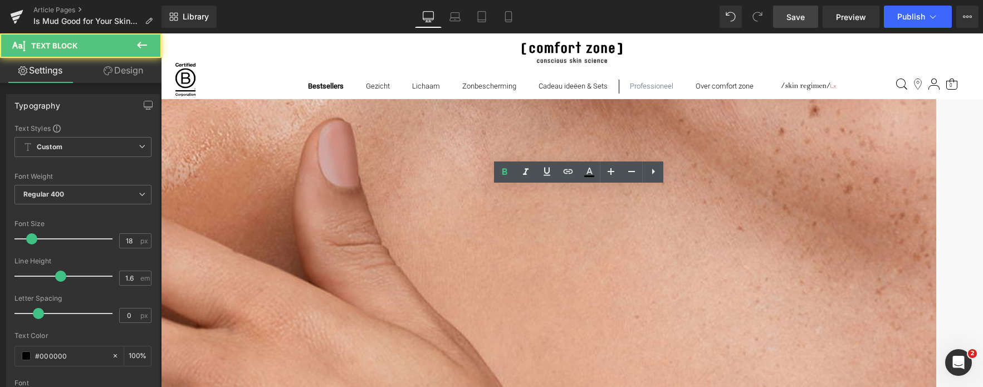
drag, startPoint x: 750, startPoint y: 196, endPoint x: 762, endPoint y: 196, distance: 12.3
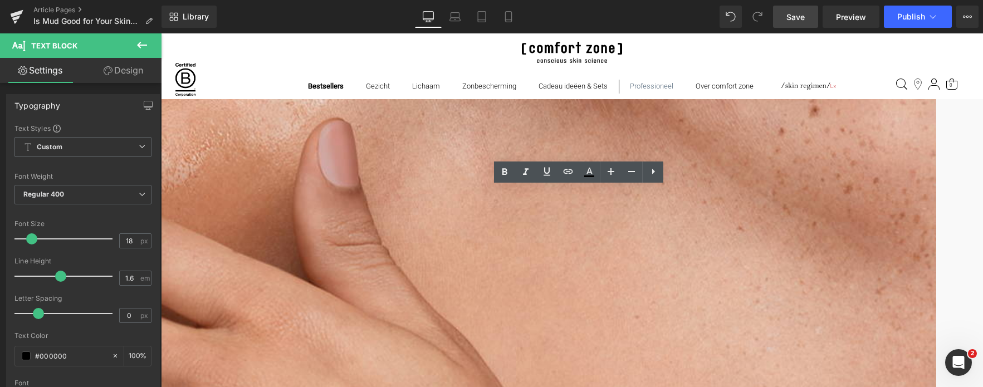
drag, startPoint x: 749, startPoint y: 195, endPoint x: 777, endPoint y: 195, distance: 27.9
click at [510, 175] on icon at bounding box center [504, 171] width 13 height 13
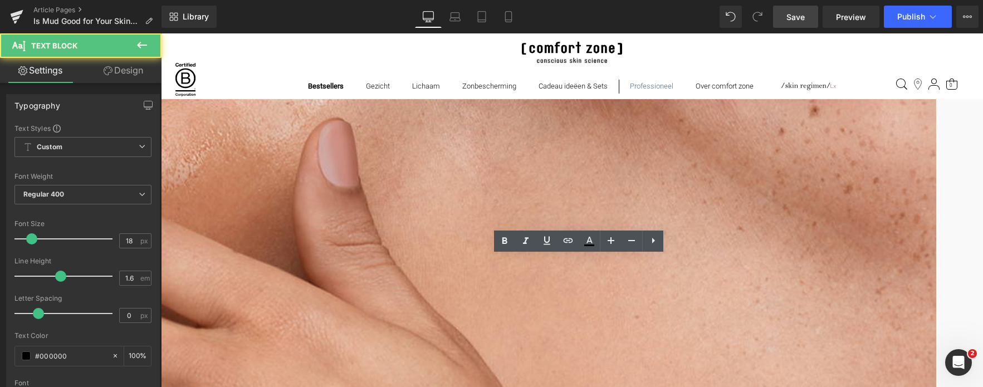
drag, startPoint x: 253, startPoint y: 260, endPoint x: 823, endPoint y: 275, distance: 570.1
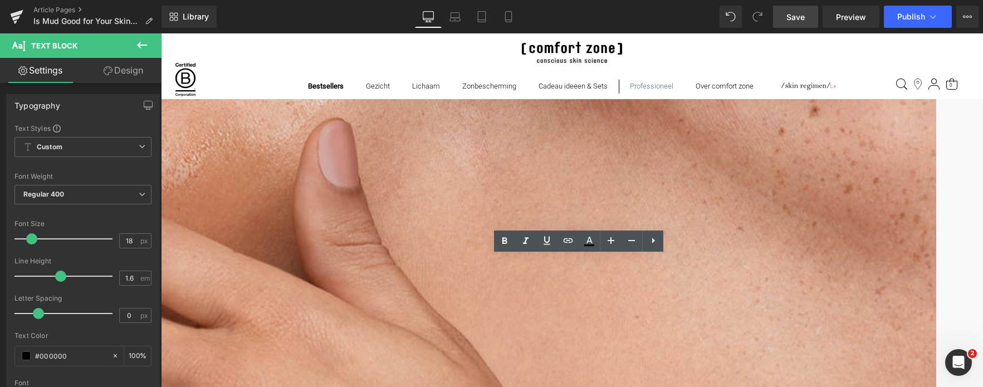
drag, startPoint x: 758, startPoint y: 279, endPoint x: 301, endPoint y: 281, distance: 457.4
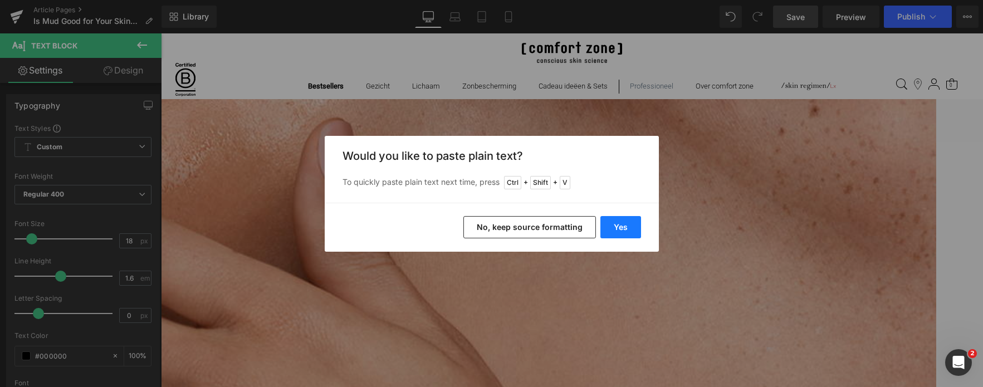
drag, startPoint x: 621, startPoint y: 222, endPoint x: 460, endPoint y: 189, distance: 164.4
click at [621, 222] on button "Yes" at bounding box center [621, 227] width 41 height 22
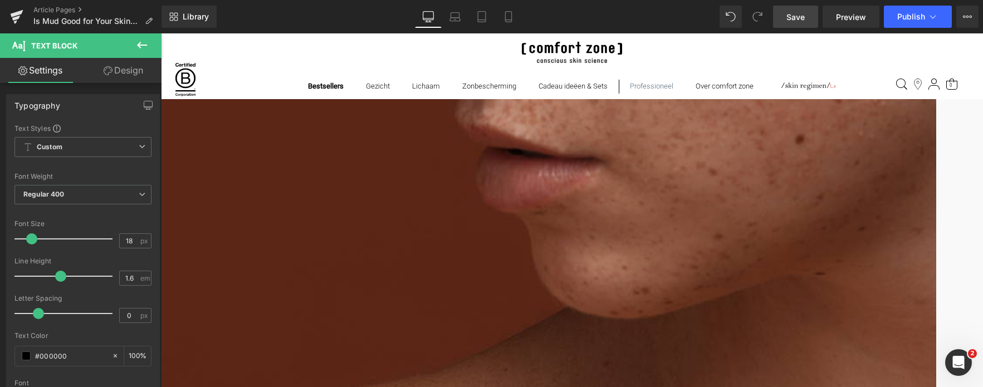
scroll to position [2340, 0]
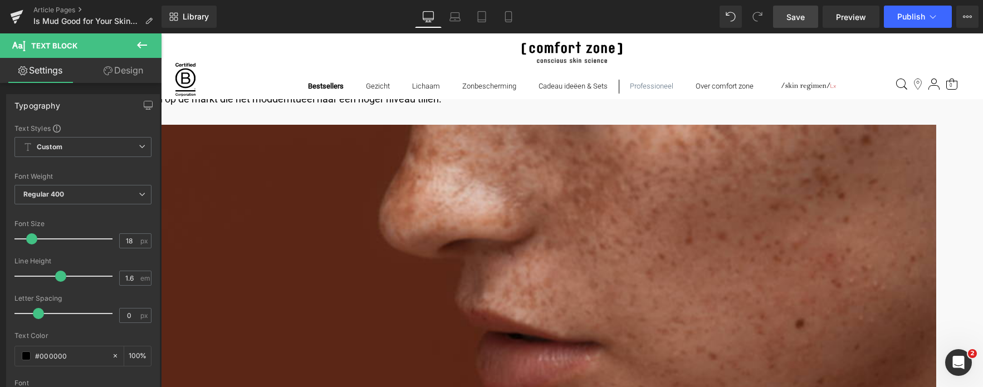
click at [802, 12] on span "Save" at bounding box center [796, 17] width 18 height 12
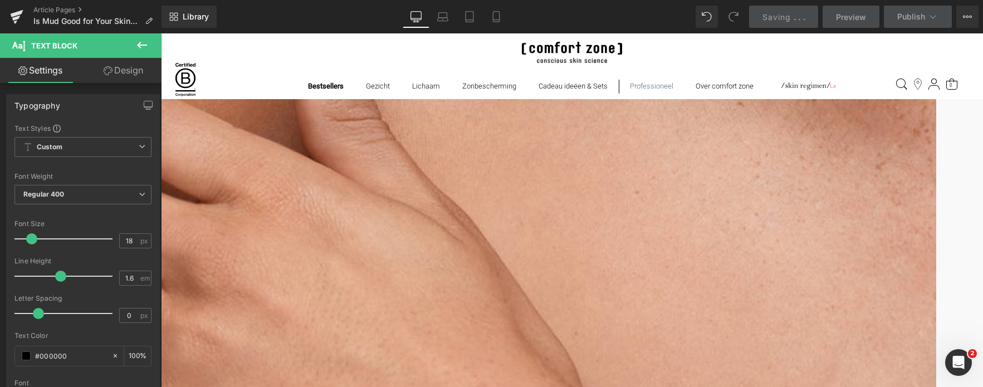
scroll to position [3120, 0]
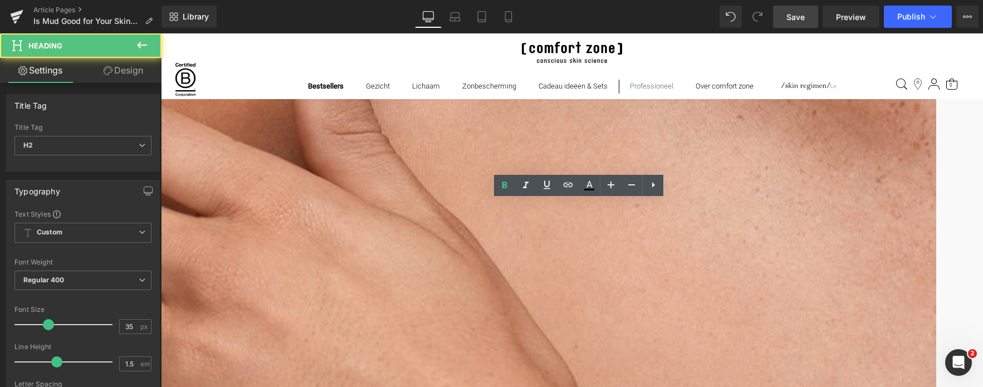
drag, startPoint x: 530, startPoint y: 216, endPoint x: 173, endPoint y: 202, distance: 357.4
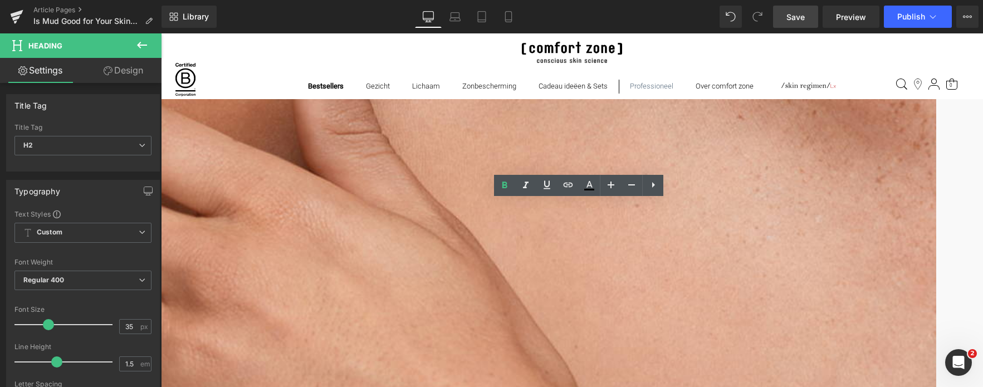
drag, startPoint x: 534, startPoint y: 218, endPoint x: 231, endPoint y: 242, distance: 304.0
paste div
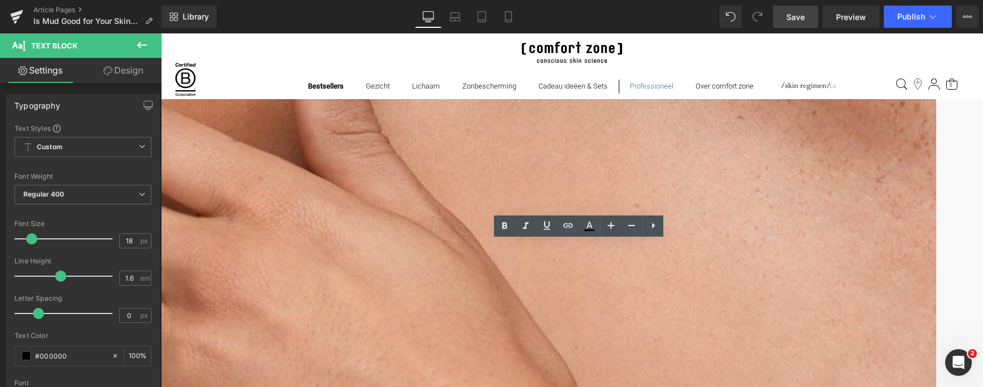
drag, startPoint x: 791, startPoint y: 261, endPoint x: 255, endPoint y: 253, distance: 536.6
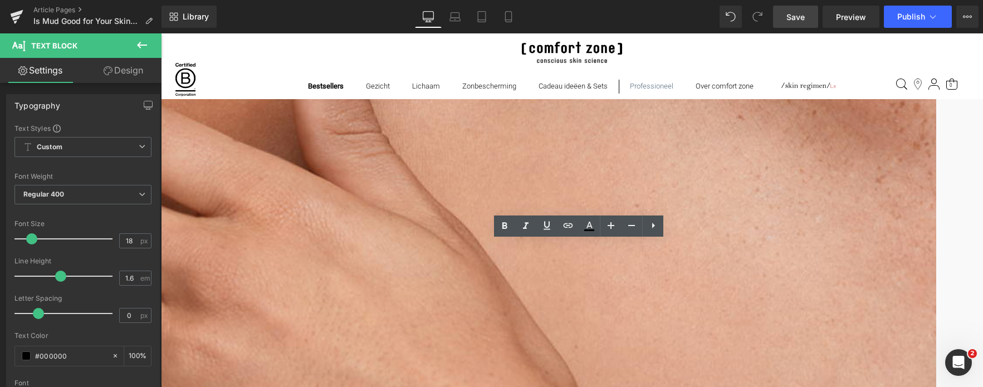
drag, startPoint x: 793, startPoint y: 260, endPoint x: 240, endPoint y: 242, distance: 554.1
click at [240, 242] on div "Image Gepubliceerd op [DATE] | 10 min read Text Block Row Is Modder goed voor j…" at bounding box center [169, 11] width 1534 height 6023
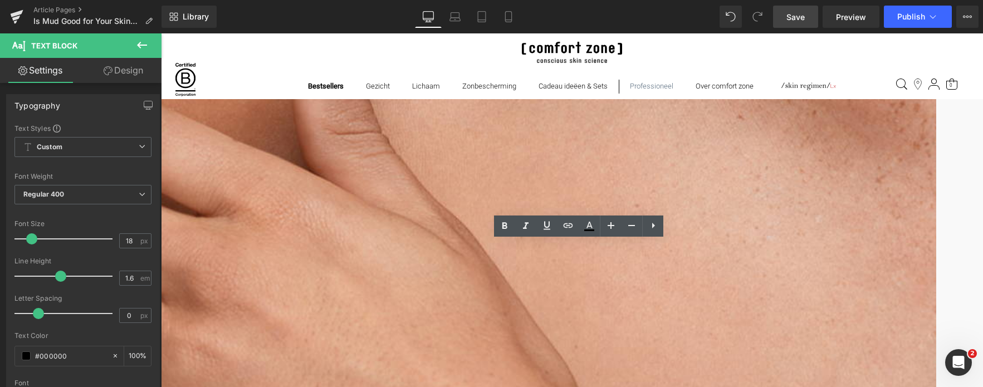
drag, startPoint x: 788, startPoint y: 263, endPoint x: 182, endPoint y: 235, distance: 606.3
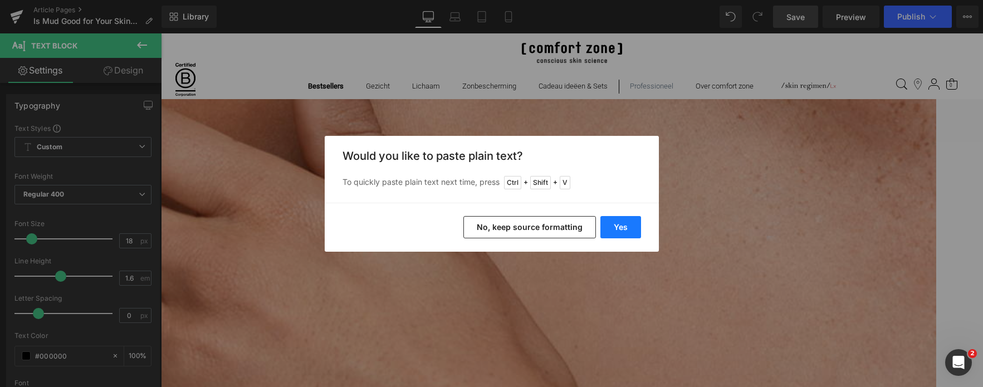
click at [620, 225] on button "Yes" at bounding box center [621, 227] width 41 height 22
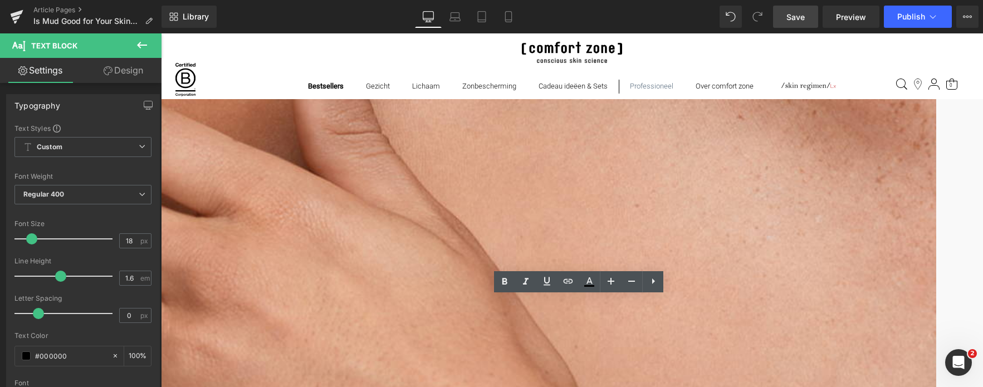
drag, startPoint x: 870, startPoint y: 329, endPoint x: 244, endPoint y: 300, distance: 626.9
click at [244, 300] on div "Image Gepubliceerd op [DATE] | 10 min read Text Block Row Is Modder goed voor j…" at bounding box center [169, 19] width 1534 height 6039
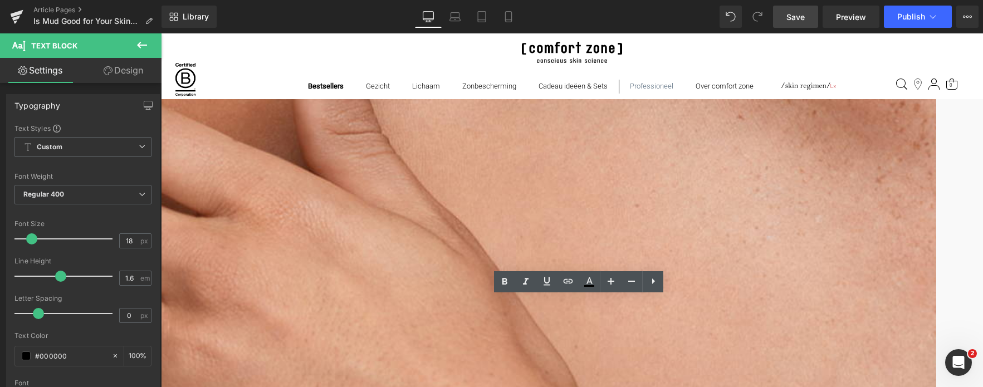
drag, startPoint x: 892, startPoint y: 329, endPoint x: 179, endPoint y: 299, distance: 713.2
click at [179, 299] on div "Image Gepubliceerd op [DATE] | 10 min read Text Block Row Is Modder goed voor j…" at bounding box center [160, 1] width 1643 height 6077
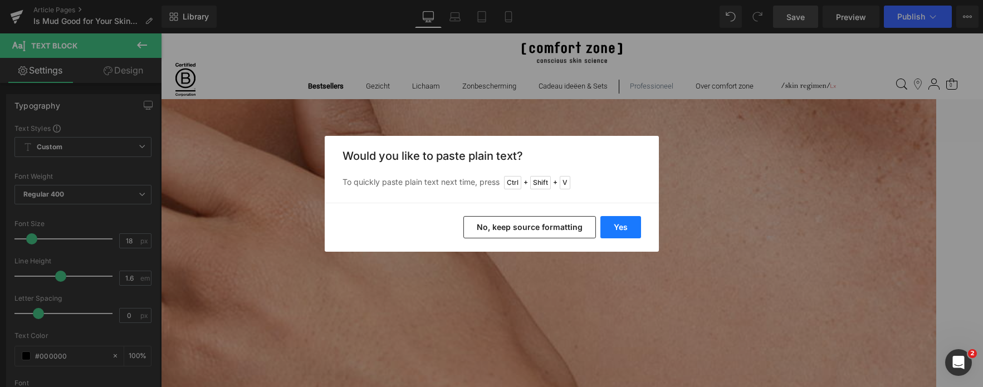
click at [625, 227] on button "Yes" at bounding box center [621, 227] width 41 height 22
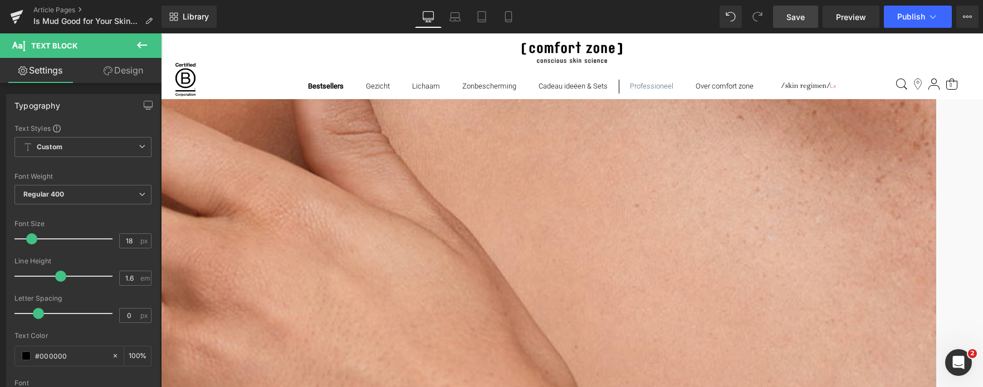
drag, startPoint x: 581, startPoint y: 302, endPoint x: 487, endPoint y: 303, distance: 93.0
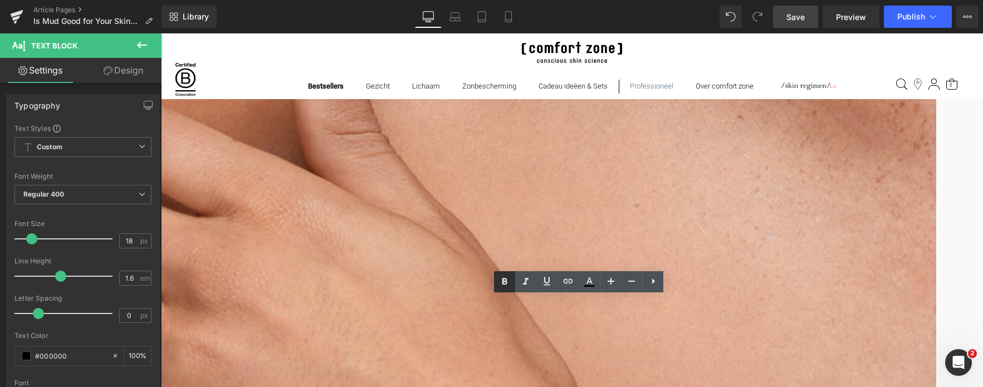
click at [501, 282] on icon at bounding box center [504, 281] width 13 height 13
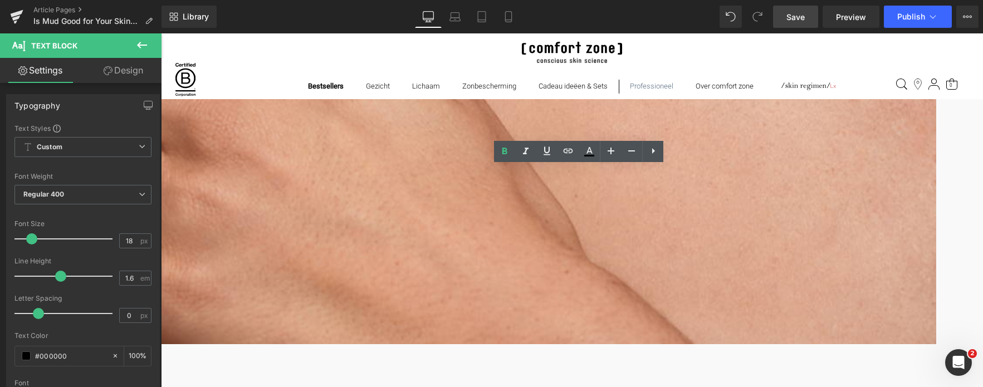
scroll to position [3287, 0]
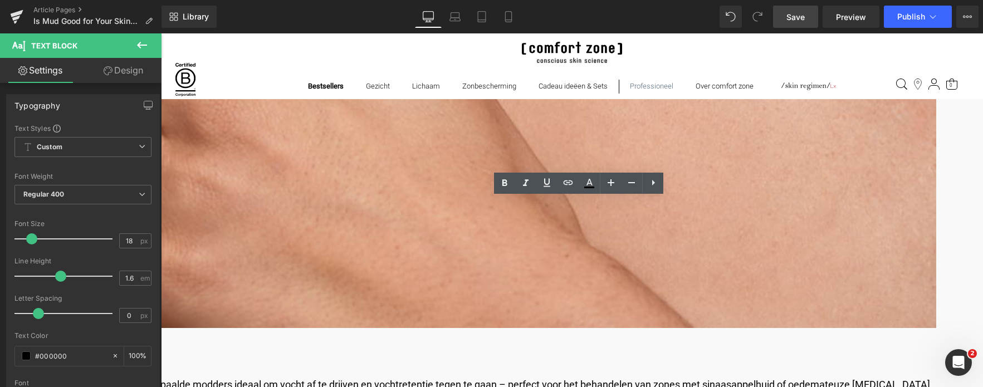
drag, startPoint x: 689, startPoint y: 217, endPoint x: 287, endPoint y: 225, distance: 401.8
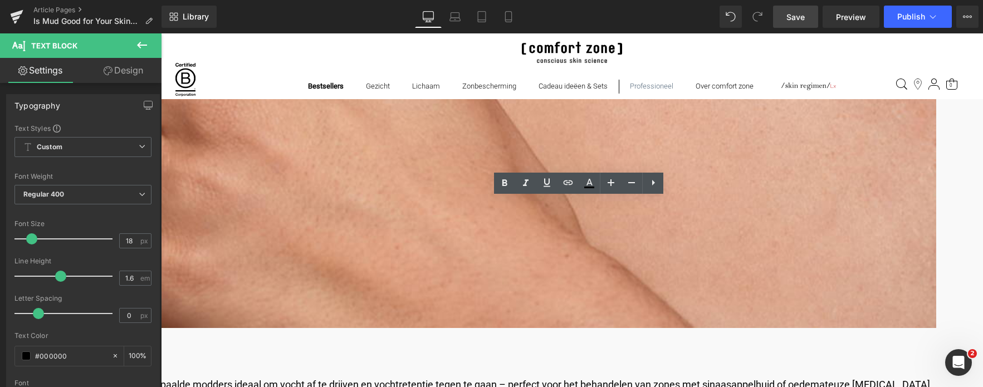
drag, startPoint x: 708, startPoint y: 220, endPoint x: 119, endPoint y: 187, distance: 589.8
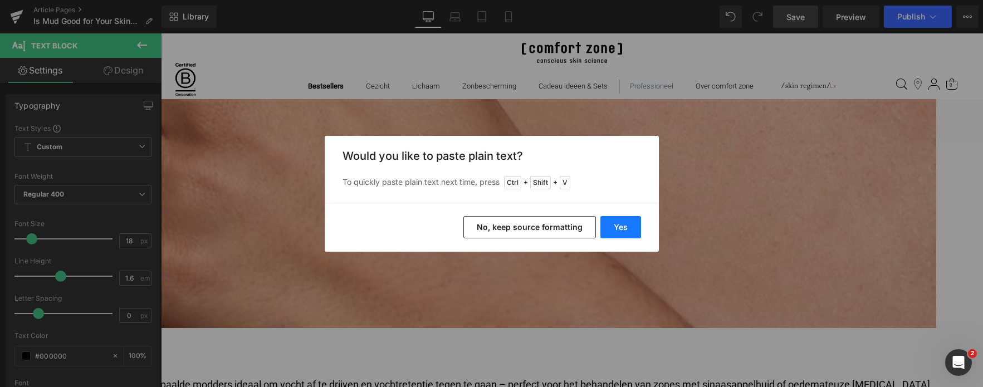
click at [616, 222] on button "Yes" at bounding box center [621, 227] width 41 height 22
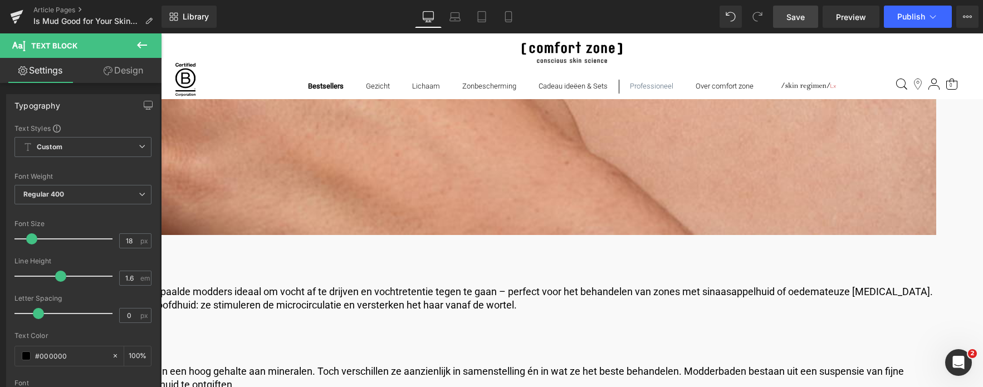
scroll to position [3398, 0]
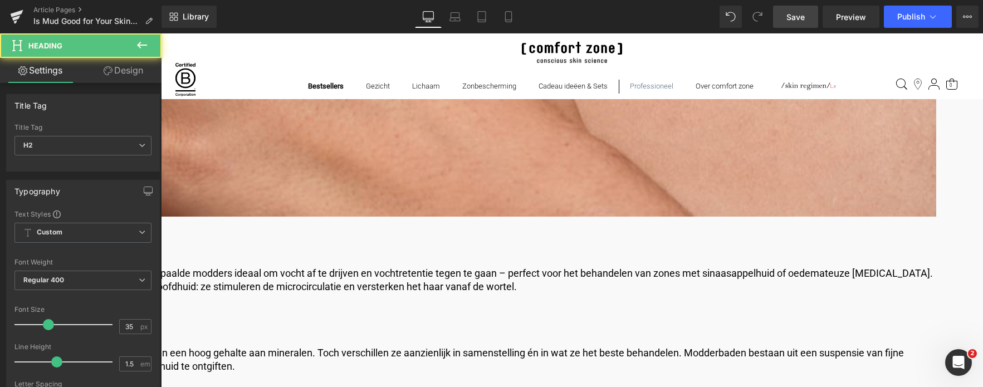
drag, startPoint x: 550, startPoint y: 182, endPoint x: 522, endPoint y: 182, distance: 28.4
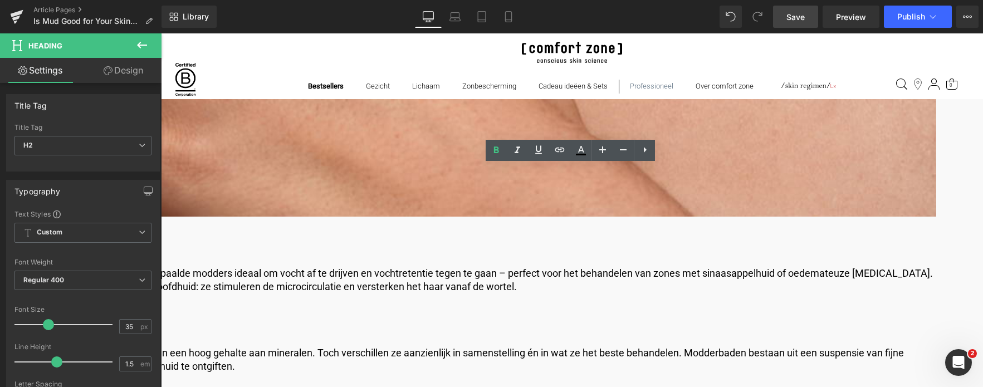
drag, startPoint x: 519, startPoint y: 181, endPoint x: 546, endPoint y: 183, distance: 26.8
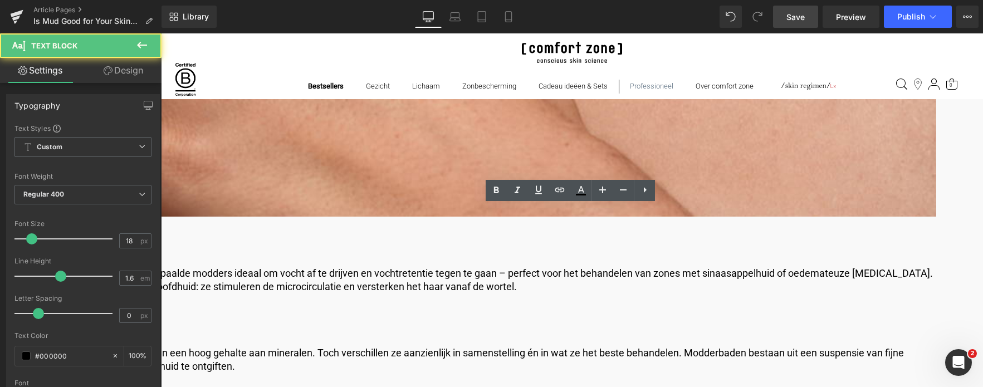
drag, startPoint x: 743, startPoint y: 236, endPoint x: 129, endPoint y: 204, distance: 615.4
click at [161, 204] on html "🌞 Gratis verzending voor al je bestellingen in augustus! Voor een zomer vol gem…" at bounding box center [572, 389] width 822 height 7509
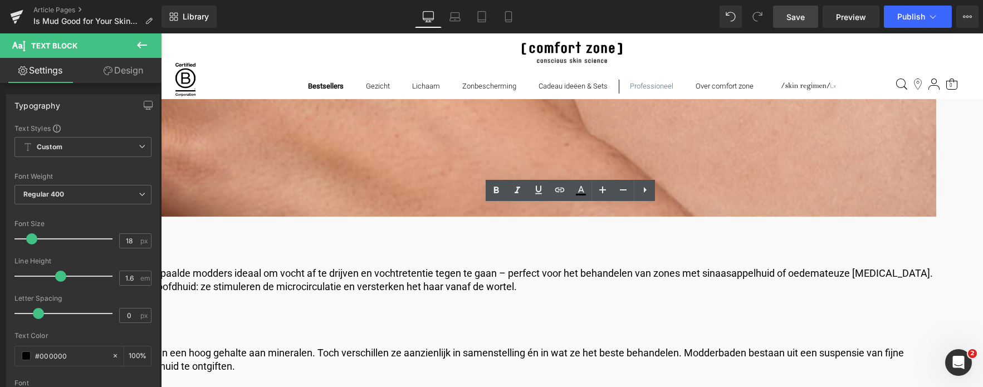
drag, startPoint x: 757, startPoint y: 238, endPoint x: 247, endPoint y: 206, distance: 510.8
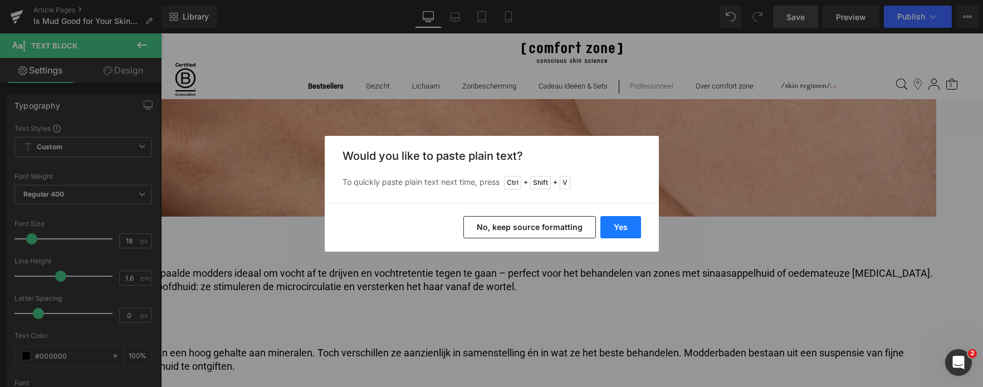
click at [617, 226] on button "Yes" at bounding box center [621, 227] width 41 height 22
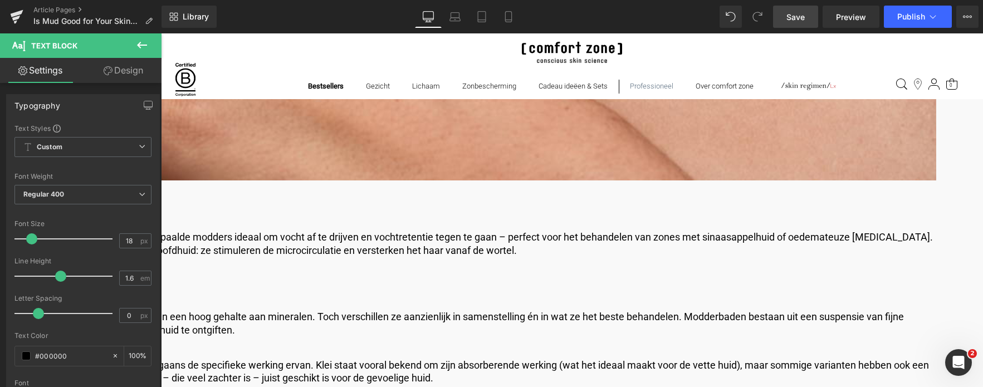
scroll to position [3454, 0]
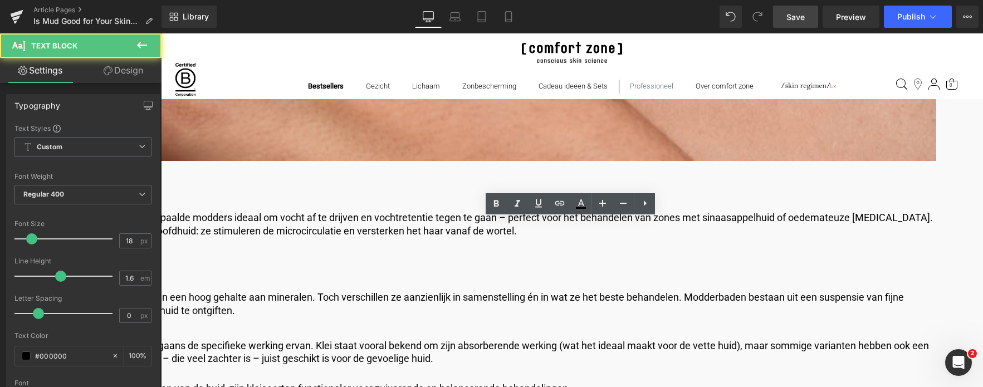
drag, startPoint x: 720, startPoint y: 261, endPoint x: 231, endPoint y: 208, distance: 492.6
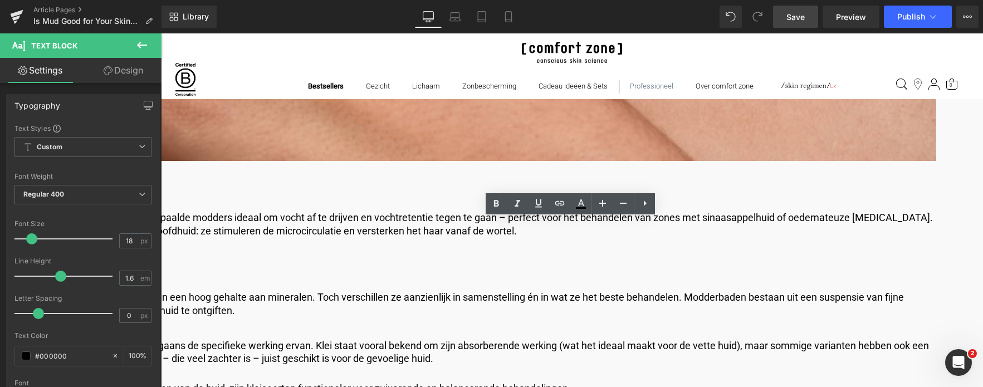
drag, startPoint x: 729, startPoint y: 266, endPoint x: 236, endPoint y: 230, distance: 493.8
click at [161, 197] on html "🌞 Gratis verzending voor al je bestellingen in augustus! Voor een zomer vol gem…" at bounding box center [572, 346] width 822 height 7534
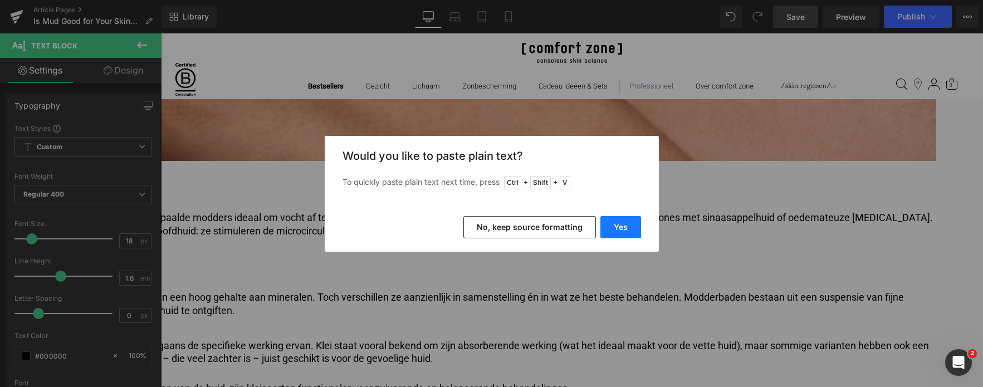
click at [609, 225] on button "Yes" at bounding box center [621, 227] width 41 height 22
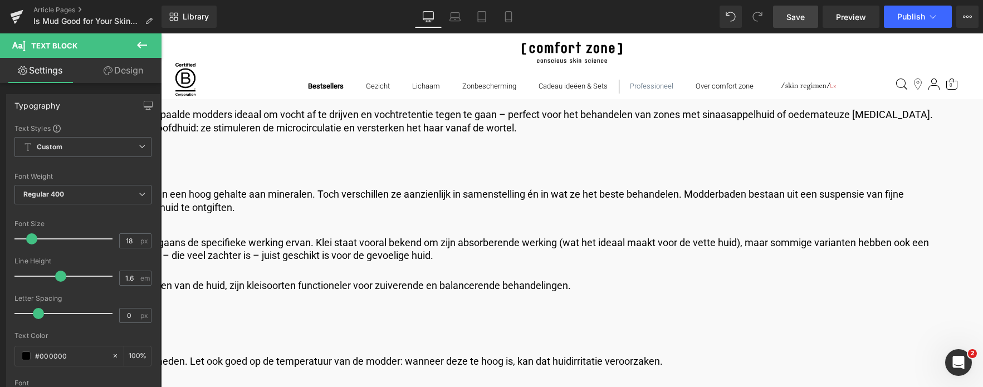
scroll to position [3733, 0]
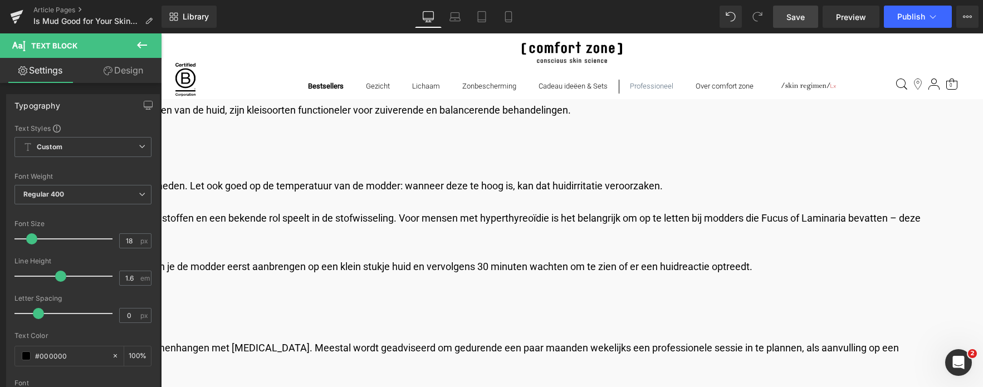
drag, startPoint x: 836, startPoint y: 343, endPoint x: 181, endPoint y: 296, distance: 656.8
drag, startPoint x: 850, startPoint y: 346, endPoint x: 140, endPoint y: 255, distance: 715.6
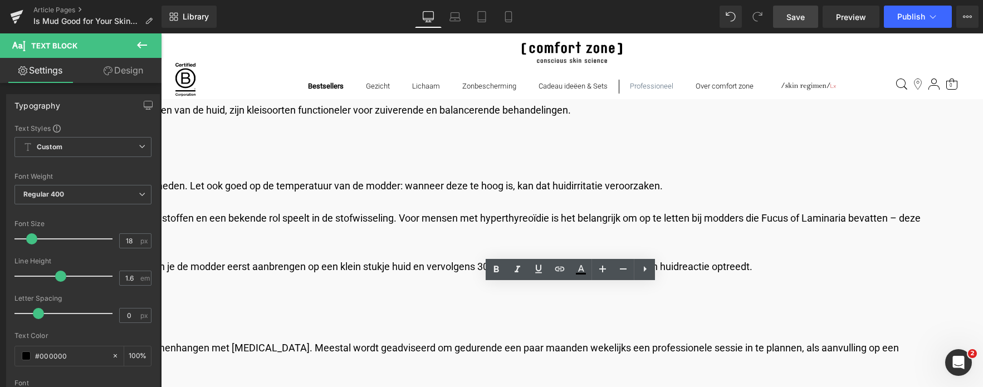
click at [161, 255] on html "🌞 Gratis verzending voor al je bestellingen in augustus! Voor een zomer vol gem…" at bounding box center [572, 77] width 822 height 7553
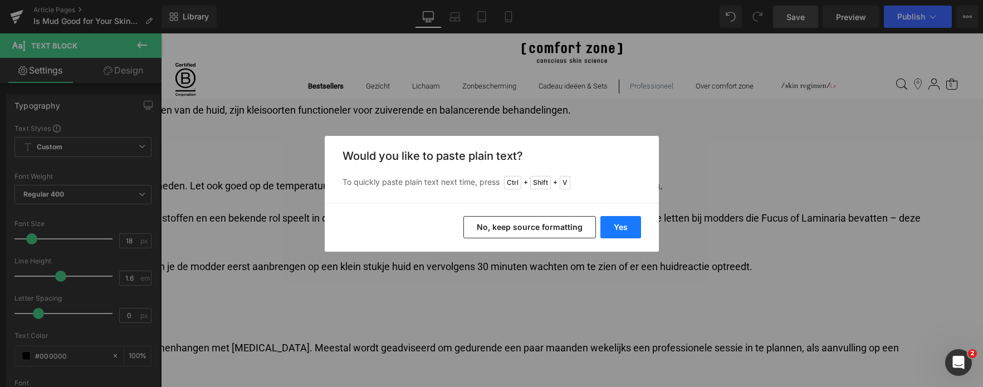
click at [622, 230] on button "Yes" at bounding box center [621, 227] width 41 height 22
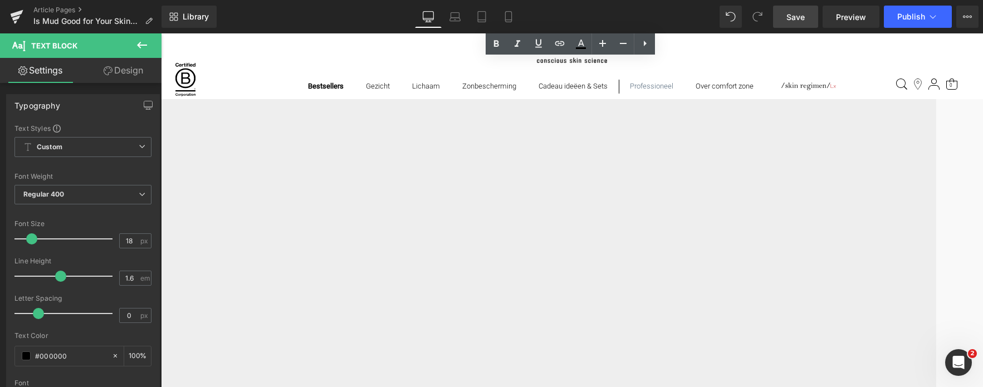
scroll to position [4457, 0]
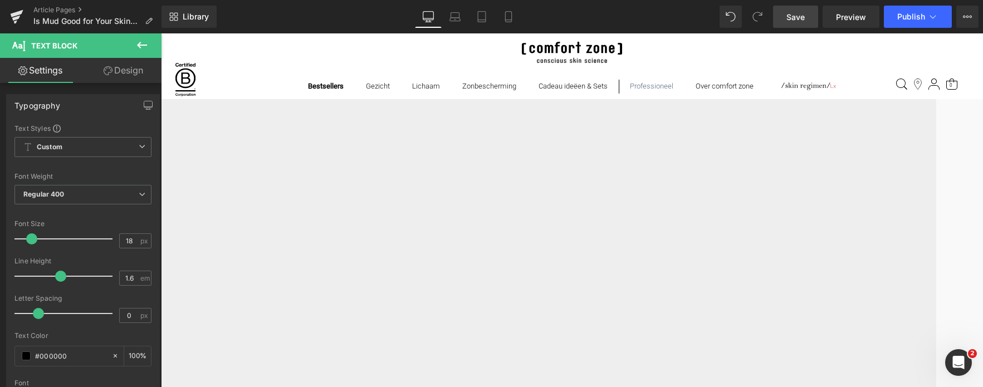
click at [792, 11] on span "Save" at bounding box center [796, 17] width 18 height 12
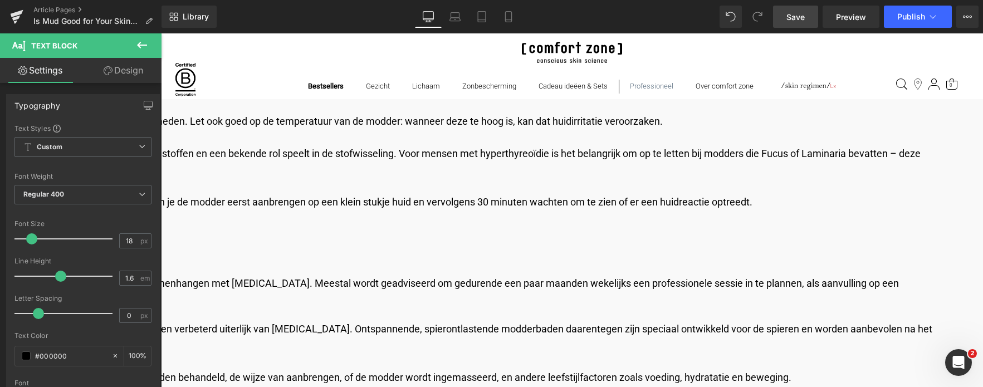
scroll to position [3788, 0]
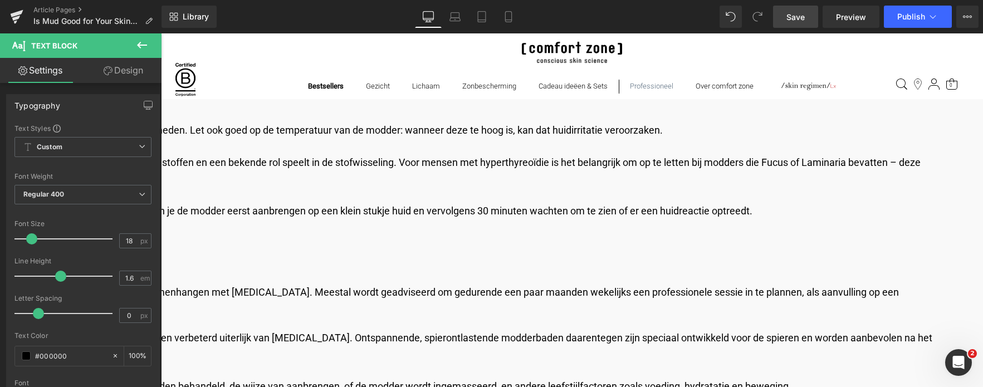
click at [161, 33] on span at bounding box center [161, 33] width 0 height 0
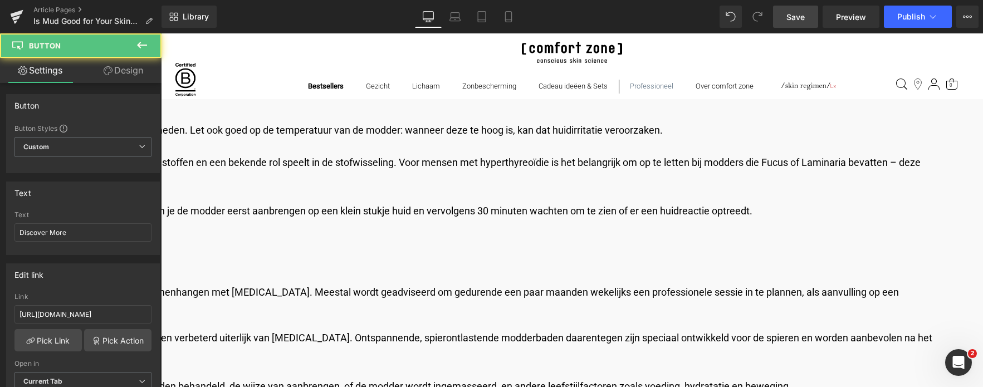
click at [161, 33] on span "Button" at bounding box center [161, 33] width 0 height 0
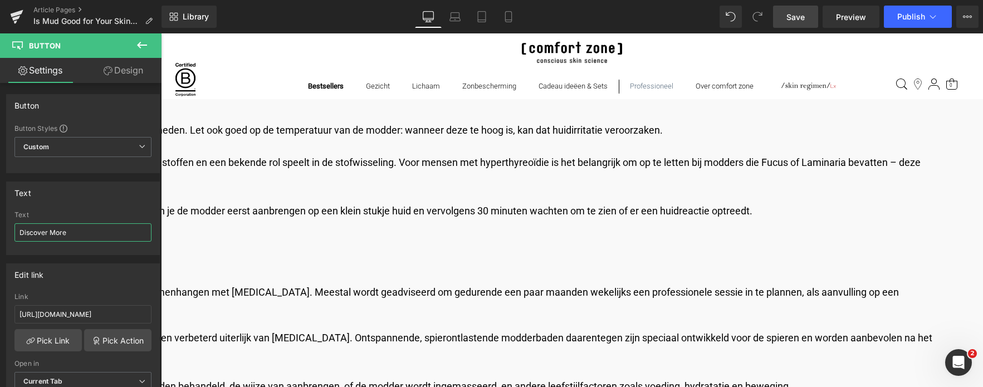
drag, startPoint x: 76, startPoint y: 228, endPoint x: -48, endPoint y: 232, distance: 124.3
click at [0, 232] on html "Button You are previewing how the will restyle your page. You can not edit Elem…" at bounding box center [491, 193] width 983 height 387
type input "Ontdek meer"
drag, startPoint x: 130, startPoint y: 314, endPoint x: -71, endPoint y: 315, distance: 201.7
click at [0, 315] on html "Button You are previewing how the will restyle your page. You can not edit Elem…" at bounding box center [491, 193] width 983 height 387
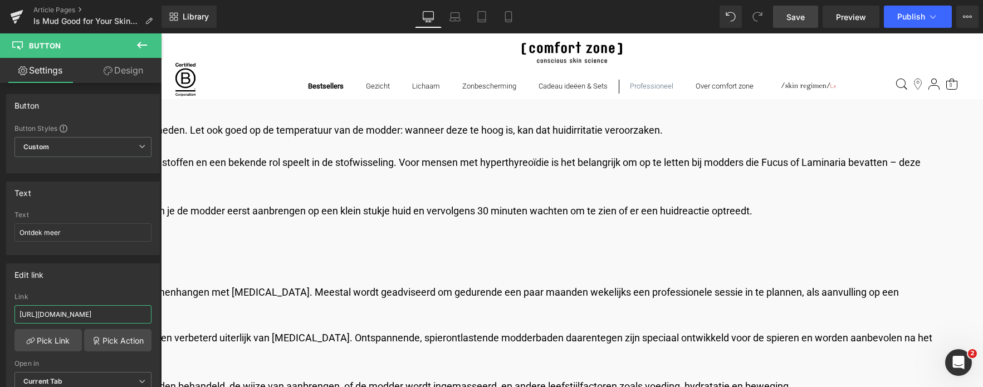
type input "/products/body-strategist-osmotic-cream-mud"
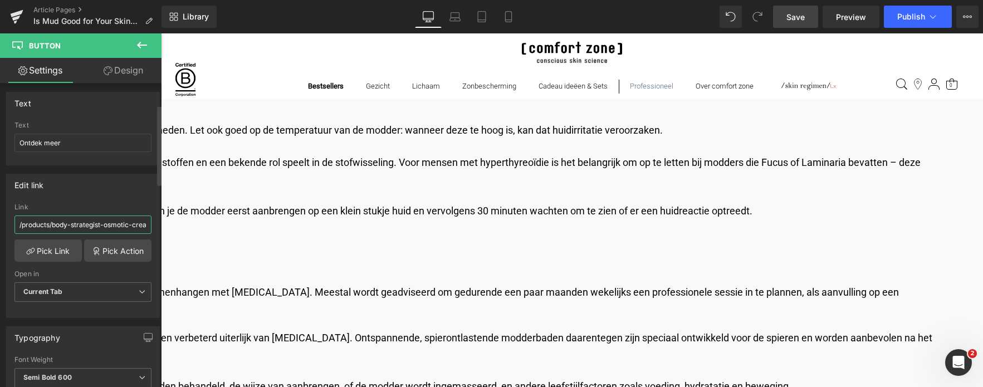
scroll to position [111, 0]
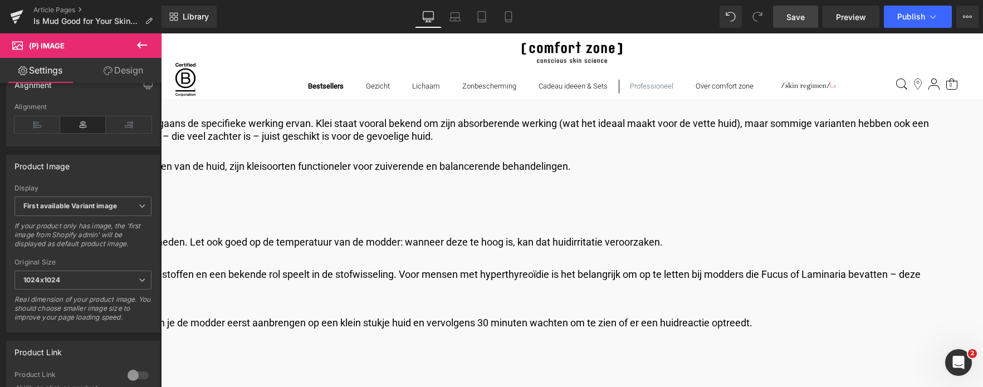
scroll to position [3677, 0]
click at [161, 33] on span "Button" at bounding box center [161, 33] width 0 height 0
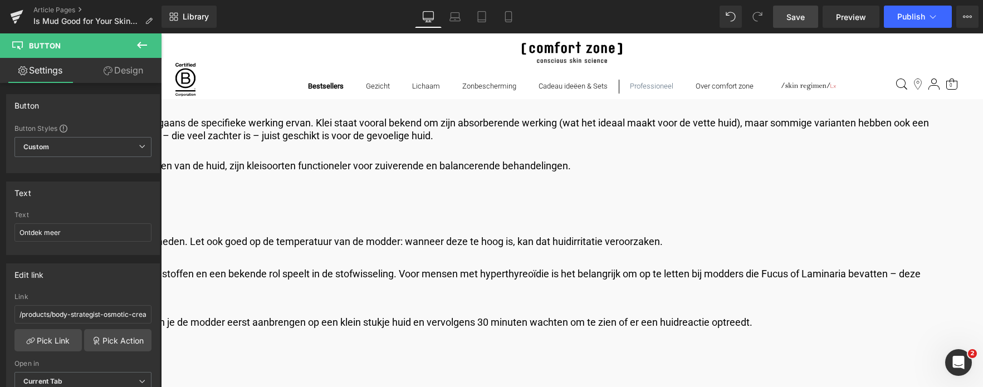
click at [161, 33] on span "Product" at bounding box center [161, 33] width 0 height 0
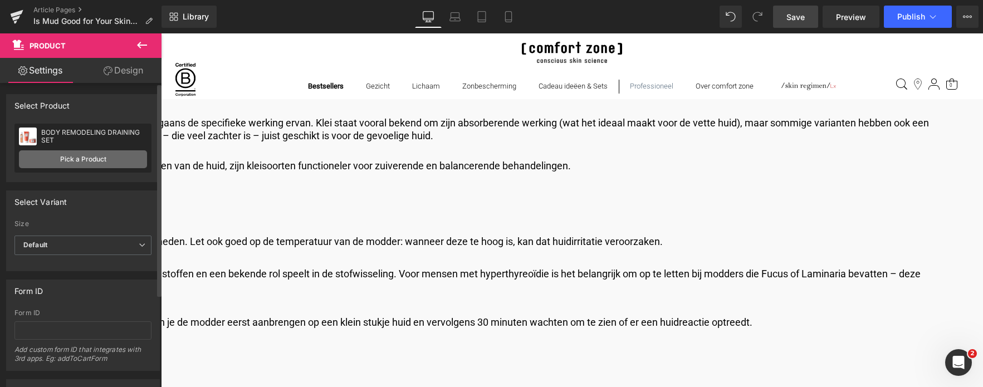
click at [59, 164] on link "Pick a Product" at bounding box center [83, 159] width 128 height 18
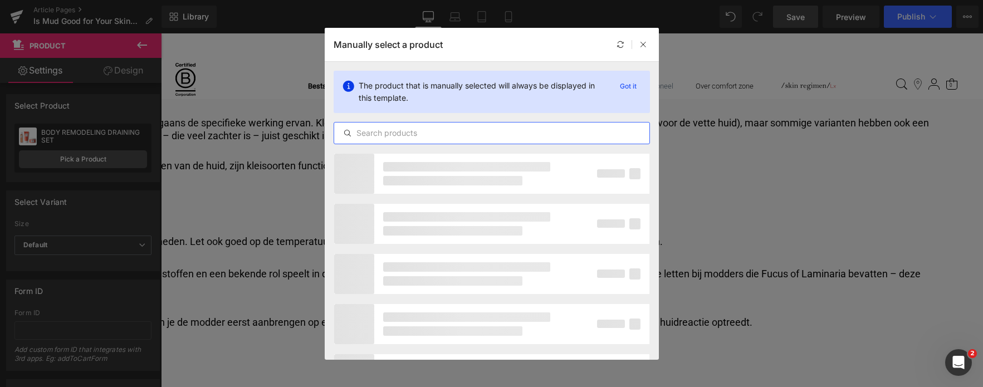
click at [415, 136] on input "text" at bounding box center [491, 132] width 315 height 13
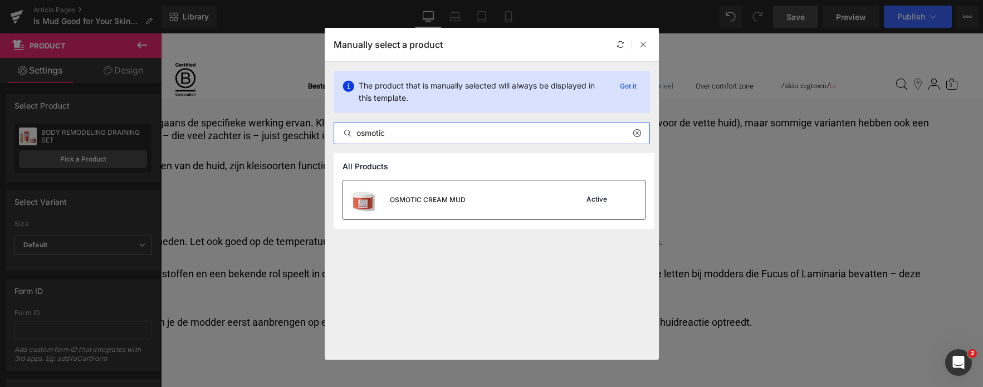
type input "osmotic"
click at [406, 203] on div "OSMOTIC CREAM MUD" at bounding box center [428, 200] width 76 height 10
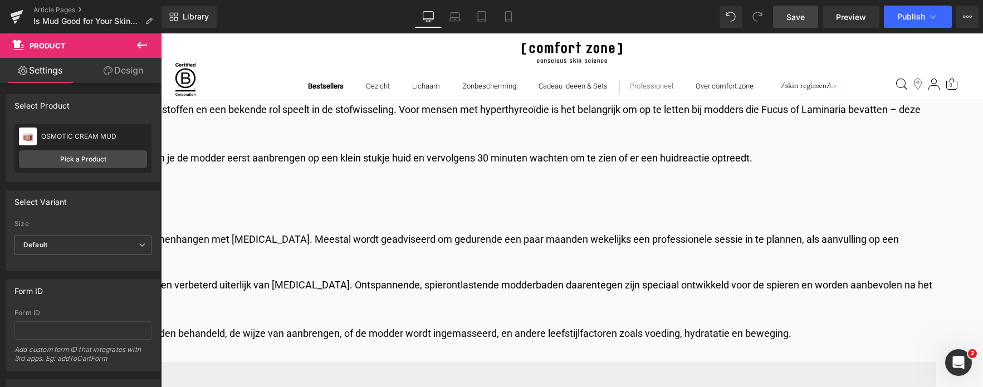
scroll to position [3844, 0]
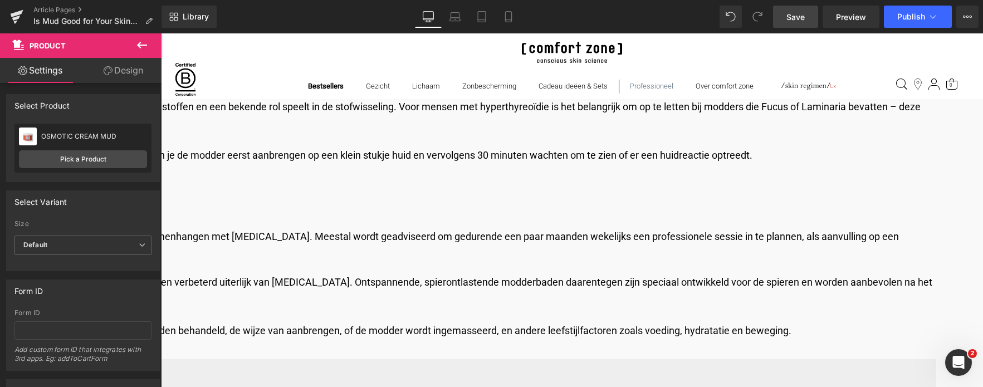
click at [788, 15] on span "Save" at bounding box center [796, 17] width 18 height 12
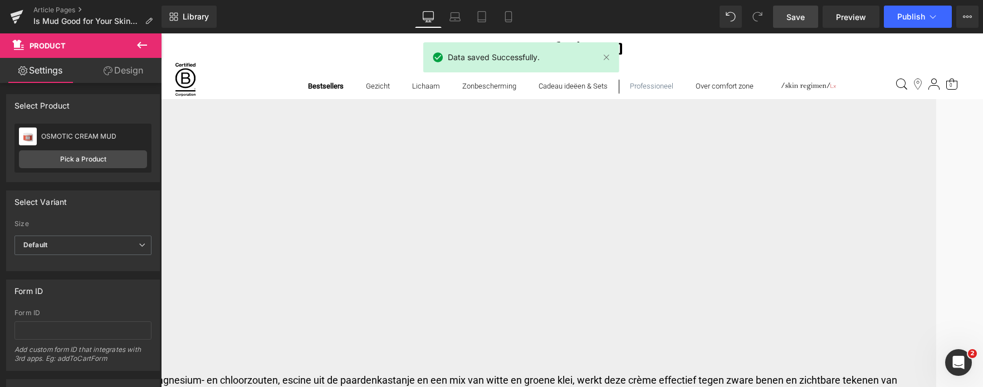
scroll to position [4513, 0]
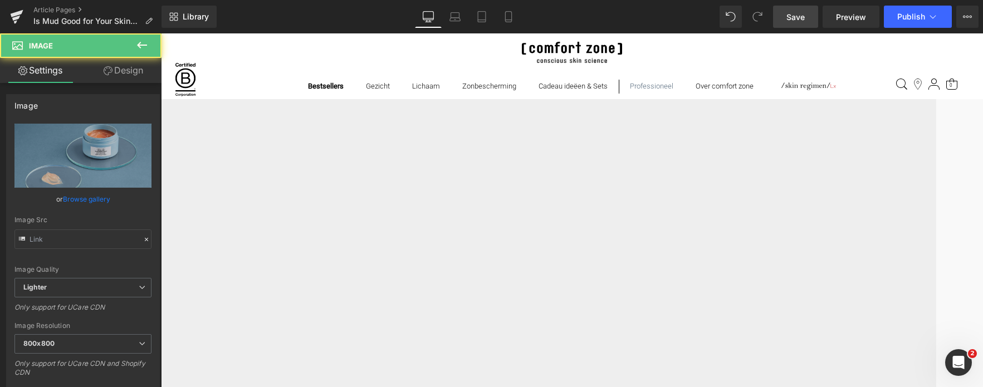
type input "[URL][DOMAIN_NAME]"
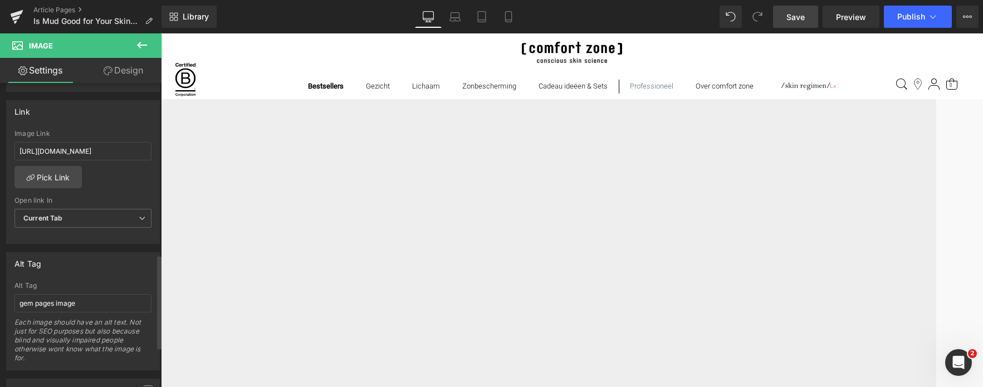
scroll to position [446, 0]
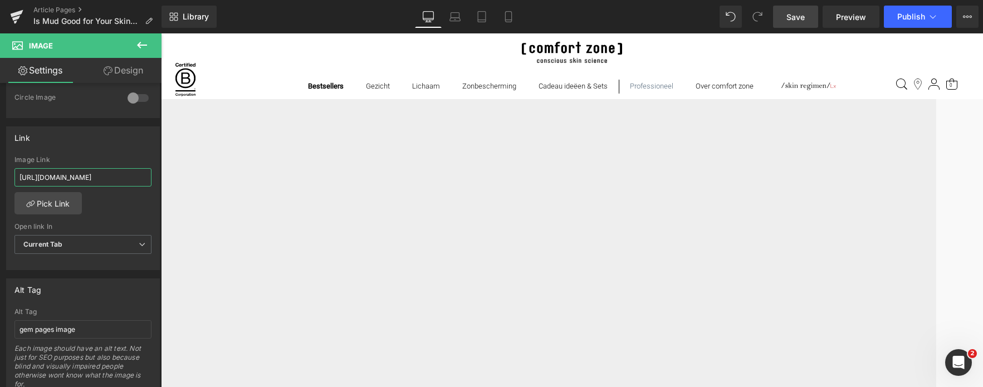
drag, startPoint x: 128, startPoint y: 182, endPoint x: -26, endPoint y: 186, distance: 154.4
click at [0, 186] on html "Product You are previewing how the will restyle your page. You can not edit Ele…" at bounding box center [491, 193] width 983 height 387
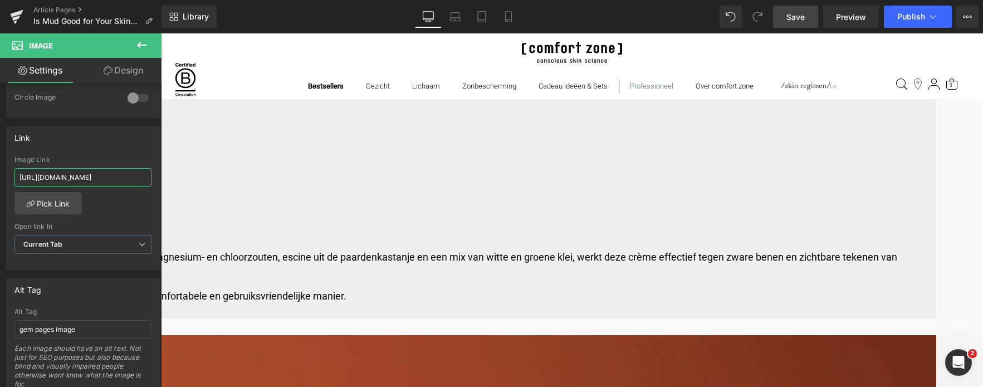
scroll to position [4680, 0]
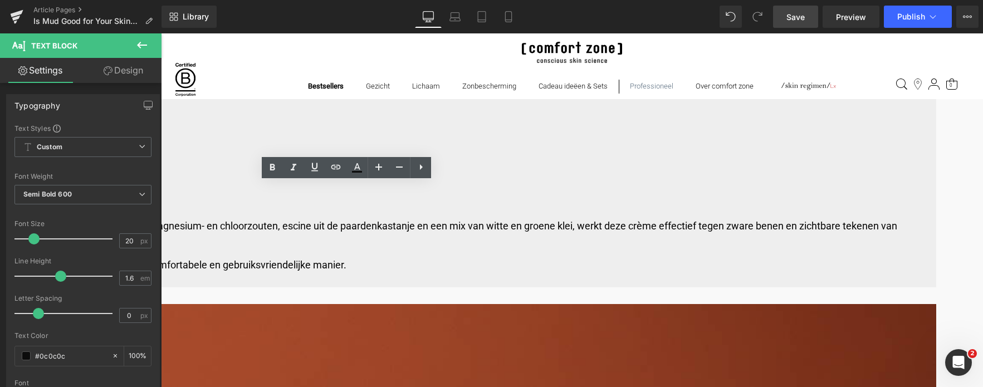
drag, startPoint x: 422, startPoint y: 193, endPoint x: 262, endPoint y: 196, distance: 159.9
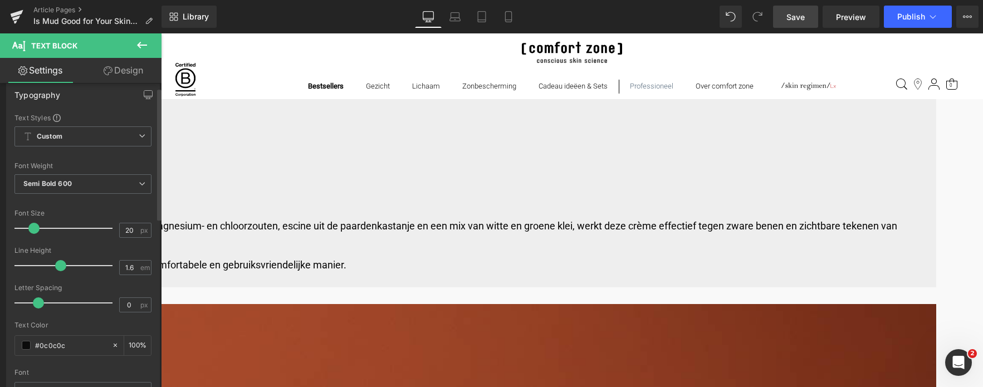
scroll to position [0, 0]
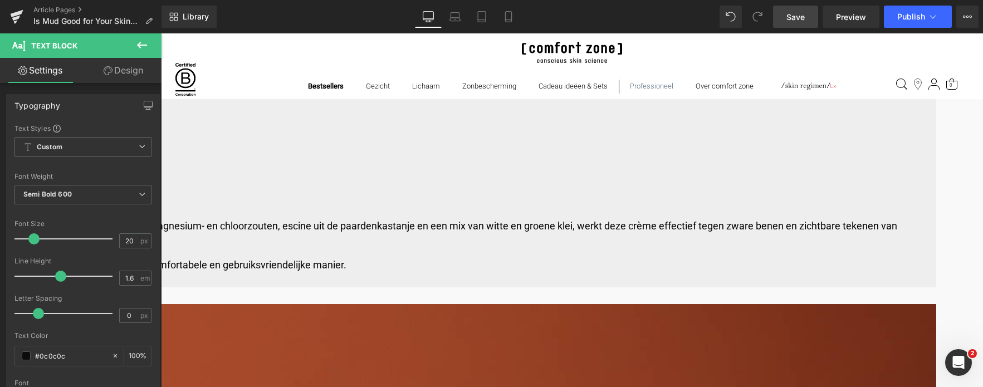
drag, startPoint x: 275, startPoint y: 191, endPoint x: 417, endPoint y: 192, distance: 142.1
drag, startPoint x: 339, startPoint y: 190, endPoint x: 281, endPoint y: 195, distance: 58.7
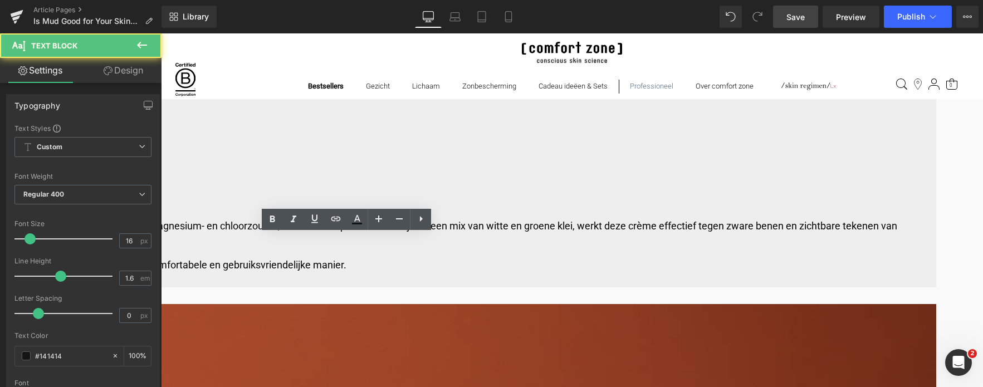
drag, startPoint x: 247, startPoint y: 241, endPoint x: 533, endPoint y: 251, distance: 286.0
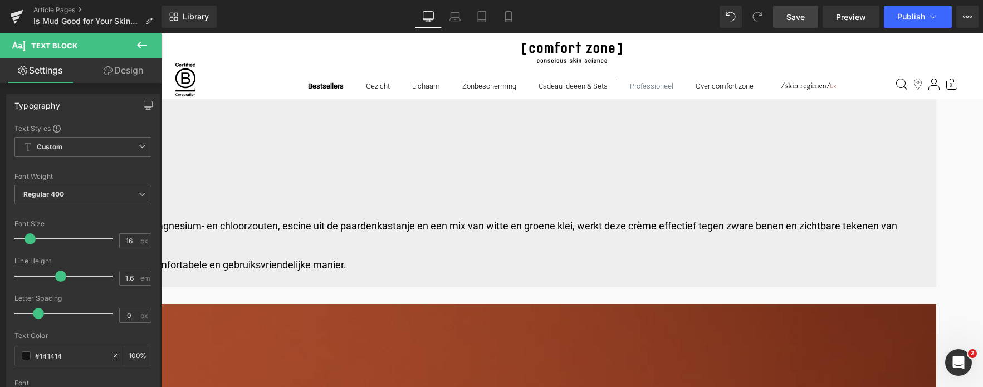
drag, startPoint x: 446, startPoint y: 256, endPoint x: 245, endPoint y: 240, distance: 201.8
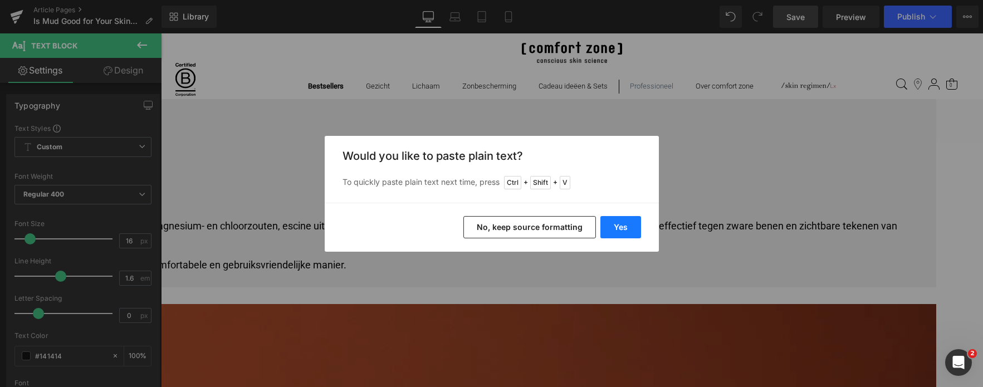
drag, startPoint x: 626, startPoint y: 227, endPoint x: 333, endPoint y: 242, distance: 293.5
click at [626, 227] on button "Yes" at bounding box center [621, 227] width 41 height 22
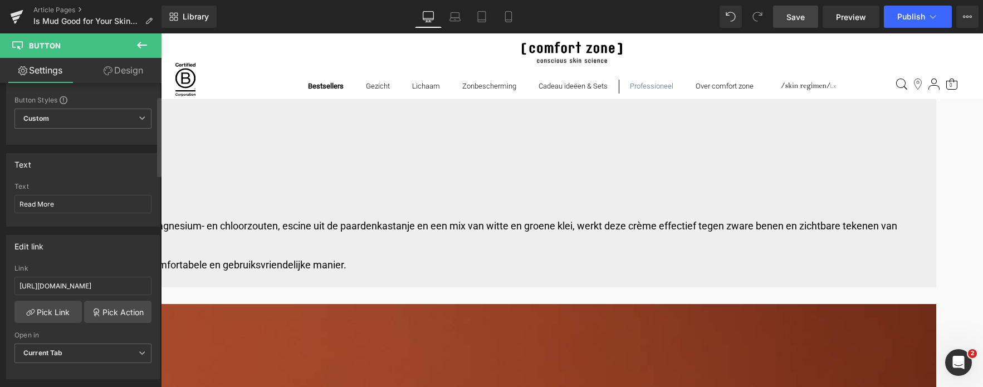
scroll to position [56, 0]
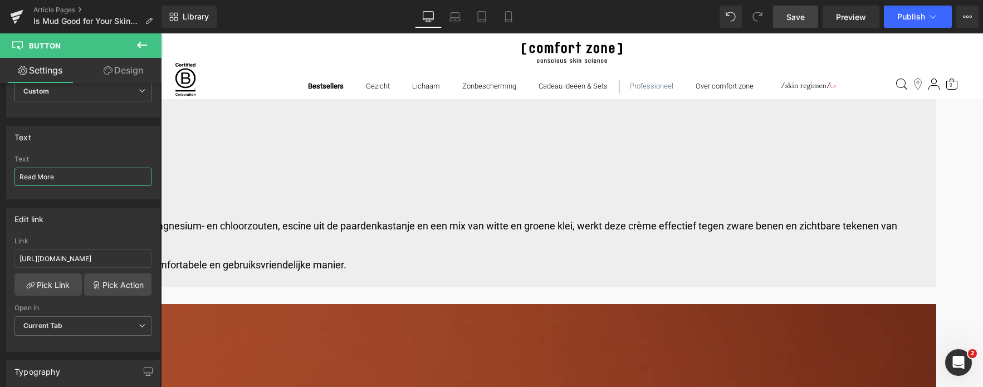
drag, startPoint x: 65, startPoint y: 173, endPoint x: -10, endPoint y: 174, distance: 75.2
click at [0, 174] on html "Product You are previewing how the will restyle your page. You can not edit Ele…" at bounding box center [491, 193] width 983 height 387
type input "[PERSON_NAME]"
drag, startPoint x: 177, startPoint y: 292, endPoint x: 232, endPoint y: 256, distance: 65.7
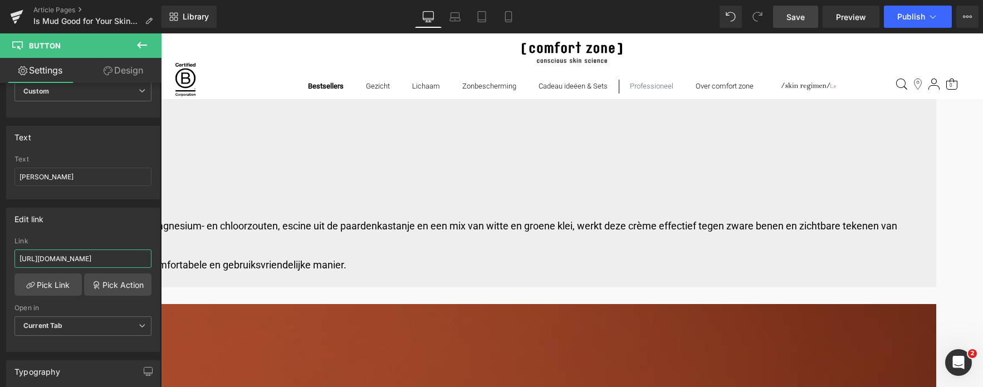
paste input "[DOMAIN_NAME][URL]"
type input "[URL][DOMAIN_NAME]"
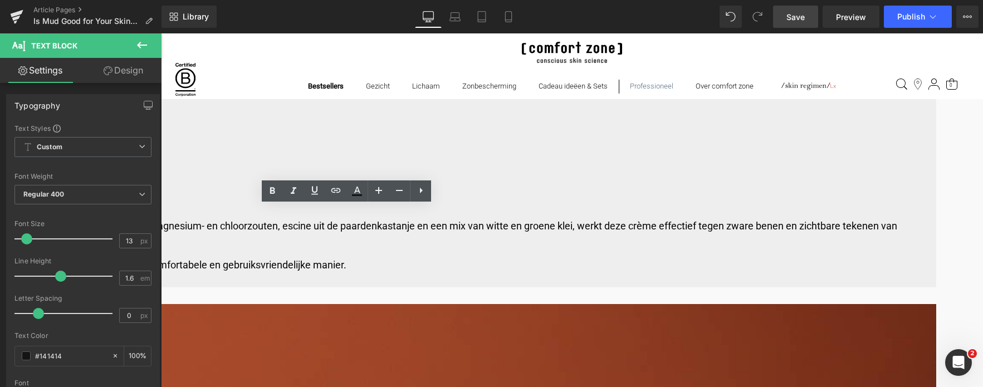
drag, startPoint x: 251, startPoint y: 210, endPoint x: 393, endPoint y: 222, distance: 142.6
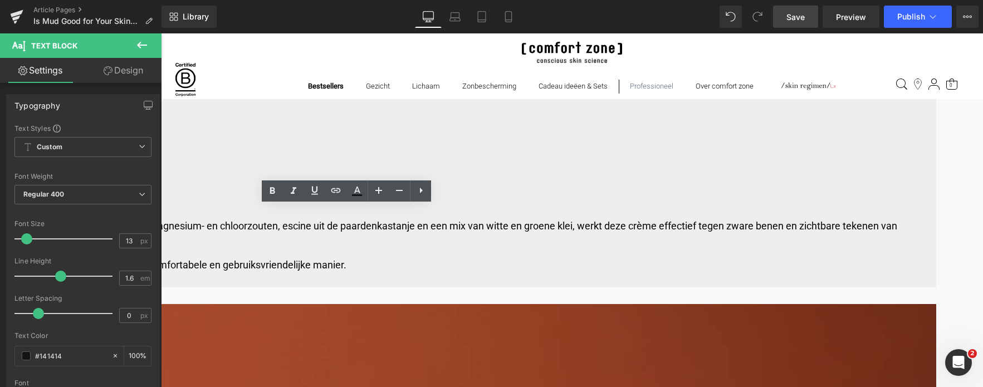
drag, startPoint x: 358, startPoint y: 223, endPoint x: 234, endPoint y: 206, distance: 125.4
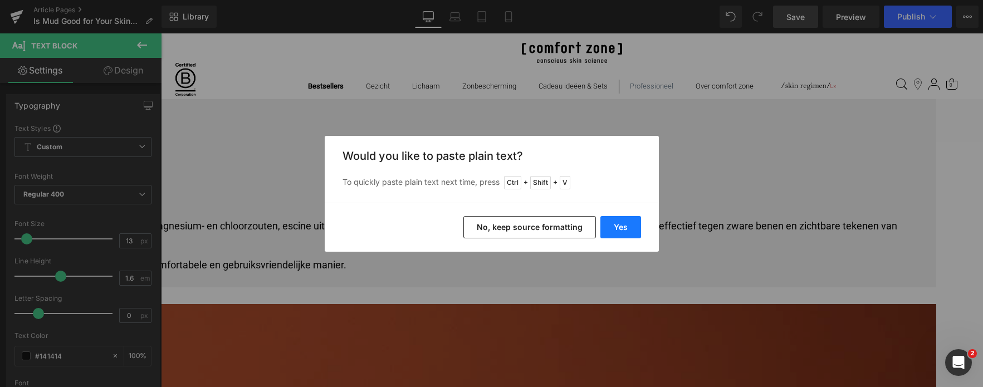
click at [608, 226] on button "Yes" at bounding box center [621, 227] width 41 height 22
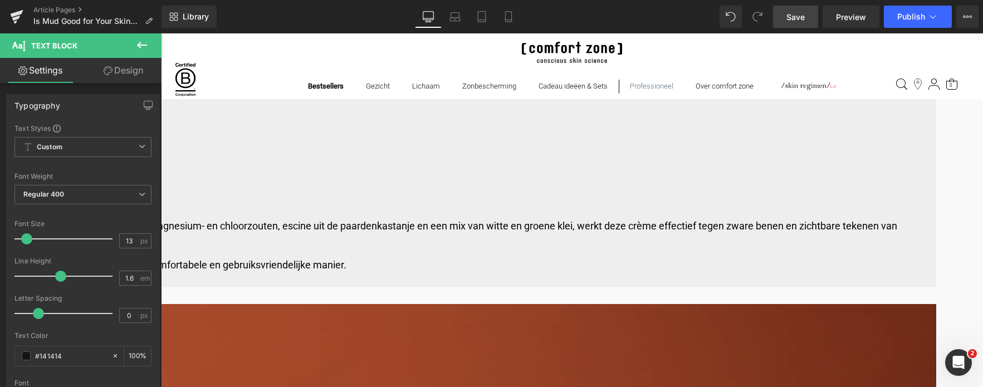
click at [161, 33] on span "Button" at bounding box center [161, 33] width 0 height 0
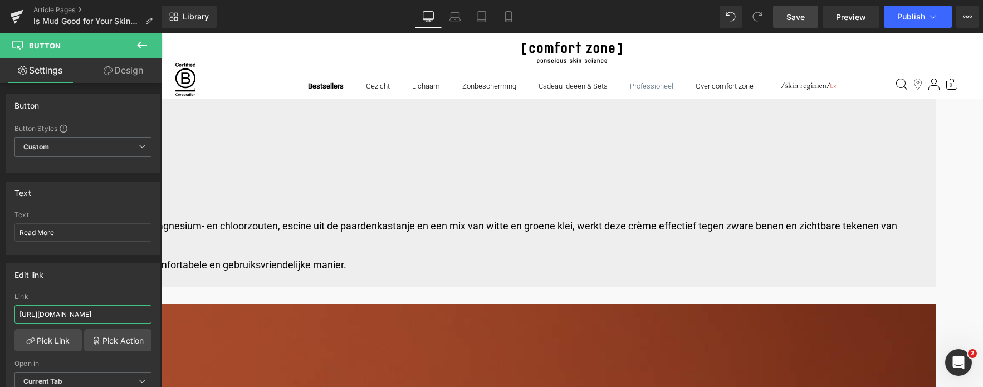
scroll to position [0, 183]
drag, startPoint x: 177, startPoint y: 346, endPoint x: 253, endPoint y: 303, distance: 88.0
paste input "[DOMAIN_NAME][URL]"
type input "[URL][DOMAIN_NAME]"
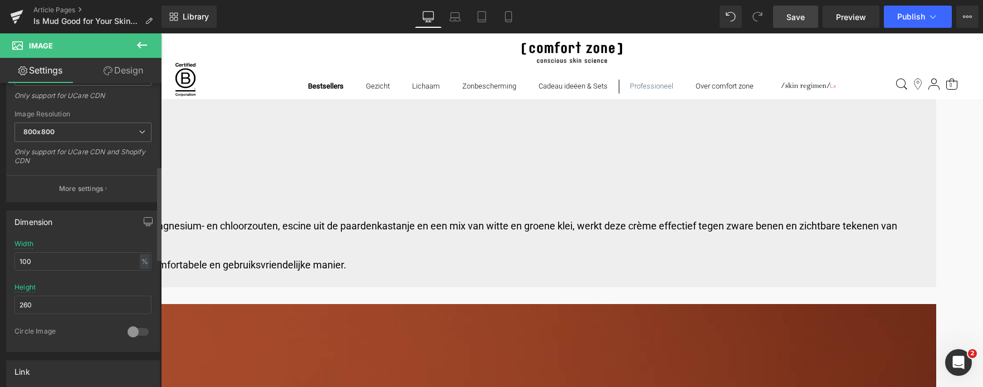
scroll to position [279, 0]
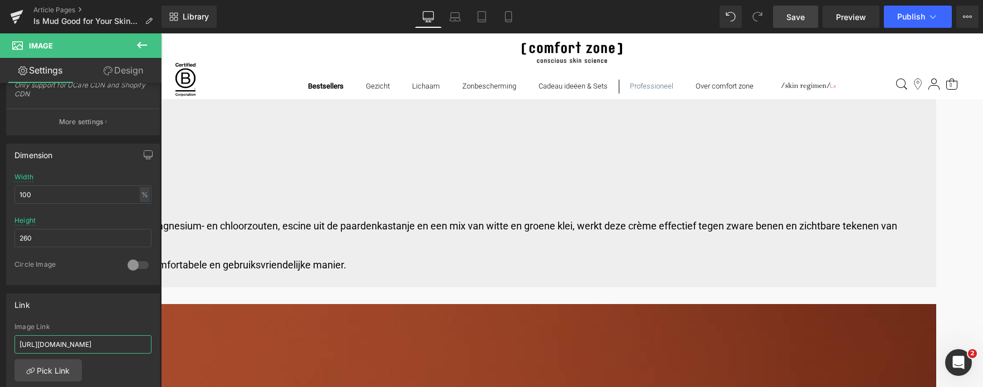
drag, startPoint x: 181, startPoint y: 377, endPoint x: 299, endPoint y: 322, distance: 130.6
type input "[URL][DOMAIN_NAME]"
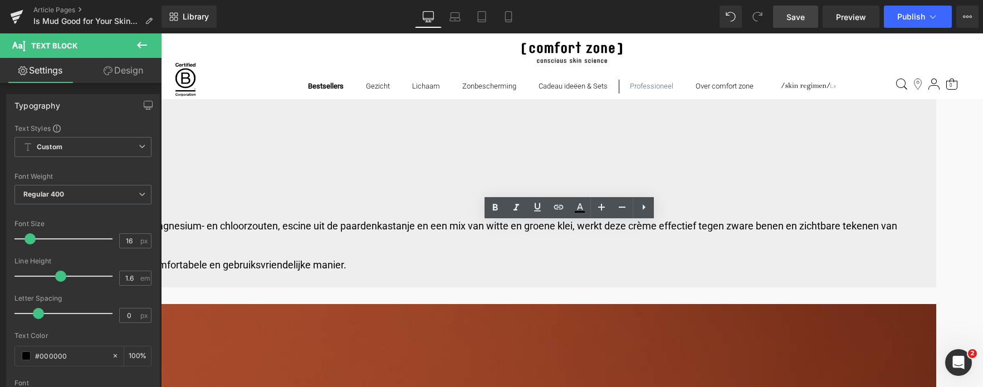
drag, startPoint x: 472, startPoint y: 229, endPoint x: 664, endPoint y: 253, distance: 193.8
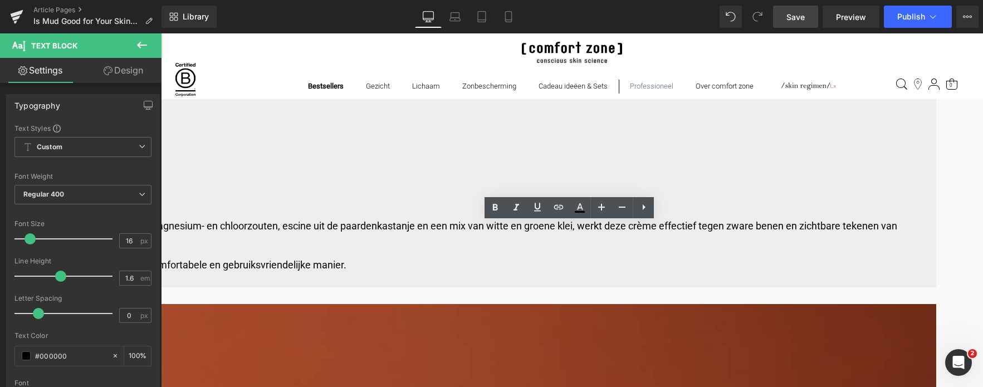
drag, startPoint x: 472, startPoint y: 232, endPoint x: 673, endPoint y: 256, distance: 202.5
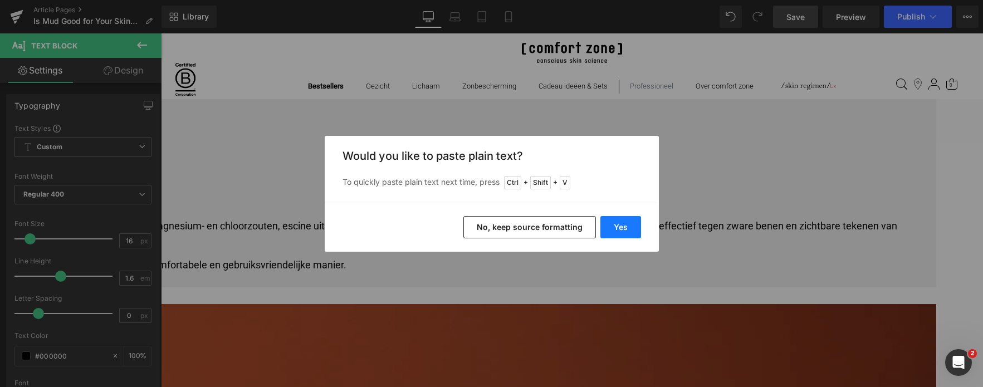
drag, startPoint x: 617, startPoint y: 226, endPoint x: 454, endPoint y: 192, distance: 166.7
click at [617, 226] on button "Yes" at bounding box center [621, 227] width 41 height 22
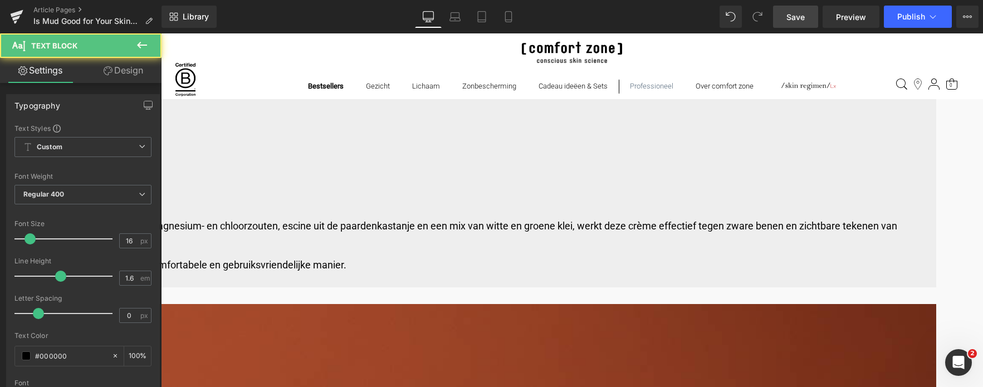
drag, startPoint x: 540, startPoint y: 231, endPoint x: 610, endPoint y: 251, distance: 72.6
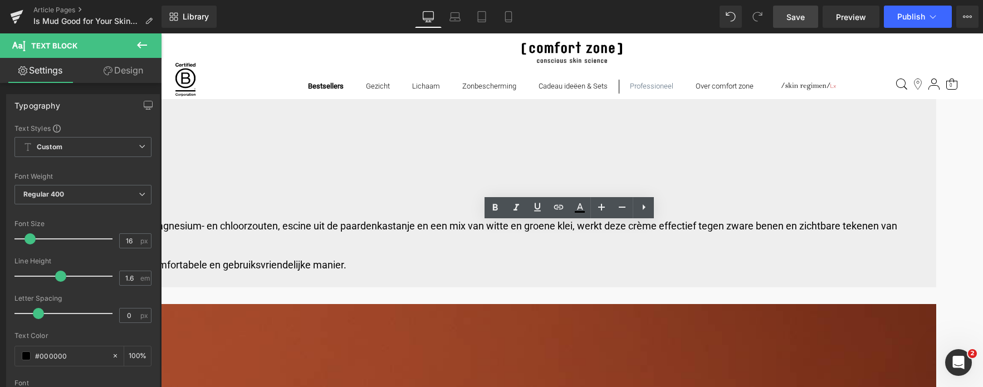
drag, startPoint x: 467, startPoint y: 259, endPoint x: 473, endPoint y: 234, distance: 25.3
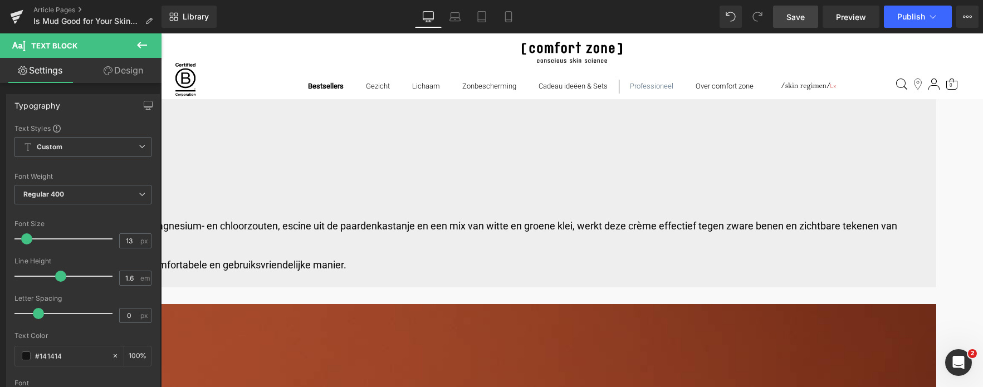
drag, startPoint x: 300, startPoint y: 212, endPoint x: 248, endPoint y: 215, distance: 52.4
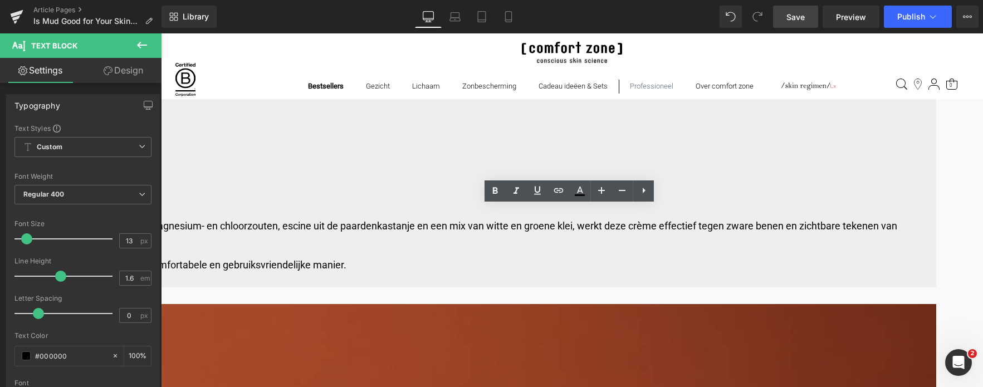
drag, startPoint x: 519, startPoint y: 211, endPoint x: 477, endPoint y: 212, distance: 42.3
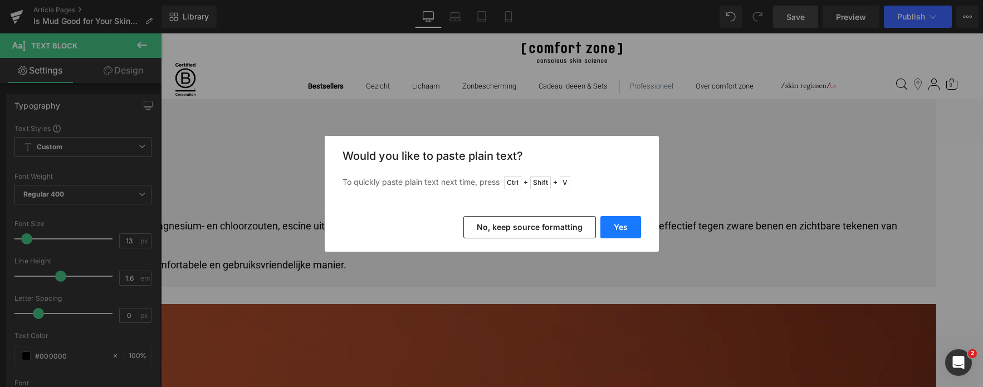
click at [629, 222] on button "Yes" at bounding box center [621, 227] width 41 height 22
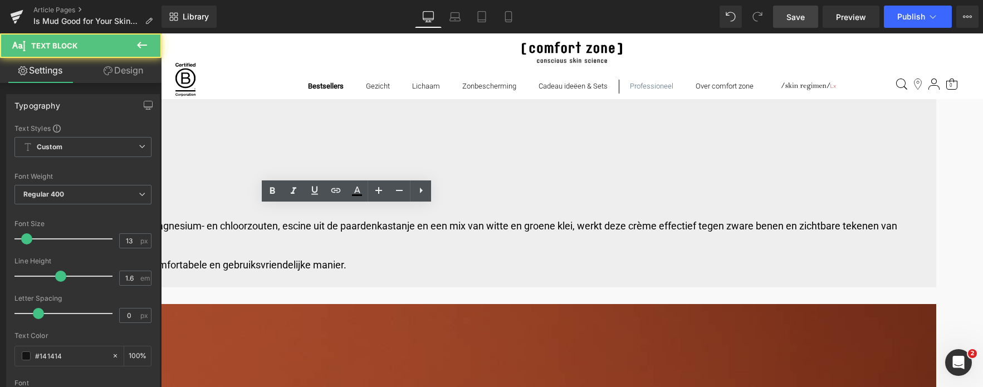
drag, startPoint x: 381, startPoint y: 212, endPoint x: 432, endPoint y: 209, distance: 51.9
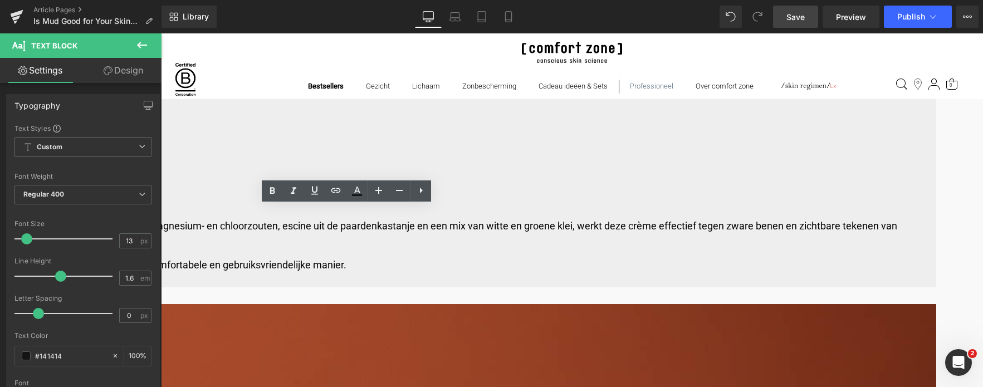
drag, startPoint x: 447, startPoint y: 212, endPoint x: 382, endPoint y: 212, distance: 65.2
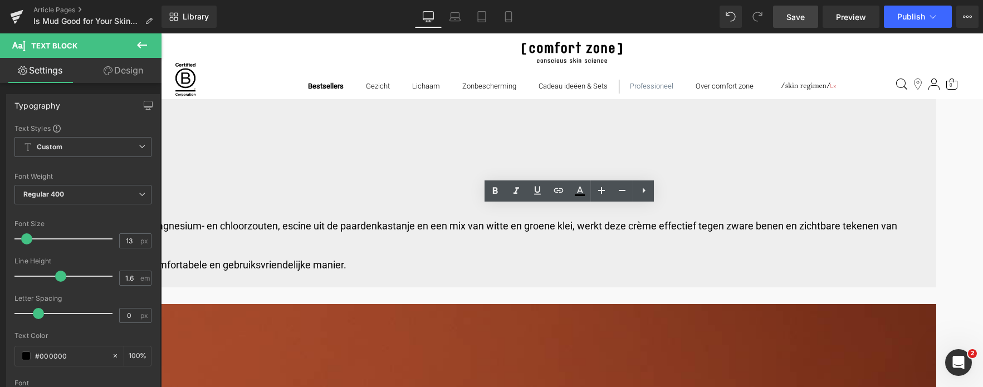
drag, startPoint x: 616, startPoint y: 212, endPoint x: 582, endPoint y: 214, distance: 34.1
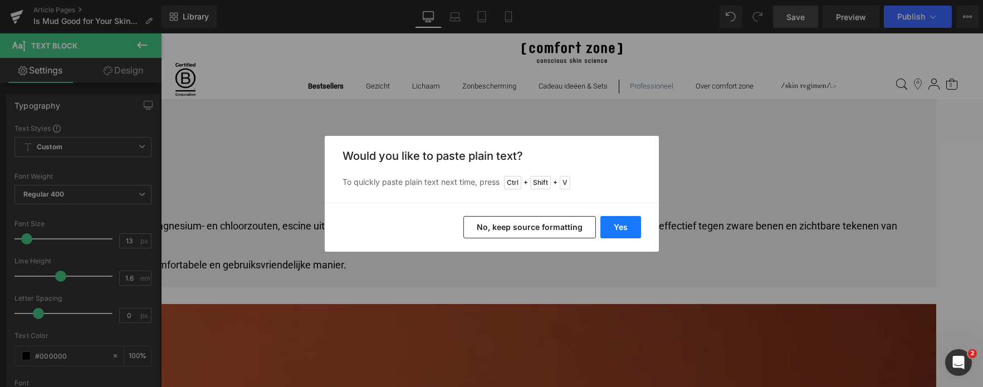
click at [613, 232] on button "Yes" at bounding box center [621, 227] width 41 height 22
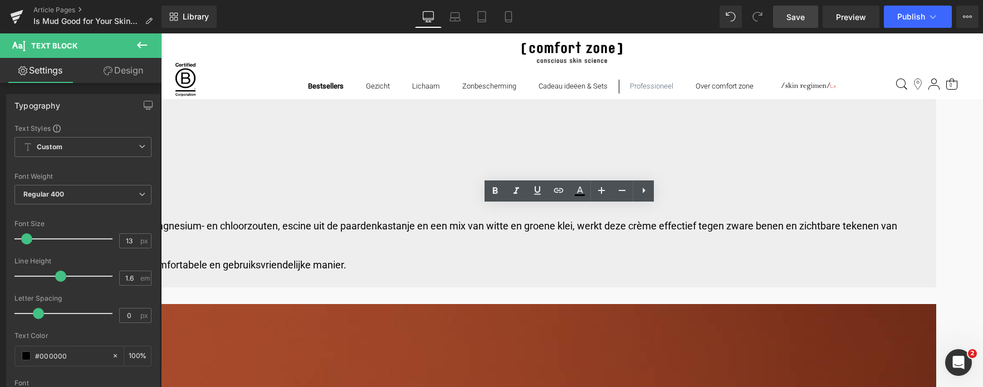
drag, startPoint x: 663, startPoint y: 213, endPoint x: 649, endPoint y: 209, distance: 14.5
drag, startPoint x: 668, startPoint y: 210, endPoint x: 643, endPoint y: 212, distance: 24.6
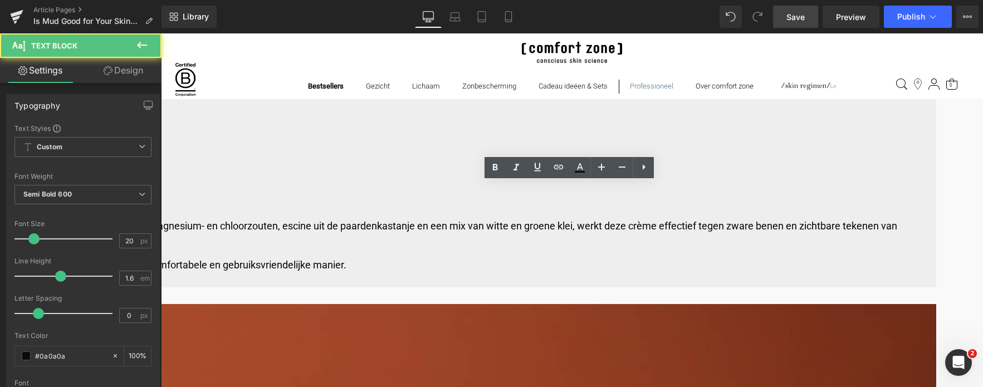
drag, startPoint x: 471, startPoint y: 191, endPoint x: 695, endPoint y: 196, distance: 224.0
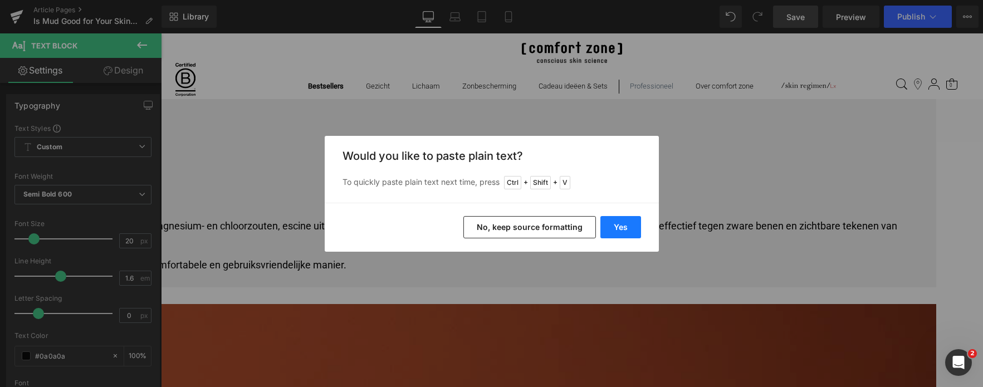
click at [627, 223] on button "Yes" at bounding box center [621, 227] width 41 height 22
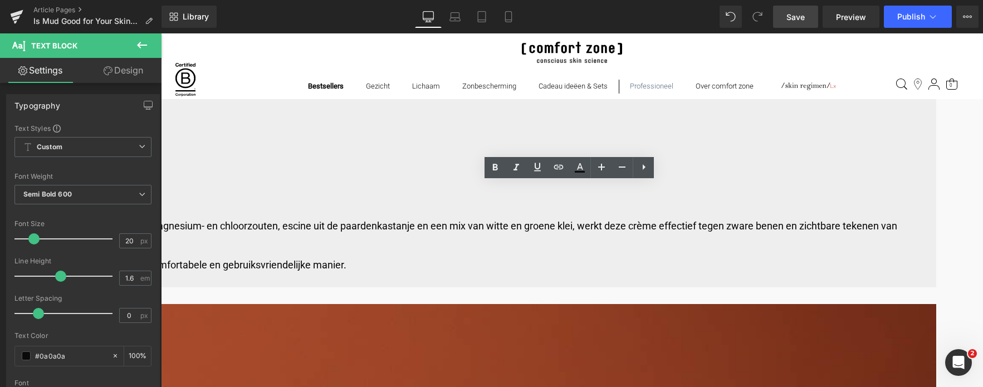
drag, startPoint x: 597, startPoint y: 211, endPoint x: 454, endPoint y: 181, distance: 145.6
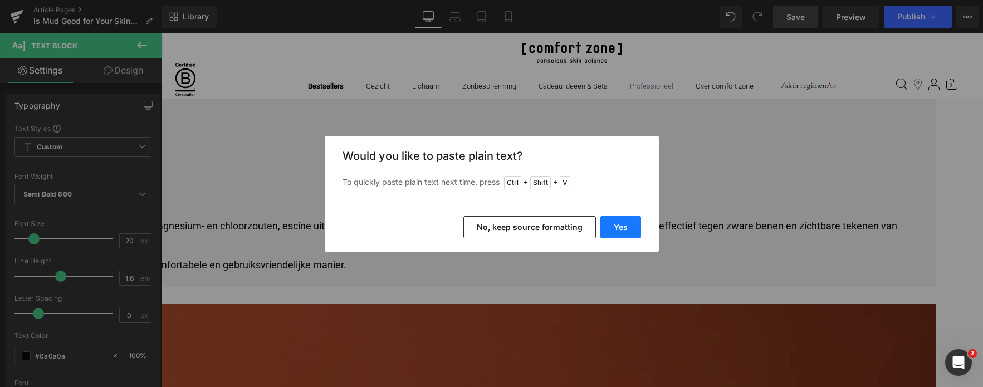
click at [636, 228] on button "Yes" at bounding box center [621, 227] width 41 height 22
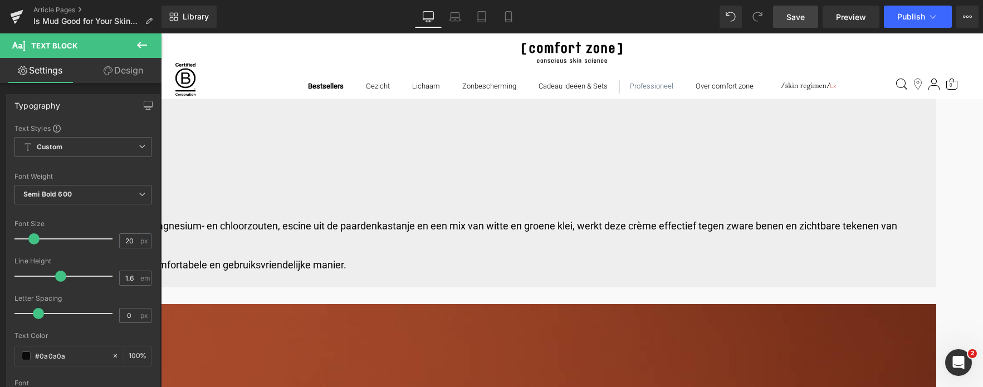
click at [161, 33] on span "Button" at bounding box center [161, 33] width 0 height 0
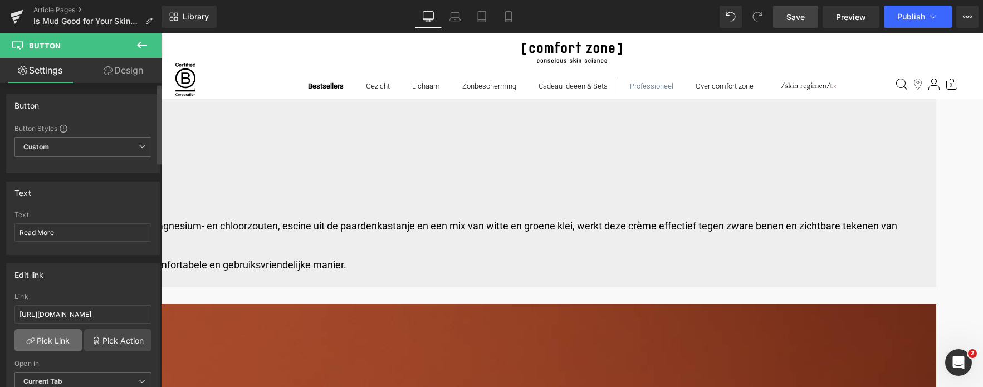
scroll to position [56, 0]
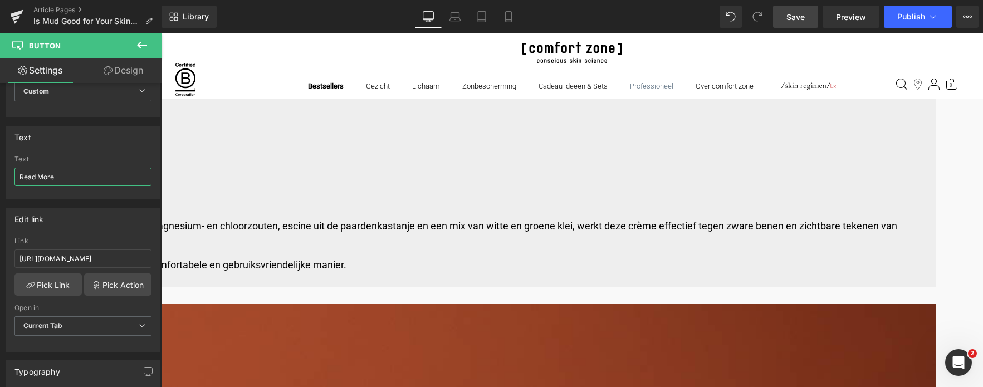
drag, startPoint x: 72, startPoint y: 183, endPoint x: -28, endPoint y: 179, distance: 100.9
click at [0, 179] on html "Button You are previewing how the will restyle your page. You can not edit Elem…" at bounding box center [491, 193] width 983 height 387
type input "[PERSON_NAME]"
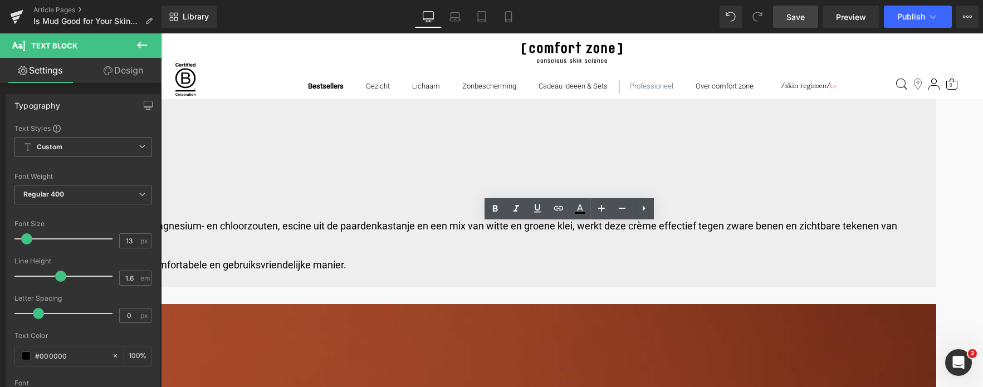
drag, startPoint x: 567, startPoint y: 230, endPoint x: 461, endPoint y: 230, distance: 105.3
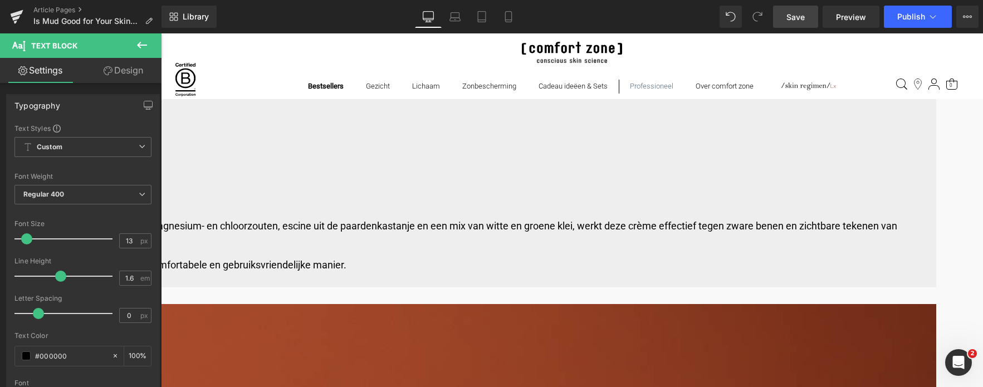
drag, startPoint x: 698, startPoint y: 231, endPoint x: 786, endPoint y: 228, distance: 88.1
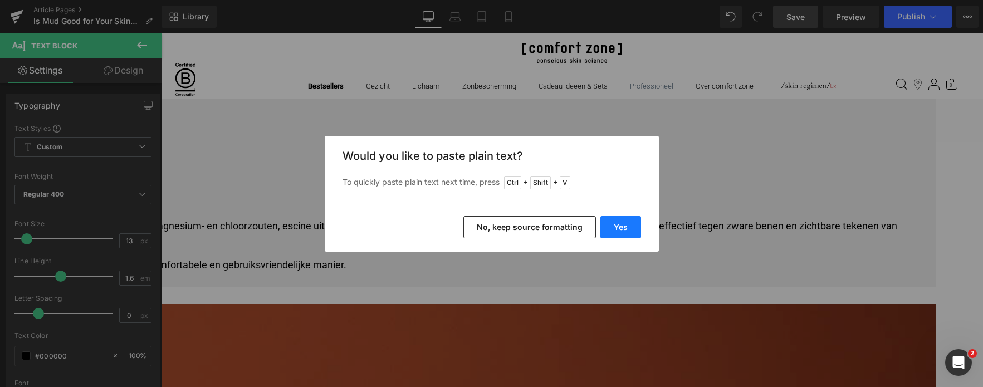
click at [611, 228] on button "Yes" at bounding box center [621, 227] width 41 height 22
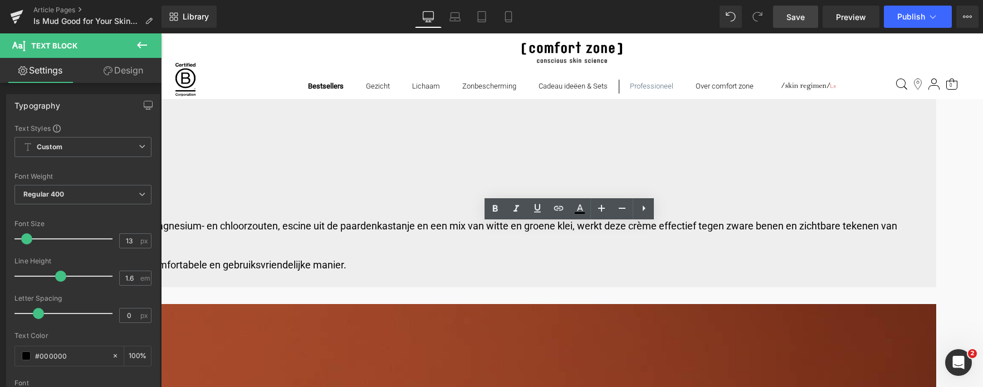
drag, startPoint x: 637, startPoint y: 230, endPoint x: 575, endPoint y: 231, distance: 62.4
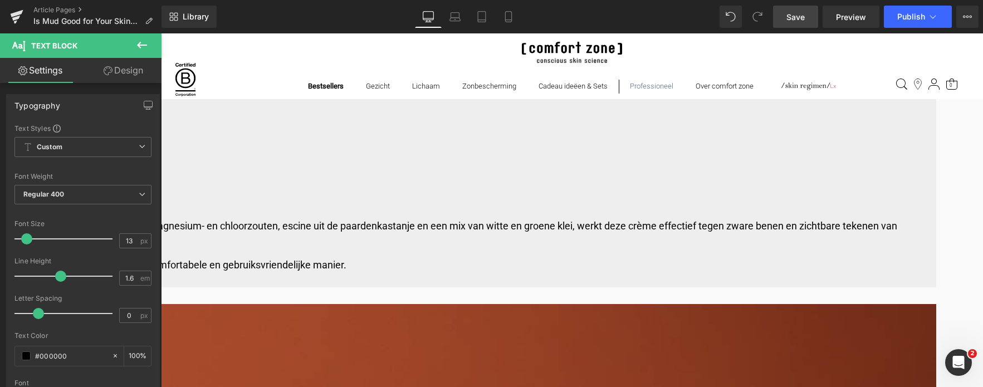
drag, startPoint x: 798, startPoint y: 230, endPoint x: 836, endPoint y: 230, distance: 37.3
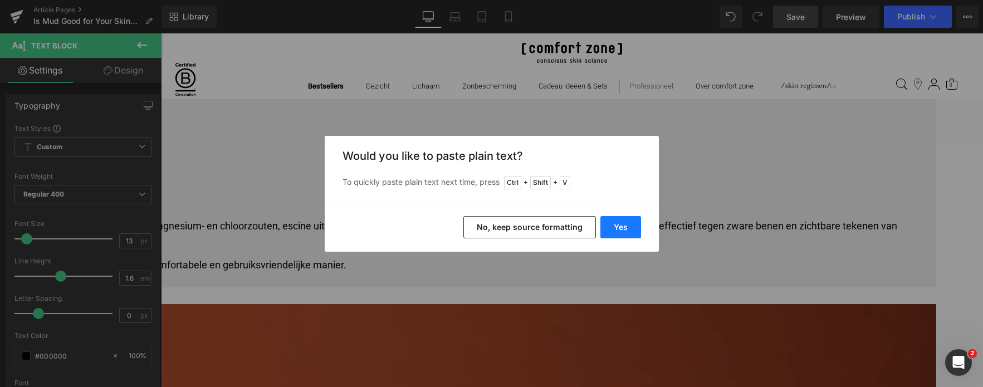
click at [609, 229] on button "Yes" at bounding box center [621, 227] width 41 height 22
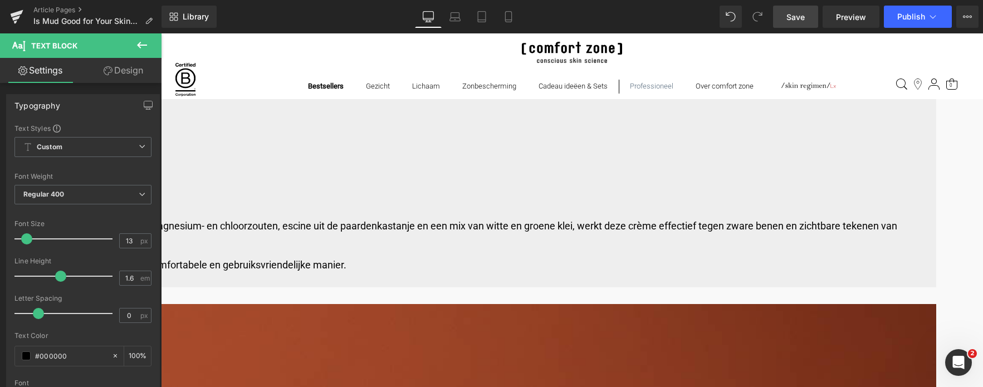
click at [161, 33] on span "Button" at bounding box center [161, 33] width 0 height 0
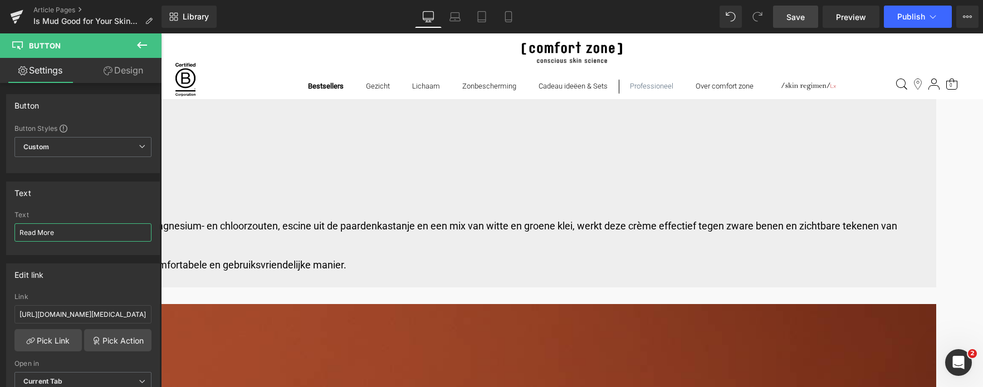
drag, startPoint x: 56, startPoint y: 232, endPoint x: -27, endPoint y: 228, distance: 82.5
click at [0, 228] on html "Button You are previewing how the will restyle your page. You can not edit Elem…" at bounding box center [491, 193] width 983 height 387
type input "[PERSON_NAME]"
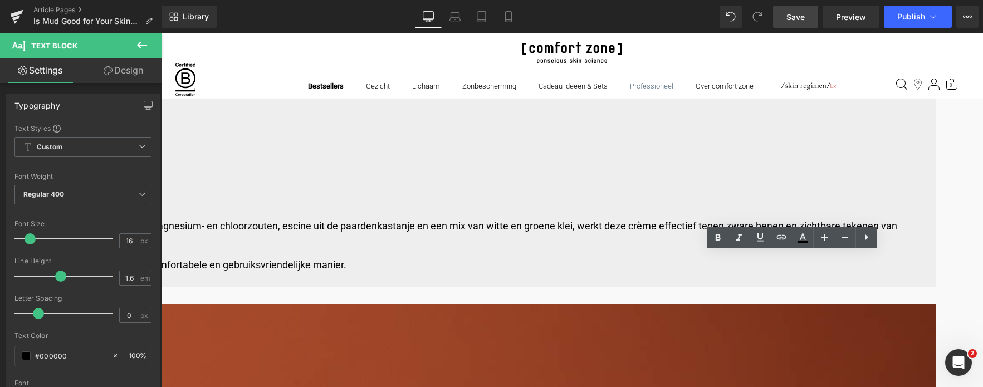
drag, startPoint x: 693, startPoint y: 264, endPoint x: 888, endPoint y: 277, distance: 196.0
drag, startPoint x: 693, startPoint y: 265, endPoint x: 889, endPoint y: 276, distance: 195.9
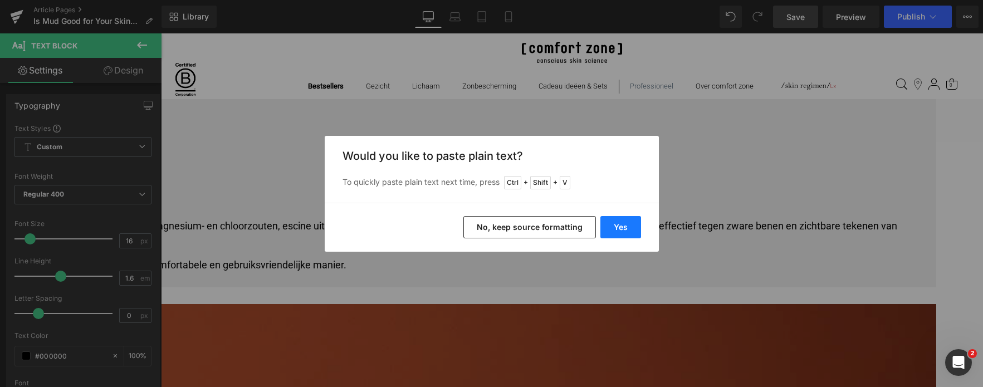
click at [611, 220] on button "Yes" at bounding box center [621, 227] width 41 height 22
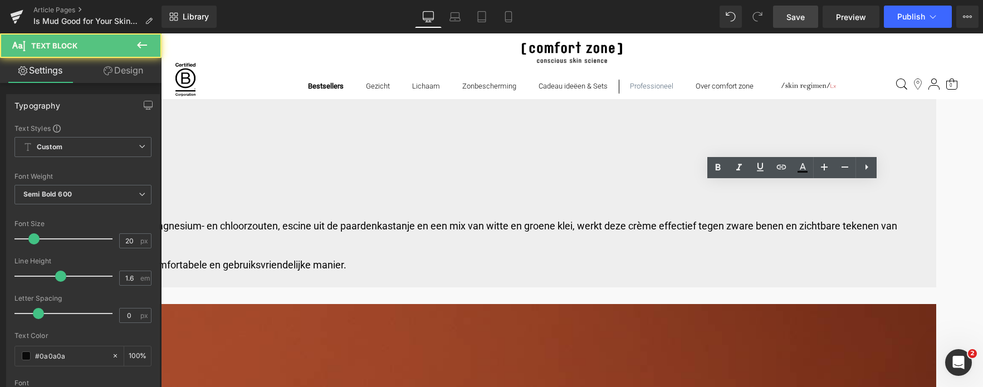
drag, startPoint x: 711, startPoint y: 193, endPoint x: 906, endPoint y: 218, distance: 196.7
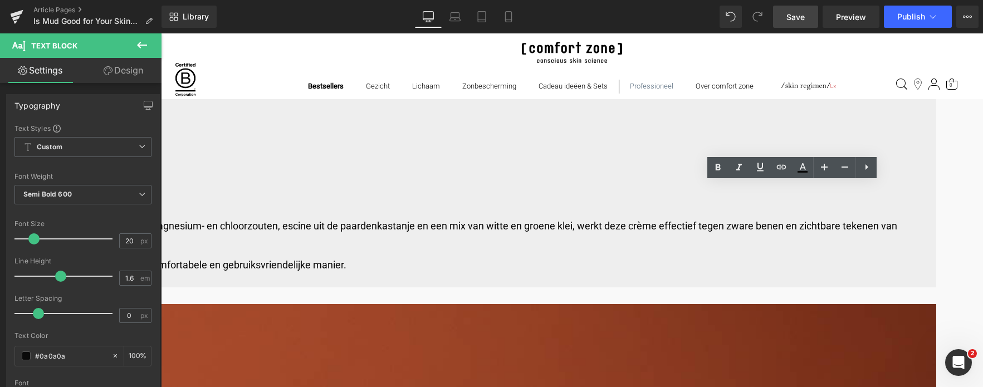
drag, startPoint x: 711, startPoint y: 194, endPoint x: 888, endPoint y: 210, distance: 177.3
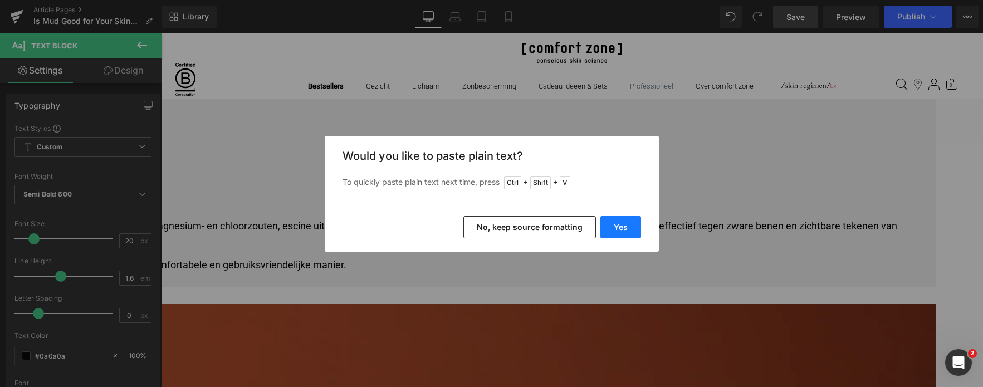
click at [613, 226] on button "Yes" at bounding box center [621, 227] width 41 height 22
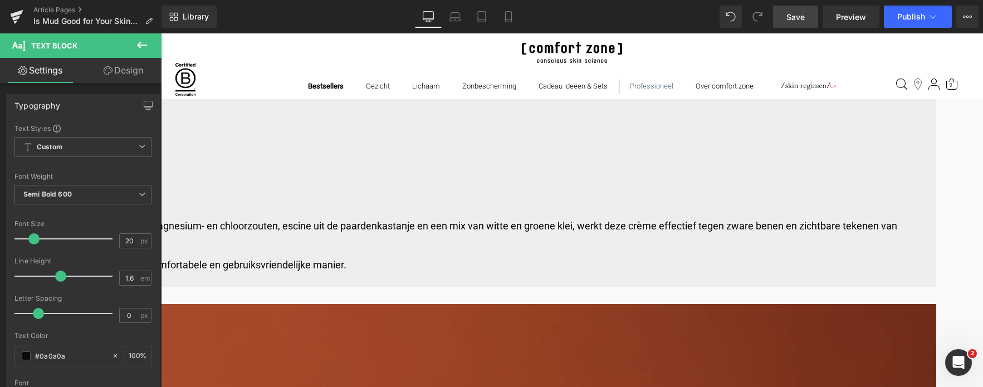
click at [792, 22] on span "Save" at bounding box center [796, 17] width 18 height 12
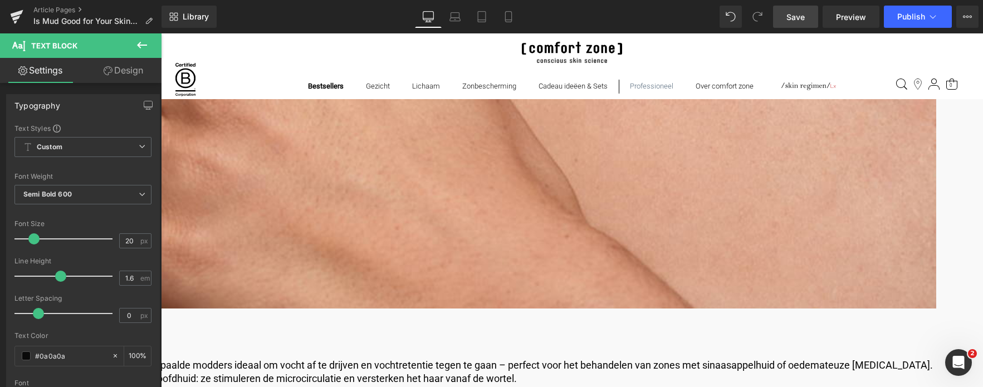
scroll to position [3287, 0]
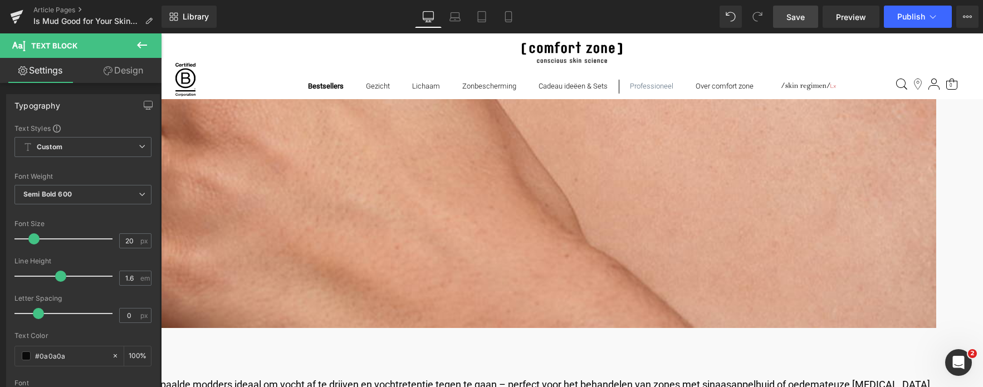
click at [803, 22] on span "Save" at bounding box center [796, 17] width 18 height 12
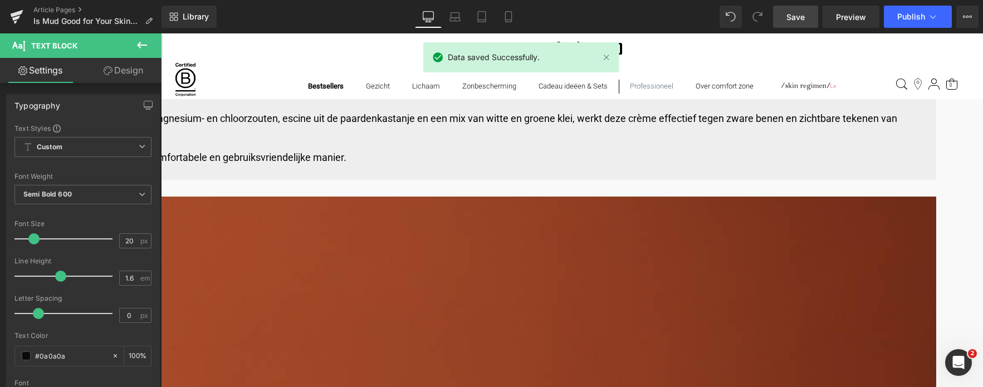
scroll to position [4791, 0]
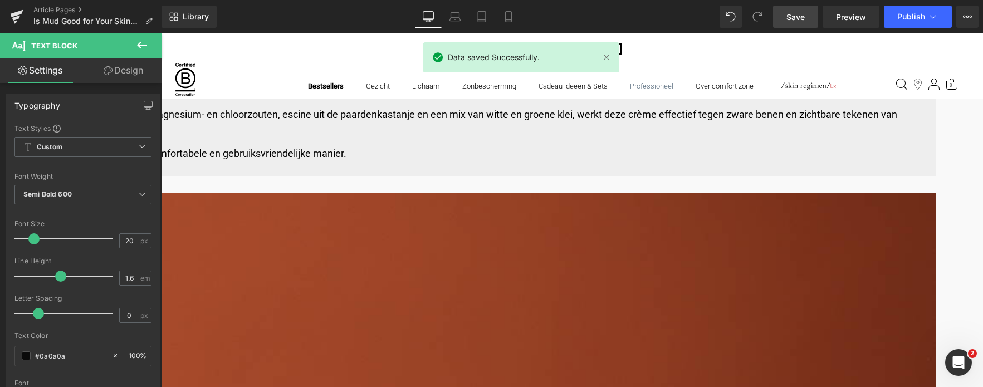
click at [161, 33] on span "Button" at bounding box center [161, 33] width 0 height 0
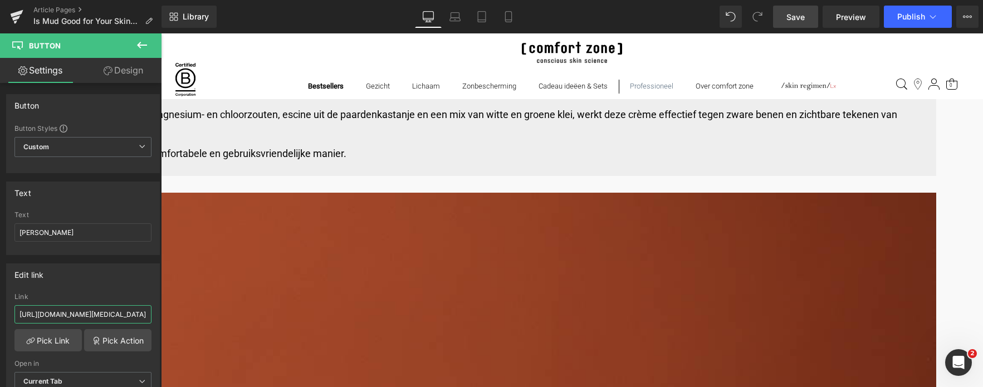
scroll to position [0, 116]
drag, startPoint x: 179, startPoint y: 349, endPoint x: 236, endPoint y: 299, distance: 76.2
paste input "[DOMAIN_NAME][URL]"
type input "[URL][DOMAIN_NAME]"
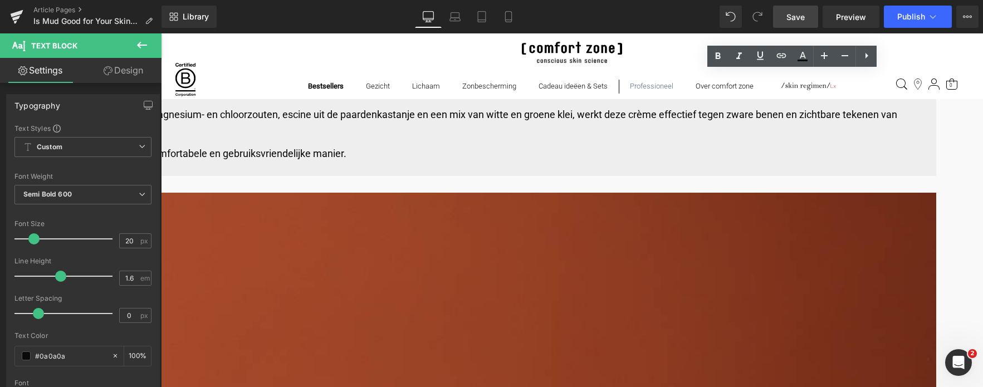
drag, startPoint x: 763, startPoint y: 82, endPoint x: 841, endPoint y: 82, distance: 78.0
click at [792, 21] on span "Save" at bounding box center [796, 17] width 18 height 12
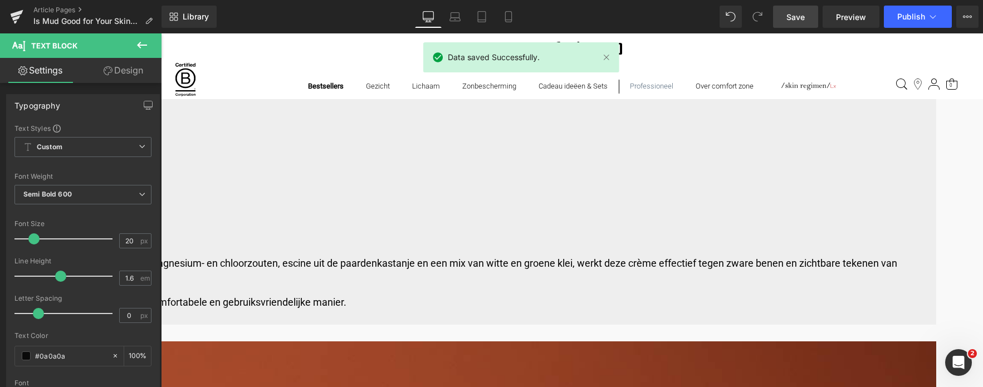
scroll to position [4624, 0]
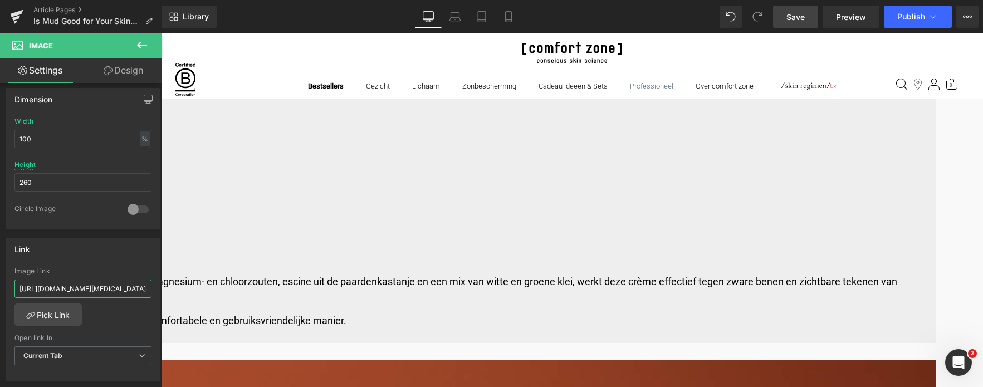
scroll to position [0, 116]
drag, startPoint x: 181, startPoint y: 319, endPoint x: 329, endPoint y: 279, distance: 153.9
paste input "[DOMAIN_NAME][URL]"
type input "[URL][DOMAIN_NAME]"
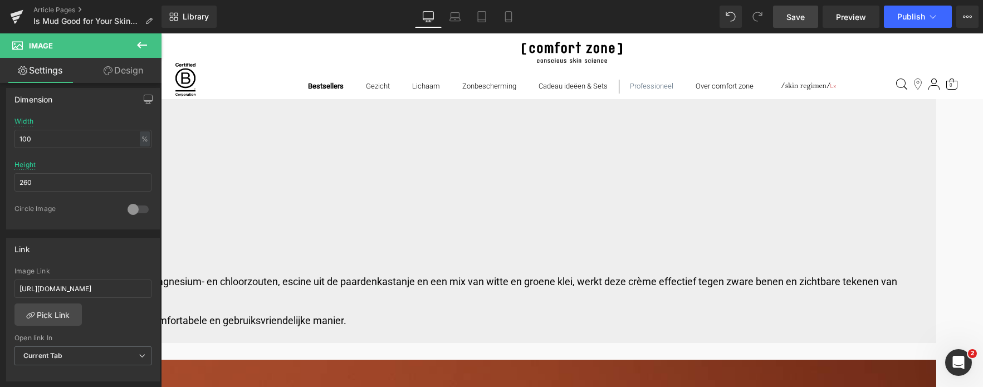
scroll to position [0, 0]
click at [789, 21] on span "Save" at bounding box center [796, 17] width 18 height 12
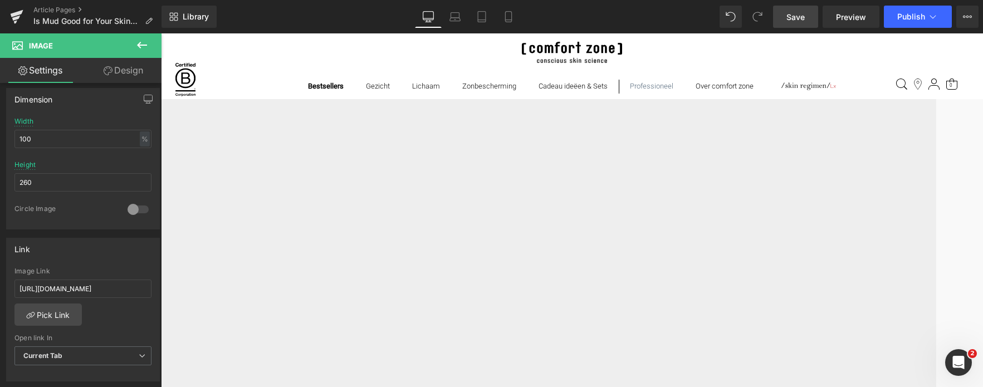
scroll to position [4290, 0]
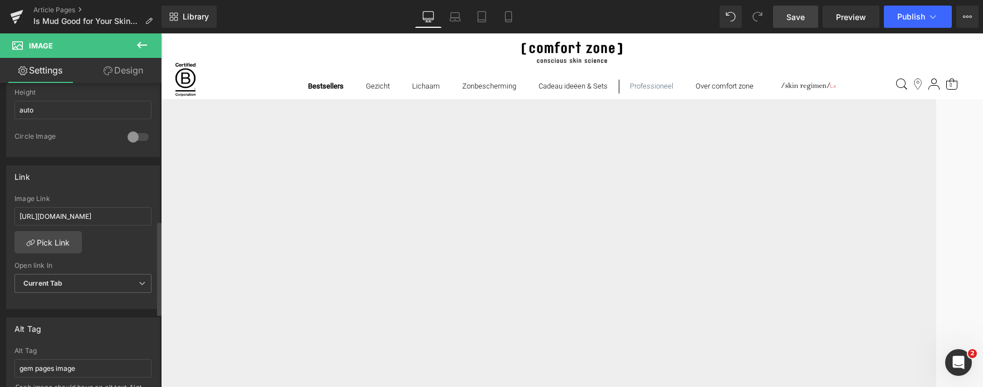
scroll to position [446, 0]
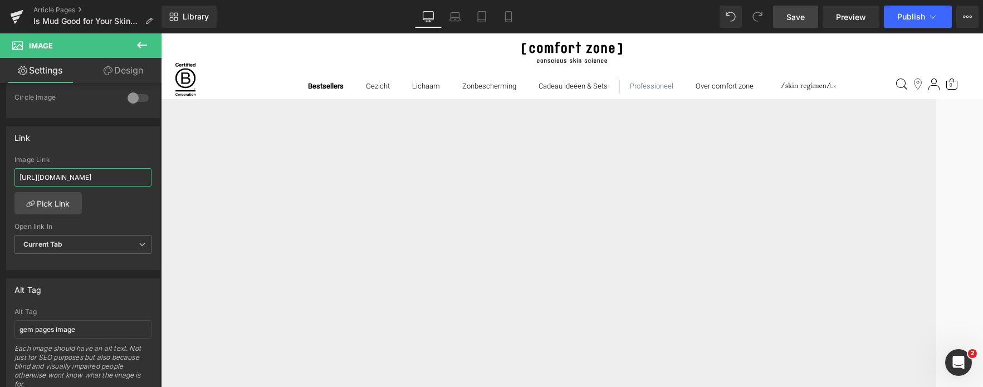
drag, startPoint x: 129, startPoint y: 178, endPoint x: -42, endPoint y: 212, distance: 174.5
click at [0, 212] on html "Button You are previewing how the will restyle your page. You can not edit Elem…" at bounding box center [491, 193] width 983 height 387
type input "/products/body-strategist-osmotic-cream-mud"
drag, startPoint x: 80, startPoint y: 335, endPoint x: -71, endPoint y: 335, distance: 151.5
click at [0, 335] on html "Button You are previewing how the will restyle your page. You can not edit Elem…" at bounding box center [491, 193] width 983 height 387
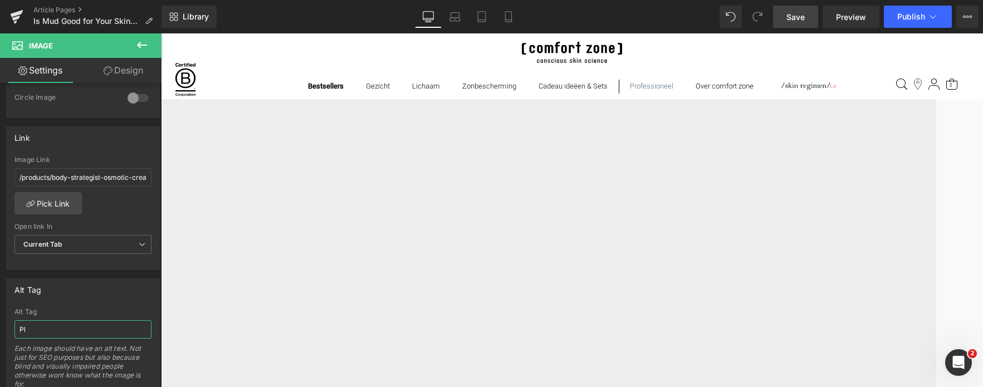
type input "P"
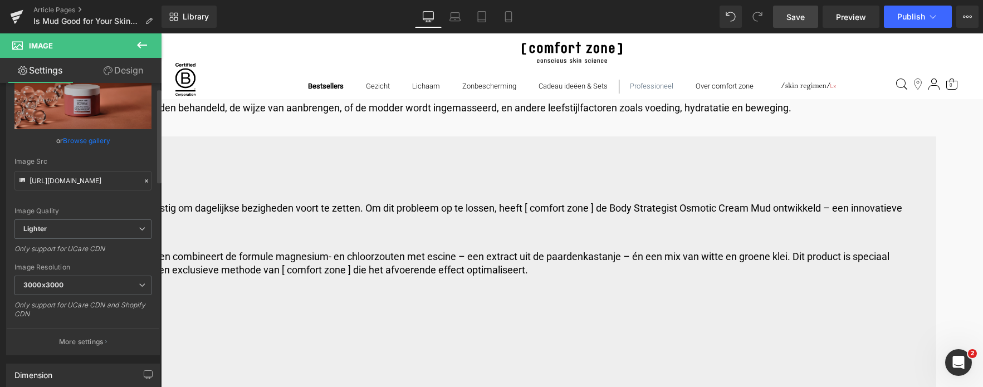
scroll to position [0, 0]
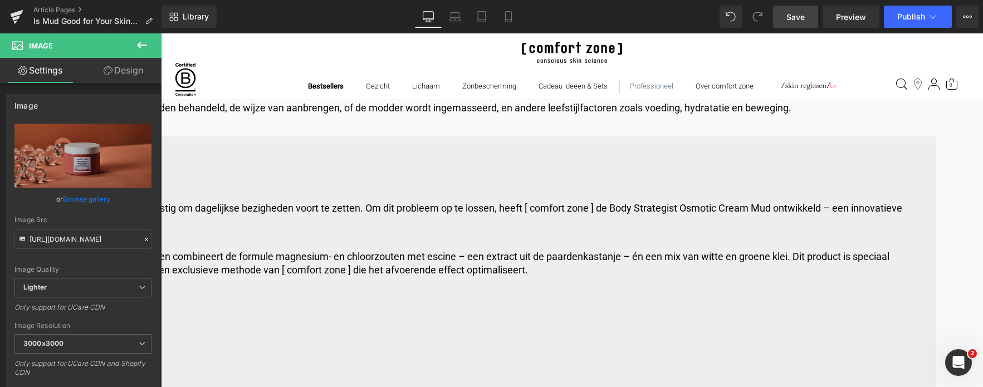
type input "Body Strategist Osmotic Cream Mud pot in een oranje omgeving met glazen balletj…"
click at [801, 13] on span "Save" at bounding box center [796, 17] width 18 height 12
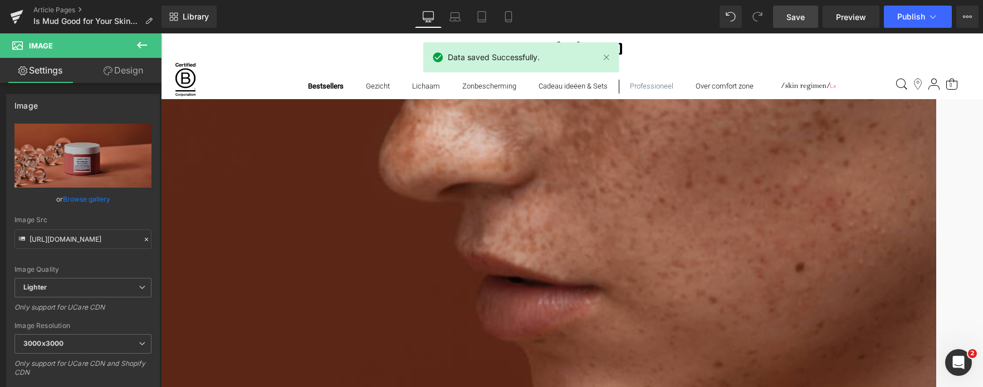
scroll to position [2396, 0]
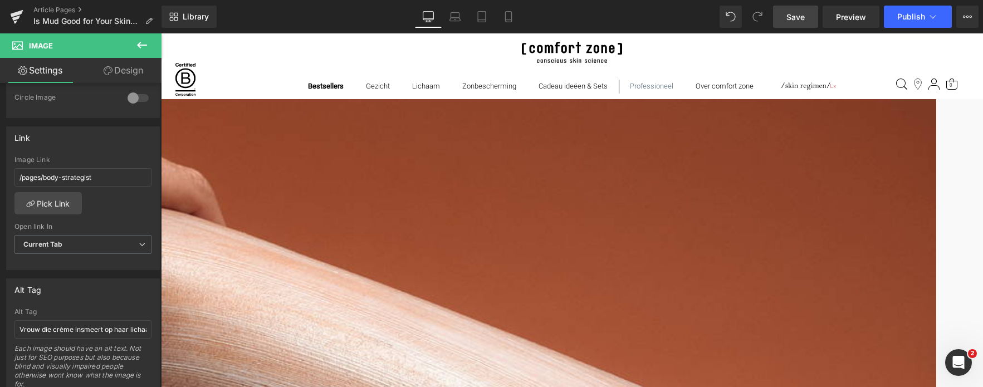
scroll to position [334, 0]
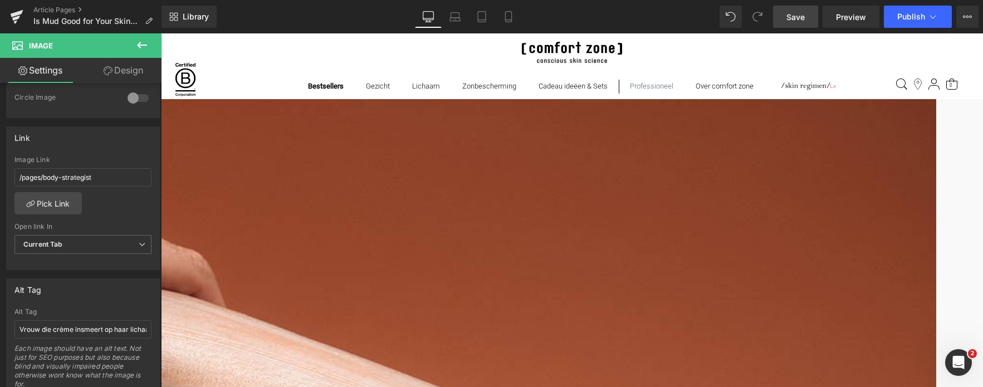
click at [556, 134] on img at bounding box center [169, 361] width 1534 height 1151
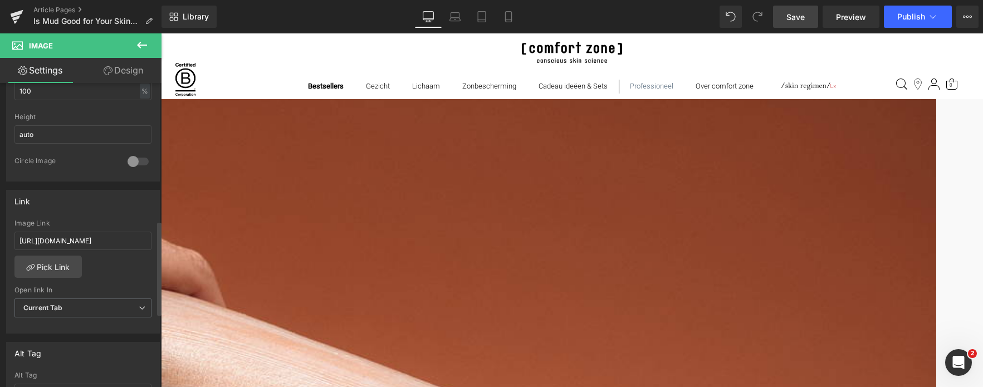
scroll to position [446, 0]
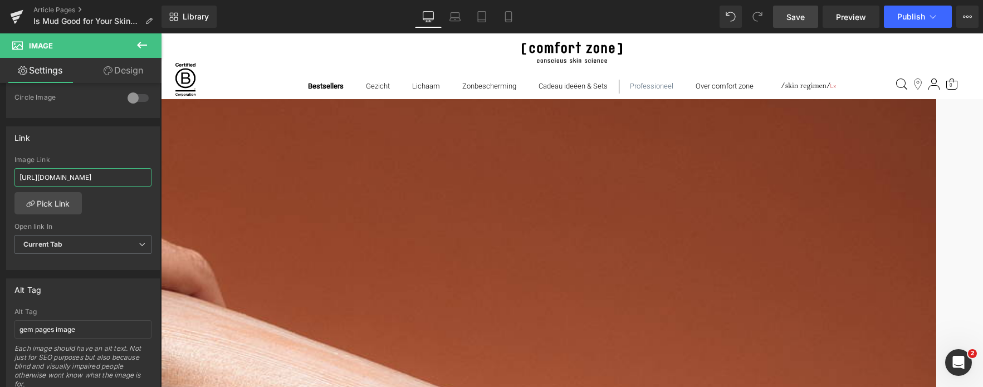
drag, startPoint x: 130, startPoint y: 178, endPoint x: -66, endPoint y: 176, distance: 195.6
click at [0, 176] on html "Button You are previewing how the will restyle your page. You can not edit Elem…" at bounding box center [491, 193] width 983 height 387
type input "/pages/body-strategist"
drag, startPoint x: 77, startPoint y: 326, endPoint x: 4, endPoint y: 337, distance: 73.7
click at [4, 337] on div "Alt Tag gem pages image Alt Tag gem pages image Each image should have an alt t…" at bounding box center [83, 333] width 167 height 126
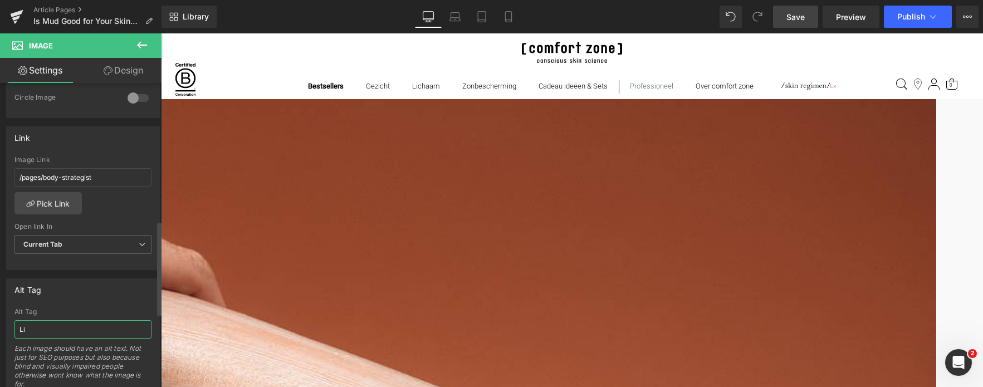
type input "L"
type input "V"
type input "B"
type input "Lichaamsbehandeling met Body Strategist Cream mud wordt gegeven op de benen."
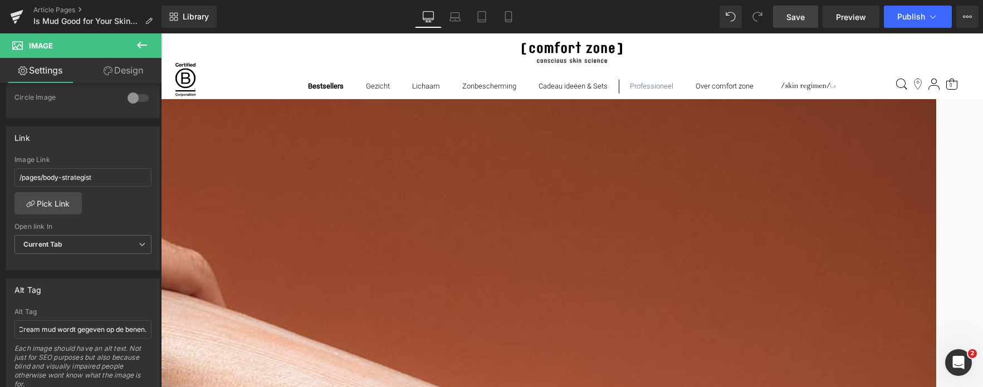
click at [786, 17] on link "Save" at bounding box center [795, 17] width 45 height 22
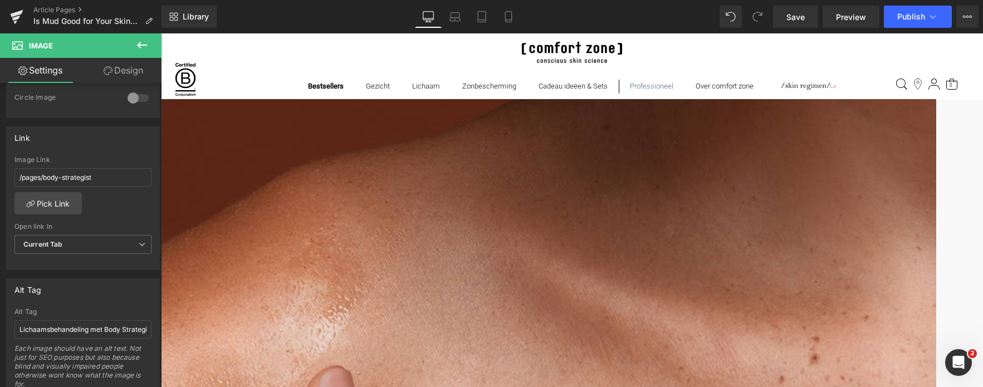
scroll to position [2841, 0]
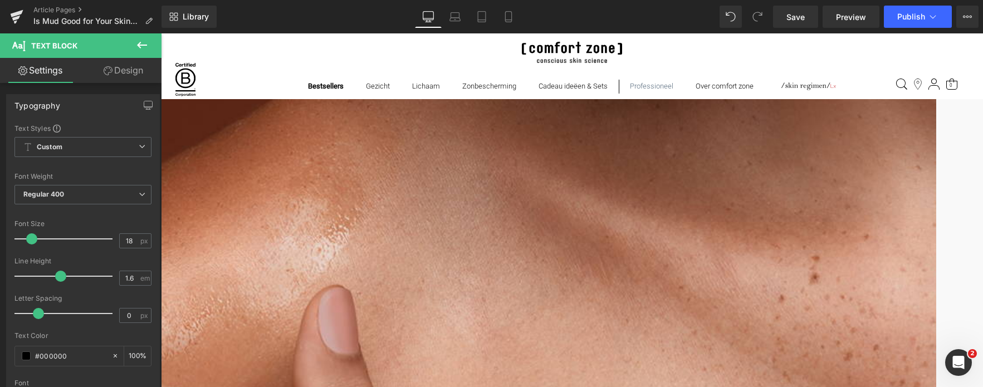
drag, startPoint x: 557, startPoint y: 166, endPoint x: 543, endPoint y: 165, distance: 14.5
click at [572, 130] on icon at bounding box center [568, 131] width 9 height 4
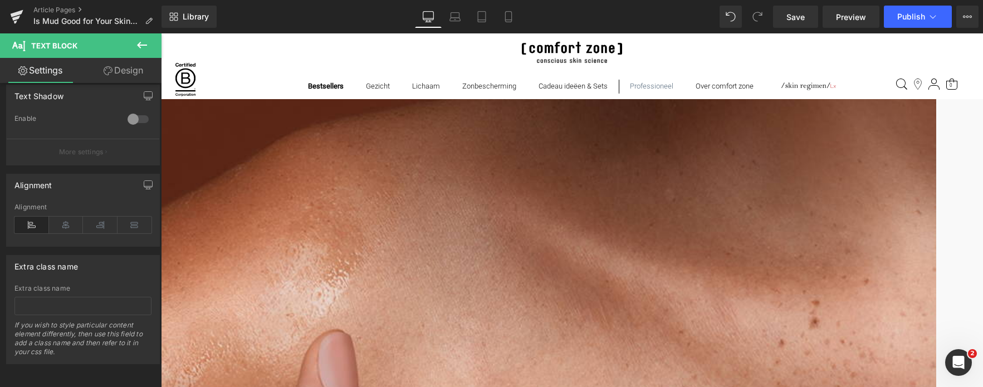
scroll to position [2730, 0]
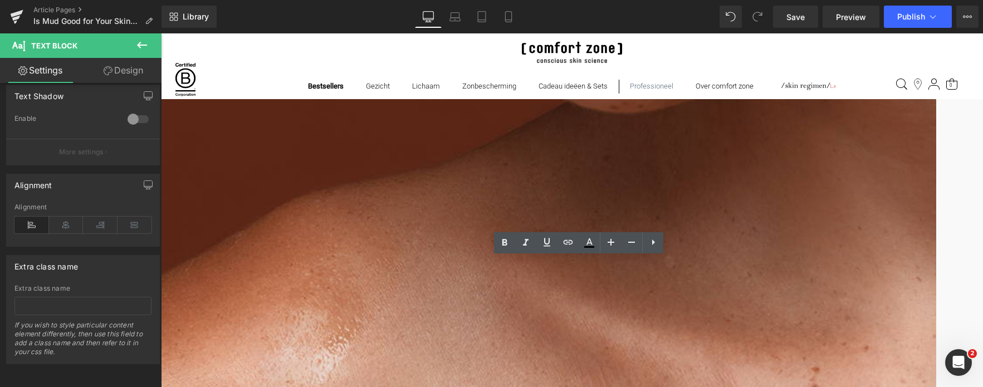
drag, startPoint x: 558, startPoint y: 276, endPoint x: 541, endPoint y: 277, distance: 16.8
click at [564, 242] on icon at bounding box center [568, 242] width 13 height 13
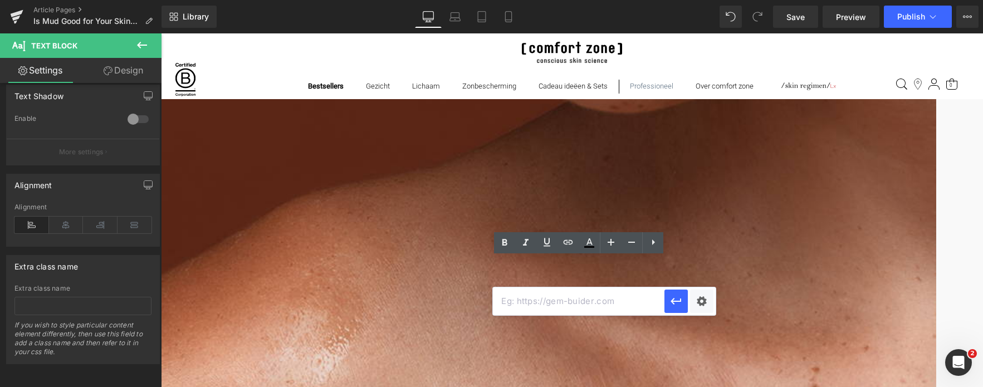
click at [574, 303] on input "text" at bounding box center [579, 301] width 172 height 28
paste input "/products/skin-regimen-lx-charcoal-mask"
click at [676, 302] on icon "button" at bounding box center [676, 302] width 11 height 7
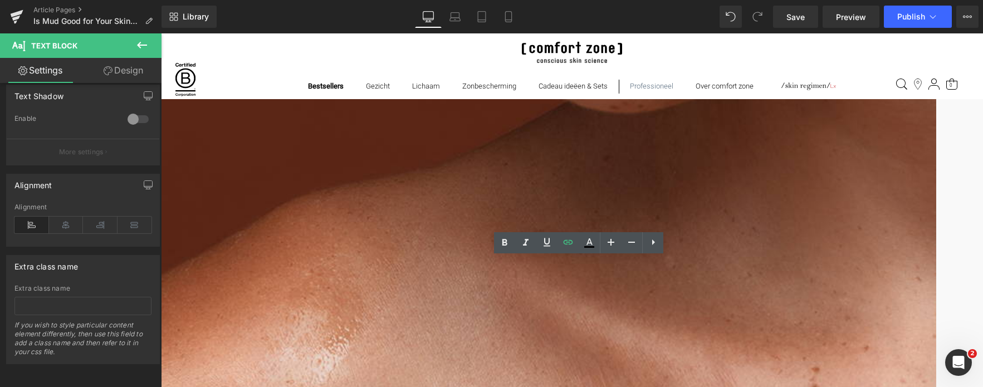
drag, startPoint x: 850, startPoint y: 304, endPoint x: 833, endPoint y: 328, distance: 29.2
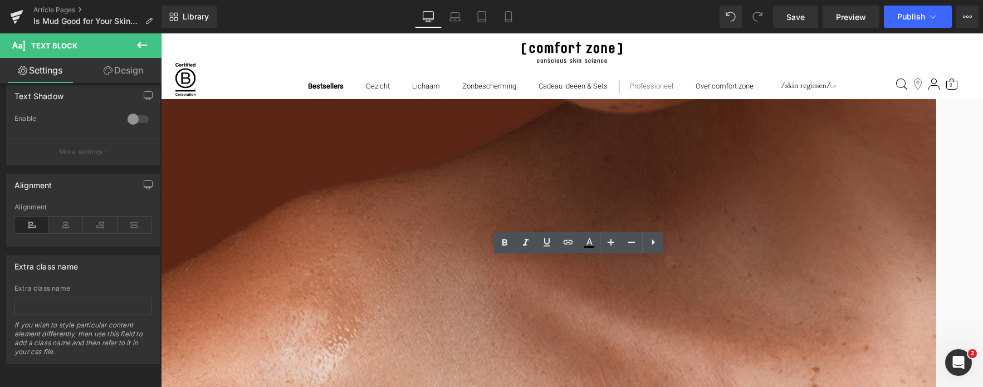
drag, startPoint x: 849, startPoint y: 303, endPoint x: 854, endPoint y: 317, distance: 15.3
click at [572, 241] on icon at bounding box center [568, 242] width 9 height 4
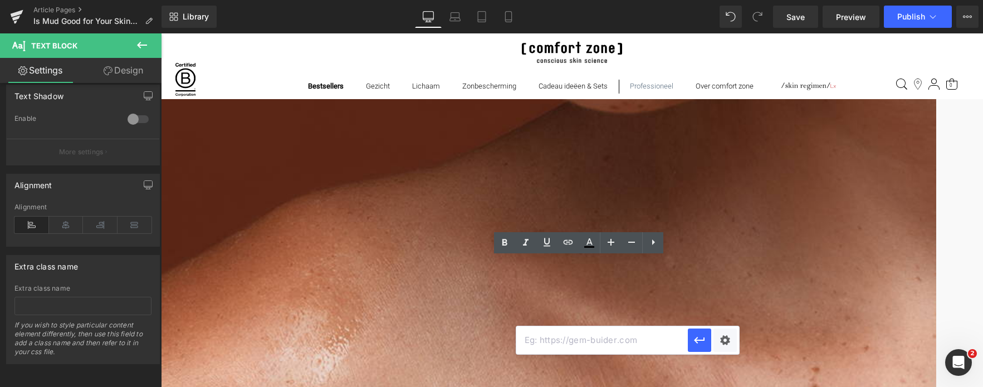
click at [583, 339] on input "text" at bounding box center [602, 340] width 172 height 28
paste input "[URL][DOMAIN_NAME]"
type input "[URL][DOMAIN_NAME]"
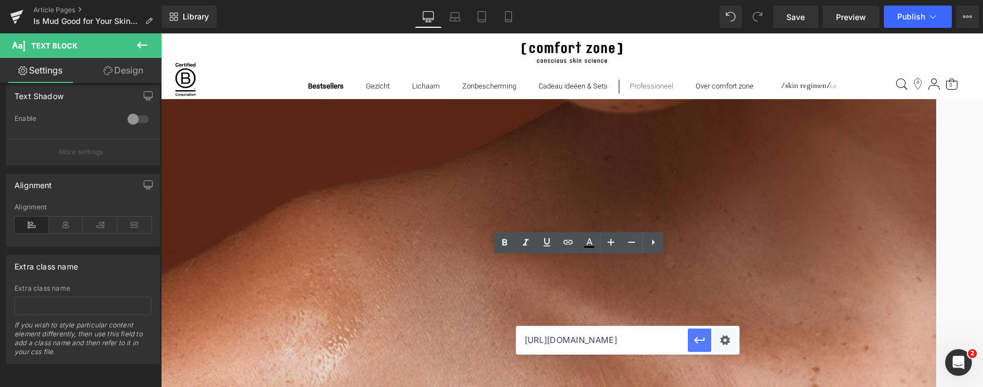
click at [696, 340] on icon "button" at bounding box center [699, 340] width 11 height 7
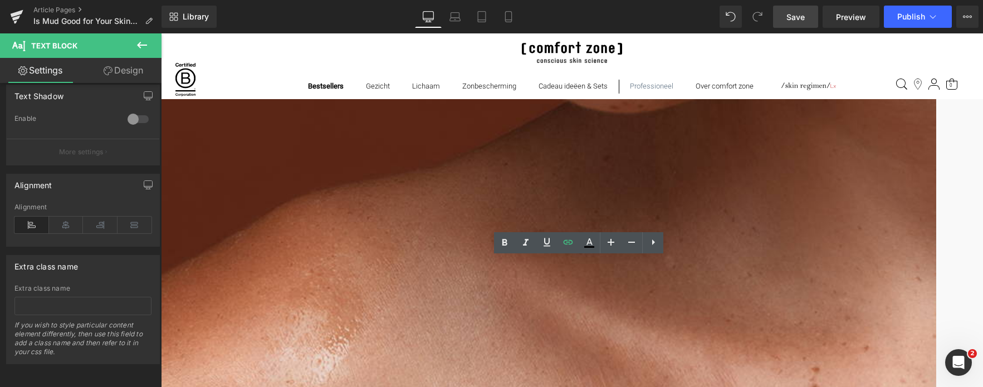
click at [808, 19] on link "Save" at bounding box center [795, 17] width 45 height 22
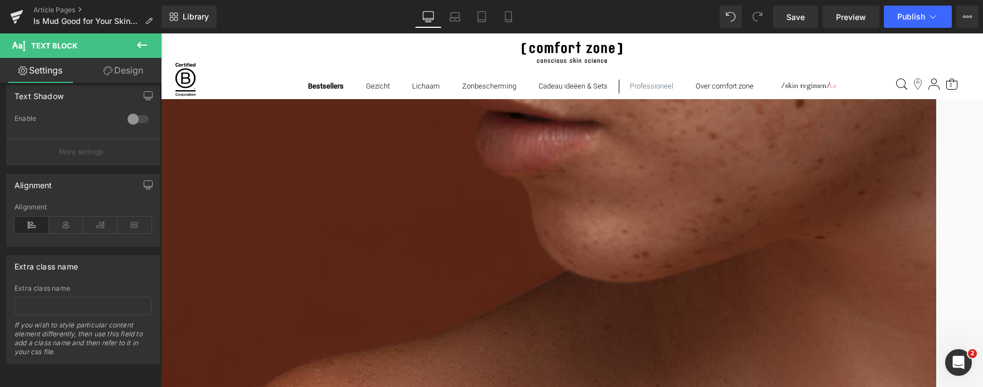
scroll to position [2340, 0]
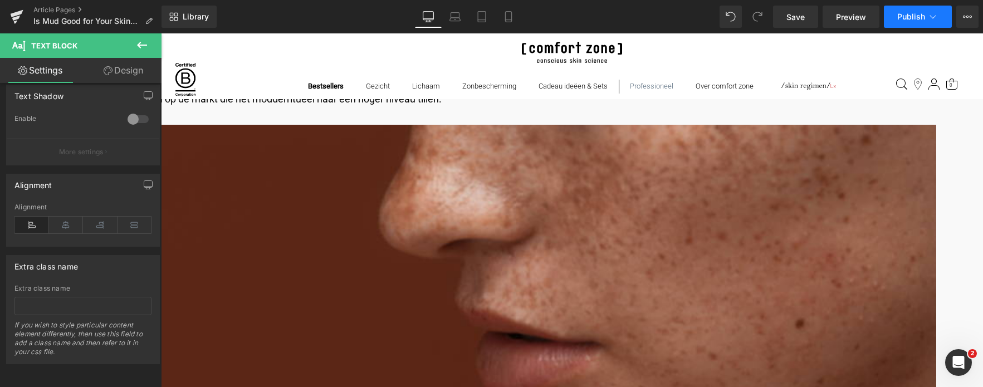
click at [940, 16] on button "Publish" at bounding box center [918, 17] width 68 height 22
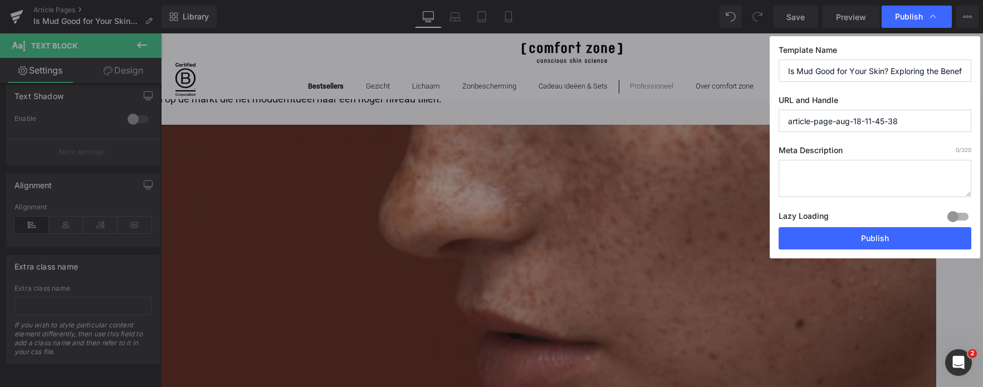
scroll to position [0, 11]
drag, startPoint x: 787, startPoint y: 71, endPoint x: 996, endPoint y: 55, distance: 209.5
click at [983, 55] on html "Button You are previewing how the will restyle your page. You can not edit Elem…" at bounding box center [491, 193] width 983 height 387
click at [825, 77] on input "Is Mud Good for Your Skin? Exploring the Benefits" at bounding box center [875, 71] width 193 height 22
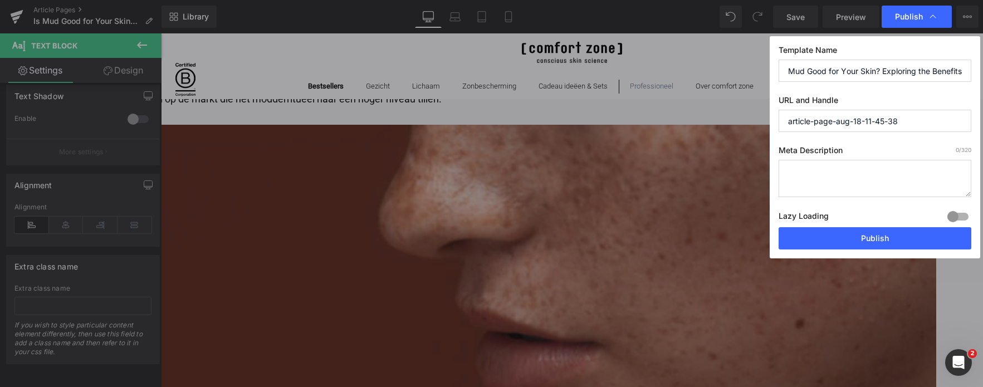
drag, startPoint x: 786, startPoint y: 71, endPoint x: 1008, endPoint y: 56, distance: 222.2
click at [983, 56] on html "Button You are previewing how the will restyle your page. You can not edit Elem…" at bounding box center [491, 193] width 983 height 387
paste input "modder goed voor je huid? Ontdek de voordelen"
type input "Is modder goed voor je huid? Ontdek de voordelen"
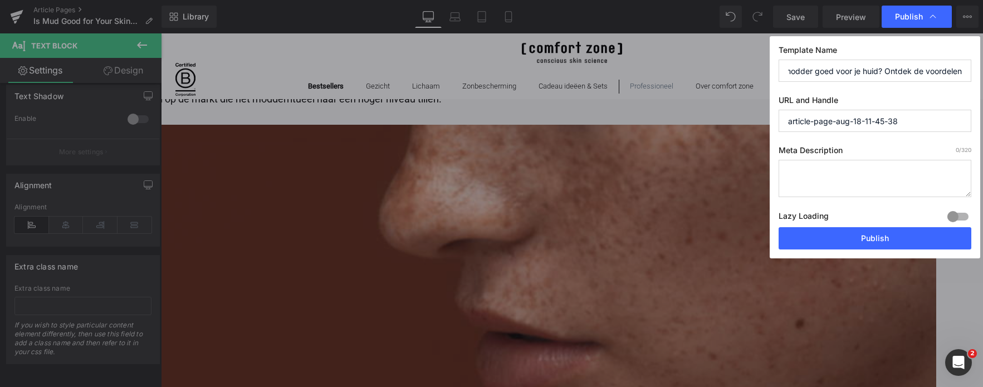
scroll to position [0, 0]
drag, startPoint x: 934, startPoint y: 121, endPoint x: 742, endPoint y: 122, distance: 192.2
click at [742, 122] on div "Publish Template Name Is modder goed voor je huid? Ontdek de voordelen URL and …" at bounding box center [491, 193] width 983 height 387
paste input "Is modder goed voor je huid"
type input "is-modder-goed-voor-je-huid"
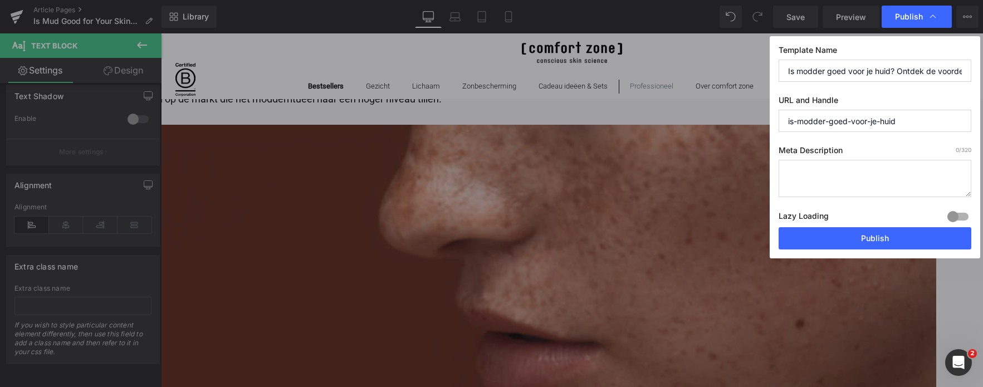
click at [862, 181] on textarea at bounding box center [875, 178] width 193 height 37
paste textarea "ChatGPT zei: In de meeste gevallen geeft een moddermasker direct zichtbaar, maa…"
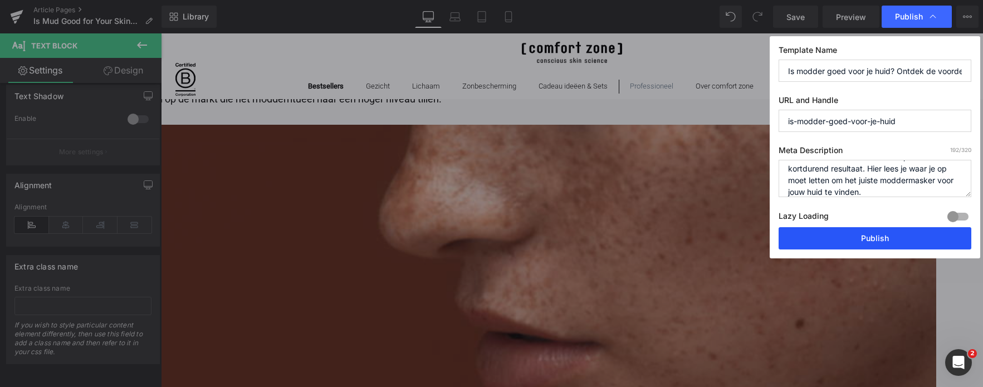
type textarea "ChatGPT zei: In de meeste gevallen geeft een moddermasker direct zichtbaar, maa…"
click at [866, 236] on button "Publish" at bounding box center [875, 238] width 193 height 22
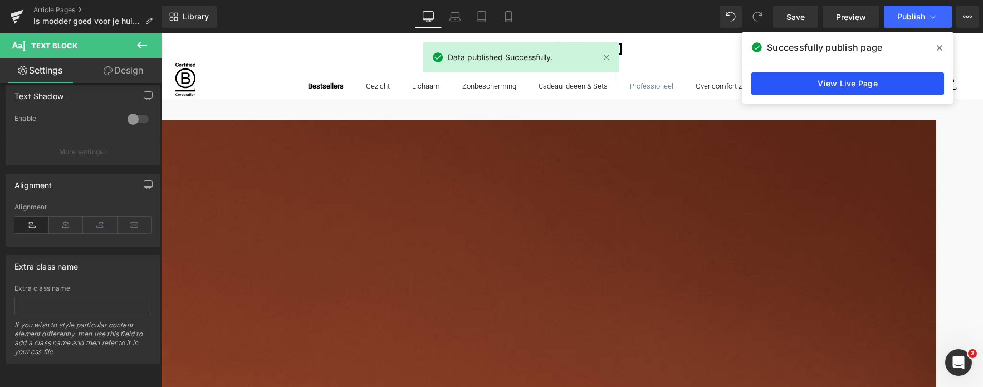
click at [867, 86] on link "View Live Page" at bounding box center [848, 83] width 193 height 22
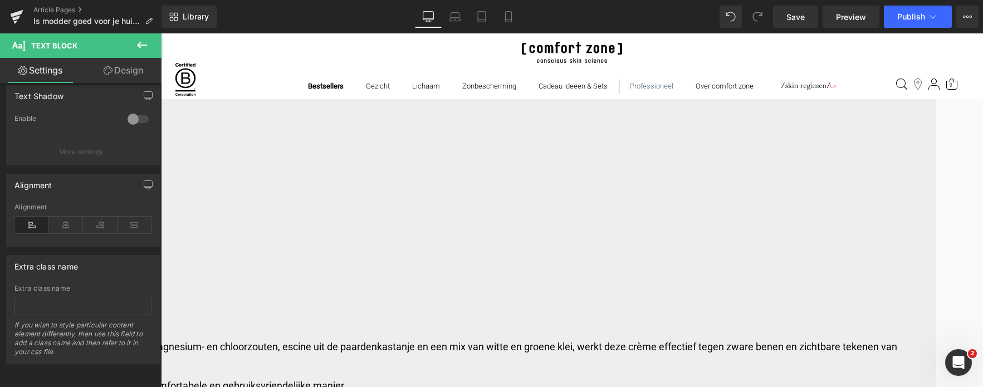
scroll to position [4568, 0]
drag, startPoint x: 516, startPoint y: 119, endPoint x: 511, endPoint y: 123, distance: 6.5
